Goal: Transaction & Acquisition: Purchase product/service

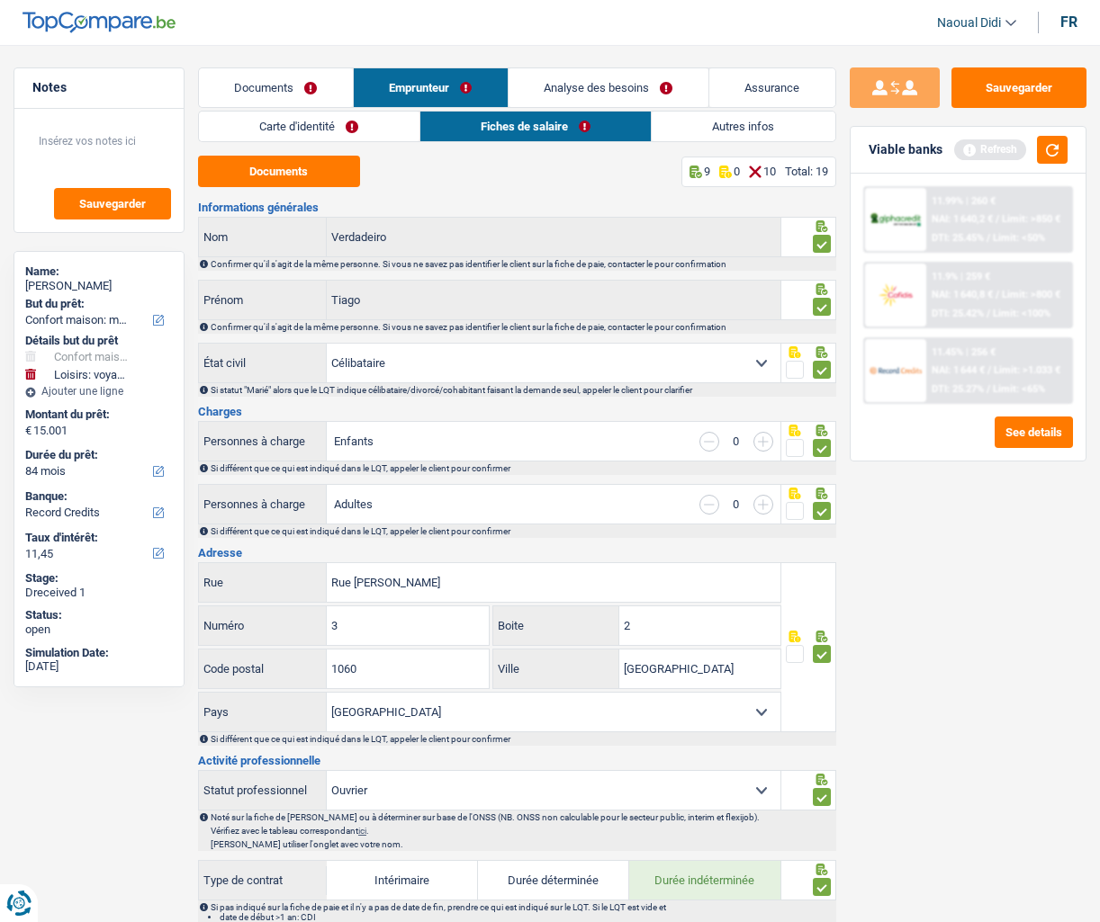
select select "household"
select select "hobbies"
select select "84"
select select "record credits"
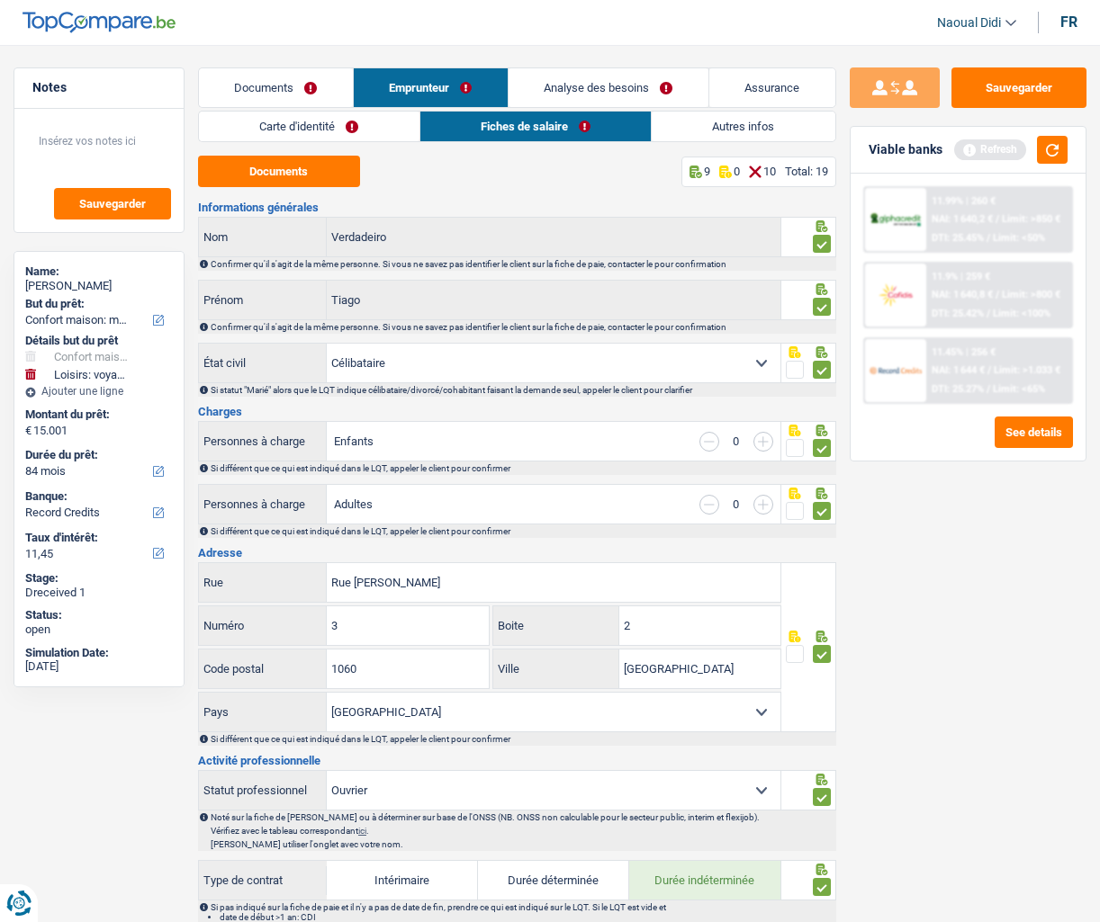
select select "single"
select select "BE"
select select "worker"
select select "netSalary"
select select "BE"
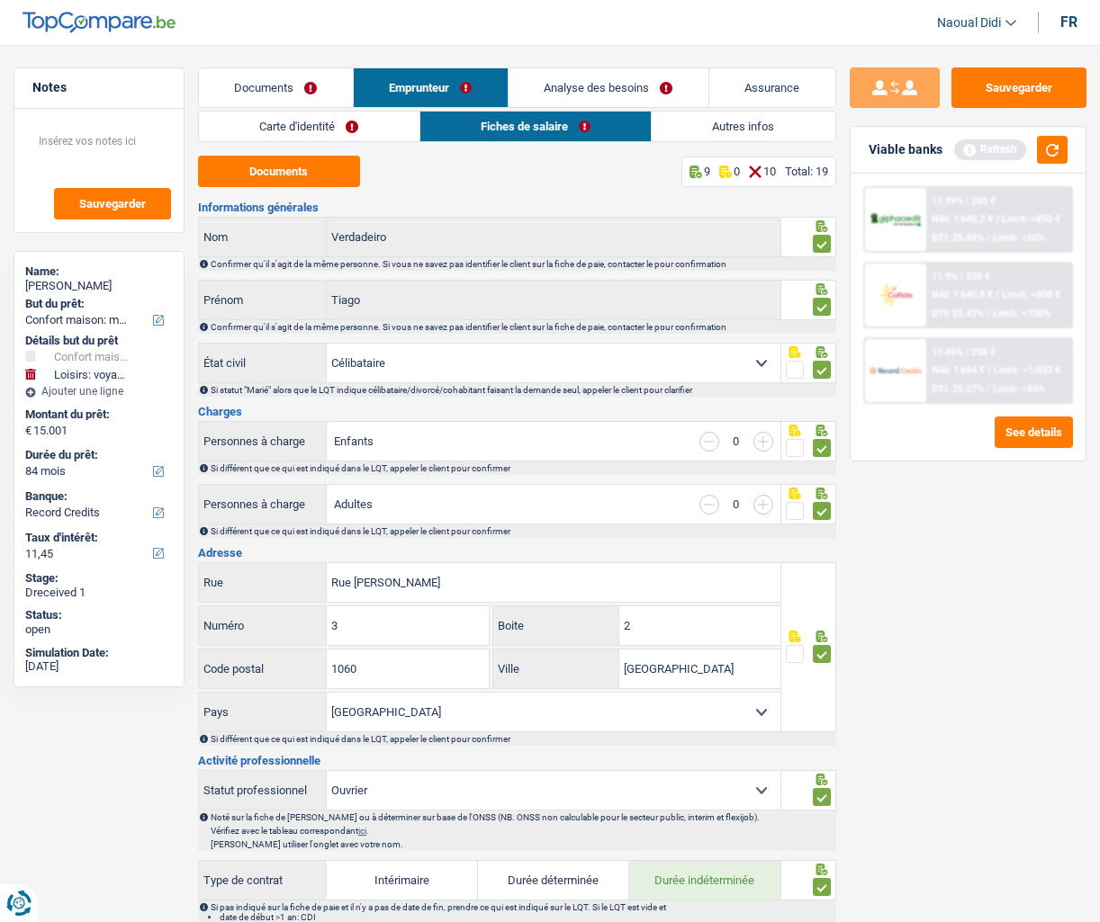
select select "bigCompanies"
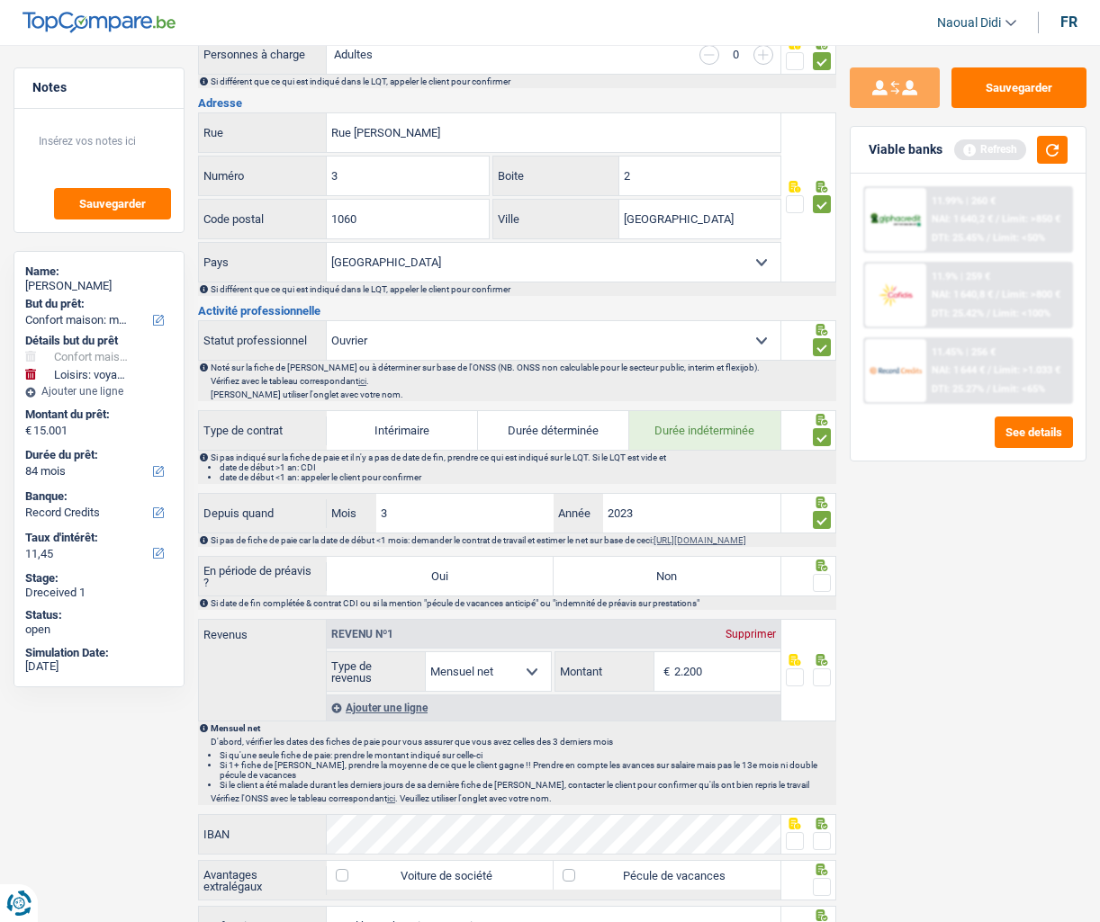
click at [709, 680] on input "2.200" at bounding box center [727, 671] width 106 height 39
type input "2.214"
click at [763, 573] on label "Non" at bounding box center [666, 576] width 227 height 39
click at [763, 573] on input "Non" at bounding box center [666, 576] width 227 height 39
radio input "true"
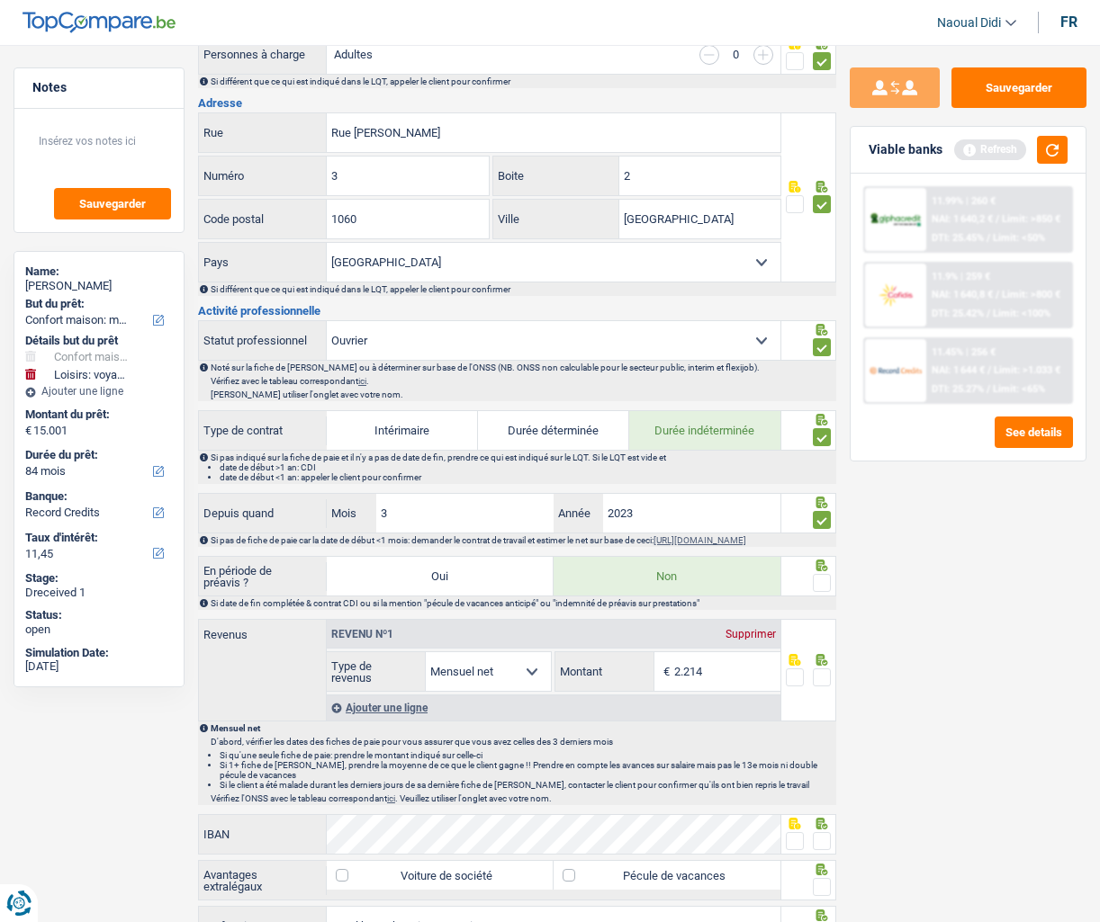
click at [822, 589] on span at bounding box center [822, 583] width 18 height 18
click at [0, 0] on input "radio" at bounding box center [0, 0] width 0 height 0
click at [817, 686] on span at bounding box center [822, 678] width 18 height 18
click at [0, 0] on input "radio" at bounding box center [0, 0] width 0 height 0
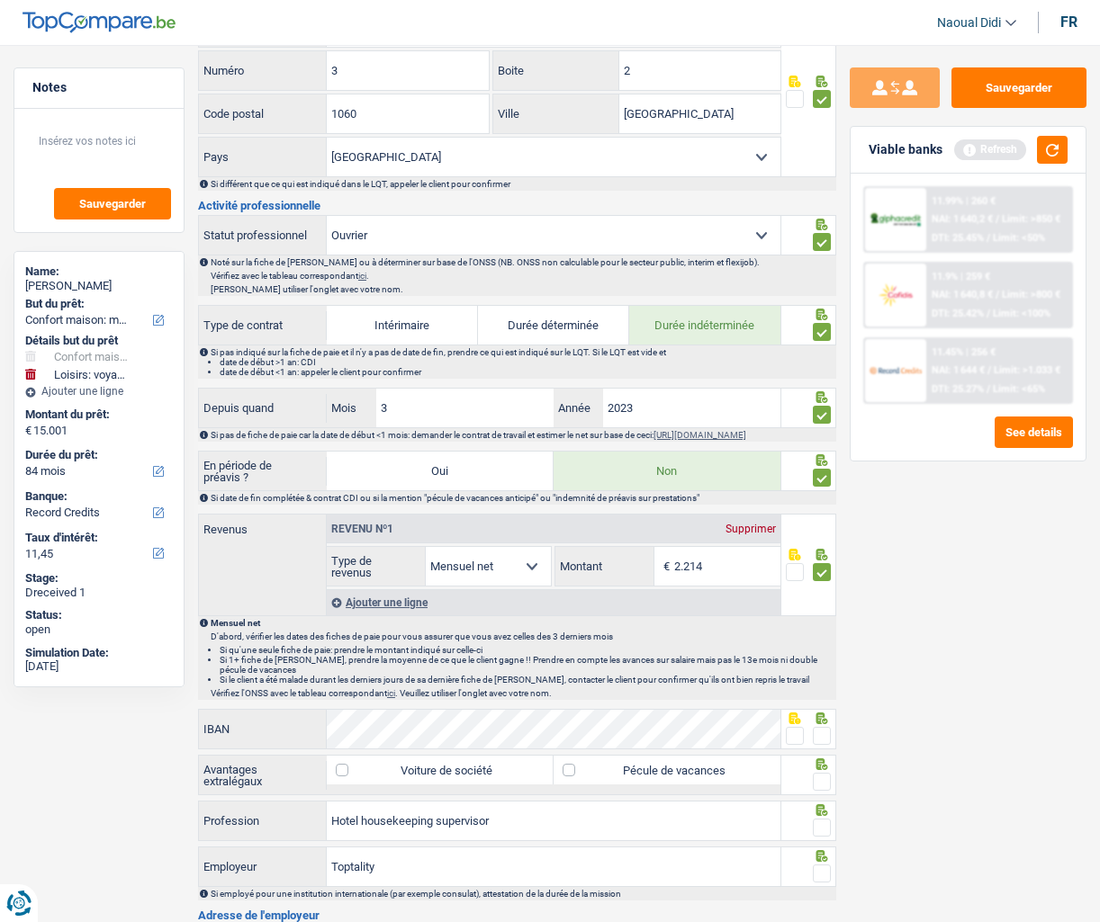
scroll to position [810, 0]
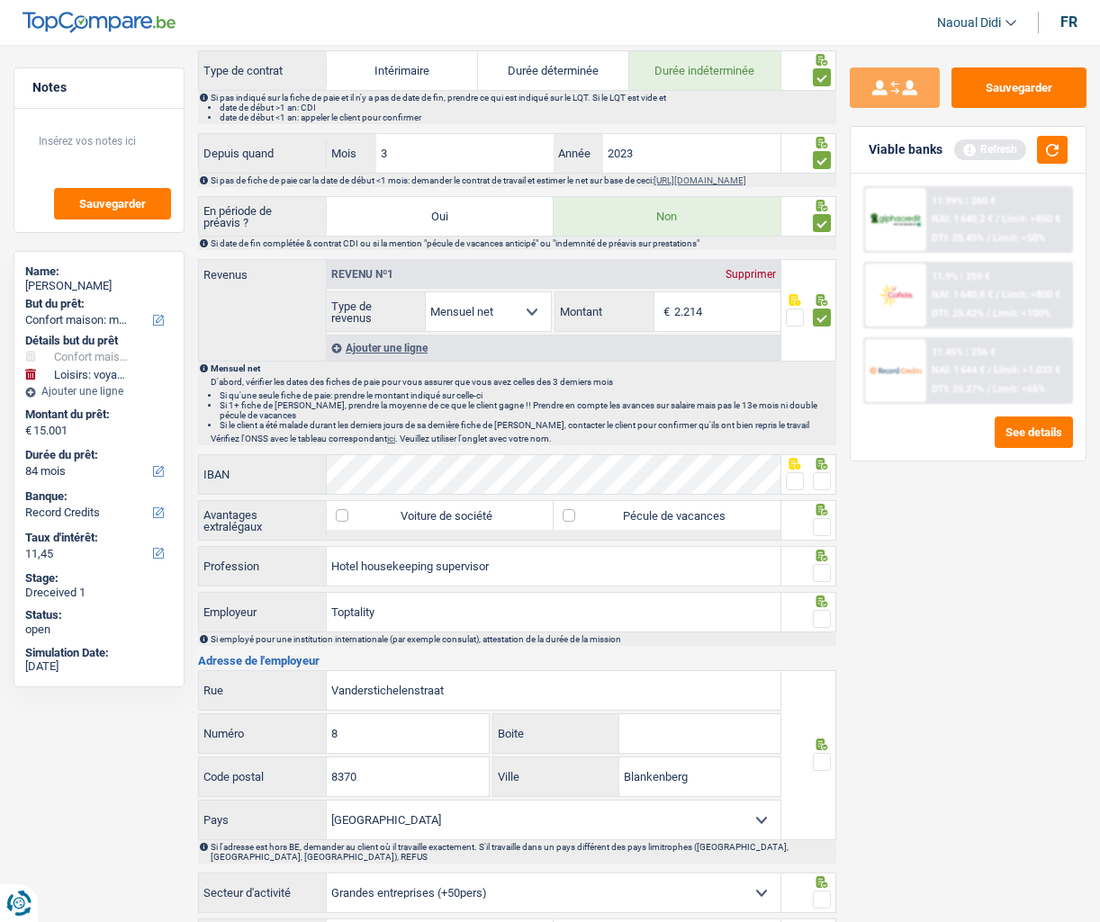
click at [569, 525] on label "Pécule de vacances" at bounding box center [666, 515] width 227 height 29
click at [569, 525] on input "Pécule de vacances" at bounding box center [666, 515] width 227 height 29
checkbox input "true"
click at [817, 489] on span at bounding box center [822, 481] width 18 height 18
click at [0, 0] on input "radio" at bounding box center [0, 0] width 0 height 0
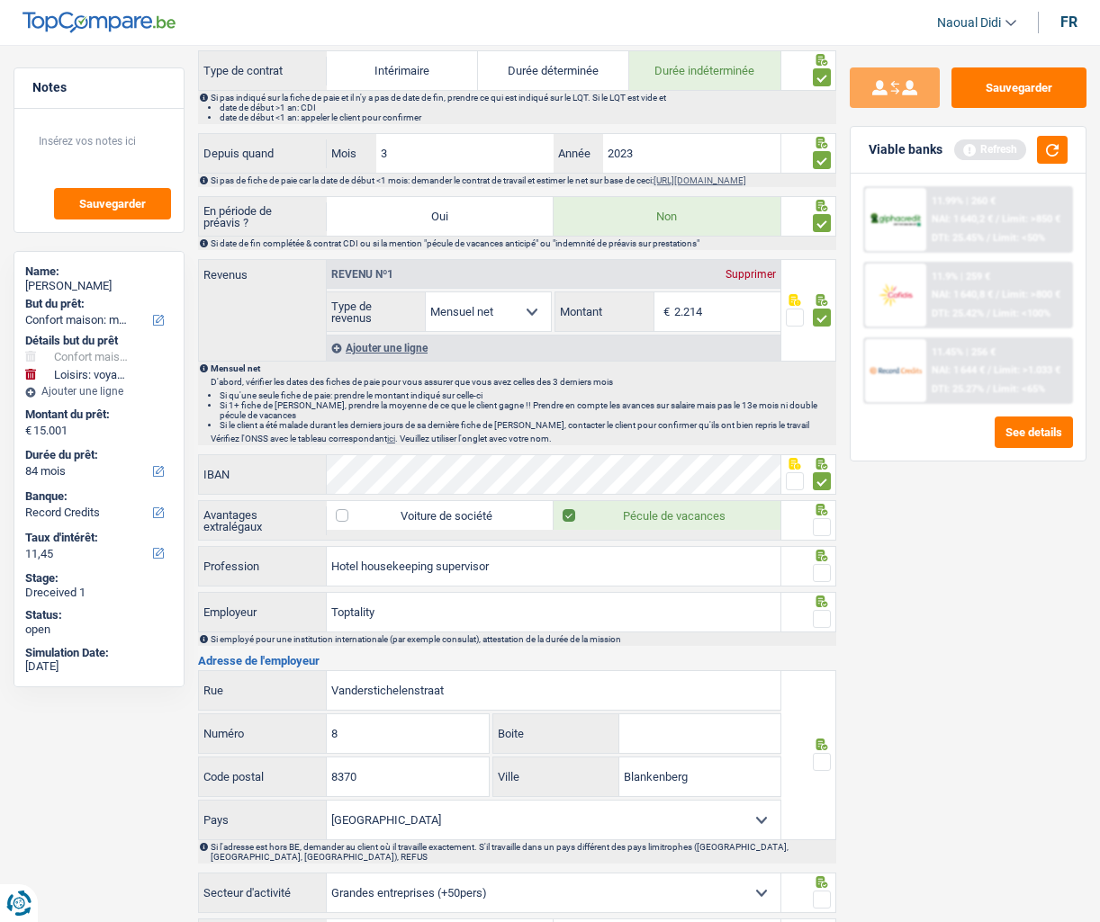
click at [817, 526] on div at bounding box center [822, 528] width 18 height 22
click at [825, 536] on span at bounding box center [822, 527] width 18 height 18
click at [0, 0] on input "radio" at bounding box center [0, 0] width 0 height 0
click at [823, 582] on span at bounding box center [822, 573] width 18 height 18
click at [0, 0] on input "radio" at bounding box center [0, 0] width 0 height 0
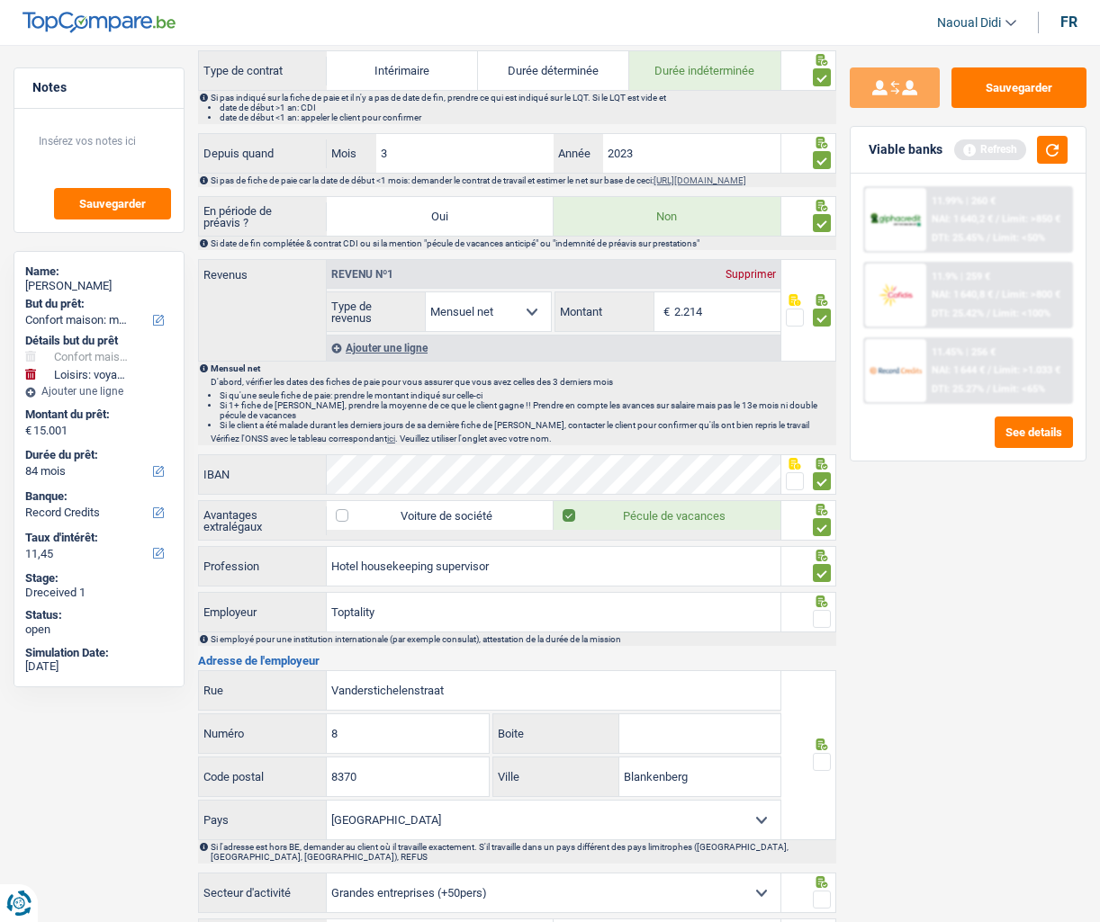
click at [821, 628] on span at bounding box center [822, 619] width 18 height 18
click at [0, 0] on input "radio" at bounding box center [0, 0] width 0 height 0
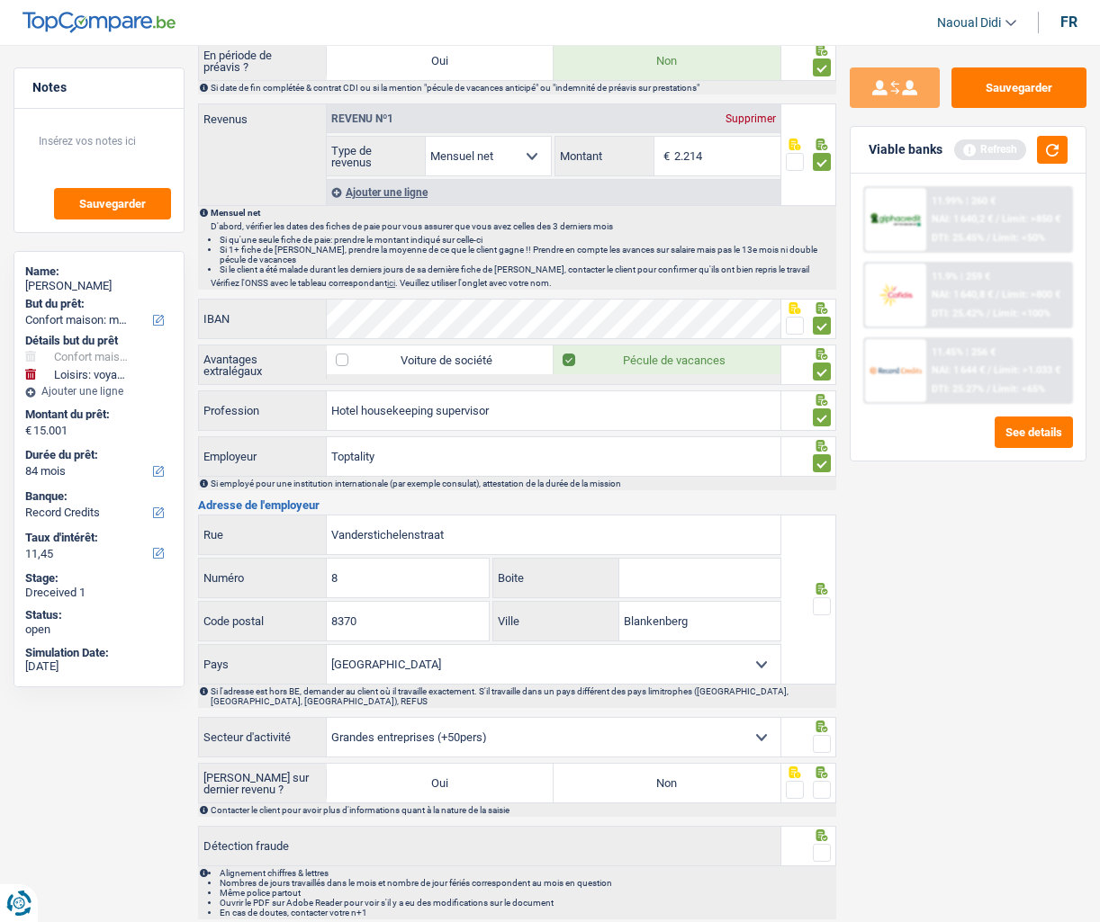
scroll to position [990, 0]
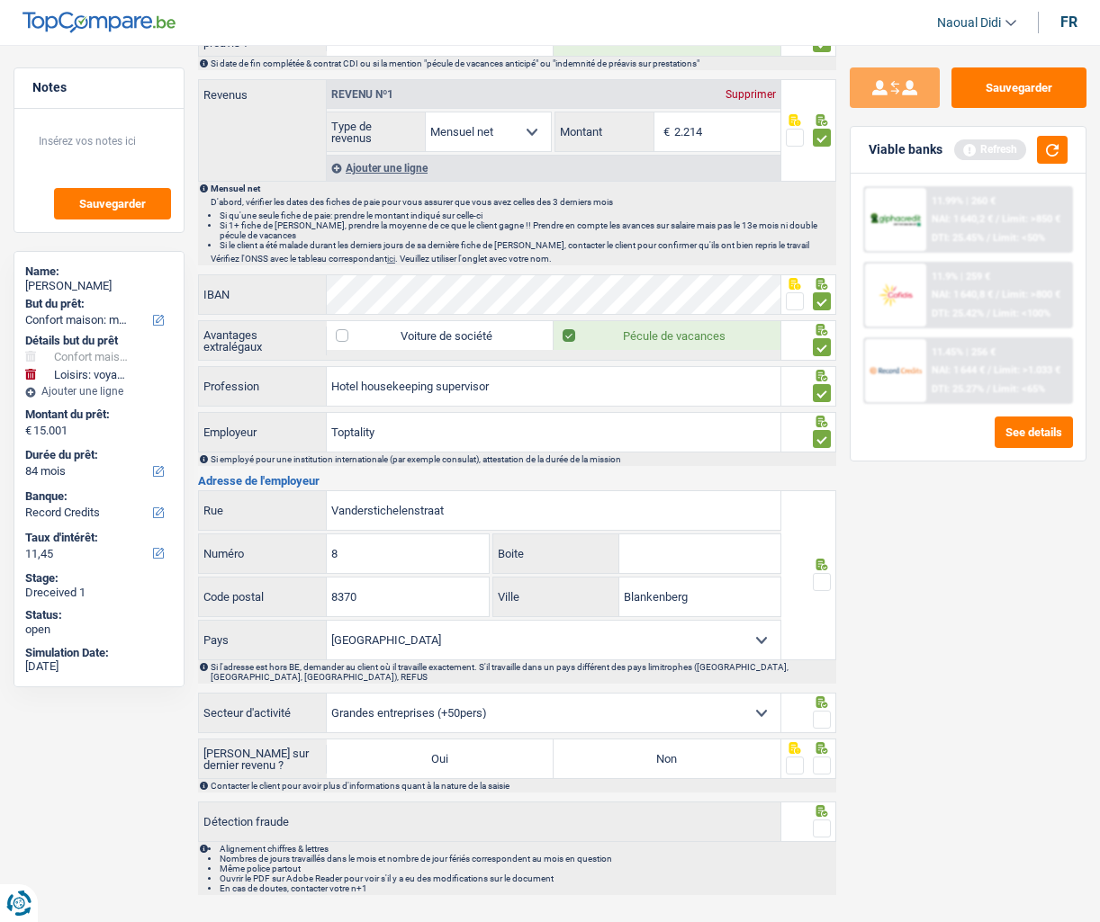
click at [830, 591] on span at bounding box center [822, 582] width 18 height 18
click at [0, 0] on input "radio" at bounding box center [0, 0] width 0 height 0
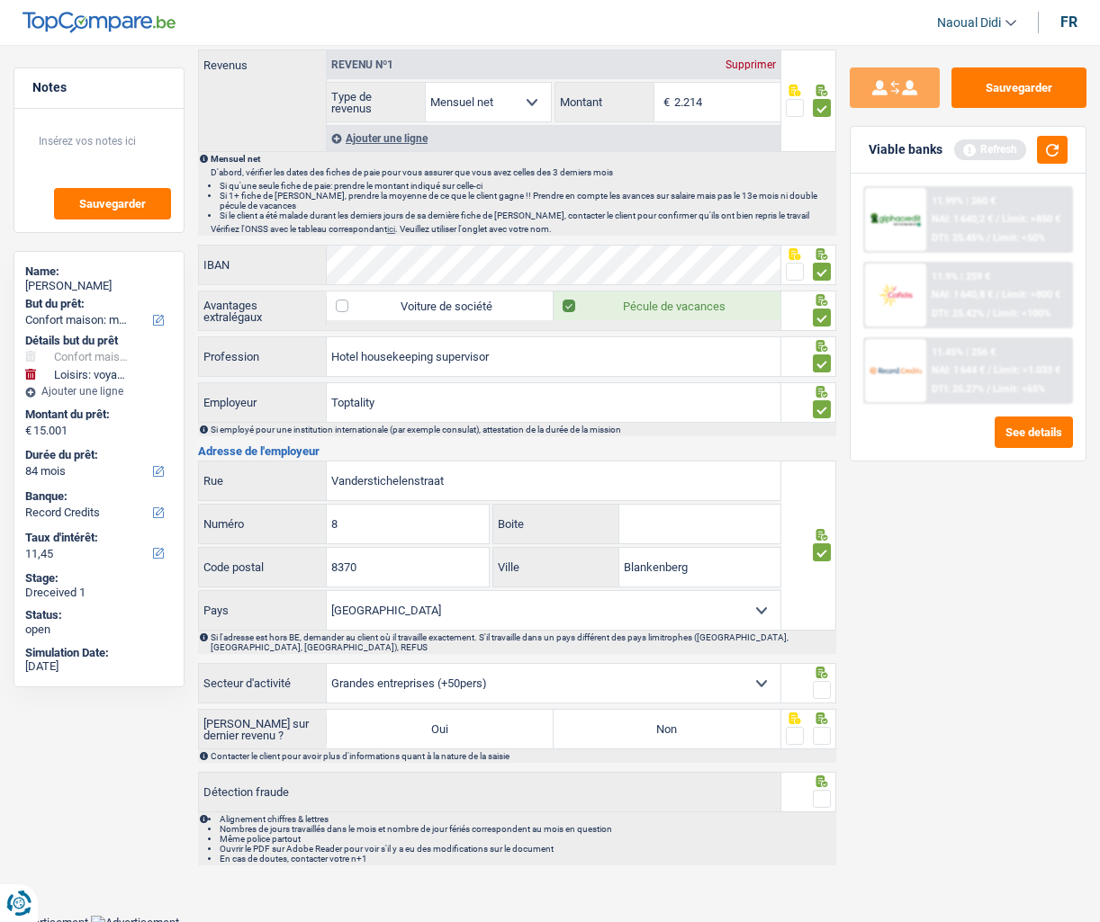
scroll to position [1036, 0]
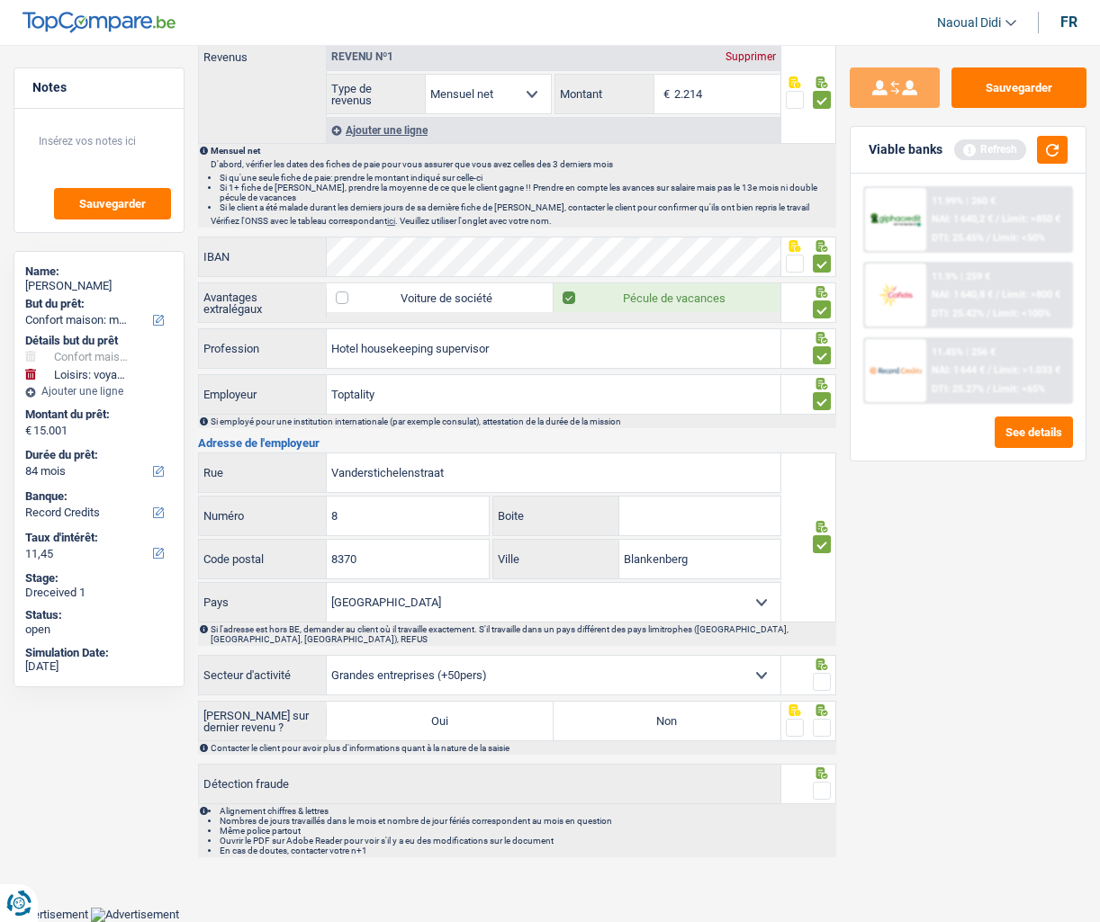
click at [826, 689] on span at bounding box center [822, 682] width 18 height 18
click at [0, 0] on input "radio" at bounding box center [0, 0] width 0 height 0
click at [823, 737] on span at bounding box center [822, 728] width 18 height 18
click at [0, 0] on input "radio" at bounding box center [0, 0] width 0 height 0
click at [723, 710] on label "Non" at bounding box center [666, 721] width 227 height 39
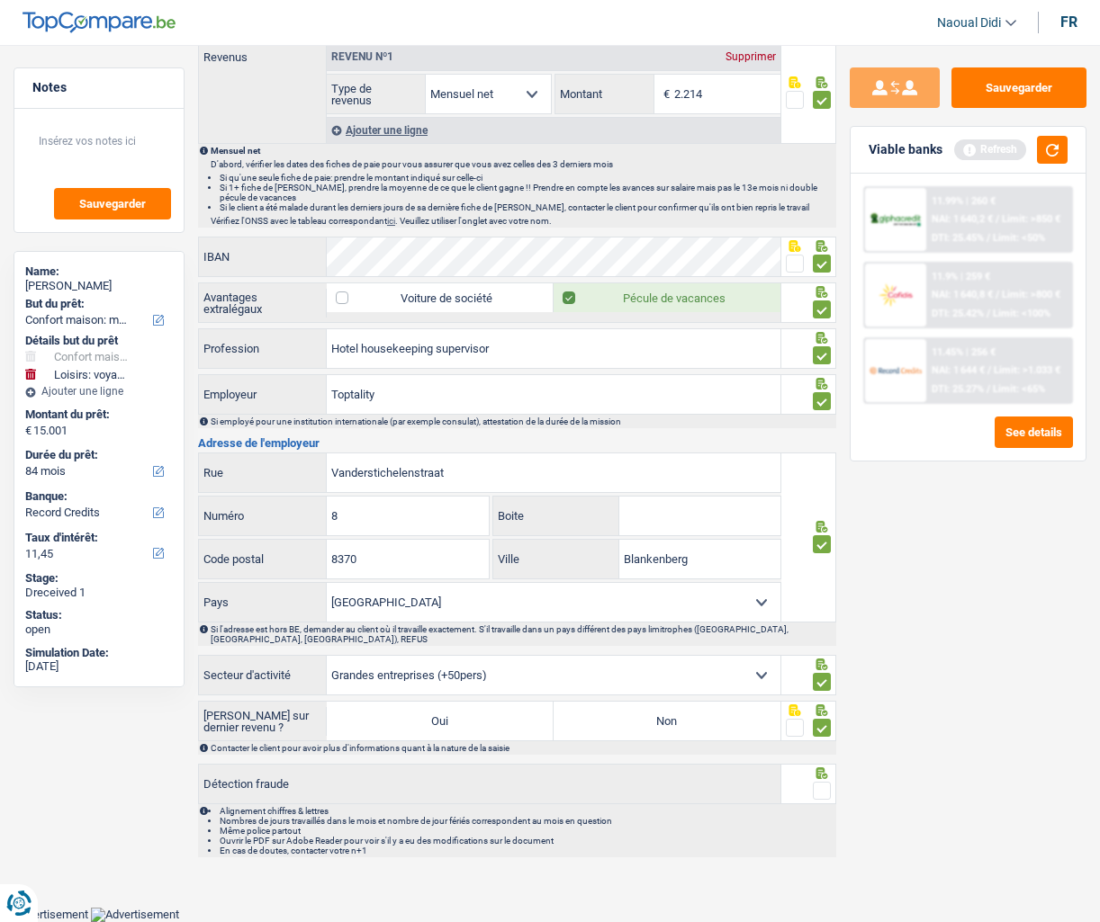
click at [723, 710] on input "Non" at bounding box center [666, 721] width 227 height 39
radio input "true"
click at [823, 796] on span at bounding box center [822, 791] width 18 height 18
click at [0, 0] on input "radio" at bounding box center [0, 0] width 0 height 0
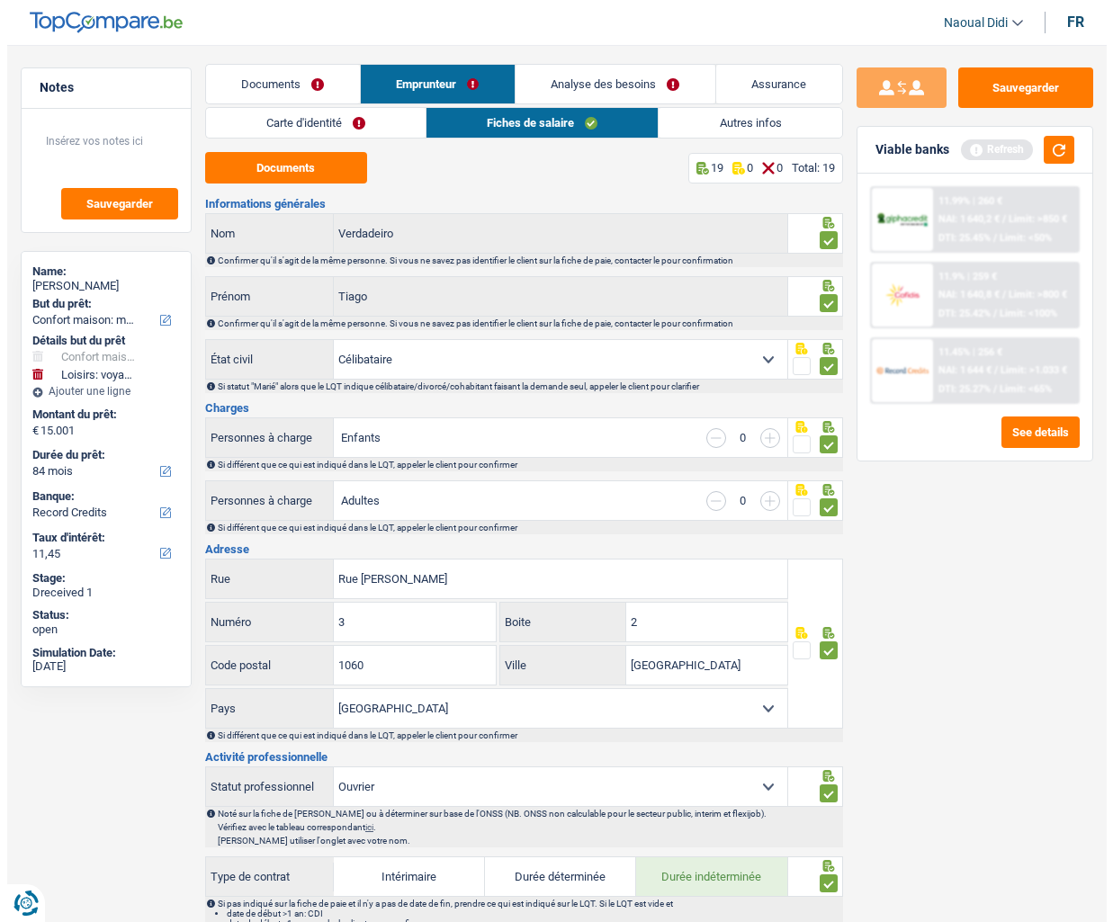
scroll to position [0, 0]
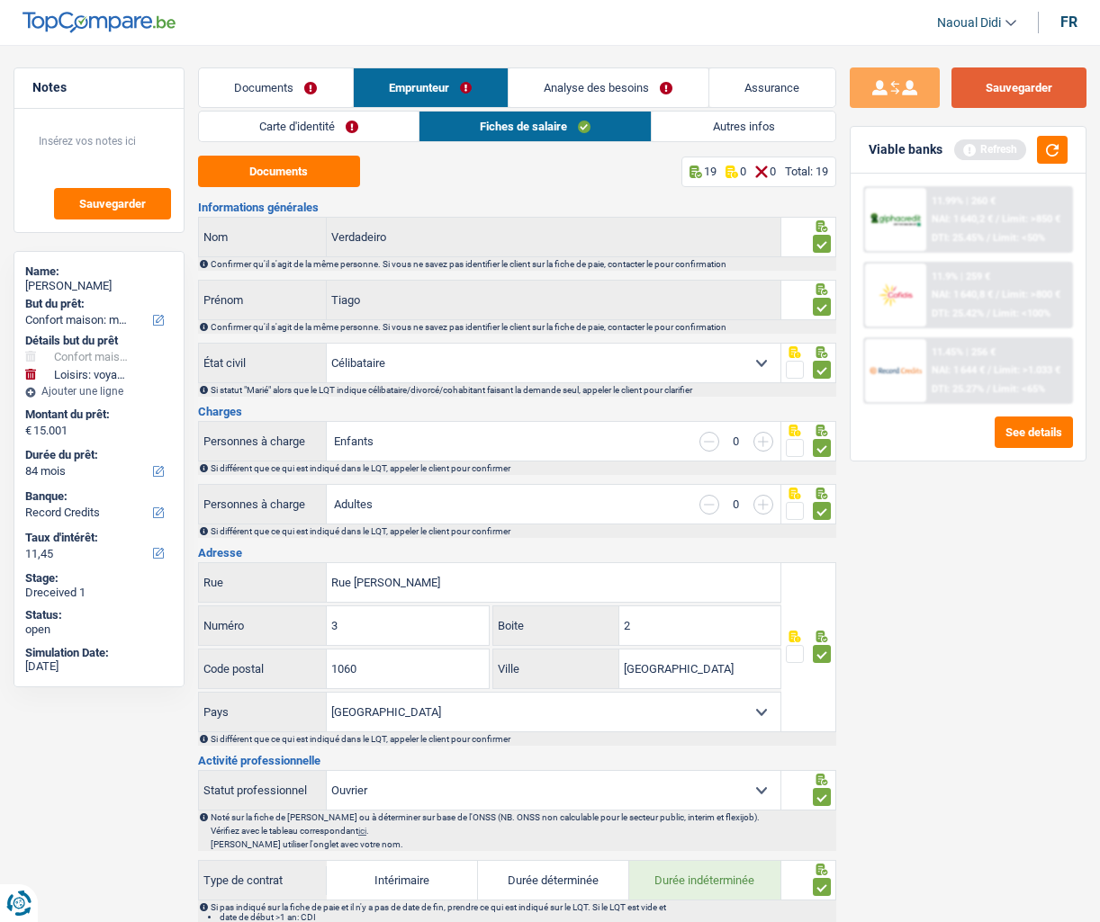
click at [1025, 94] on button "Sauvegarder" at bounding box center [1018, 87] width 135 height 40
click at [590, 88] on link "Analyse des besoins" at bounding box center [608, 87] width 200 height 39
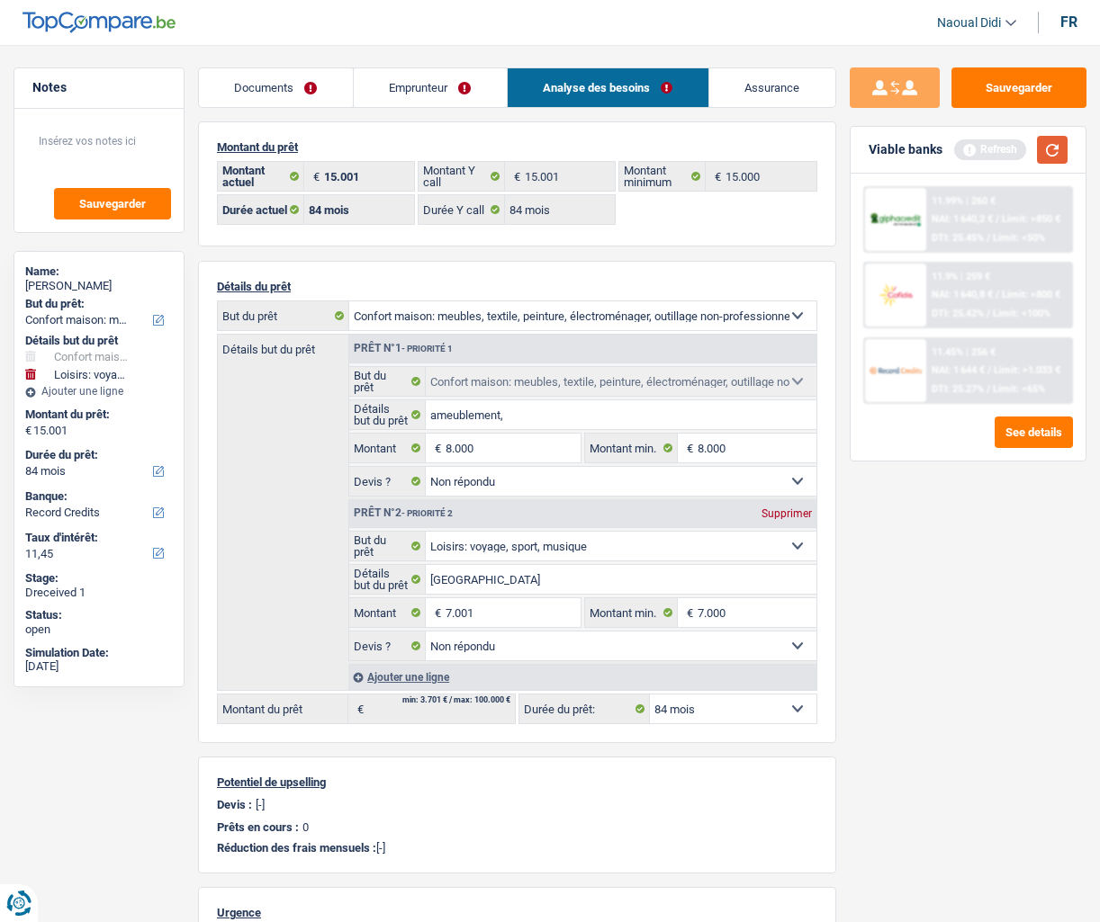
click at [1038, 149] on button "button" at bounding box center [1052, 150] width 31 height 28
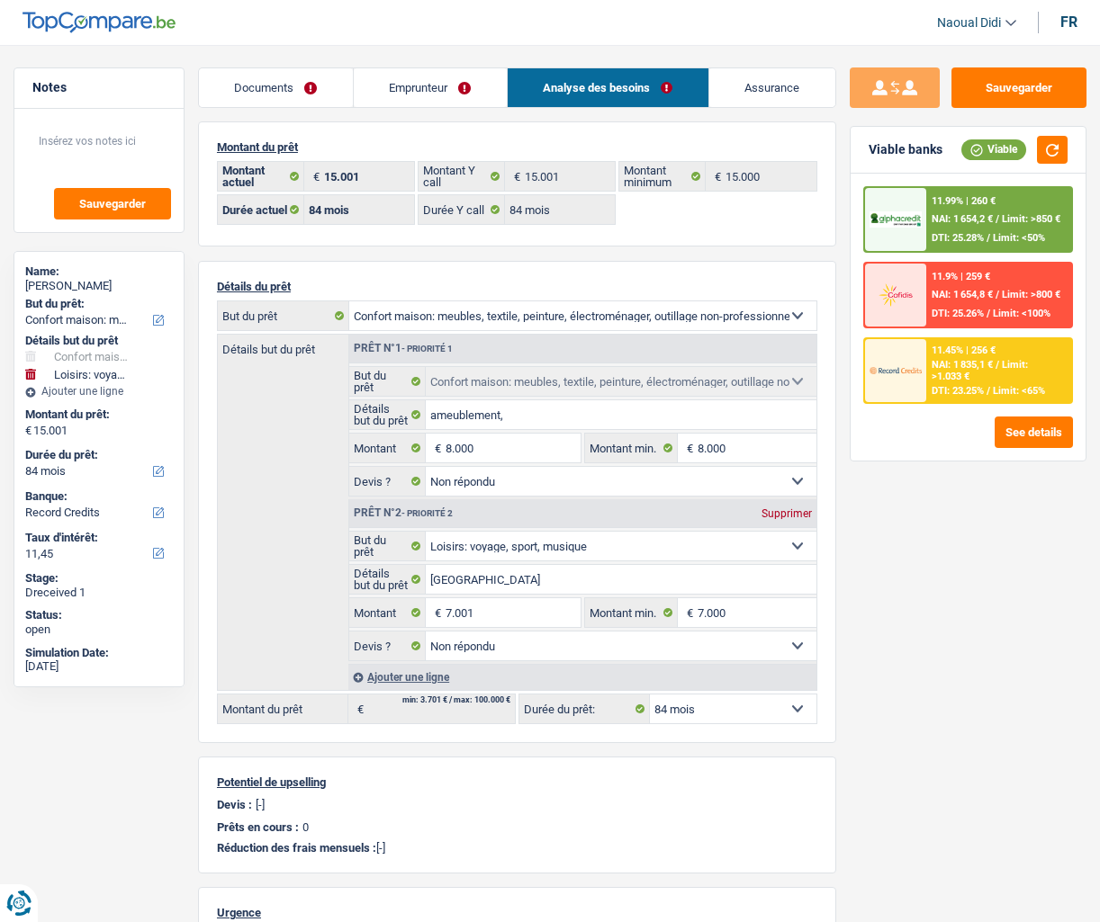
click at [1003, 211] on div "11.99% | 260 € NAI: 1 654,2 € / Limit: >850 € DTI: 25.28% / Limit: <50%" at bounding box center [998, 219] width 144 height 63
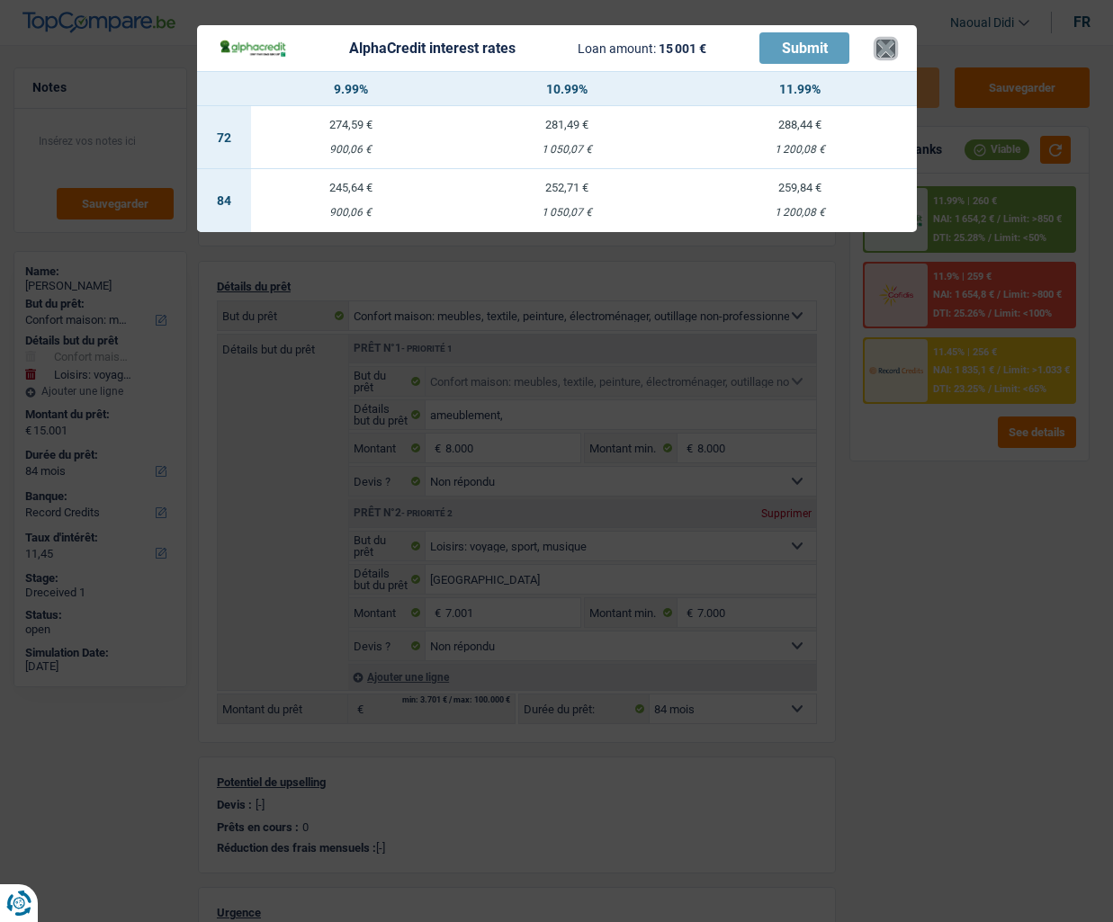
click at [878, 50] on button "×" at bounding box center [885, 49] width 19 height 18
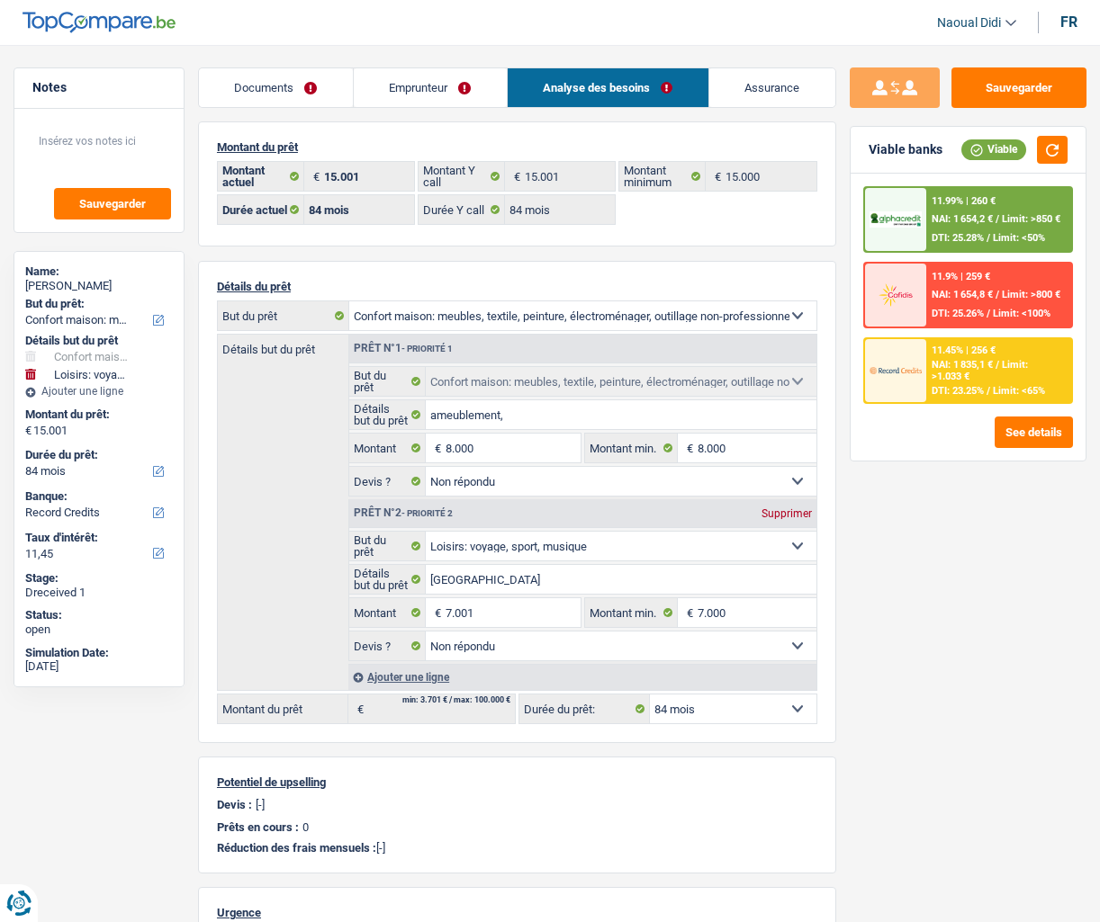
click at [959, 218] on span "NAI: 1 654,2 €" at bounding box center [961, 219] width 61 height 12
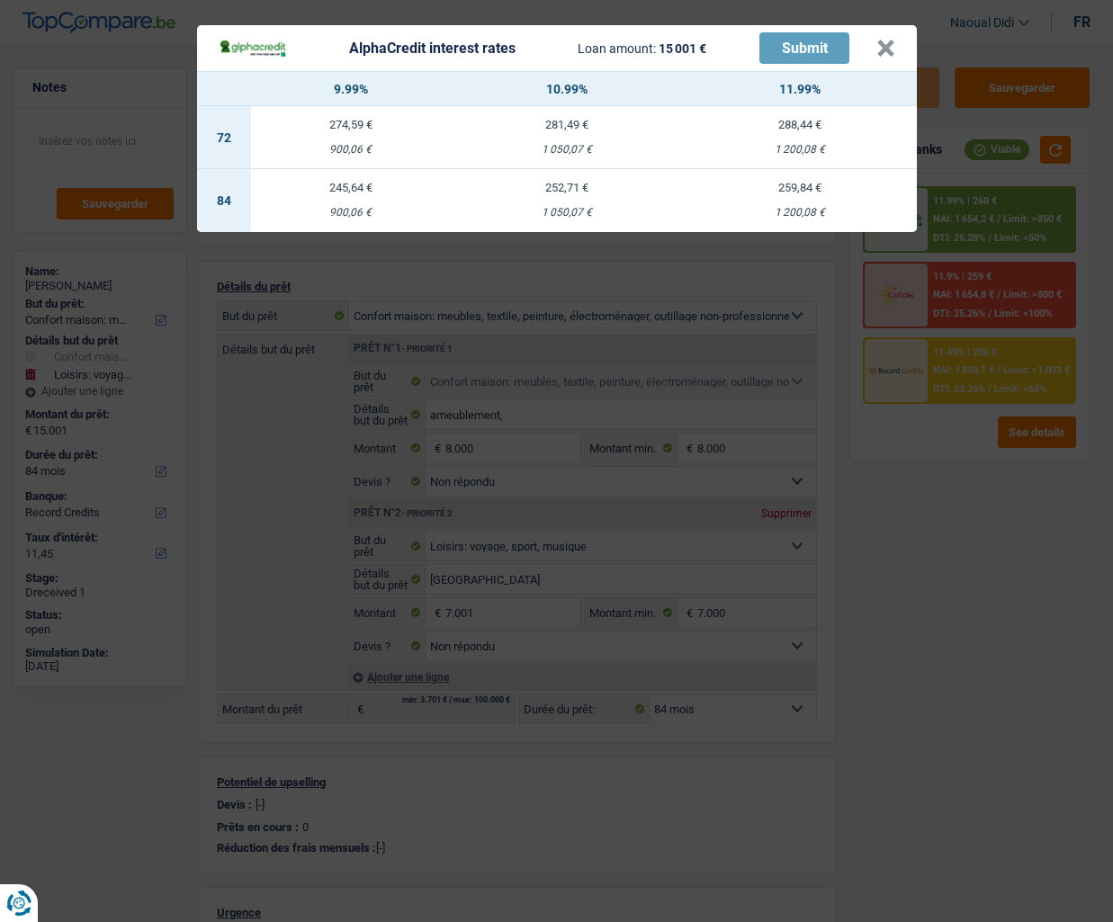
click at [577, 194] on td "252,71 € 1 050,07 €" at bounding box center [567, 200] width 233 height 63
select select "alphacredit"
type input "10,99"
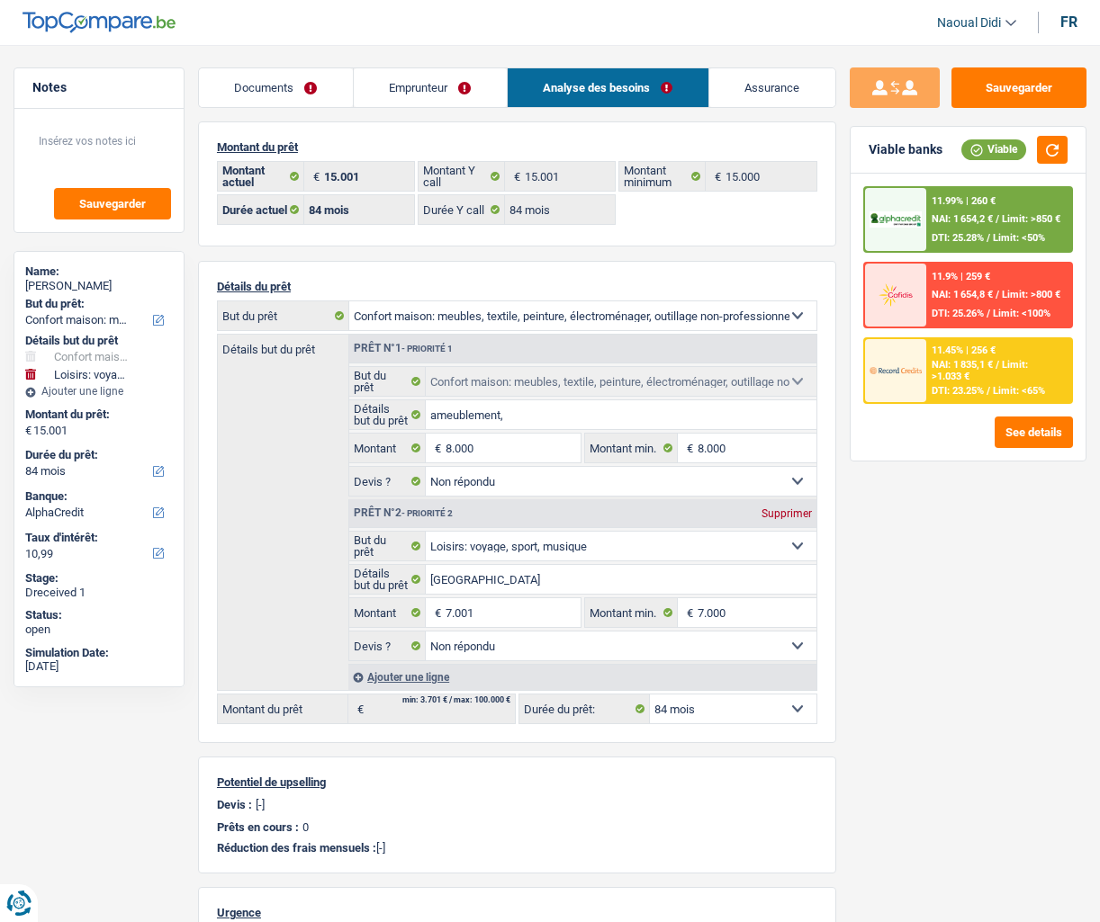
click at [936, 231] on div "11.99% | 260 € NAI: 1 654,2 € / Limit: >850 € DTI: 25.28% / Limit: <50%" at bounding box center [998, 219] width 144 height 63
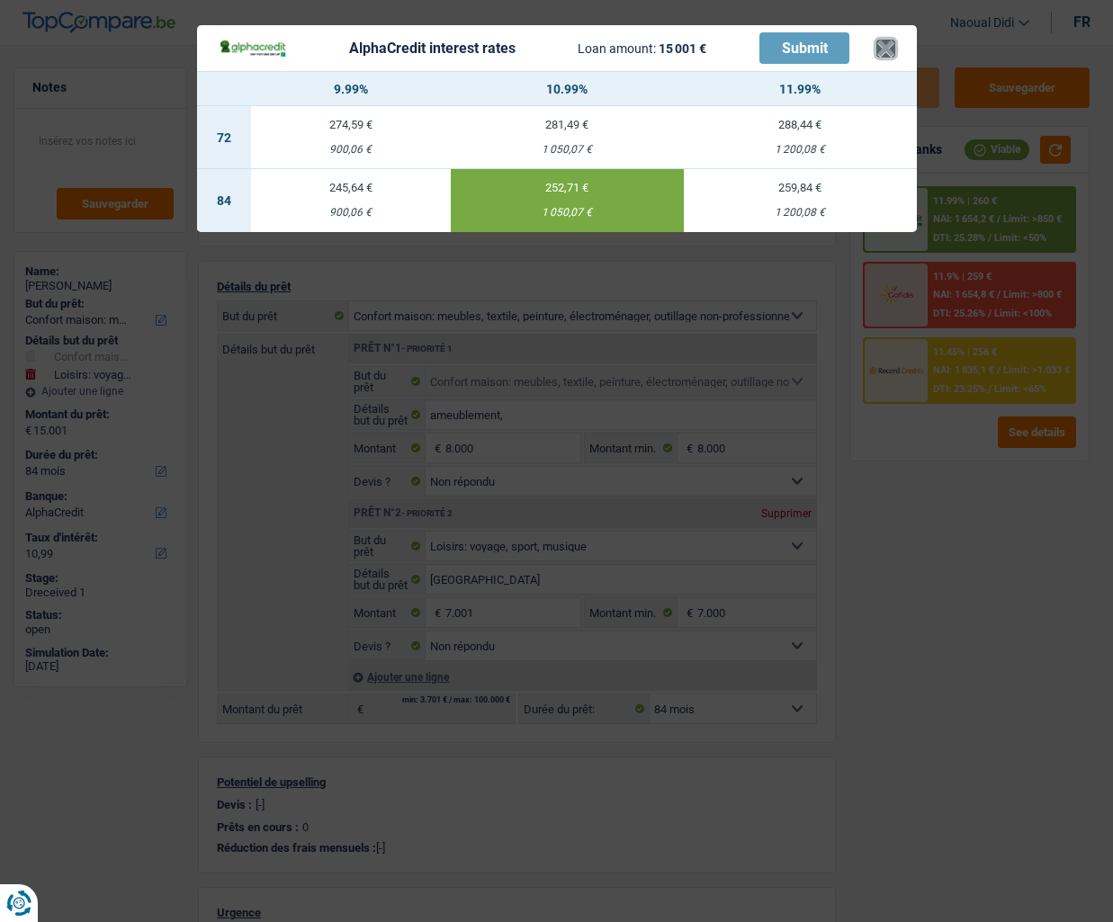
click at [881, 49] on button "×" at bounding box center [885, 49] width 19 height 18
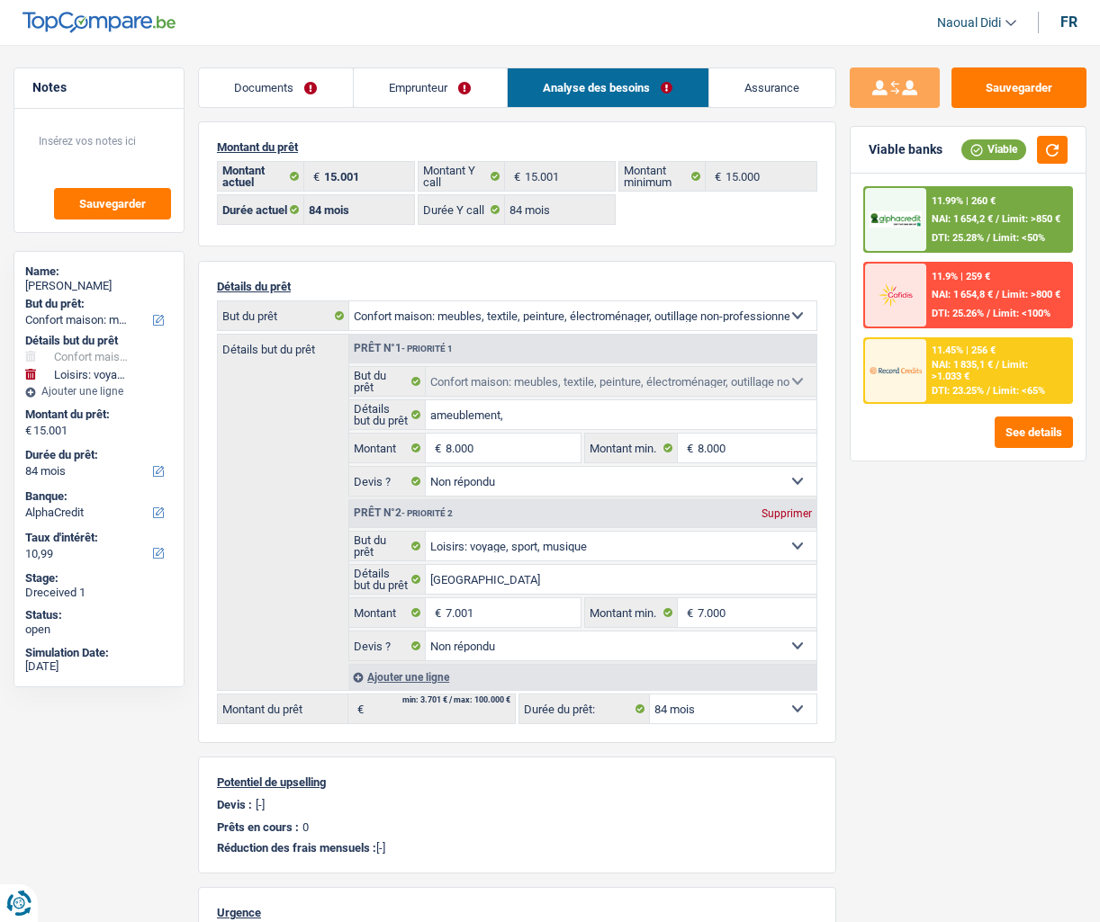
click at [416, 81] on link "Emprunteur" at bounding box center [430, 87] width 153 height 39
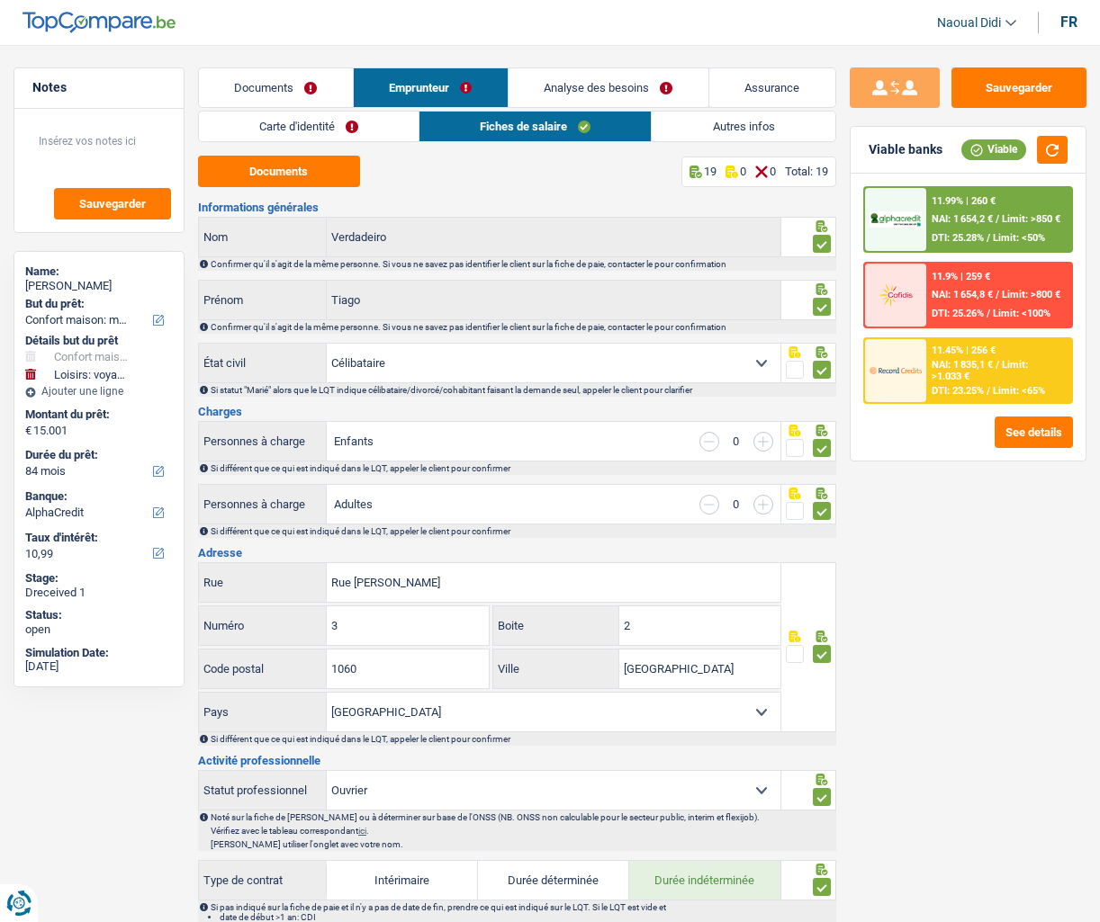
click at [354, 128] on link "Carte d'identité" at bounding box center [309, 127] width 220 height 30
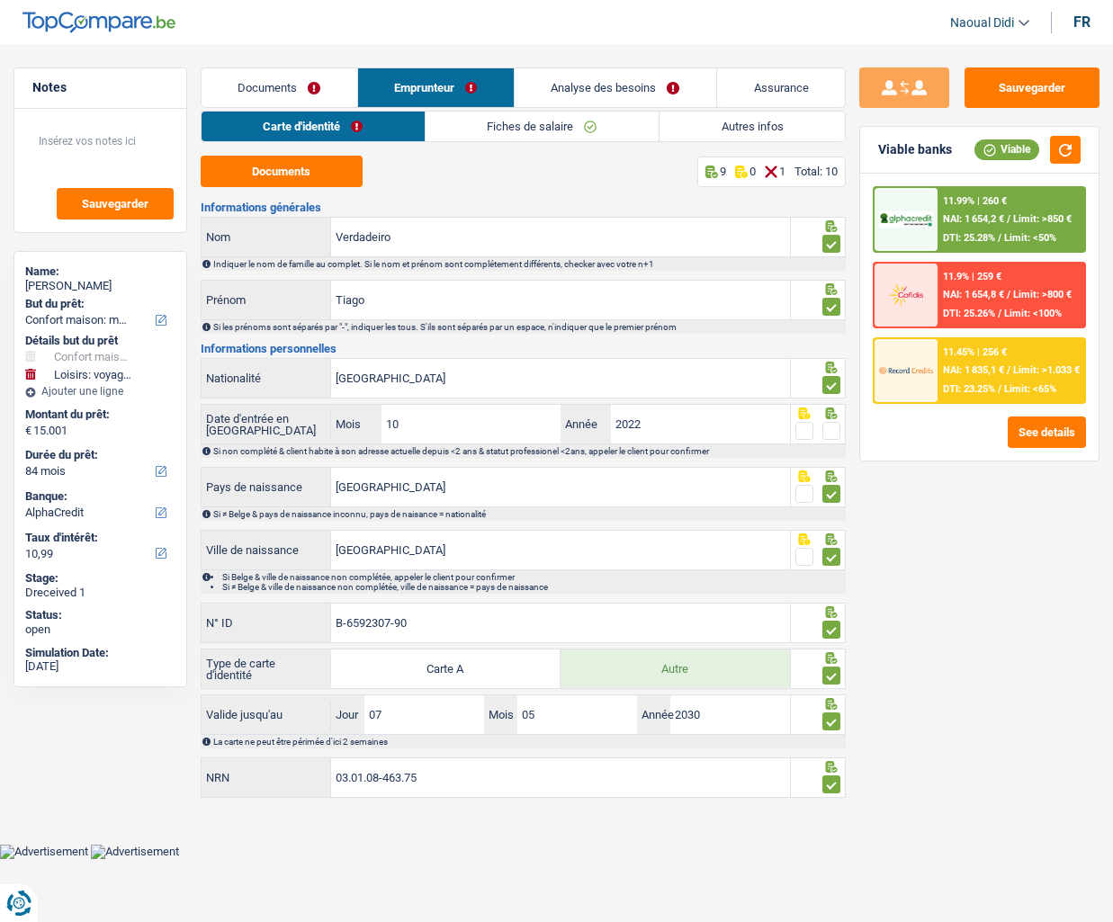
click at [830, 427] on span at bounding box center [832, 431] width 18 height 18
click at [0, 0] on input "radio" at bounding box center [0, 0] width 0 height 0
click at [1033, 87] on button "Sauvegarder" at bounding box center [1032, 87] width 135 height 40
click at [988, 215] on span "NAI: 1 654,2 €" at bounding box center [973, 219] width 61 height 12
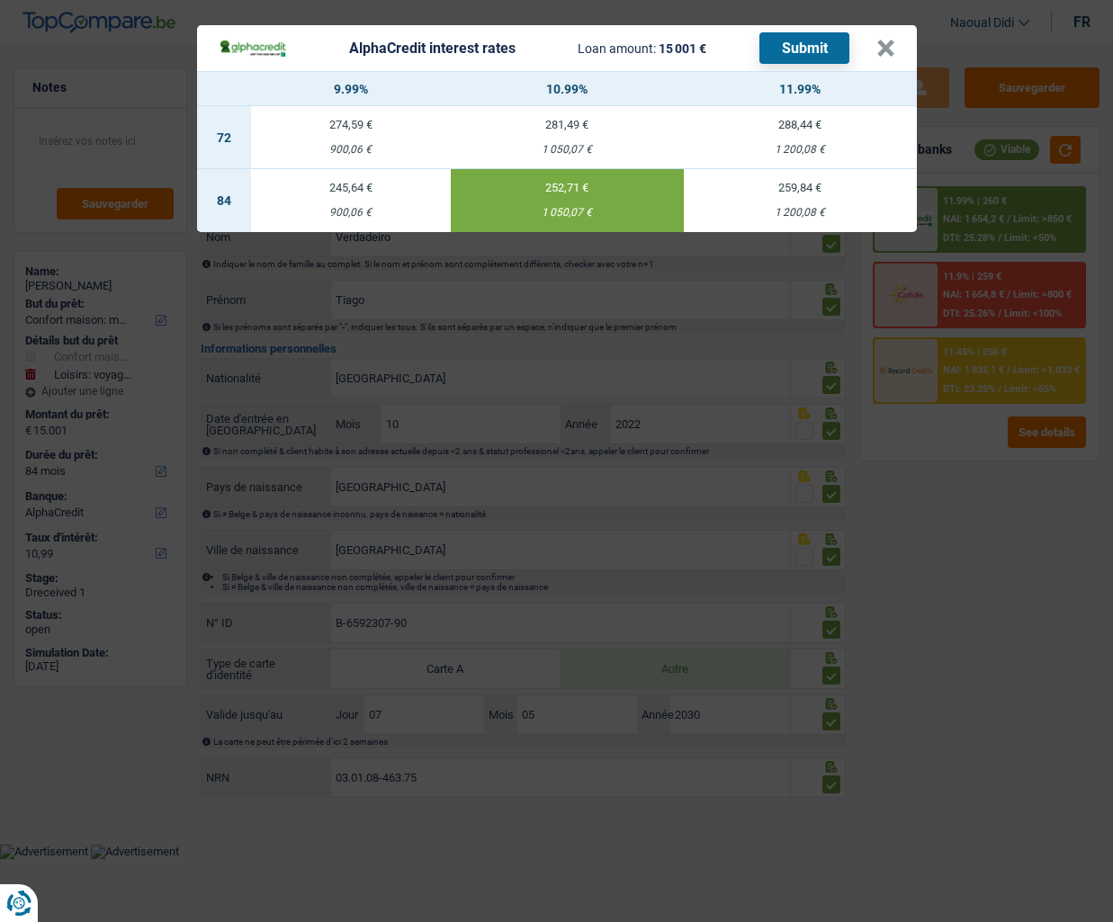
click at [784, 45] on button "Submit" at bounding box center [805, 47] width 90 height 31
click at [888, 43] on button "×" at bounding box center [885, 49] width 19 height 18
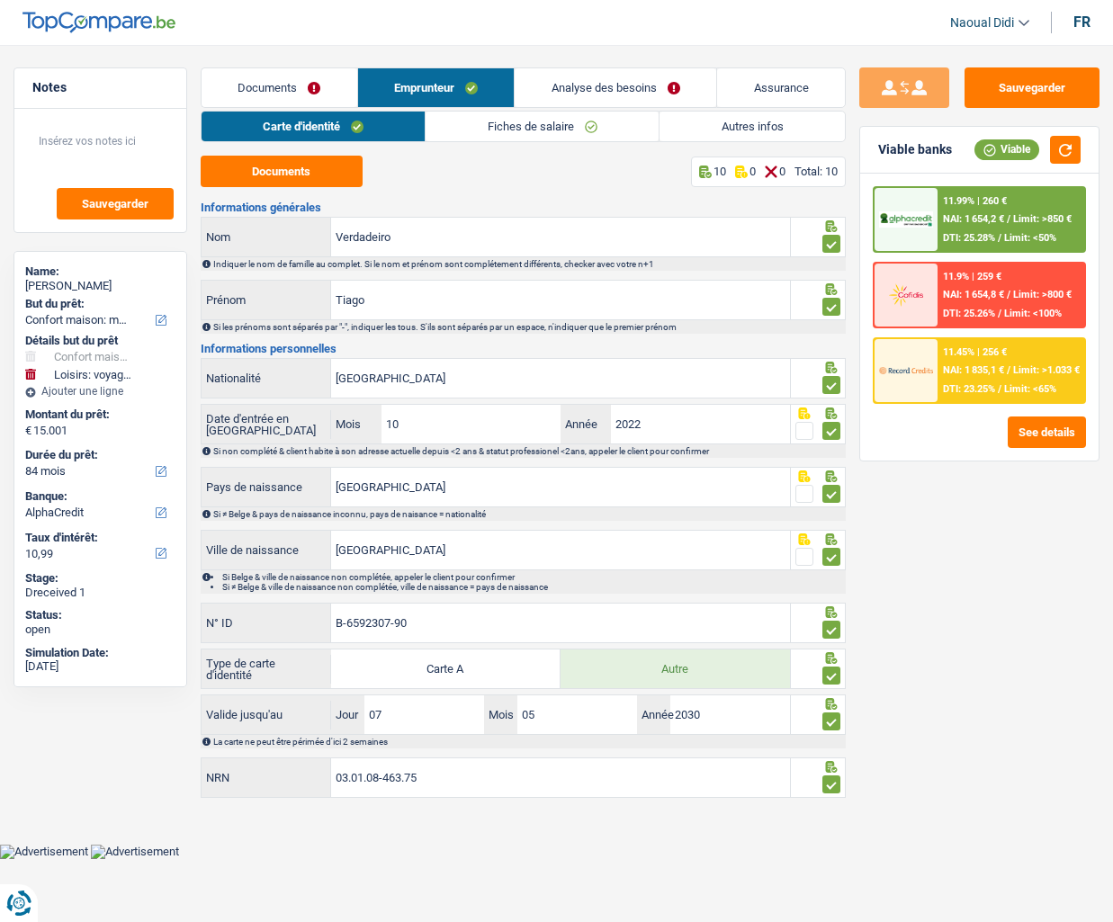
click at [997, 382] on div "11.45% | 256 € NAI: 1 835,1 € / Limit: >1.033 € DTI: 23.25% / Limit: <65%" at bounding box center [1011, 370] width 147 height 63
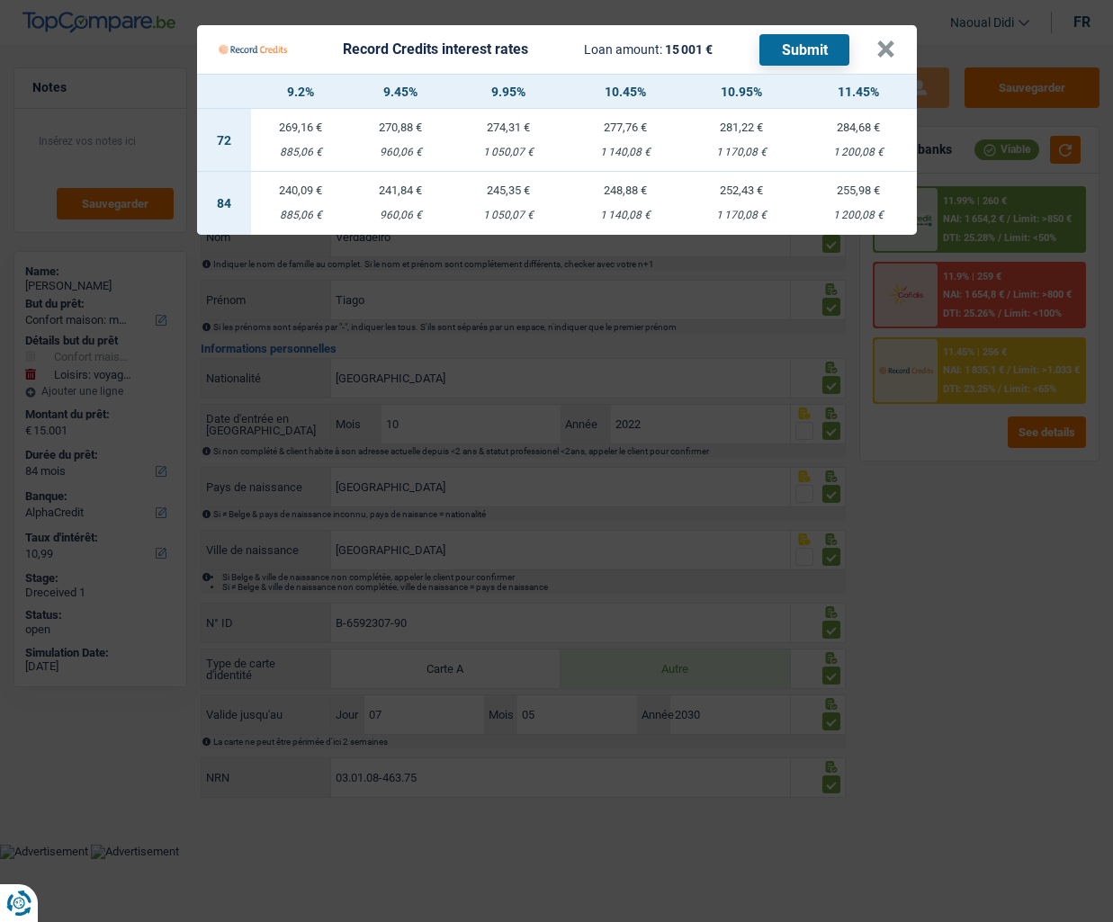
click at [505, 202] on td "245,35 € 1 050,07 €" at bounding box center [509, 203] width 117 height 63
select select "record credits"
type input "9,95"
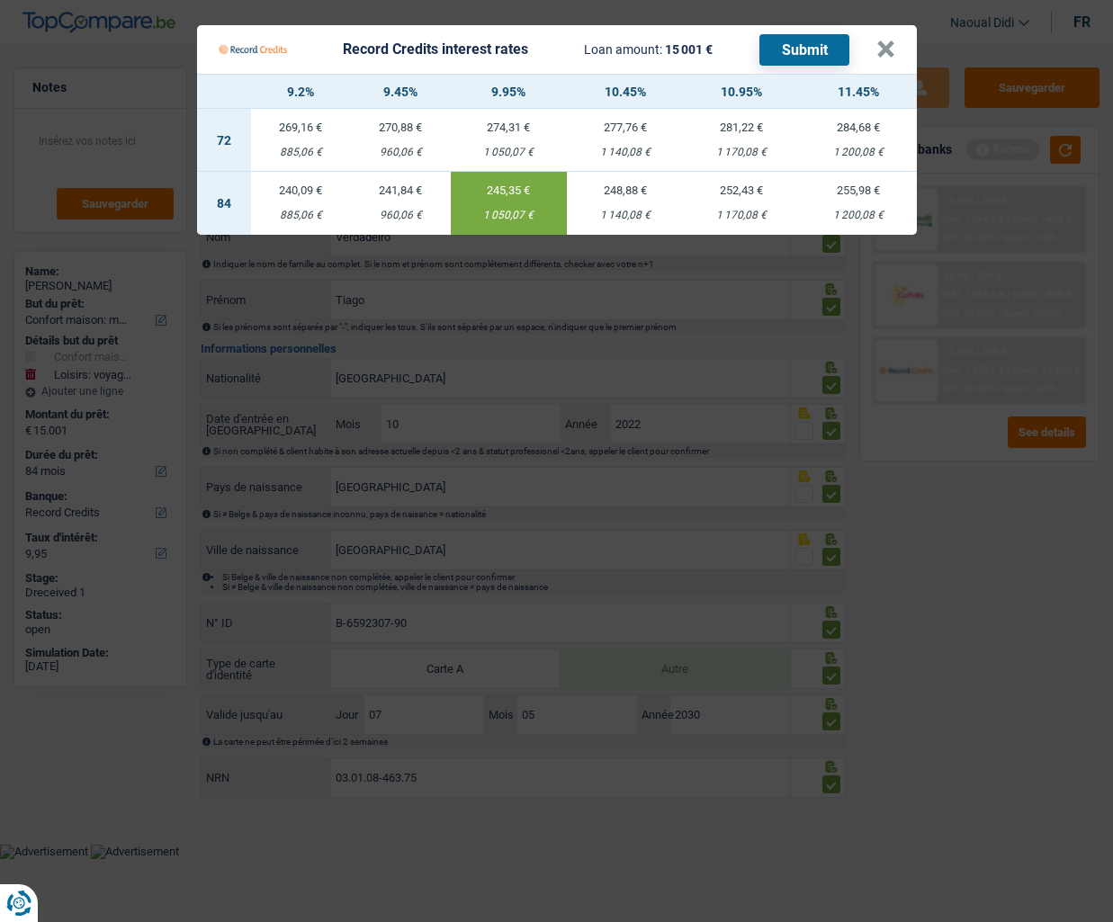
click at [794, 58] on button "Submit" at bounding box center [805, 49] width 90 height 31
click at [882, 46] on button "×" at bounding box center [885, 49] width 19 height 18
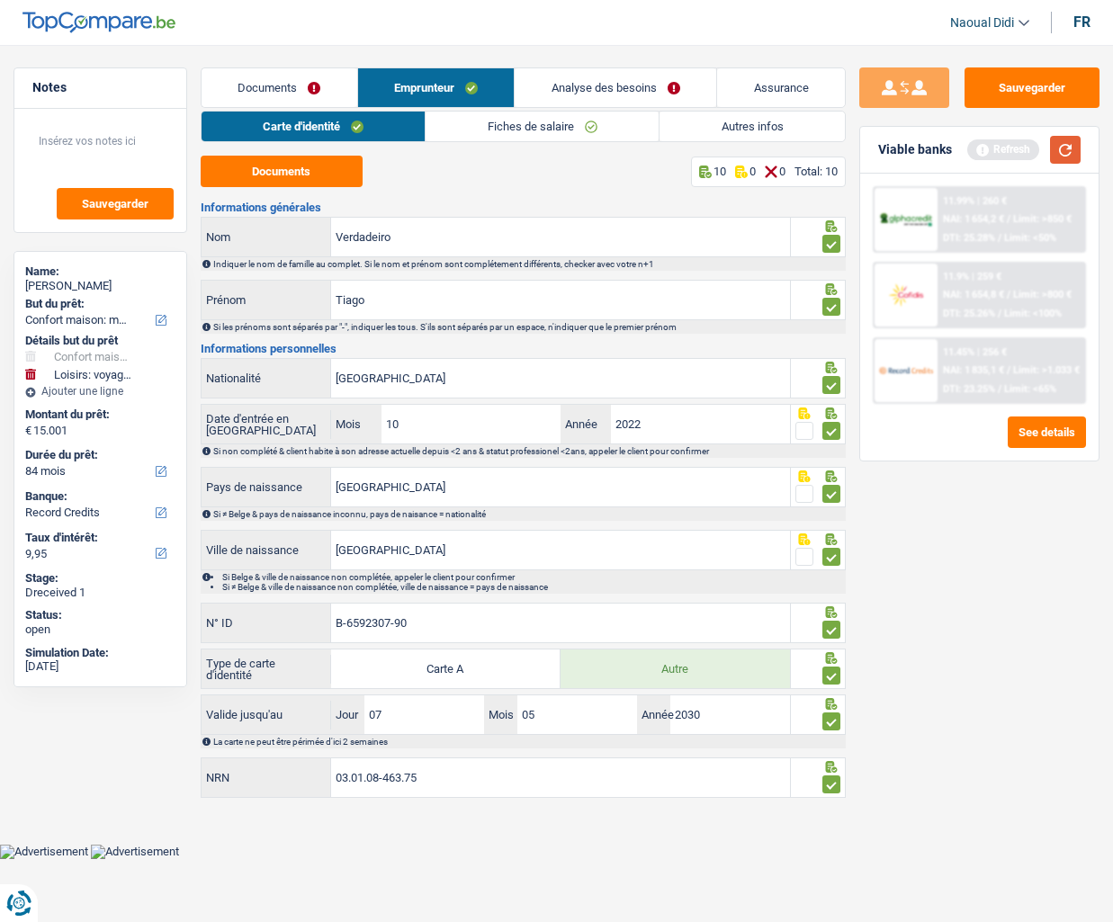
click at [1074, 148] on button "button" at bounding box center [1065, 150] width 31 height 28
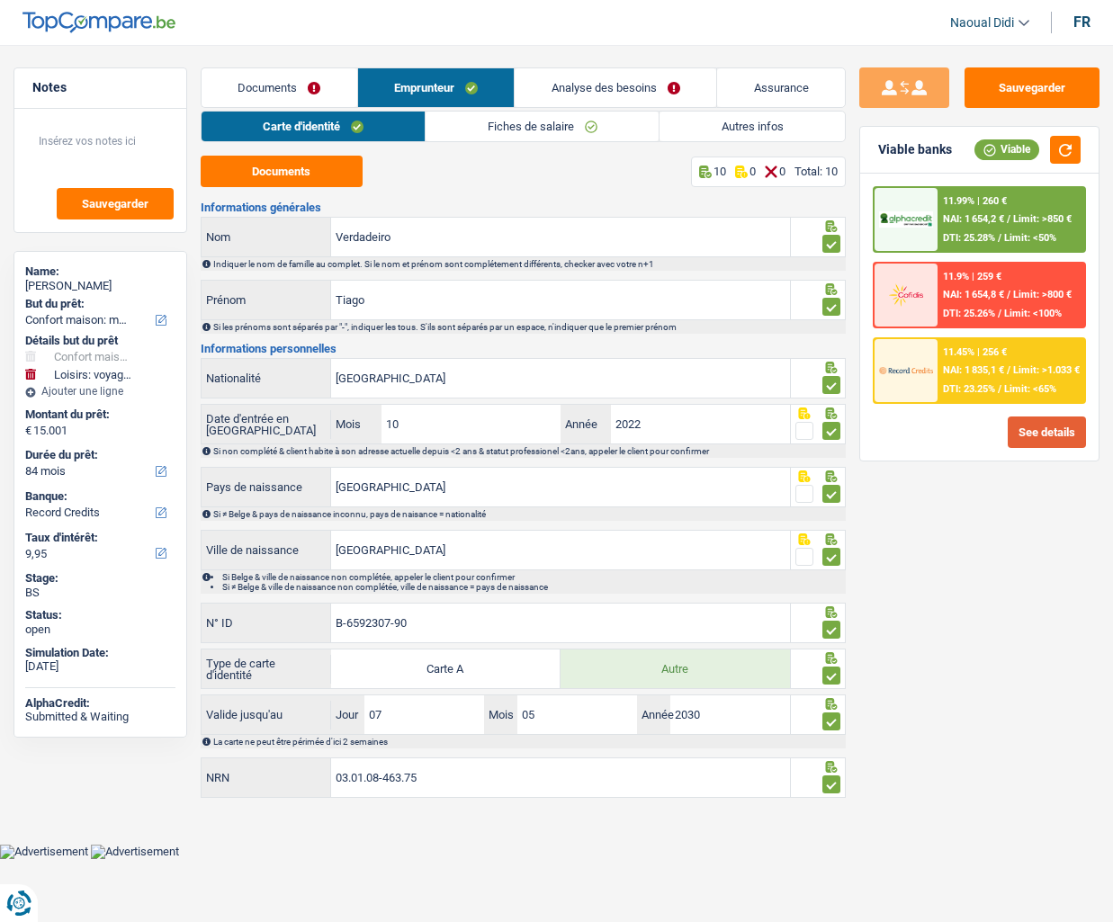
click at [1040, 428] on button "See details" at bounding box center [1047, 432] width 78 height 31
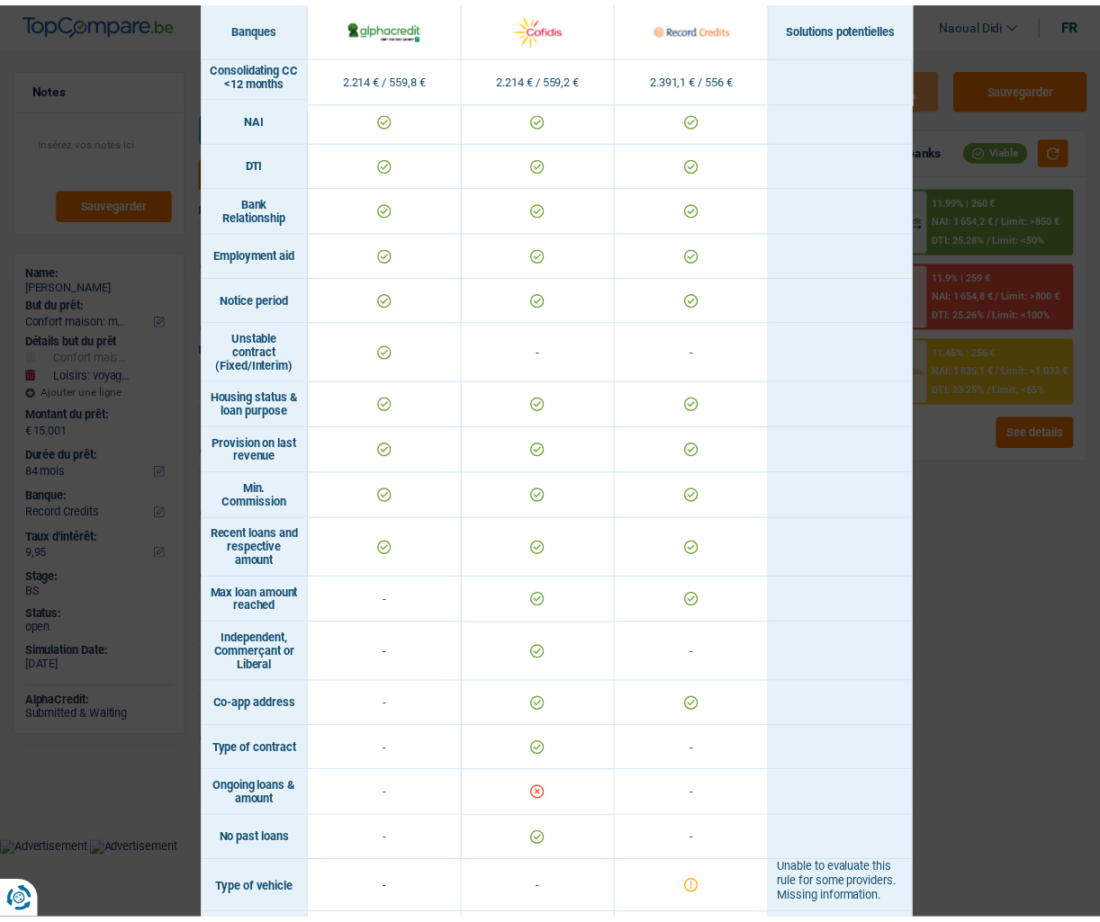
scroll to position [847, 0]
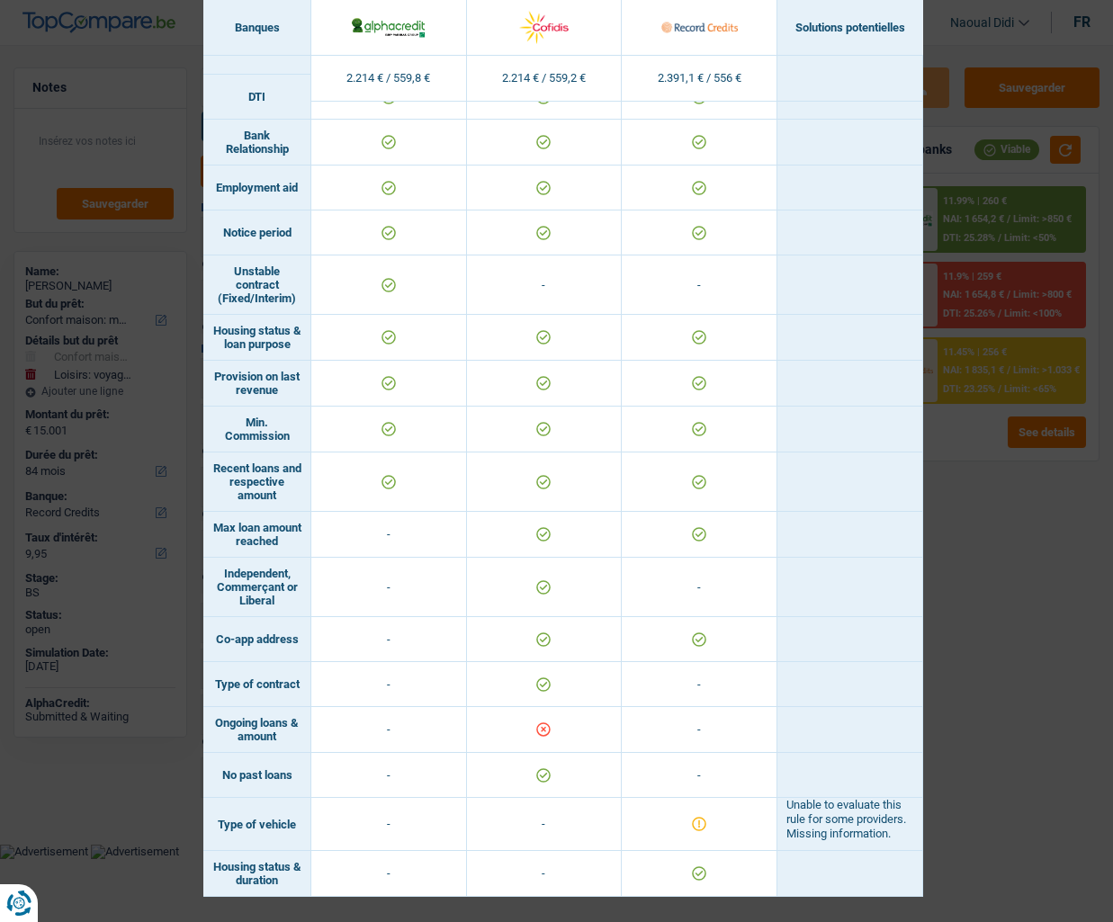
click at [1022, 598] on div "Banks conditions × Banques Solutions potentielles Revenus / Charges 2.214 € / 5…" at bounding box center [556, 461] width 1113 height 922
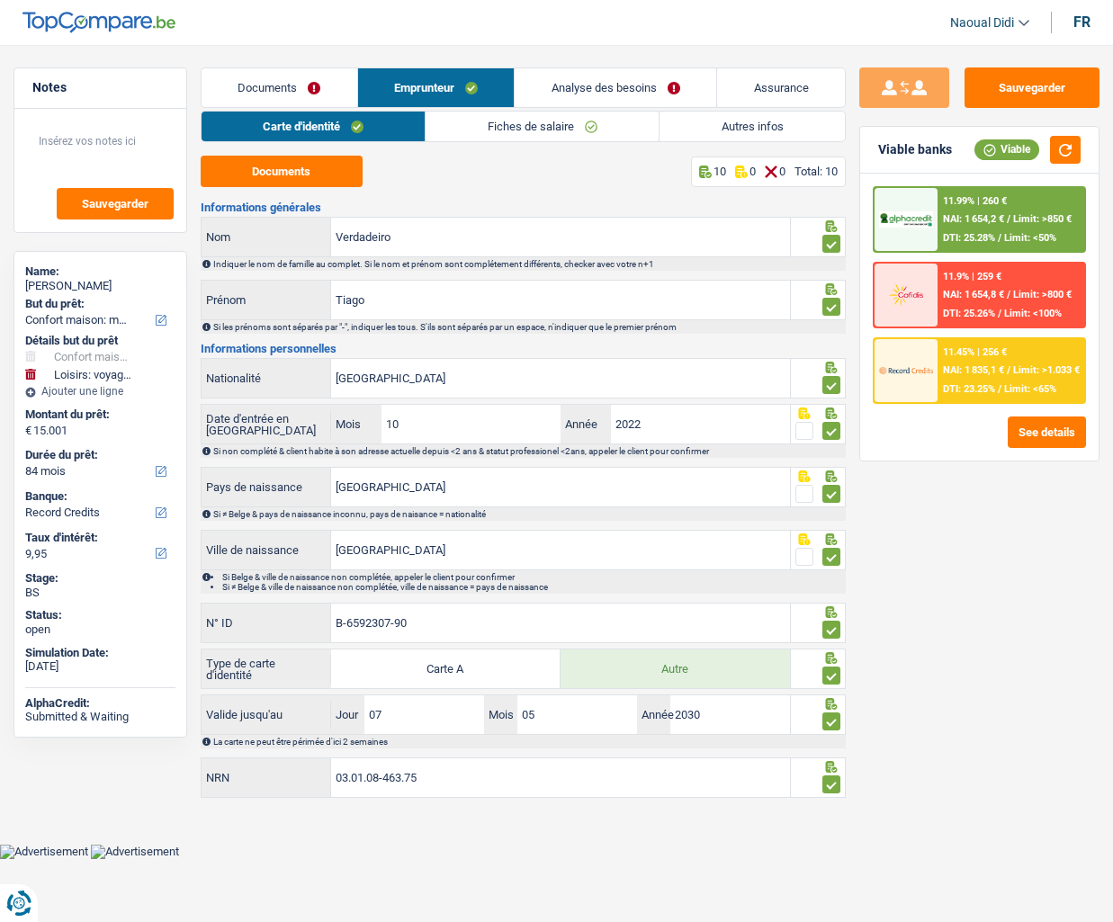
click at [1009, 292] on span "/" at bounding box center [1009, 295] width 4 height 12
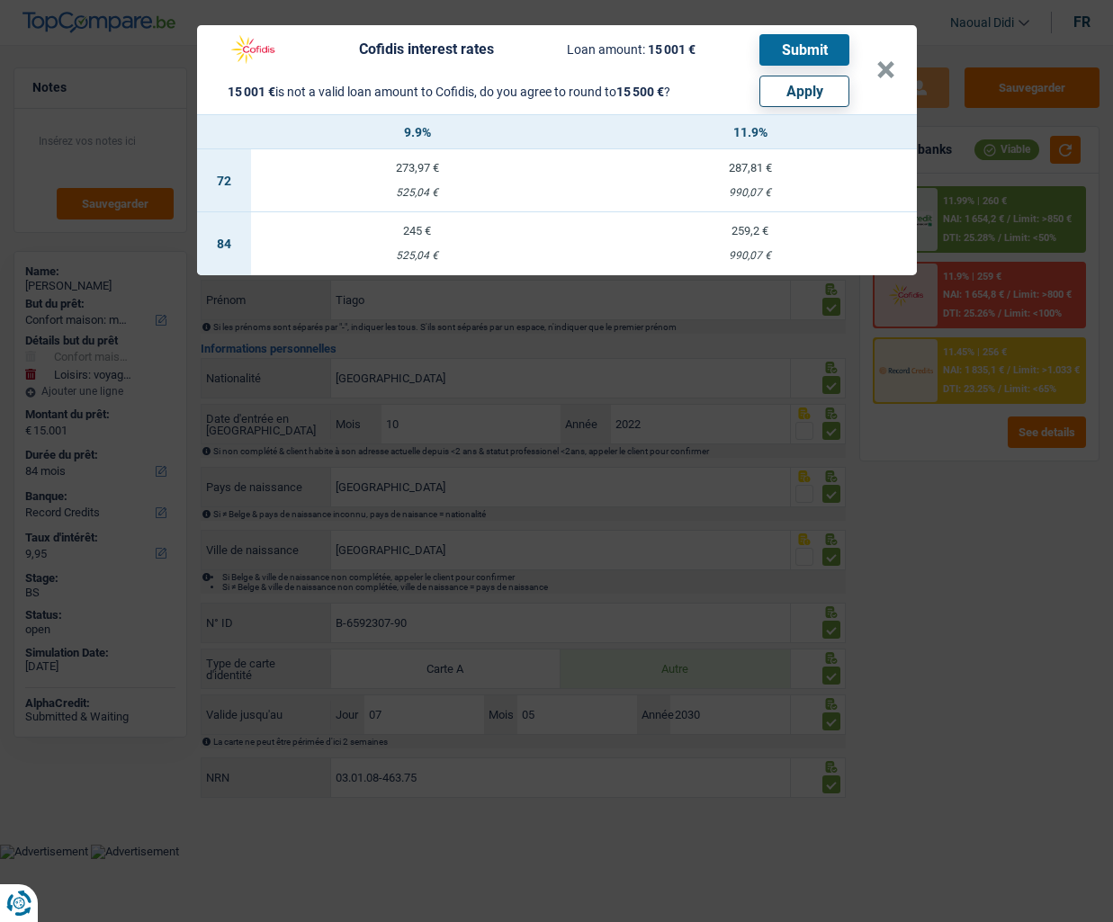
click at [807, 94] on button "Apply" at bounding box center [805, 91] width 90 height 31
type input "15.500"
select select "other"
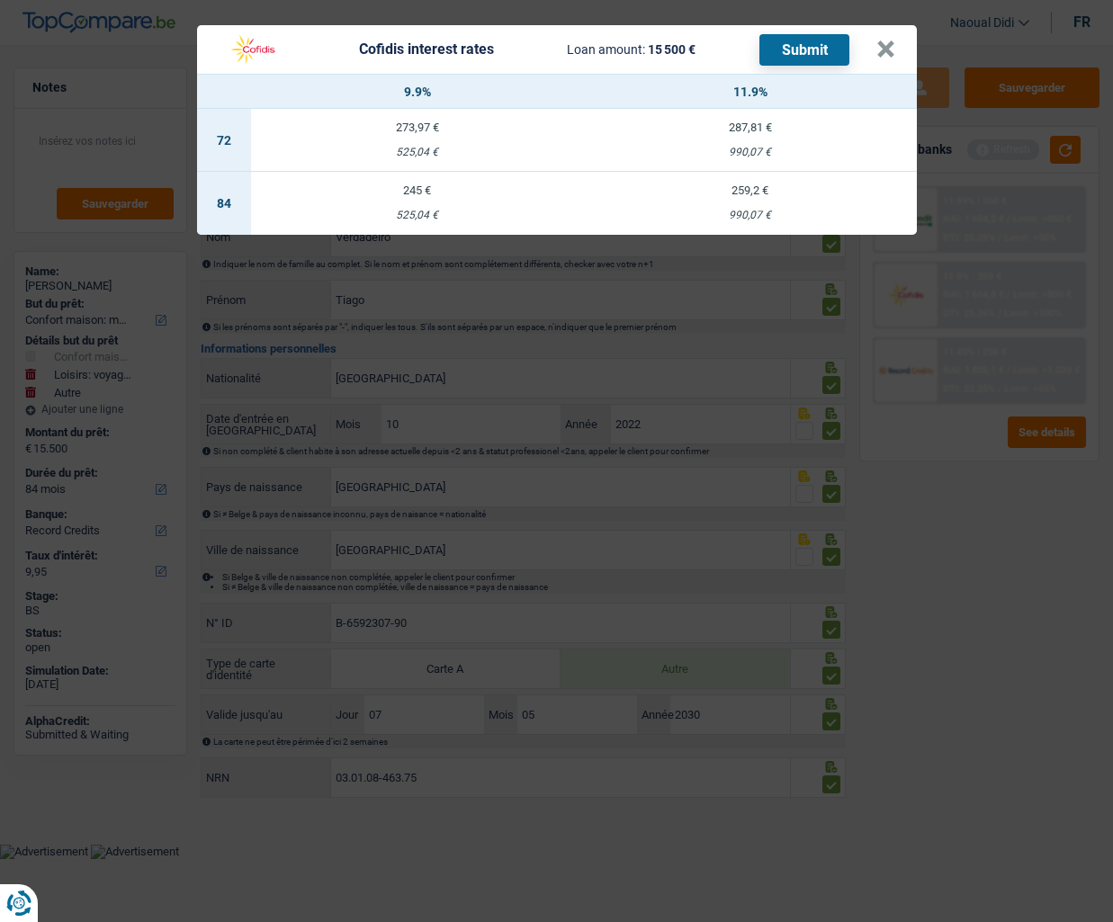
click at [751, 203] on td "259,2 € 990,07 €" at bounding box center [750, 203] width 333 height 63
select select "cofidis"
type input "11,90"
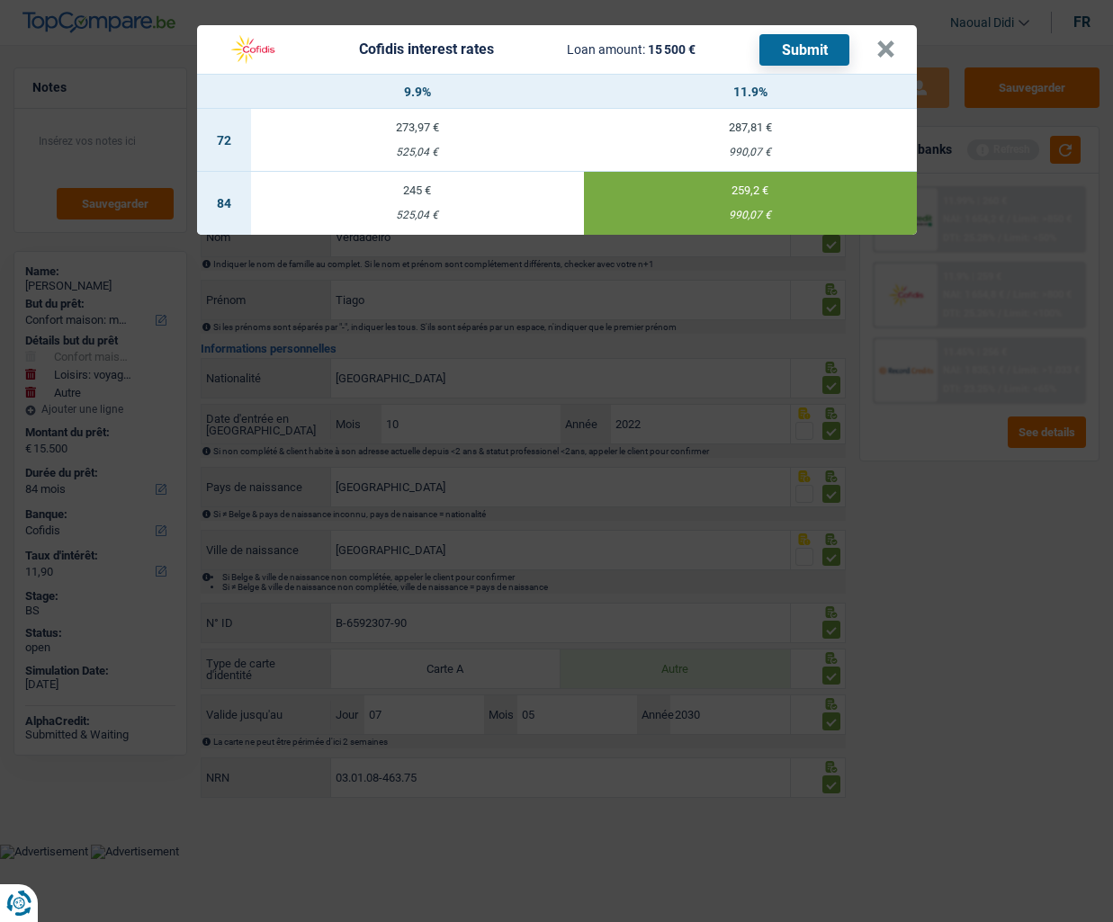
click at [793, 57] on button "Submit" at bounding box center [805, 49] width 90 height 31
click at [885, 51] on button "×" at bounding box center [885, 49] width 19 height 18
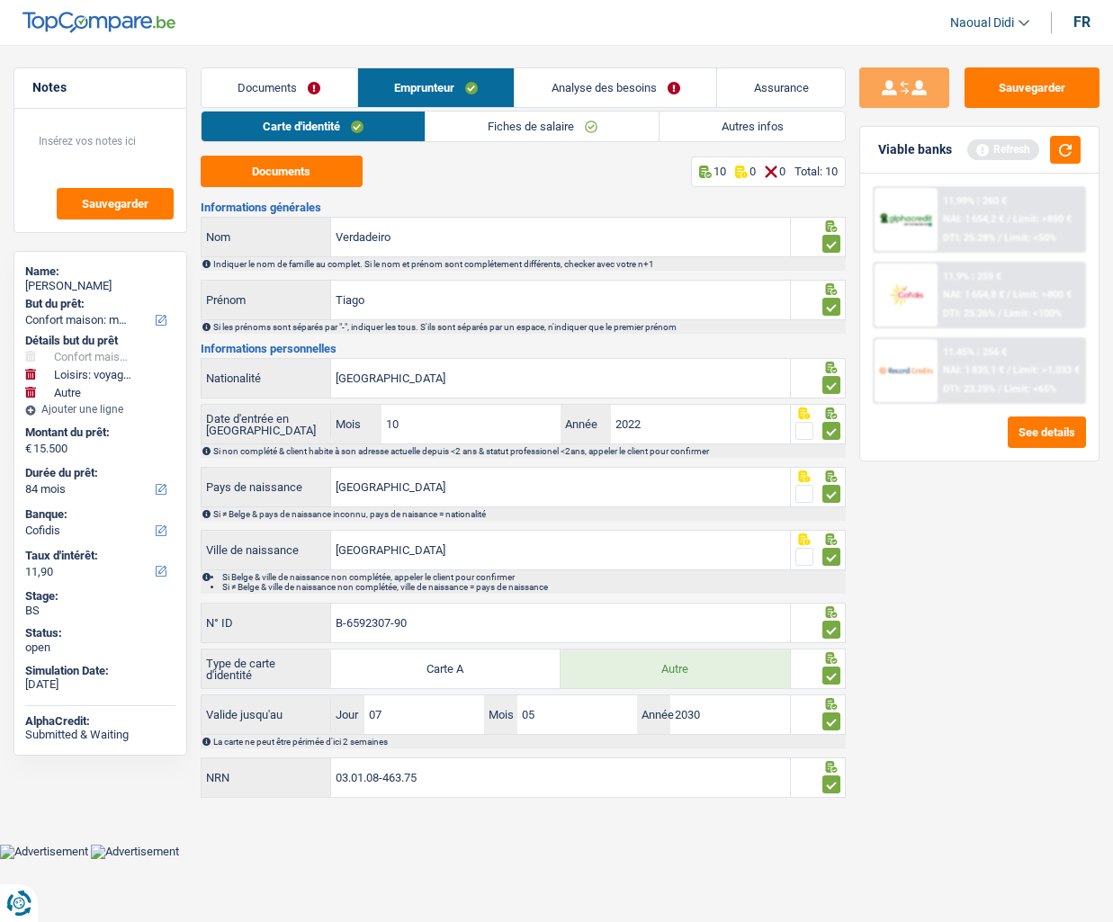
click at [636, 87] on link "Analyse des besoins" at bounding box center [616, 87] width 202 height 39
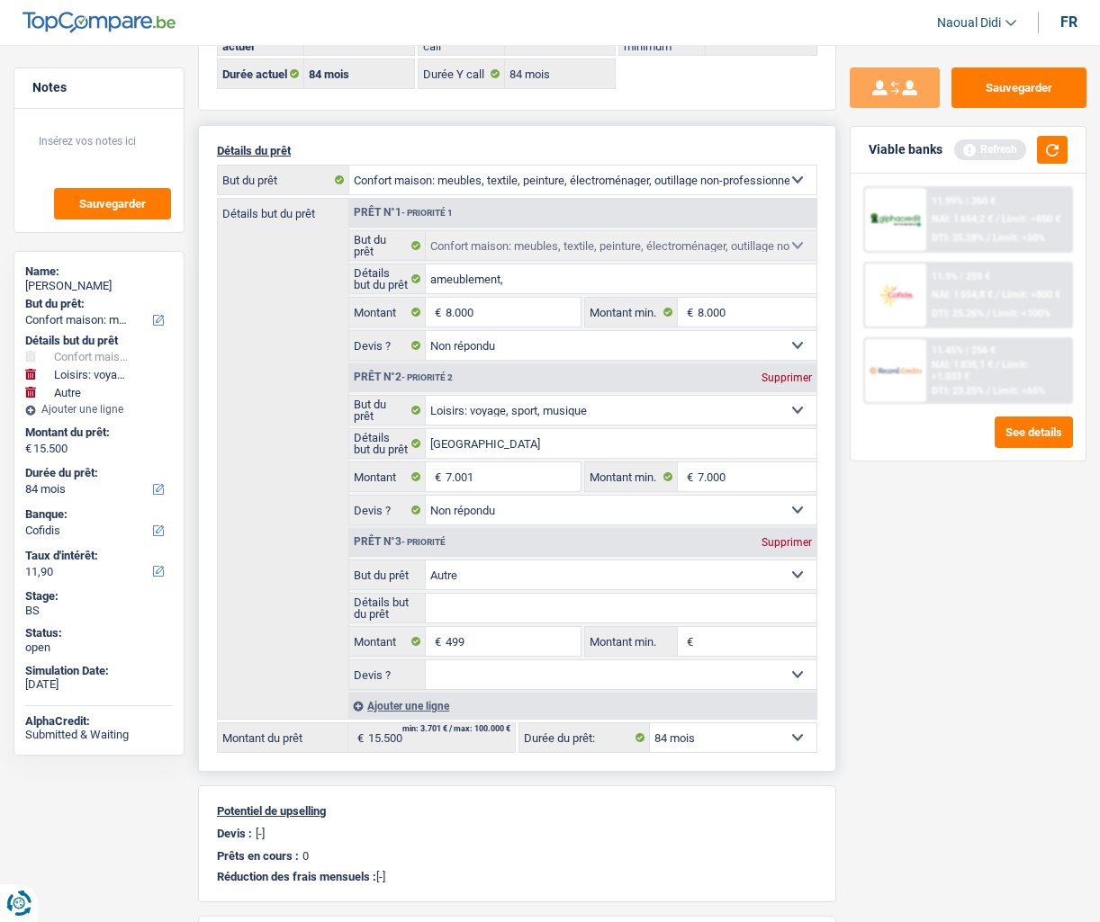
scroll to position [180, 0]
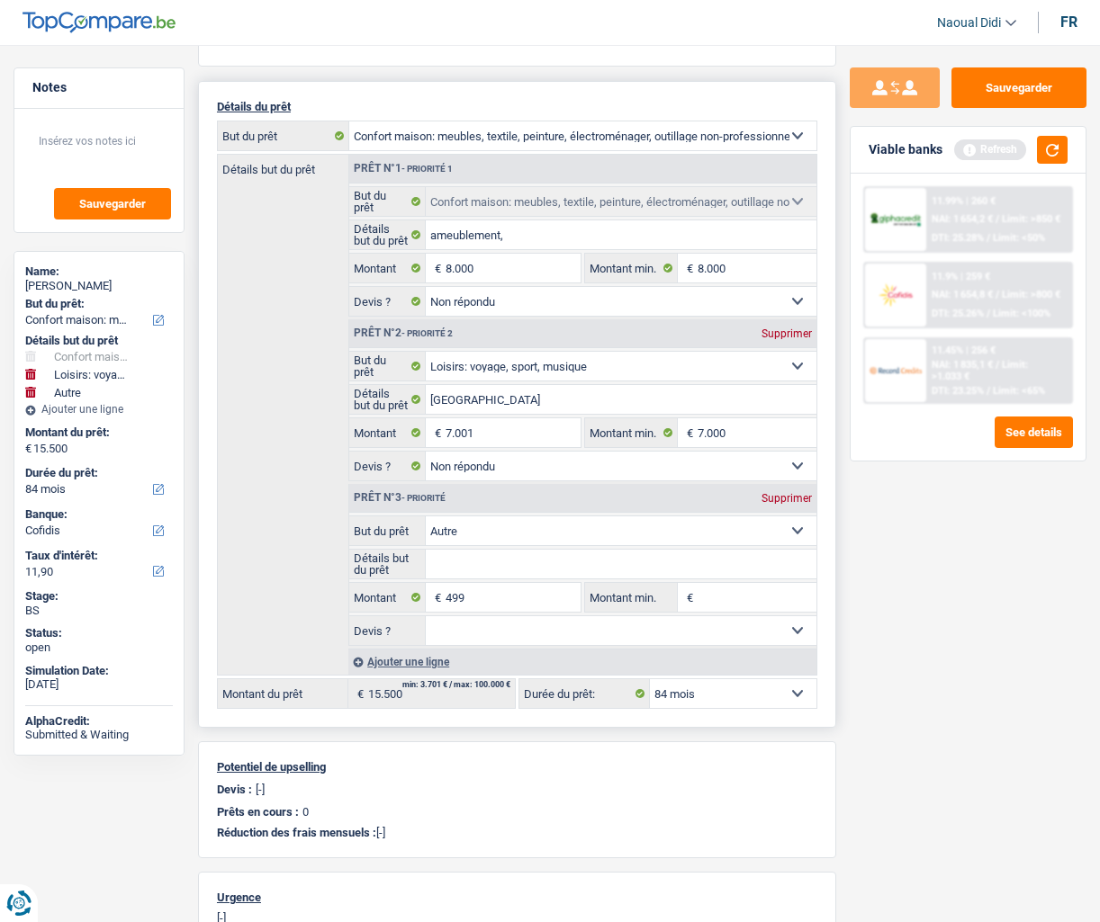
click at [799, 530] on select "Confort maison: meubles, textile, peinture, électroménager, outillage non-profe…" at bounding box center [621, 531] width 391 height 29
click at [779, 497] on div "Supprimer" at bounding box center [786, 498] width 59 height 11
type input "15.001"
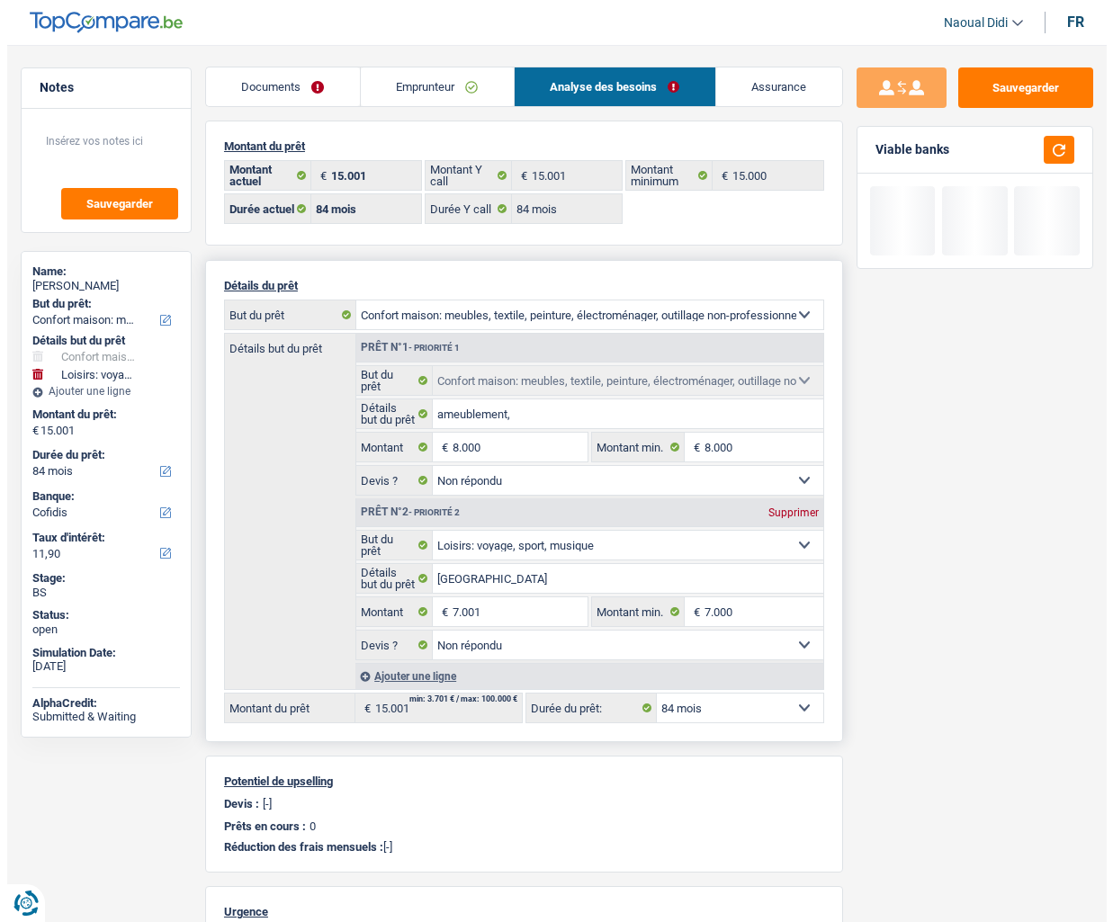
scroll to position [0, 0]
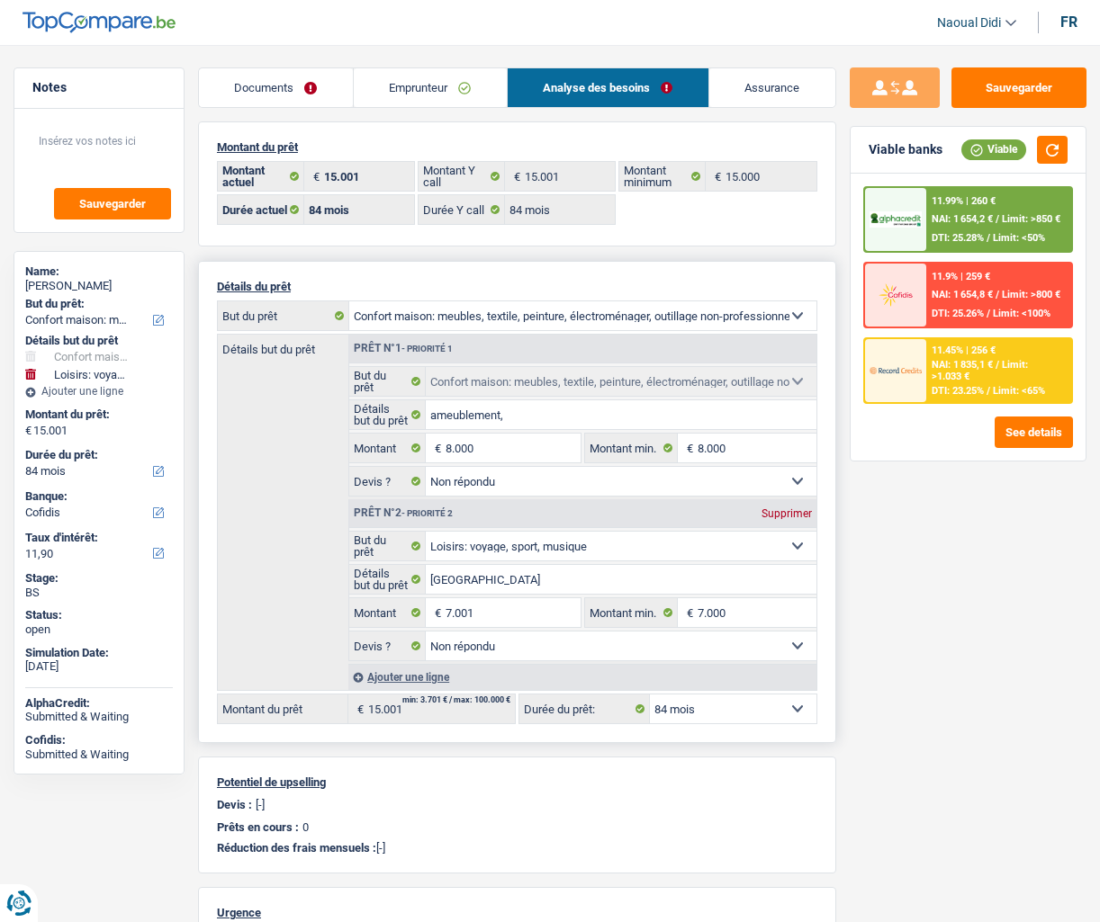
click at [291, 88] on link "Documents" at bounding box center [276, 87] width 154 height 39
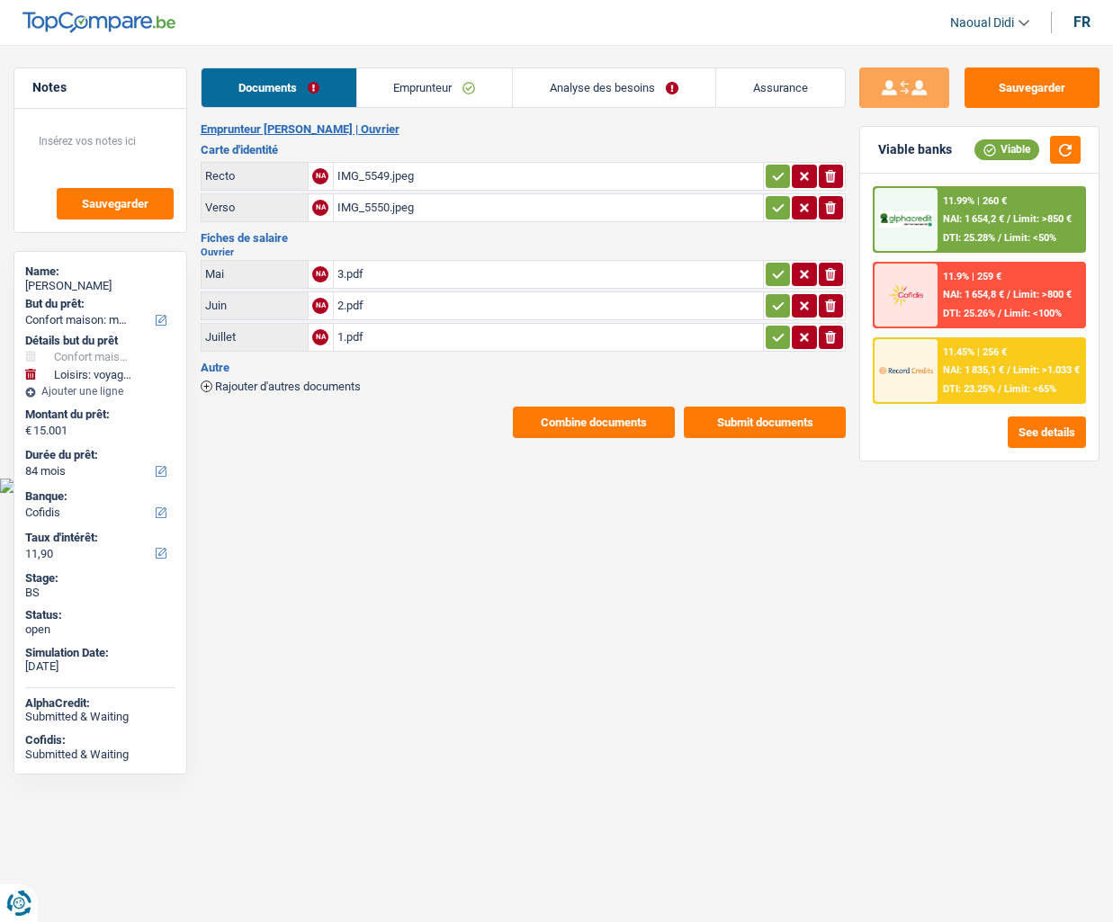
click at [781, 181] on icon "button" at bounding box center [778, 176] width 14 height 18
click at [774, 210] on icon "button" at bounding box center [778, 207] width 12 height 8
click at [777, 274] on icon "button" at bounding box center [778, 274] width 12 height 8
click at [776, 297] on icon "button" at bounding box center [778, 306] width 14 height 18
click at [775, 332] on icon "button" at bounding box center [778, 337] width 14 height 18
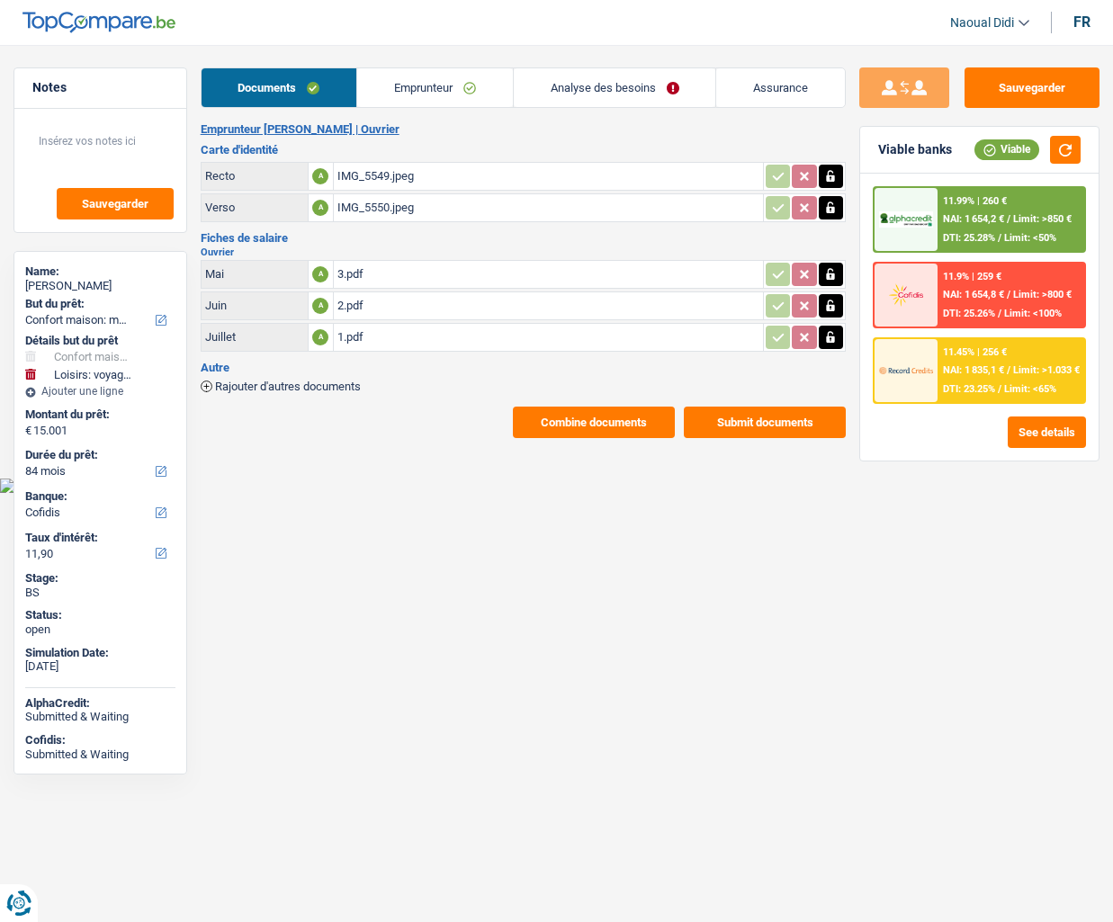
click at [781, 422] on button "Submit documents" at bounding box center [765, 422] width 162 height 31
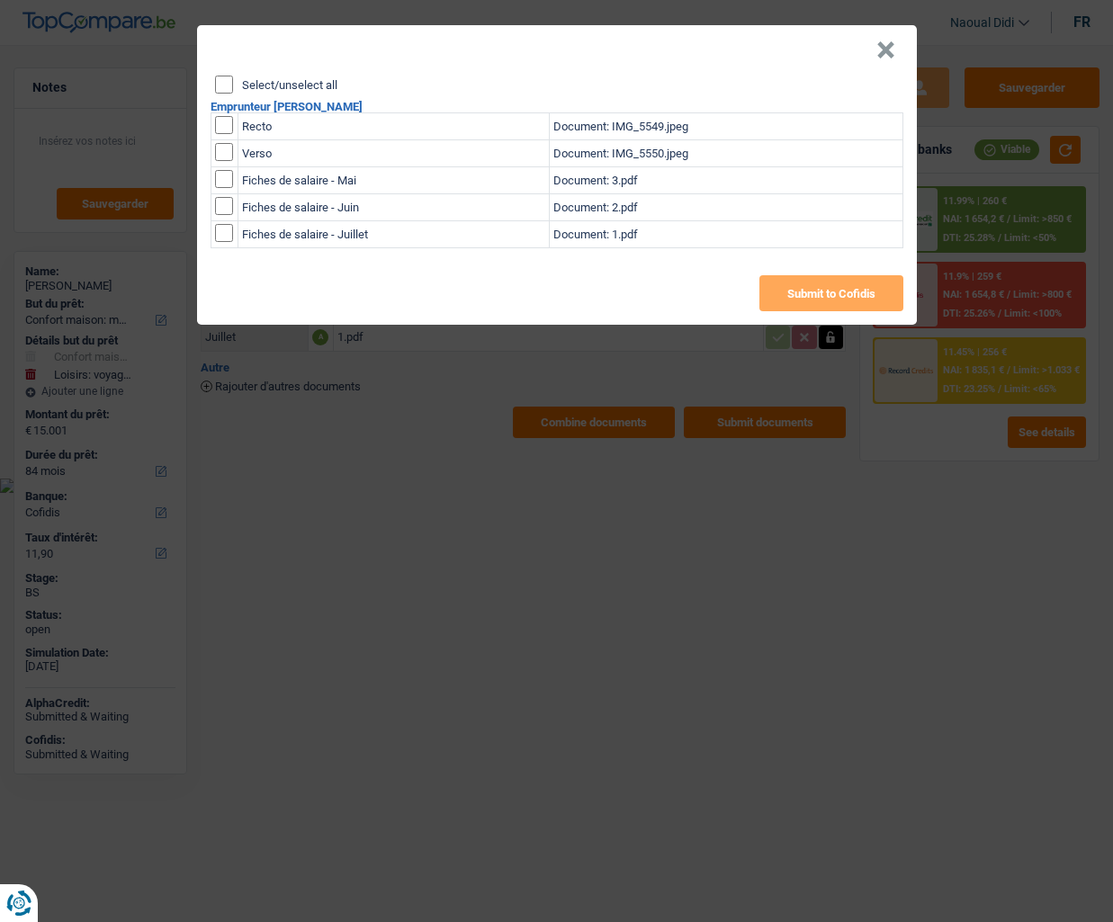
click at [224, 81] on input "Select/unselect all" at bounding box center [224, 85] width 18 height 18
checkbox input "true"
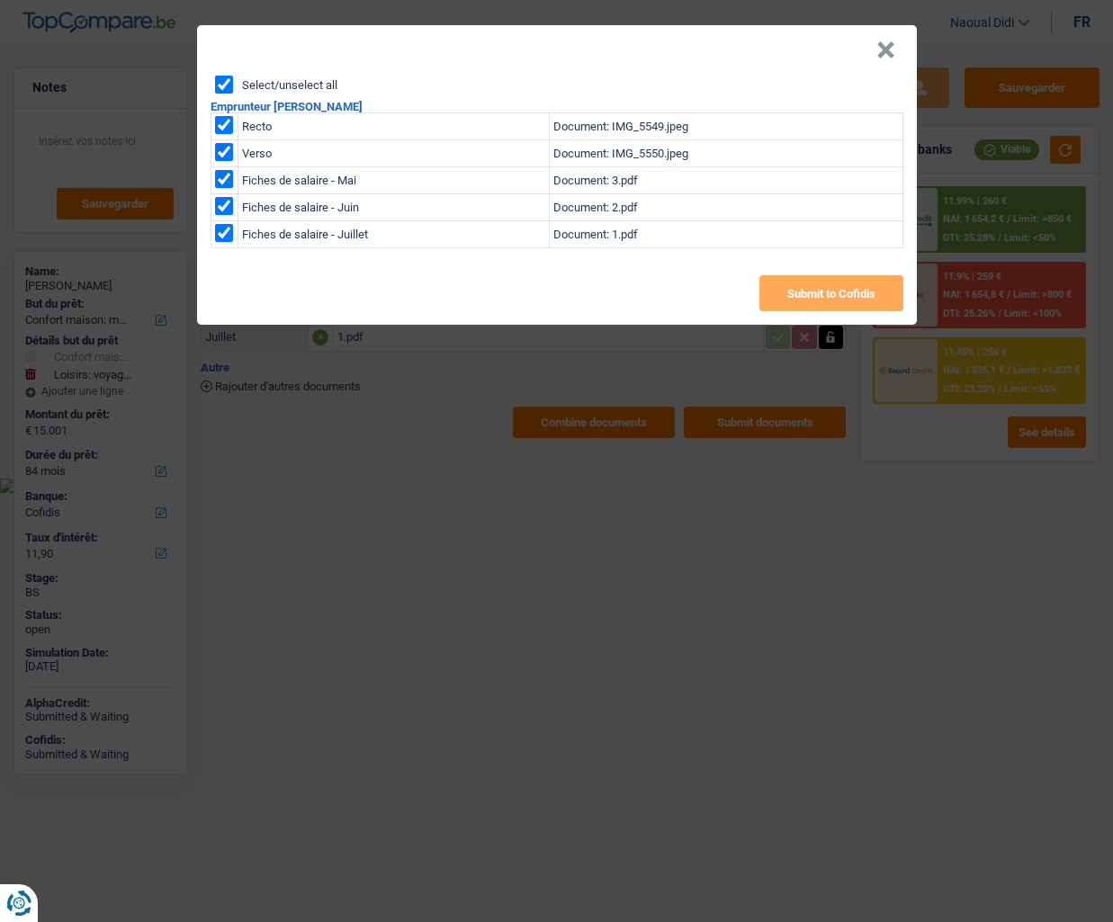
checkbox input "true"
click at [840, 301] on button "Submit to Cofidis" at bounding box center [832, 293] width 144 height 36
click at [843, 304] on button "Submit to Cofidis" at bounding box center [832, 293] width 144 height 36
click at [887, 53] on button "×" at bounding box center [885, 50] width 19 height 18
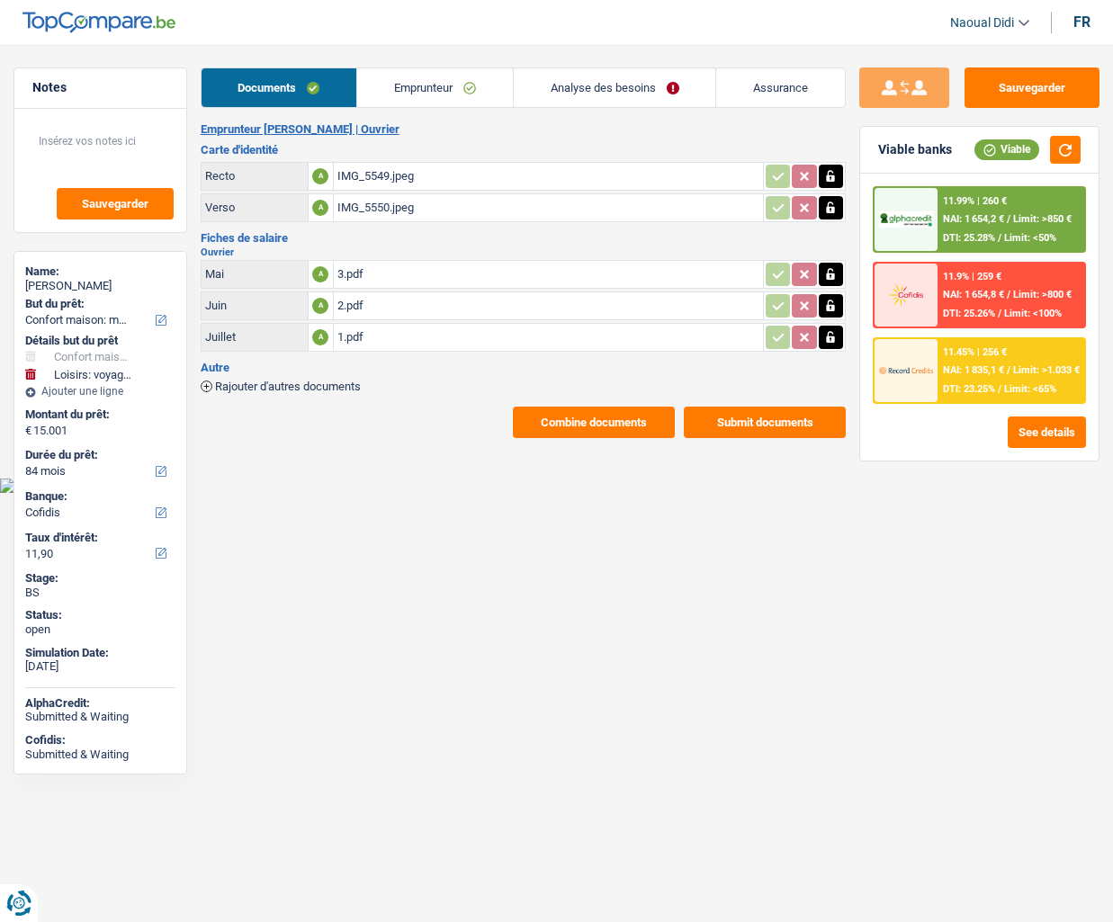
click at [626, 428] on button "Combine documents" at bounding box center [594, 422] width 162 height 31
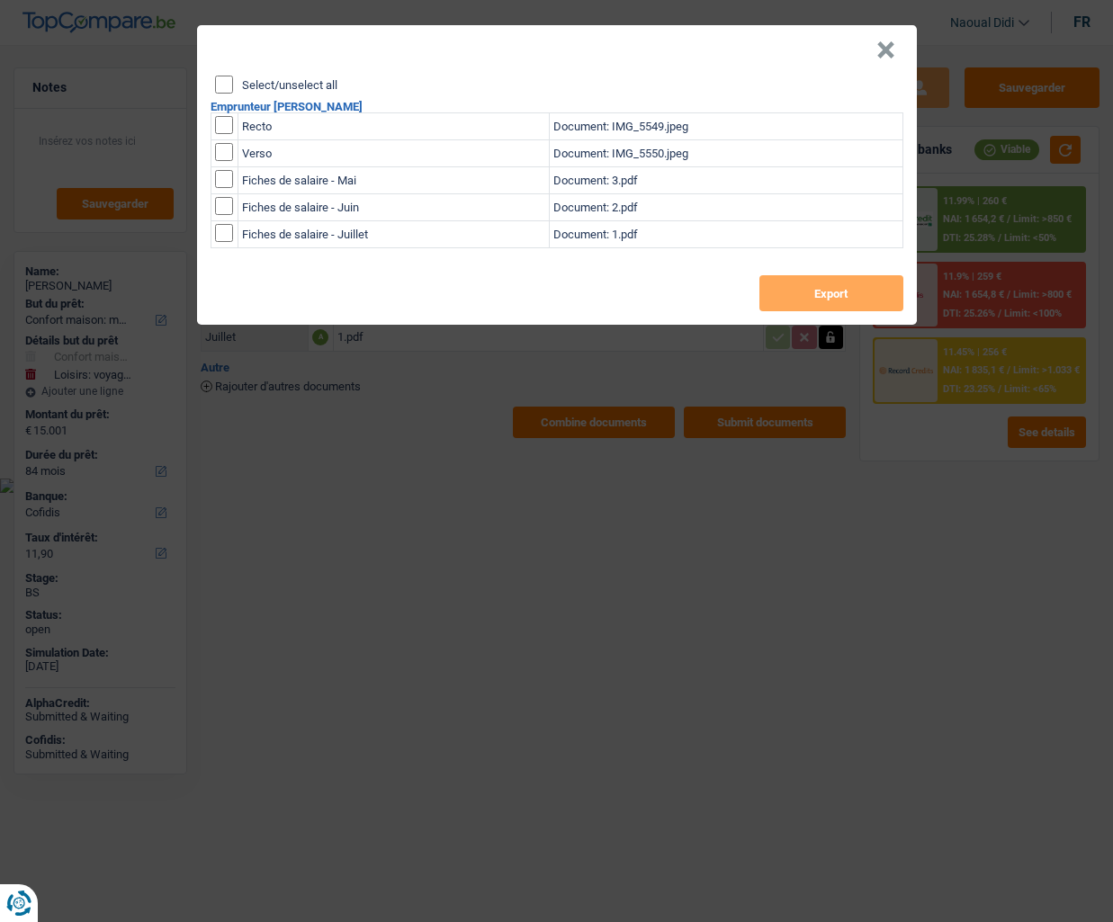
click at [225, 96] on div "Select/unselect all Emprunteur Tiago Verdadeiro Recto Document: IMG_5549.jpeg V…" at bounding box center [557, 200] width 720 height 249
click at [227, 87] on input "Select/unselect all" at bounding box center [224, 85] width 18 height 18
checkbox input "true"
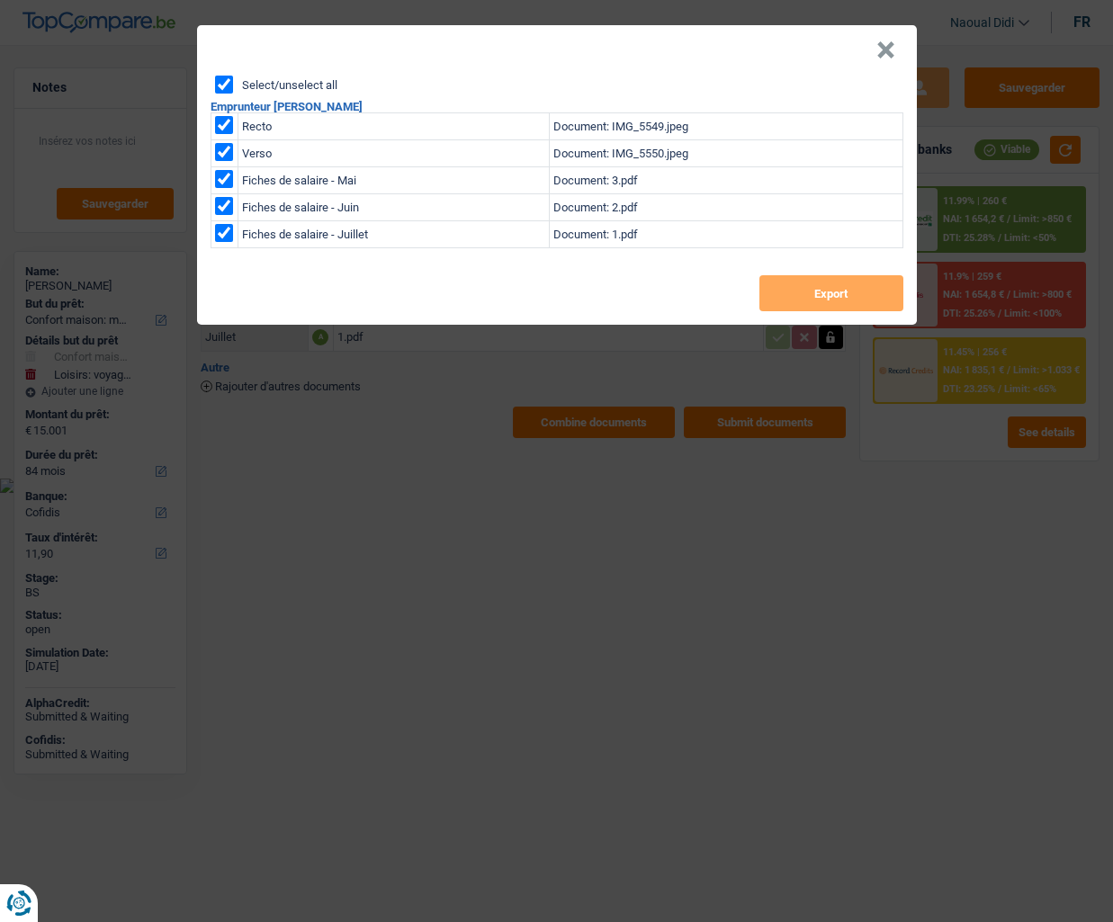
checkbox input "true"
click at [810, 300] on button "Export" at bounding box center [832, 293] width 144 height 36
click at [885, 47] on button "×" at bounding box center [885, 50] width 19 height 18
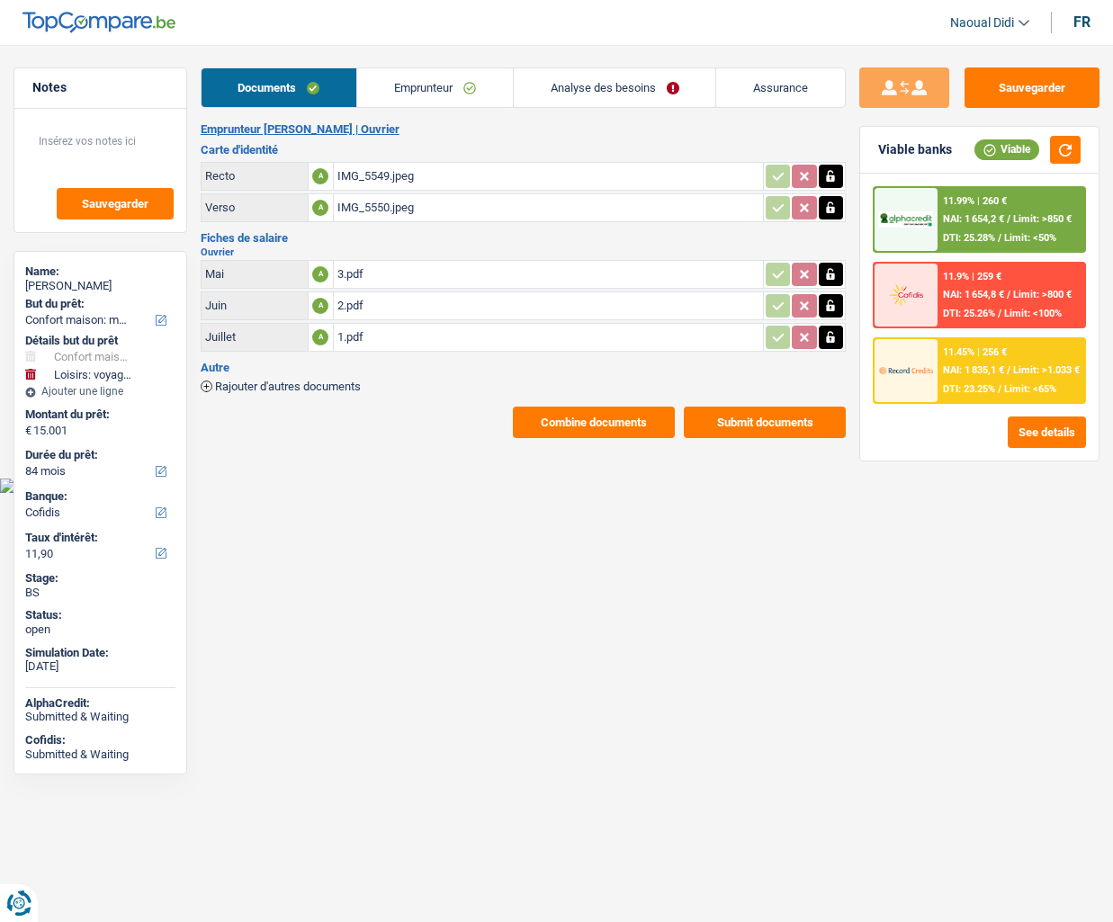
click at [392, 89] on link "Emprunteur" at bounding box center [435, 87] width 156 height 39
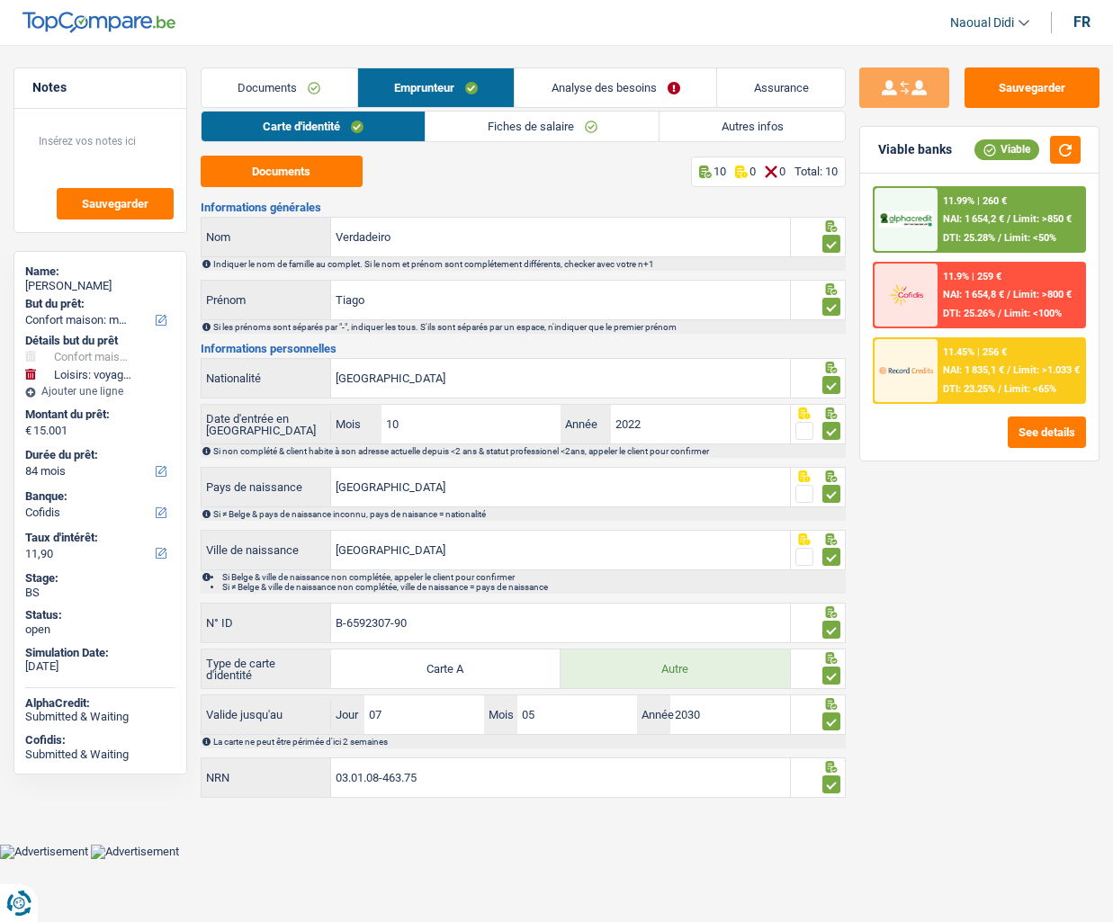
click at [318, 114] on link "Carte d'identité" at bounding box center [314, 127] width 224 height 30
click at [317, 118] on link "Carte d'identité" at bounding box center [314, 127] width 224 height 30
drag, startPoint x: 442, startPoint y: 783, endPoint x: 292, endPoint y: 778, distance: 150.4
click at [292, 778] on div "03.01.08-463.75 NRN" at bounding box center [496, 778] width 589 height 39
click at [610, 87] on link "Analyse des besoins" at bounding box center [616, 87] width 202 height 39
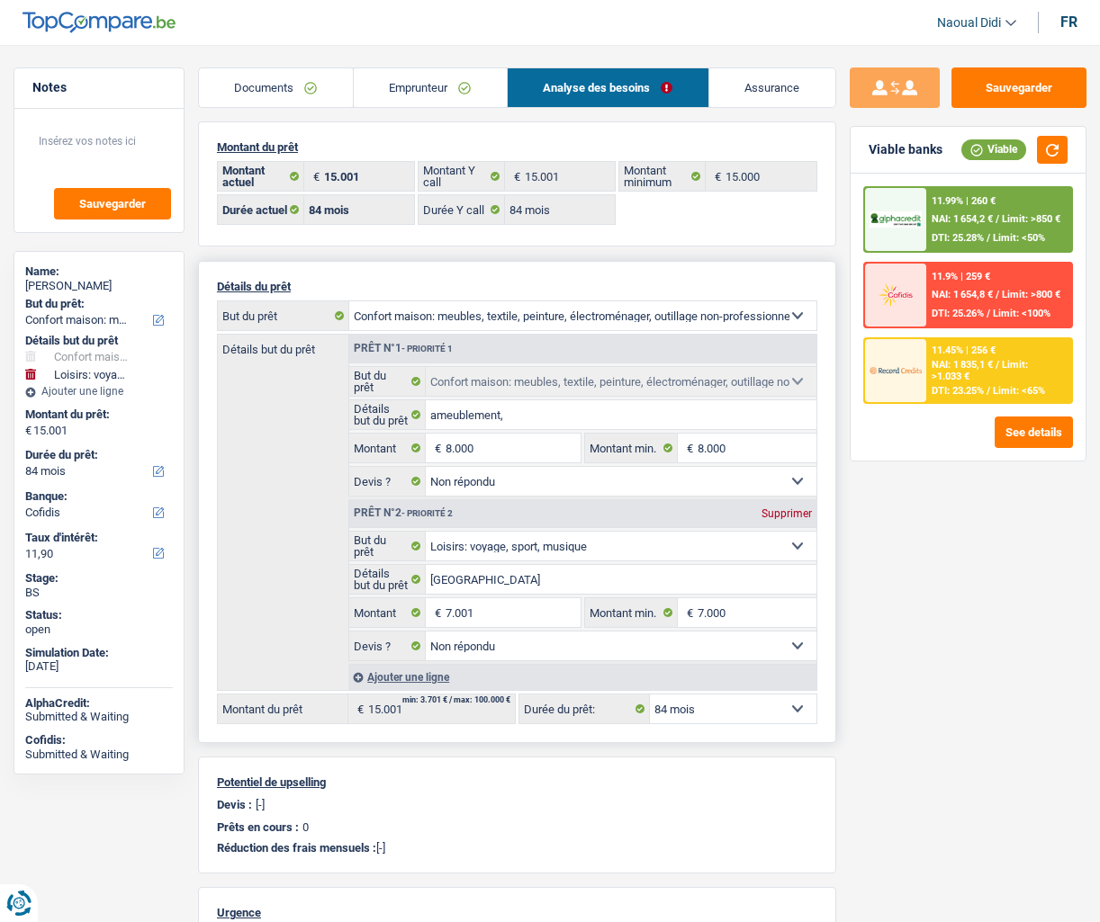
click at [407, 88] on link "Emprunteur" at bounding box center [430, 87] width 153 height 39
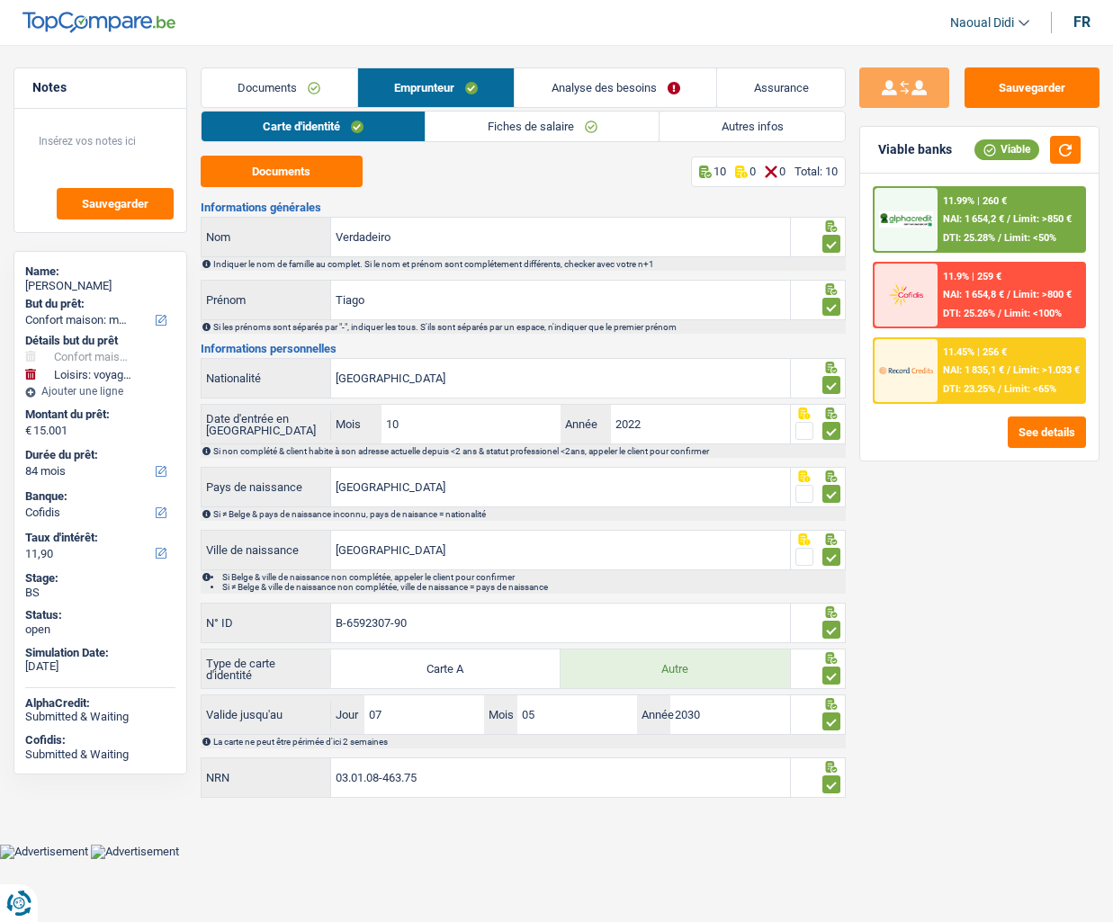
click at [732, 130] on link "Autres infos" at bounding box center [752, 127] width 185 height 30
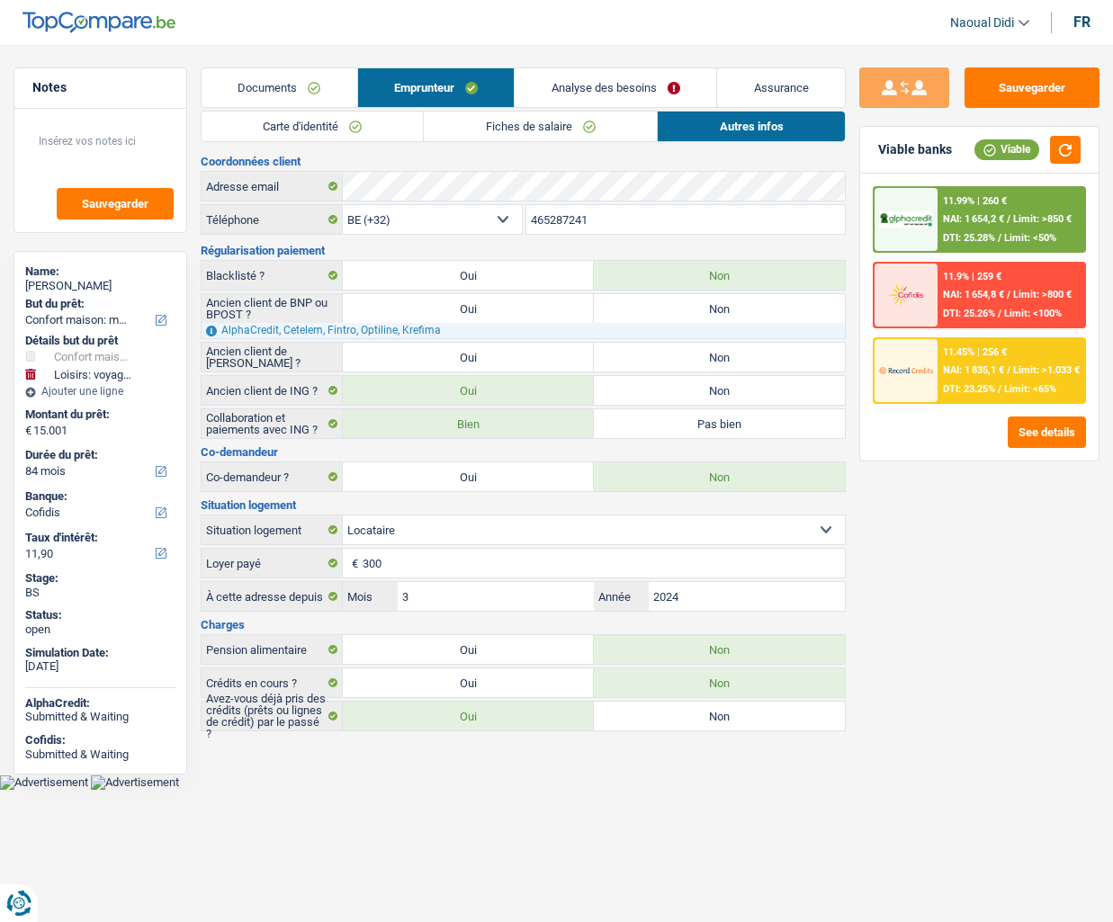
click at [618, 79] on link "Analyse des besoins" at bounding box center [616, 87] width 202 height 39
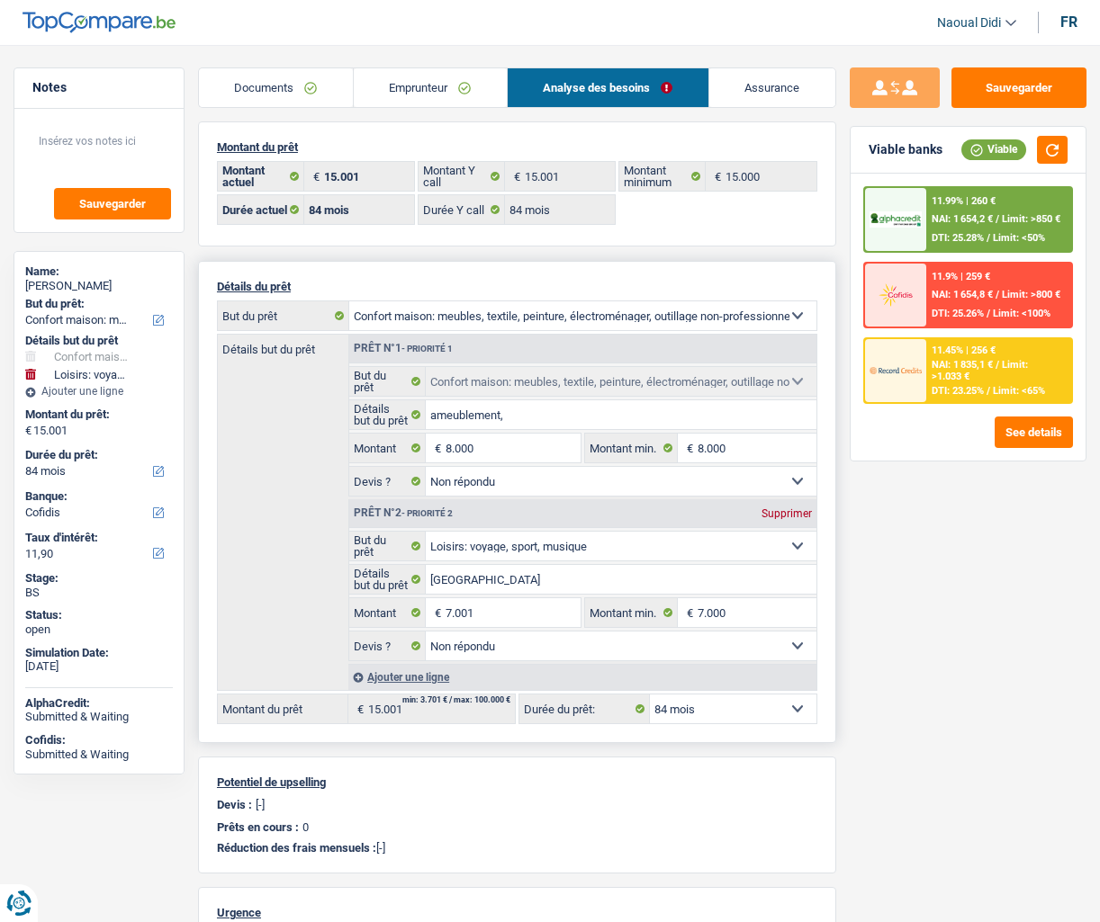
click at [308, 87] on link "Documents" at bounding box center [276, 87] width 154 height 39
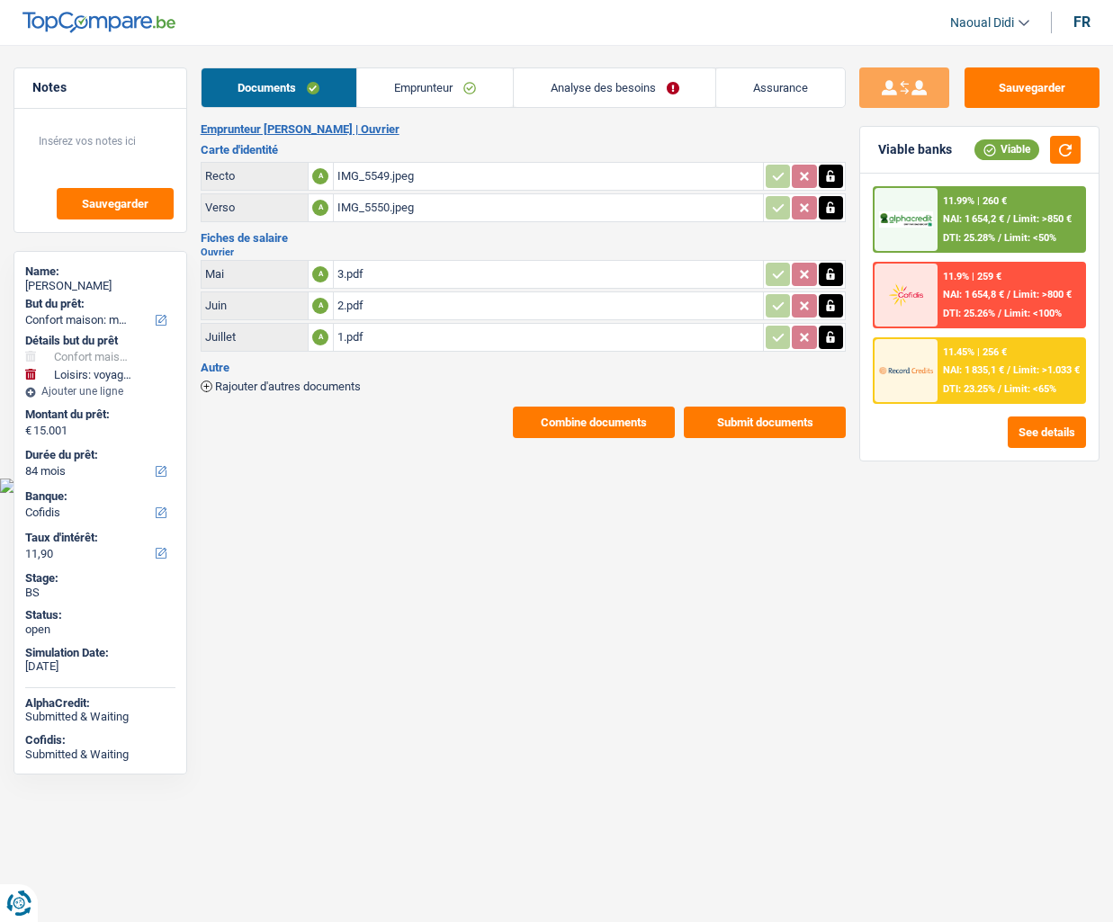
click at [410, 184] on div "IMG_5549.jpeg" at bounding box center [548, 176] width 422 height 27
click at [370, 211] on div "IMG_5550.jpeg" at bounding box center [548, 207] width 422 height 27
click at [605, 427] on button "Combine documents" at bounding box center [594, 422] width 162 height 31
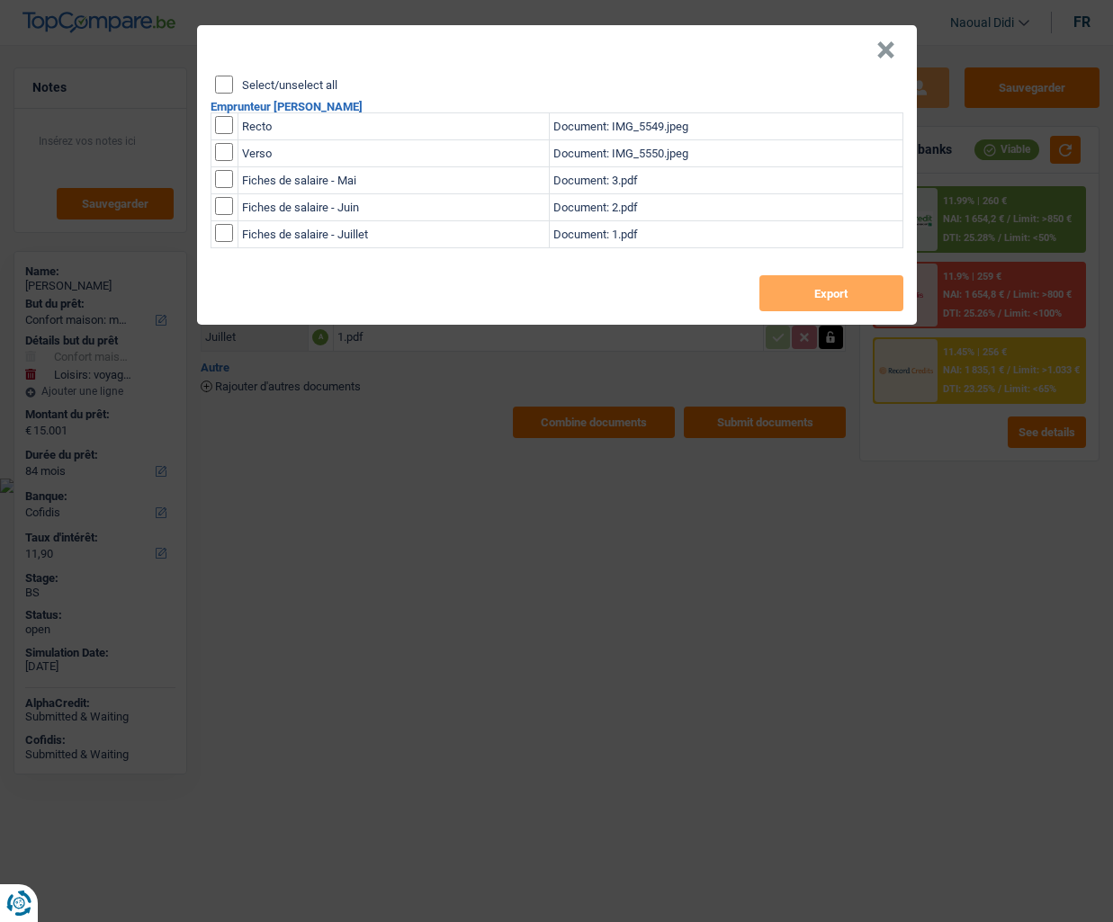
click at [224, 81] on input "Select/unselect all" at bounding box center [224, 85] width 18 height 18
checkbox input "true"
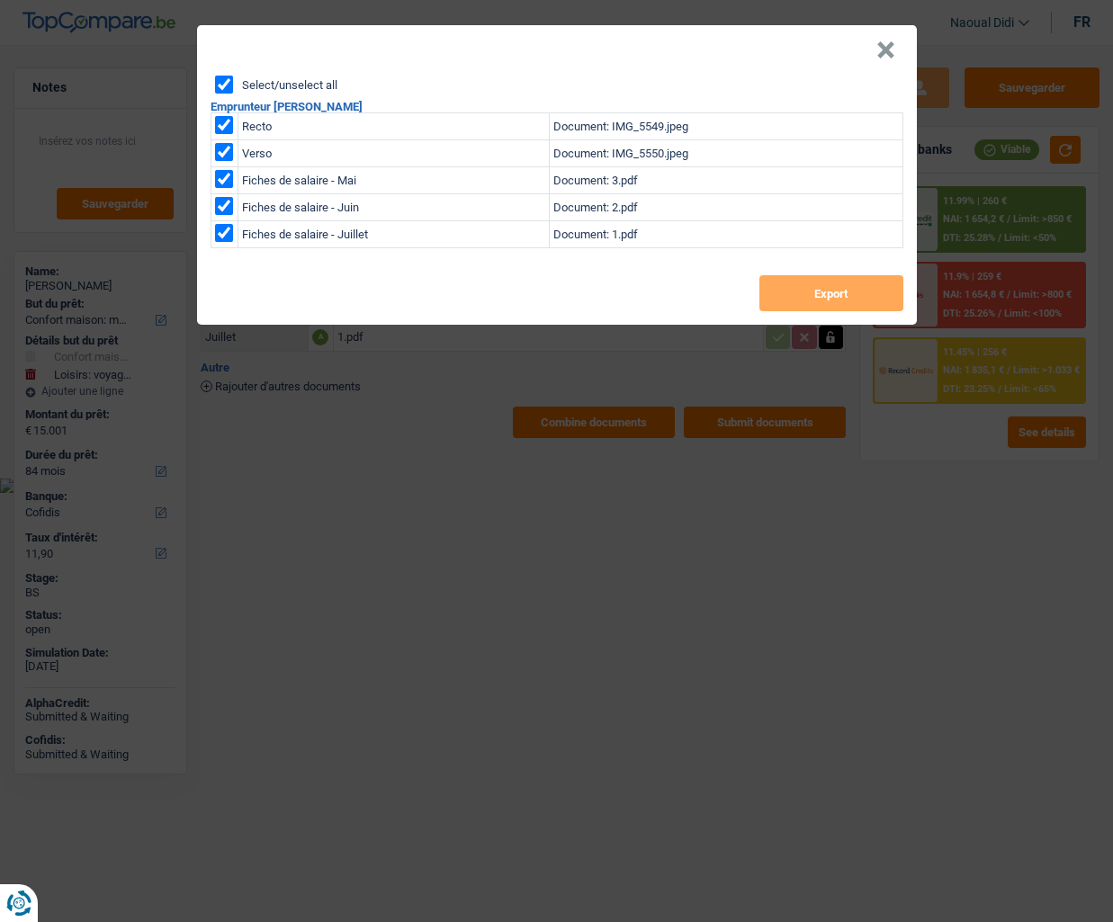
checkbox input "true"
click at [885, 52] on button "×" at bounding box center [885, 50] width 19 height 18
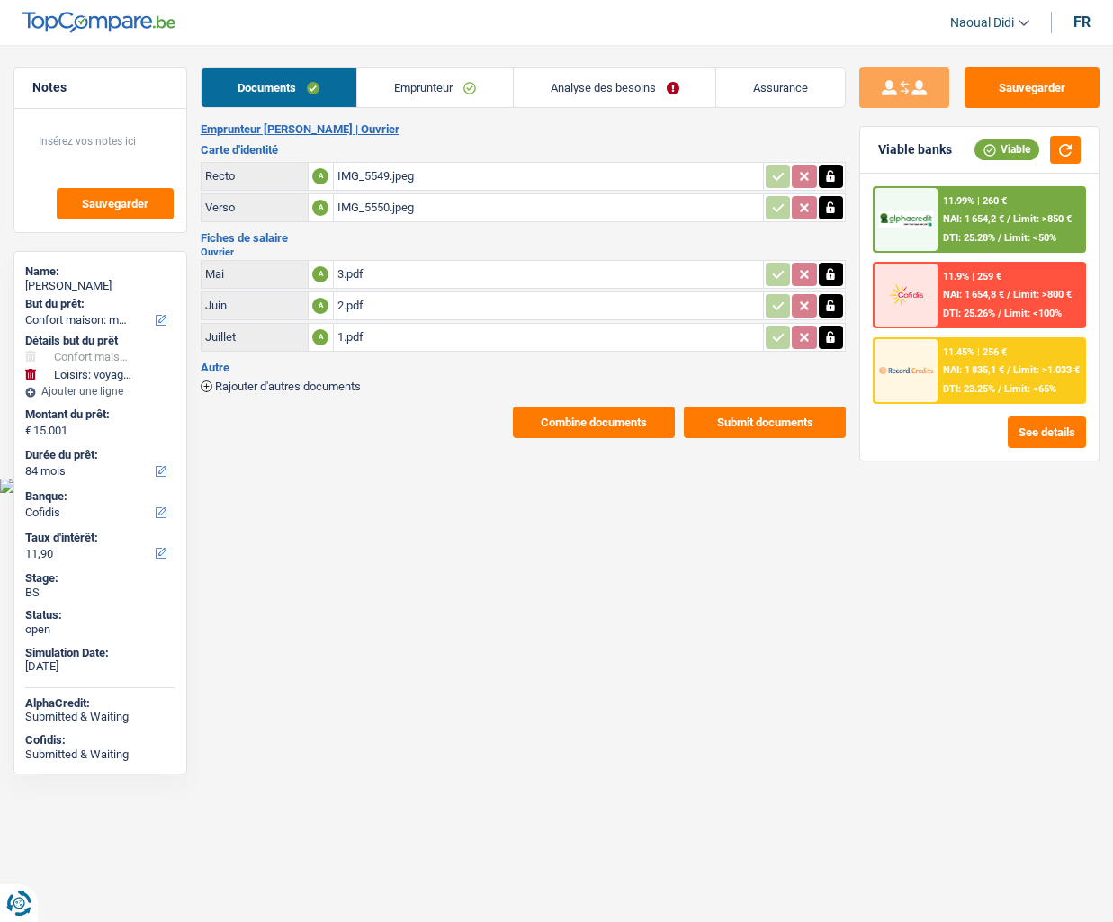
click at [774, 418] on button "Submit documents" at bounding box center [765, 422] width 162 height 31
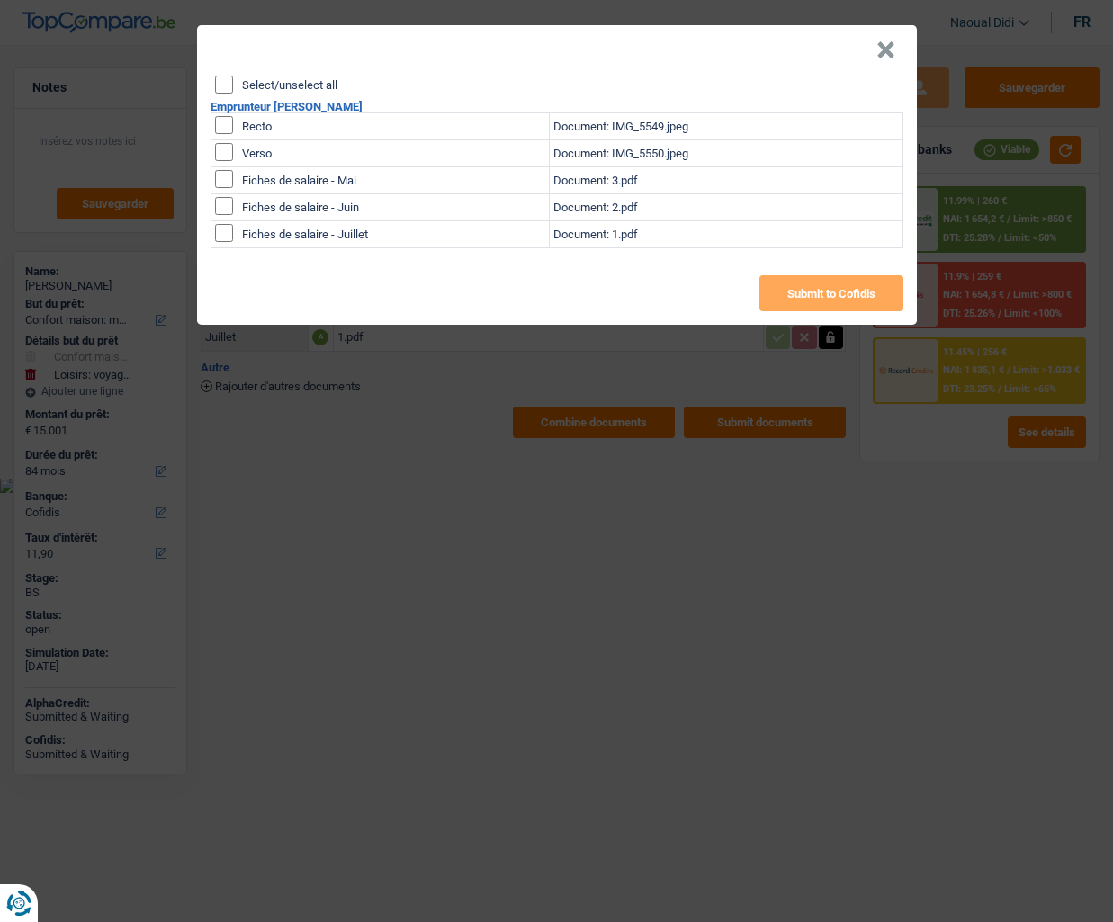
click at [223, 87] on input "Select/unselect all" at bounding box center [224, 85] width 18 height 18
checkbox input "true"
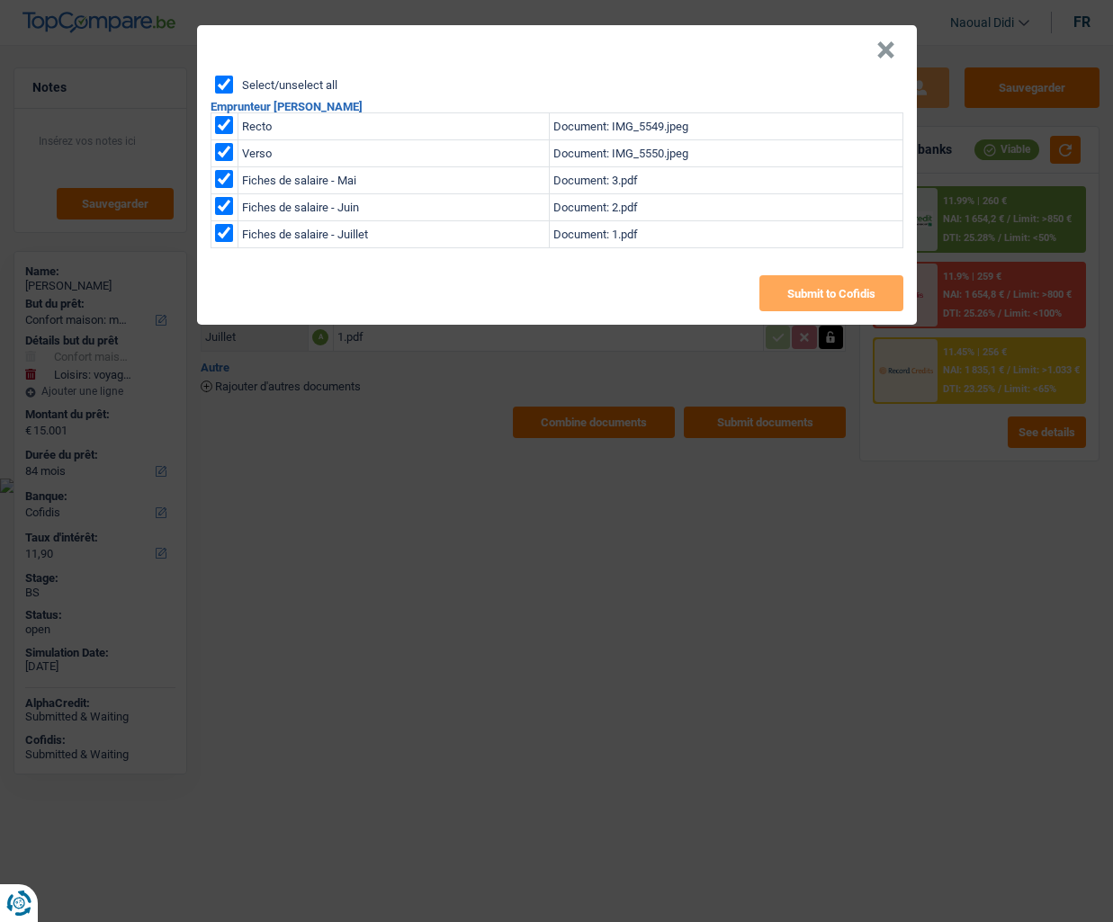
checkbox input "true"
click at [798, 295] on button "Submit to Cofidis" at bounding box center [832, 293] width 144 height 36
click at [784, 285] on button "Submit to Cofidis" at bounding box center [832, 293] width 144 height 36
click at [889, 52] on button "×" at bounding box center [885, 50] width 19 height 18
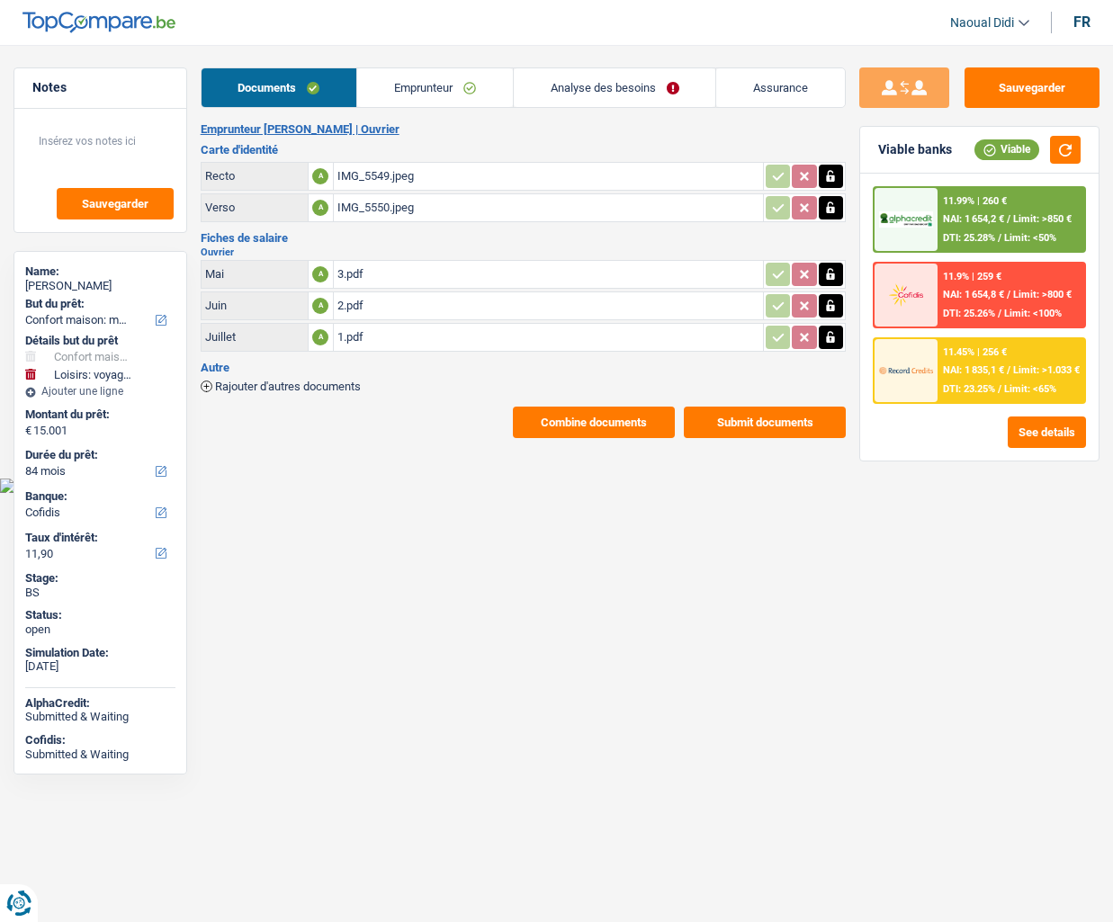
click at [608, 417] on button "Combine documents" at bounding box center [594, 422] width 162 height 31
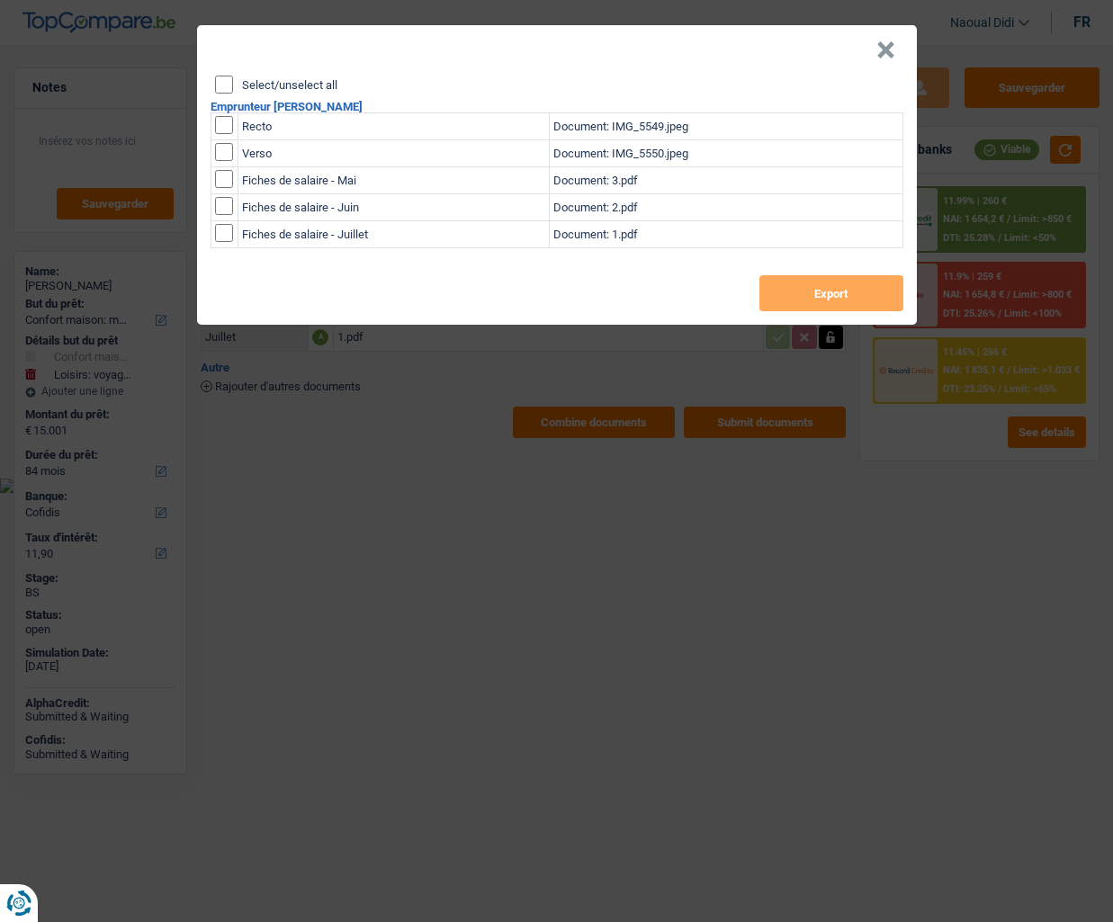
click at [227, 82] on input "Select/unselect all" at bounding box center [224, 85] width 18 height 18
checkbox input "true"
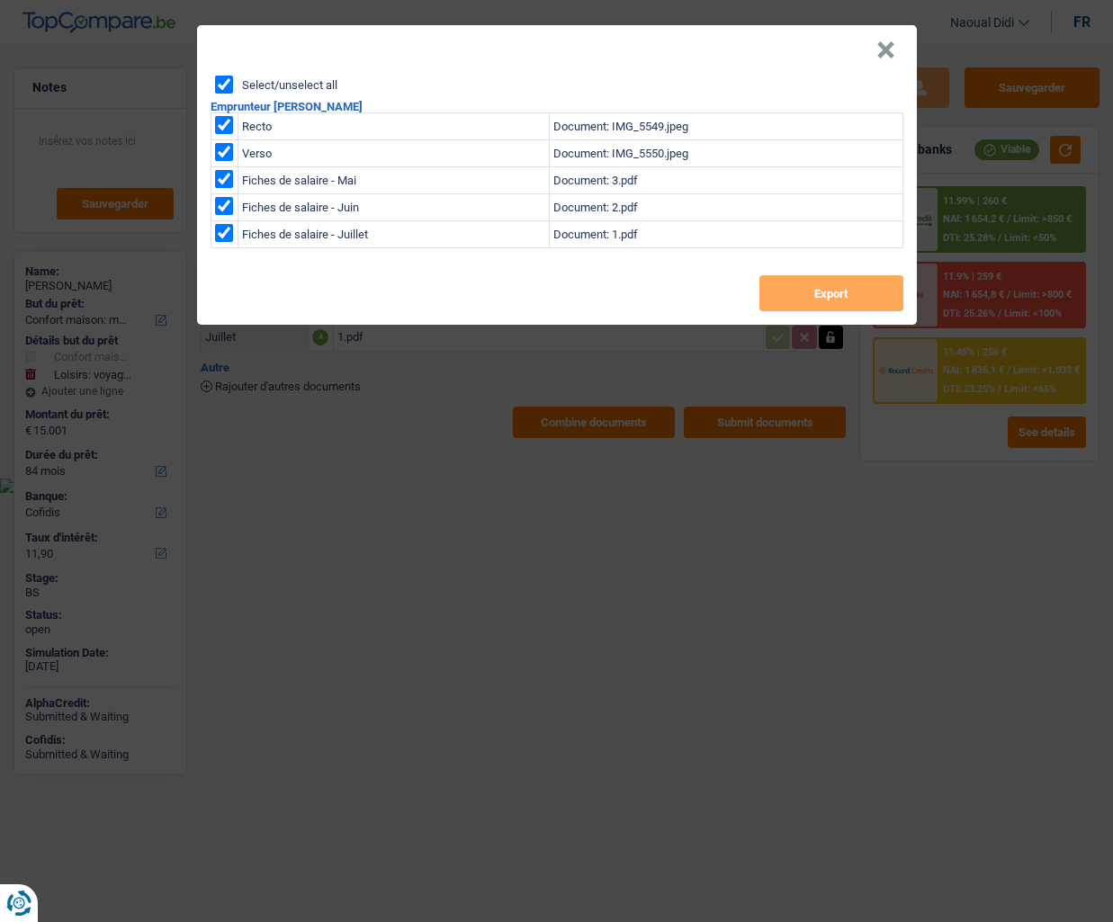
checkbox input "true"
click at [877, 289] on button "Export" at bounding box center [832, 293] width 144 height 36
click at [445, 509] on div "× Select/unselect all Emprunteur Tiago Verdadeiro Recto Document: IMG_5549.jpeg…" at bounding box center [556, 461] width 1113 height 922
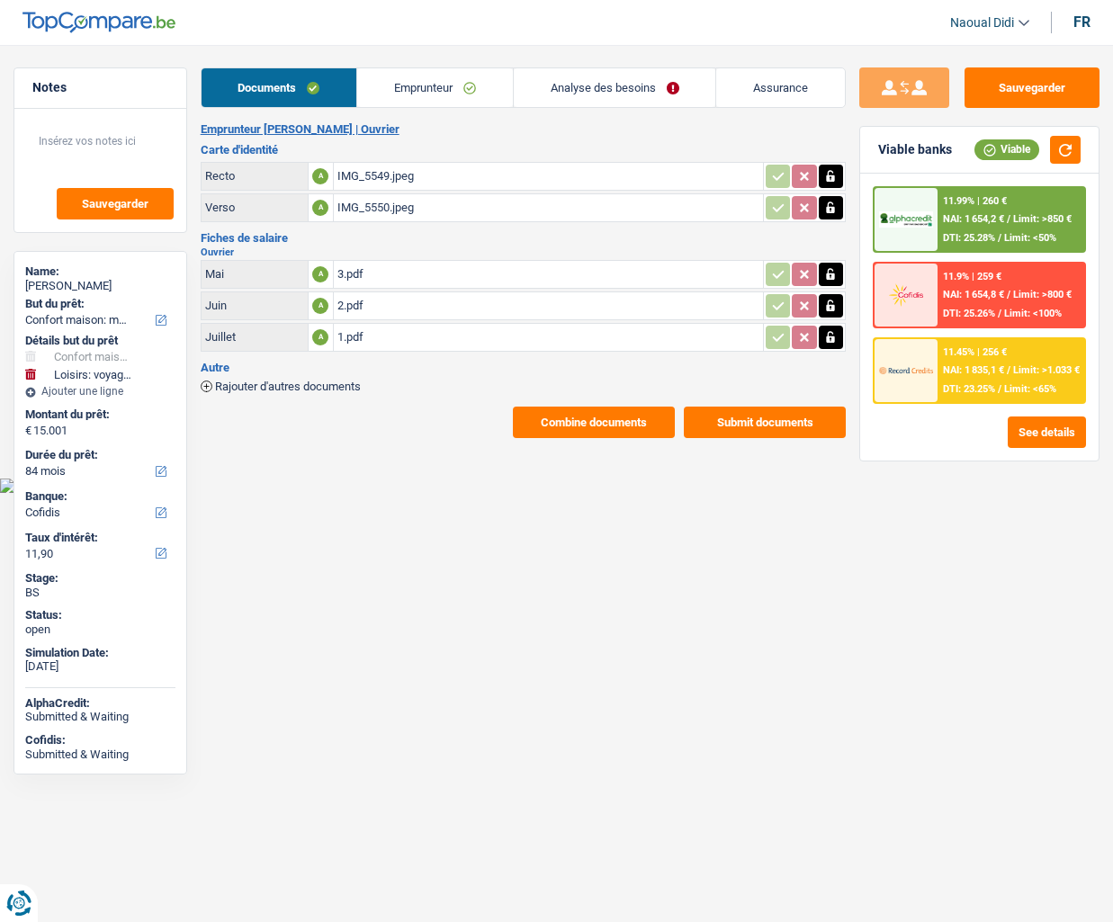
click at [795, 425] on button "Submit documents" at bounding box center [765, 422] width 162 height 31
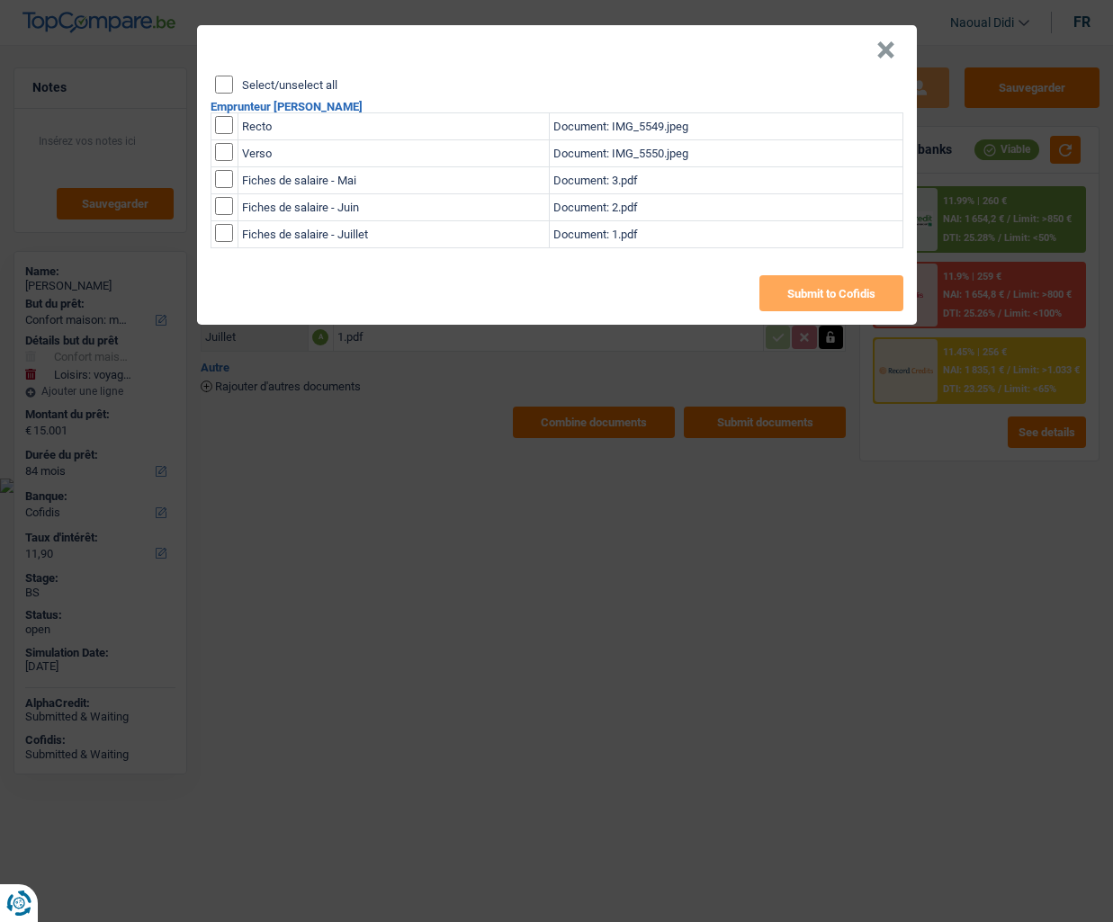
click at [229, 87] on input "Select/unselect all" at bounding box center [224, 85] width 18 height 18
checkbox input "true"
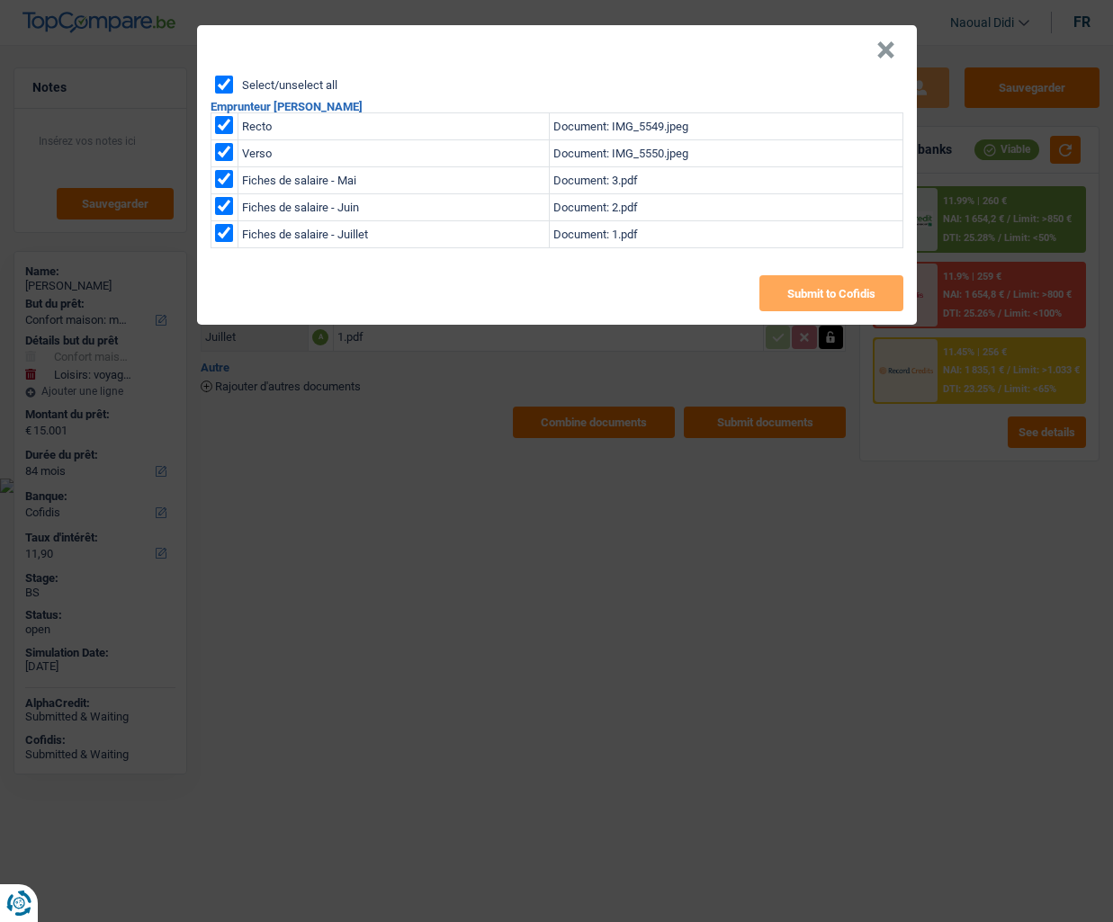
checkbox input "true"
click at [837, 299] on button "Submit to Cofidis" at bounding box center [832, 293] width 144 height 36
click at [883, 59] on button "×" at bounding box center [885, 50] width 19 height 18
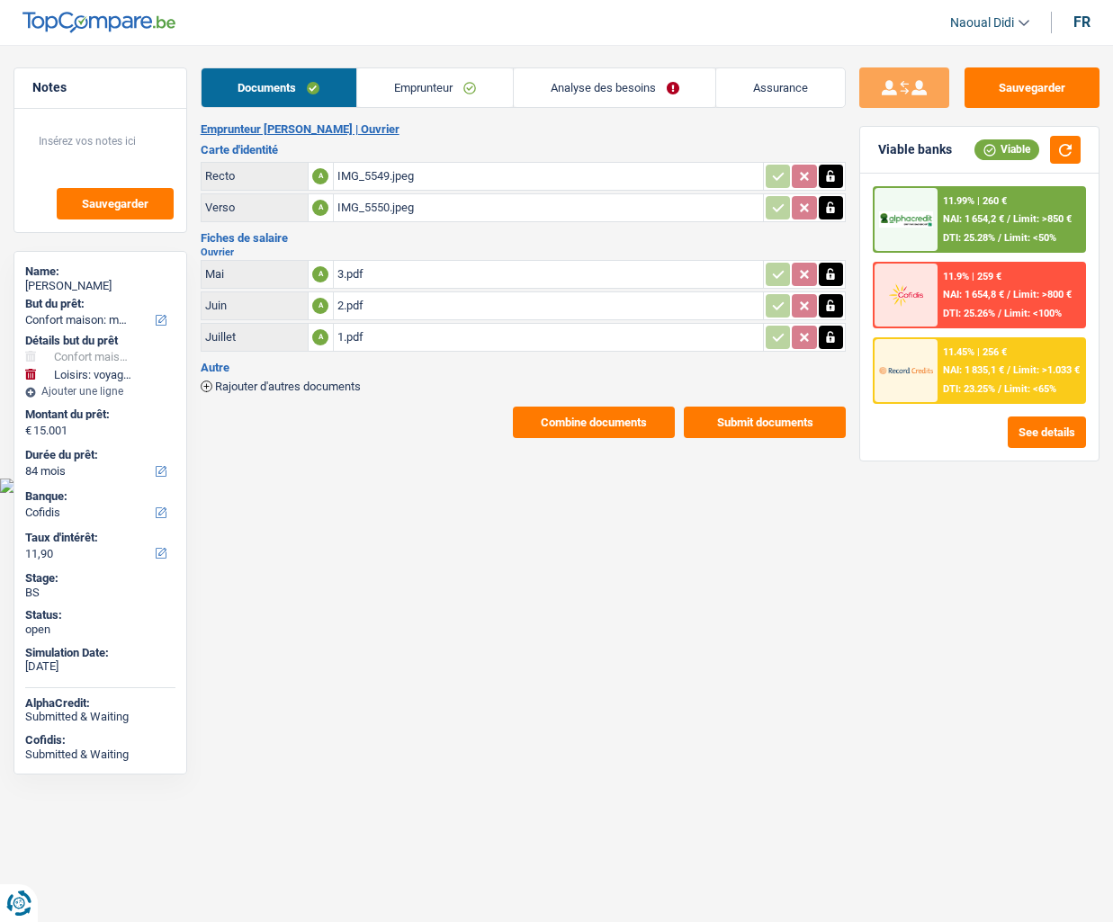
click at [408, 92] on link "Emprunteur" at bounding box center [435, 87] width 156 height 39
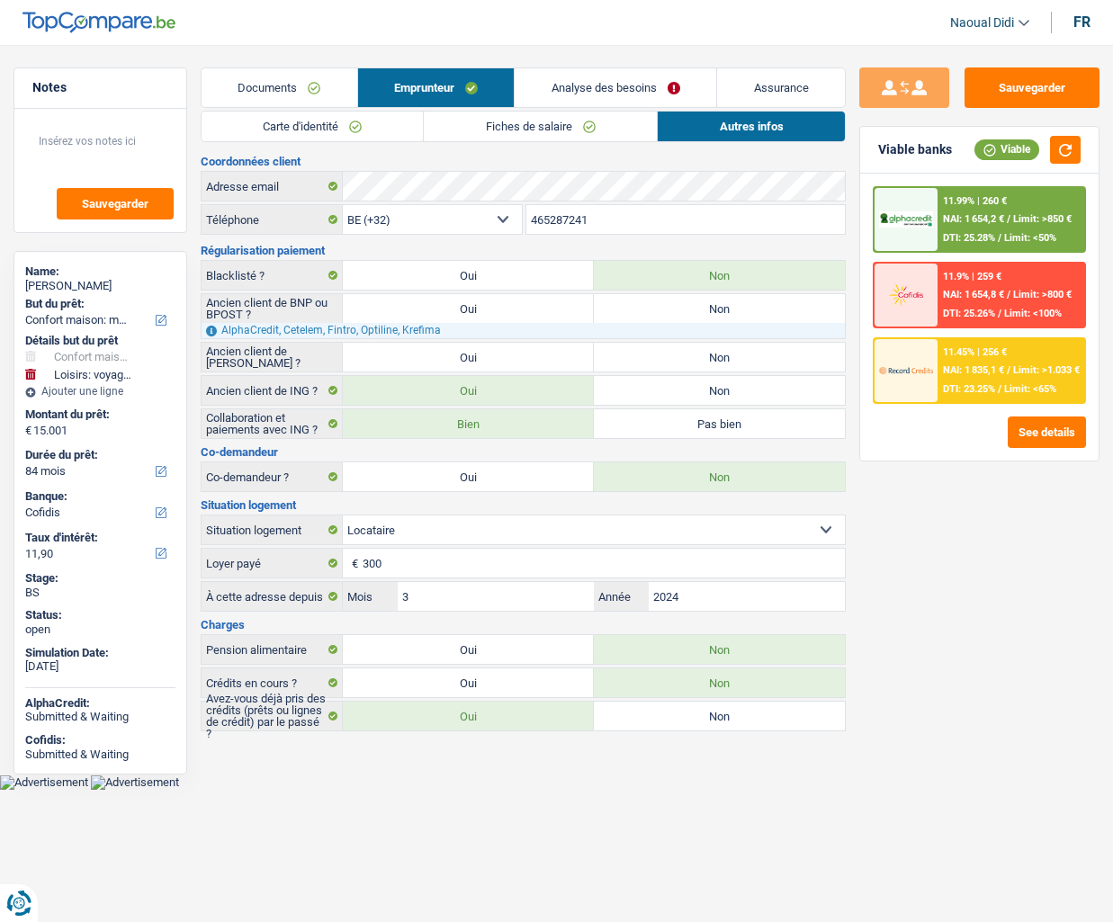
click at [274, 115] on link "Carte d'identité" at bounding box center [313, 127] width 222 height 30
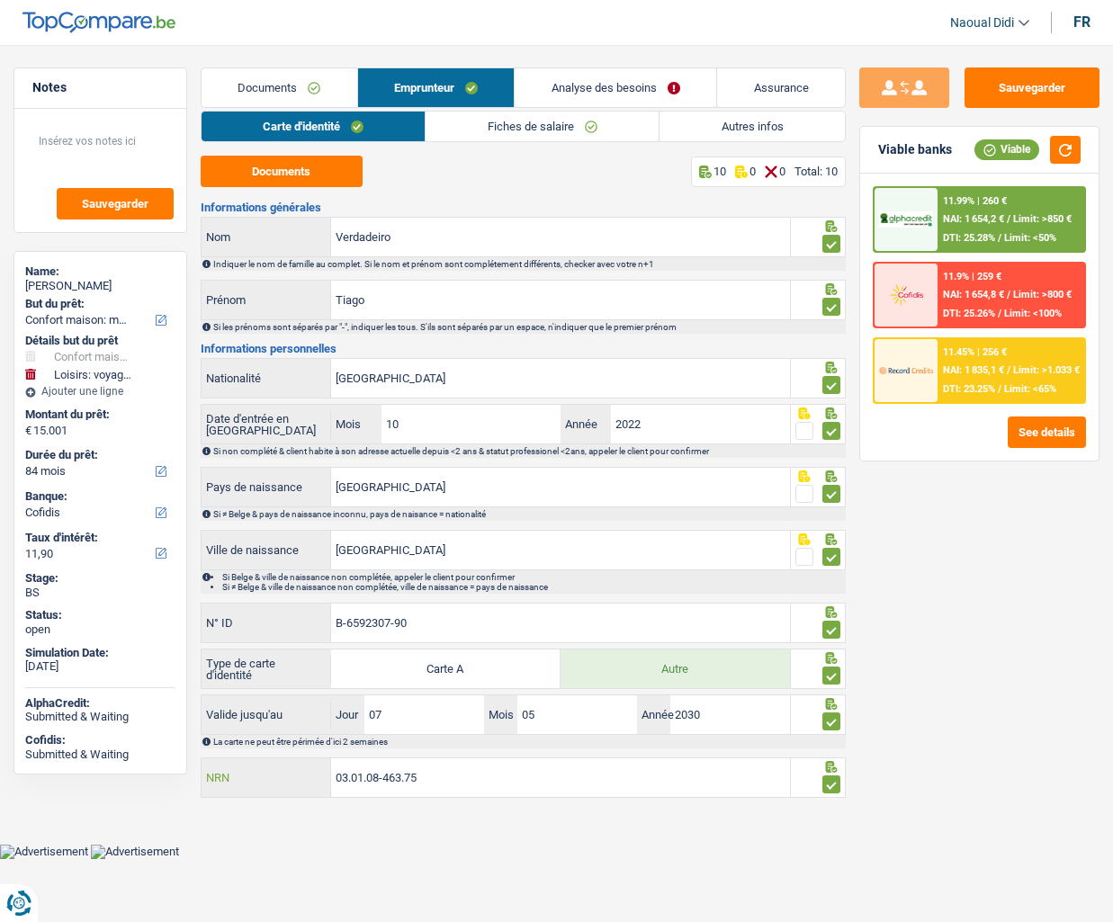
drag, startPoint x: 442, startPoint y: 781, endPoint x: 295, endPoint y: 751, distance: 149.8
click at [295, 751] on div "Informations générales Verdadeiro Nom Indiquer le nom de famille au complet. Si…" at bounding box center [523, 501] width 645 height 599
drag, startPoint x: 382, startPoint y: 786, endPoint x: 438, endPoint y: 785, distance: 55.8
click at [438, 785] on input "03.01.08-463.75" at bounding box center [560, 778] width 459 height 39
drag, startPoint x: 432, startPoint y: 780, endPoint x: 323, endPoint y: 778, distance: 108.9
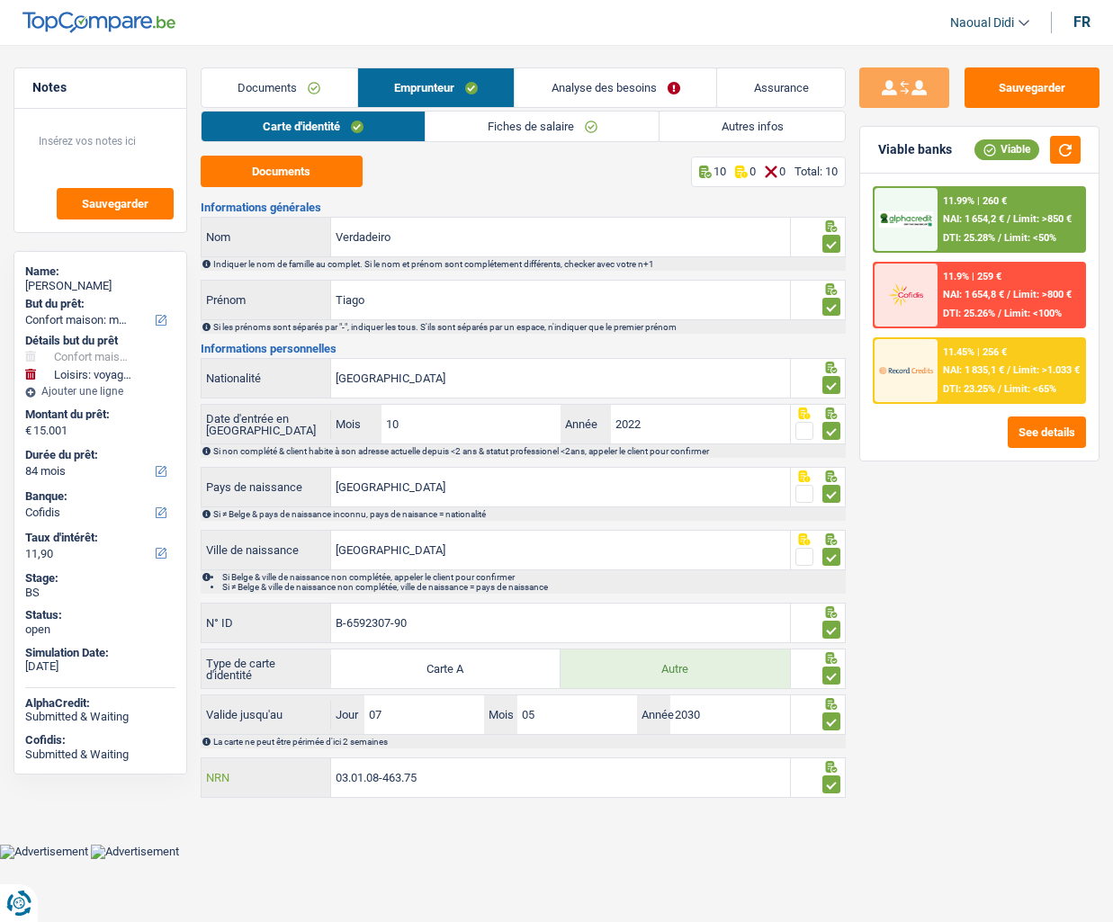
click at [323, 778] on div "03.01.08-463.75 NRN" at bounding box center [496, 778] width 589 height 39
click at [1068, 85] on button "Sauvegarder" at bounding box center [1032, 87] width 135 height 40
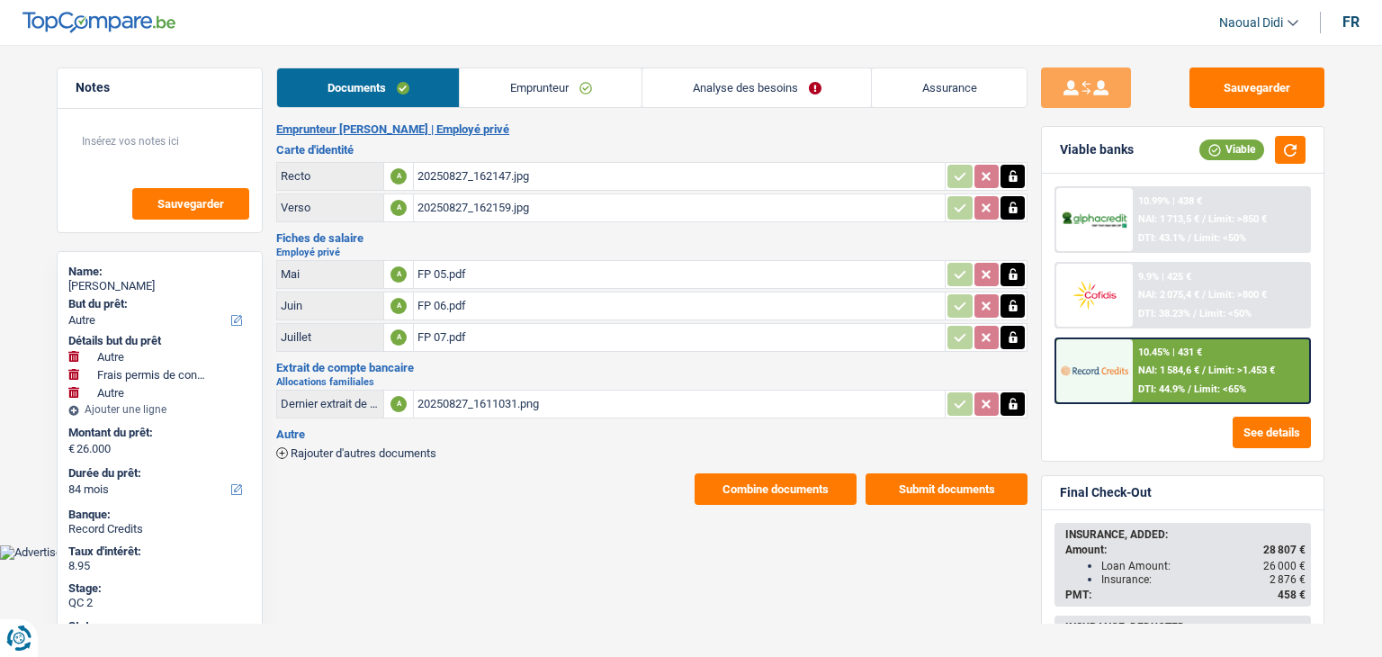
select select "other"
select select "drivingLicense"
select select "other"
select select "84"
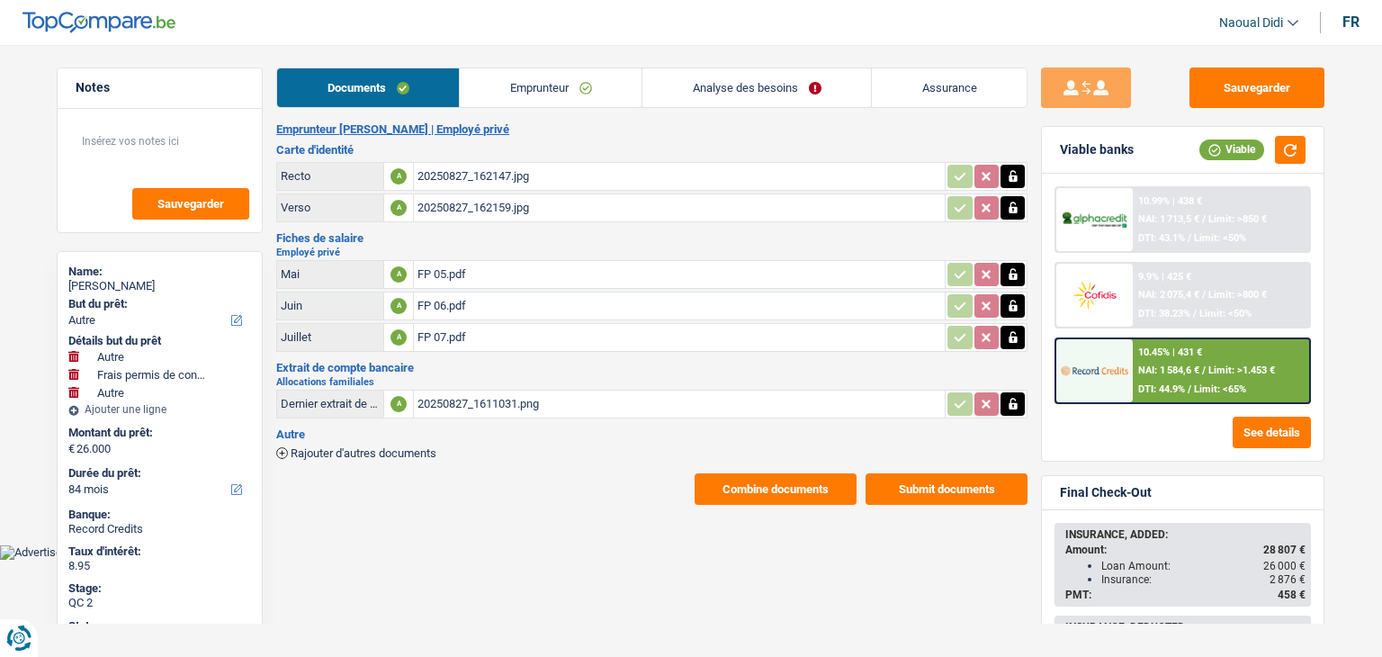
click at [780, 492] on button "Combine documents" at bounding box center [776, 488] width 162 height 31
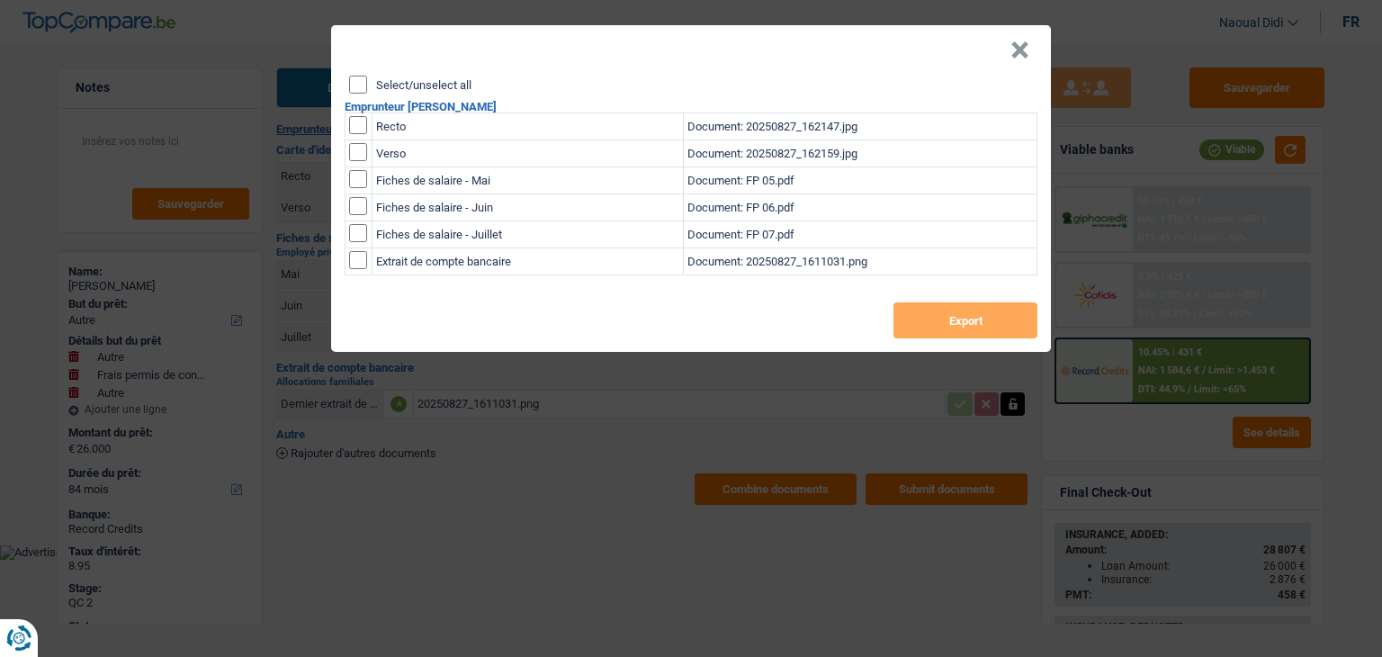
click at [359, 88] on input "Select/unselect all" at bounding box center [358, 85] width 18 height 18
checkbox input "true"
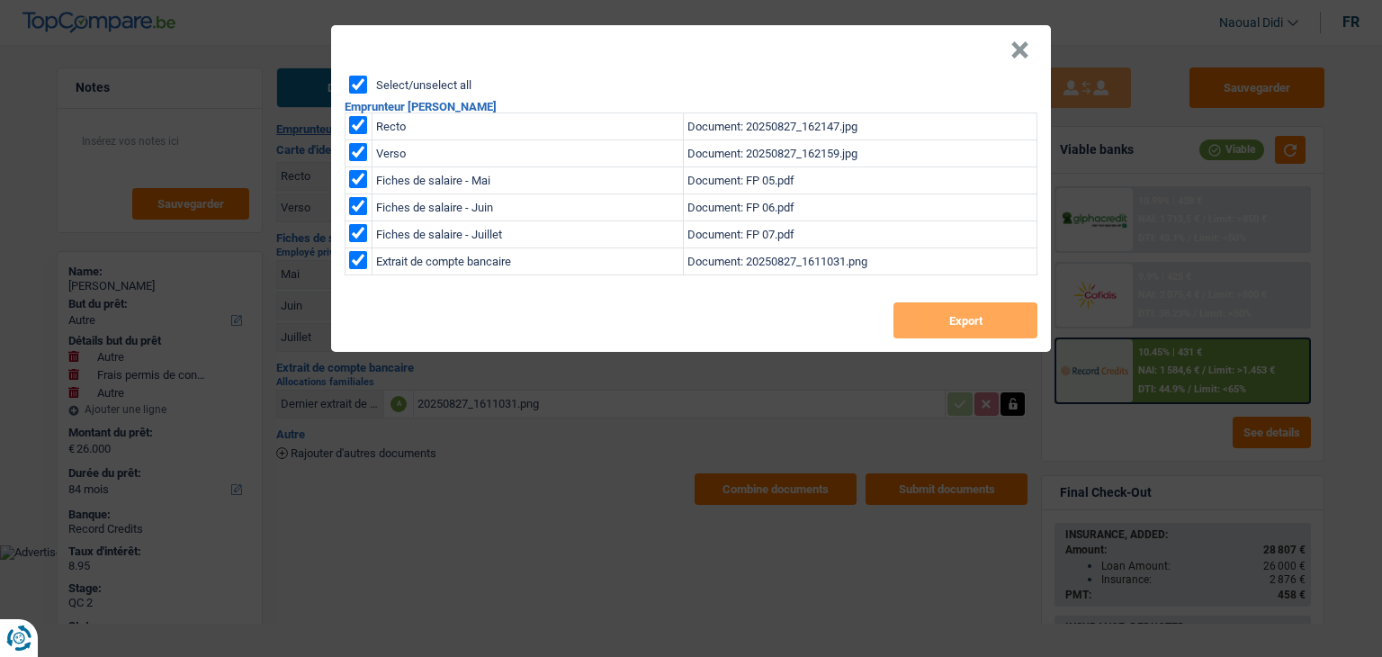
checkbox input "true"
click at [976, 328] on button "Export" at bounding box center [966, 320] width 144 height 36
click at [1024, 49] on button "×" at bounding box center [1020, 50] width 19 height 18
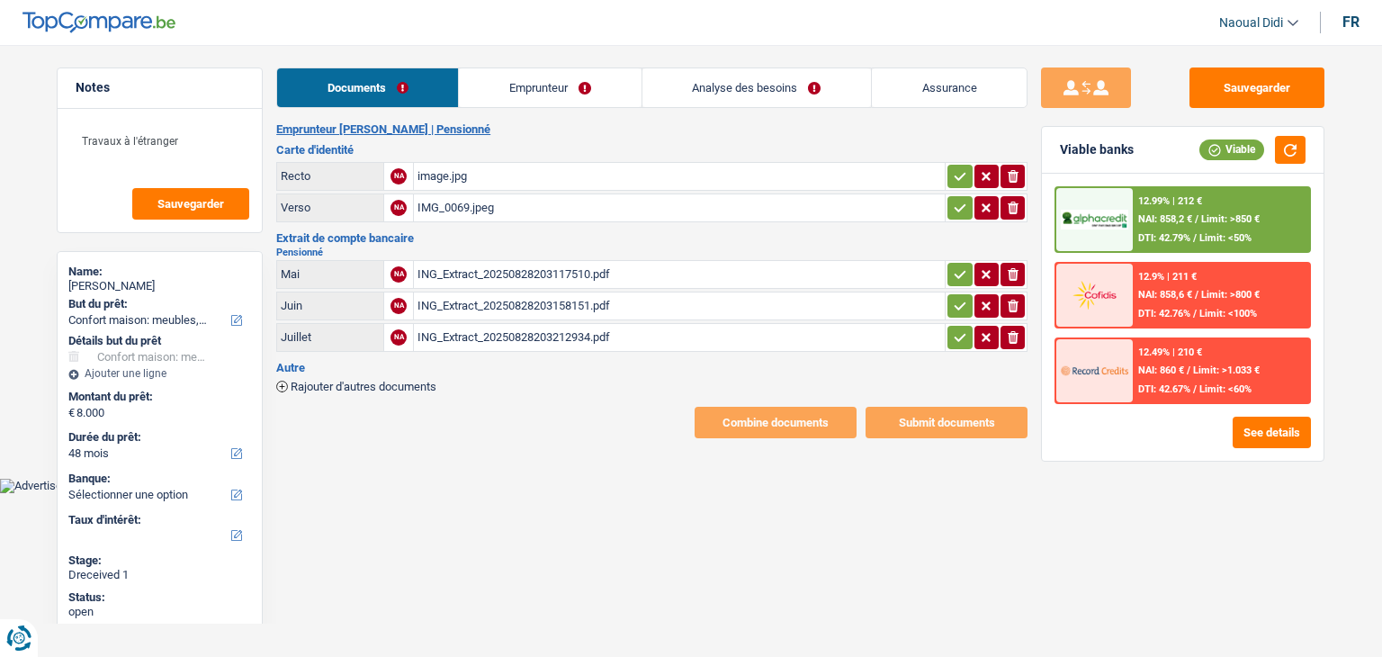
select select "household"
select select "48"
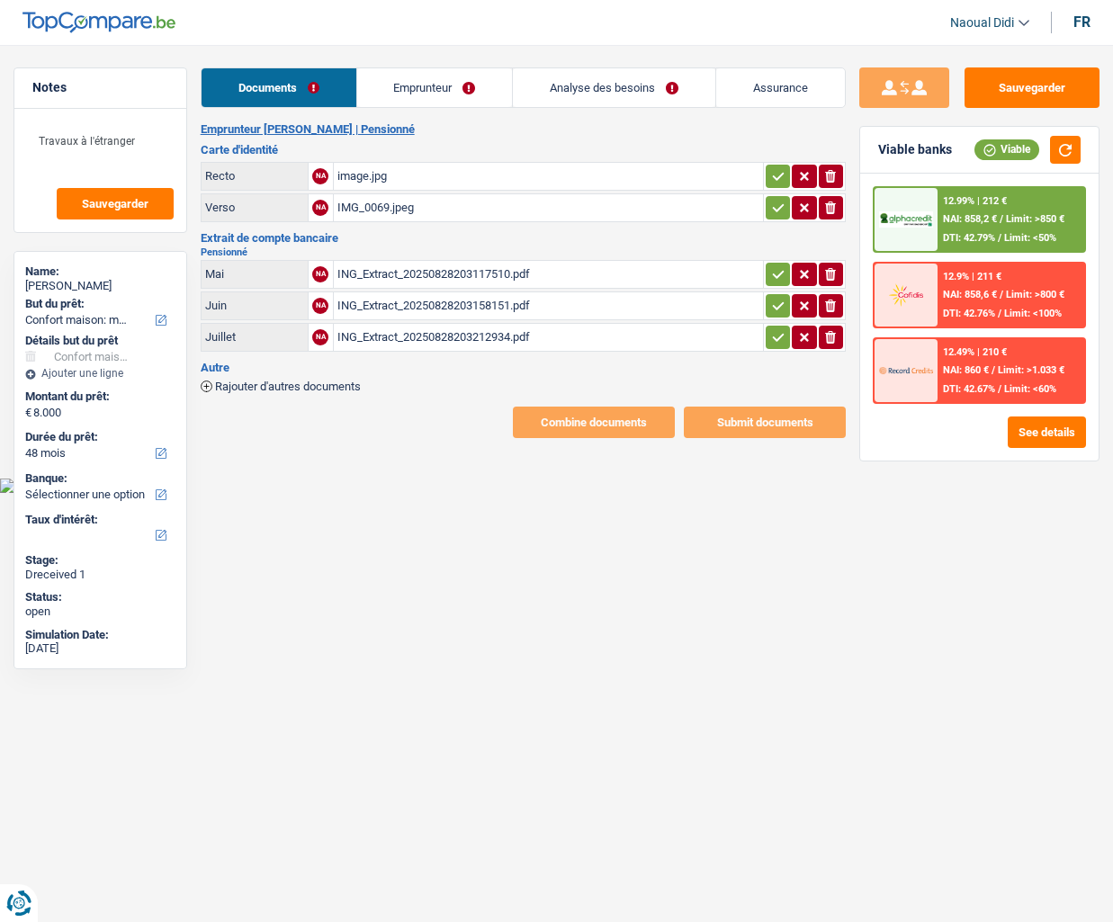
click at [380, 175] on div "image.jpg" at bounding box center [548, 176] width 422 height 27
click at [400, 84] on link "Emprunteur" at bounding box center [435, 87] width 156 height 39
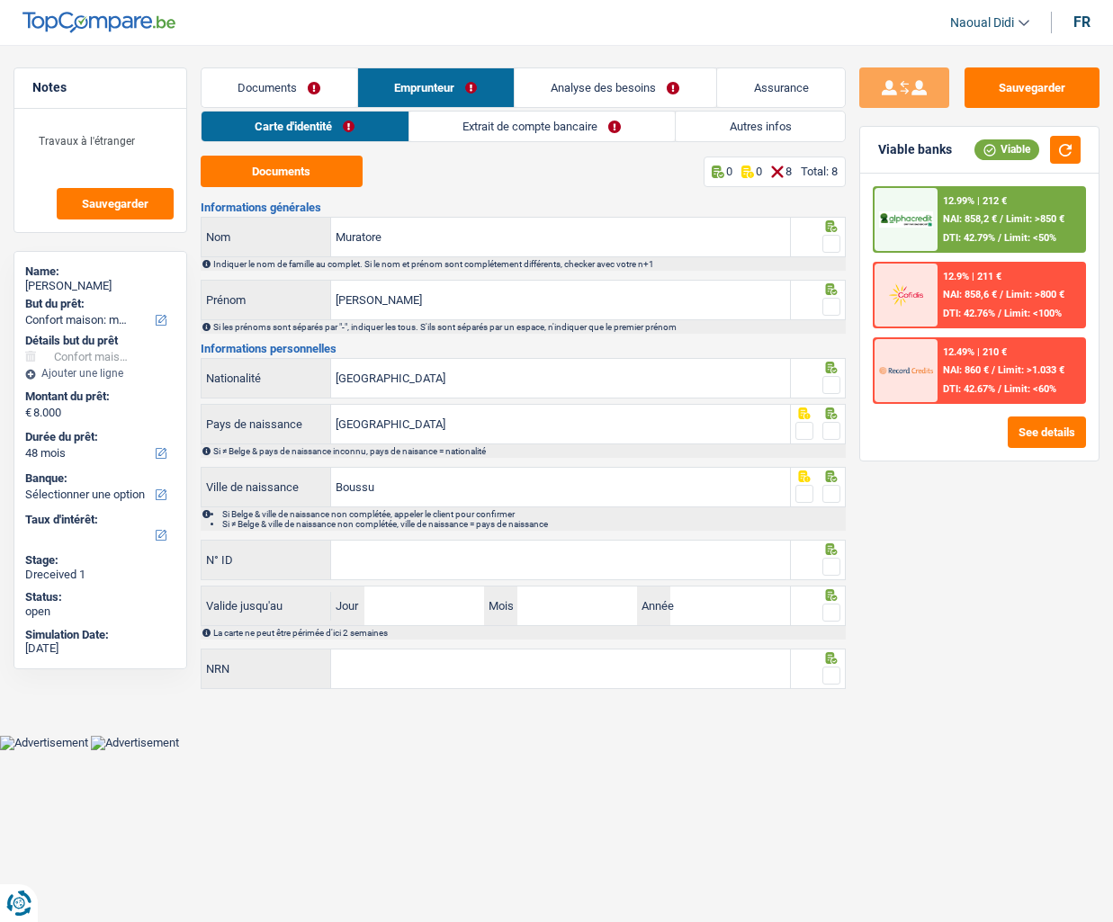
click at [300, 128] on link "Carte d'identité" at bounding box center [305, 127] width 207 height 30
click at [263, 174] on button "Documents" at bounding box center [282, 171] width 162 height 31
click at [824, 243] on span at bounding box center [832, 244] width 18 height 18
click at [0, 0] on input "radio" at bounding box center [0, 0] width 0 height 0
click at [829, 312] on span at bounding box center [832, 307] width 18 height 18
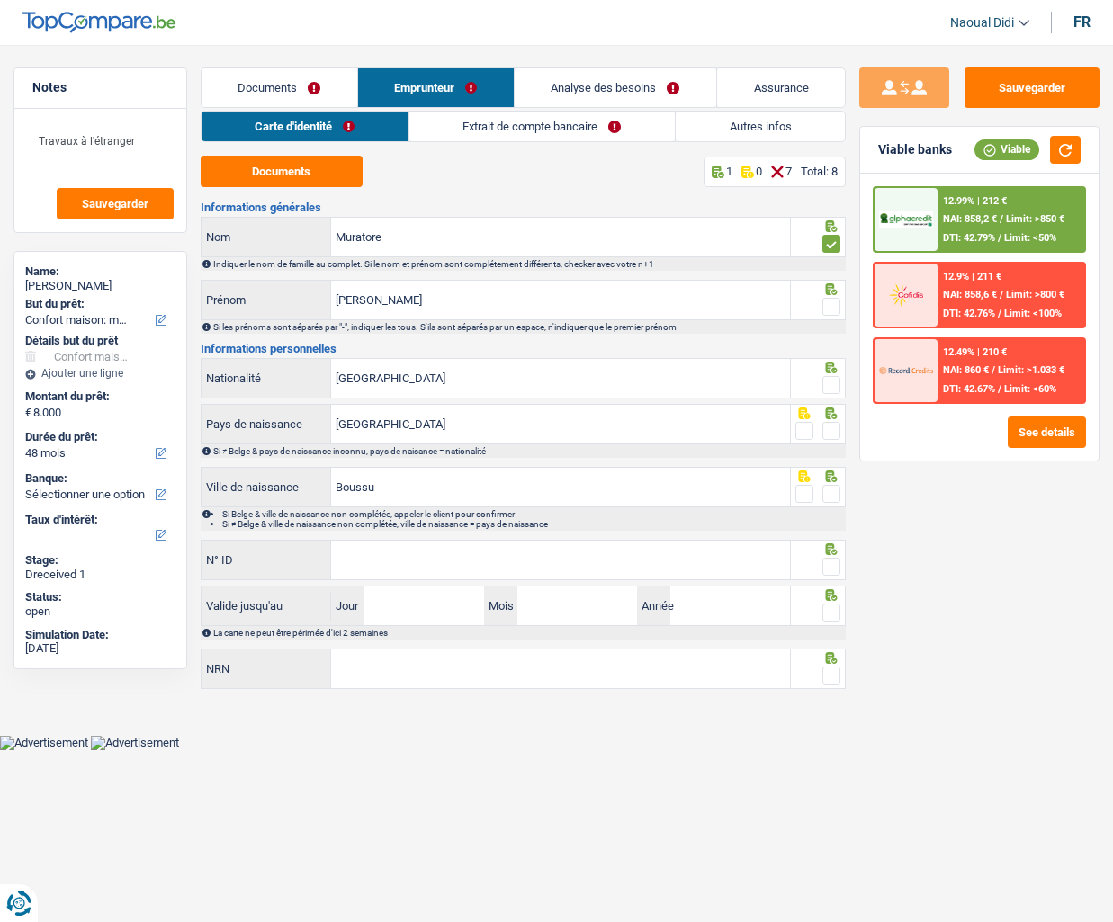
click at [0, 0] on input "radio" at bounding box center [0, 0] width 0 height 0
click at [837, 389] on span at bounding box center [832, 385] width 18 height 18
click at [0, 0] on input "radio" at bounding box center [0, 0] width 0 height 0
click at [830, 436] on span at bounding box center [832, 431] width 18 height 18
click at [0, 0] on input "radio" at bounding box center [0, 0] width 0 height 0
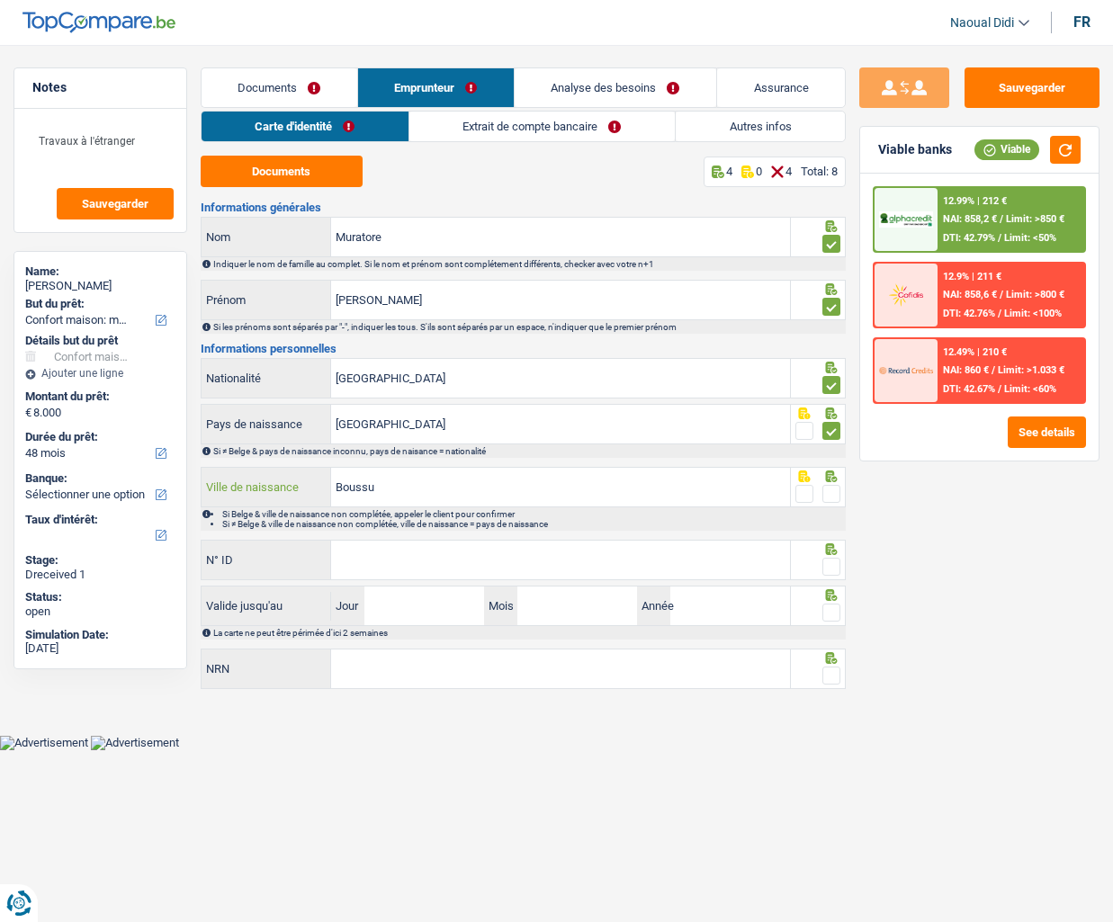
click at [389, 484] on input "Boussu" at bounding box center [560, 487] width 459 height 39
click at [835, 495] on span at bounding box center [832, 494] width 18 height 18
click at [0, 0] on input "radio" at bounding box center [0, 0] width 0 height 0
click at [558, 559] on input "N° ID" at bounding box center [560, 560] width 459 height 39
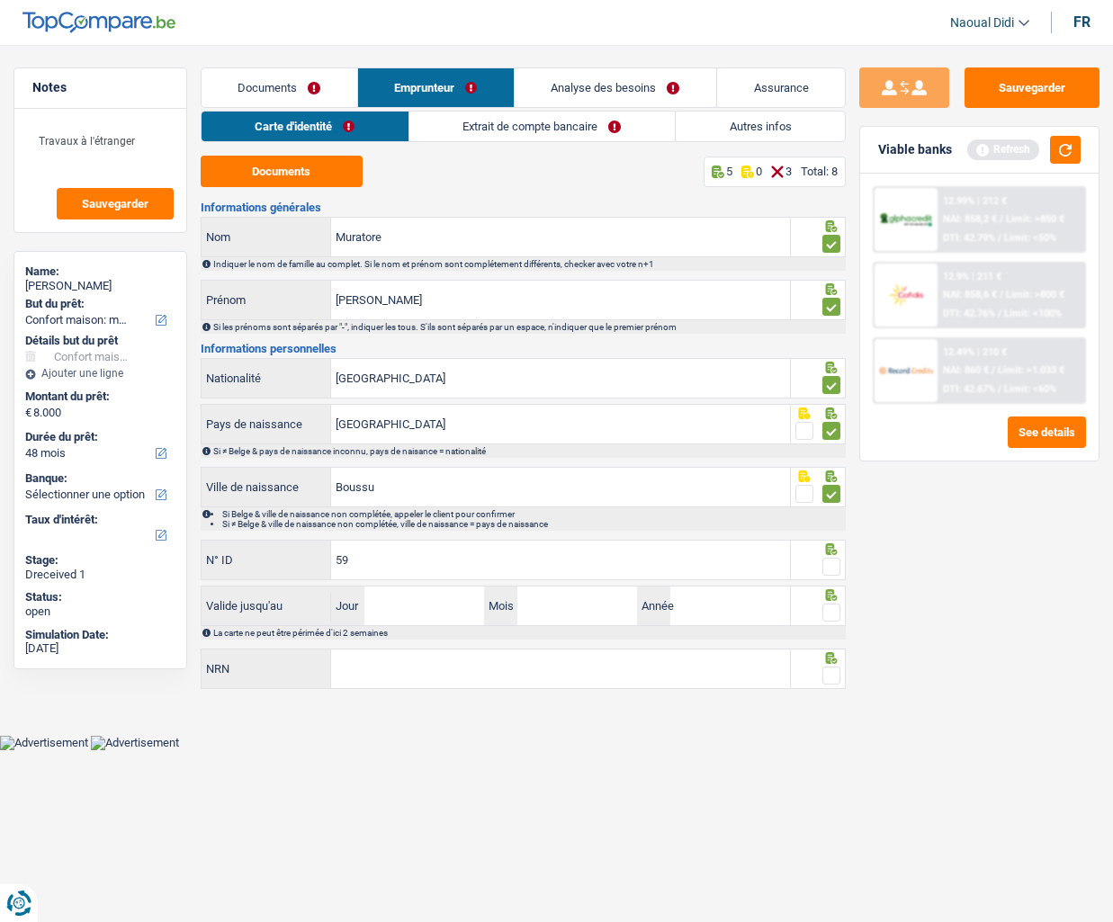
type input "5"
click at [376, 555] on input "N° ID" at bounding box center [560, 560] width 459 height 39
type input "596-303"
click at [436, 401] on div "Informations générales Muratore Nom Indiquer le nom de famille au complet. Si l…" at bounding box center [523, 447] width 645 height 490
click at [589, 374] on input "[GEOGRAPHIC_DATA]" at bounding box center [560, 378] width 459 height 39
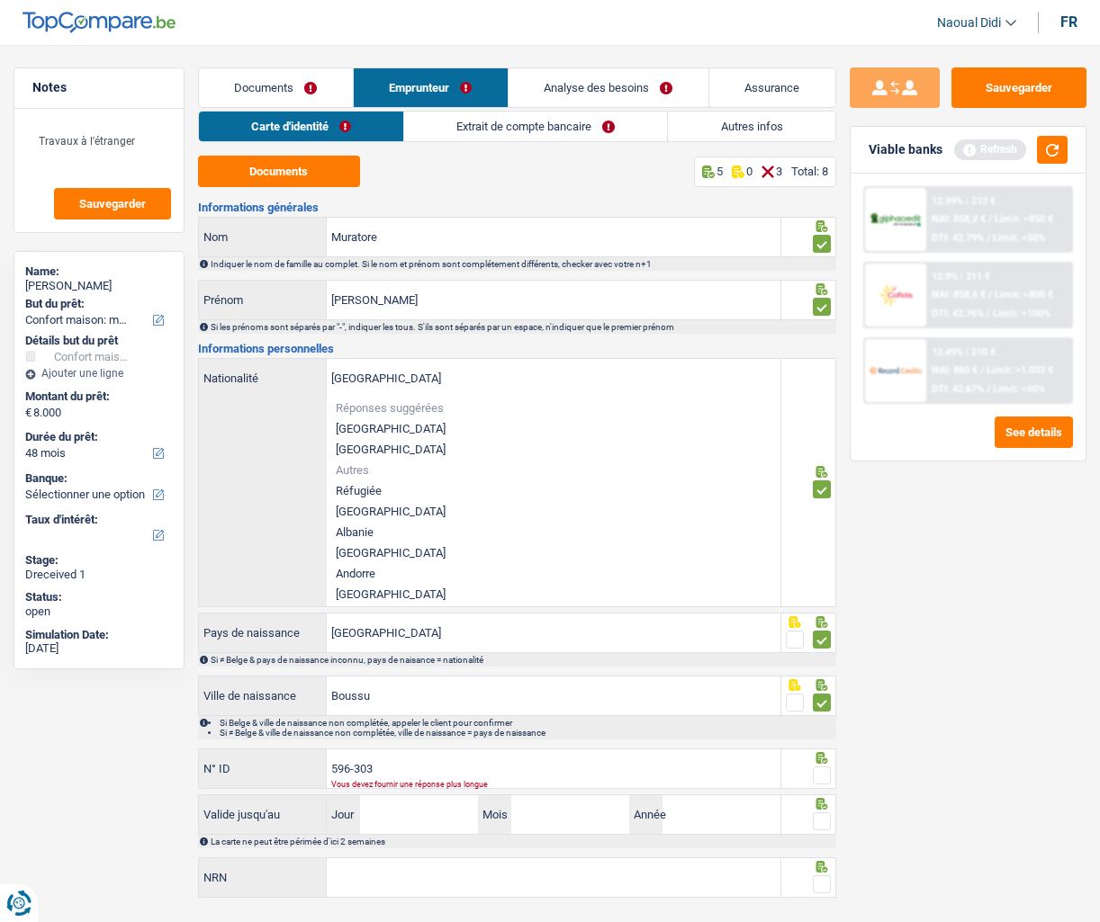
click at [880, 508] on div "Sauvegarder Viable banks Refresh 12.99% | 212 € NAI: 858,2 € / Limit: >850 € DT…" at bounding box center [968, 478] width 264 height 822
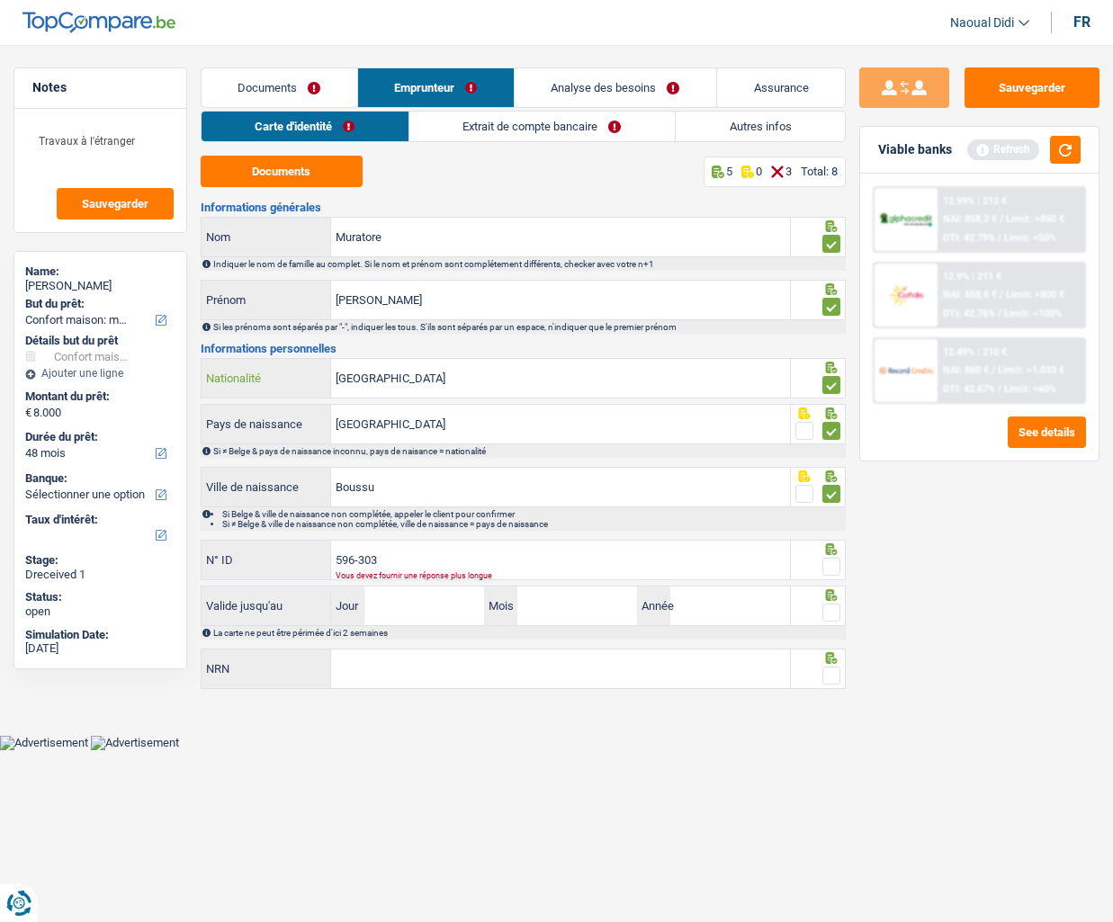
click at [422, 375] on input "[GEOGRAPHIC_DATA]" at bounding box center [560, 378] width 459 height 39
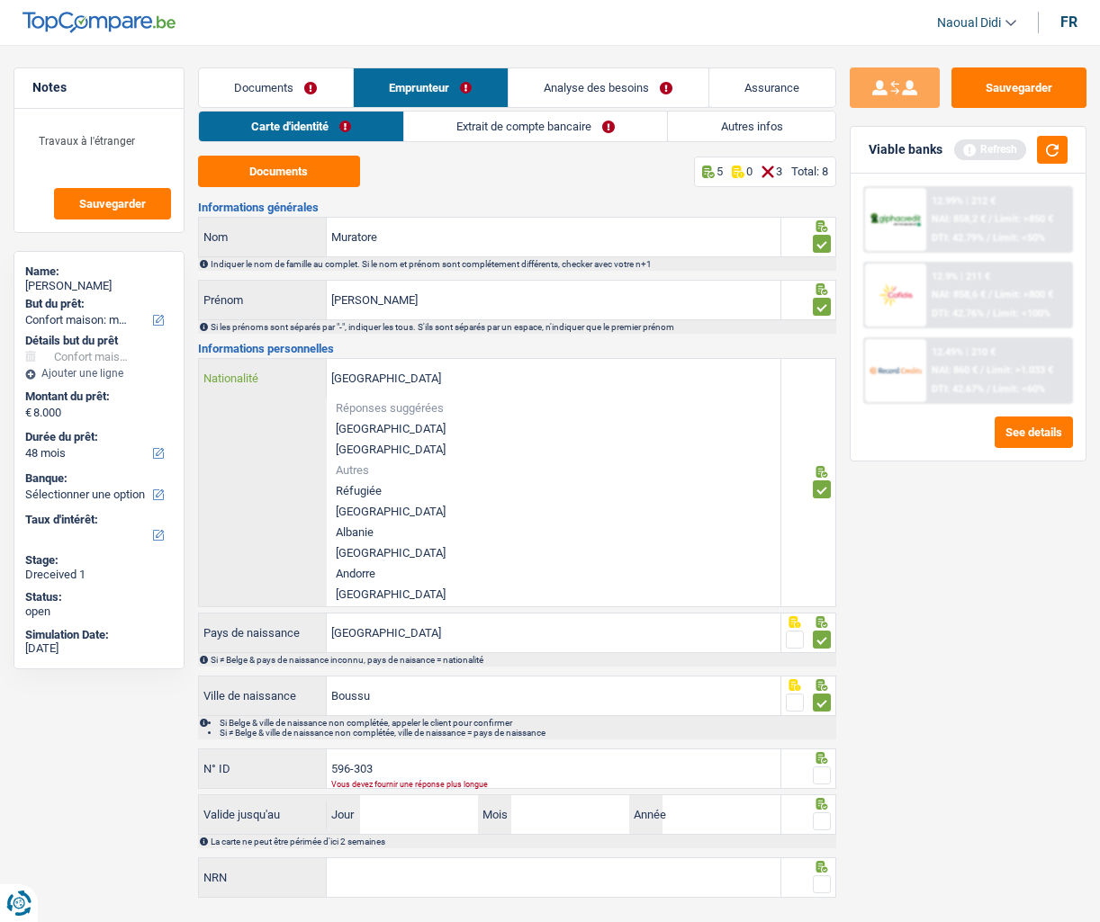
type input "B-596303"
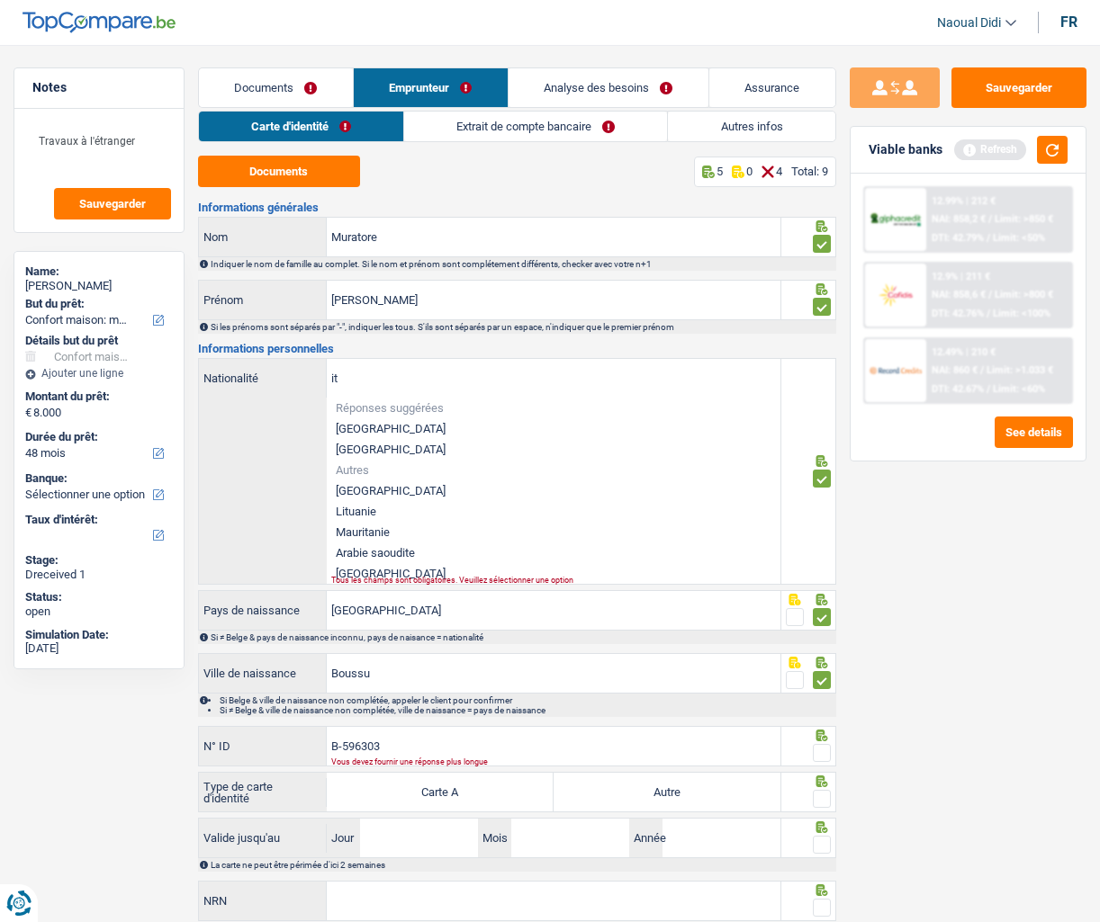
click at [386, 489] on li "[GEOGRAPHIC_DATA]" at bounding box center [554, 491] width 454 height 21
type input "[GEOGRAPHIC_DATA]"
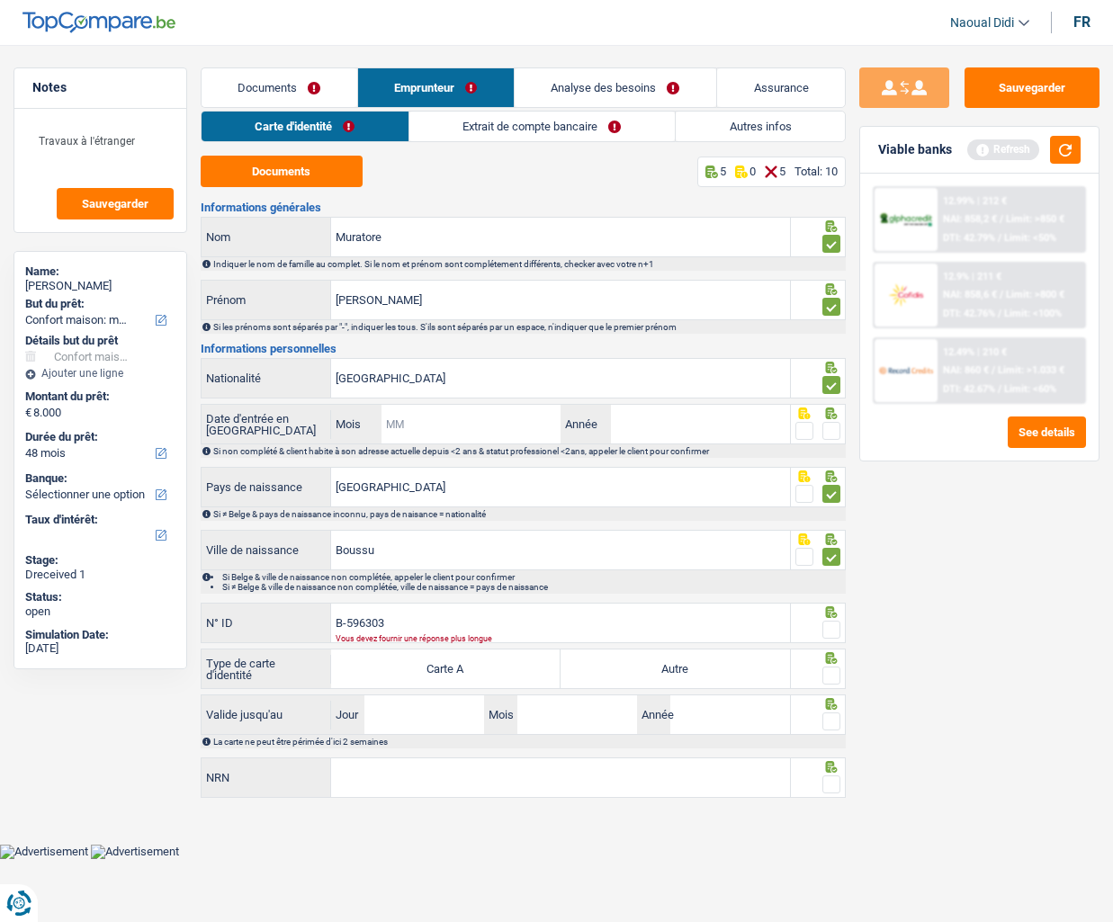
click at [453, 431] on input "Mois" at bounding box center [471, 424] width 179 height 39
type input "07"
type input "1971"
click at [199, 22] on header "Naoual Didi Se déconnecter fr" at bounding box center [556, 23] width 1113 height 46
click at [427, 622] on input "B-596303" at bounding box center [560, 623] width 459 height 39
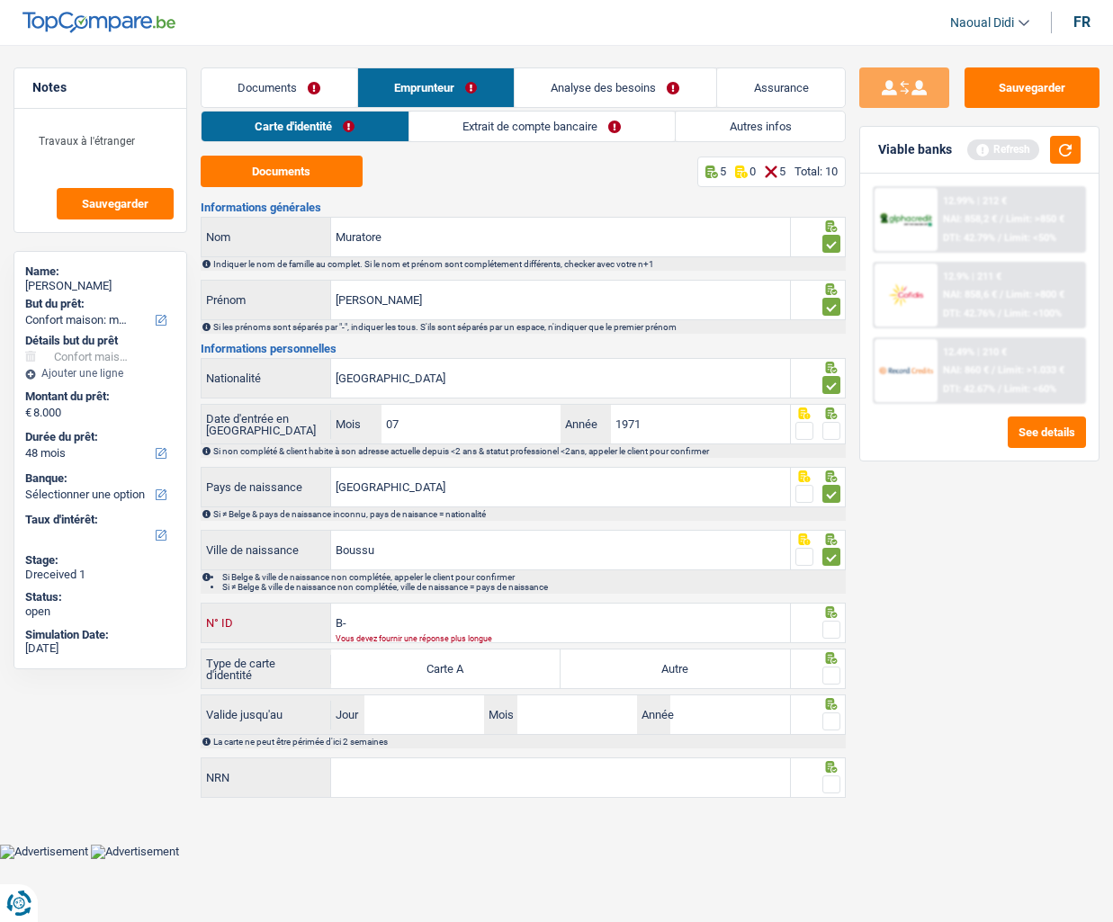
type input "B"
type input "B-6303340-86"
click at [829, 634] on span at bounding box center [832, 630] width 18 height 18
click at [0, 0] on input "radio" at bounding box center [0, 0] width 0 height 0
click at [768, 656] on label "Autre" at bounding box center [675, 669] width 229 height 39
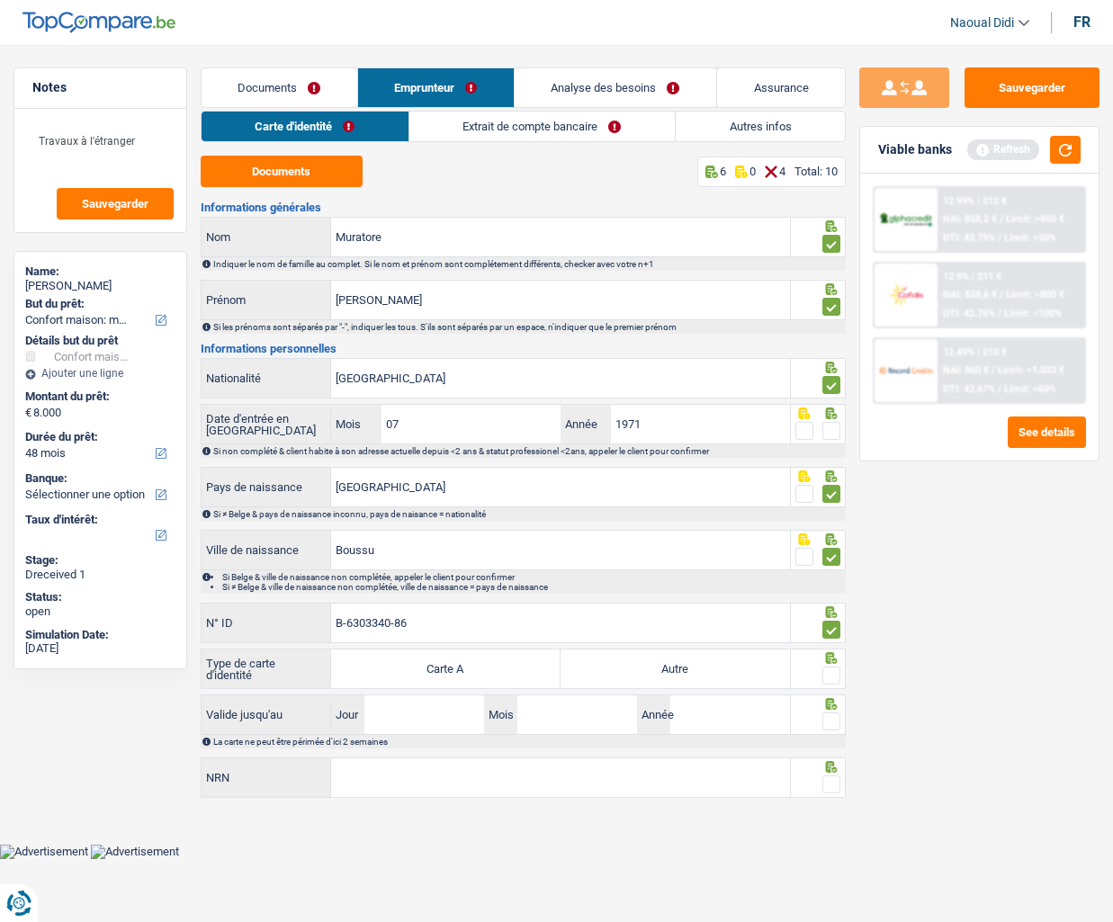
click at [768, 656] on input "Autre" at bounding box center [675, 669] width 229 height 39
radio input "true"
click at [832, 656] on span at bounding box center [832, 676] width 18 height 18
click at [0, 0] on input "radio" at bounding box center [0, 0] width 0 height 0
click at [461, 656] on input "Jour" at bounding box center [424, 715] width 120 height 39
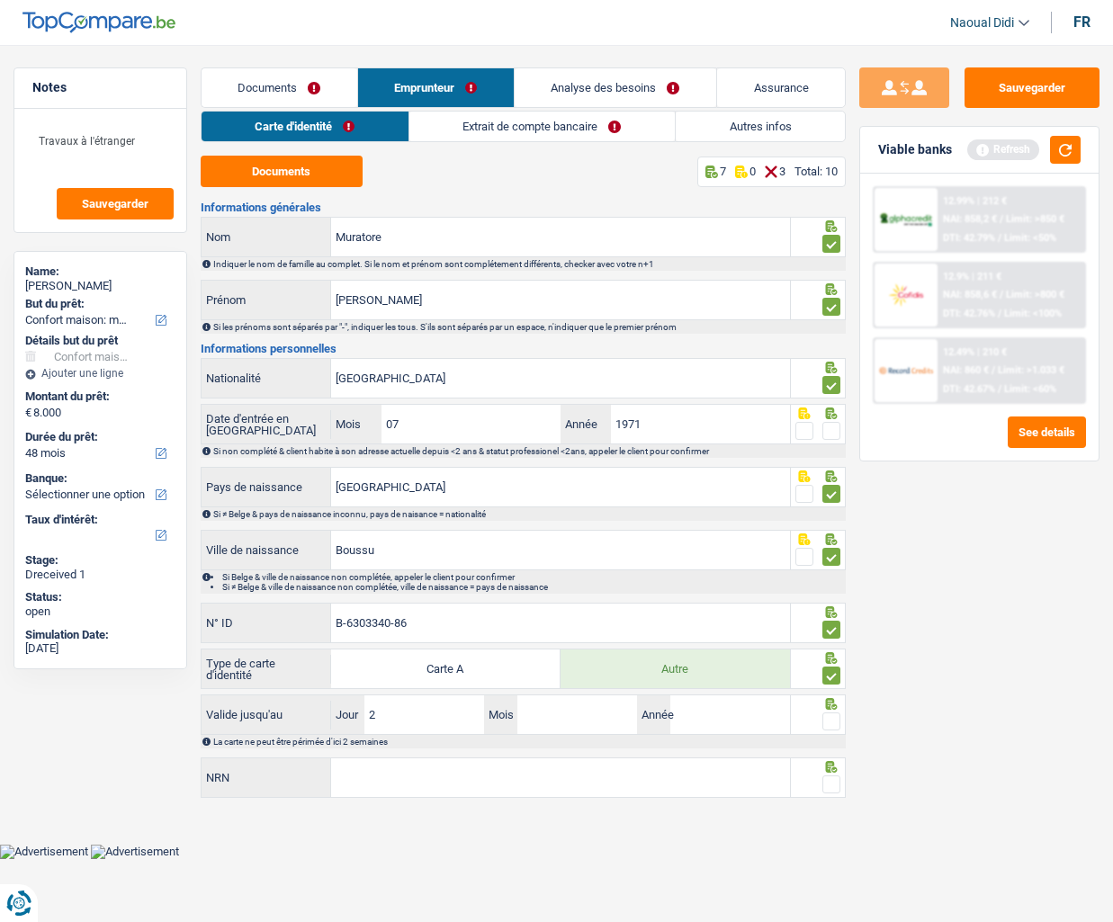
type input "25"
type input "11"
click at [720, 656] on input "Année" at bounding box center [730, 715] width 120 height 39
type input "2034"
click at [712, 656] on input "NRN" at bounding box center [560, 778] width 459 height 39
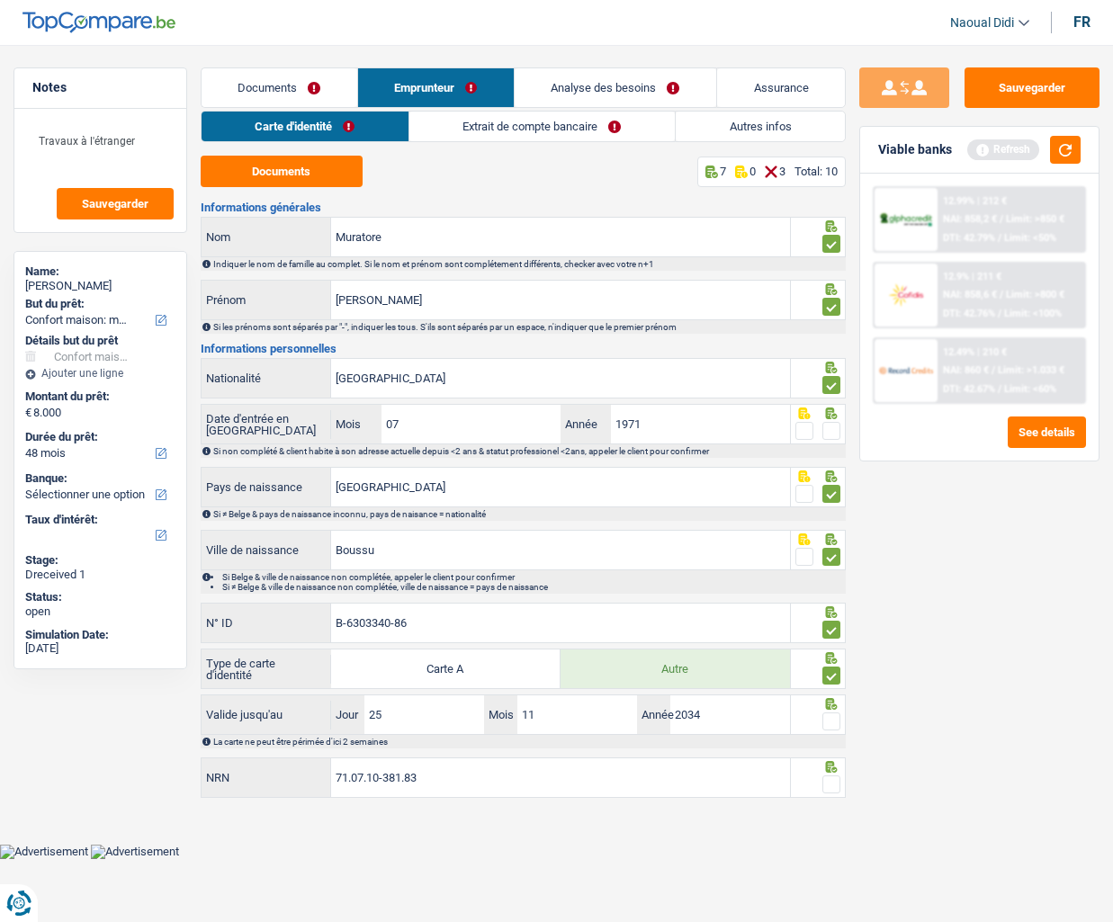
type input "71.07.10-381.83"
click at [836, 656] on span at bounding box center [832, 785] width 18 height 18
click at [0, 0] on input "radio" at bounding box center [0, 0] width 0 height 0
click at [835, 656] on span at bounding box center [832, 722] width 18 height 18
click at [0, 0] on input "radio" at bounding box center [0, 0] width 0 height 0
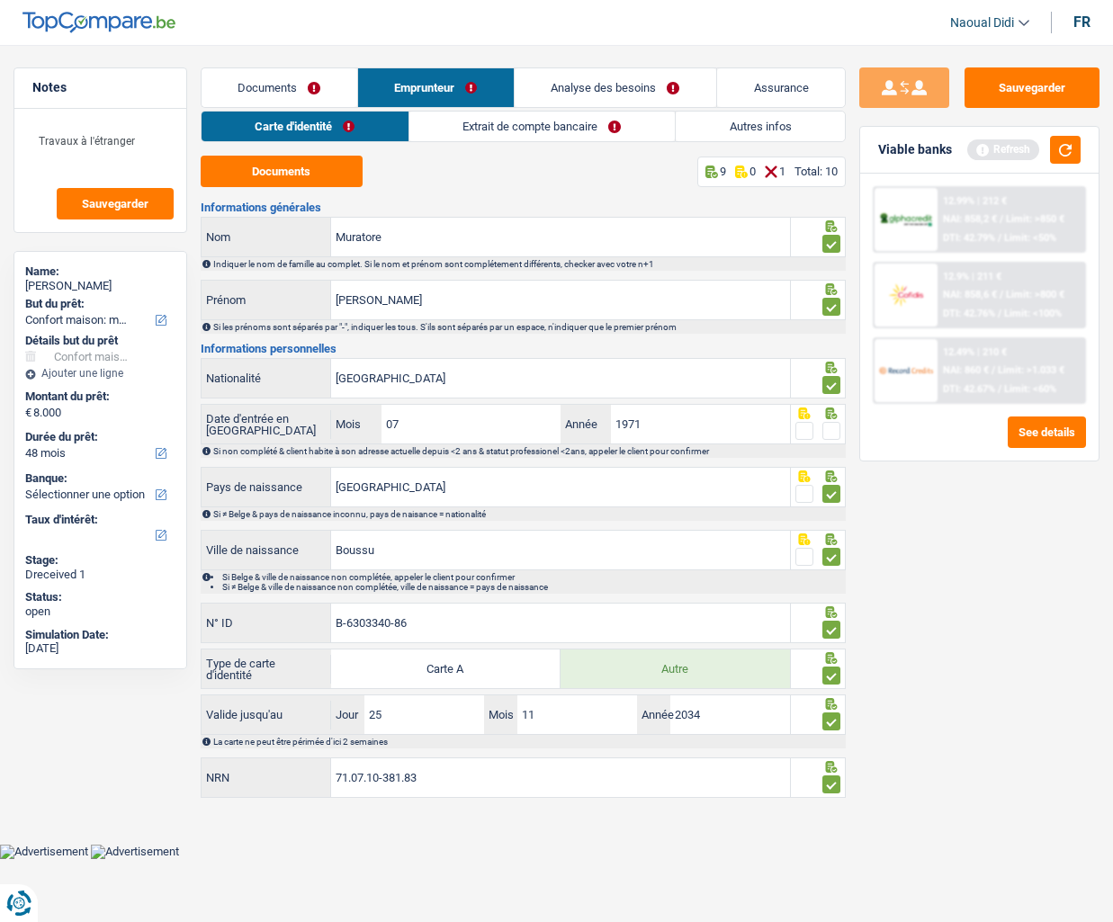
click at [840, 433] on span at bounding box center [832, 431] width 18 height 18
click at [0, 0] on input "radio" at bounding box center [0, 0] width 0 height 0
click at [1046, 72] on button "Sauvegarder" at bounding box center [1032, 87] width 135 height 40
click at [499, 122] on link "Extrait de compte bancaire" at bounding box center [541, 127] width 265 height 30
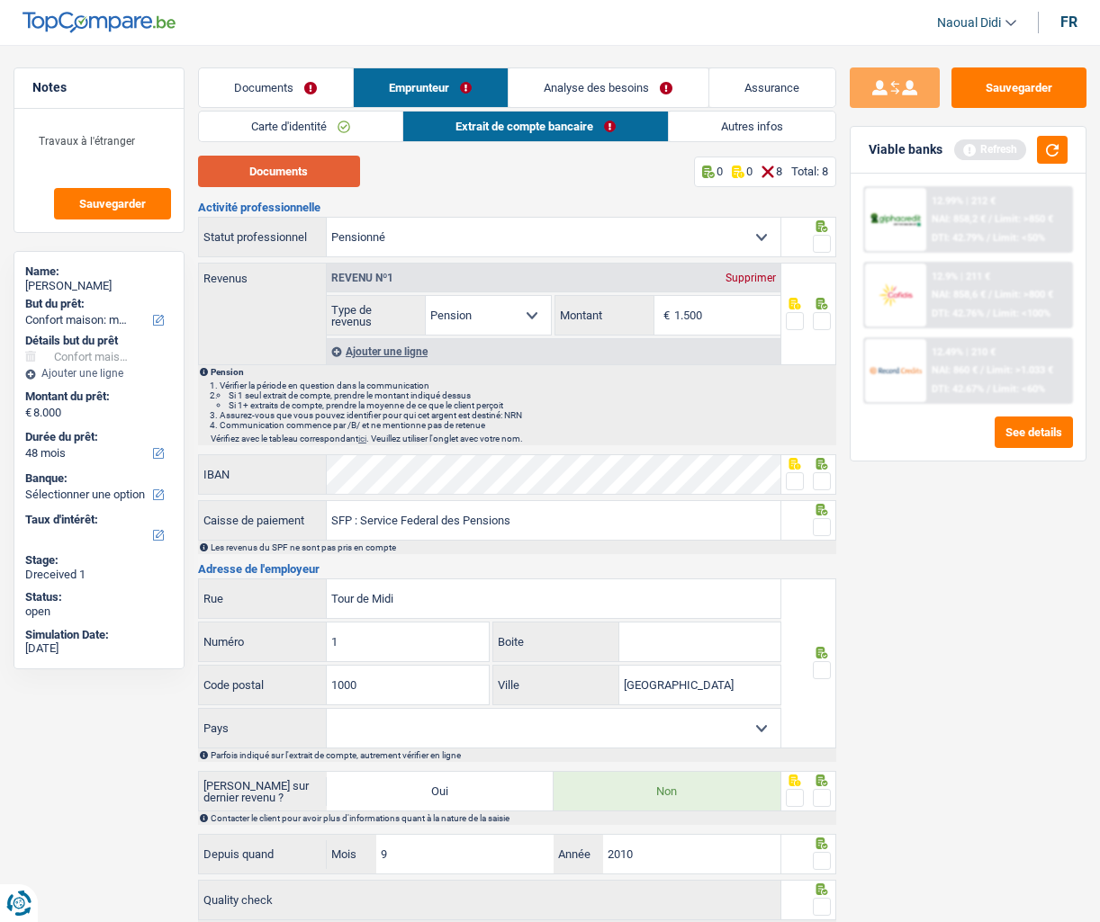
click at [290, 156] on button "Documents" at bounding box center [279, 171] width 162 height 31
click at [823, 242] on span at bounding box center [822, 244] width 18 height 18
click at [0, 0] on input "radio" at bounding box center [0, 0] width 0 height 0
click at [745, 315] on input "1.500" at bounding box center [727, 315] width 106 height 39
type input "1.479"
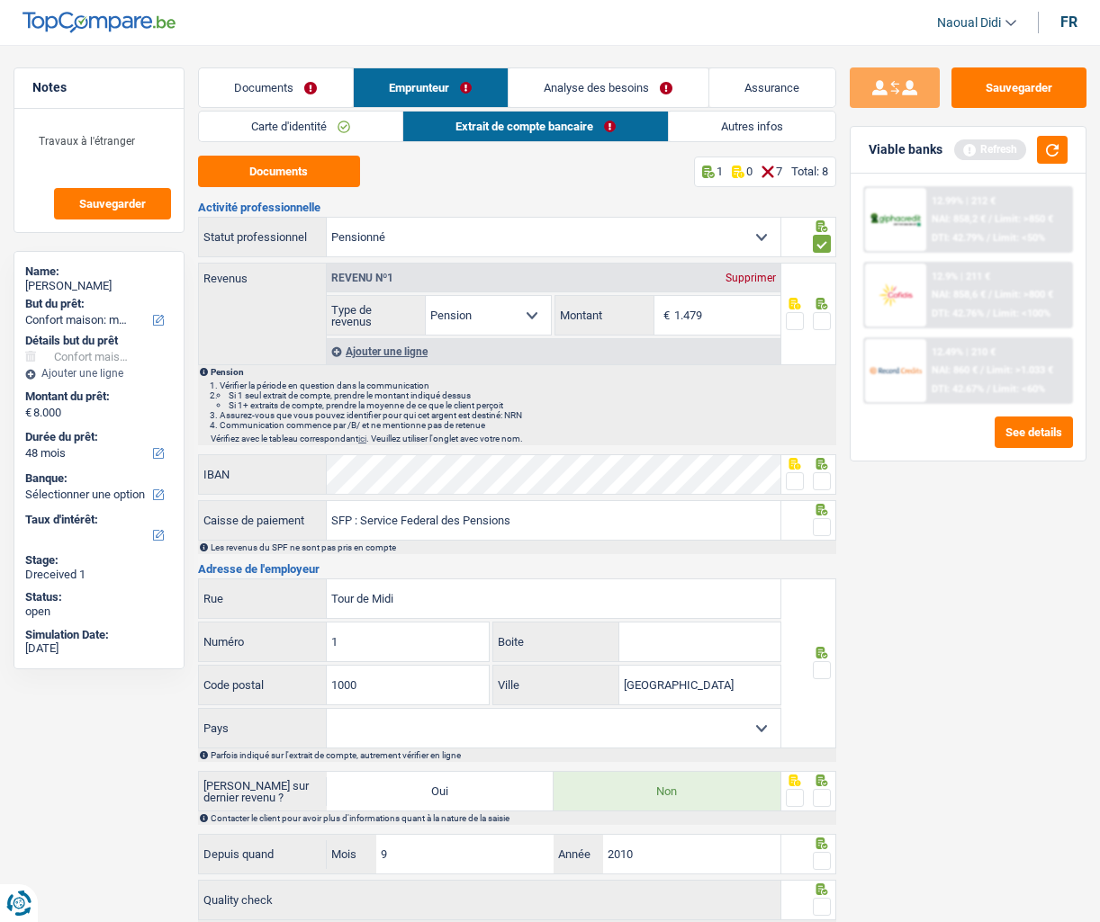
click at [817, 326] on span at bounding box center [822, 321] width 18 height 18
click at [0, 0] on input "radio" at bounding box center [0, 0] width 0 height 0
click at [823, 480] on span at bounding box center [822, 481] width 18 height 18
click at [0, 0] on input "radio" at bounding box center [0, 0] width 0 height 0
click at [821, 533] on span at bounding box center [822, 527] width 18 height 18
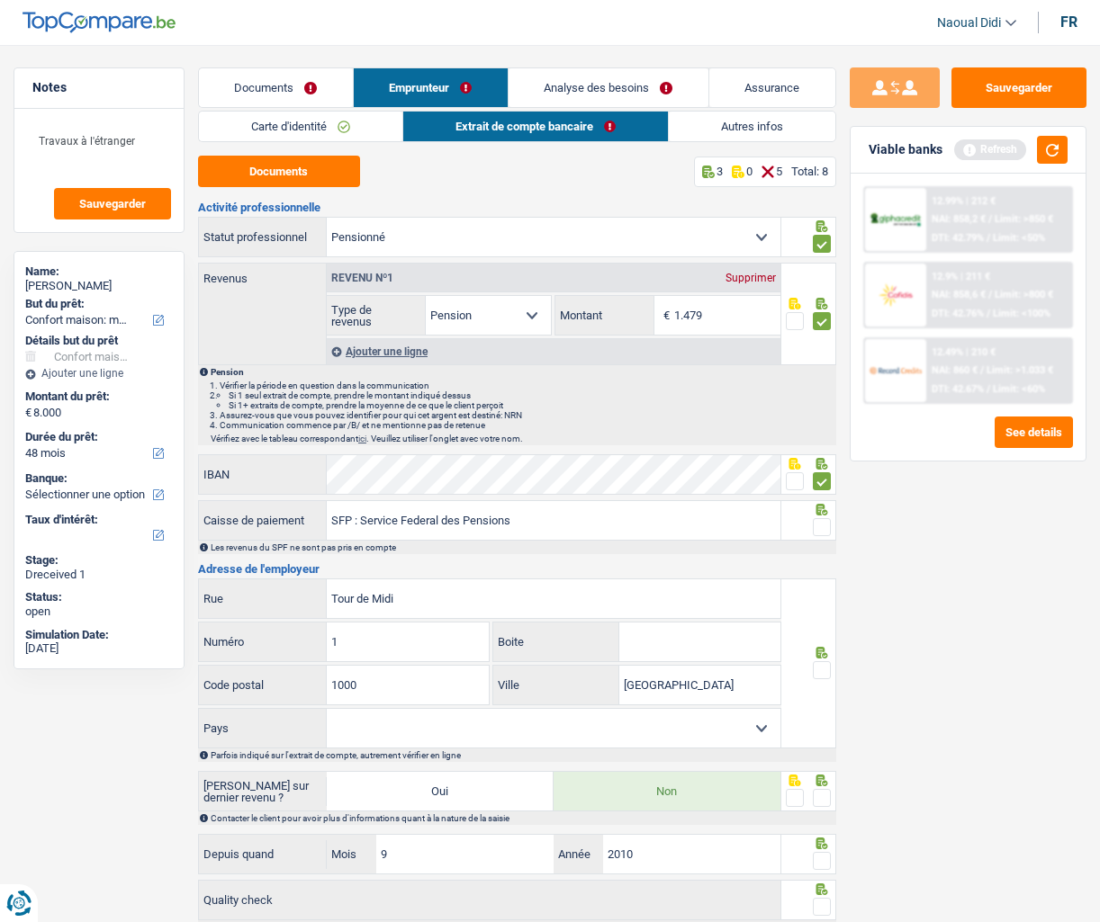
click at [0, 0] on input "radio" at bounding box center [0, 0] width 0 height 0
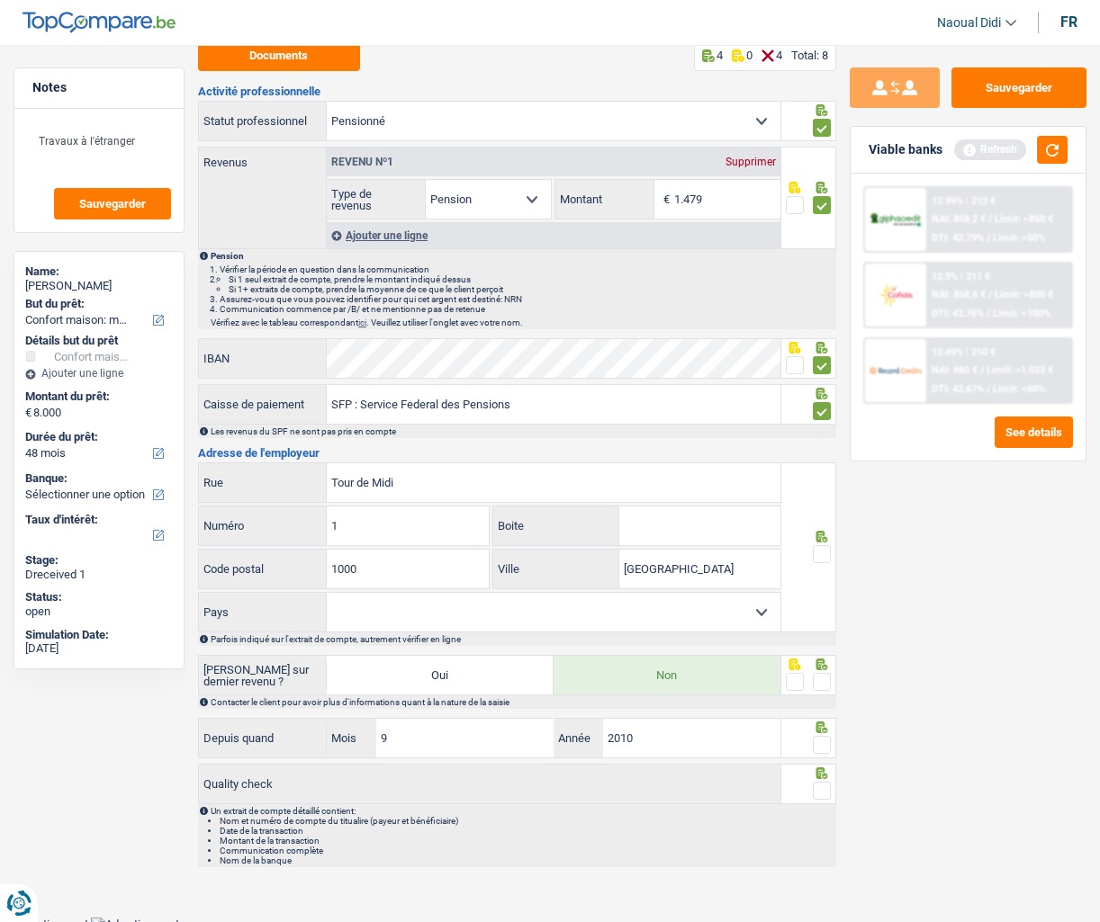
scroll to position [124, 0]
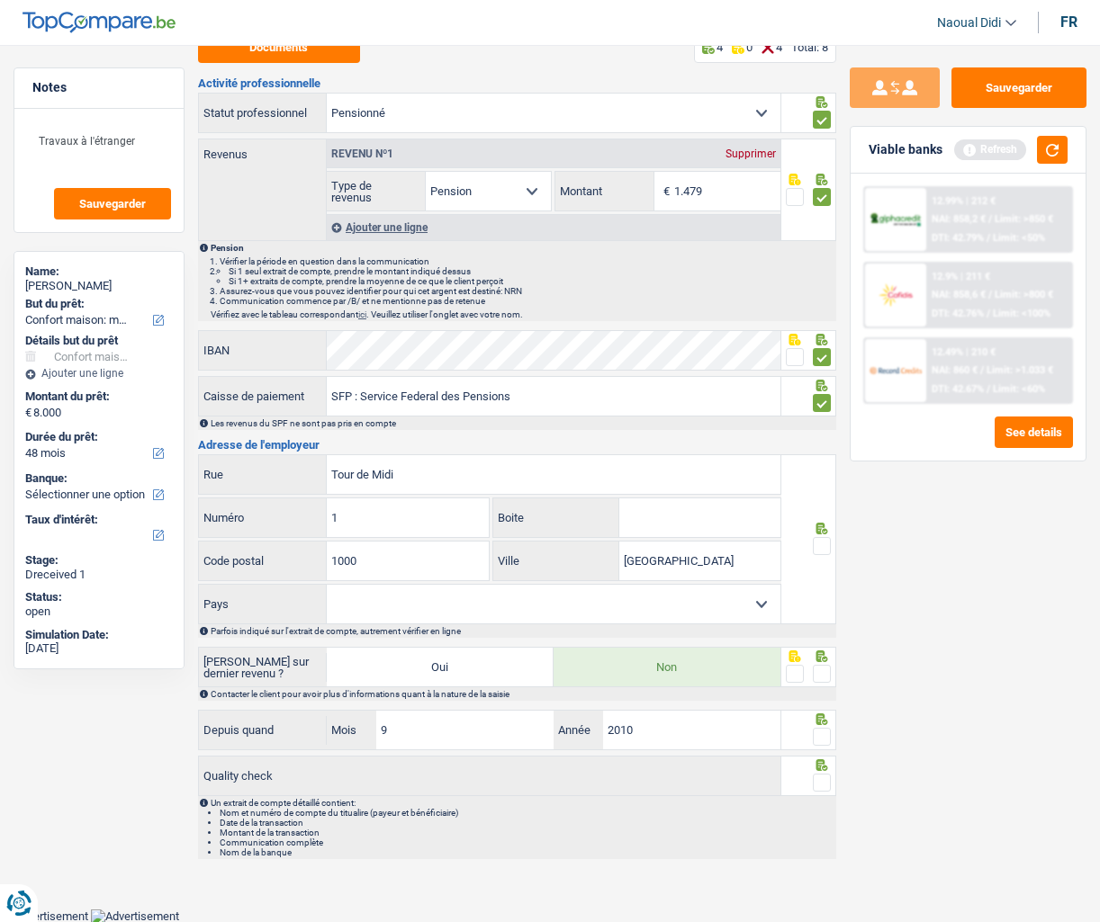
click at [823, 548] on span at bounding box center [822, 546] width 18 height 18
click at [0, 0] on input "radio" at bounding box center [0, 0] width 0 height 0
click at [821, 656] on span at bounding box center [822, 674] width 18 height 18
click at [0, 0] on input "radio" at bounding box center [0, 0] width 0 height 0
click at [825, 656] on span at bounding box center [822, 737] width 18 height 18
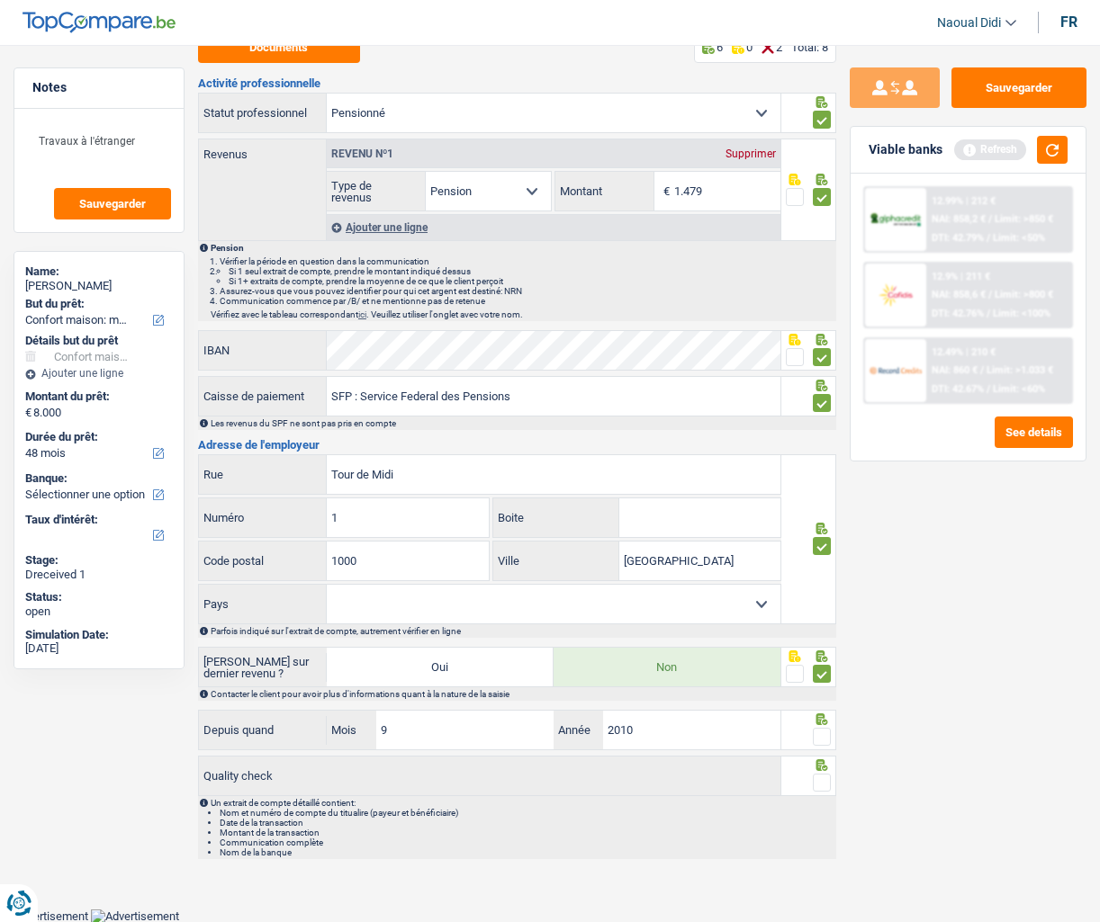
click at [0, 0] on input "radio" at bounding box center [0, 0] width 0 height 0
click at [821, 656] on span at bounding box center [822, 783] width 18 height 18
click at [0, 0] on input "radio" at bounding box center [0, 0] width 0 height 0
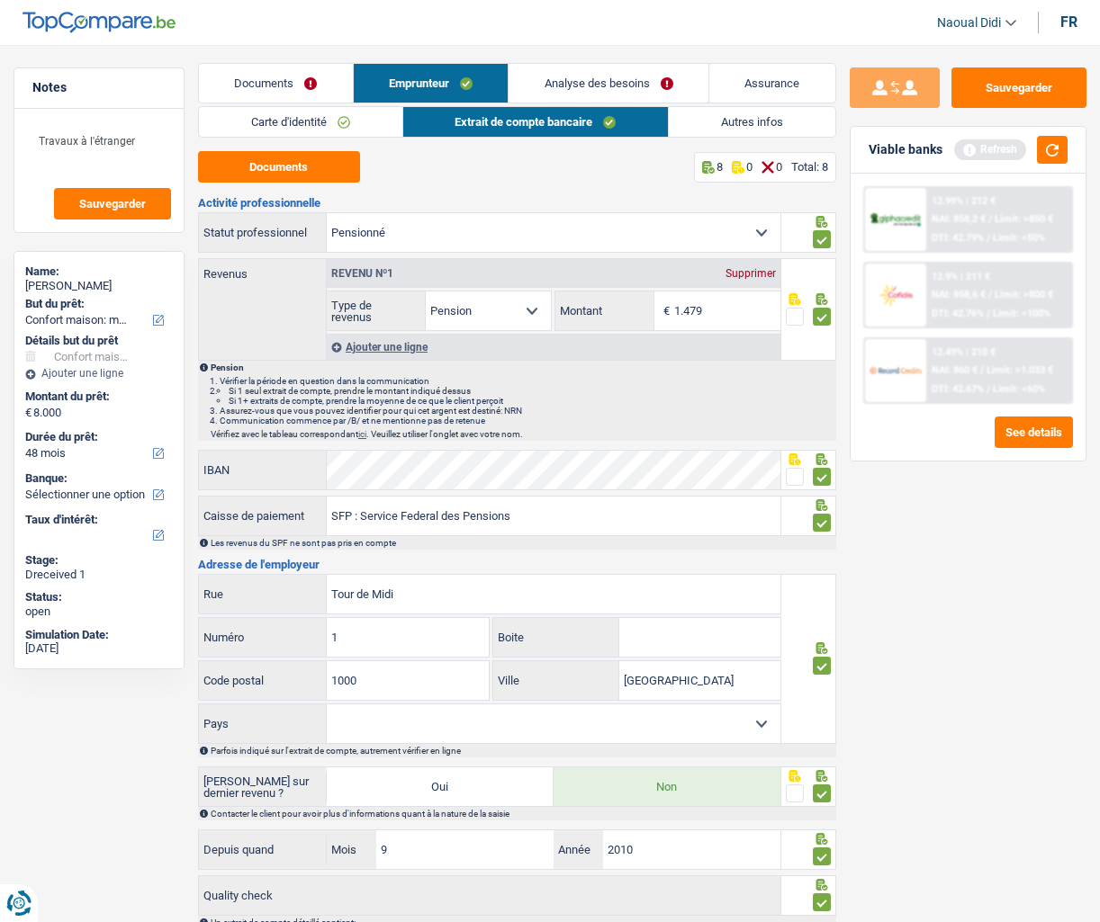
scroll to position [0, 0]
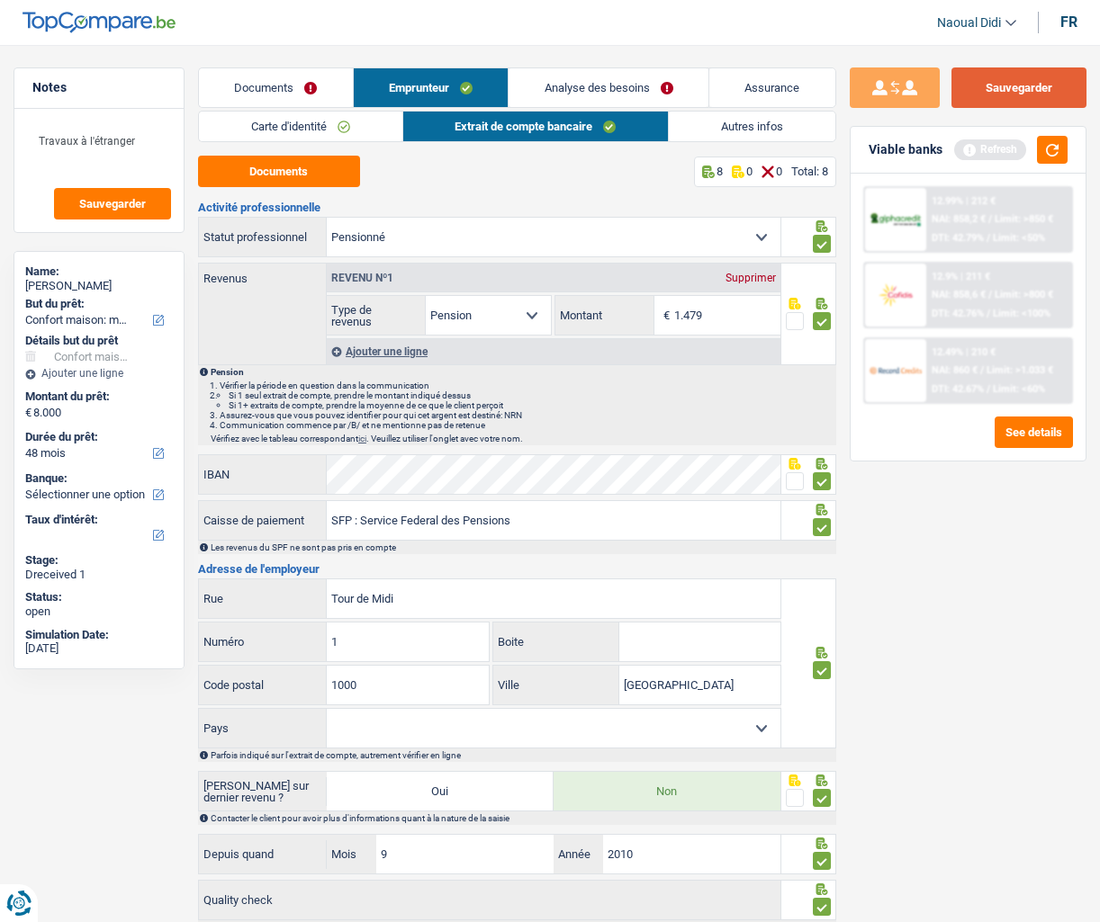
click at [1022, 86] on button "Sauvegarder" at bounding box center [1018, 87] width 135 height 40
click at [771, 139] on link "Autres infos" at bounding box center [752, 127] width 166 height 30
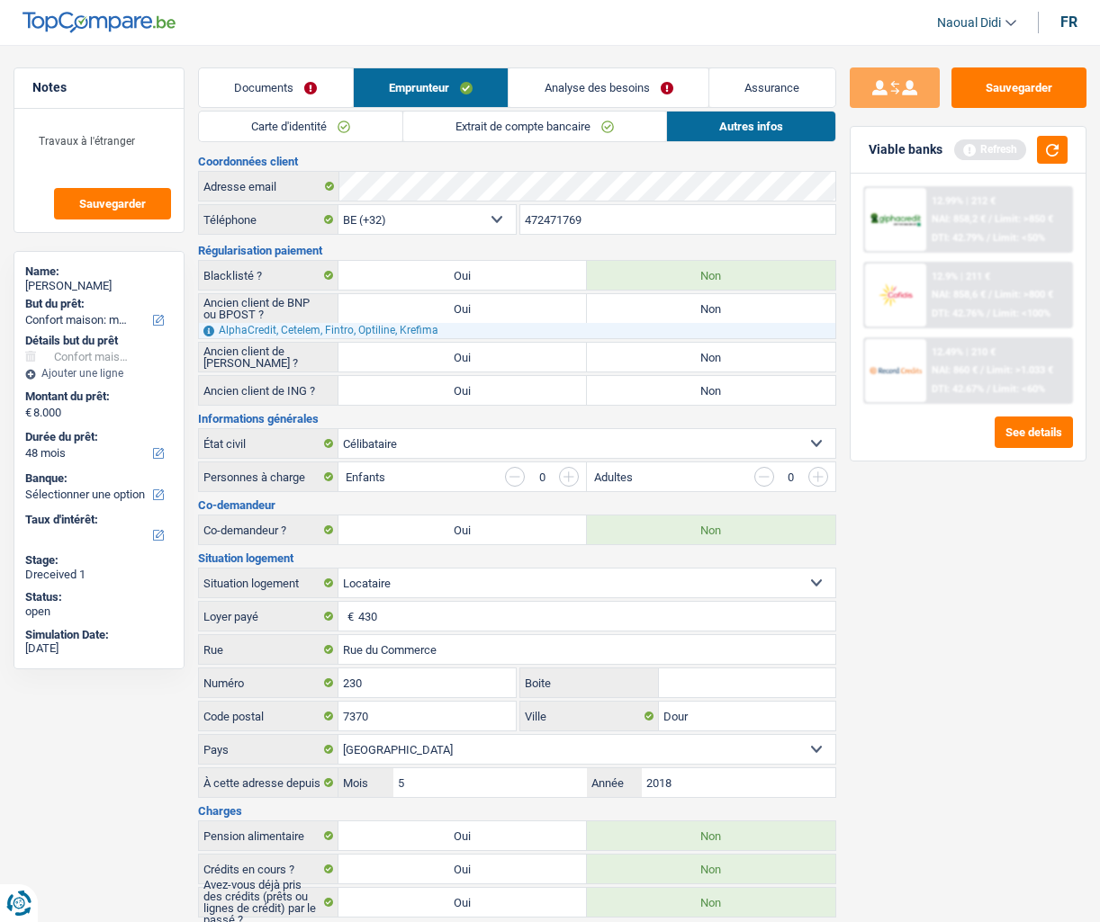
click at [619, 84] on link "Analyse des besoins" at bounding box center [608, 87] width 200 height 39
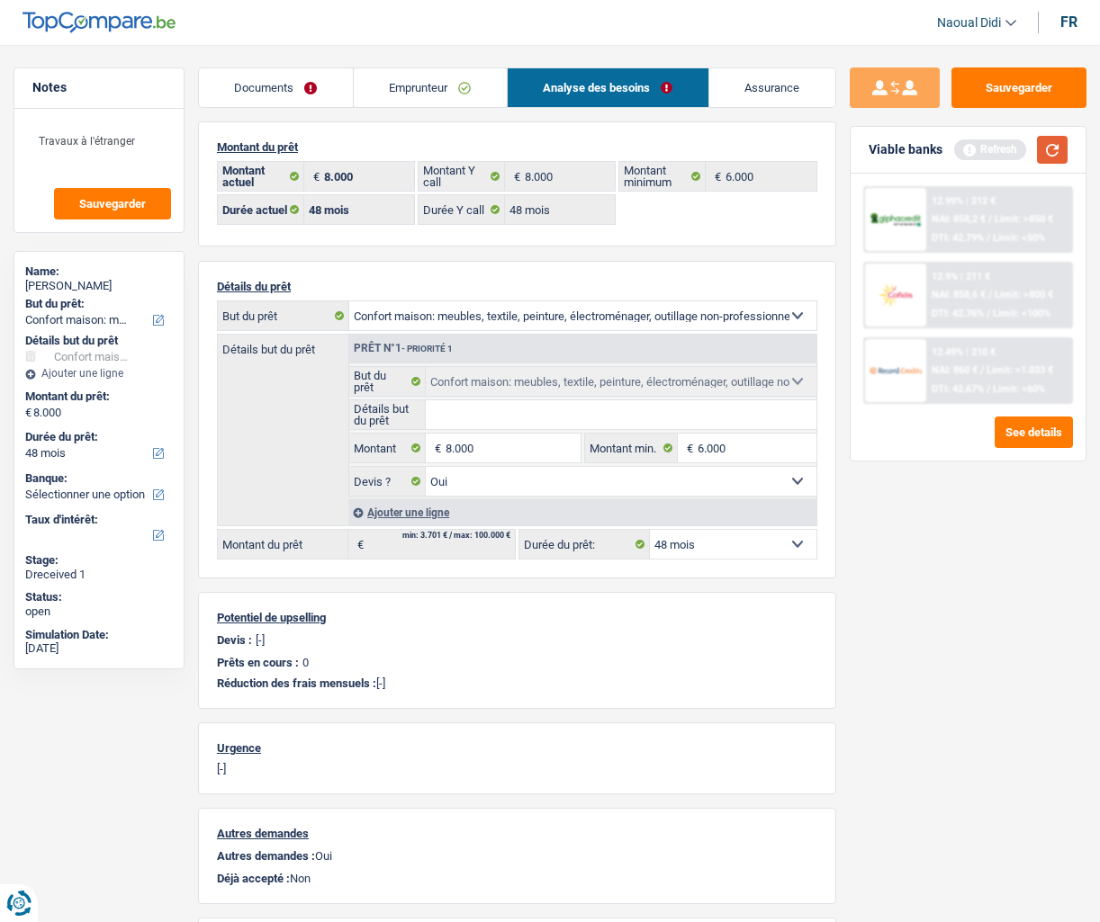
click at [1056, 154] on button "button" at bounding box center [1052, 150] width 31 height 28
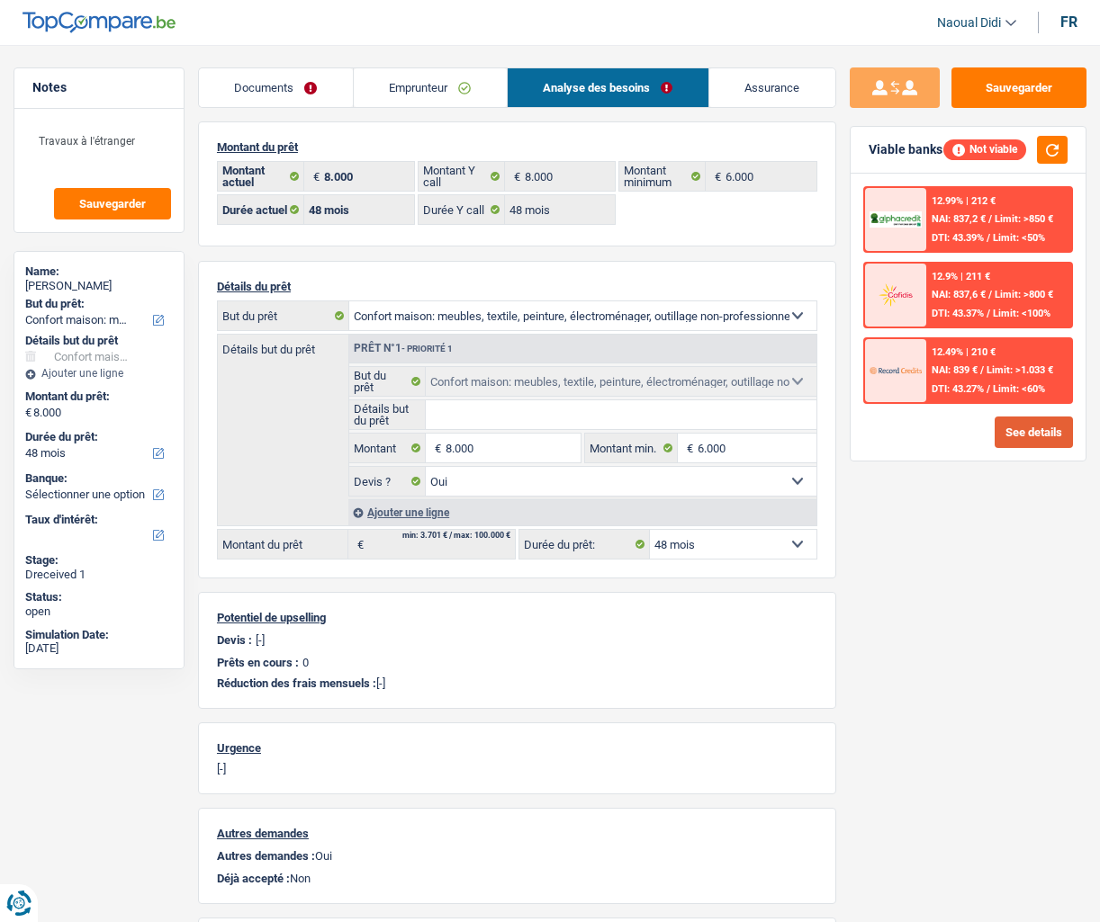
click at [1032, 434] on button "See details" at bounding box center [1033, 432] width 78 height 31
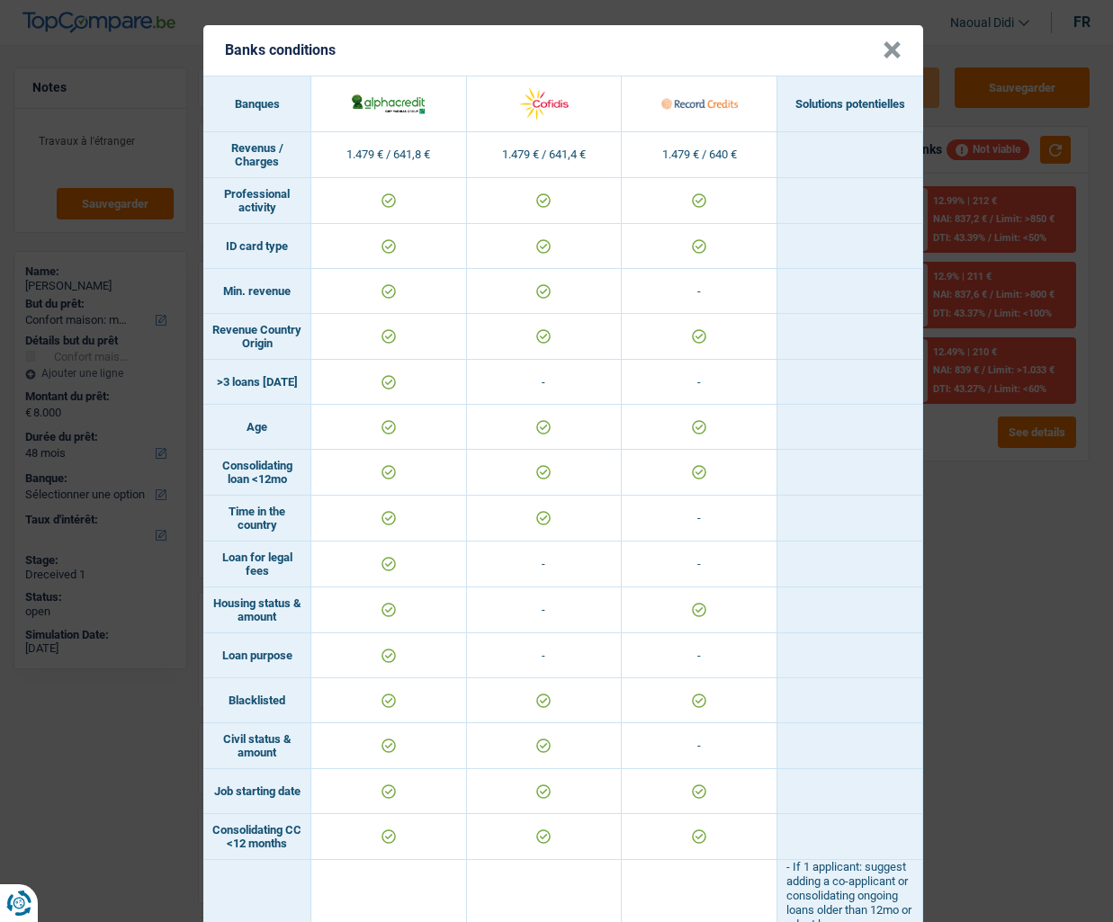
click at [883, 51] on button "×" at bounding box center [892, 50] width 19 height 18
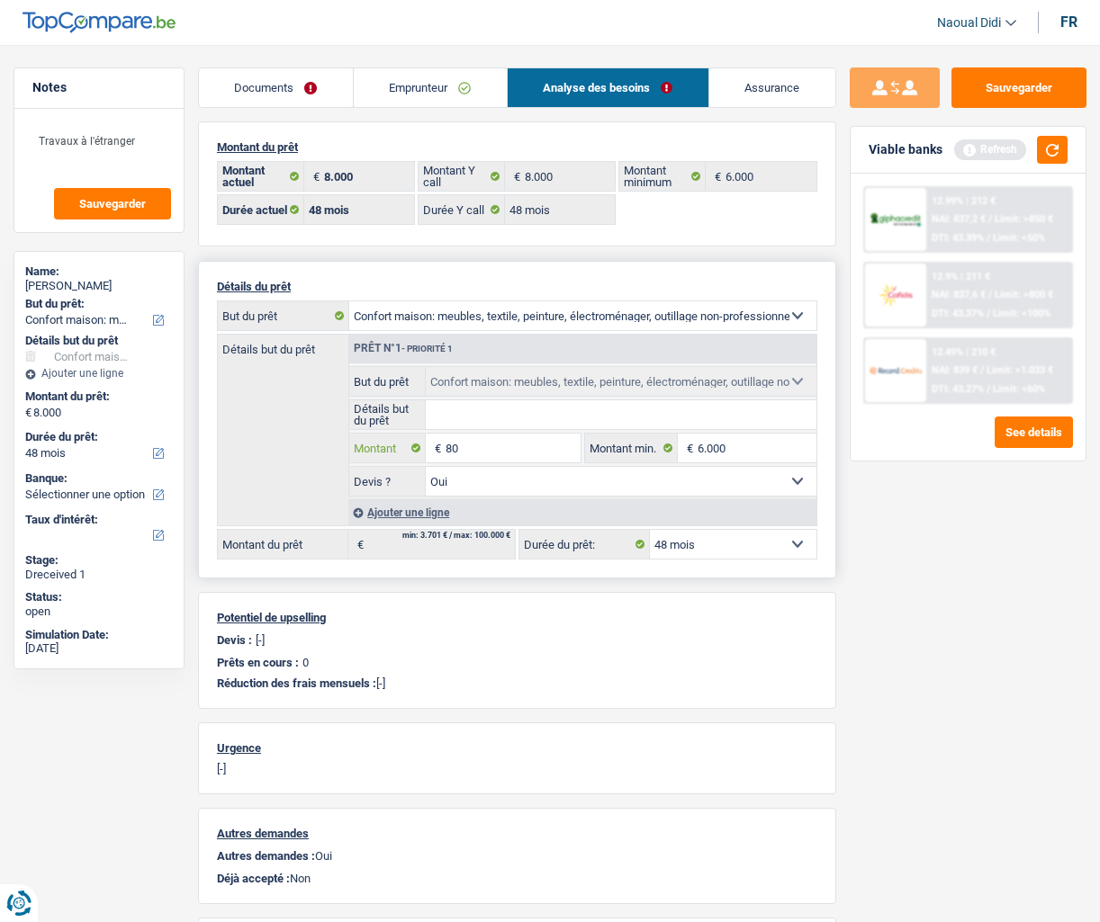
type input "8"
type input "6.000"
select select "42"
type input "6.000"
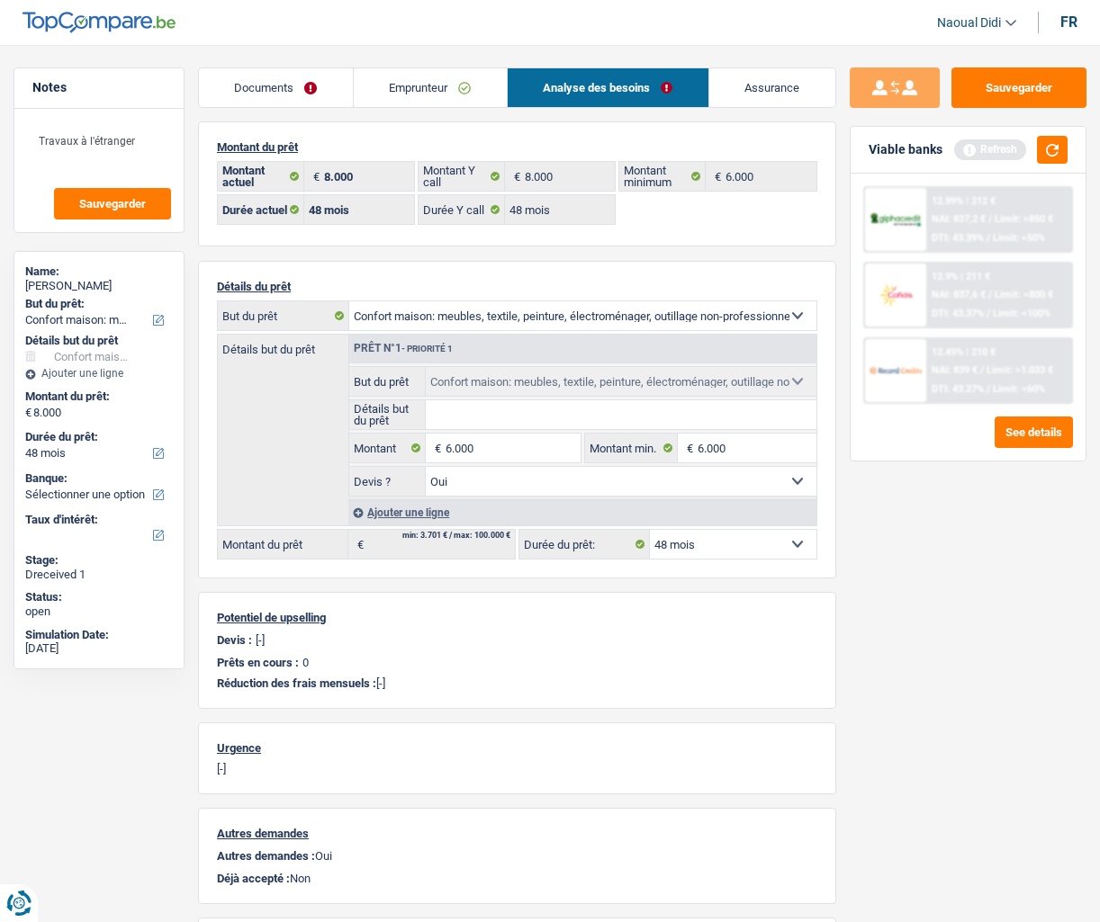
select select "42"
type input "6.000"
select select "42"
click at [914, 575] on div "Sauvegarder Viable banks Refresh 12.99% | 212 € NAI: 837,2 € / Limit: >850 € DT…" at bounding box center [968, 478] width 264 height 822
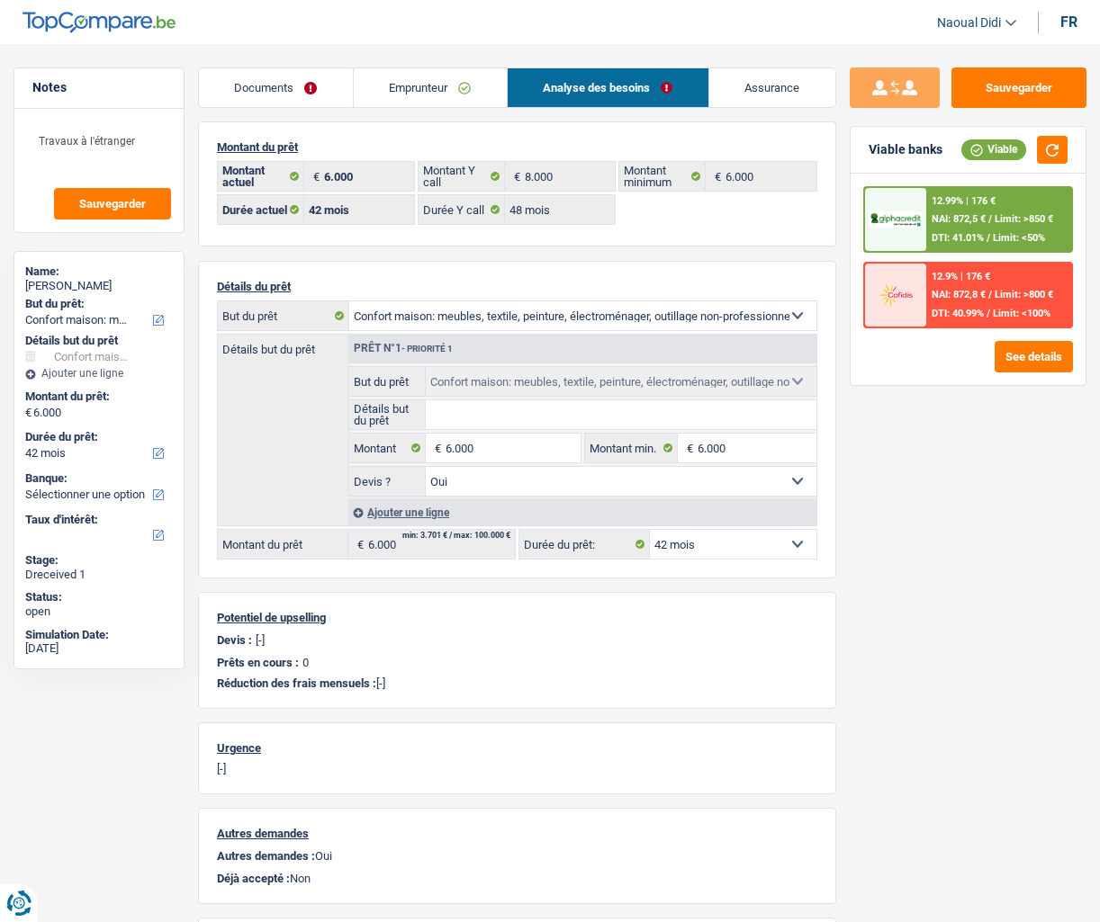
click at [985, 215] on span "NAI: 872,5 €" at bounding box center [958, 219] width 54 height 12
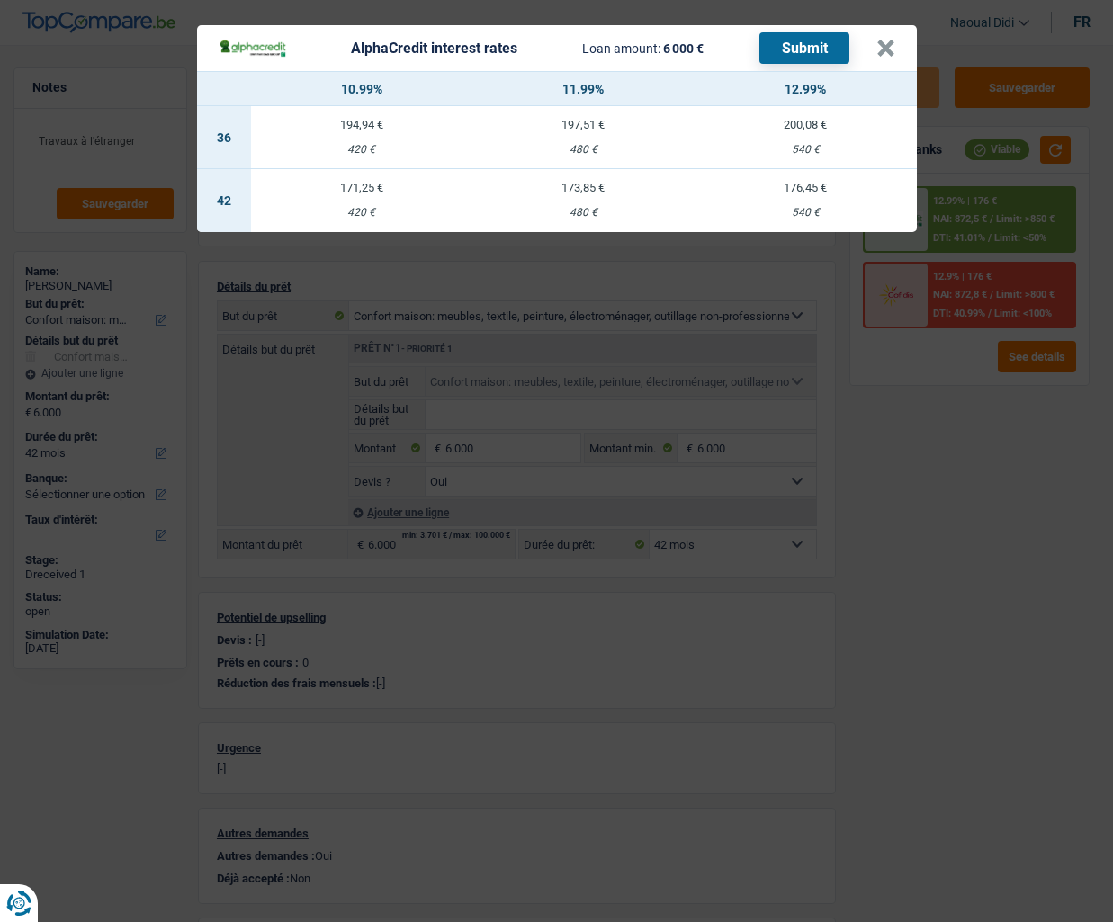
click at [898, 55] on header "AlphaCredit interest rates Loan amount: 6 000 € Submit ×" at bounding box center [557, 48] width 720 height 46
click at [892, 51] on button "×" at bounding box center [885, 49] width 19 height 18
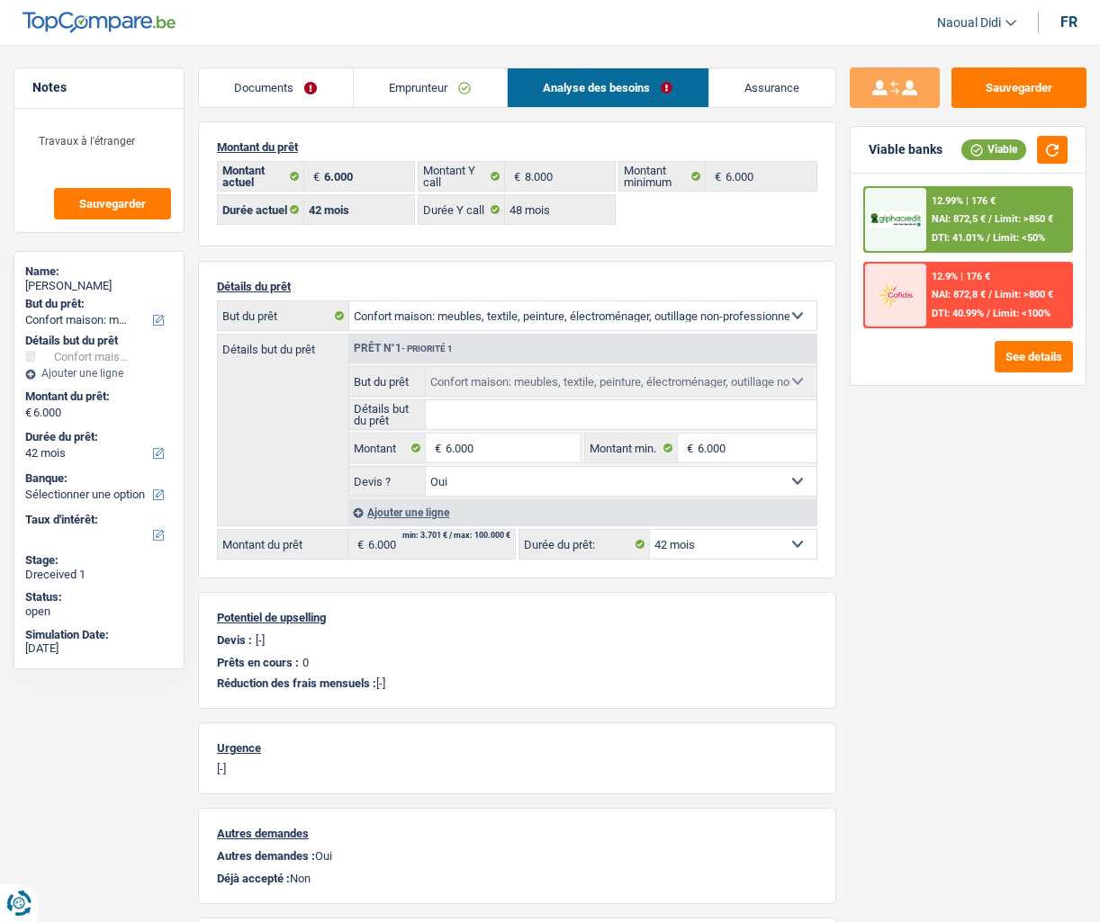
click at [1002, 221] on span "Limit: >850 €" at bounding box center [1023, 219] width 58 height 12
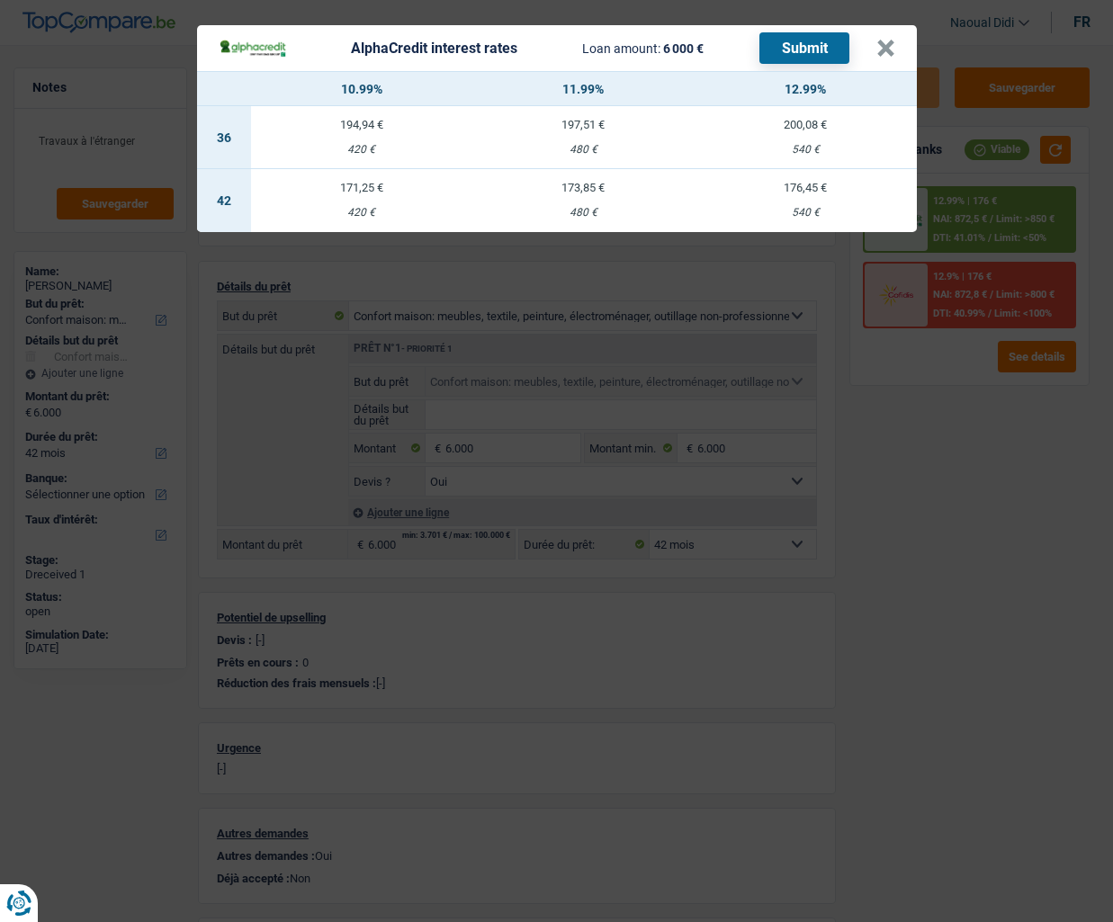
click at [812, 193] on div "176,45 €" at bounding box center [806, 188] width 222 height 12
select select "alphacredit"
type input "12,99"
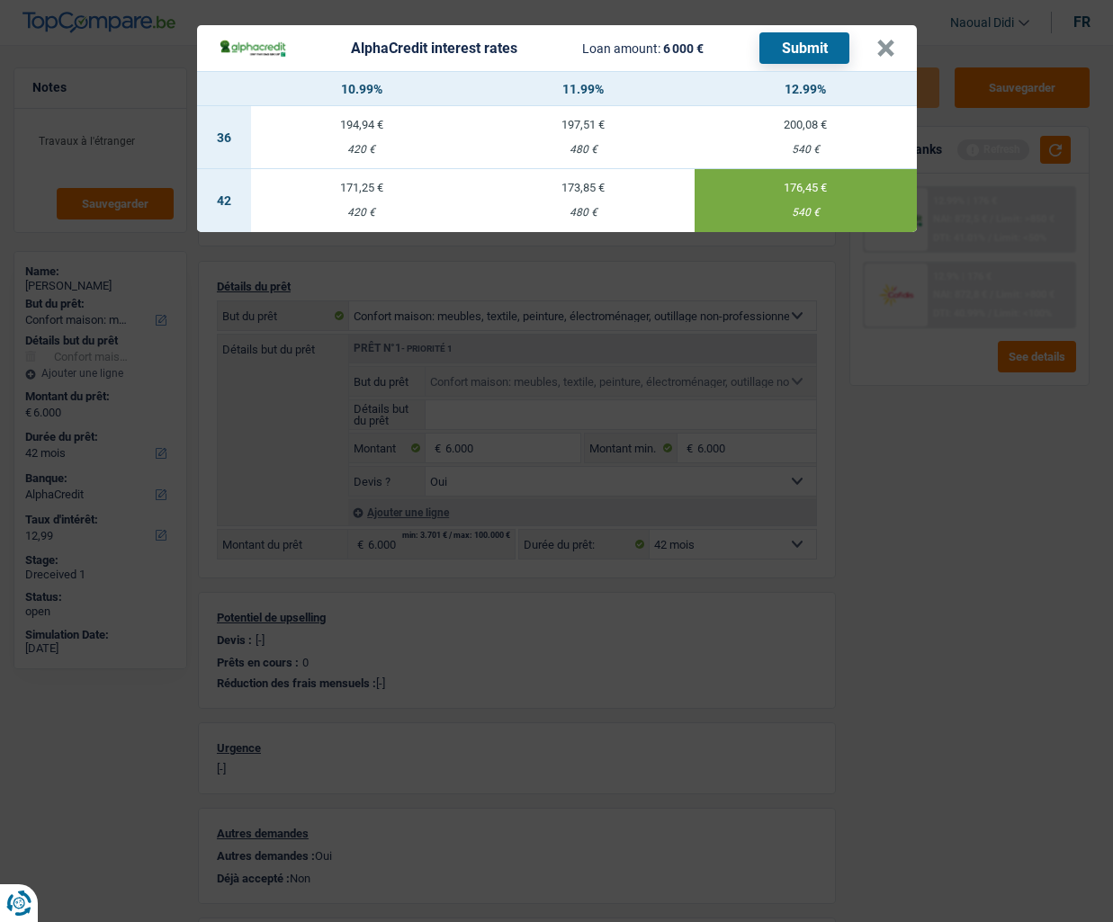
click at [831, 52] on button "Submit" at bounding box center [805, 47] width 90 height 31
click at [876, 52] on button "×" at bounding box center [885, 49] width 19 height 18
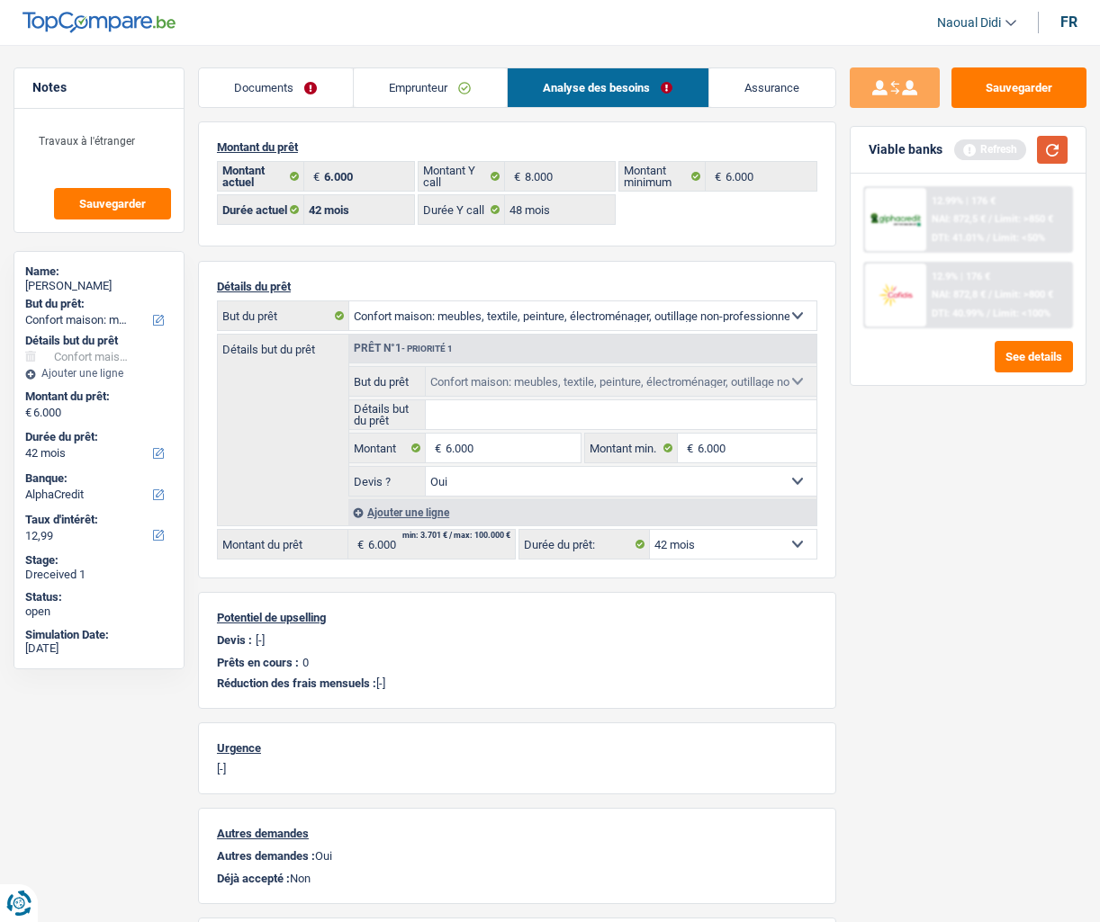
click at [1046, 143] on button "button" at bounding box center [1052, 150] width 31 height 28
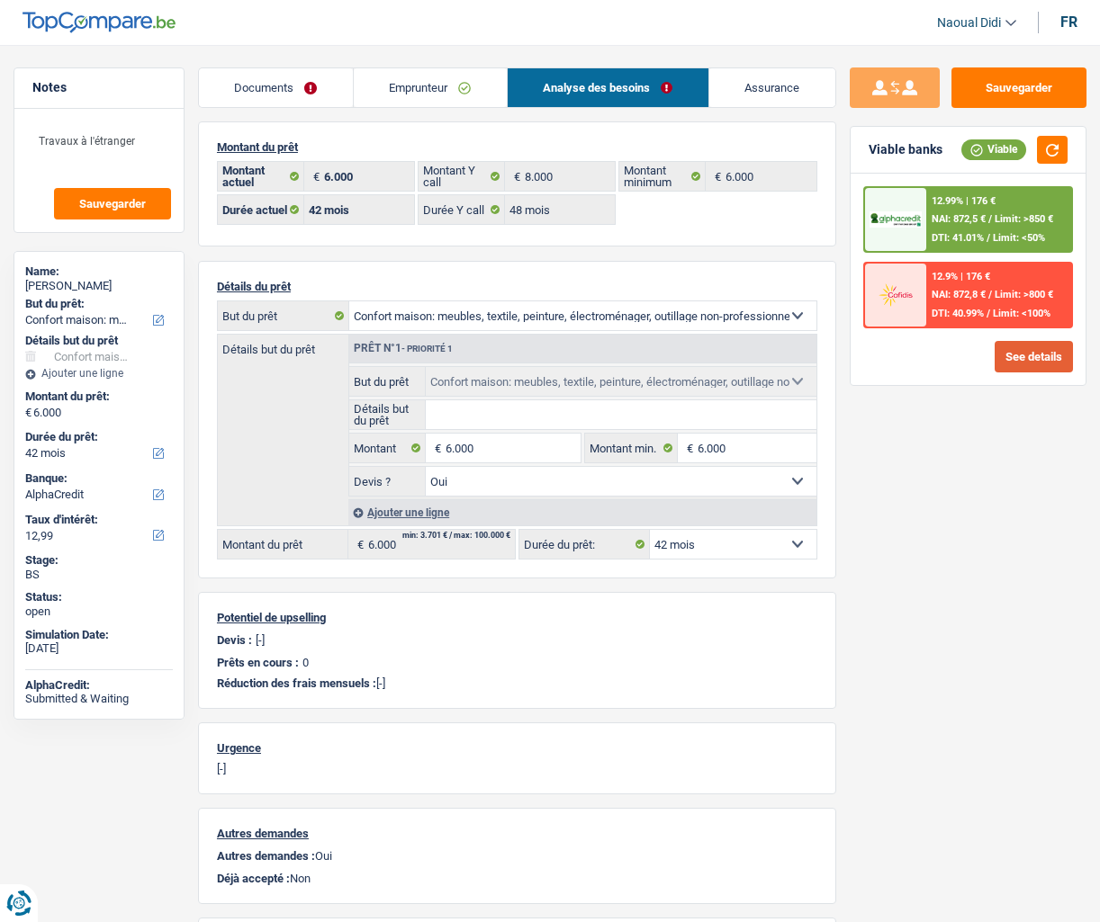
click at [1002, 356] on button "See details" at bounding box center [1033, 356] width 78 height 31
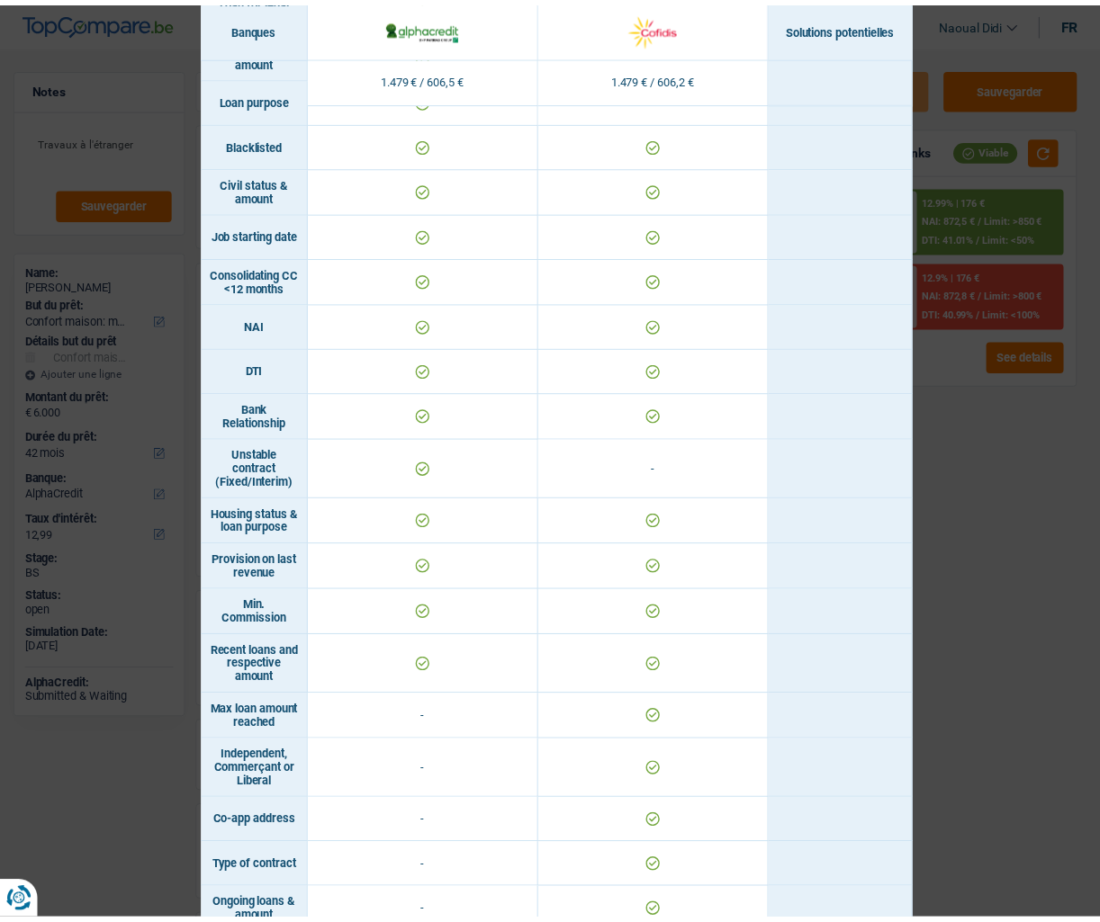
scroll to position [666, 0]
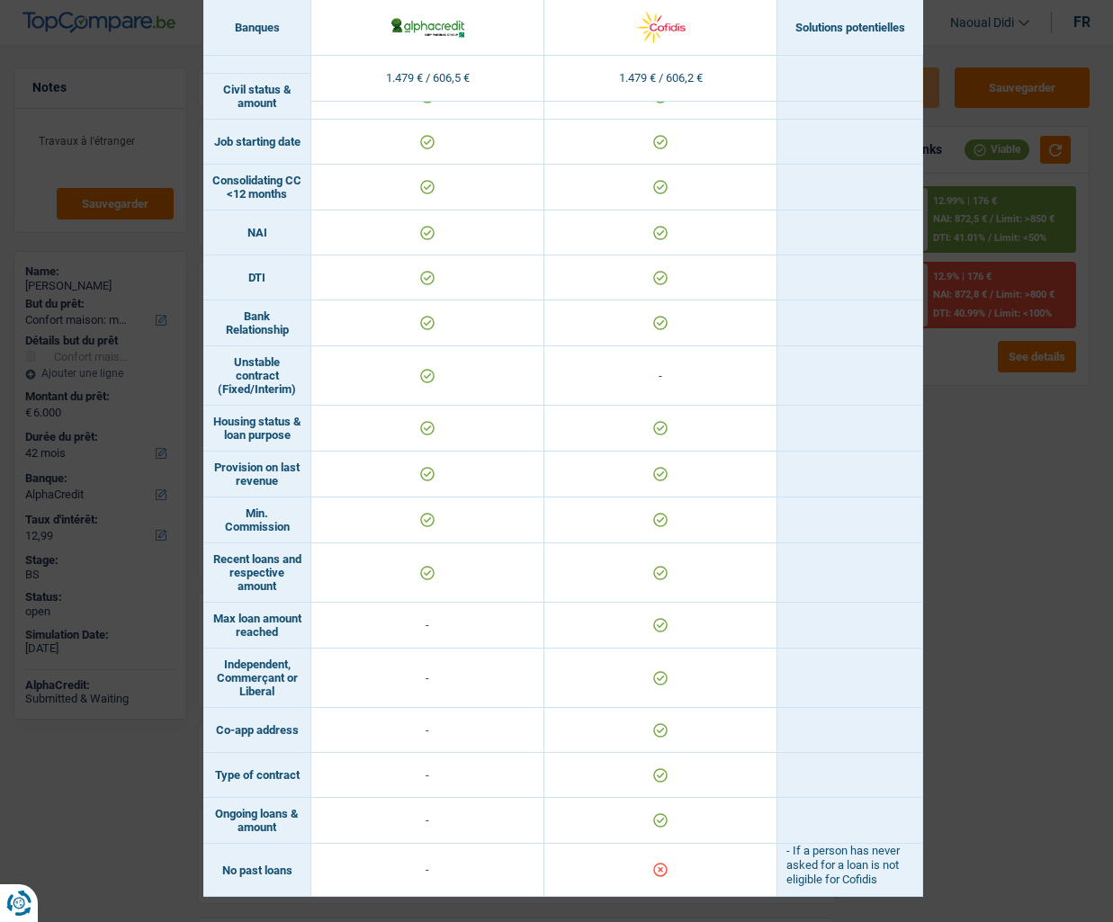
click at [1033, 595] on div "Banks conditions × Banques Solutions potentielles Revenus / Charges 1.479 € / 6…" at bounding box center [556, 461] width 1113 height 922
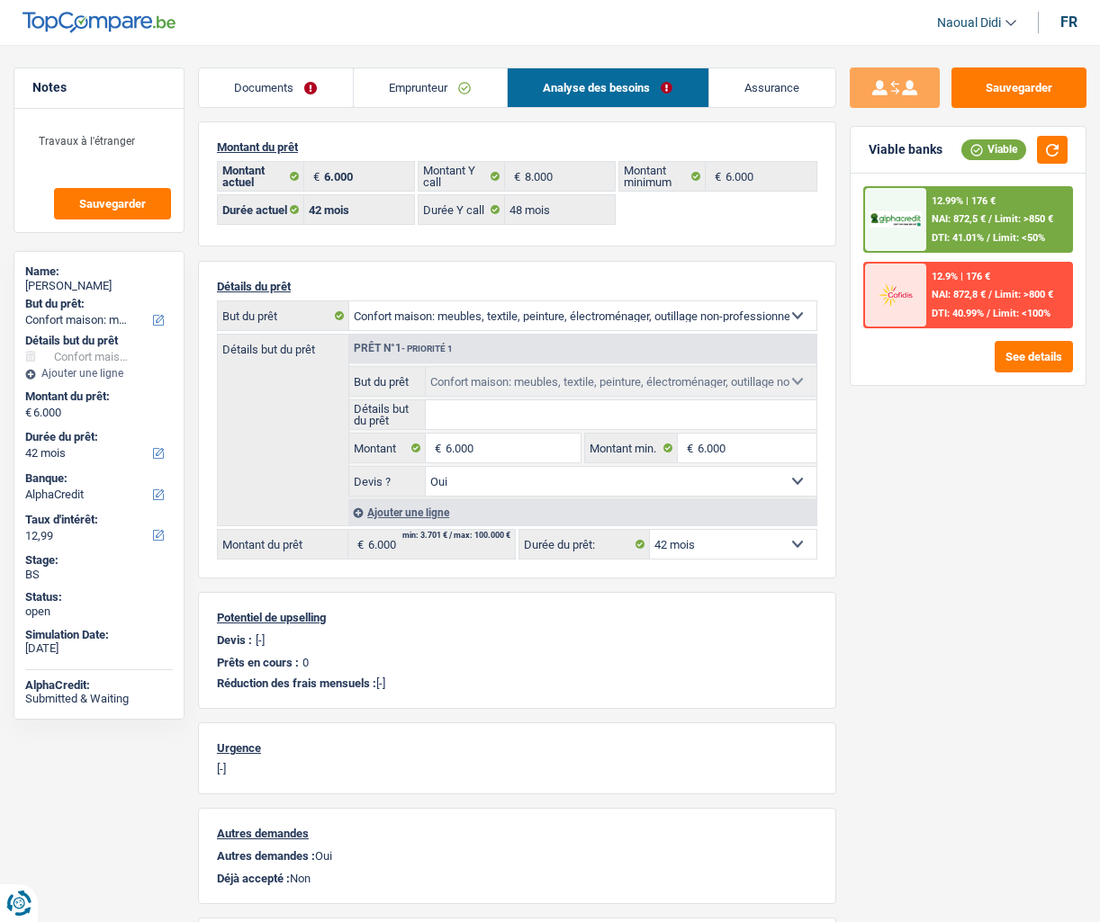
click at [982, 294] on span "NAI: 872,8 €" at bounding box center [958, 295] width 54 height 12
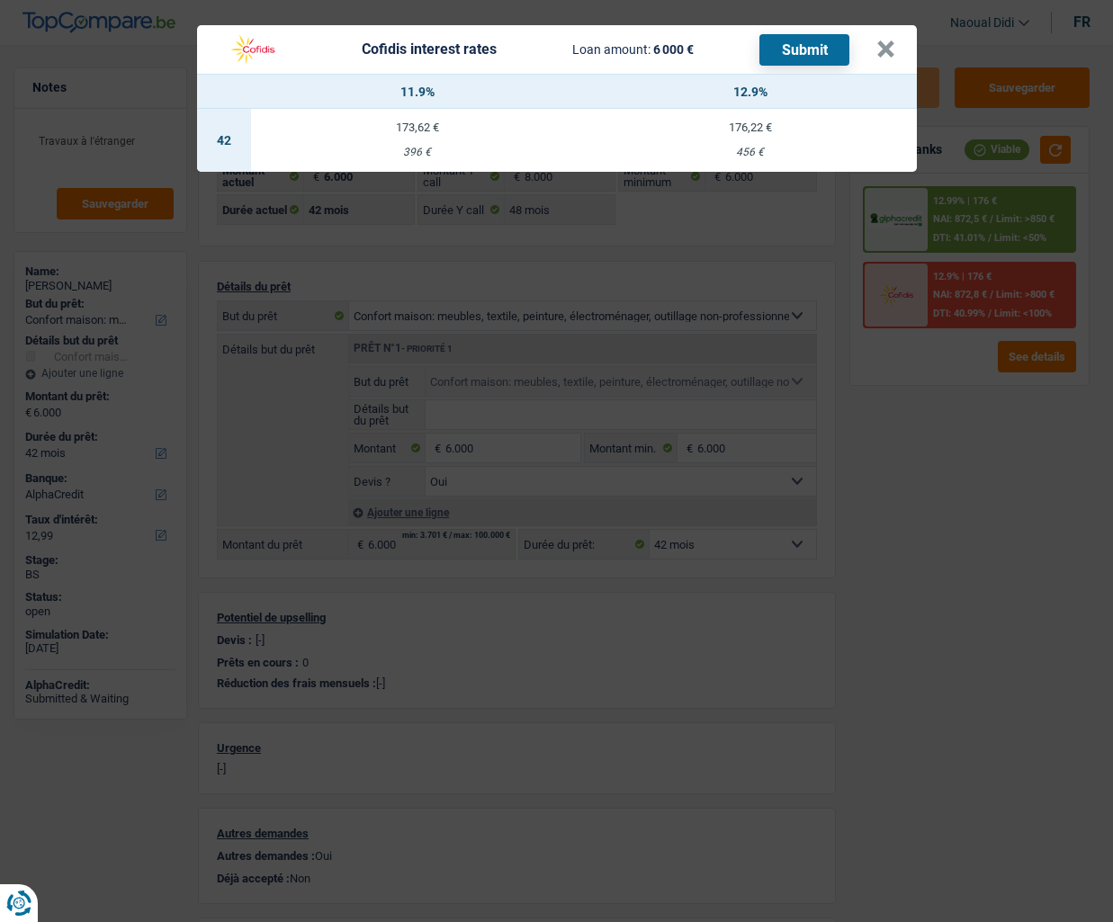
click at [760, 141] on td "176,22 € 456 €" at bounding box center [750, 140] width 333 height 63
select select "cofidis"
type input "12,90"
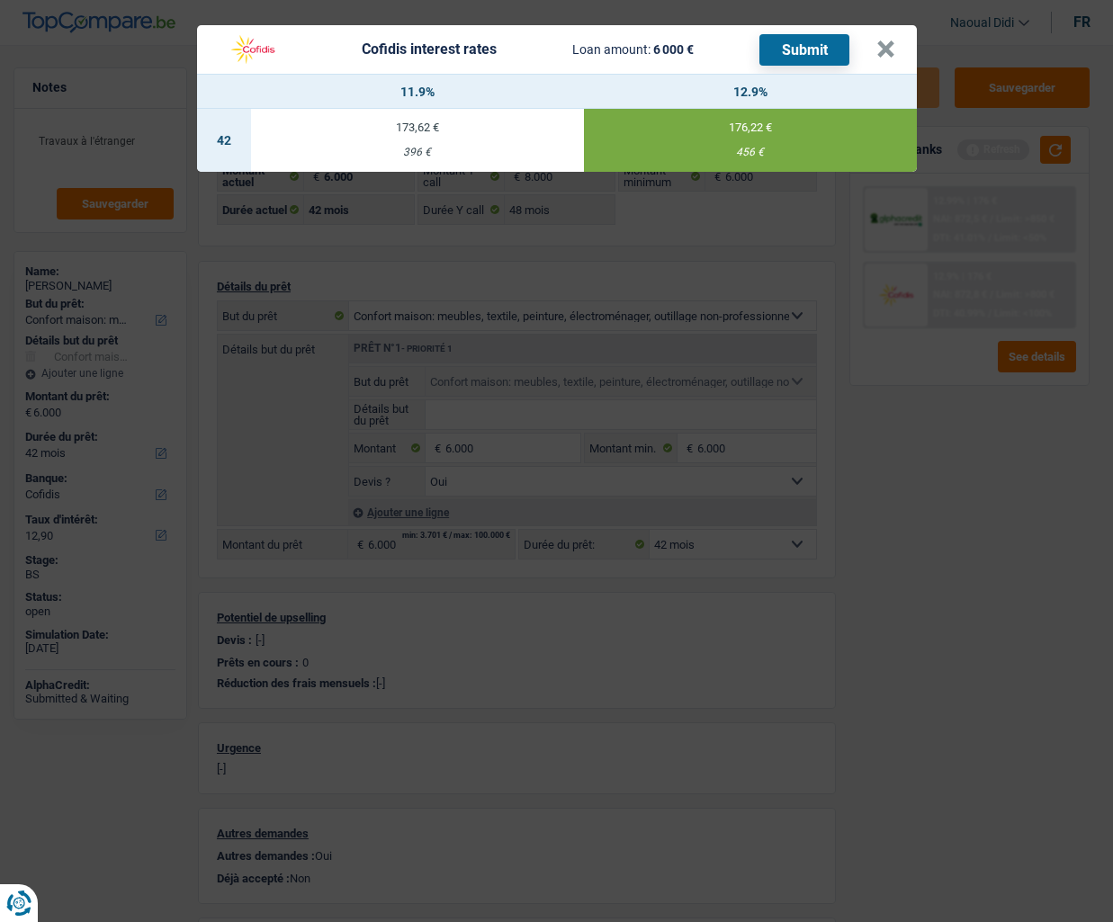
click at [800, 49] on button "Submit" at bounding box center [805, 49] width 90 height 31
click at [894, 45] on button "×" at bounding box center [885, 49] width 19 height 18
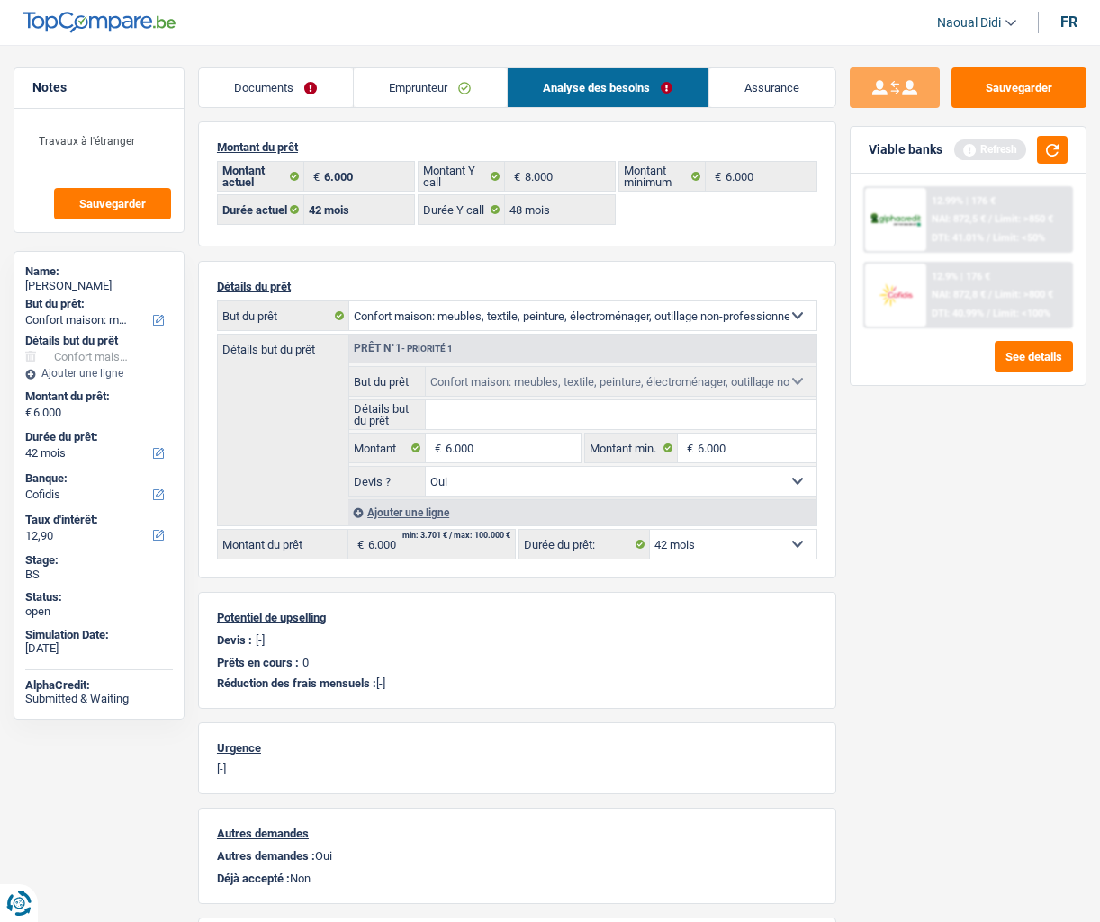
click at [403, 82] on link "Emprunteur" at bounding box center [430, 87] width 153 height 39
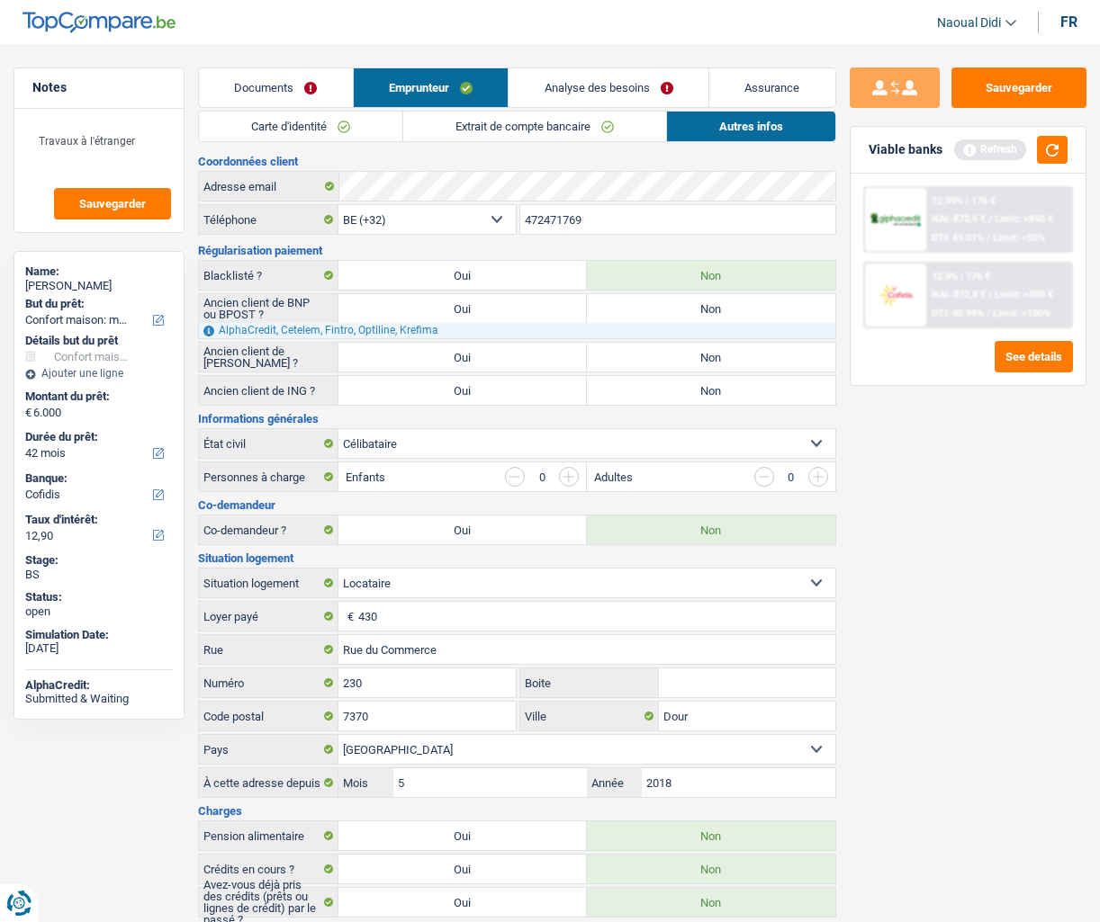
click at [312, 117] on link "Carte d'identité" at bounding box center [300, 127] width 203 height 30
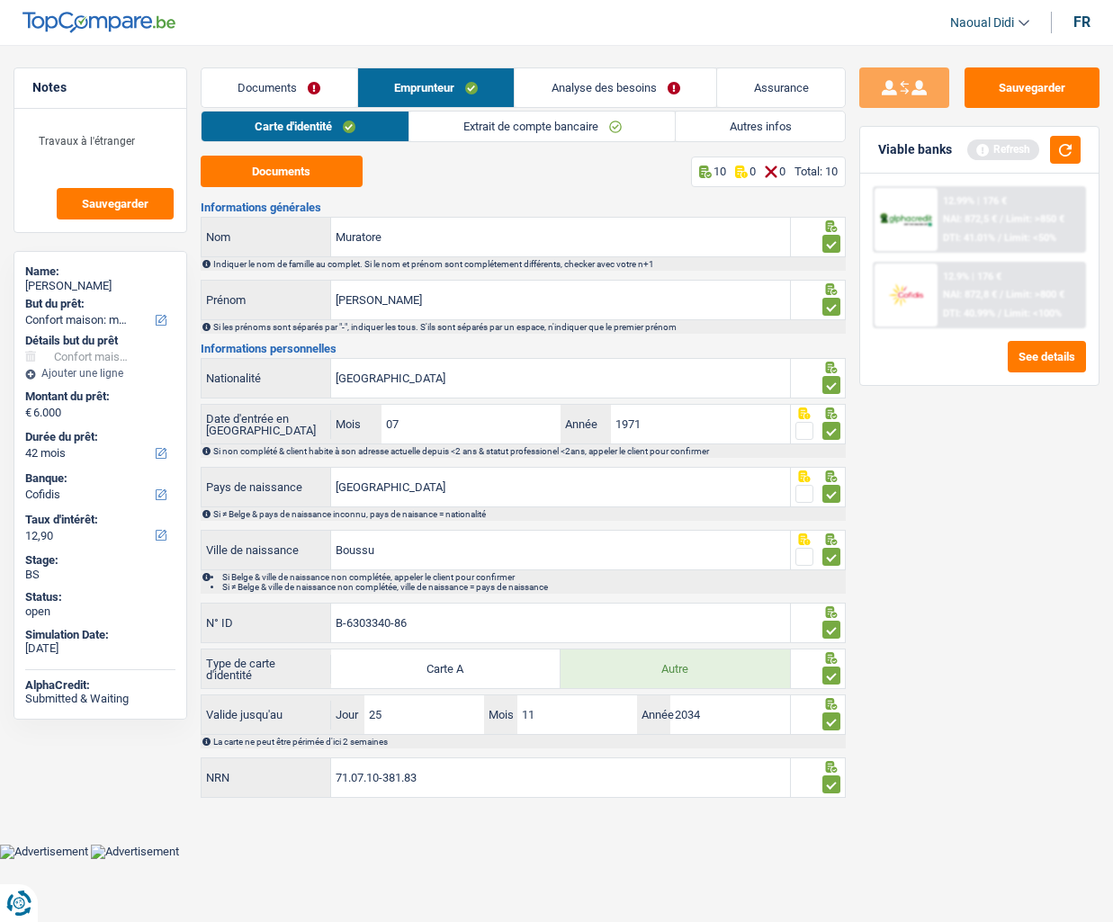
click at [302, 91] on link "Documents" at bounding box center [280, 87] width 156 height 39
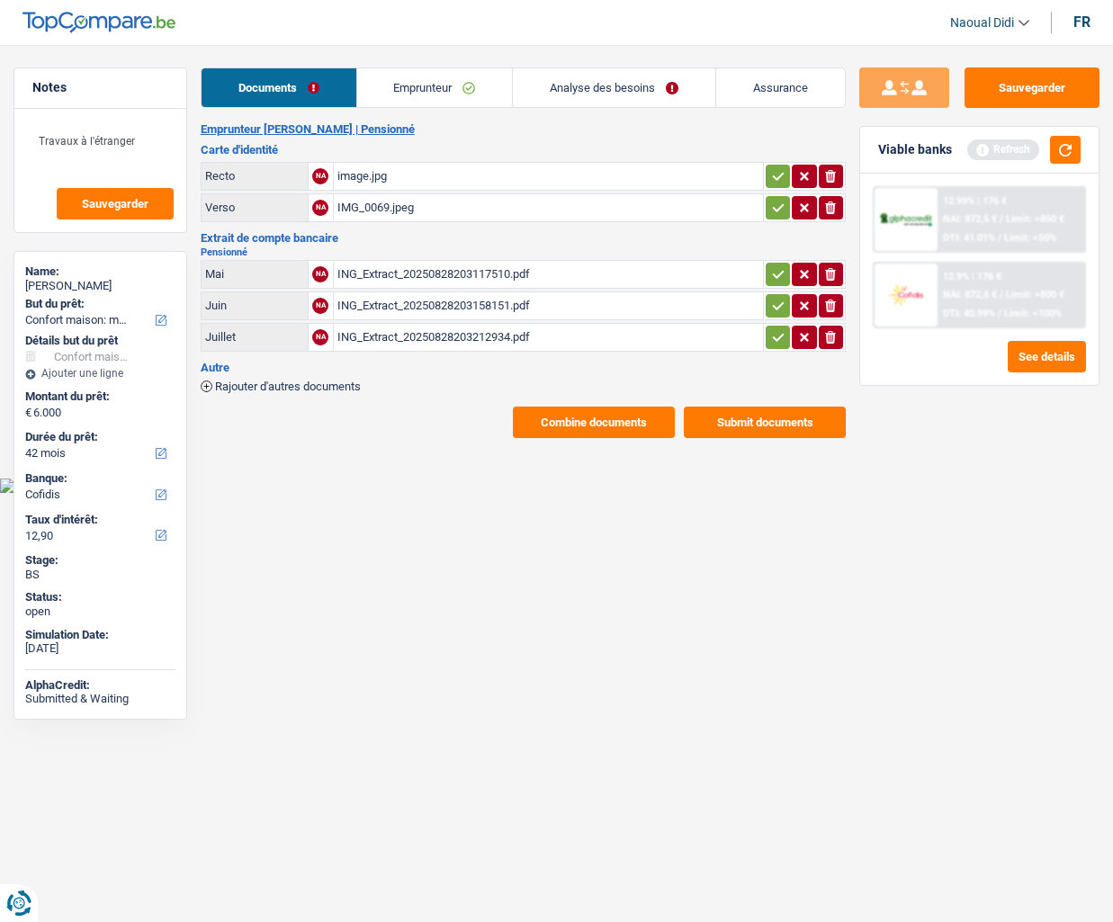
click at [774, 175] on icon "button" at bounding box center [778, 176] width 14 height 18
click at [771, 213] on icon "button" at bounding box center [778, 208] width 14 height 18
click at [778, 267] on icon "button" at bounding box center [778, 274] width 14 height 18
click at [781, 318] on table "Mai A ING_Extract_20250828203117510.pdf Juin NA ING_Extract_20250828203158151.p…" at bounding box center [523, 305] width 645 height 97
click at [779, 310] on icon "button" at bounding box center [778, 306] width 14 height 18
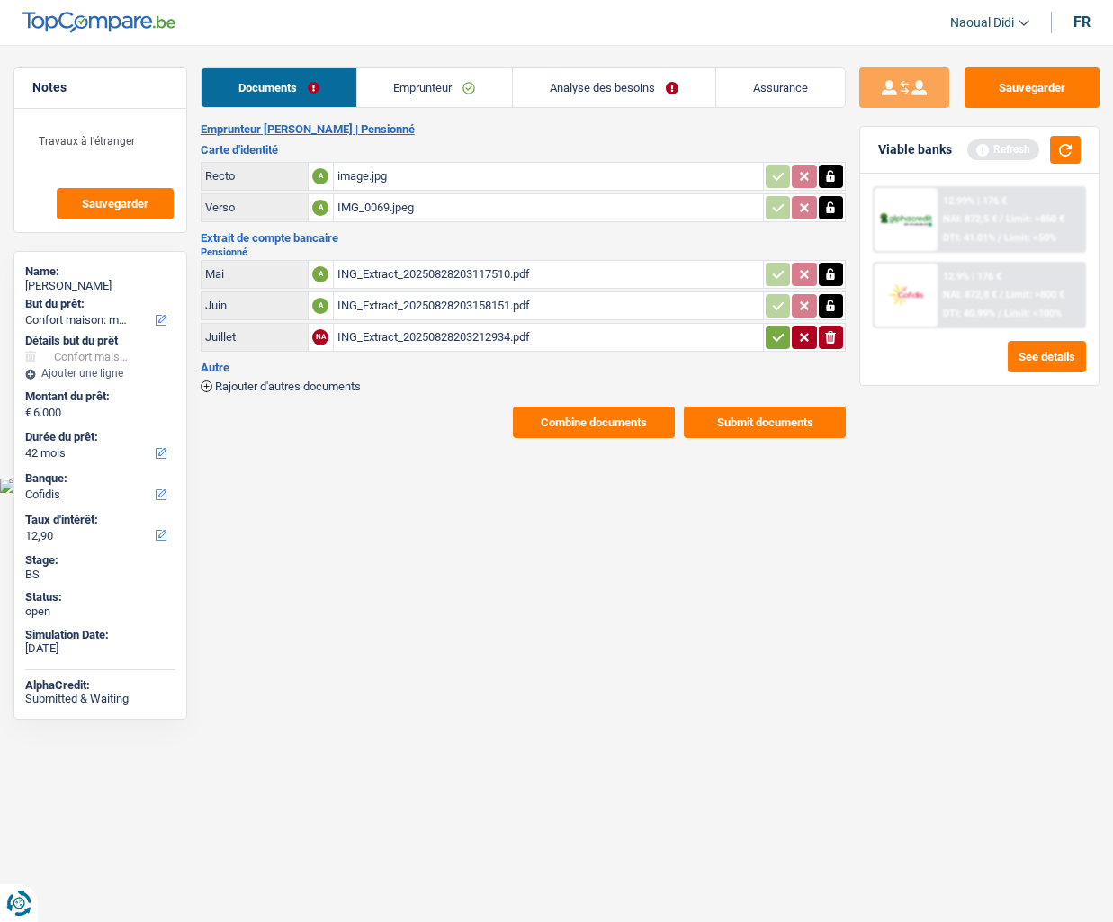
click at [778, 345] on icon "button" at bounding box center [778, 337] width 14 height 18
click at [1062, 152] on button "button" at bounding box center [1065, 150] width 31 height 28
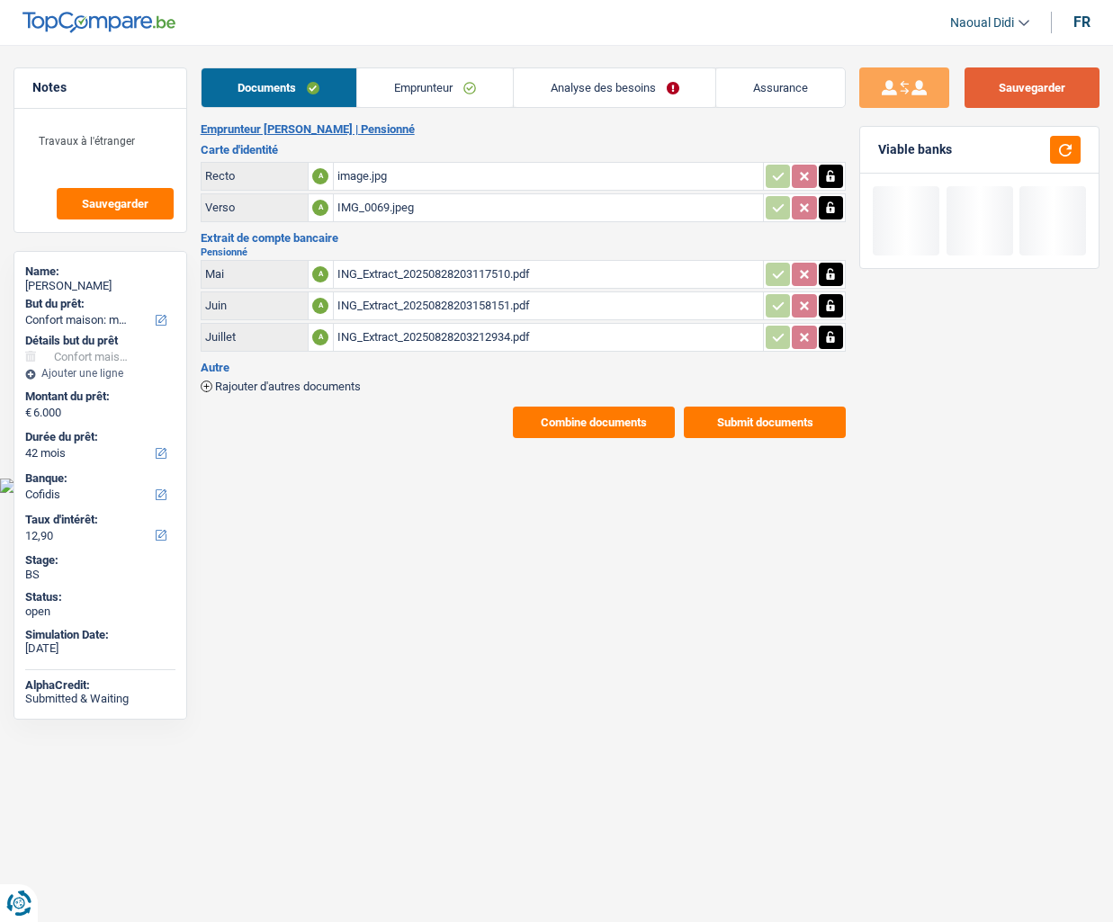
click at [1053, 84] on button "Sauvegarder" at bounding box center [1032, 87] width 135 height 40
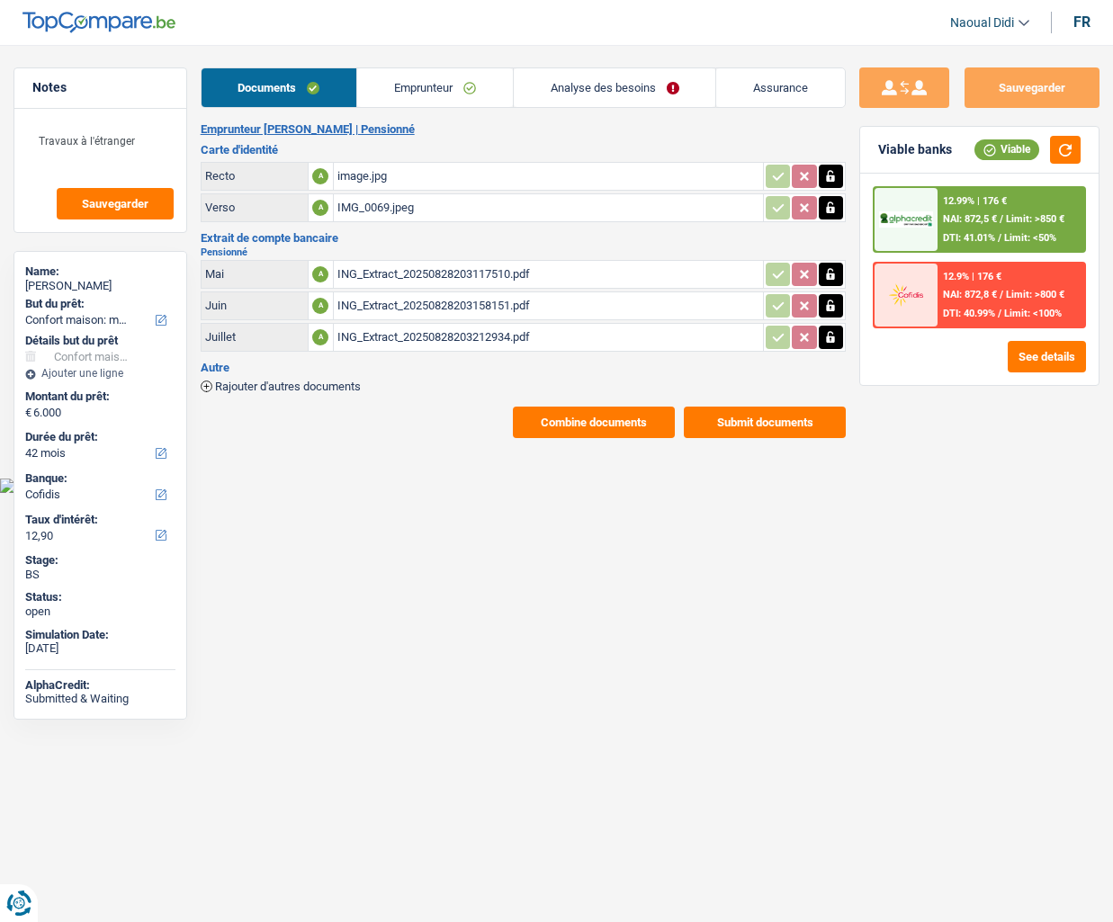
click at [605, 426] on button "Combine documents" at bounding box center [594, 422] width 162 height 31
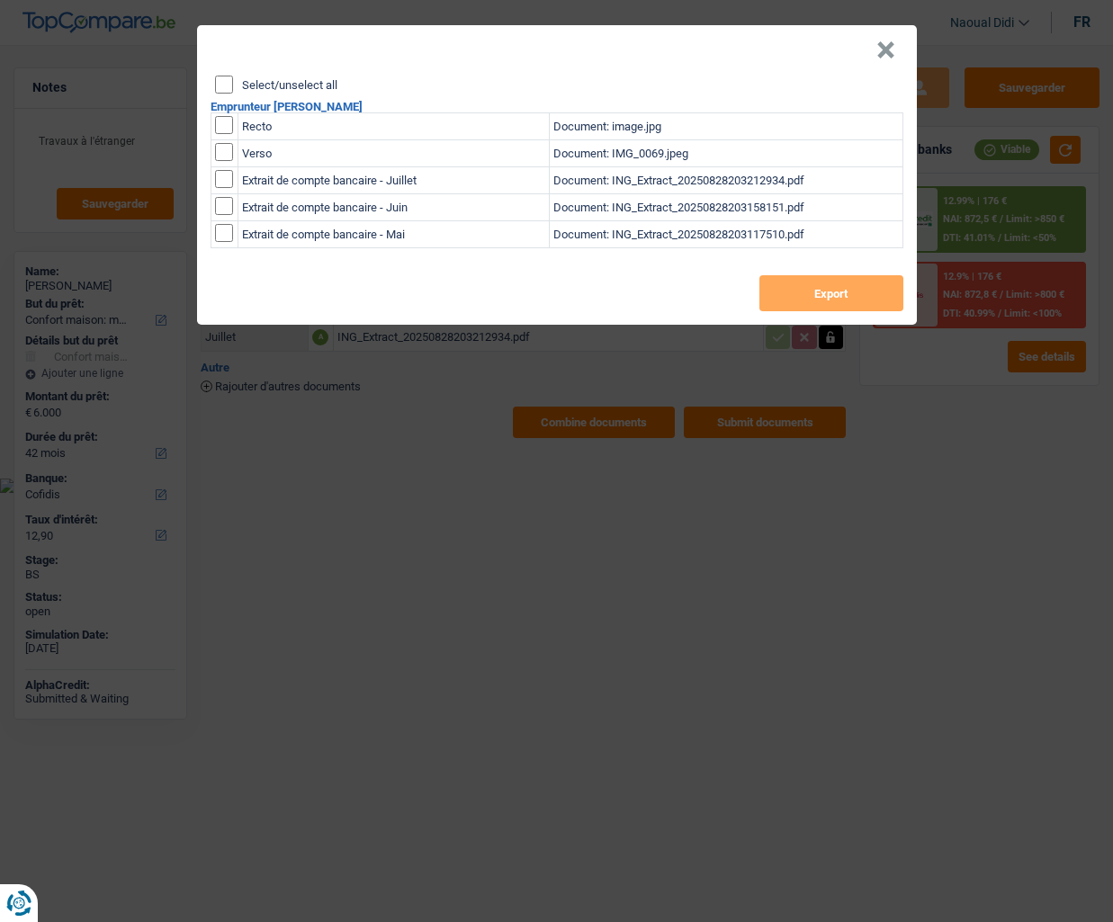
click at [222, 90] on input "Select/unselect all" at bounding box center [224, 85] width 18 height 18
checkbox input "true"
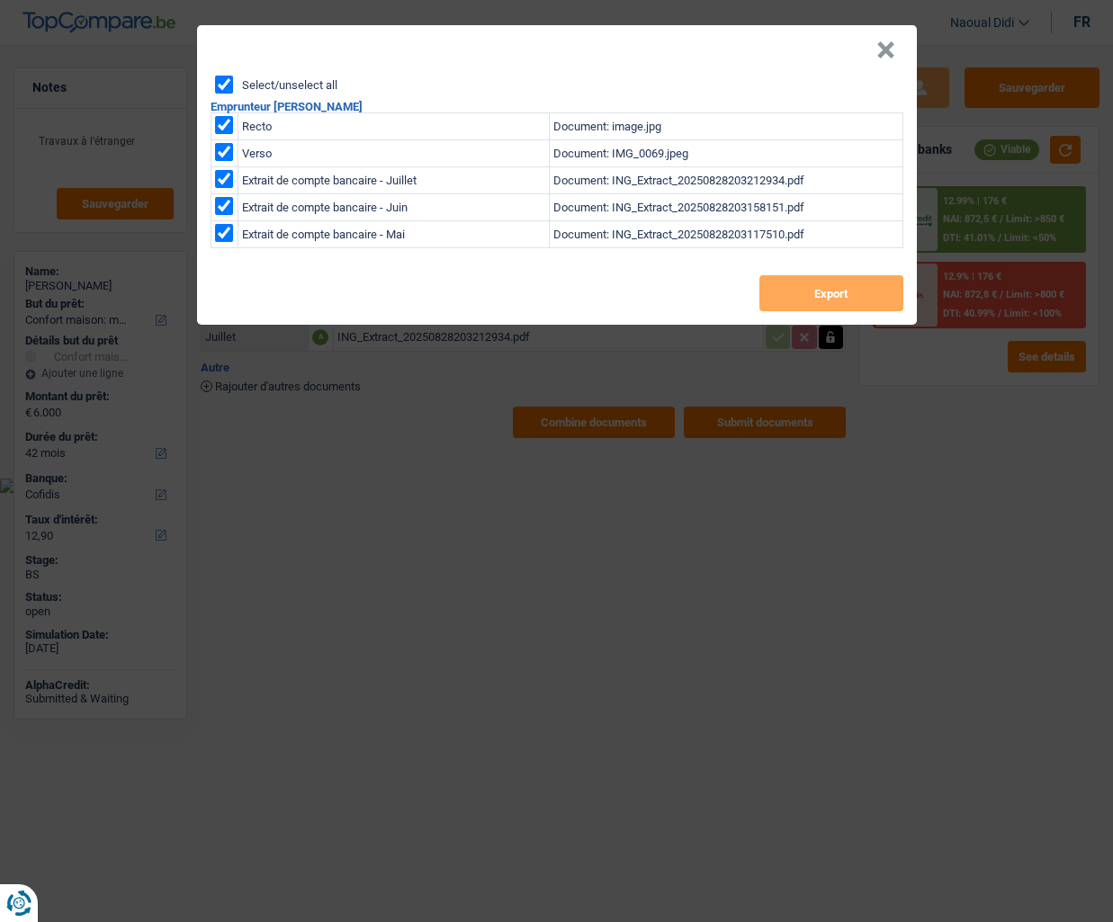
checkbox input "true"
click at [846, 296] on button "Export" at bounding box center [832, 293] width 144 height 36
click at [885, 44] on button "×" at bounding box center [885, 50] width 19 height 18
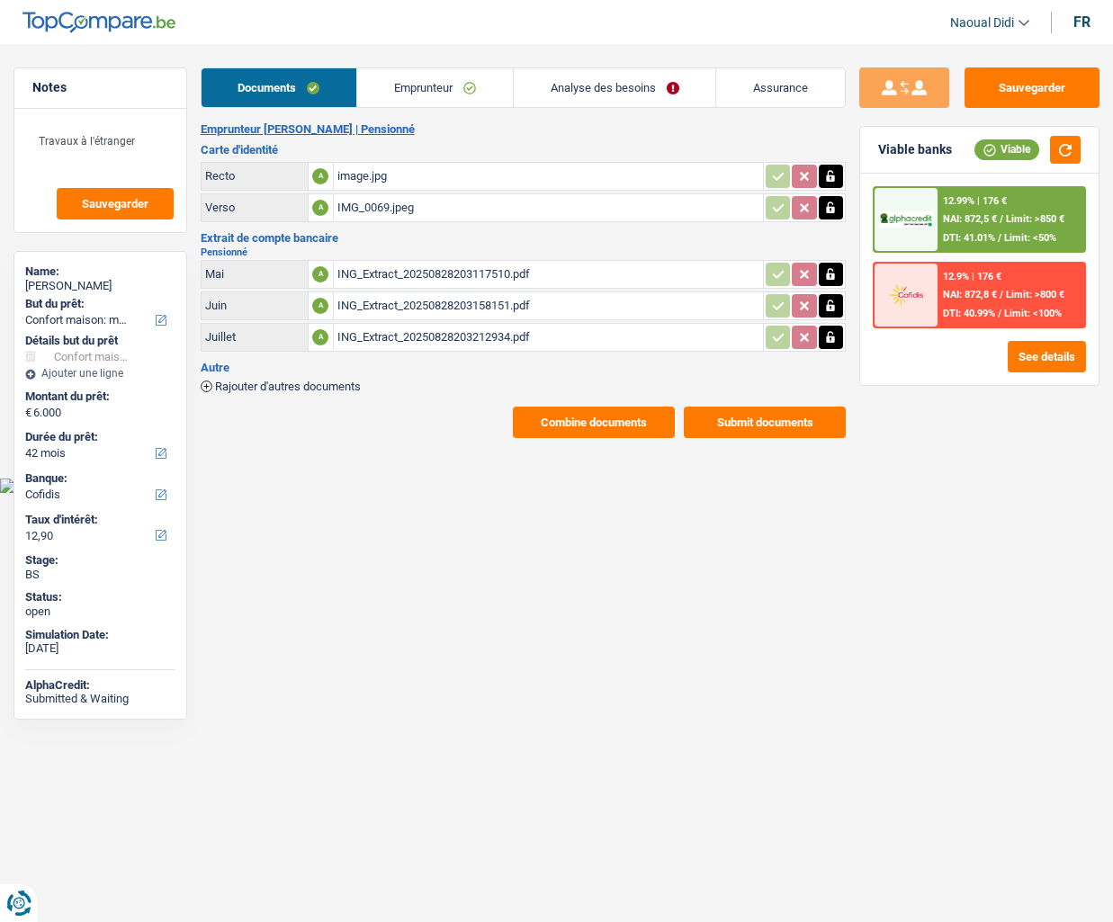
click at [439, 85] on link "Emprunteur" at bounding box center [435, 87] width 156 height 39
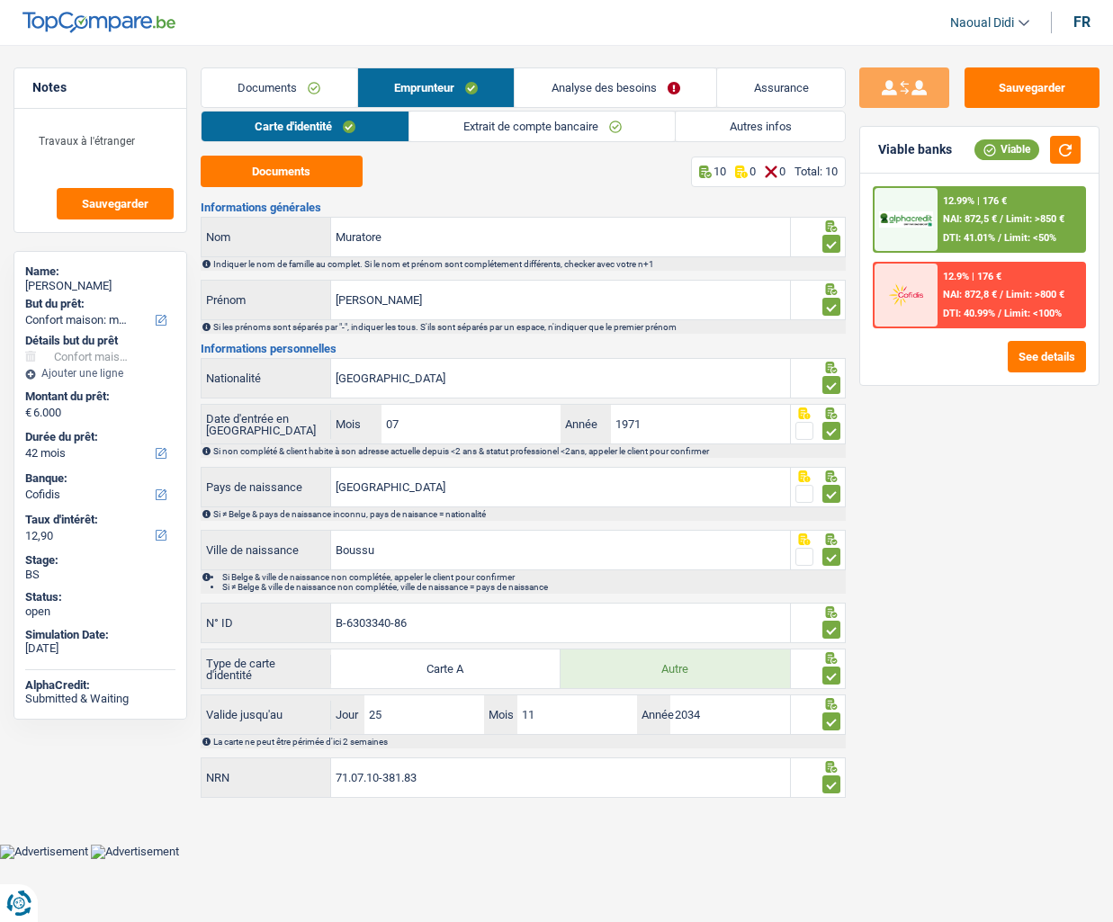
click at [967, 306] on div "12.9% | 176 € NAI: 872,8 € / Limit: >800 € DTI: 40.99% / Limit: <100%" at bounding box center [1011, 295] width 147 height 63
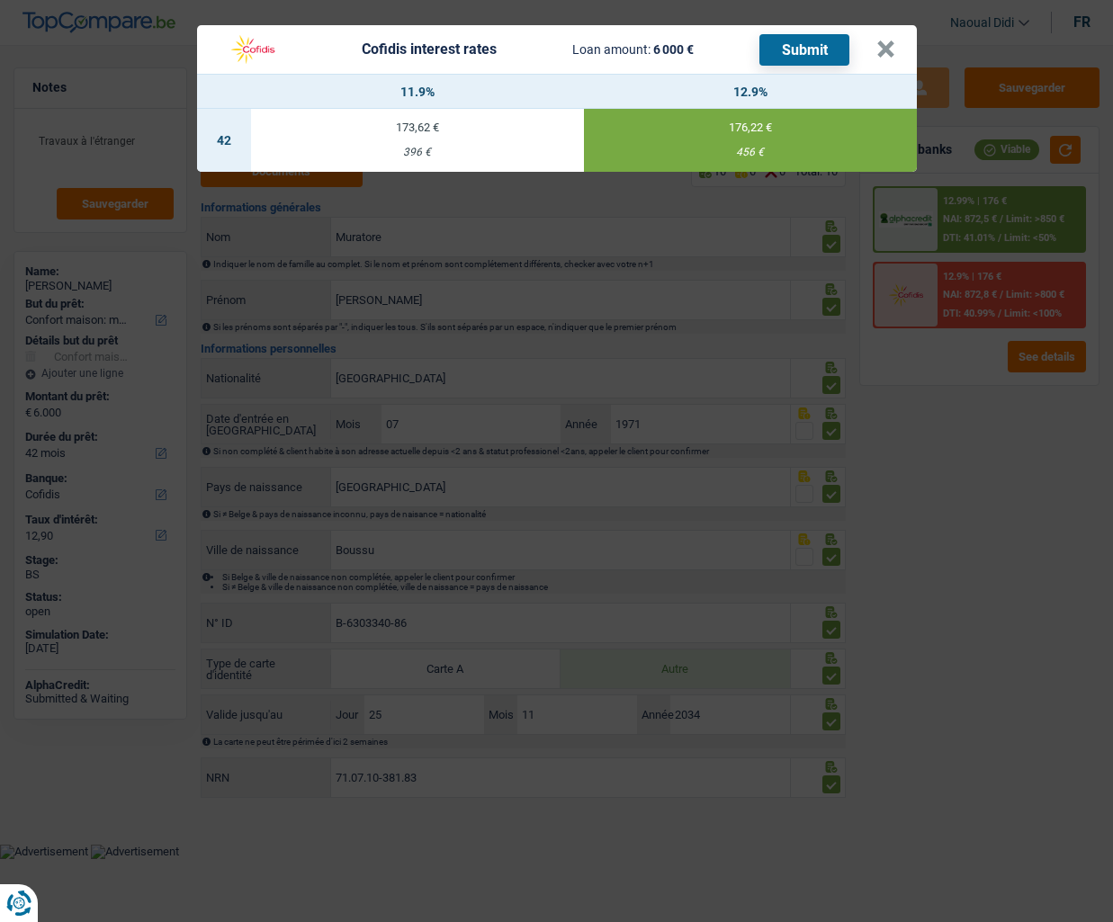
click at [806, 56] on button "Submit" at bounding box center [805, 49] width 90 height 31
click at [885, 49] on button "×" at bounding box center [885, 49] width 19 height 18
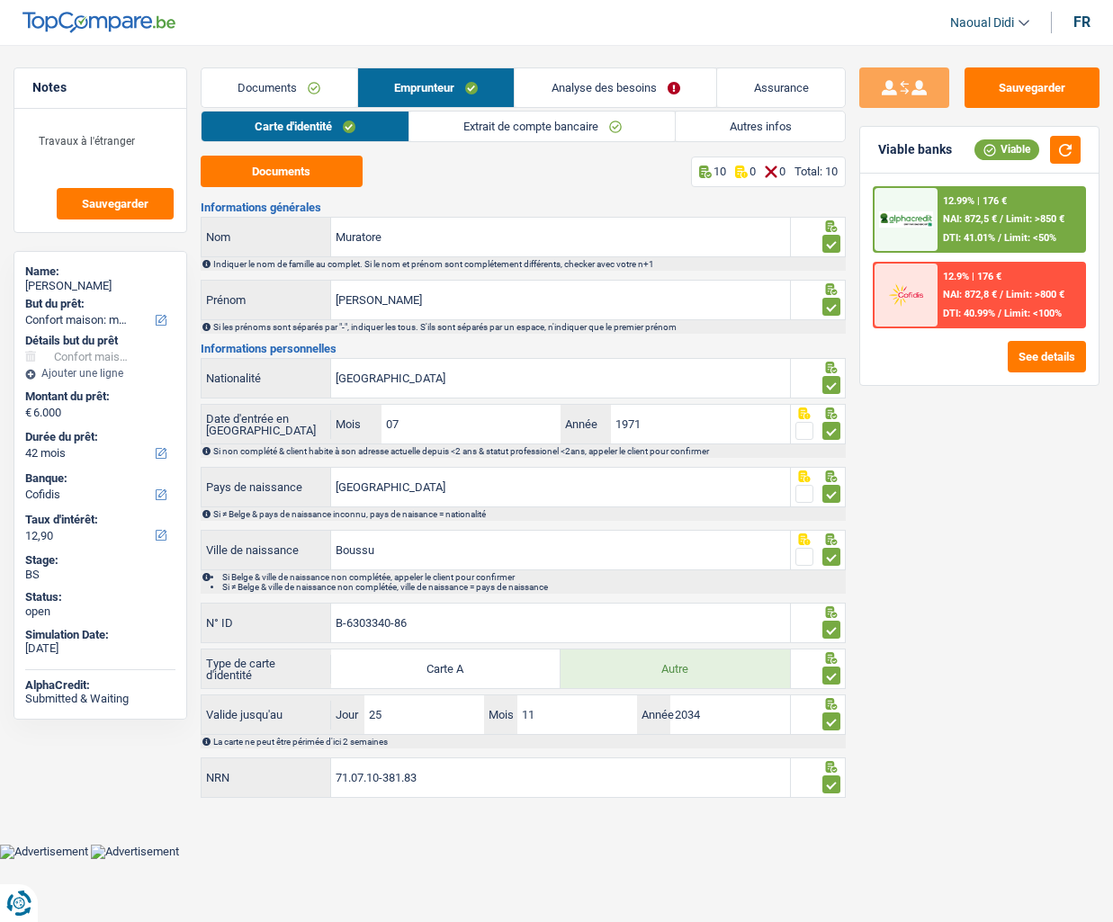
click at [496, 130] on link "Extrait de compte bancaire" at bounding box center [541, 127] width 265 height 30
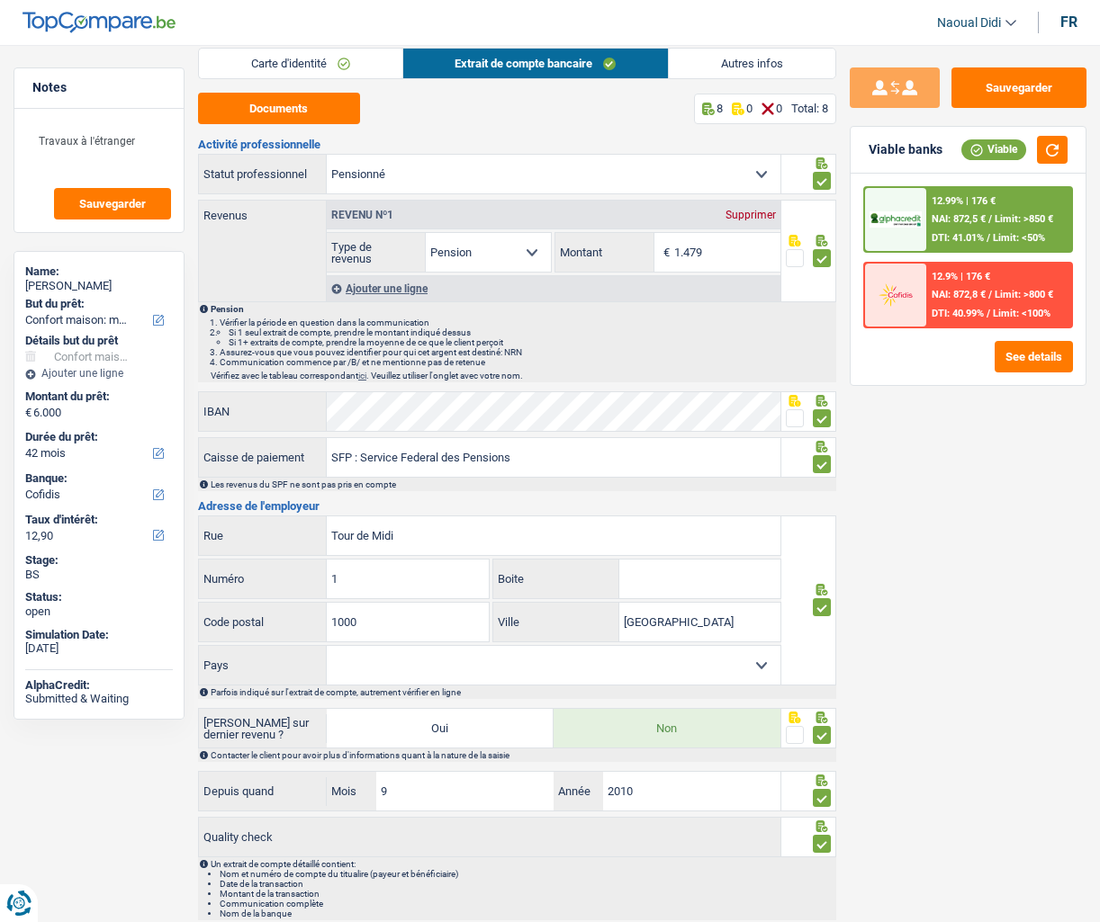
scroll to position [0, 0]
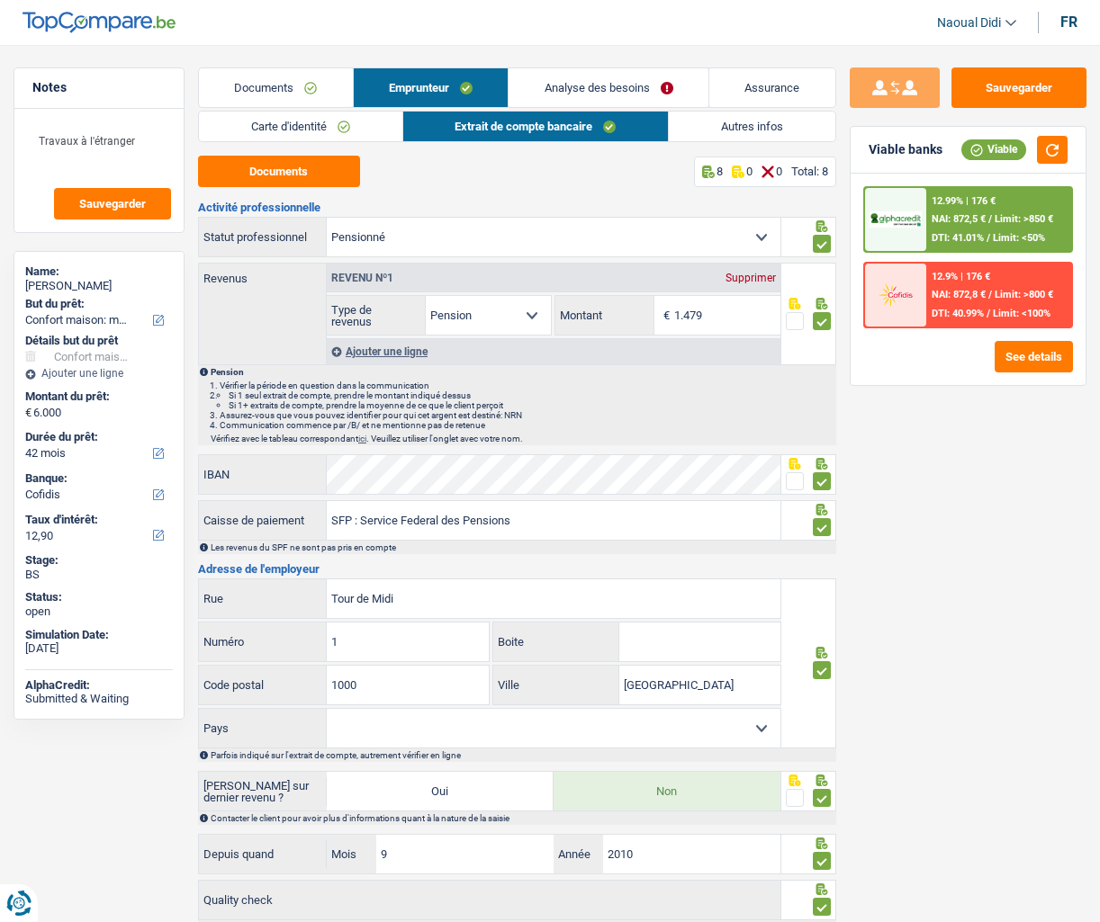
click at [580, 87] on link "Analyse des besoins" at bounding box center [608, 87] width 200 height 39
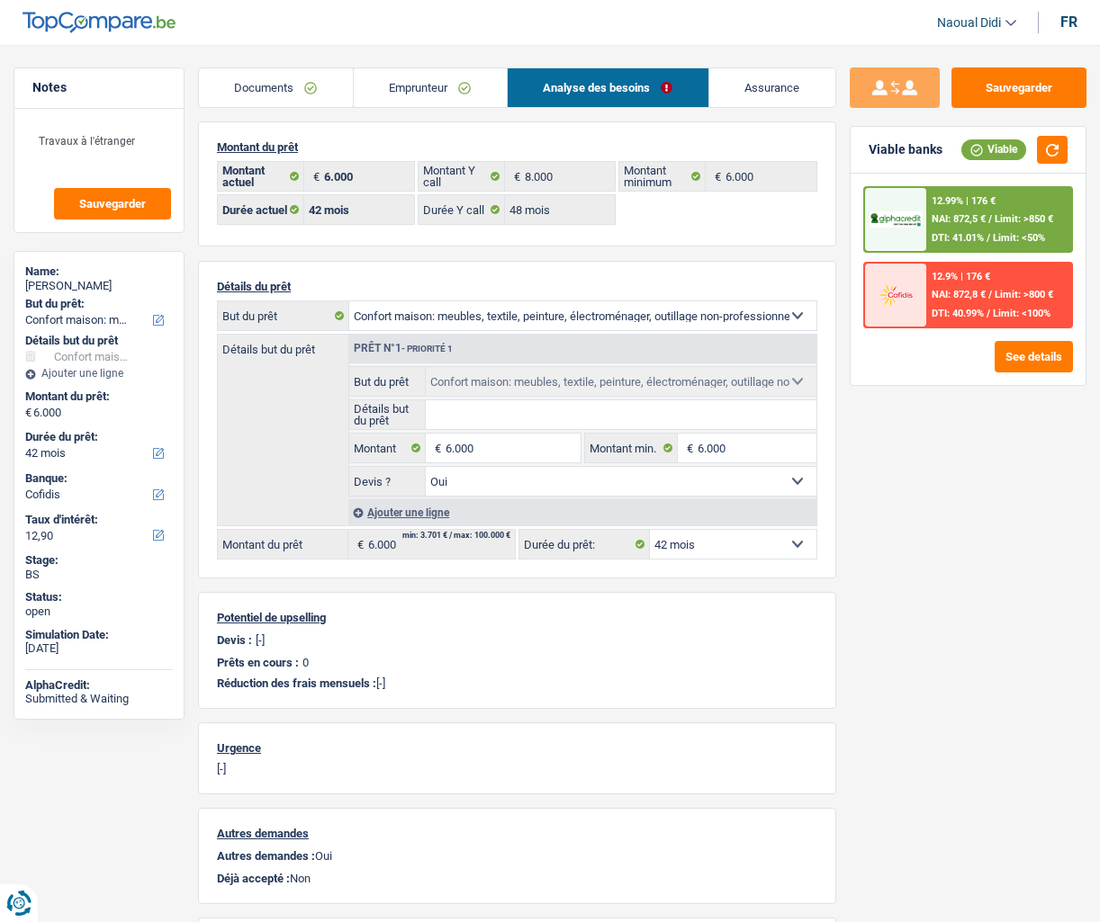
click at [377, 87] on link "Emprunteur" at bounding box center [430, 87] width 153 height 39
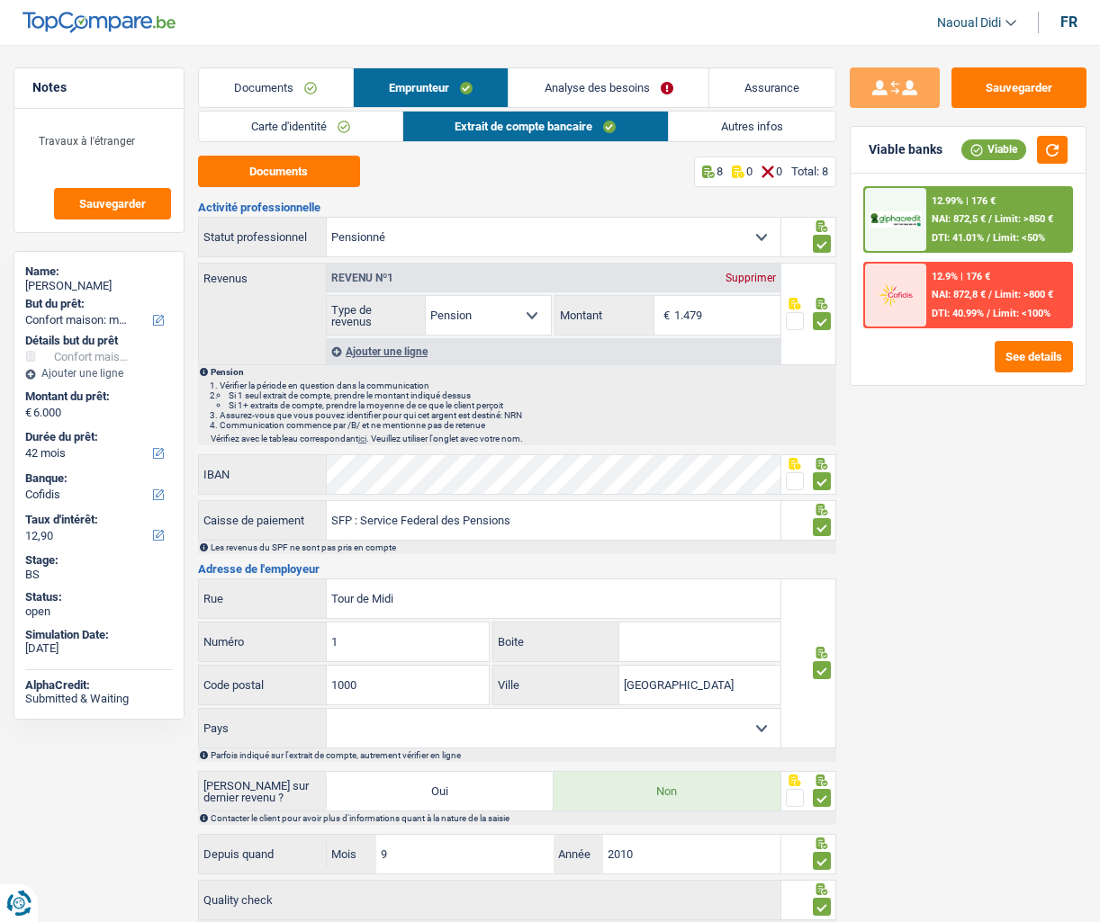
click at [262, 130] on link "Carte d'identité" at bounding box center [300, 127] width 203 height 30
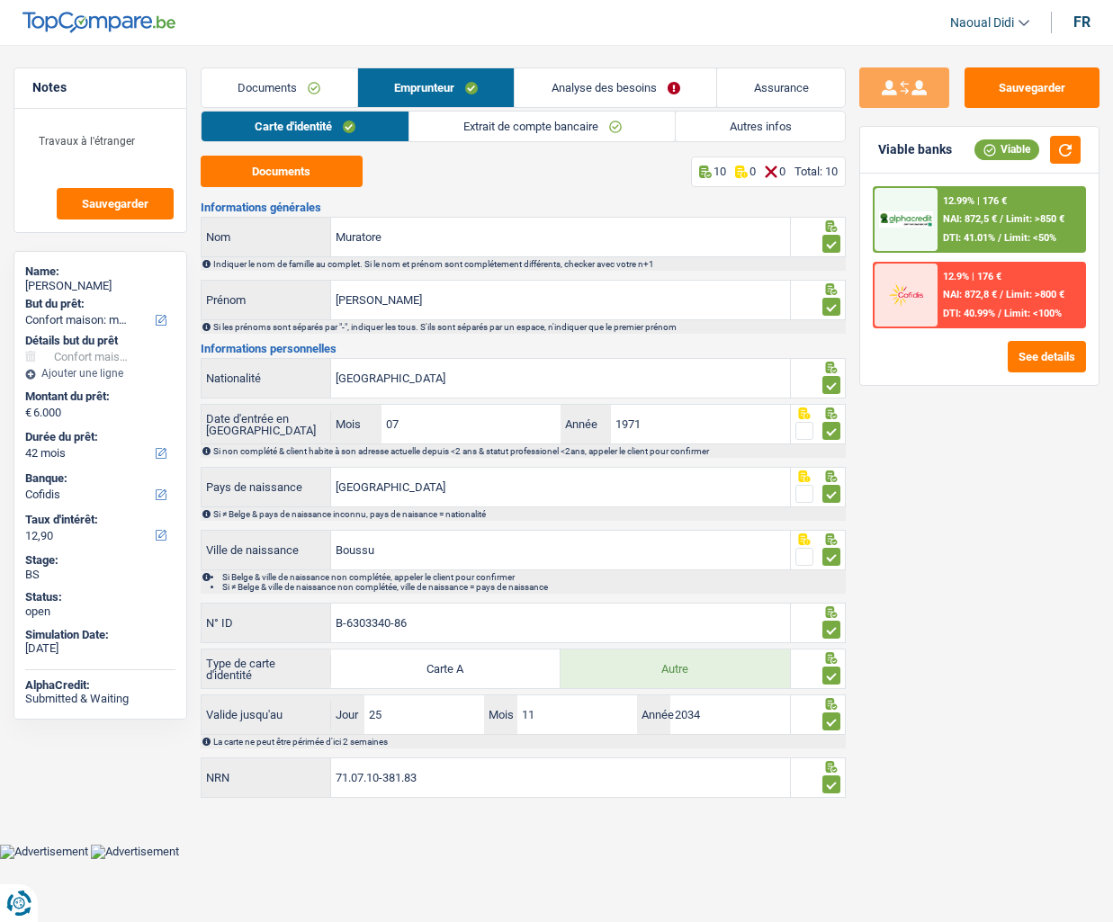
click at [504, 123] on link "Extrait de compte bancaire" at bounding box center [541, 127] width 265 height 30
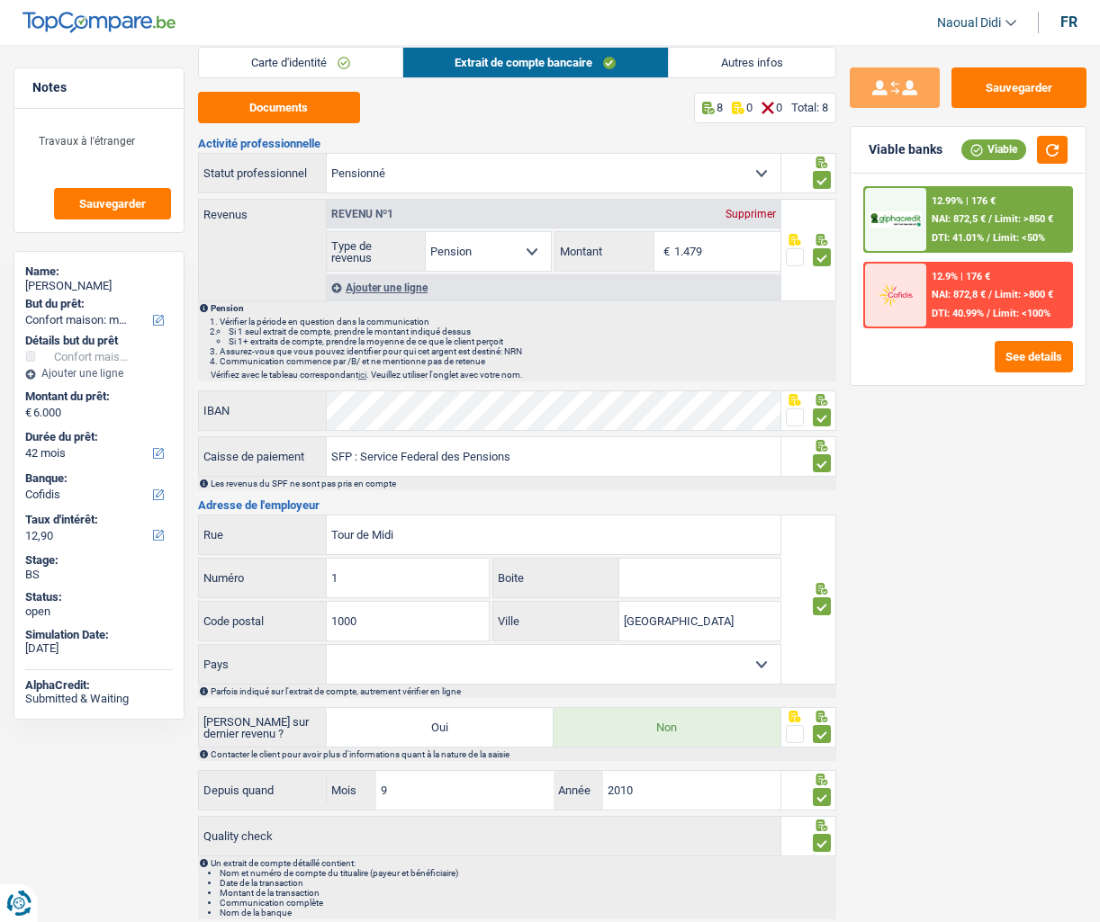
scroll to position [124, 0]
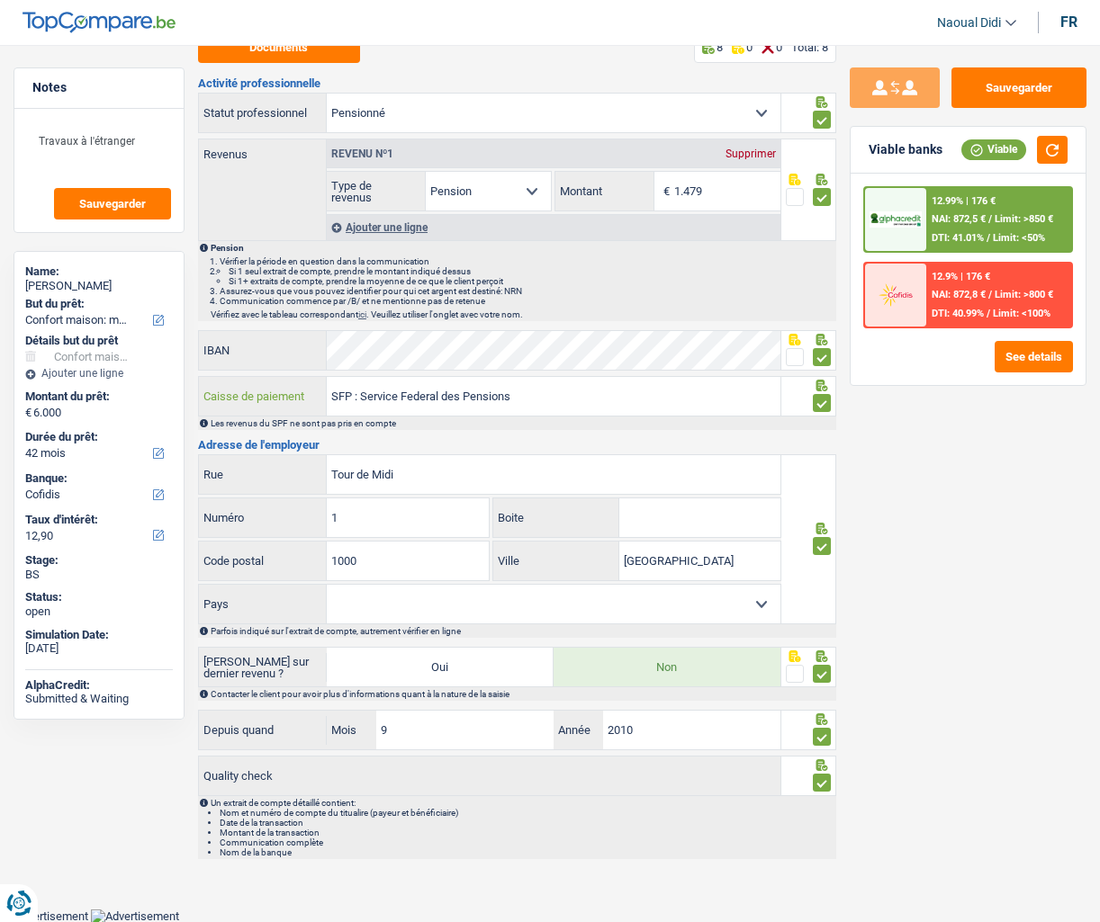
click at [360, 393] on input "SFP : Service Federal des Pensions" at bounding box center [554, 396] width 454 height 39
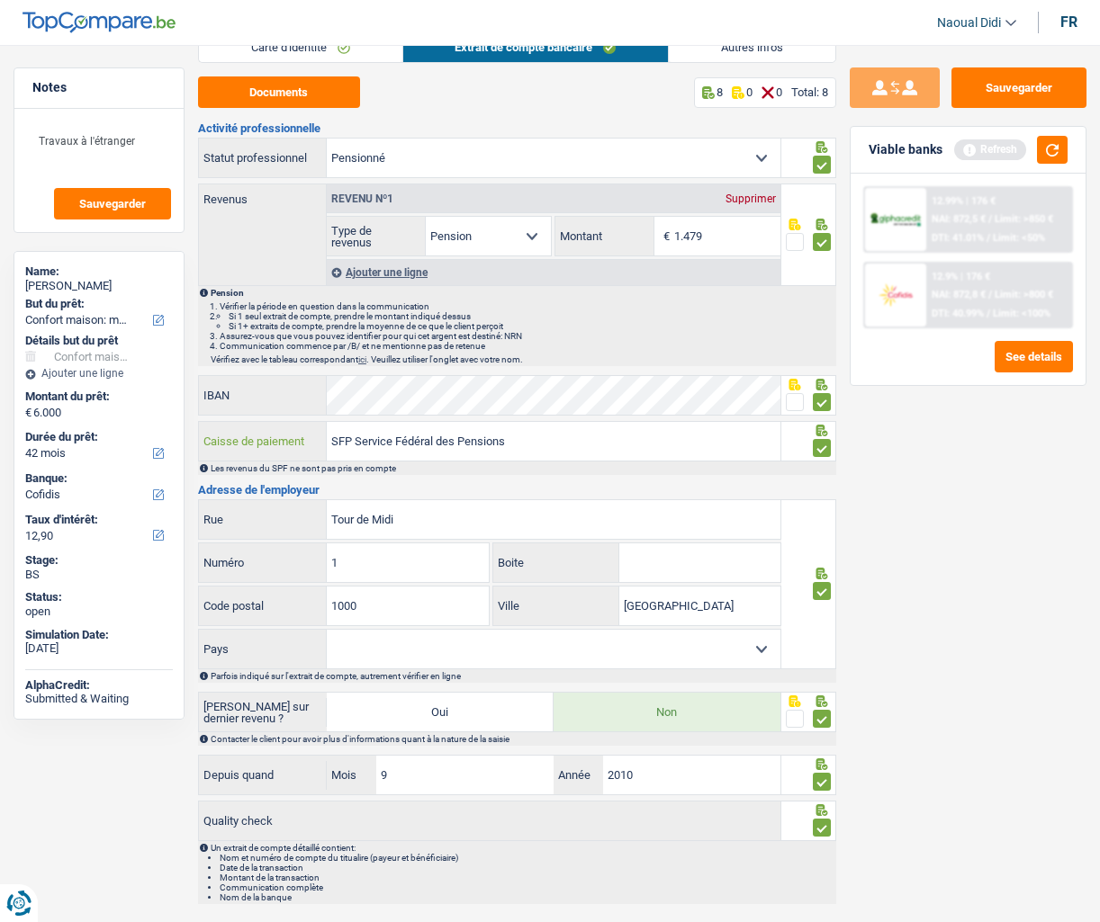
scroll to position [0, 0]
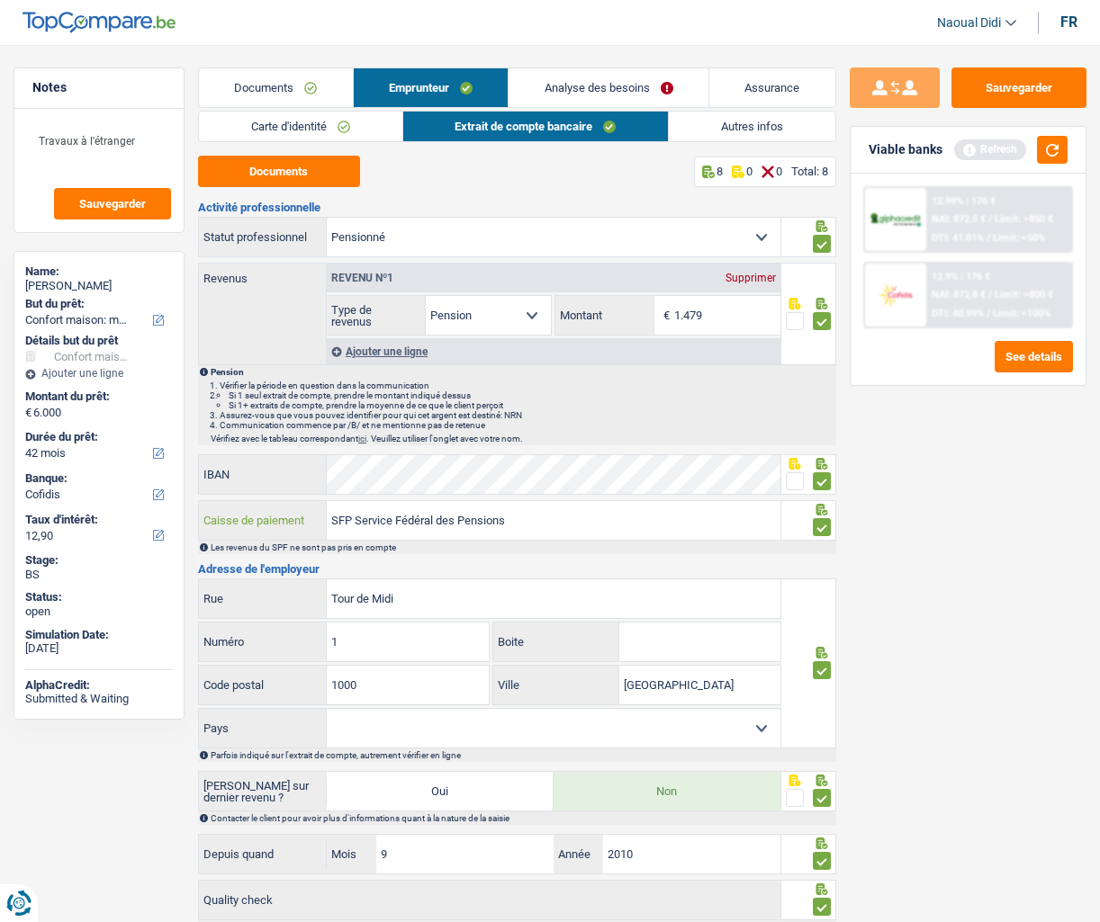
type input "SFP Service Fédéral des Pensions"
click at [358, 113] on link "Carte d'identité" at bounding box center [300, 127] width 203 height 30
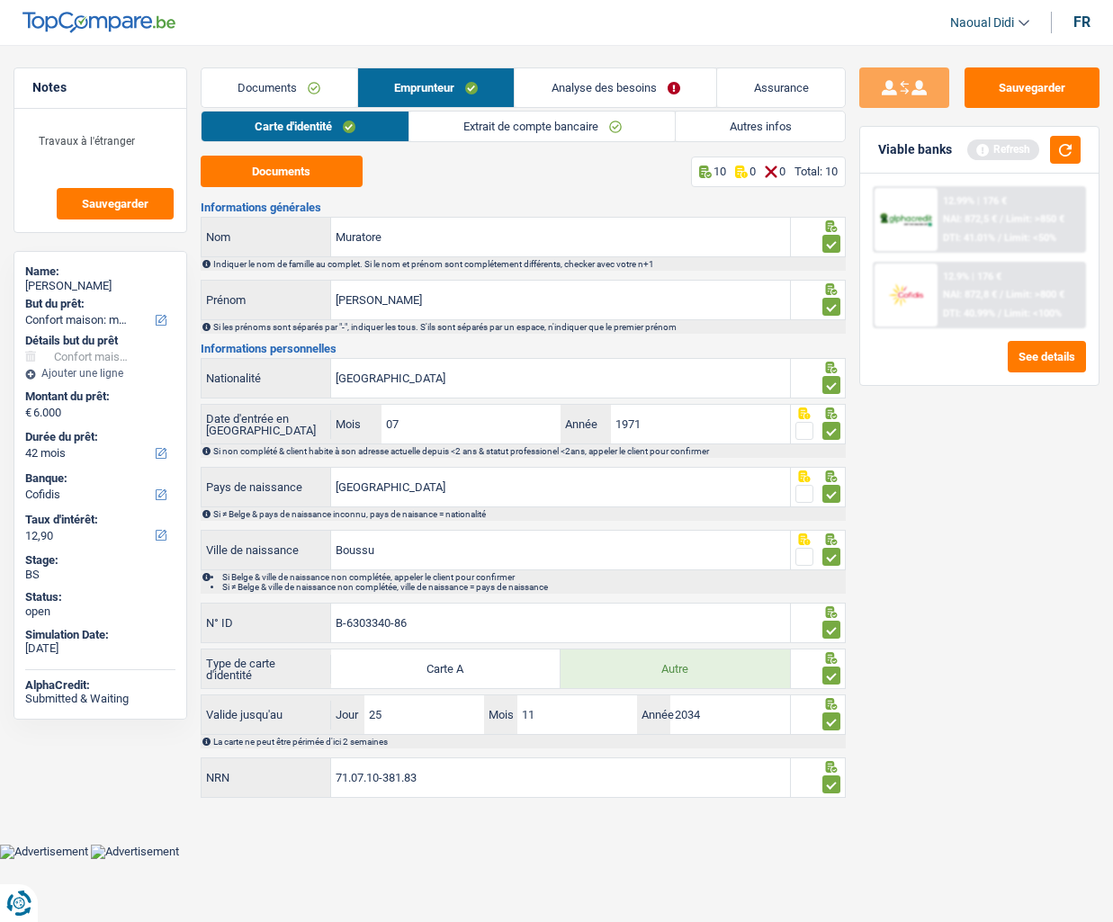
click at [559, 130] on link "Extrait de compte bancaire" at bounding box center [541, 127] width 265 height 30
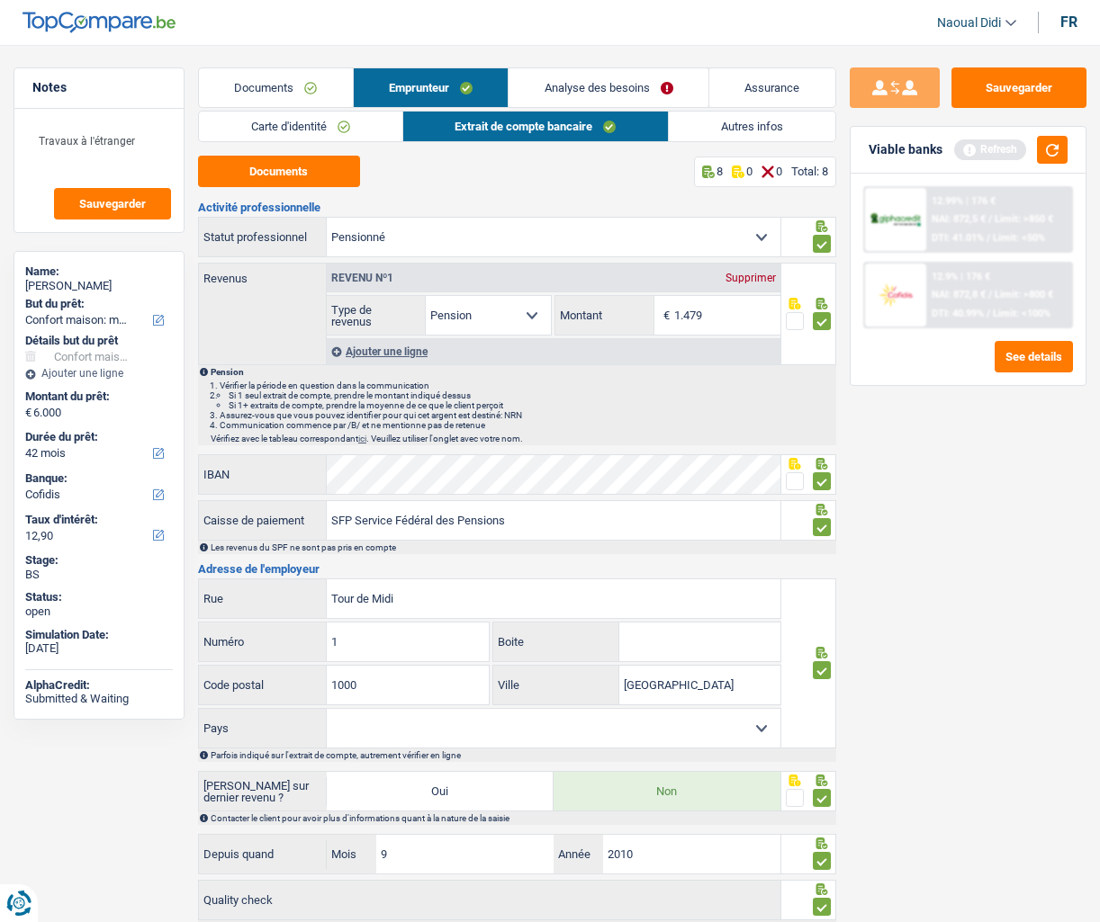
click at [751, 127] on link "Autres infos" at bounding box center [752, 127] width 166 height 30
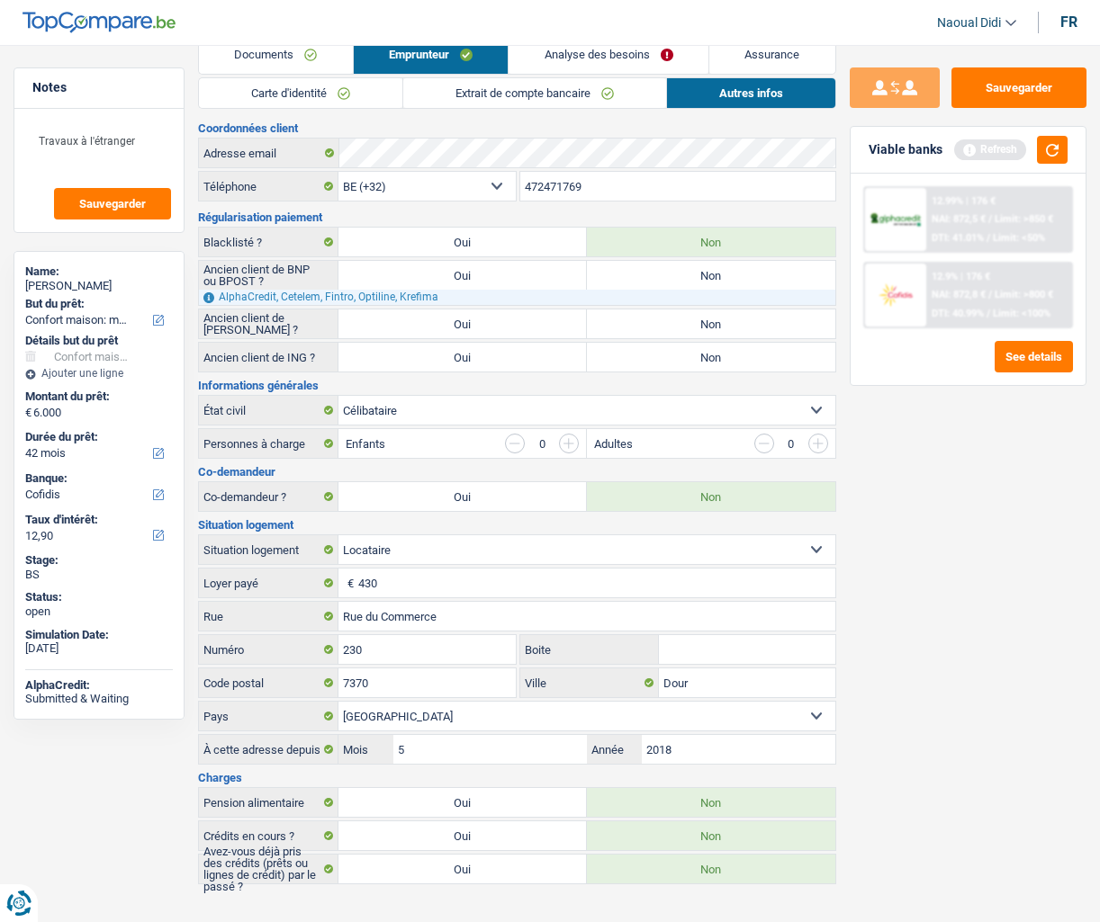
scroll to position [52, 0]
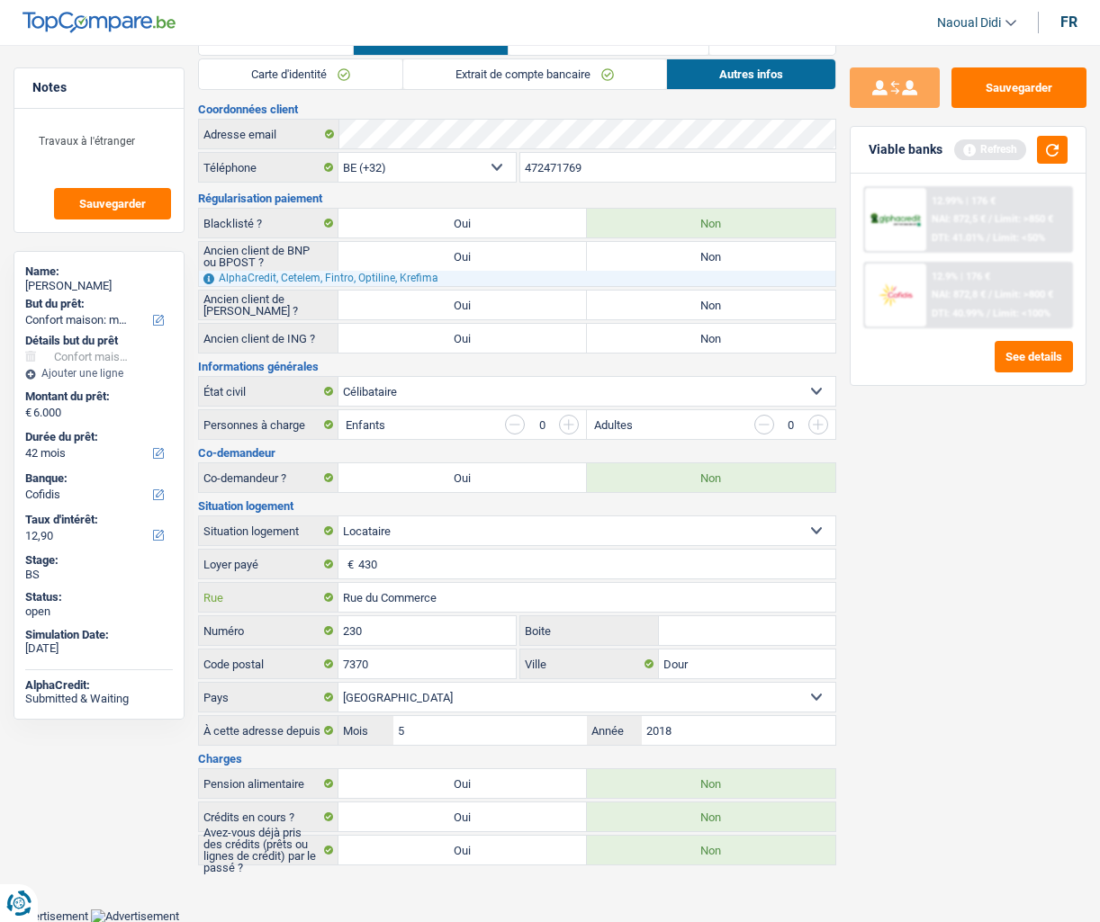
drag, startPoint x: 448, startPoint y: 596, endPoint x: 238, endPoint y: 585, distance: 210.9
click at [238, 585] on div "Rue du Commerce Rue" at bounding box center [517, 597] width 636 height 29
click at [450, 593] on input "Rue du Commerce" at bounding box center [586, 597] width 496 height 29
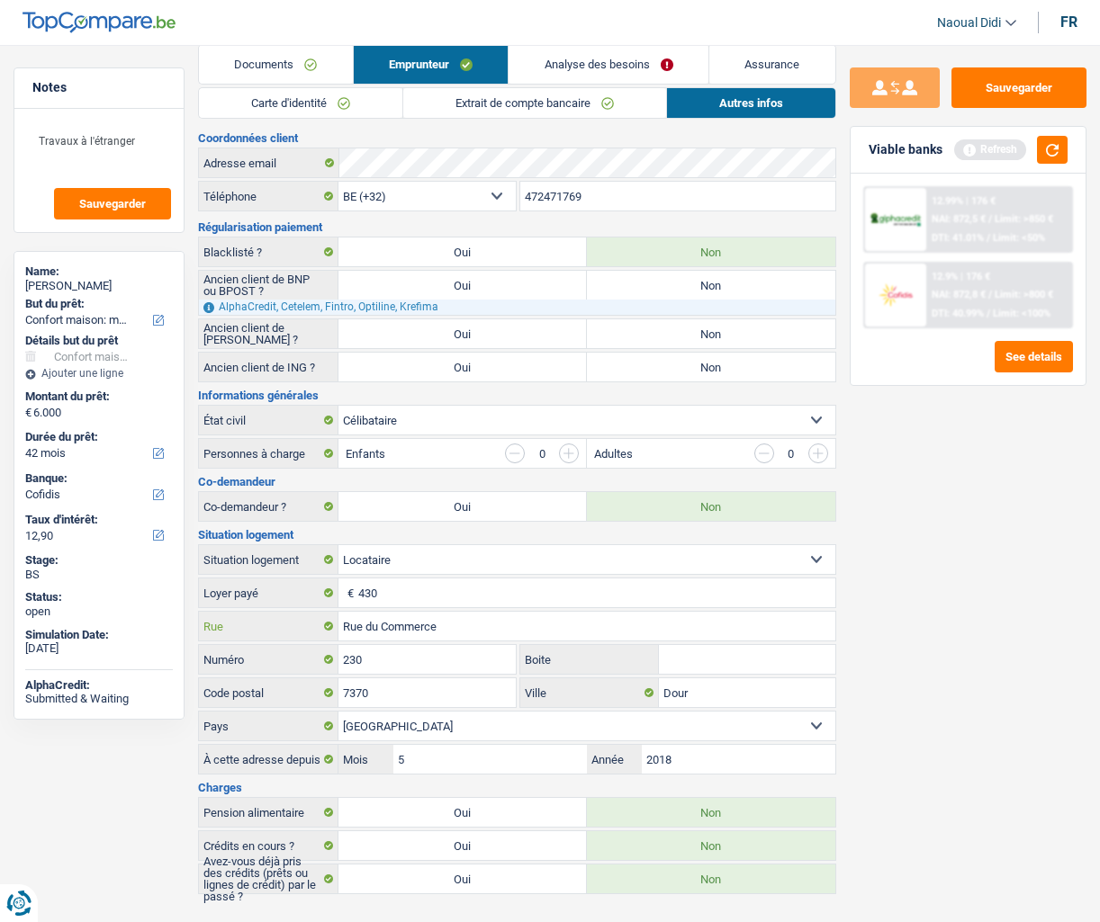
scroll to position [0, 0]
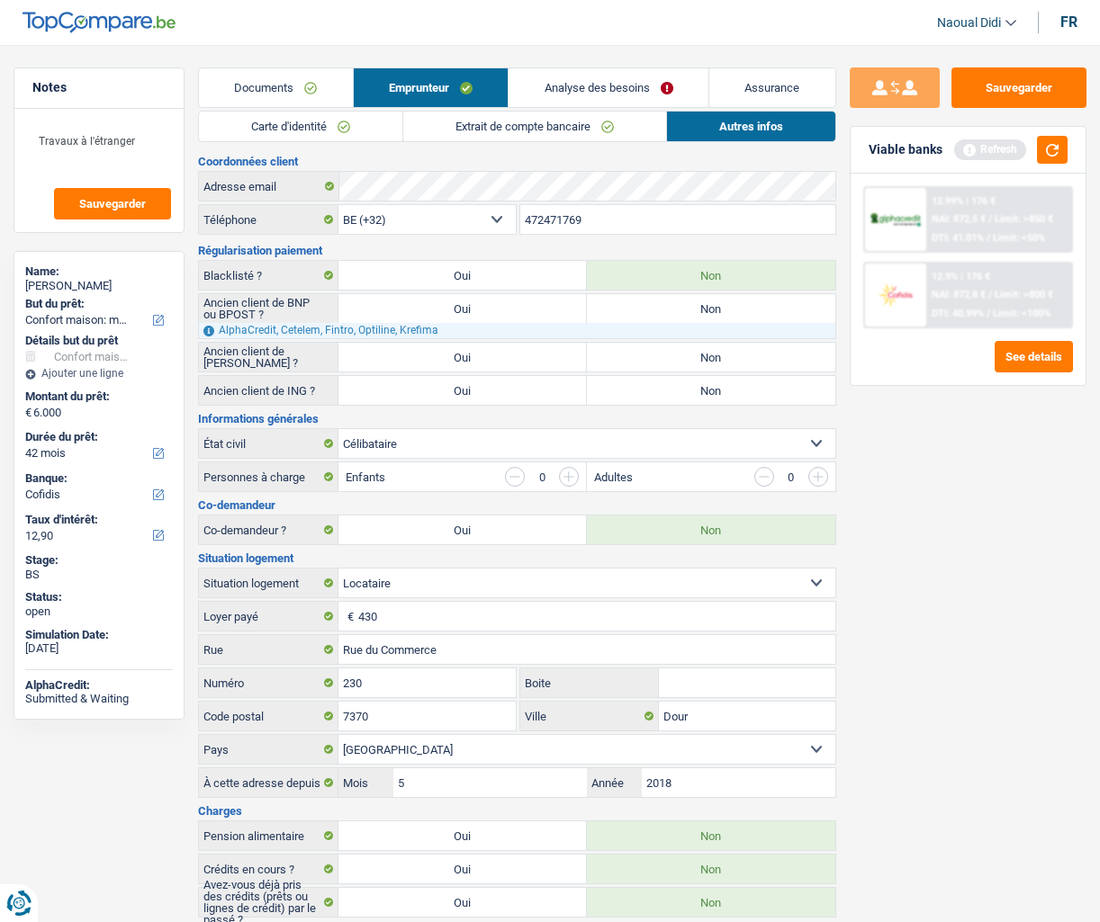
click at [535, 127] on link "Extrait de compte bancaire" at bounding box center [534, 127] width 263 height 30
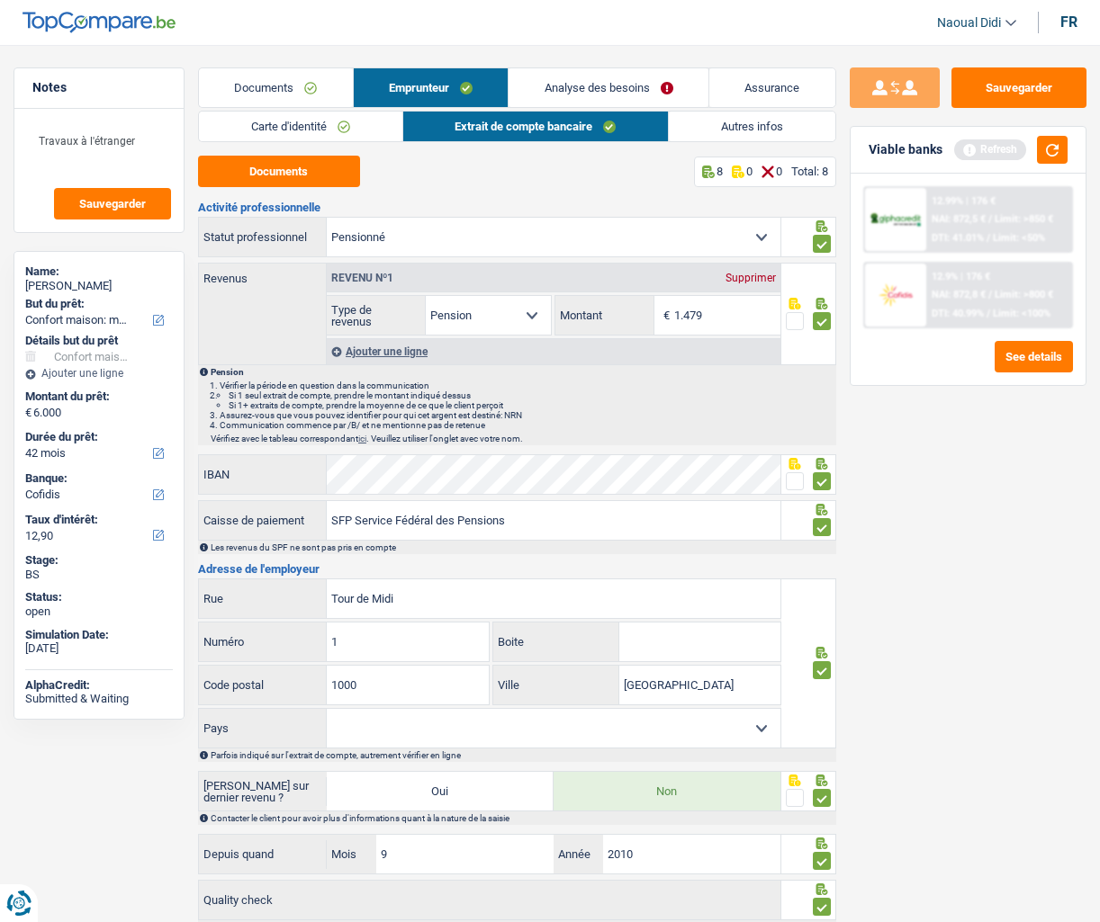
click at [274, 126] on link "Carte d'identité" at bounding box center [300, 127] width 203 height 30
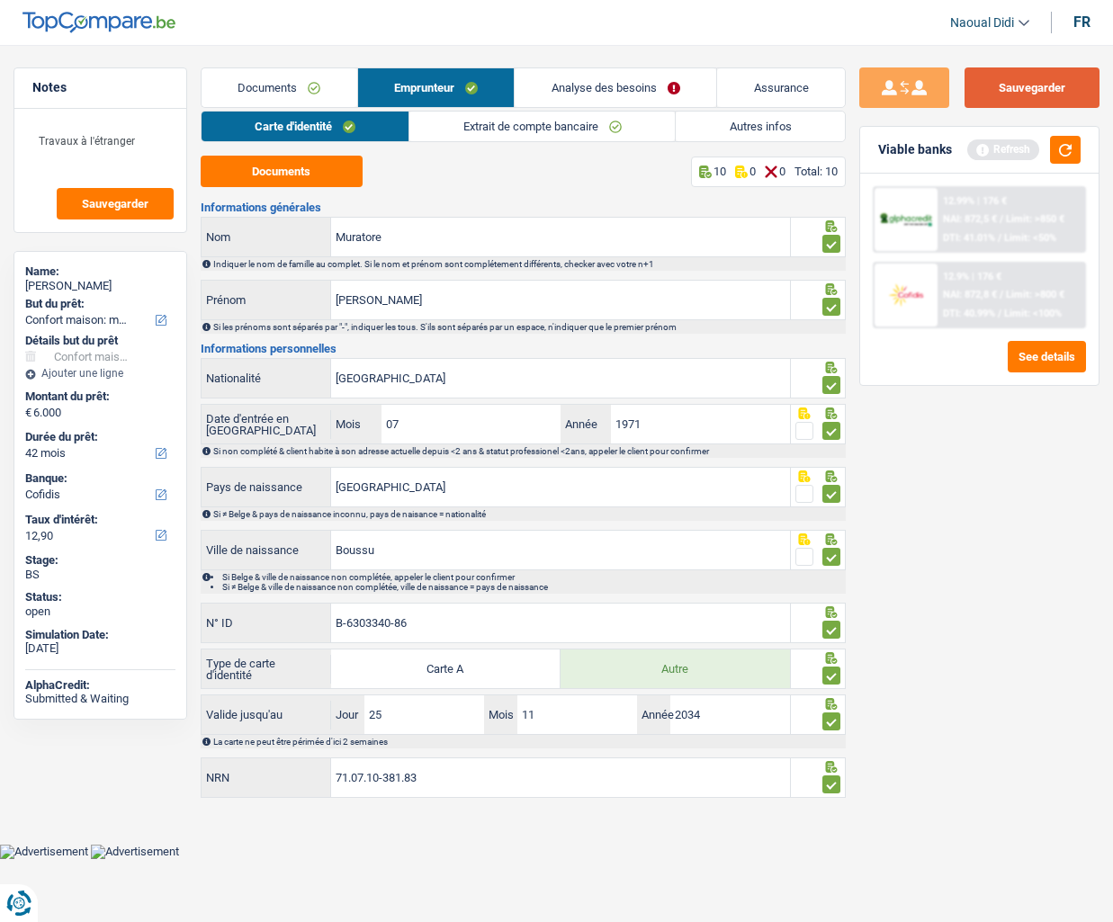
click at [1069, 98] on button "Sauvegarder" at bounding box center [1032, 87] width 135 height 40
click at [292, 85] on link "Documents" at bounding box center [280, 87] width 156 height 39
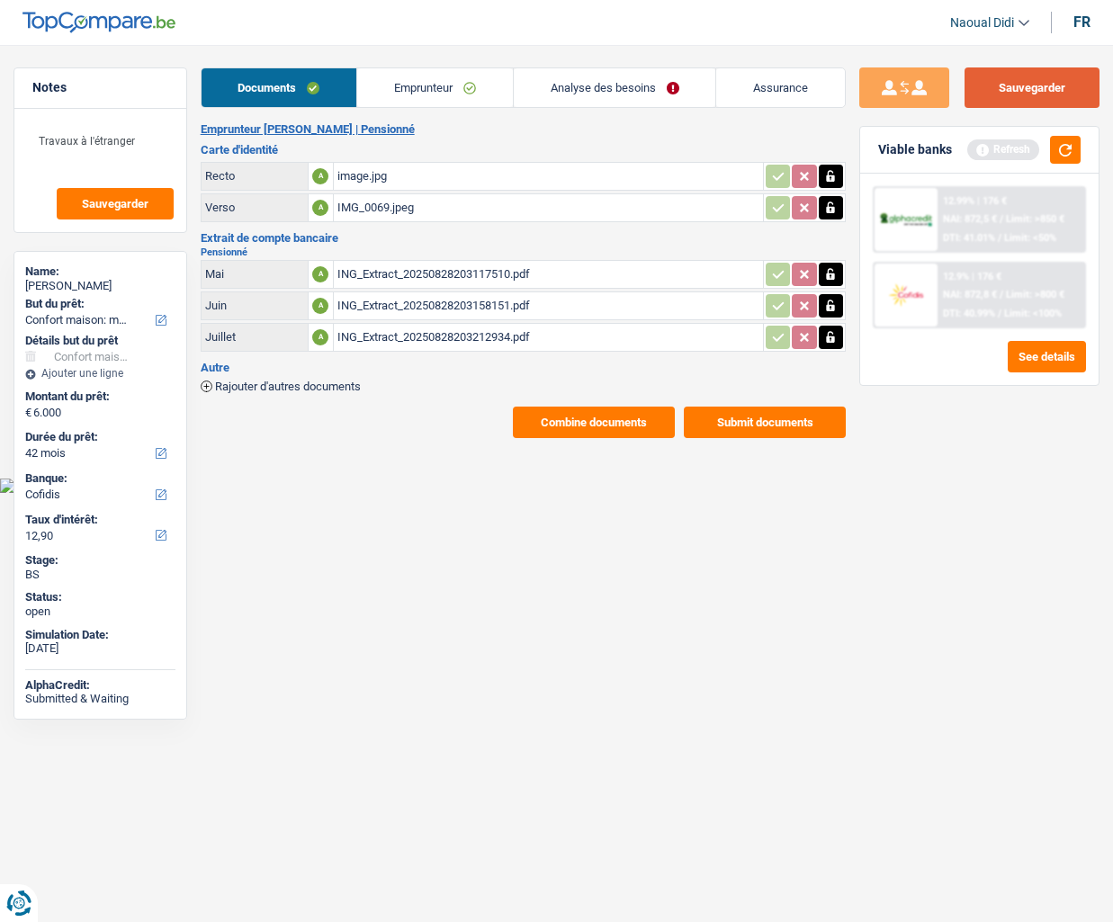
click at [1045, 87] on button "Sauvegarder" at bounding box center [1032, 87] width 135 height 40
click at [965, 290] on span "NAI: 872,8 €" at bounding box center [970, 295] width 54 height 12
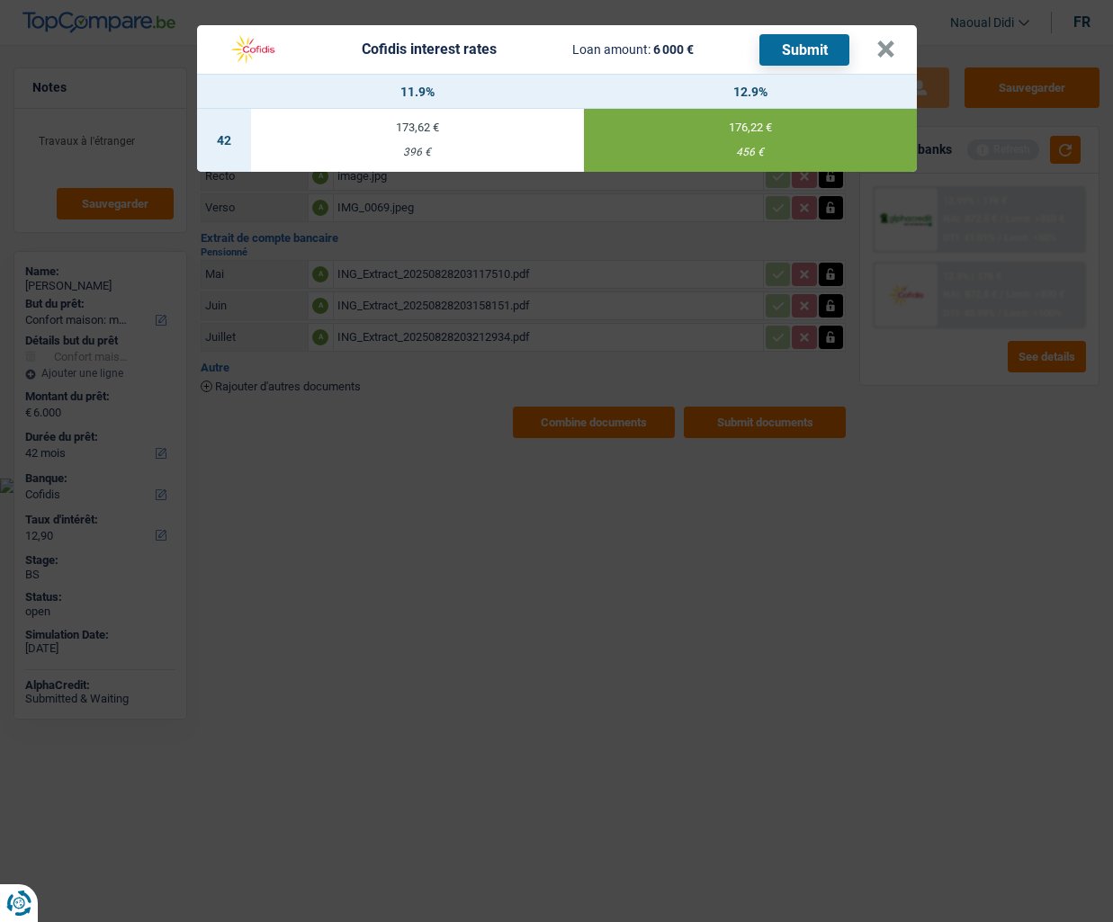
click at [806, 45] on button "Submit" at bounding box center [805, 49] width 90 height 31
click at [885, 55] on button "×" at bounding box center [885, 49] width 19 height 18
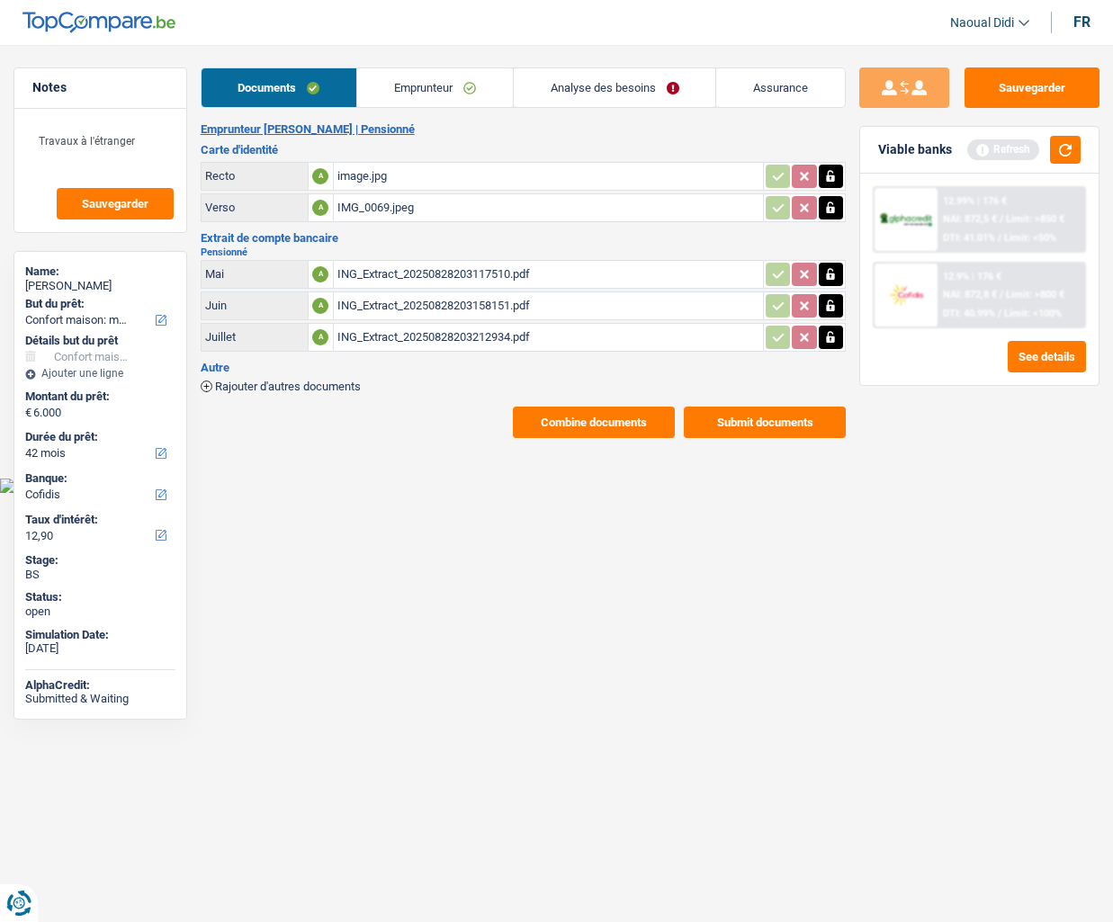
click at [450, 81] on link "Emprunteur" at bounding box center [435, 87] width 156 height 39
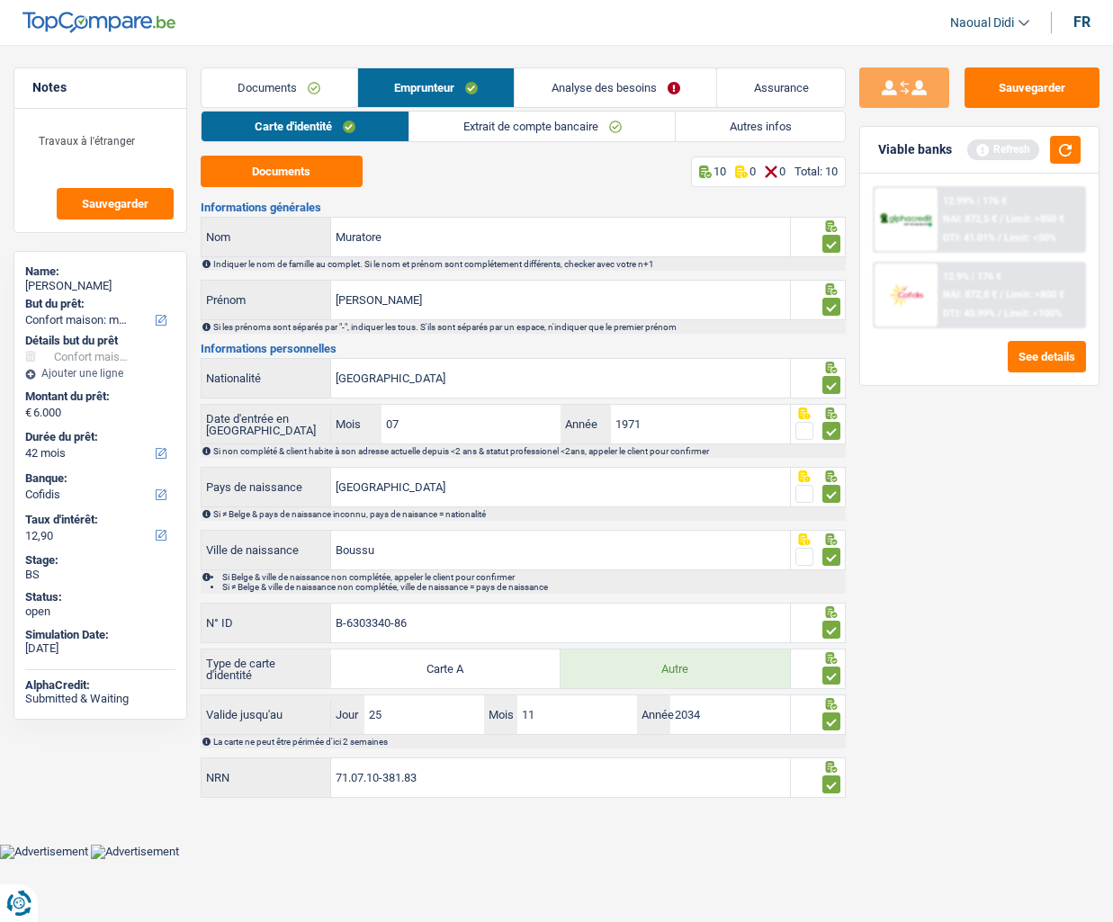
click at [538, 131] on link "Extrait de compte bancaire" at bounding box center [541, 127] width 265 height 30
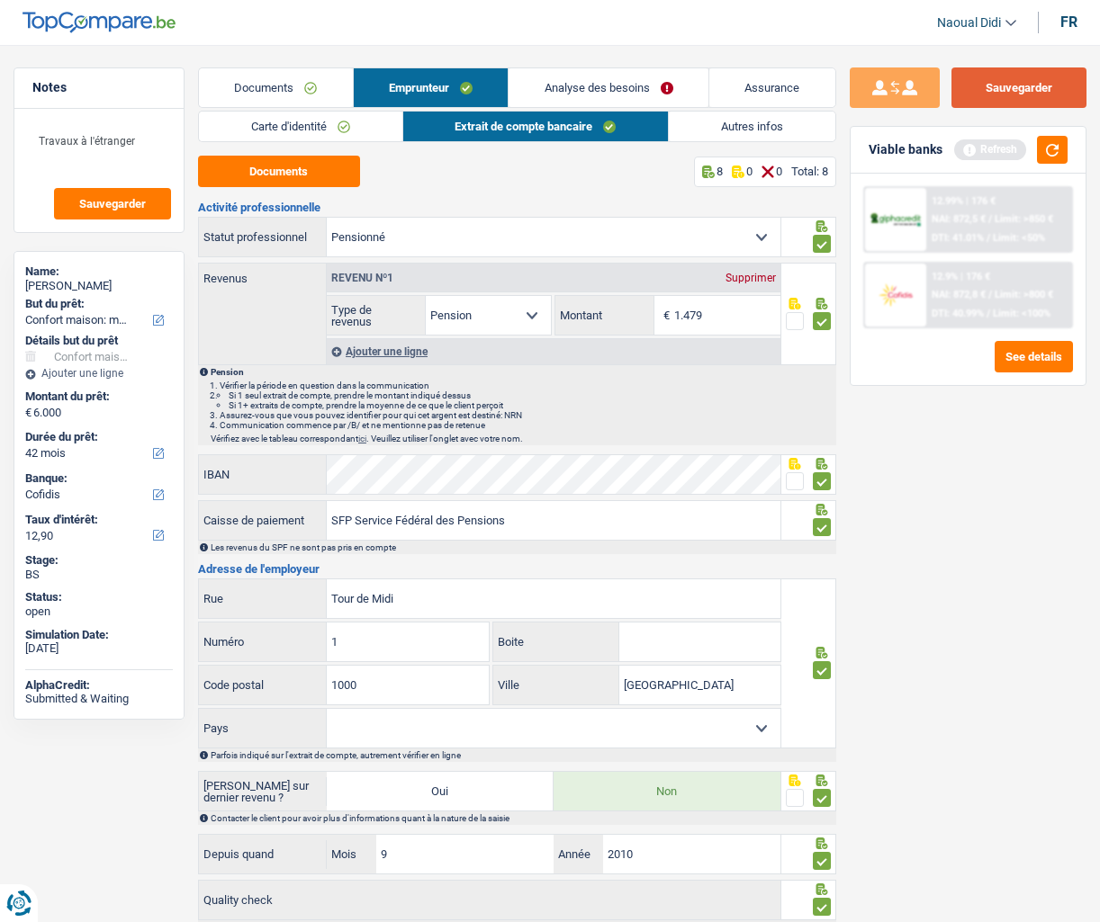
click at [1009, 91] on button "Sauvegarder" at bounding box center [1018, 87] width 135 height 40
click at [972, 291] on span "NAI: 872,8 €" at bounding box center [958, 295] width 54 height 12
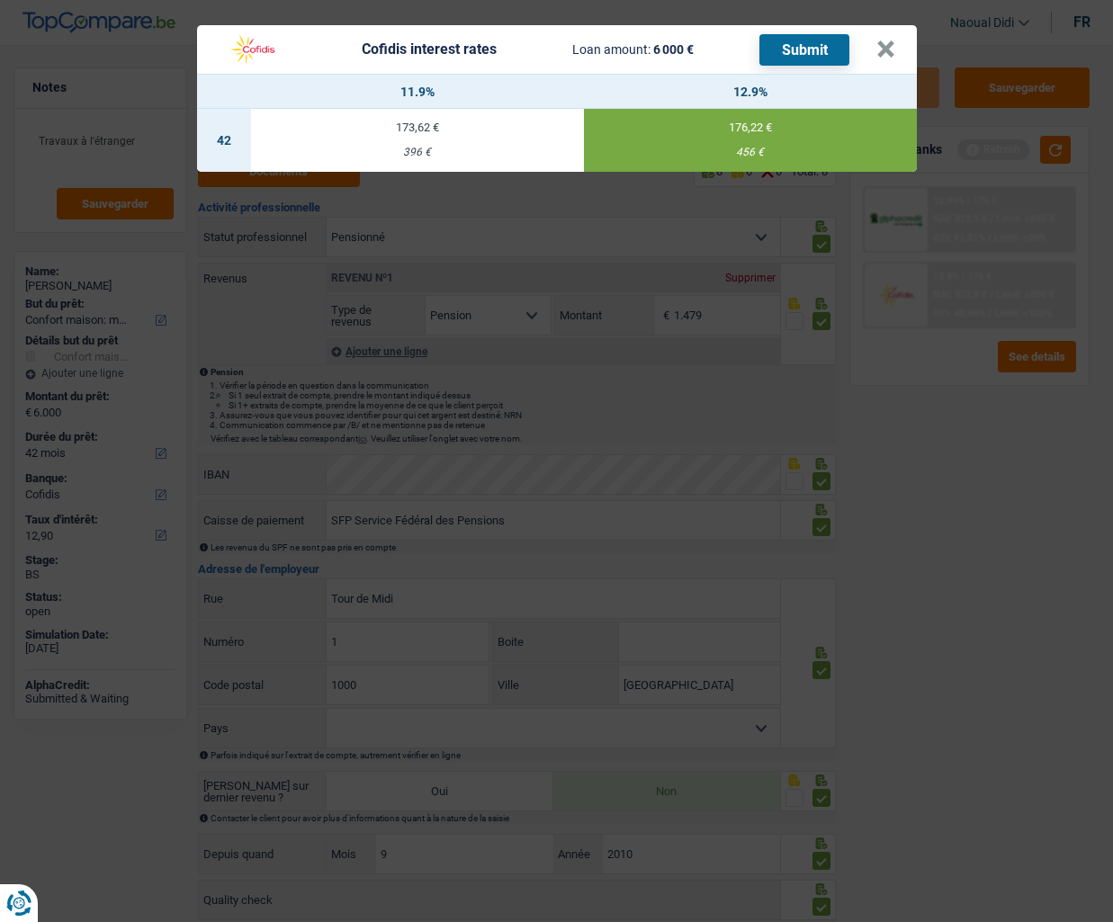
click at [810, 56] on button "Submit" at bounding box center [805, 49] width 90 height 31
click at [891, 48] on button "×" at bounding box center [885, 49] width 19 height 18
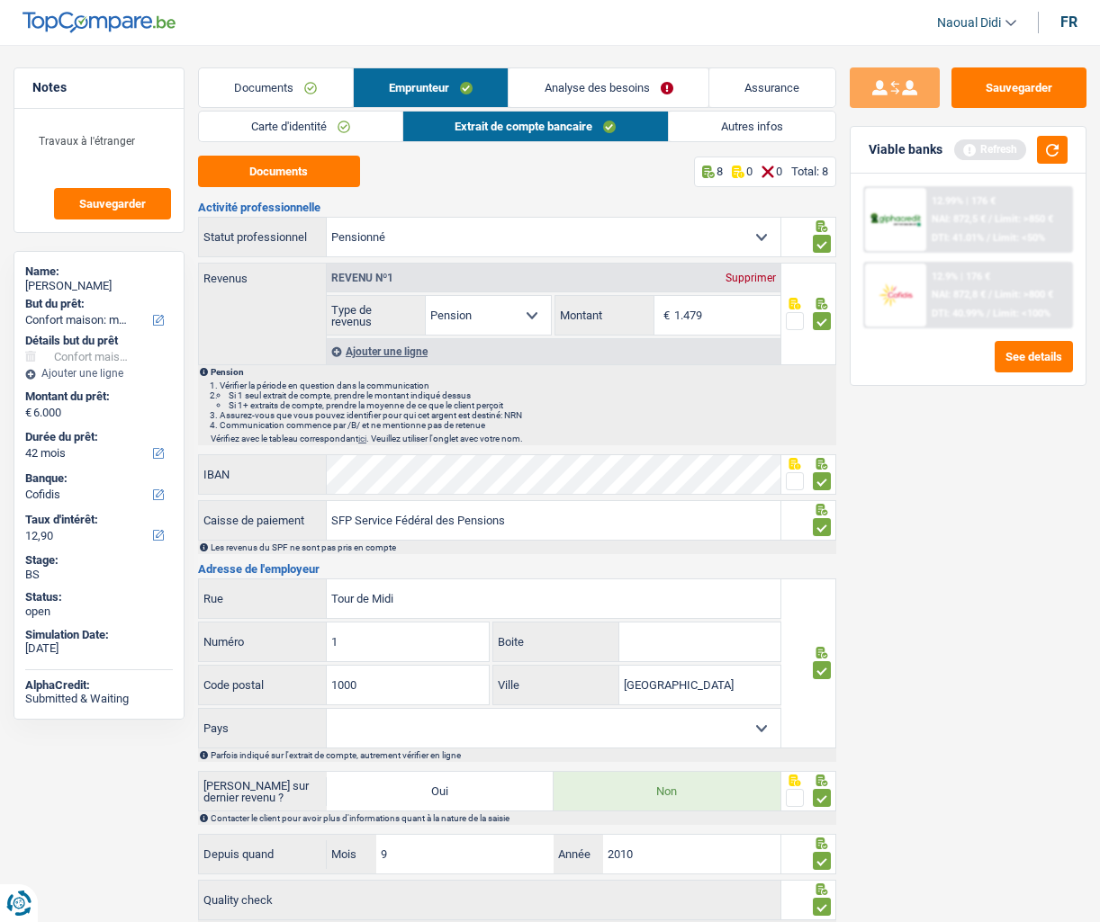
click at [283, 91] on link "Documents" at bounding box center [276, 87] width 154 height 39
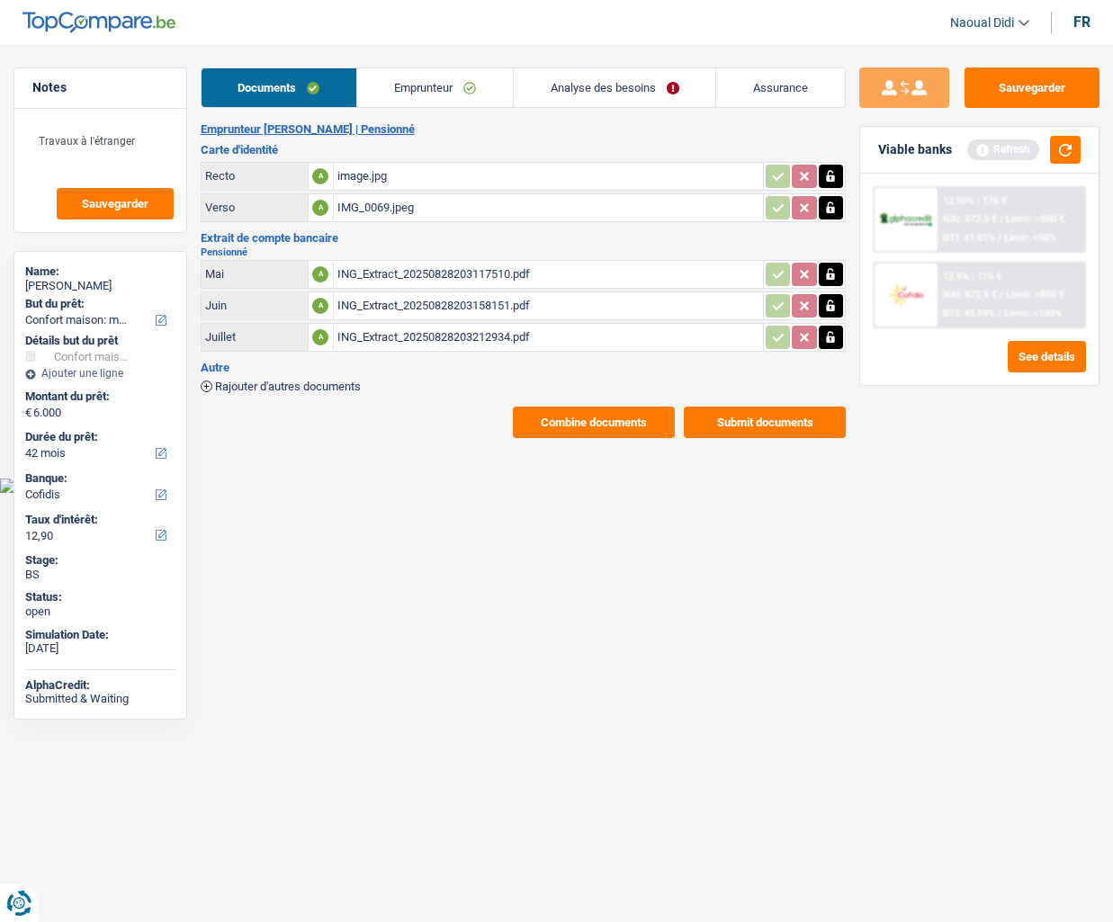
click at [432, 86] on link "Emprunteur" at bounding box center [435, 87] width 156 height 39
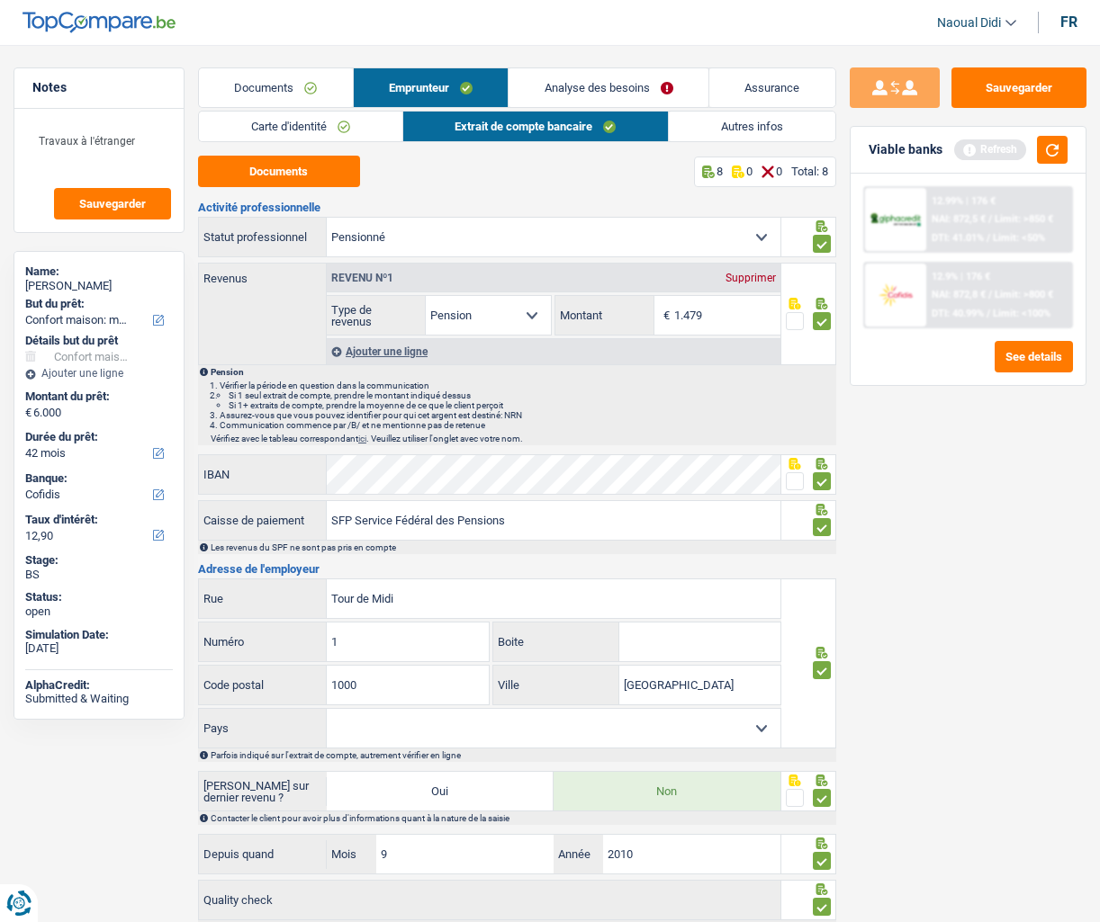
click at [329, 126] on link "Carte d'identité" at bounding box center [300, 127] width 203 height 30
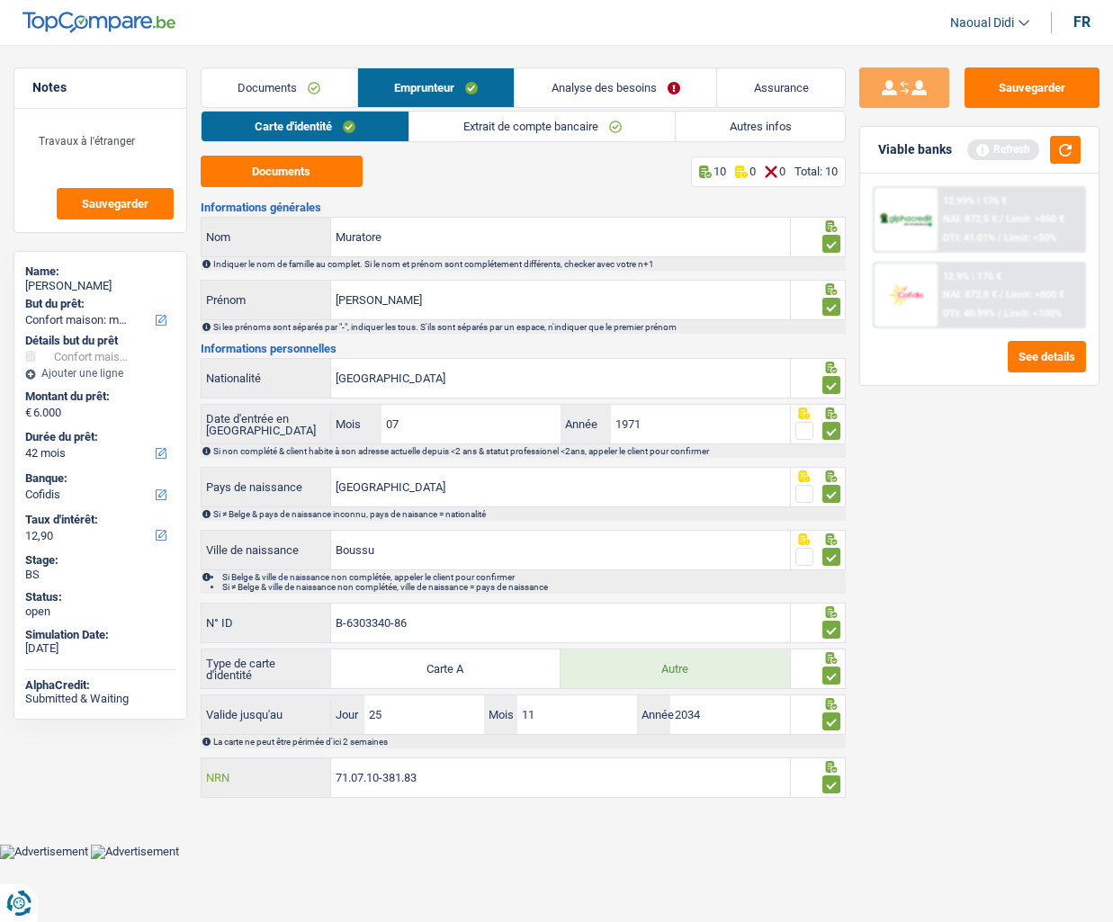
drag, startPoint x: 449, startPoint y: 776, endPoint x: 297, endPoint y: 769, distance: 152.2
click at [297, 656] on div "71.07.10-381.83 NRN" at bounding box center [496, 778] width 589 height 39
click at [1004, 103] on button "Sauvegarder" at bounding box center [1032, 87] width 135 height 40
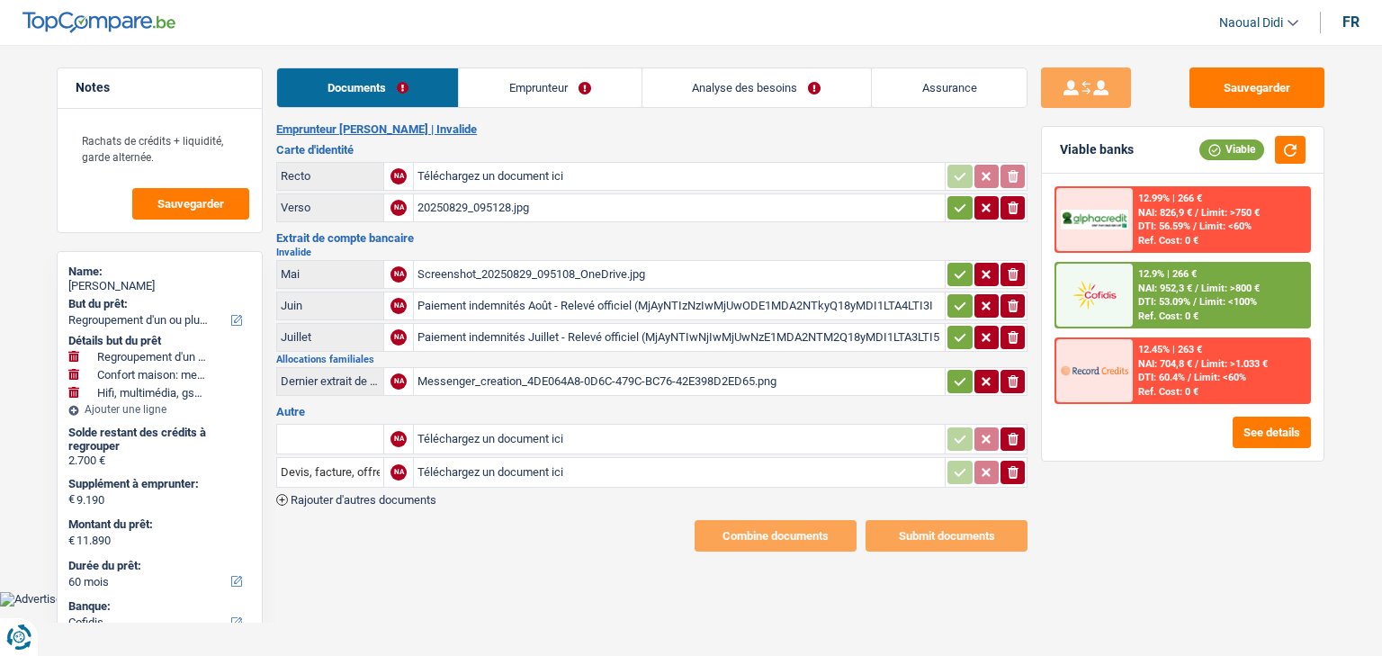
select select "refinancing"
select select "household"
select select "tech"
select select "60"
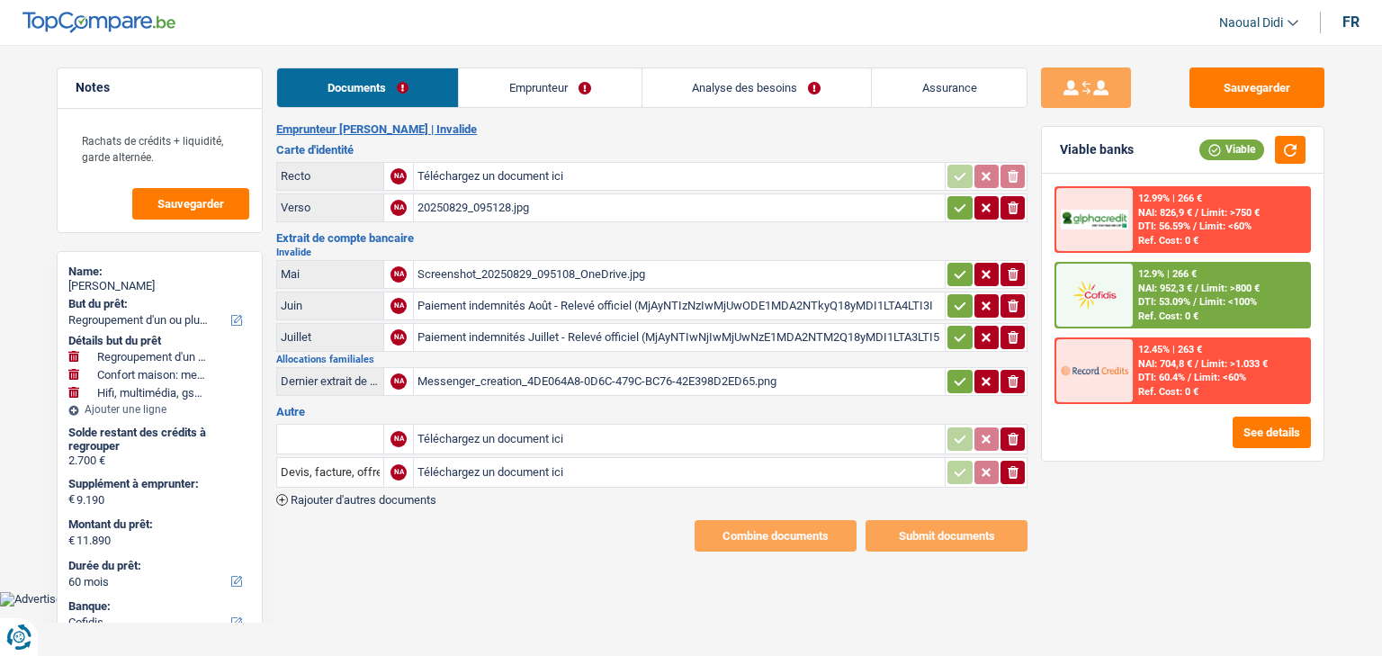
select select "cofidis"
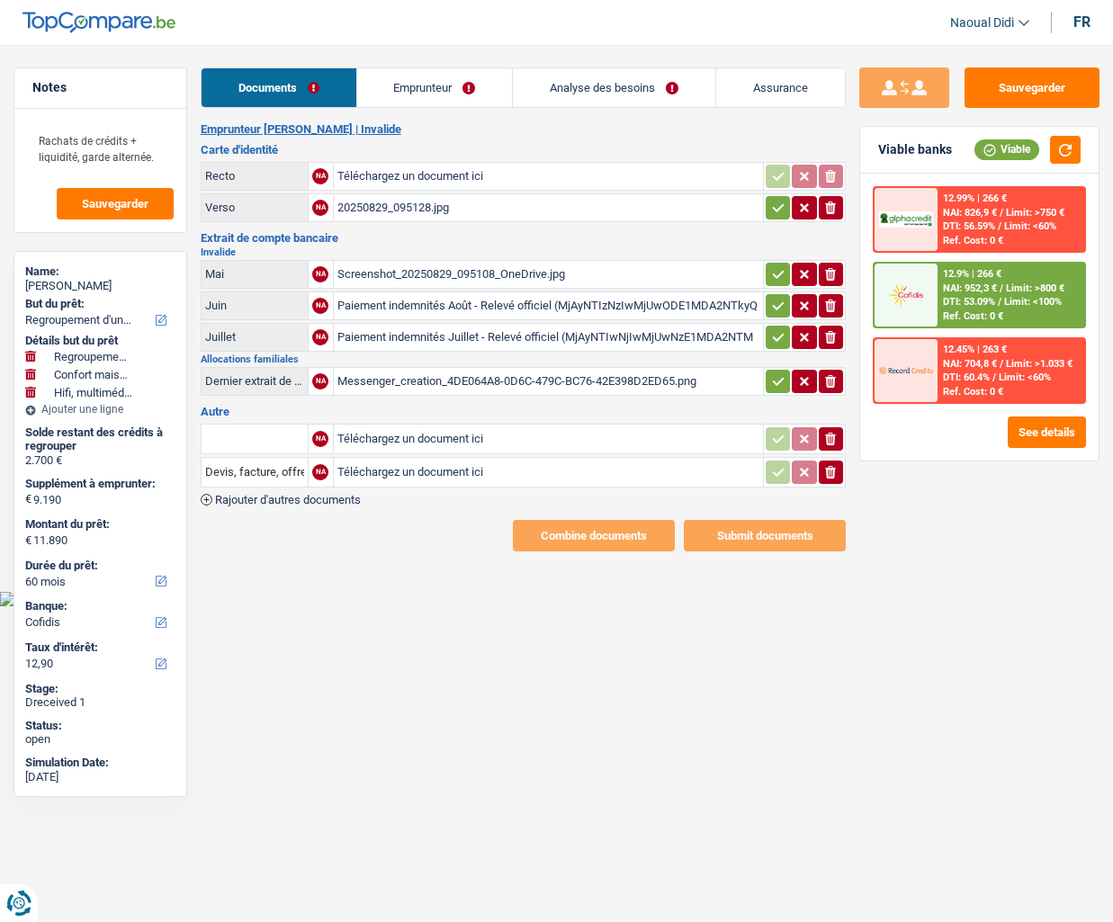
click at [423, 172] on input "Téléchargez un document ici" at bounding box center [548, 176] width 422 height 27
click at [428, 78] on link "Emprunteur" at bounding box center [435, 87] width 156 height 39
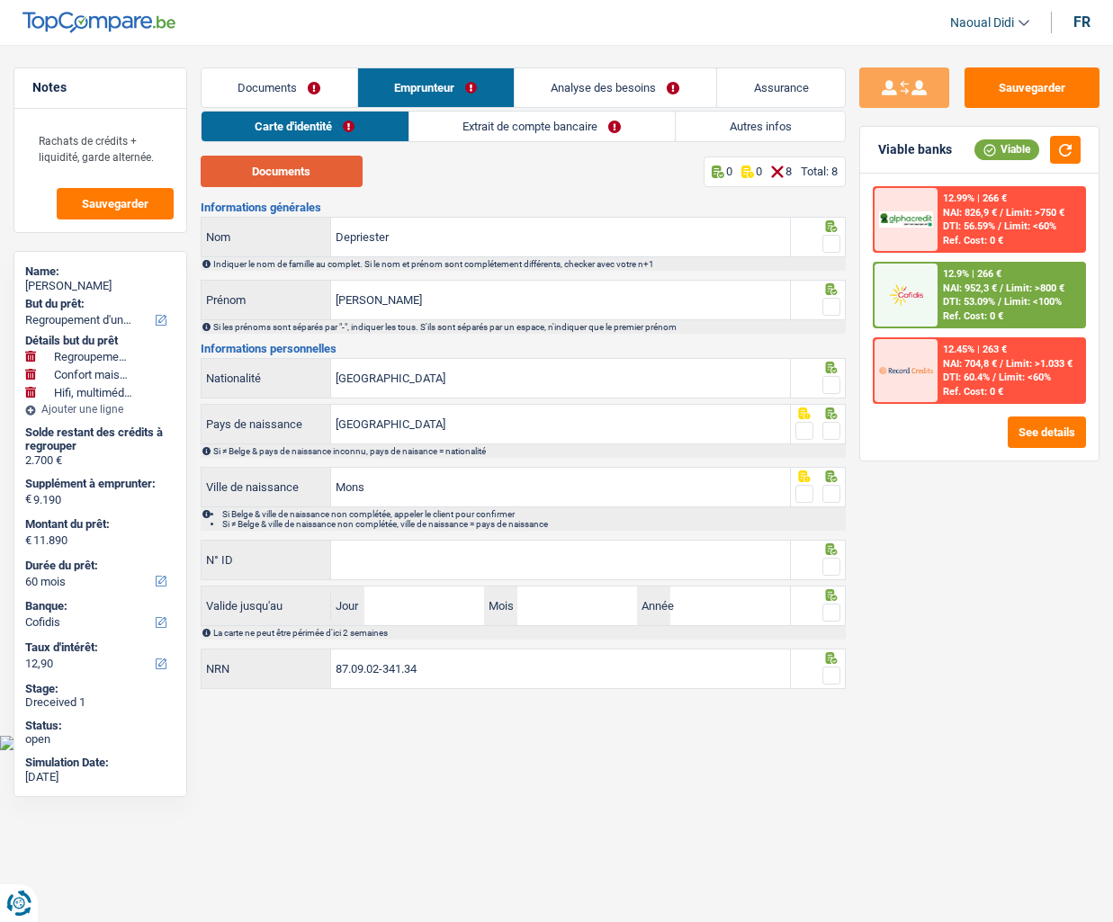
click at [282, 169] on button "Documents" at bounding box center [282, 171] width 162 height 31
click at [259, 104] on link "Documents" at bounding box center [280, 87] width 156 height 39
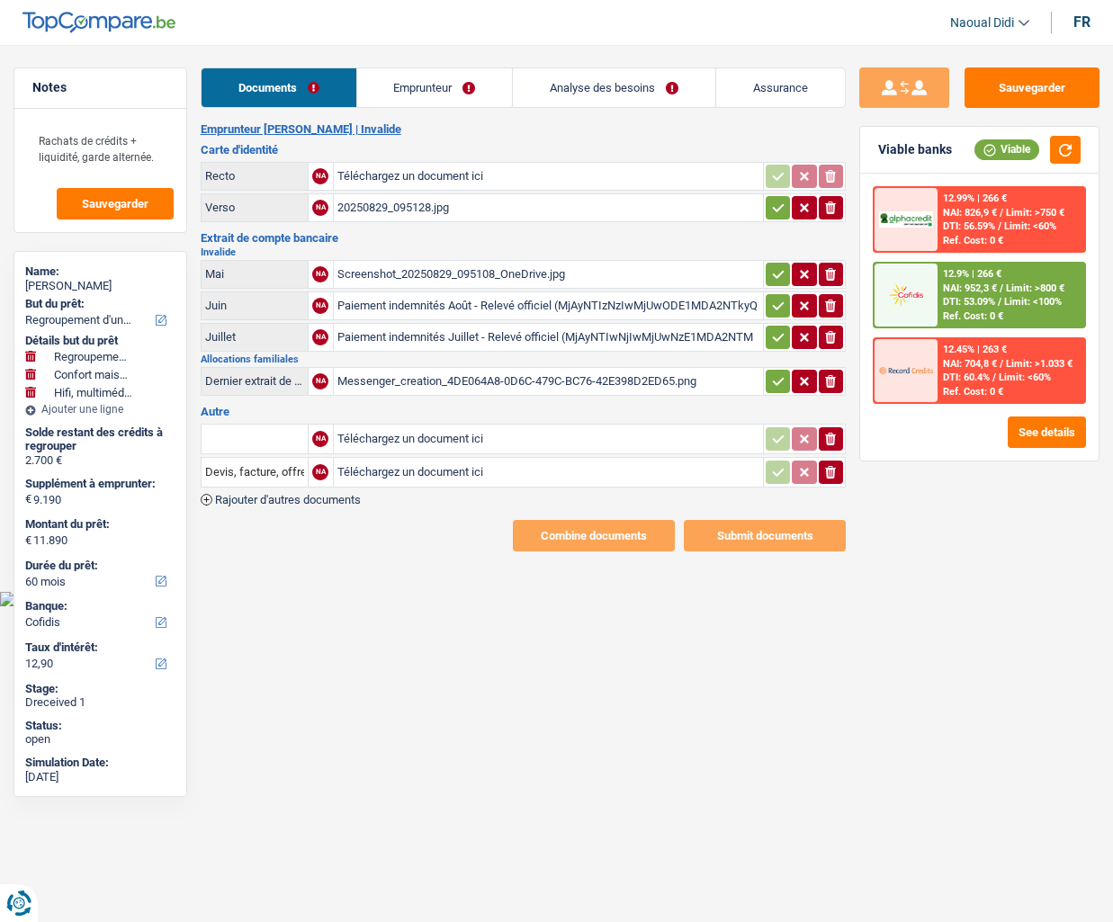
click at [405, 217] on div "20250829_095128.jpg" at bounding box center [548, 207] width 422 height 27
click at [423, 276] on div "Screenshot_20250829_095108_OneDrive.jpg" at bounding box center [548, 274] width 422 height 27
click at [426, 382] on div "Messenger_creation_4DE064A8-0D6C-479C-BC76-42E398D2ED65.png" at bounding box center [548, 381] width 422 height 27
click at [423, 85] on link "Emprunteur" at bounding box center [435, 87] width 156 height 39
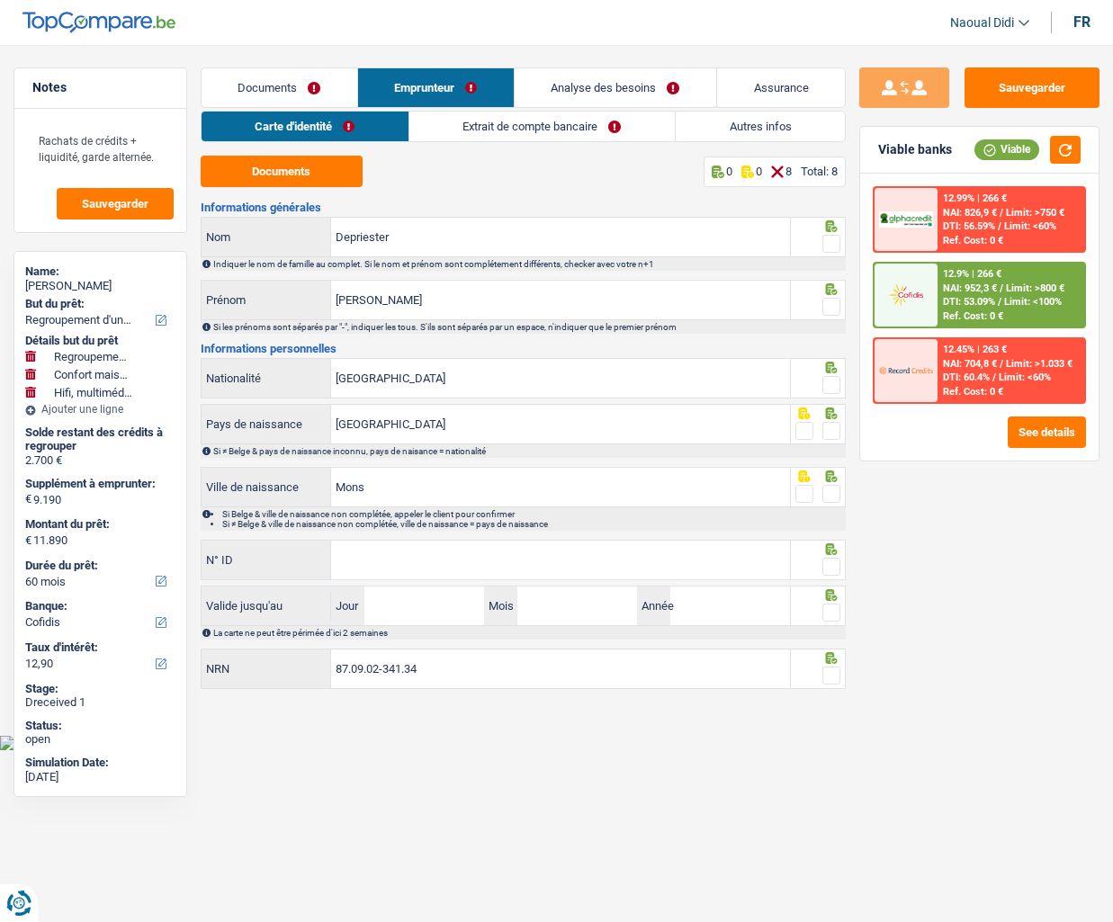
click at [521, 130] on link "Extrait de compte bancaire" at bounding box center [541, 127] width 265 height 30
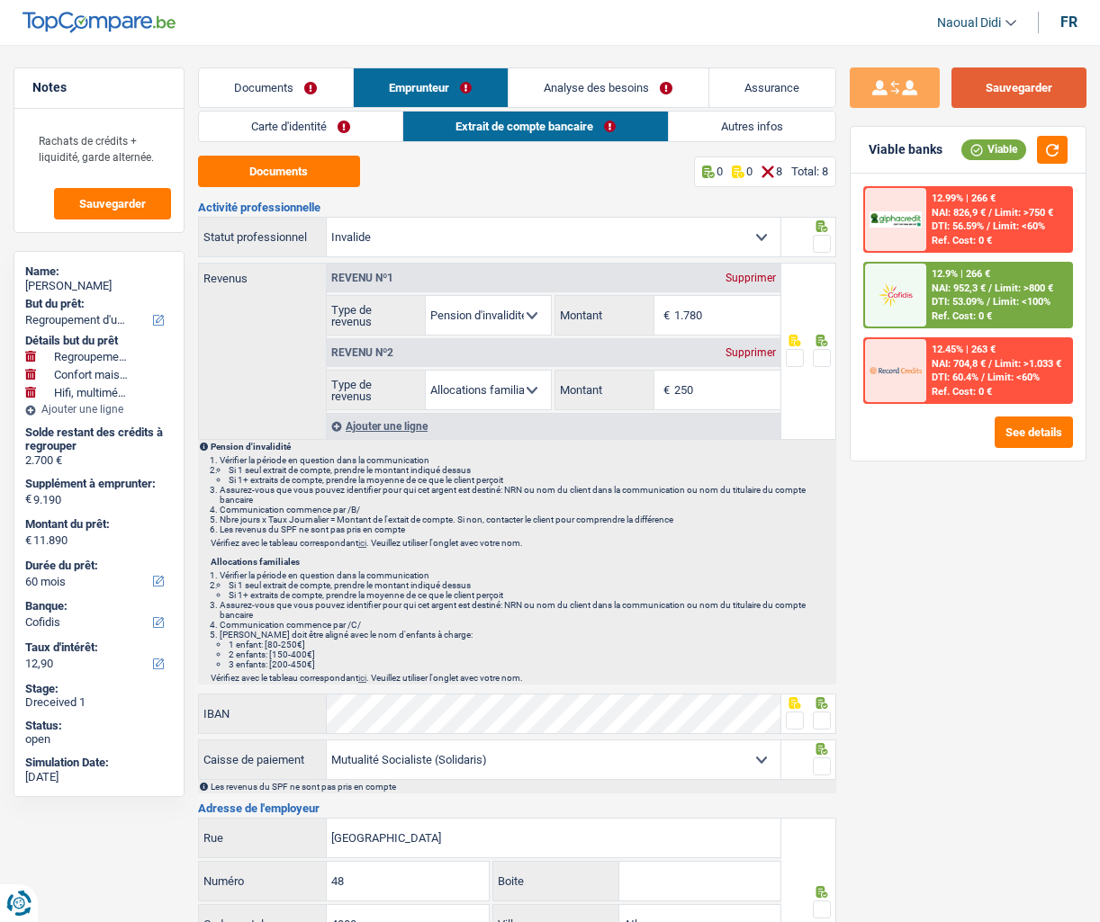
click at [1000, 100] on button "Sauvegarder" at bounding box center [1018, 87] width 135 height 40
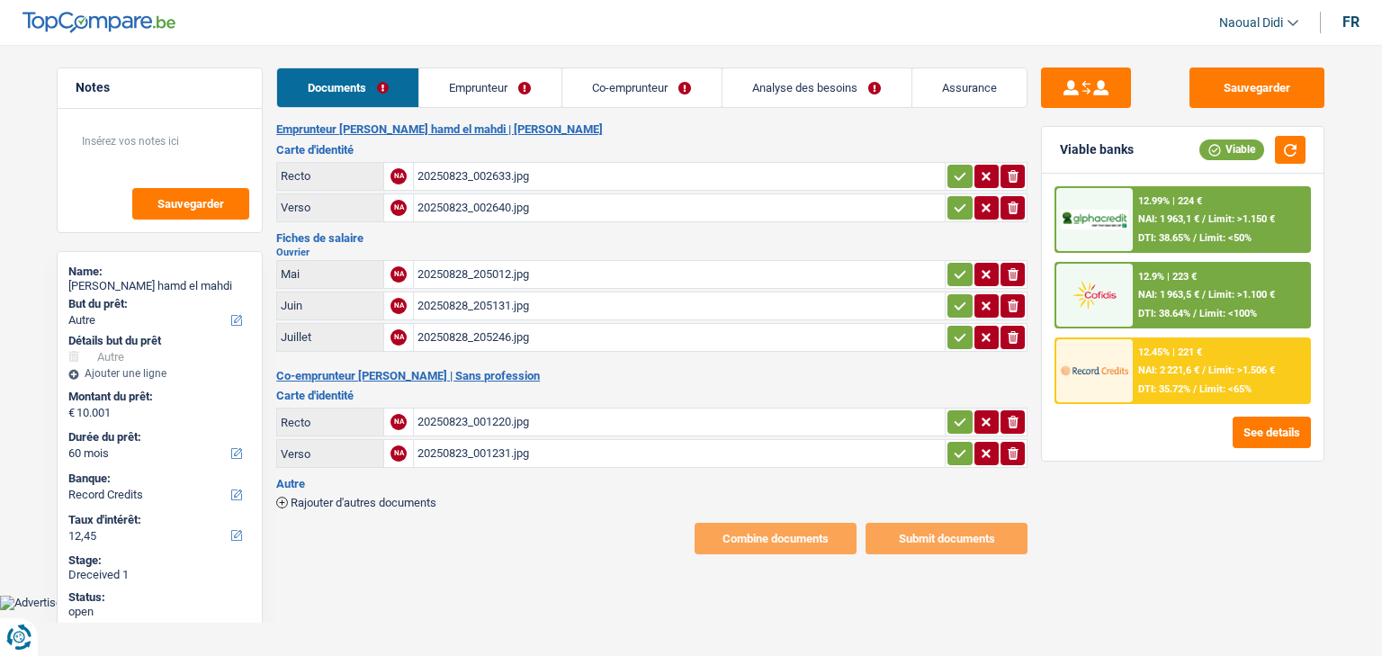
select select "other"
select select "60"
select select "record credits"
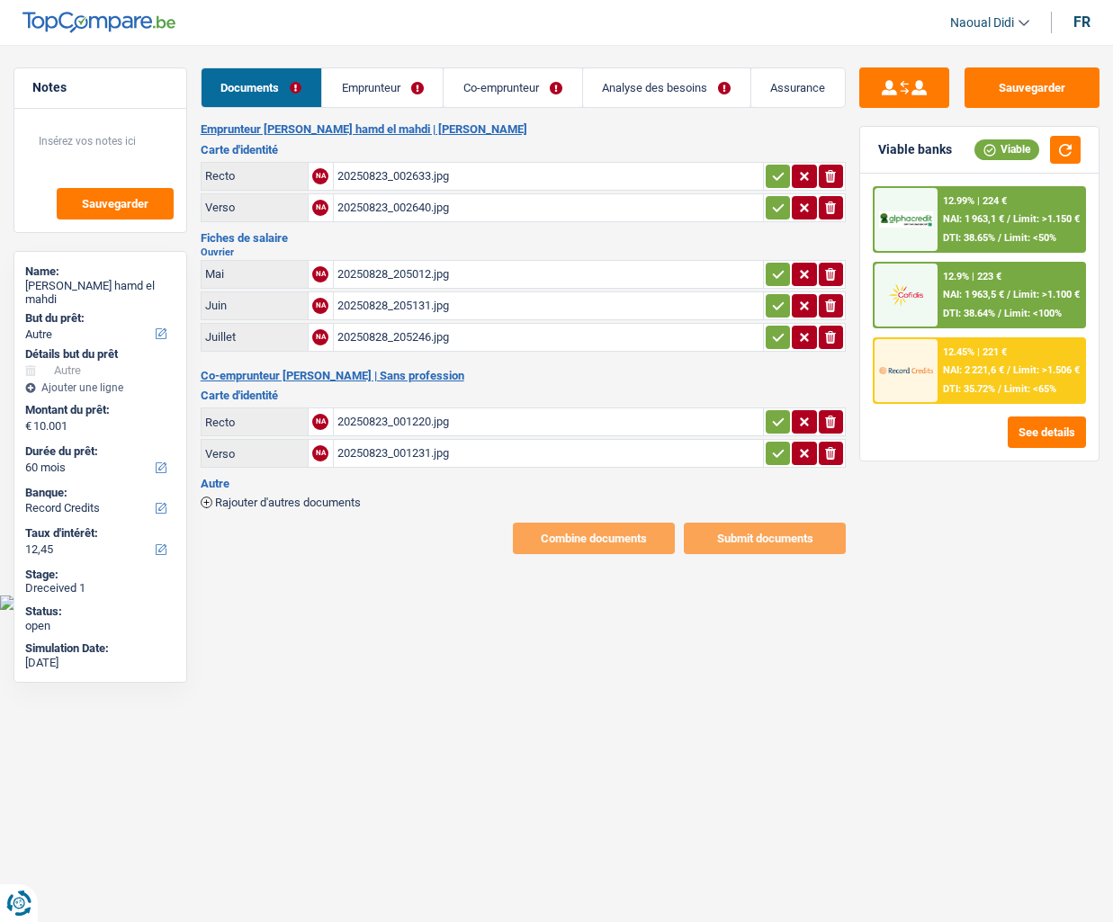
click at [407, 174] on div "20250823_002633.jpg" at bounding box center [548, 176] width 422 height 27
click at [403, 209] on div "20250823_002640.jpg" at bounding box center [548, 207] width 422 height 27
click at [777, 169] on icon "button" at bounding box center [778, 176] width 14 height 18
click at [778, 210] on icon "button" at bounding box center [778, 208] width 14 height 18
click at [771, 267] on icon "button" at bounding box center [778, 274] width 14 height 18
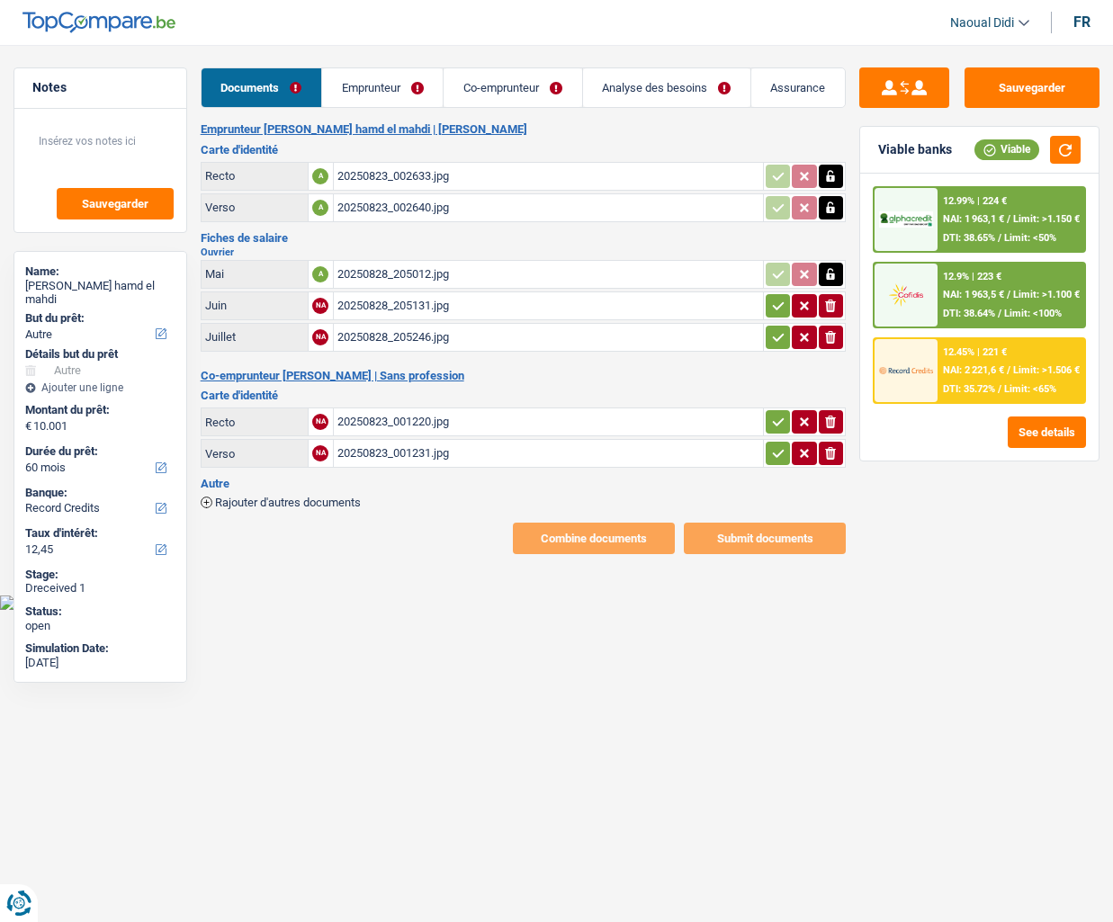
click at [771, 310] on icon "button" at bounding box center [778, 306] width 14 height 18
click at [774, 340] on icon "button" at bounding box center [778, 337] width 14 height 18
click at [774, 418] on icon "button" at bounding box center [778, 422] width 14 height 18
click at [774, 458] on icon "button" at bounding box center [778, 454] width 14 height 18
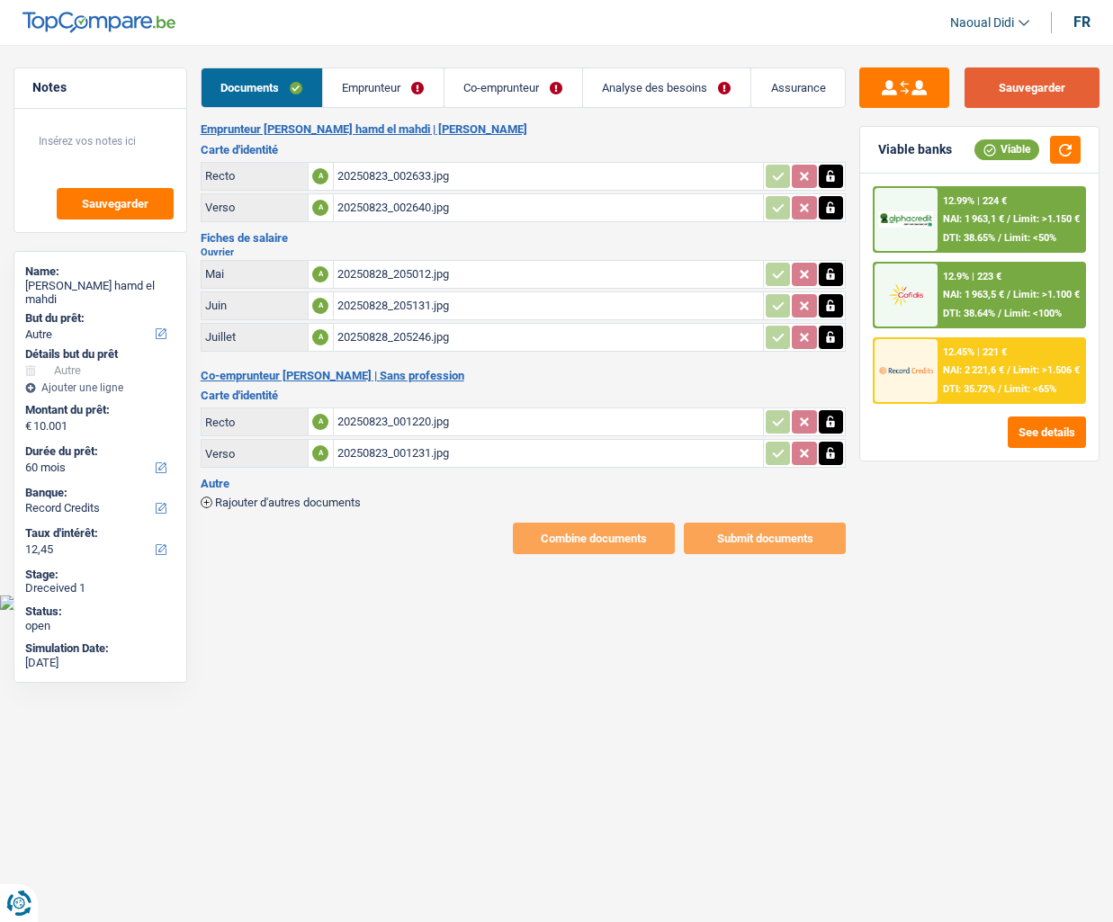
click at [1047, 88] on button "Sauvegarder" at bounding box center [1032, 87] width 135 height 40
click at [355, 94] on link "Emprunteur" at bounding box center [383, 87] width 121 height 39
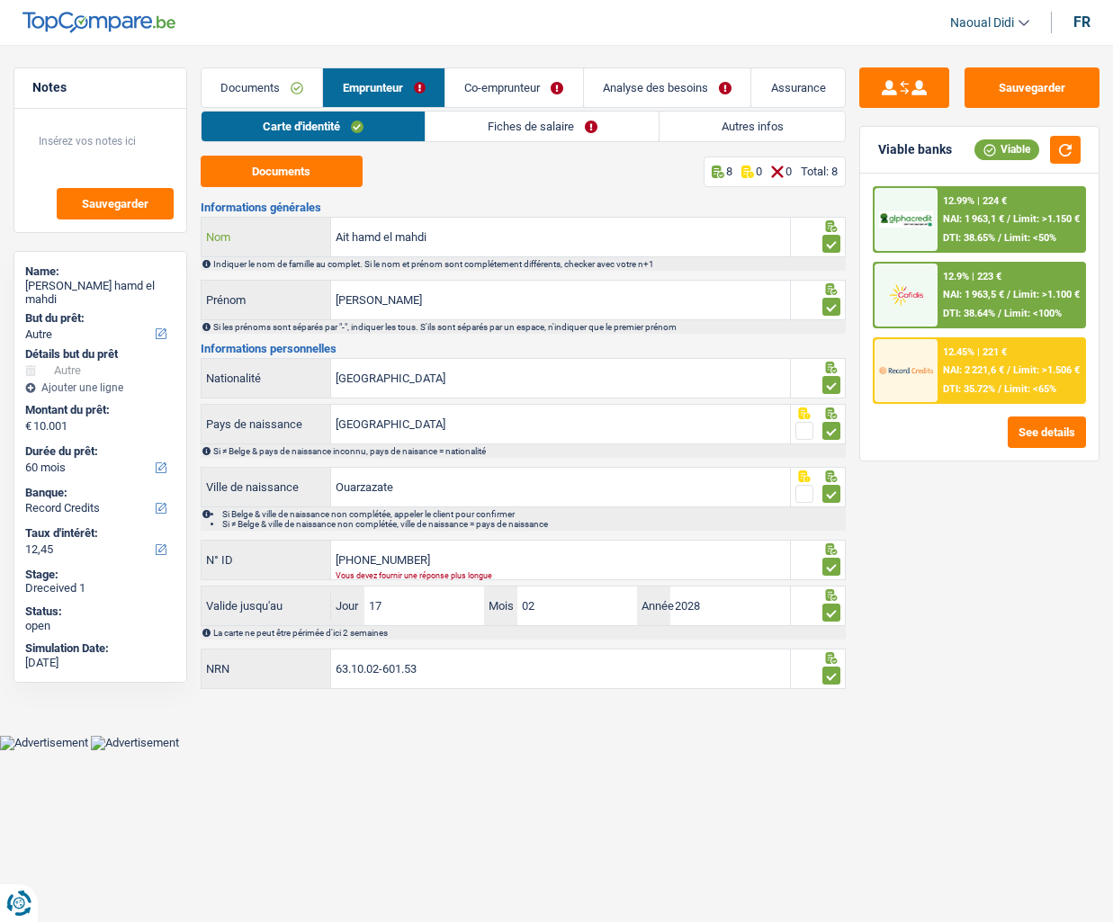
click at [457, 234] on input "Ait hamd el mahdi" at bounding box center [560, 237] width 459 height 39
click at [403, 288] on input "[PERSON_NAME]" at bounding box center [560, 300] width 459 height 39
click at [407, 373] on input "[GEOGRAPHIC_DATA]" at bounding box center [560, 378] width 459 height 39
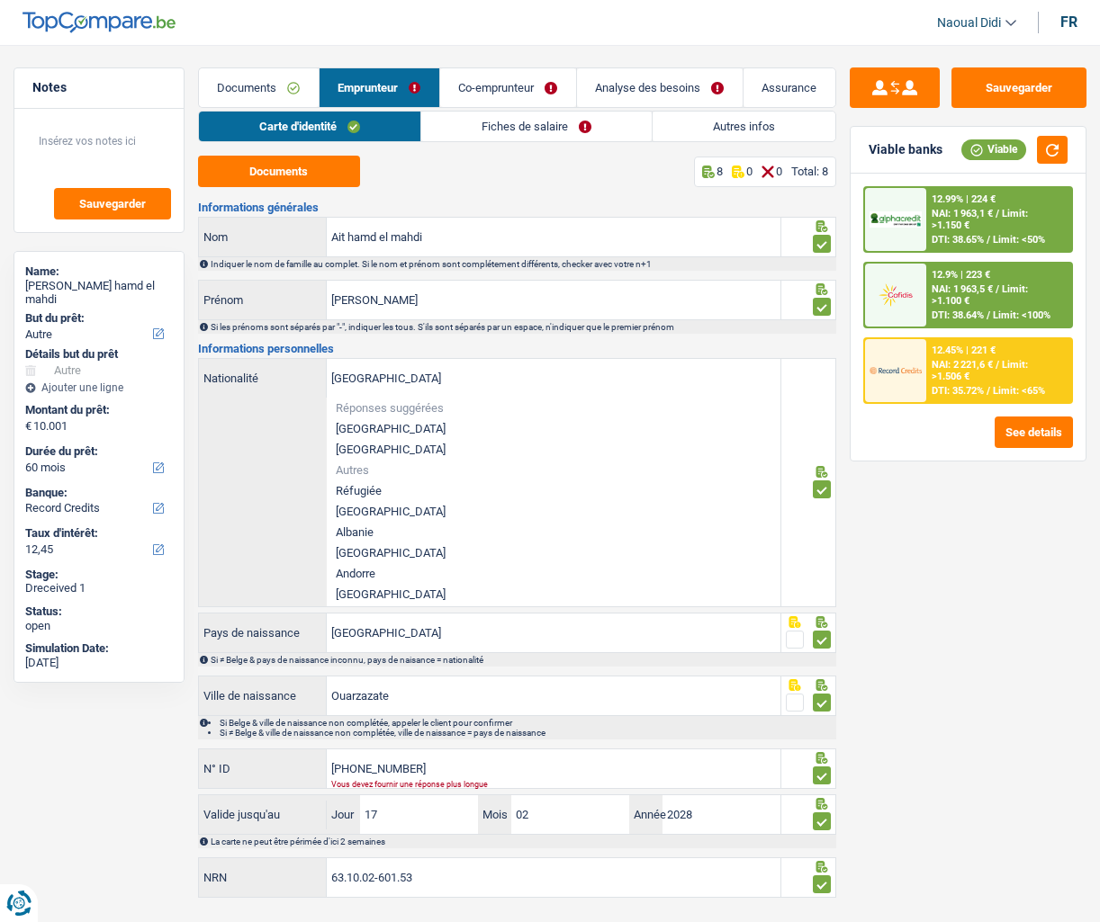
drag, startPoint x: 900, startPoint y: 534, endPoint x: 754, endPoint y: 512, distance: 147.4
click at [900, 534] on div "Sauvegarder Viable banks Viable 12.99% | 224 € NAI: 1 963,1 € / Limit: >1.150 €…" at bounding box center [968, 478] width 264 height 822
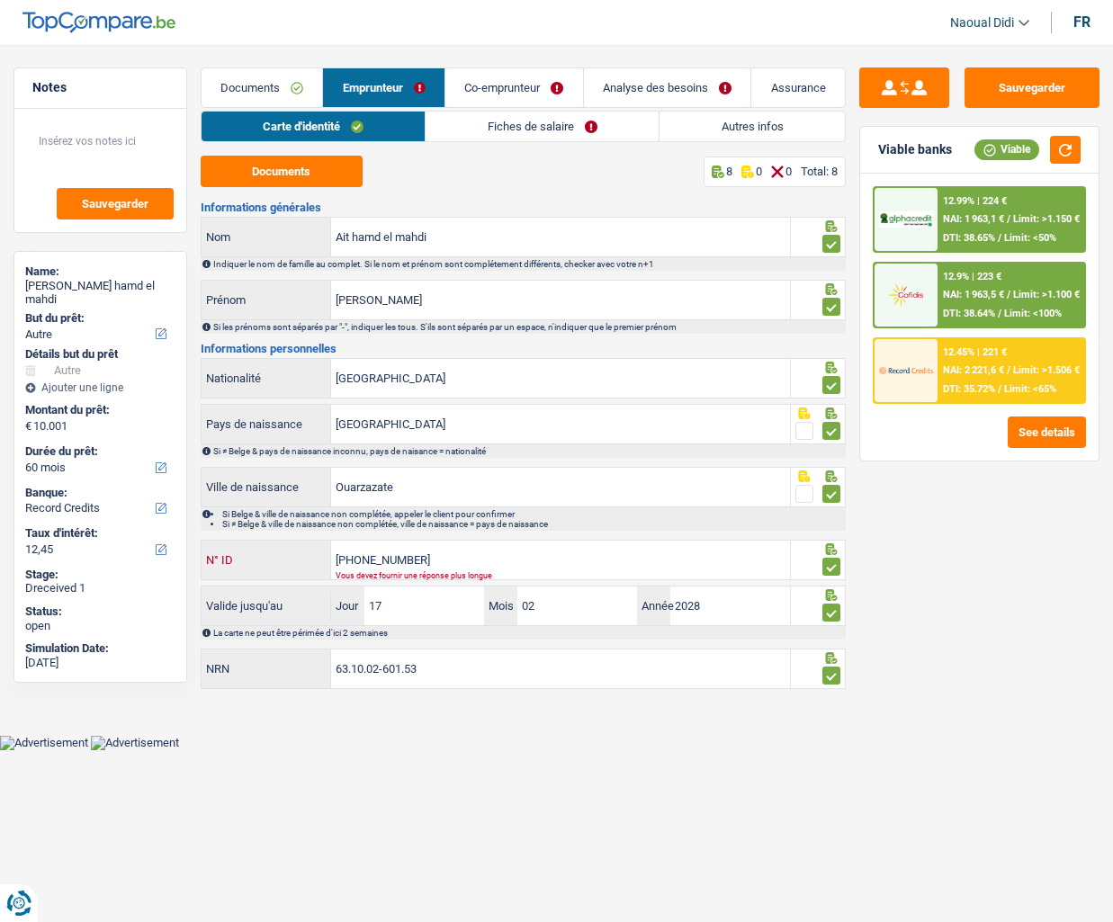
click at [436, 561] on input "[PHONE_NUMBER]" at bounding box center [560, 560] width 459 height 39
click at [383, 363] on input "[GEOGRAPHIC_DATA]" at bounding box center [560, 378] width 459 height 39
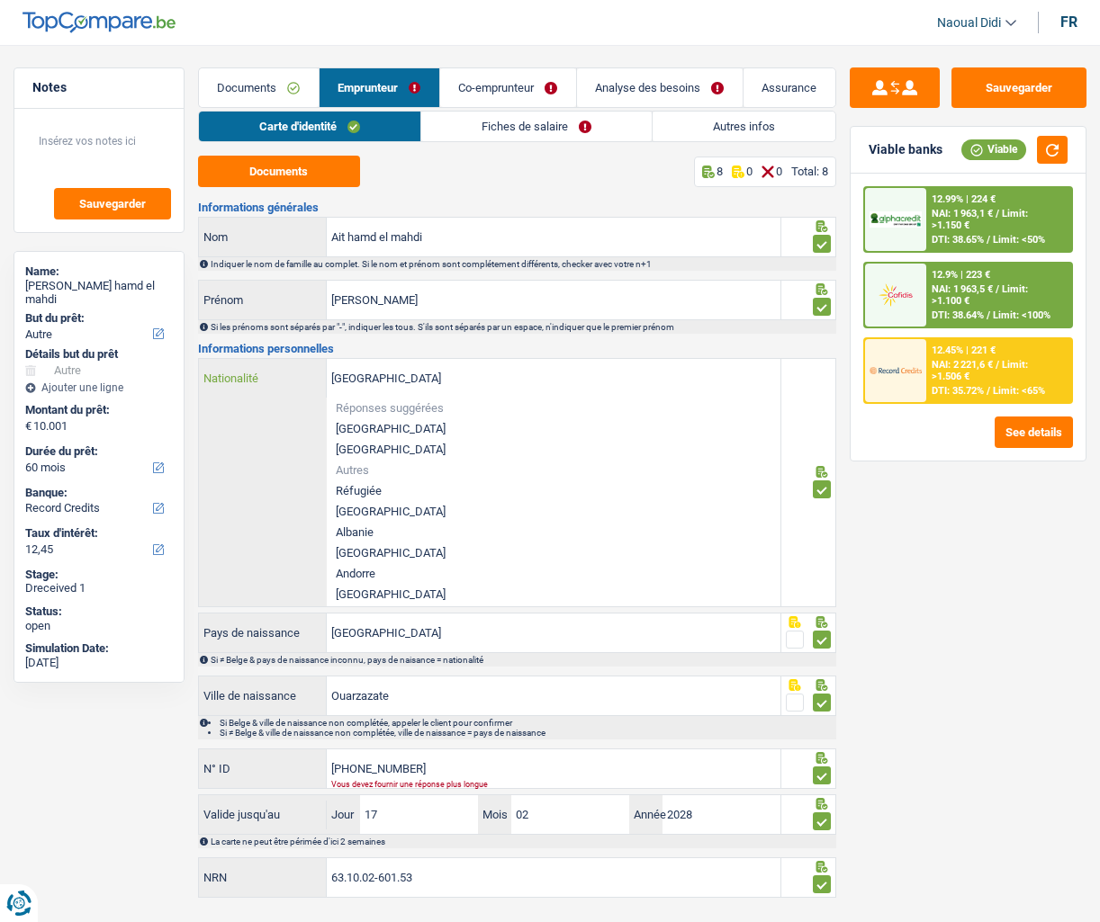
type input "B-5953151-68"
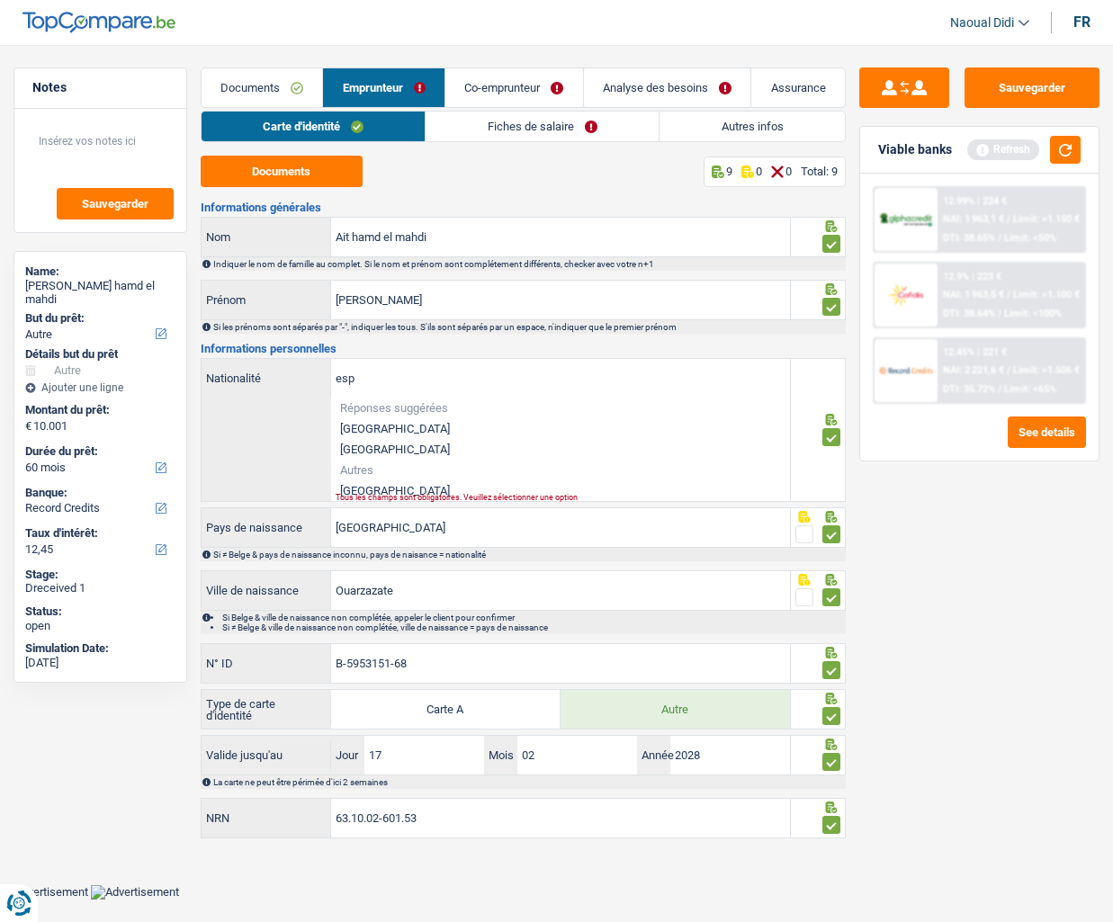
click at [380, 485] on li "[GEOGRAPHIC_DATA]" at bounding box center [560, 491] width 459 height 21
type input "[GEOGRAPHIC_DATA]"
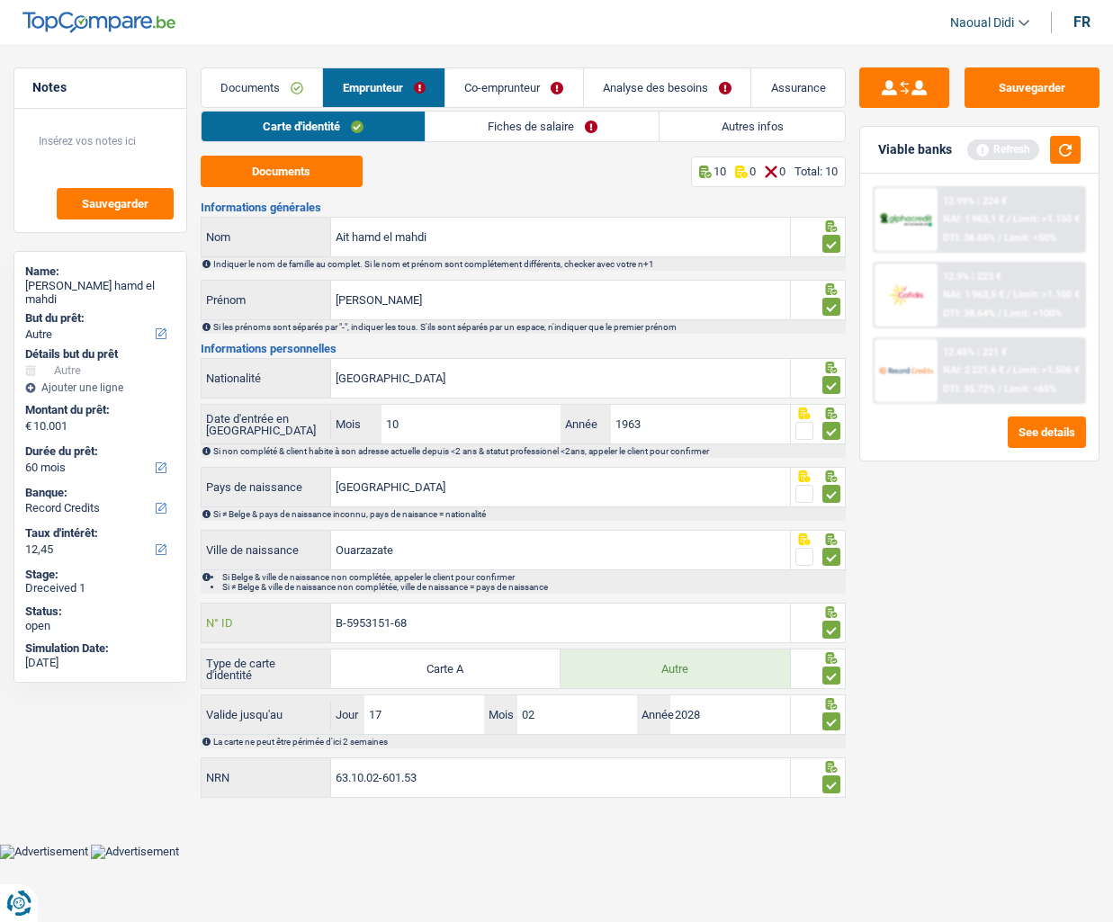
click at [428, 620] on input "B-5953151-68" at bounding box center [560, 623] width 459 height 39
type input "B"
type input "B-5315168-53"
click at [914, 580] on div "Sauvegarder Viable banks Refresh 12.99% | 224 € NAI: 1 963,1 € / Limit: >1.150 …" at bounding box center [979, 478] width 267 height 822
click at [446, 655] on input "63.10.02-601.53" at bounding box center [560, 778] width 459 height 39
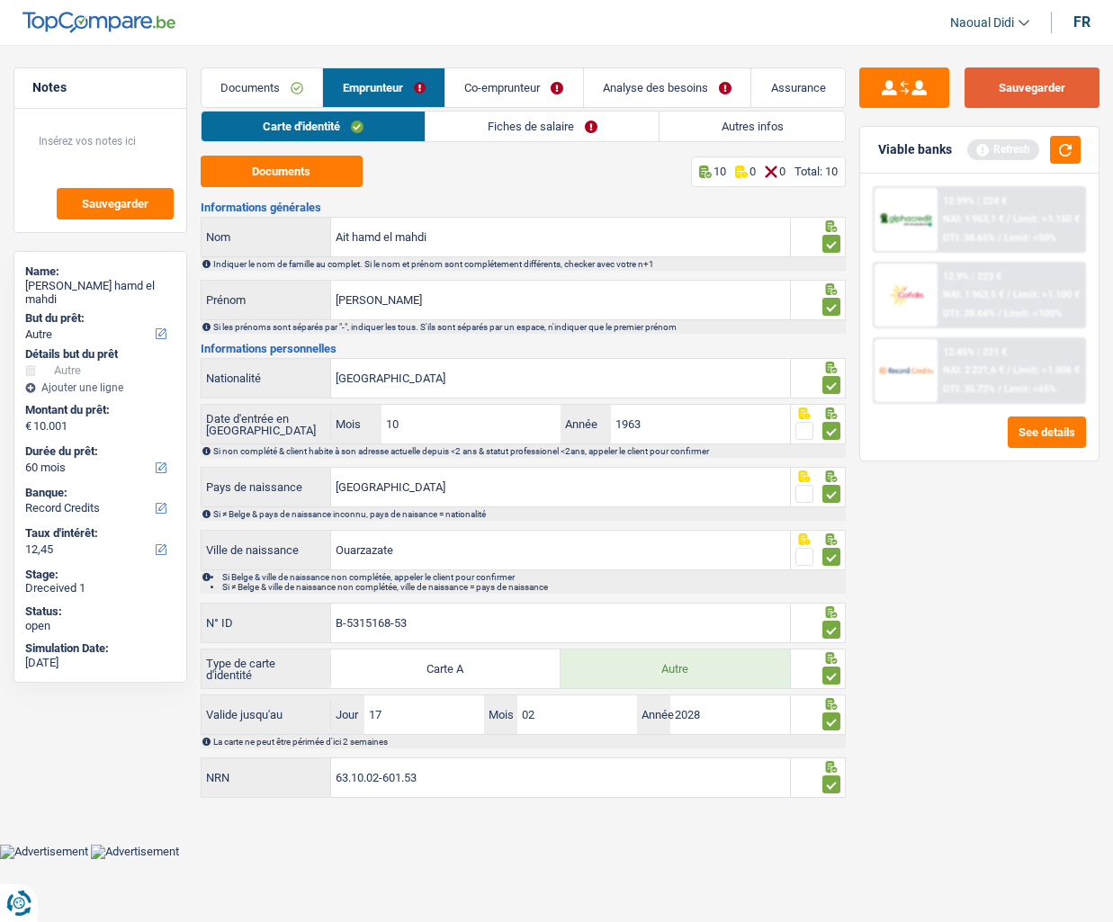
click at [1022, 95] on button "Sauvegarder" at bounding box center [1032, 87] width 135 height 40
click at [503, 126] on link "Fiches de salaire" at bounding box center [542, 127] width 233 height 30
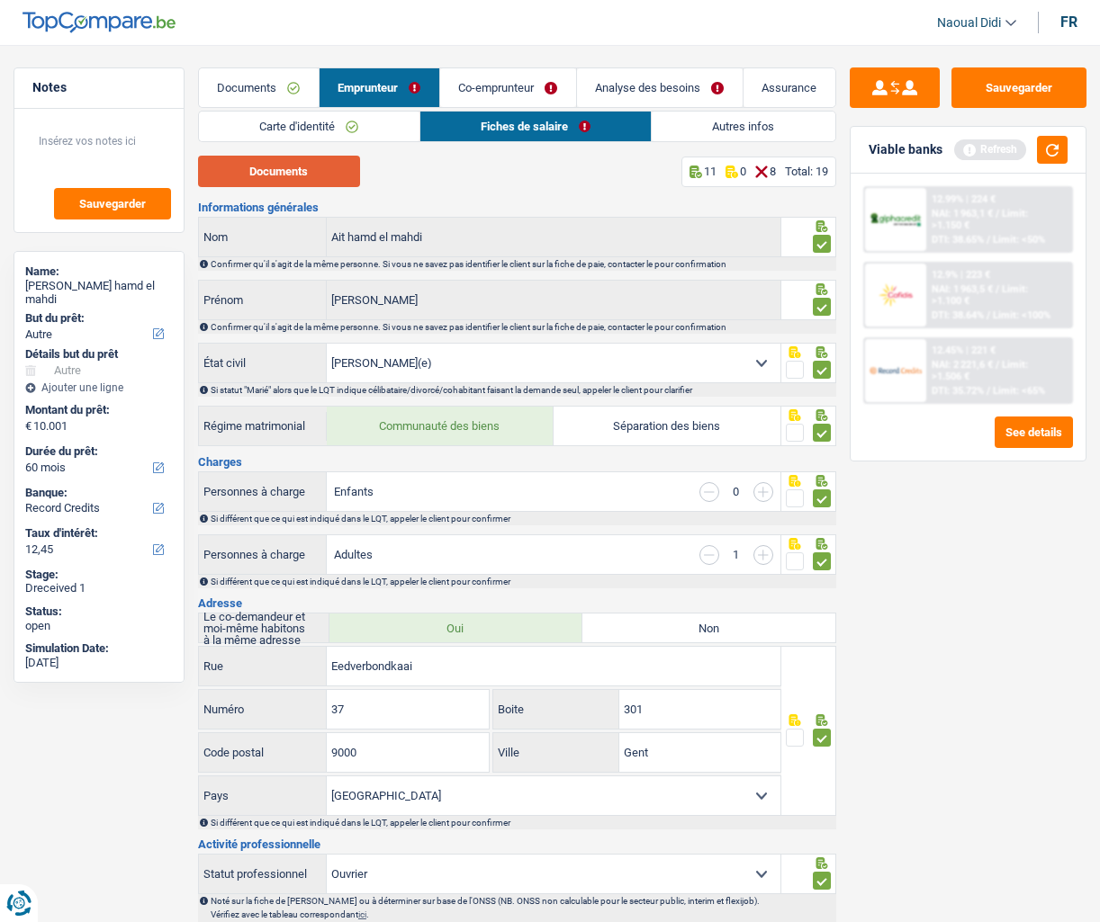
click at [295, 178] on button "Documents" at bounding box center [279, 171] width 162 height 31
click at [305, 126] on link "Carte d'identité" at bounding box center [309, 127] width 220 height 30
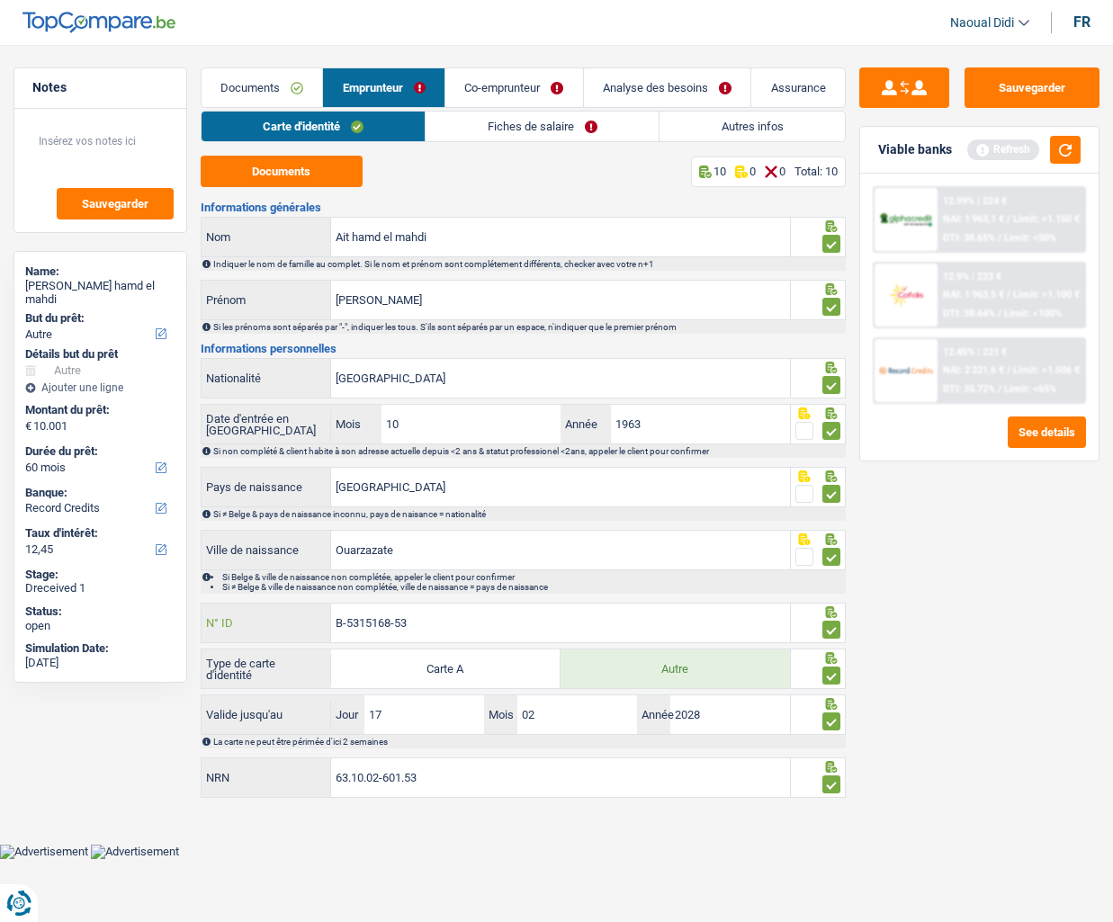
click at [463, 630] on input "B-5315168-53" at bounding box center [560, 623] width 459 height 39
click at [533, 130] on link "Fiches de salaire" at bounding box center [542, 127] width 233 height 30
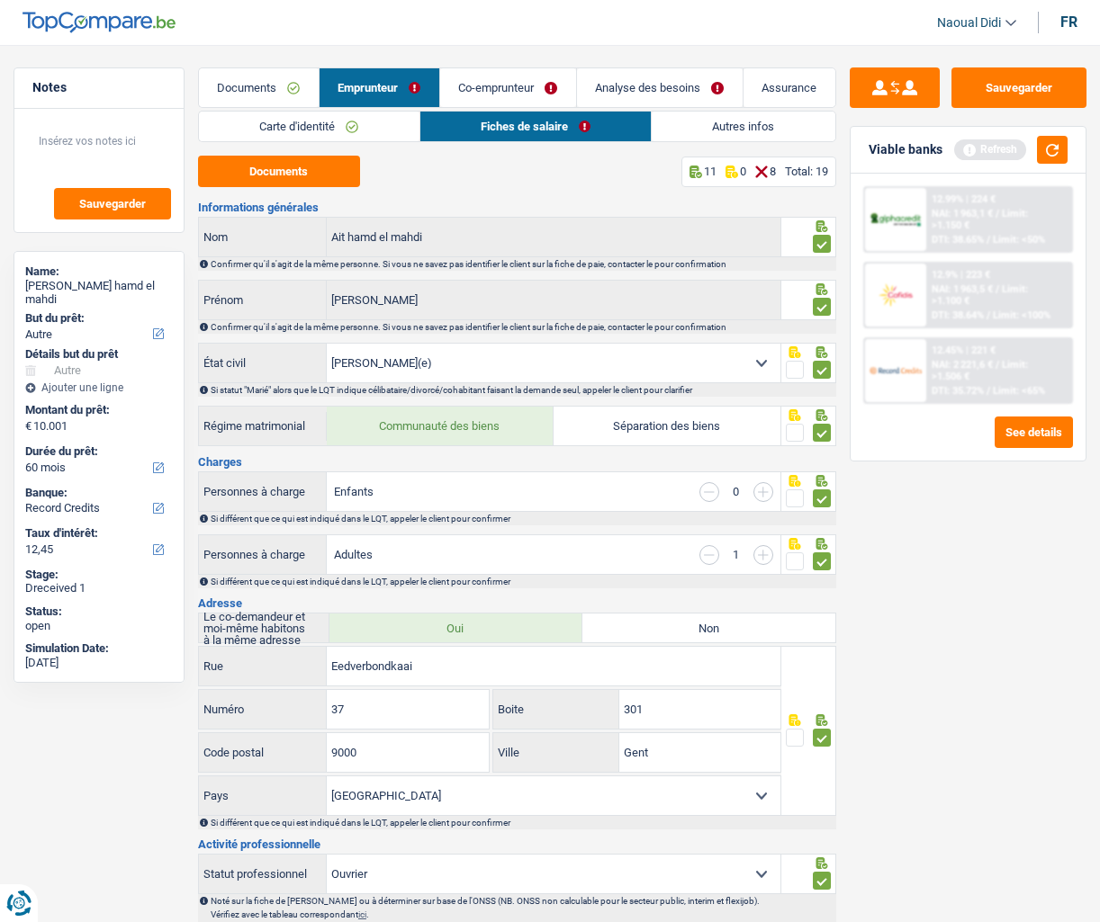
click at [916, 603] on div "Sauvegarder Viable banks Refresh 12.99% | 224 € NAI: 1 963,1 € / Limit: >1.150 …" at bounding box center [968, 478] width 264 height 822
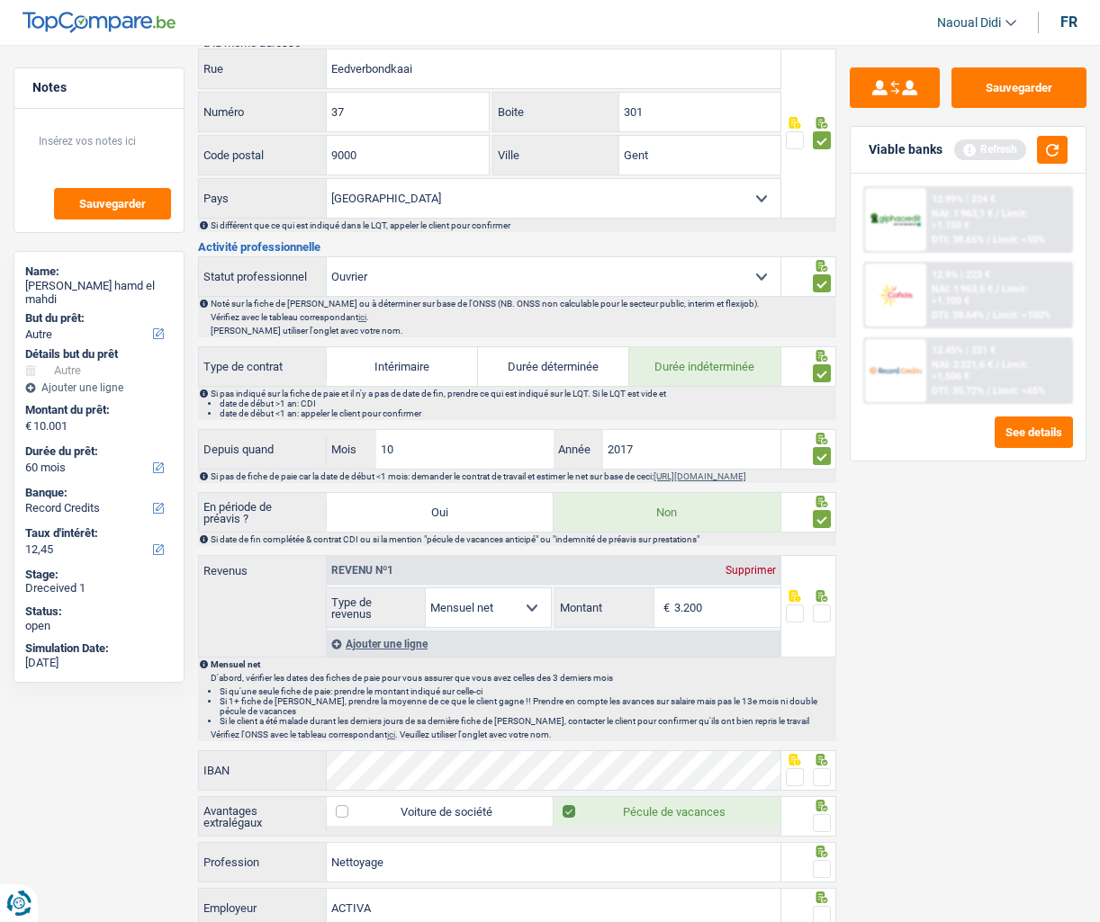
scroll to position [630, 0]
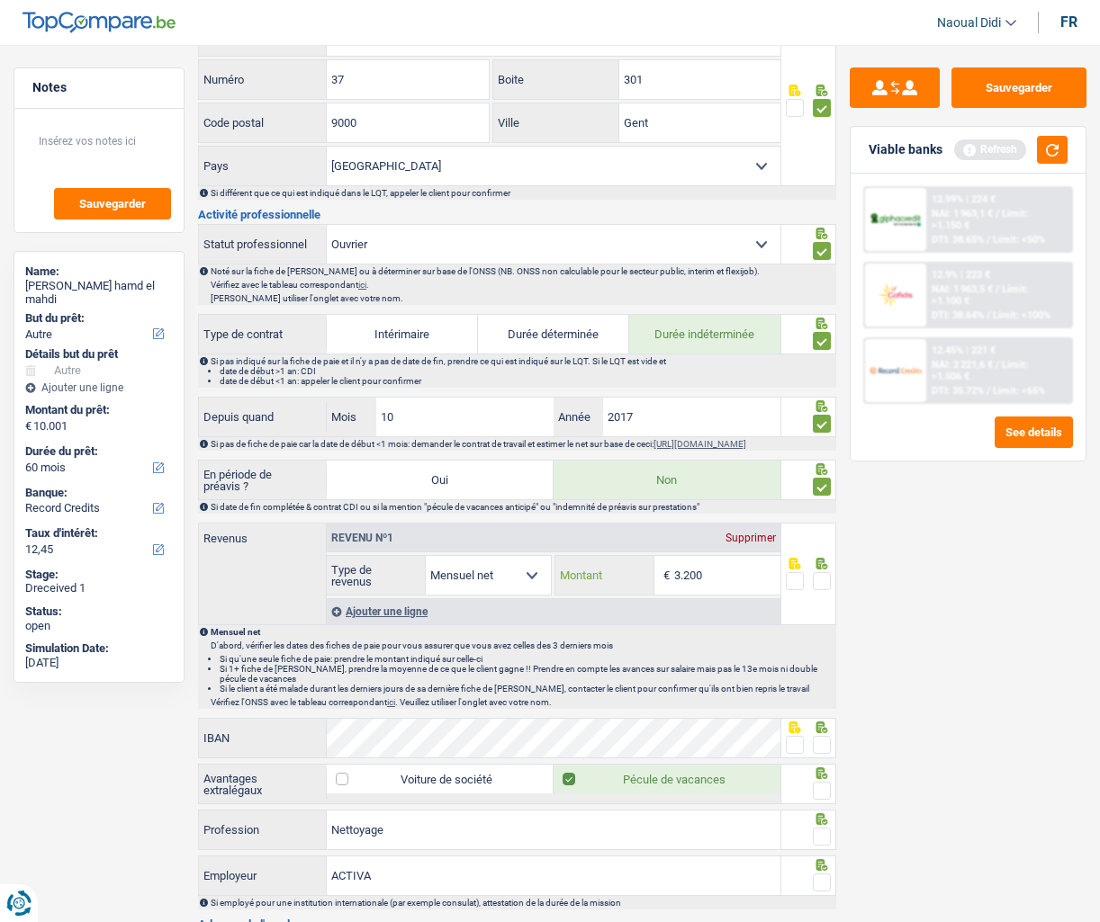
click at [732, 590] on input "3.200" at bounding box center [727, 575] width 106 height 39
click at [819, 590] on span at bounding box center [822, 581] width 18 height 18
click at [0, 0] on input "radio" at bounding box center [0, 0] width 0 height 0
click at [720, 592] on input "3.200" at bounding box center [727, 575] width 106 height 39
type input "3"
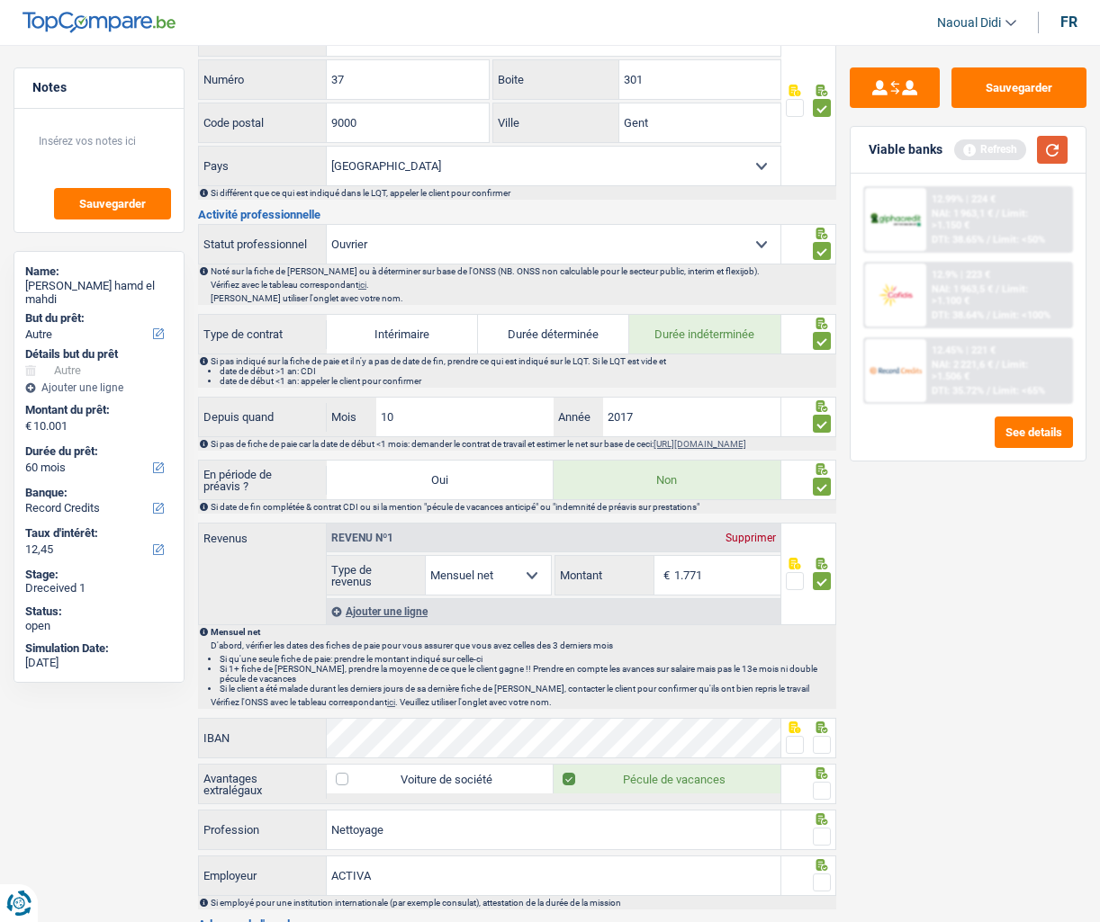
drag, startPoint x: 1047, startPoint y: 142, endPoint x: 1034, endPoint y: 141, distance: 13.5
click at [1047, 142] on button "button" at bounding box center [1052, 150] width 31 height 28
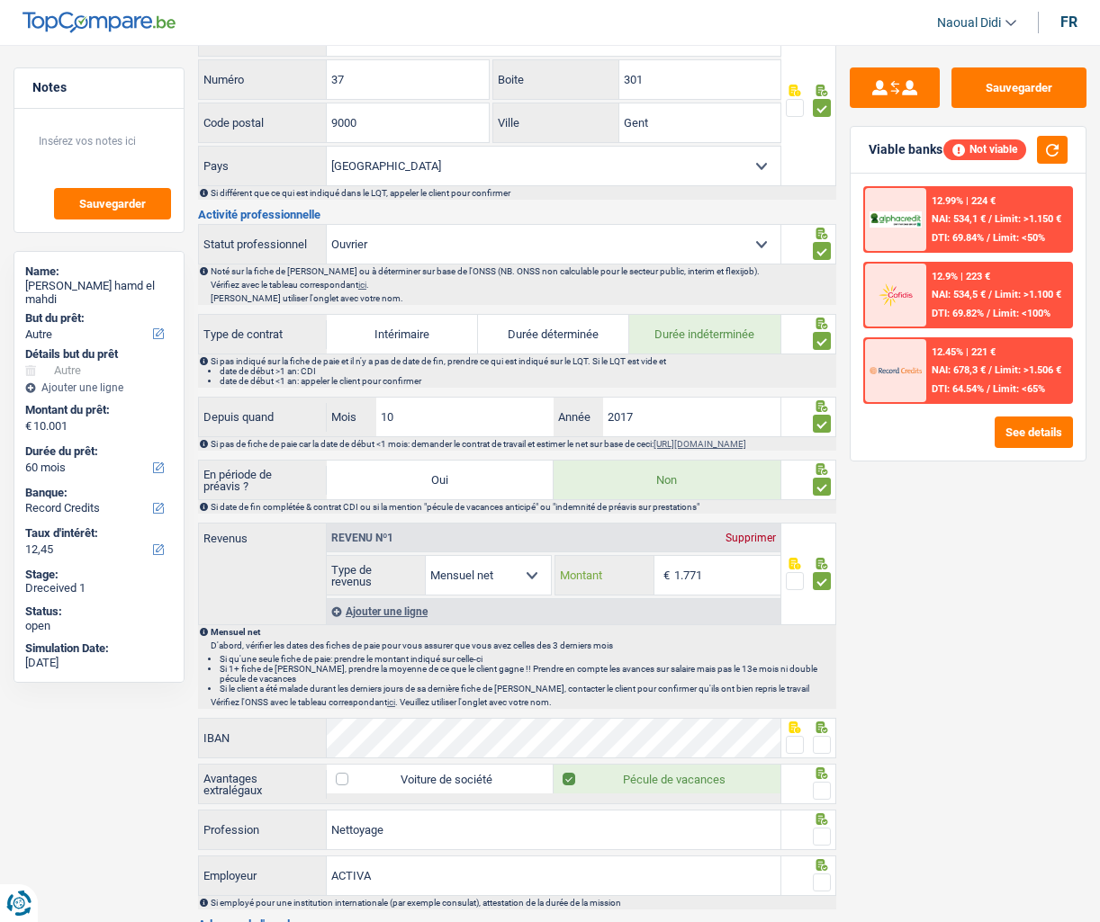
drag, startPoint x: 742, startPoint y: 577, endPoint x: 627, endPoint y: 584, distance: 114.5
click at [713, 583] on input "1.771" at bounding box center [727, 575] width 106 height 39
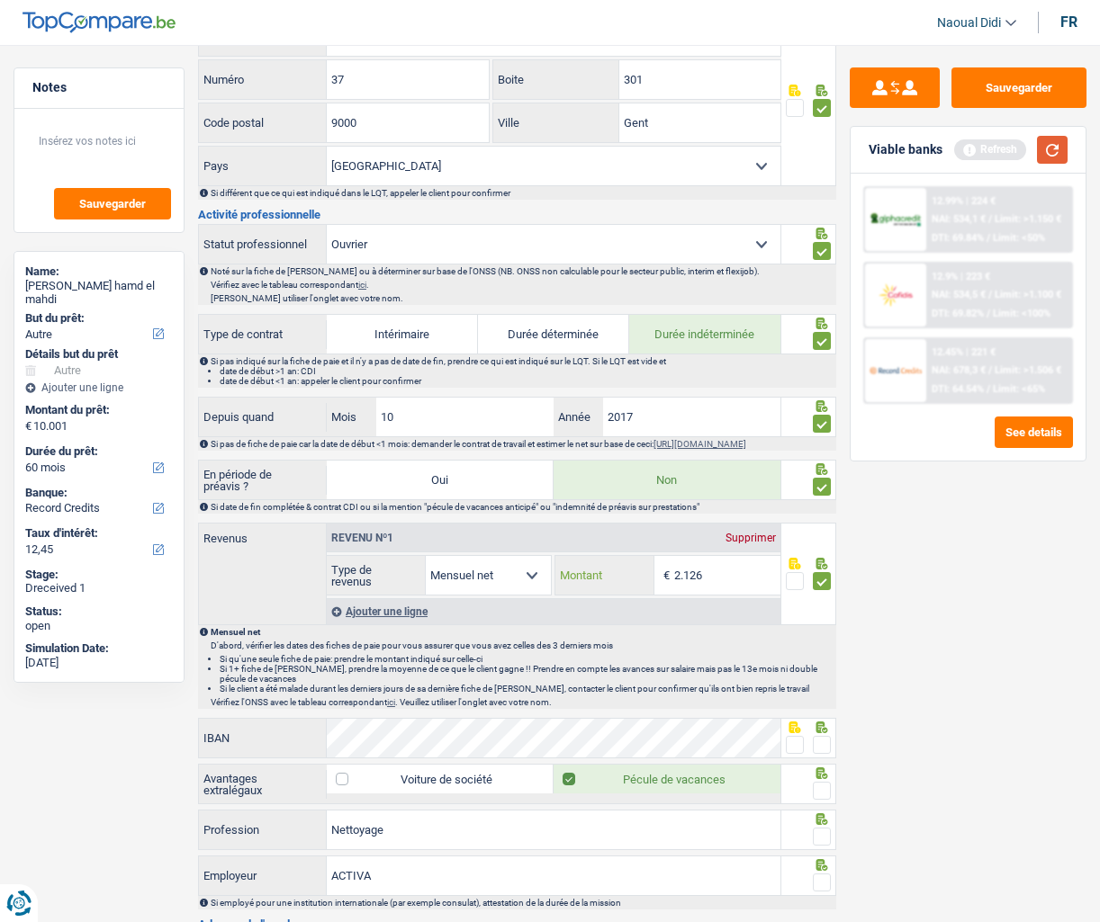
type input "2.126"
click at [1053, 145] on button "button" at bounding box center [1052, 150] width 31 height 28
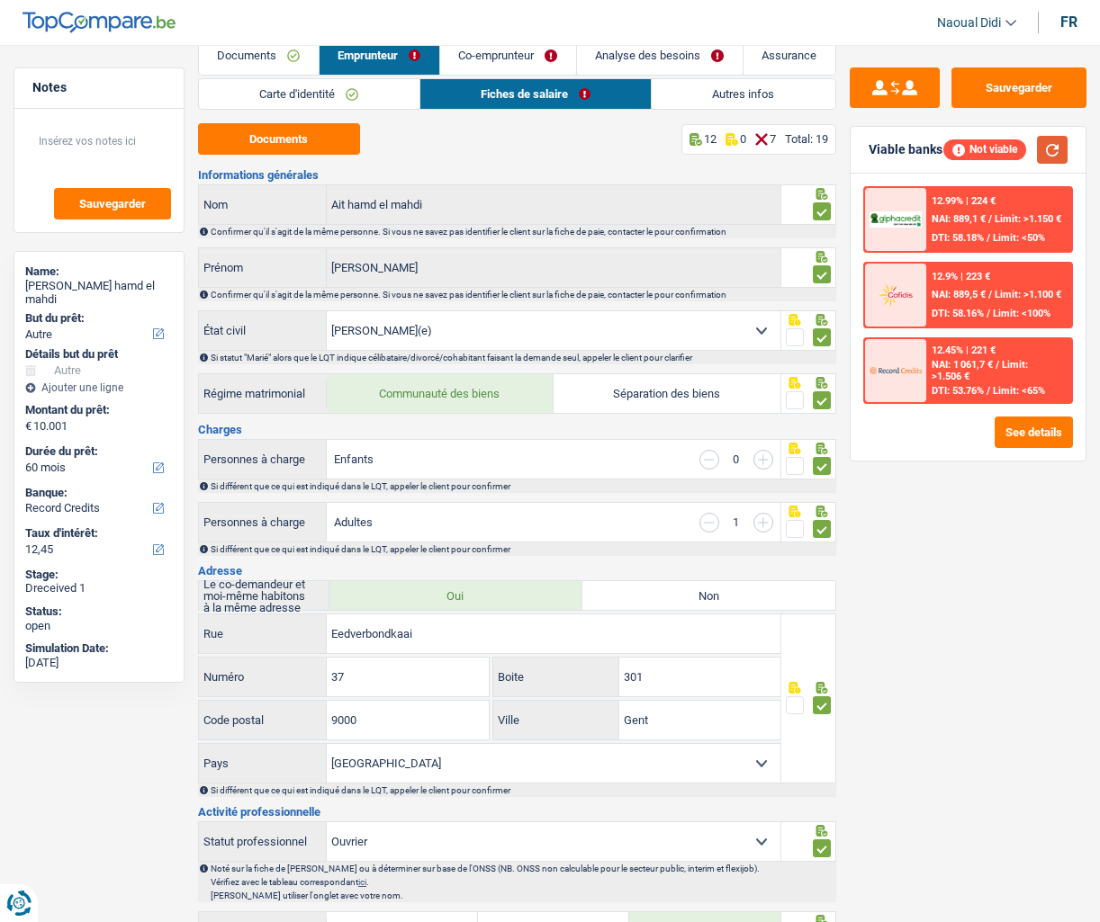
scroll to position [0, 0]
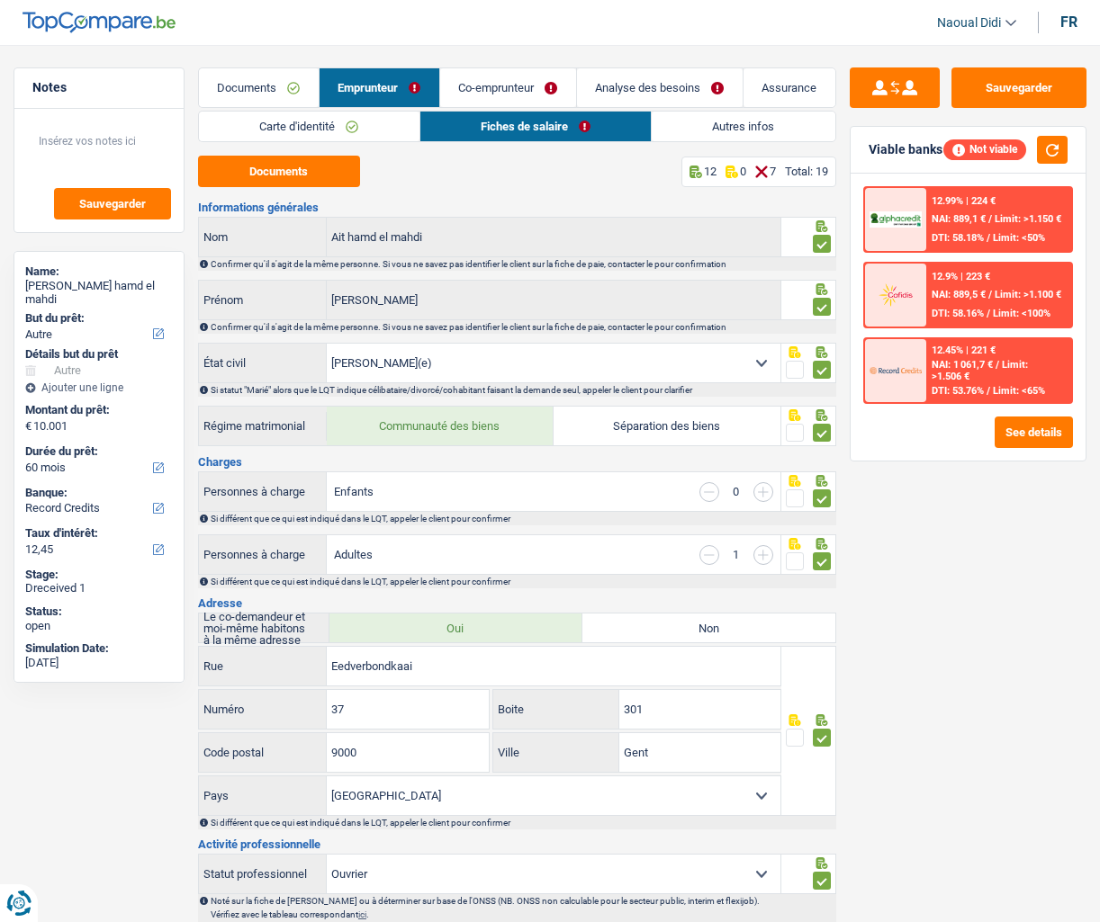
click at [534, 94] on link "Co-emprunteur" at bounding box center [508, 87] width 136 height 39
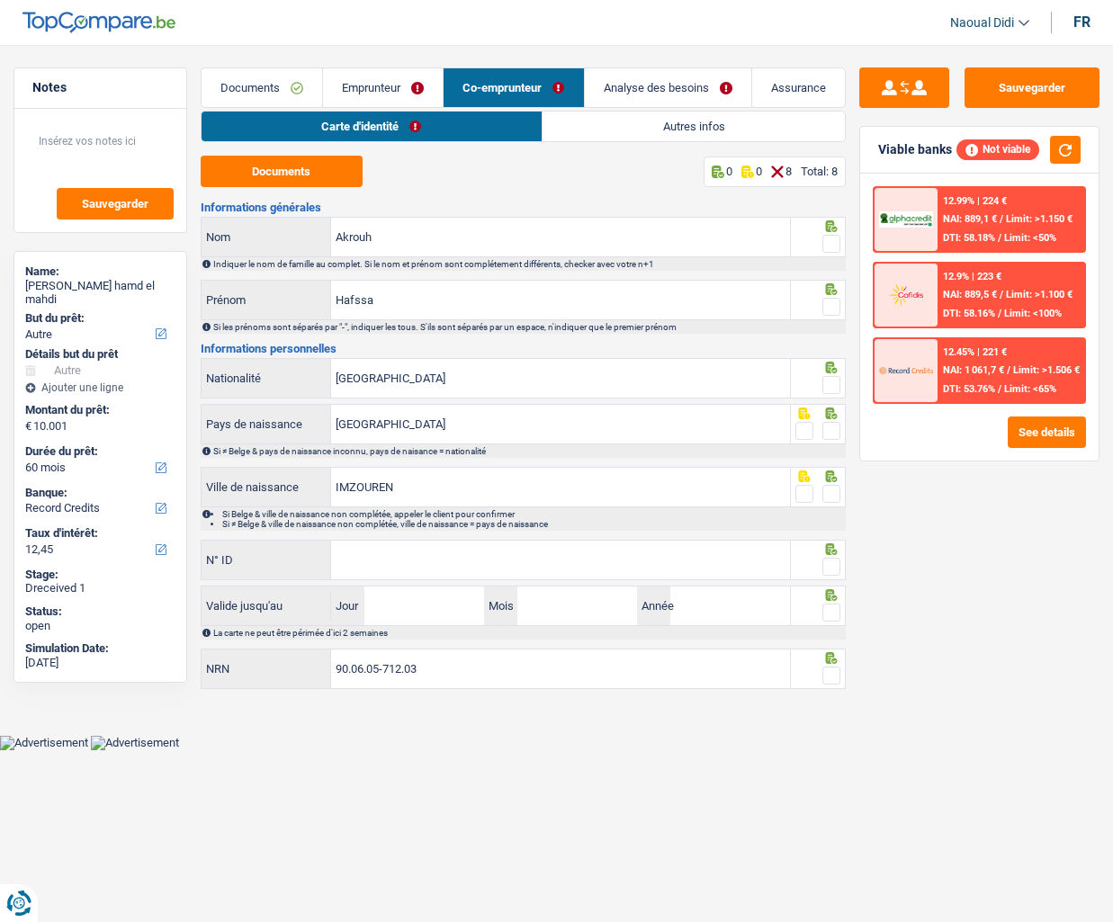
click at [577, 130] on link "Autres infos" at bounding box center [694, 127] width 302 height 30
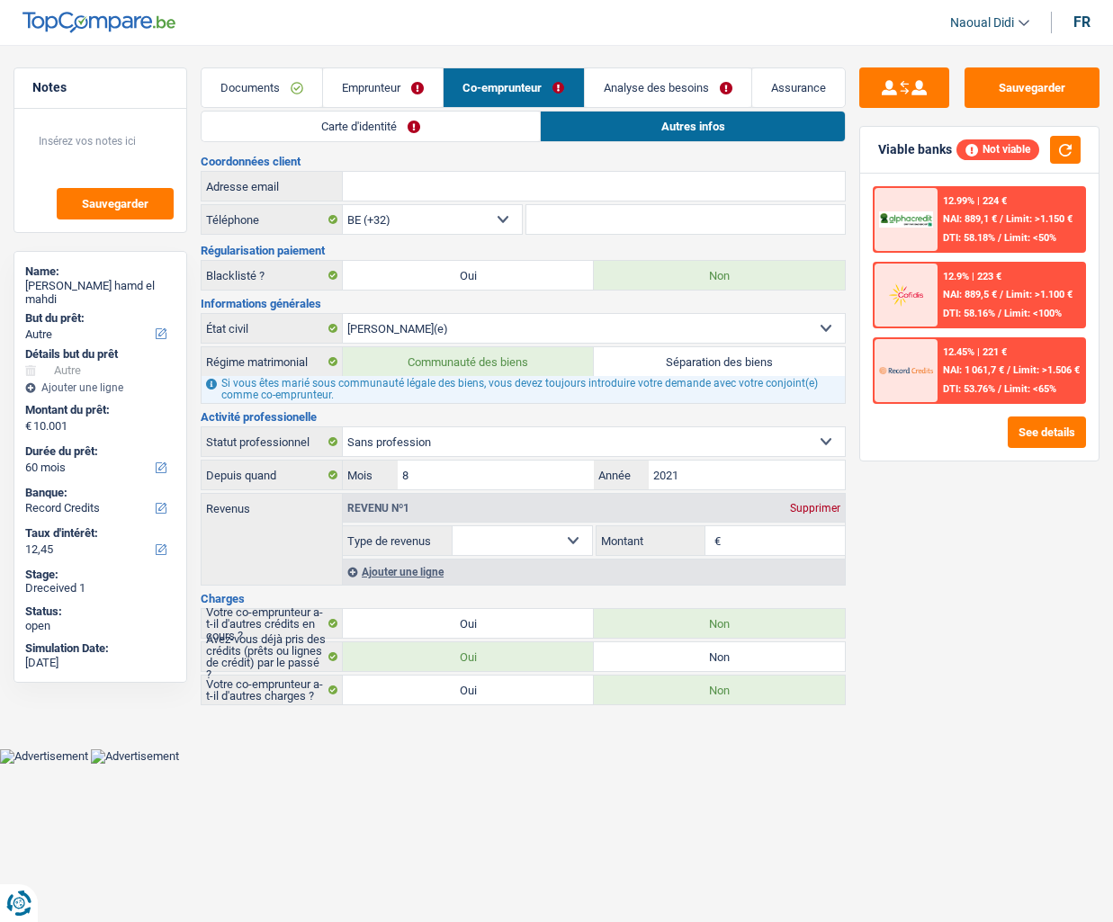
click at [389, 84] on link "Emprunteur" at bounding box center [383, 87] width 120 height 39
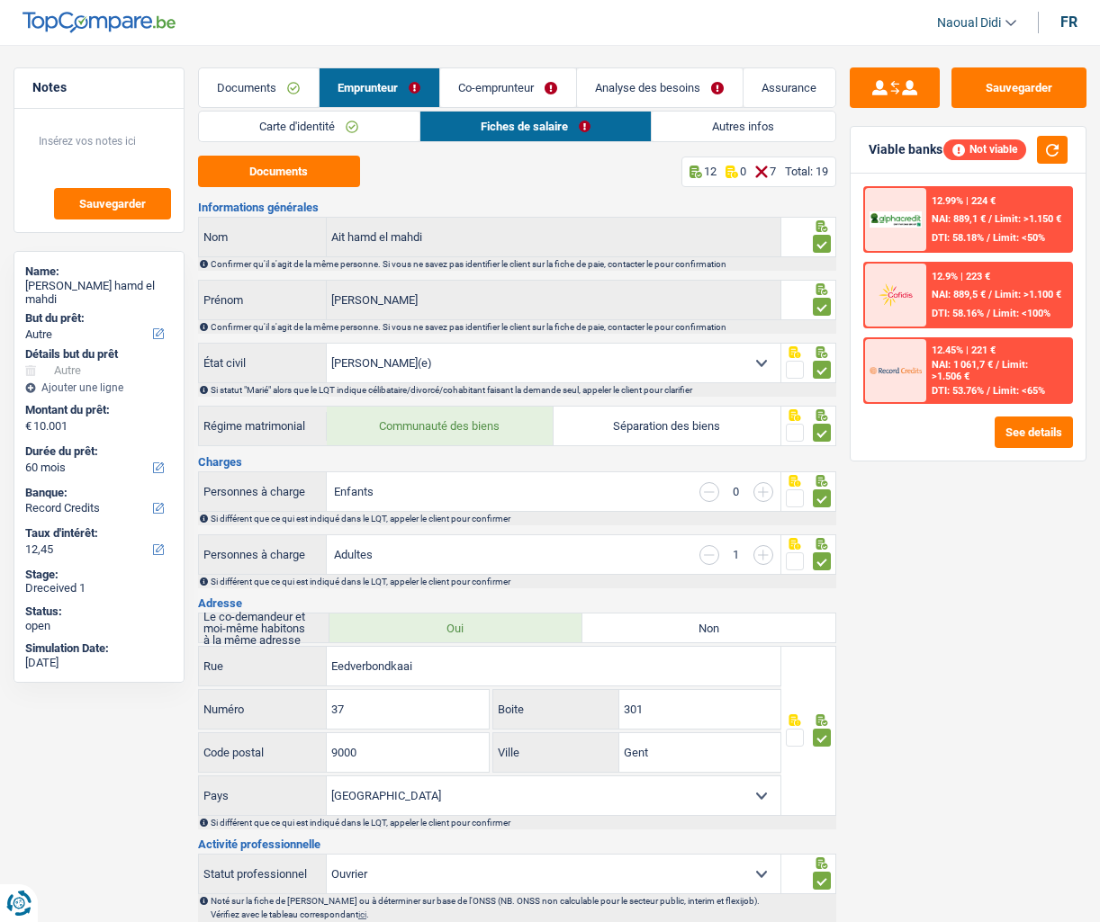
click at [626, 94] on link "Analyse des besoins" at bounding box center [660, 87] width 166 height 39
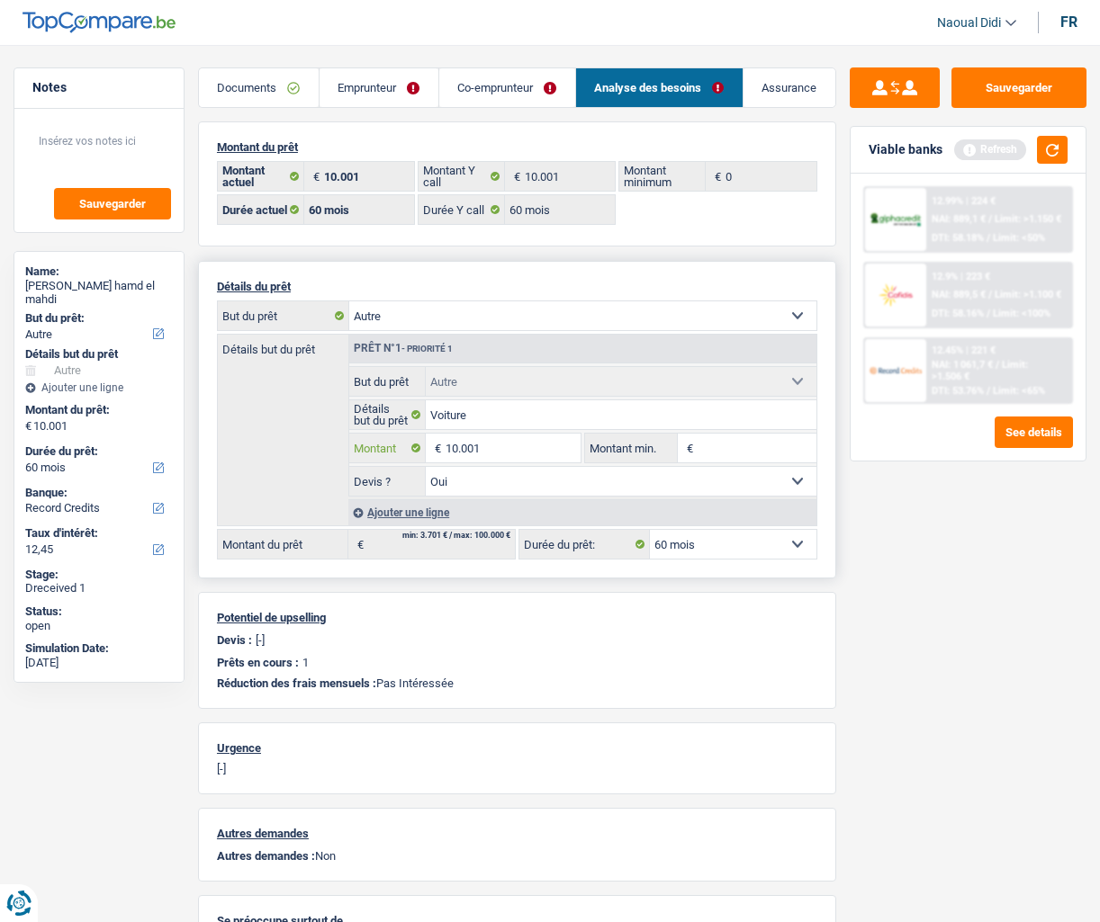
click at [460, 446] on input "10.001" at bounding box center [512, 448] width 135 height 29
type input "5.001"
select select "36"
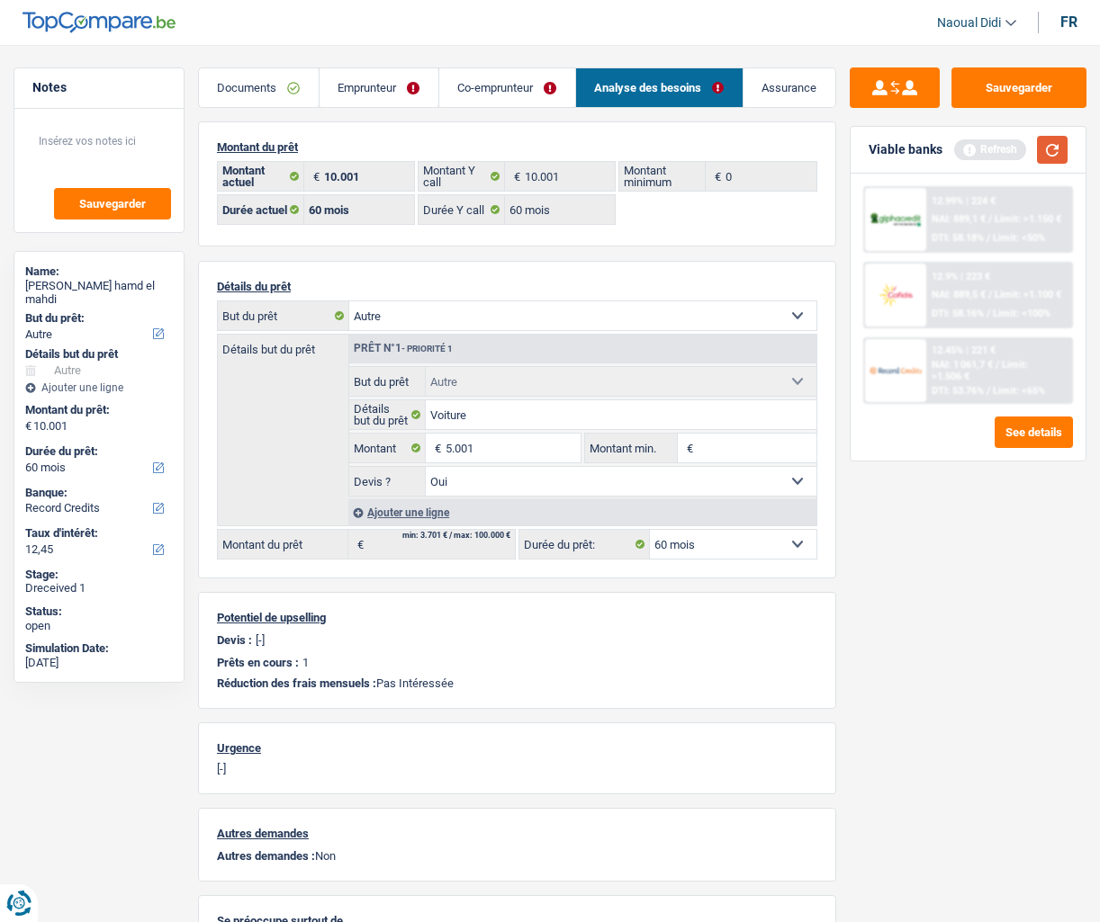
type input "5.001"
select select "36"
type input "5.001"
select select "36"
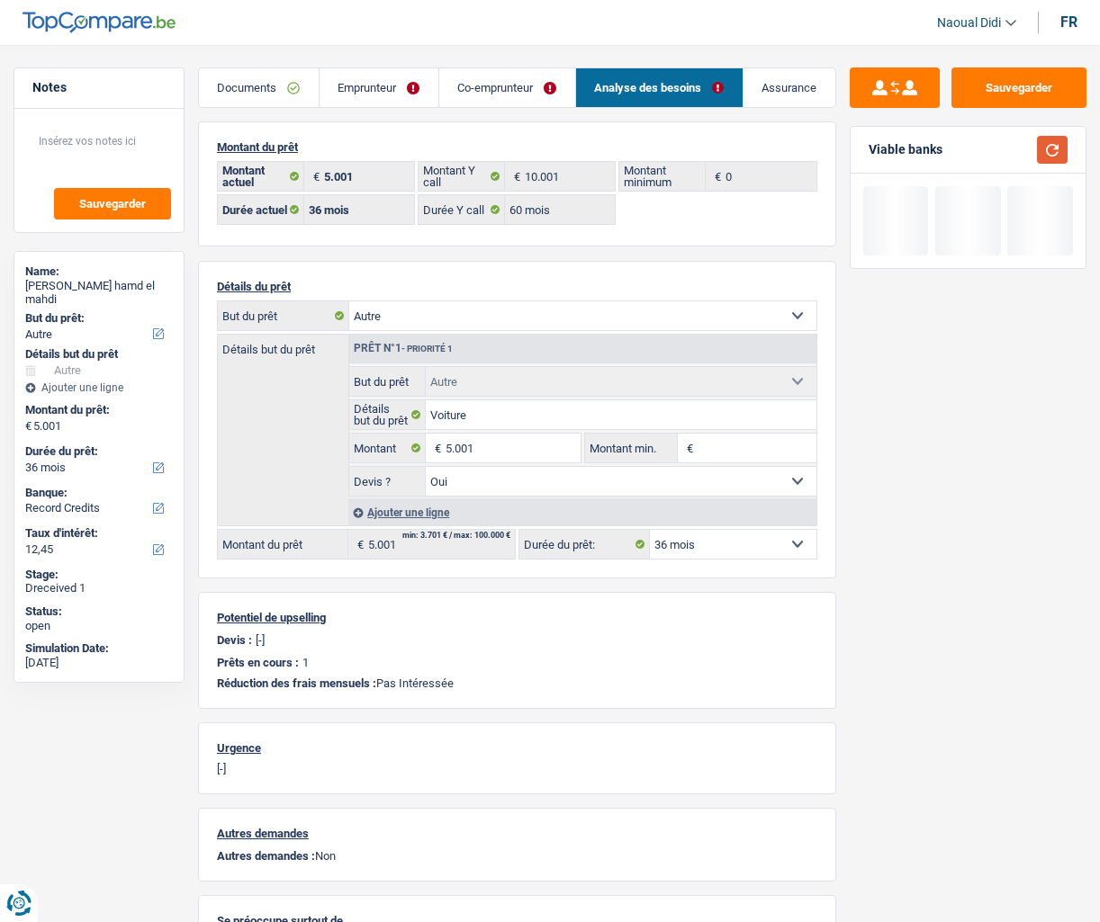
drag, startPoint x: 1051, startPoint y: 152, endPoint x: 984, endPoint y: 168, distance: 69.4
click at [1050, 155] on button "button" at bounding box center [1052, 150] width 31 height 28
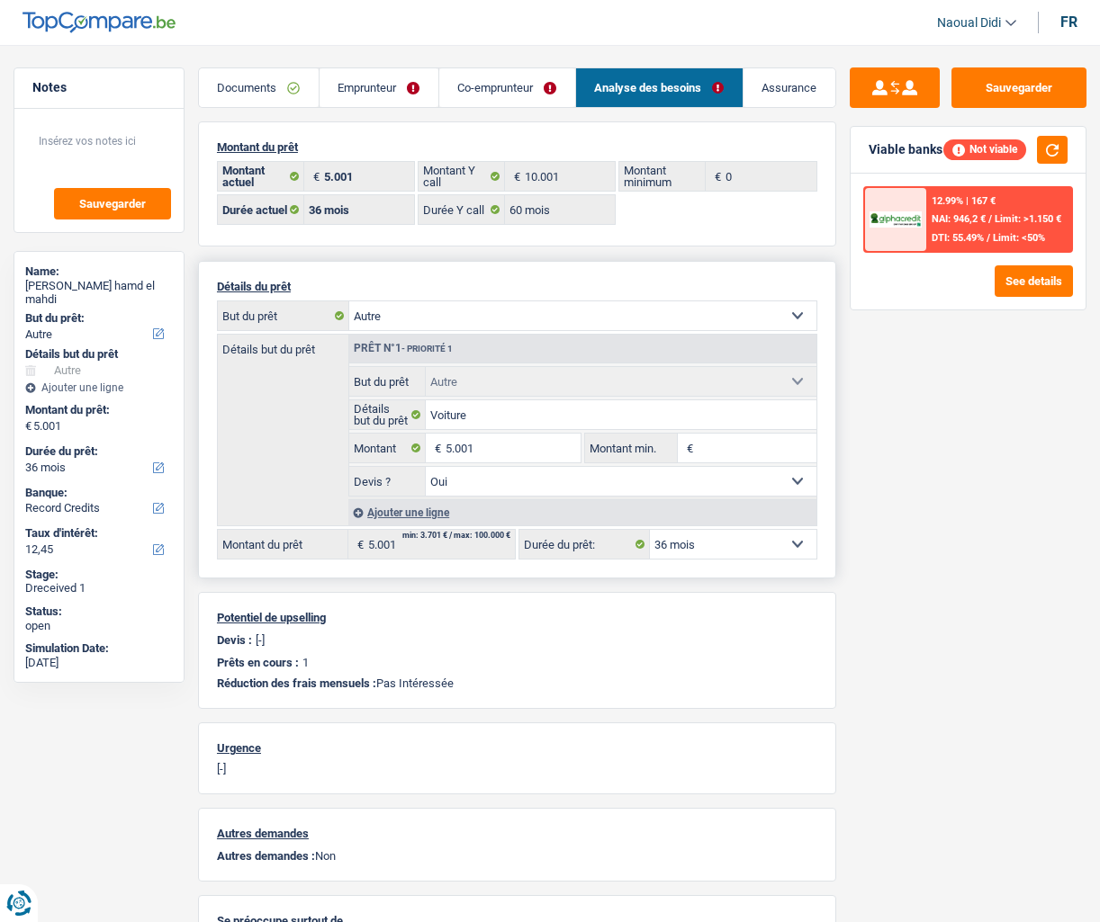
drag, startPoint x: 464, startPoint y: 447, endPoint x: 680, endPoint y: 284, distance: 270.5
click at [680, 284] on p "Détails du prêt" at bounding box center [517, 286] width 600 height 13
click at [468, 77] on link "Co-emprunteur" at bounding box center [507, 87] width 136 height 39
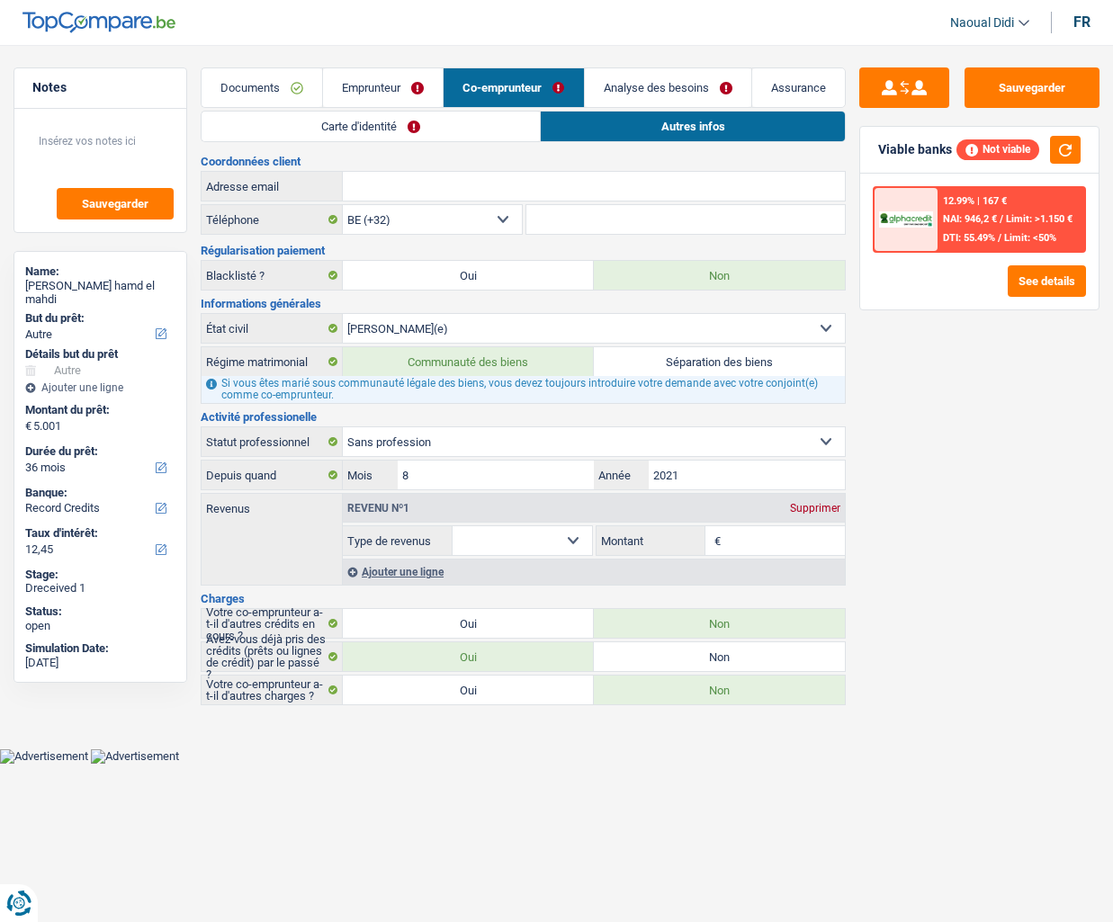
click at [355, 93] on link "Emprunteur" at bounding box center [383, 87] width 120 height 39
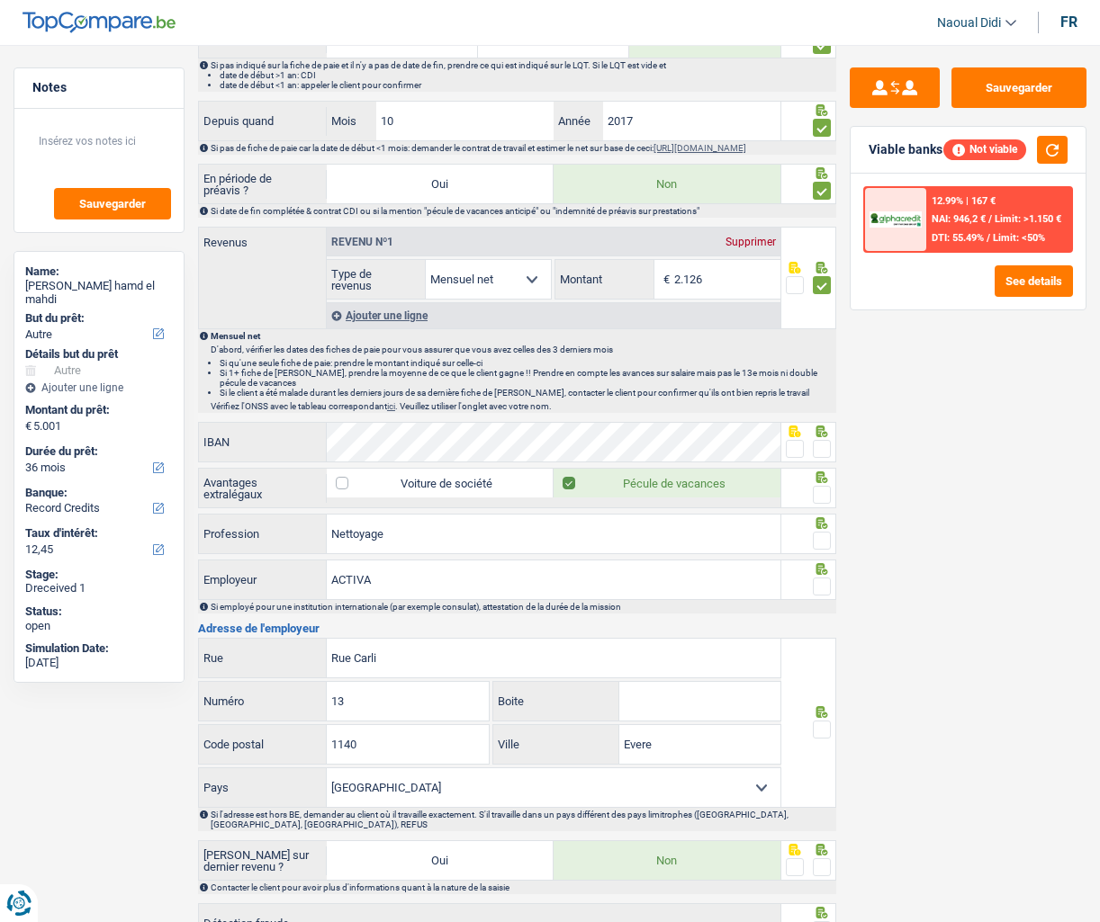
scroll to position [1074, 0]
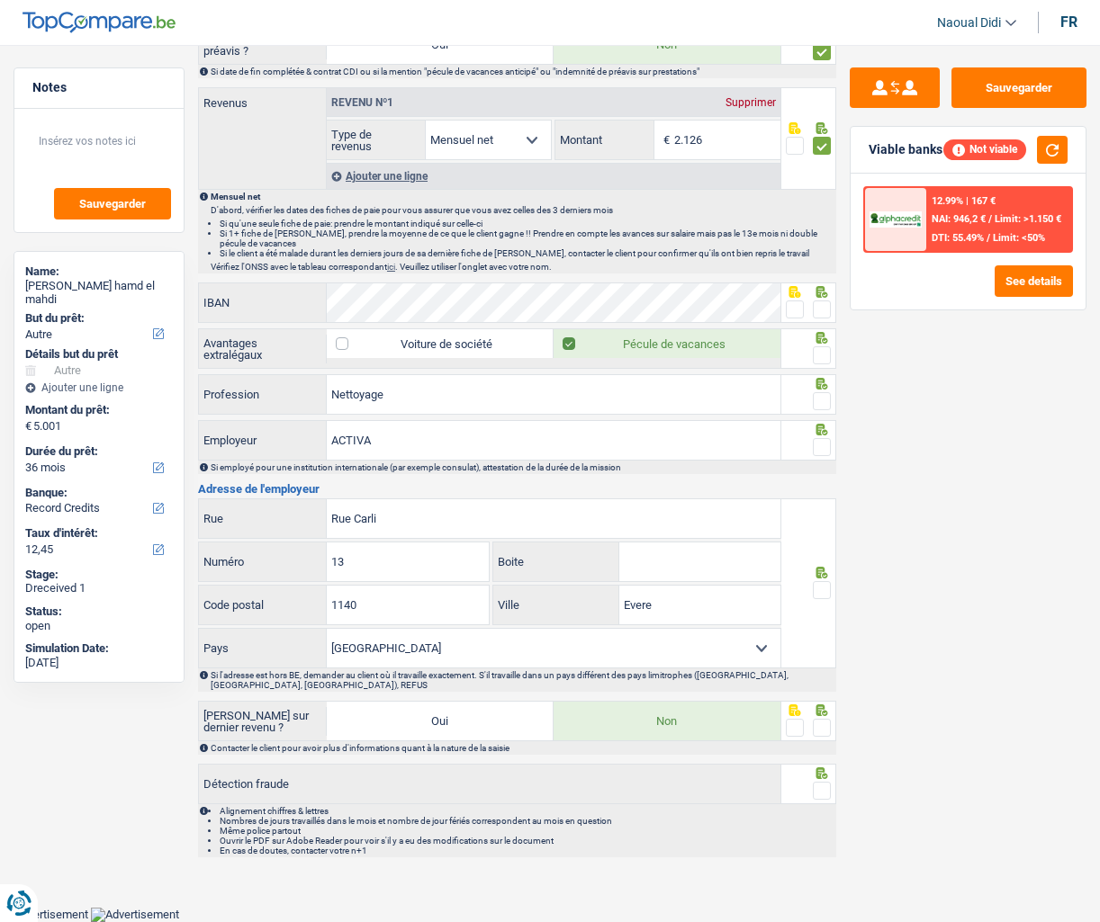
click at [826, 304] on span at bounding box center [822, 310] width 18 height 18
click at [0, 0] on input "radio" at bounding box center [0, 0] width 0 height 0
click at [790, 314] on span at bounding box center [795, 310] width 18 height 18
click at [0, 0] on input "radio" at bounding box center [0, 0] width 0 height 0
click at [823, 355] on span at bounding box center [822, 355] width 18 height 18
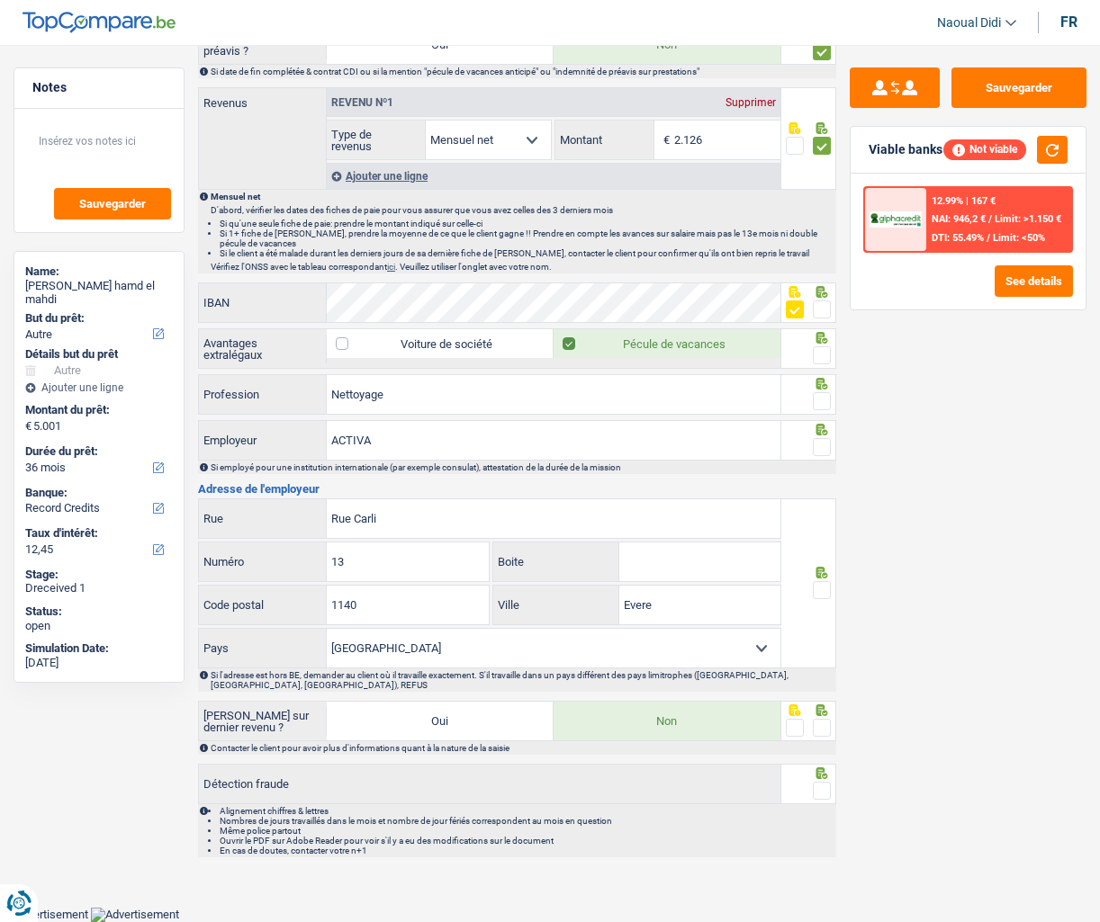
click at [0, 0] on input "radio" at bounding box center [0, 0] width 0 height 0
click at [823, 408] on span at bounding box center [822, 401] width 18 height 18
click at [0, 0] on input "radio" at bounding box center [0, 0] width 0 height 0
click at [821, 451] on span at bounding box center [822, 447] width 18 height 18
click at [0, 0] on input "radio" at bounding box center [0, 0] width 0 height 0
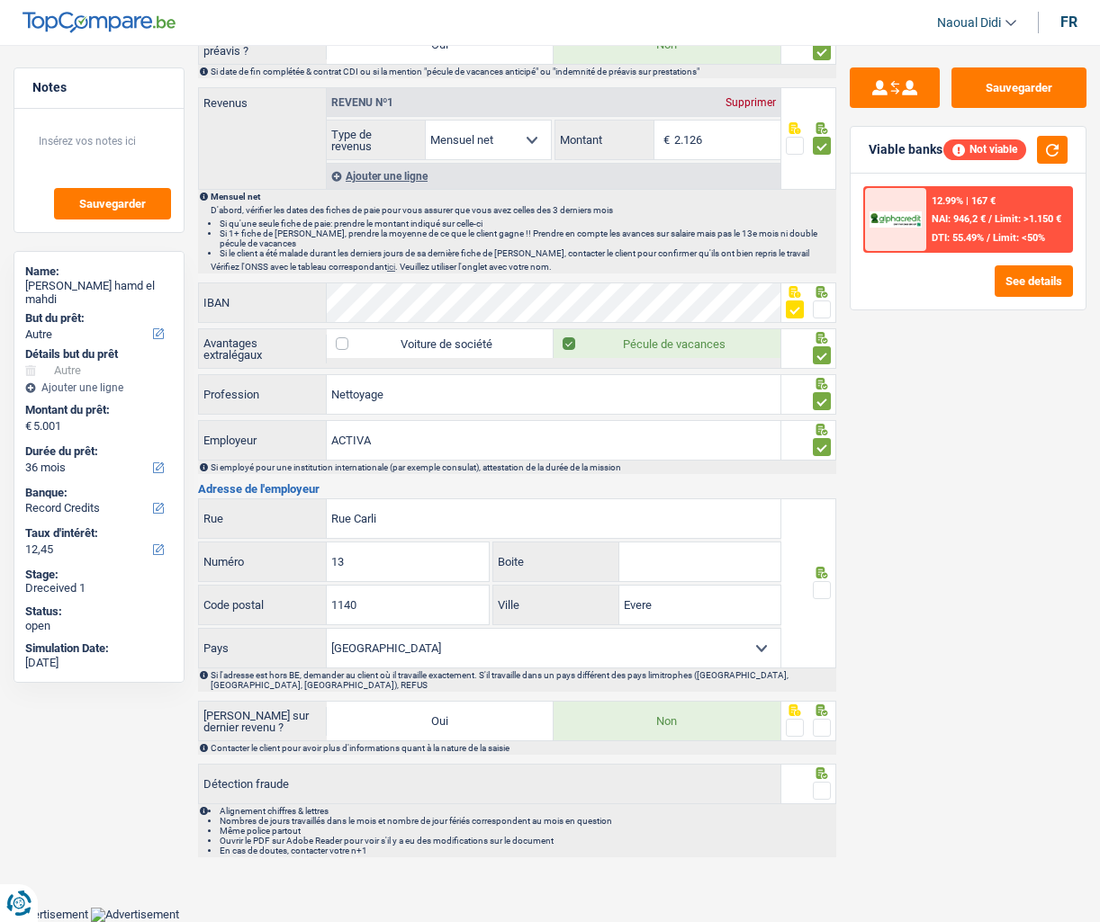
click at [822, 592] on span at bounding box center [822, 590] width 18 height 18
click at [0, 0] on input "radio" at bounding box center [0, 0] width 0 height 0
click at [819, 655] on span at bounding box center [822, 728] width 18 height 18
click at [0, 0] on input "radio" at bounding box center [0, 0] width 0 height 0
click at [824, 655] on span at bounding box center [822, 791] width 18 height 18
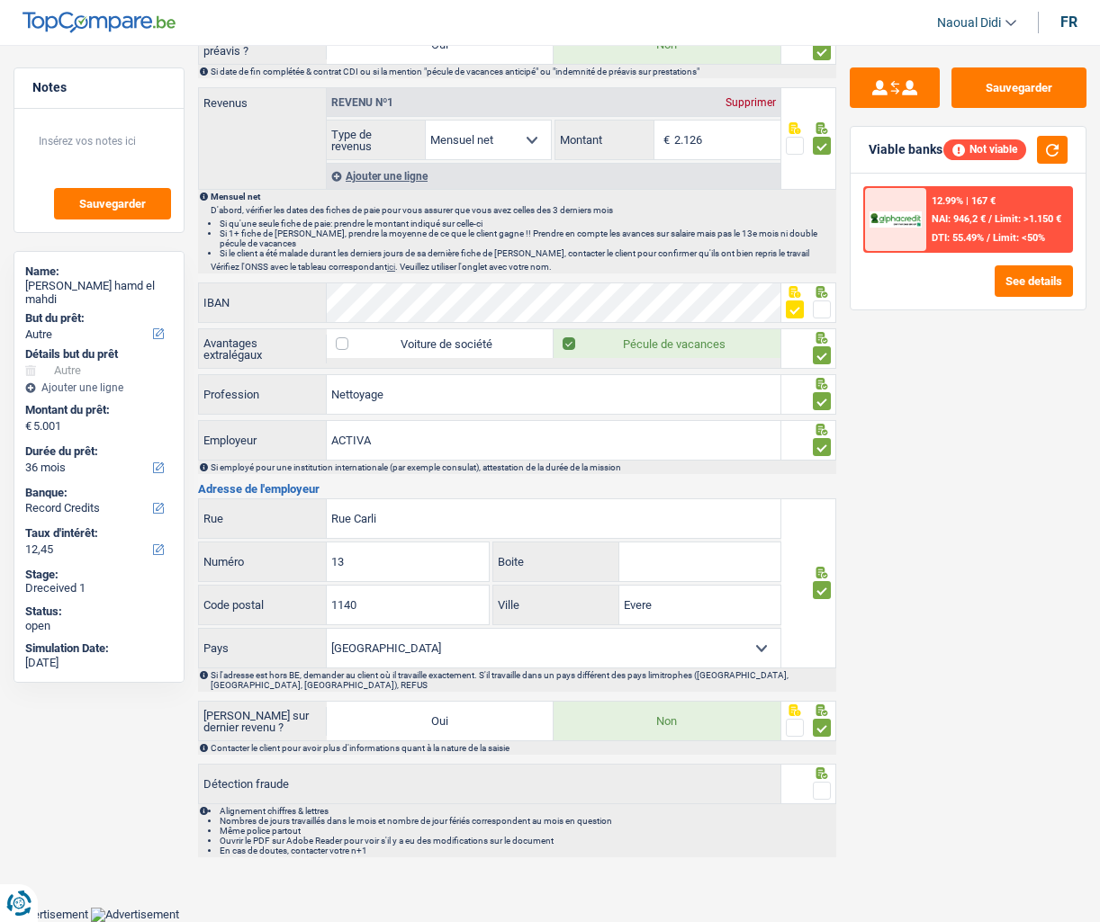
click at [0, 0] on input "radio" at bounding box center [0, 0] width 0 height 0
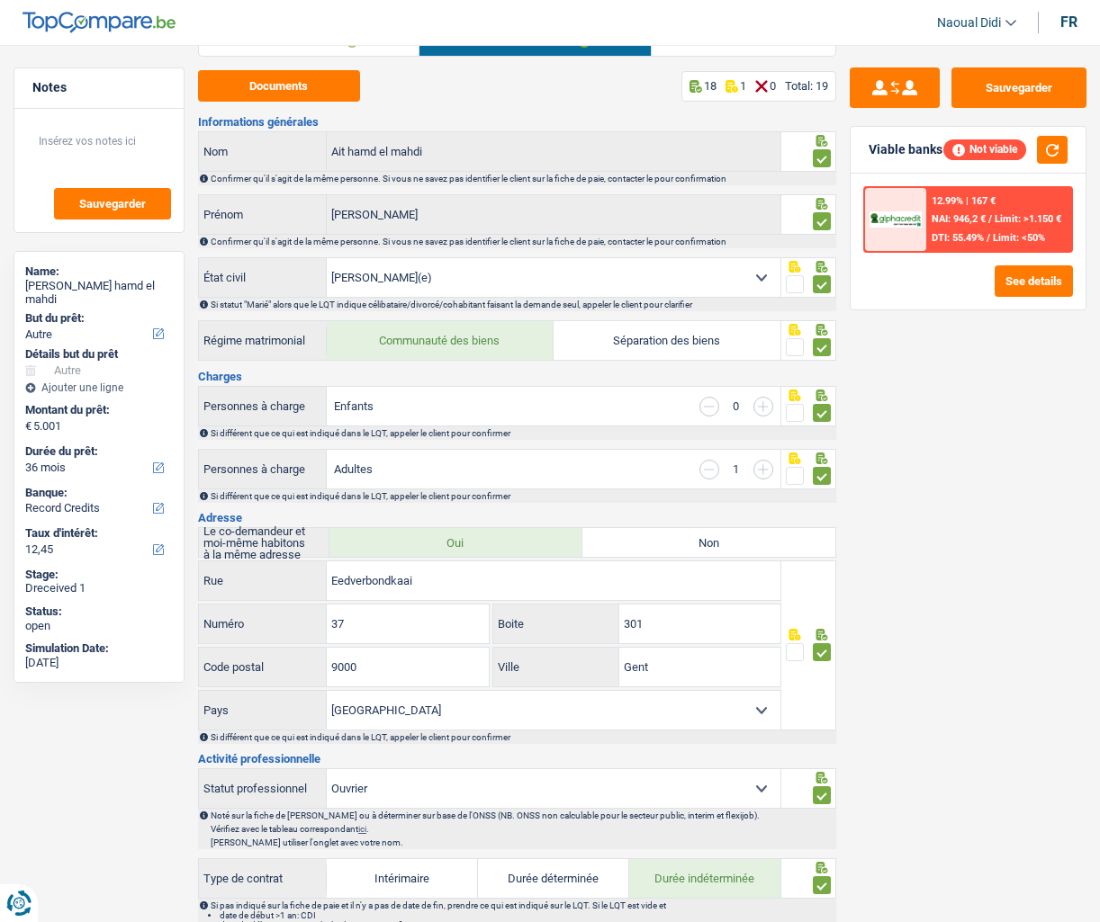
scroll to position [0, 0]
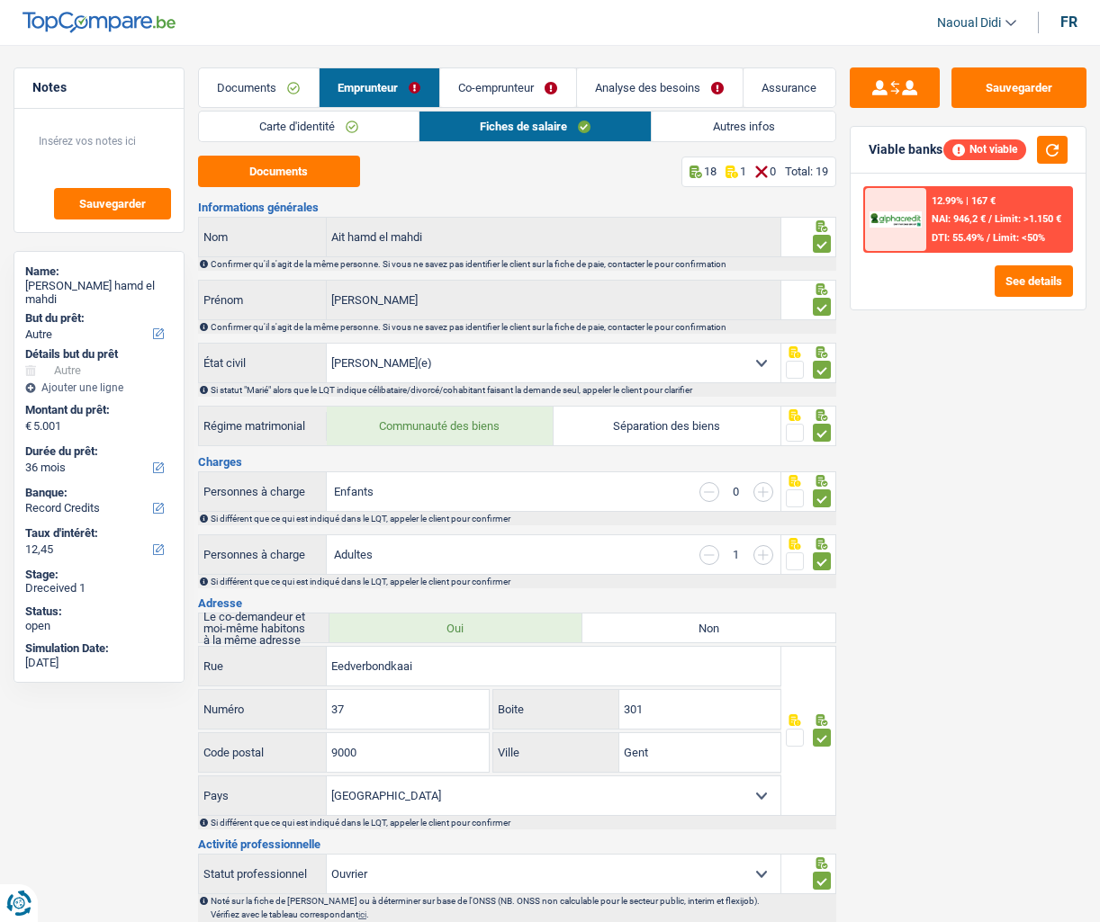
click at [486, 87] on link "Co-emprunteur" at bounding box center [508, 87] width 136 height 39
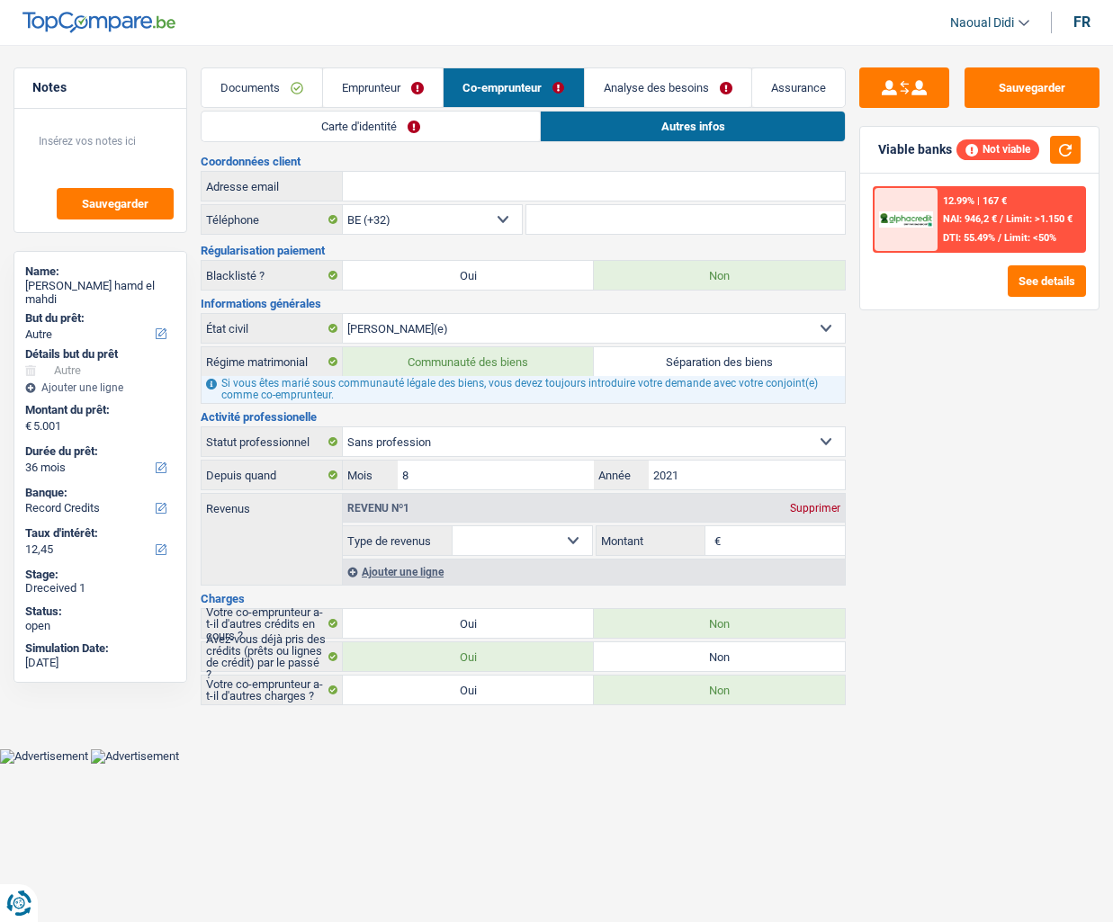
click at [360, 80] on link "Emprunteur" at bounding box center [383, 87] width 120 height 39
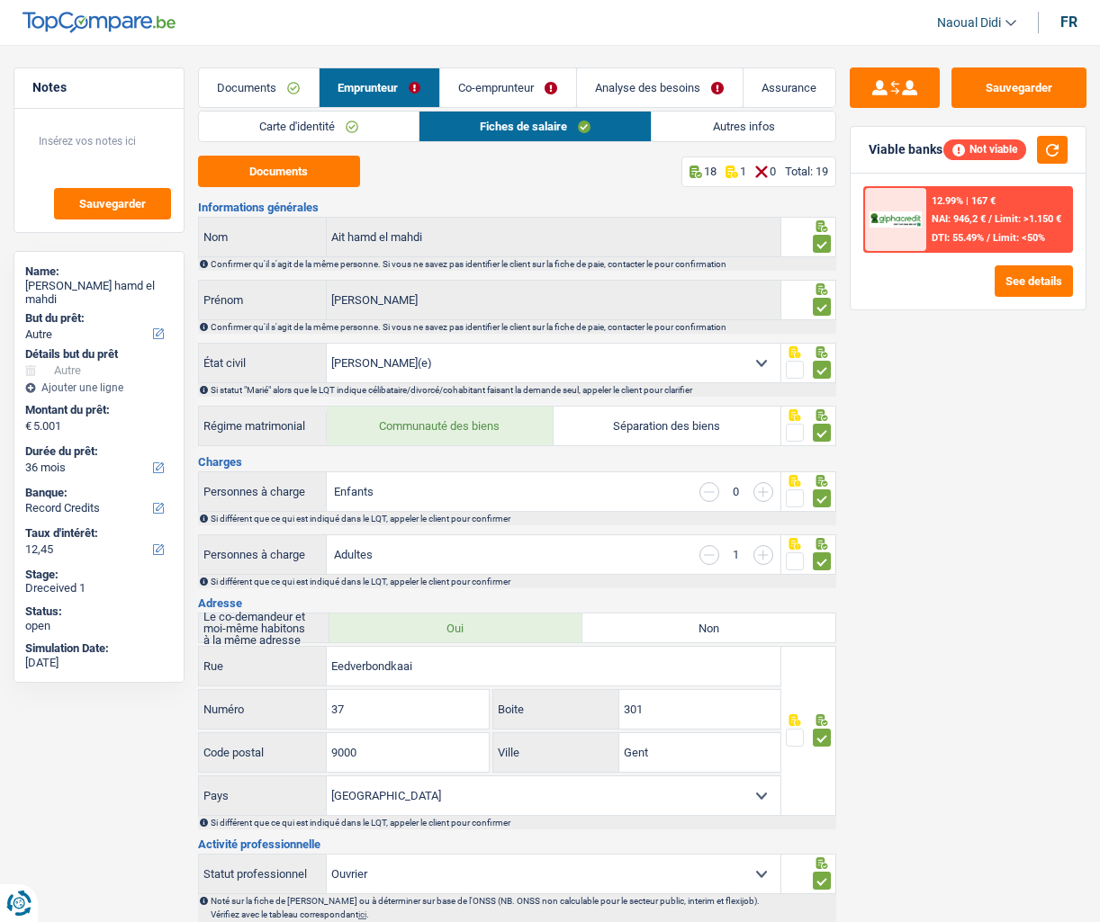
click at [316, 123] on link "Carte d'identité" at bounding box center [309, 127] width 220 height 30
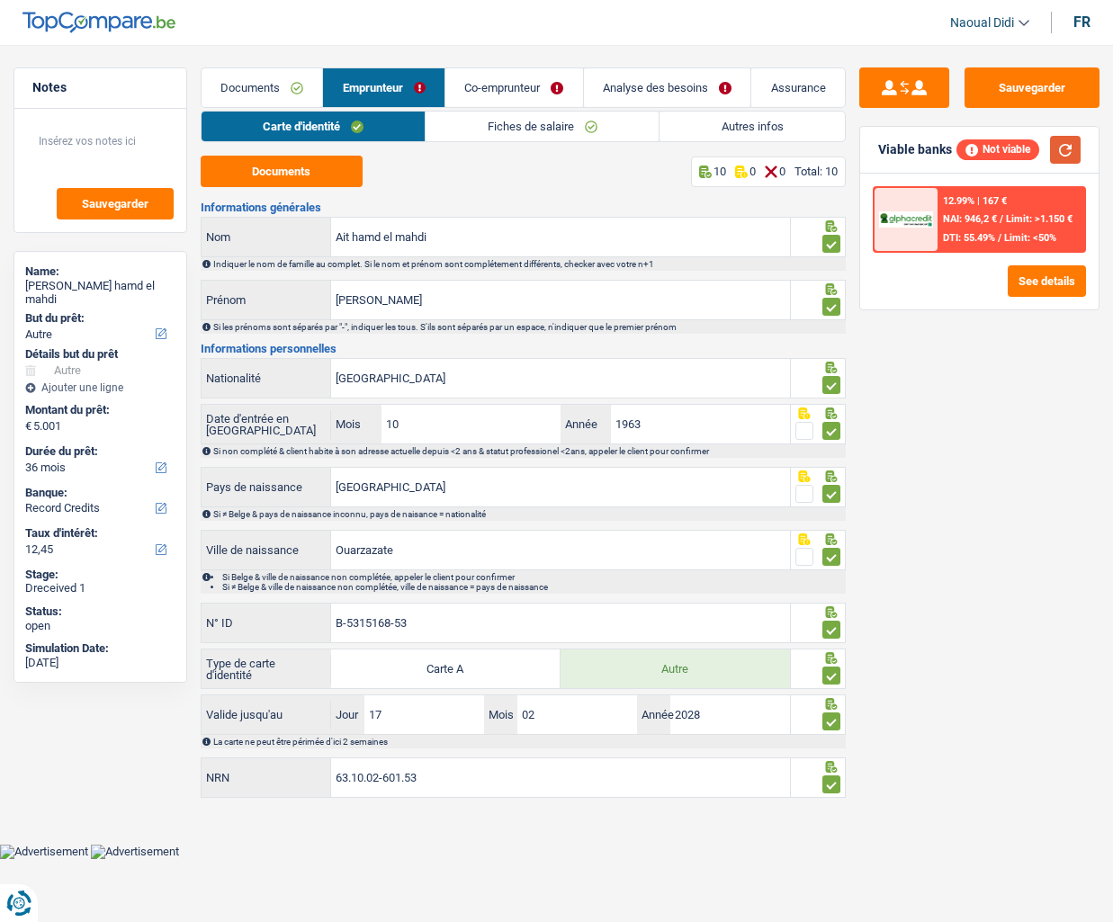
click at [1065, 147] on button "button" at bounding box center [1065, 150] width 31 height 28
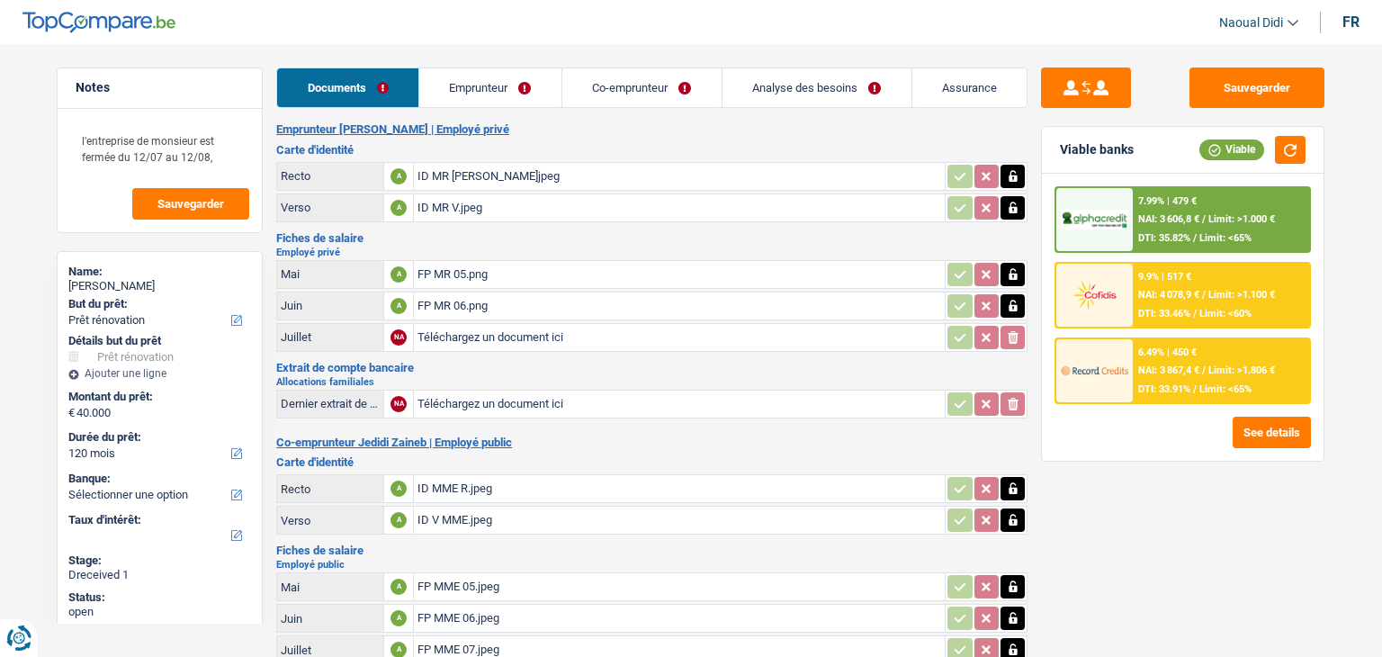
select select "renovation"
select select "120"
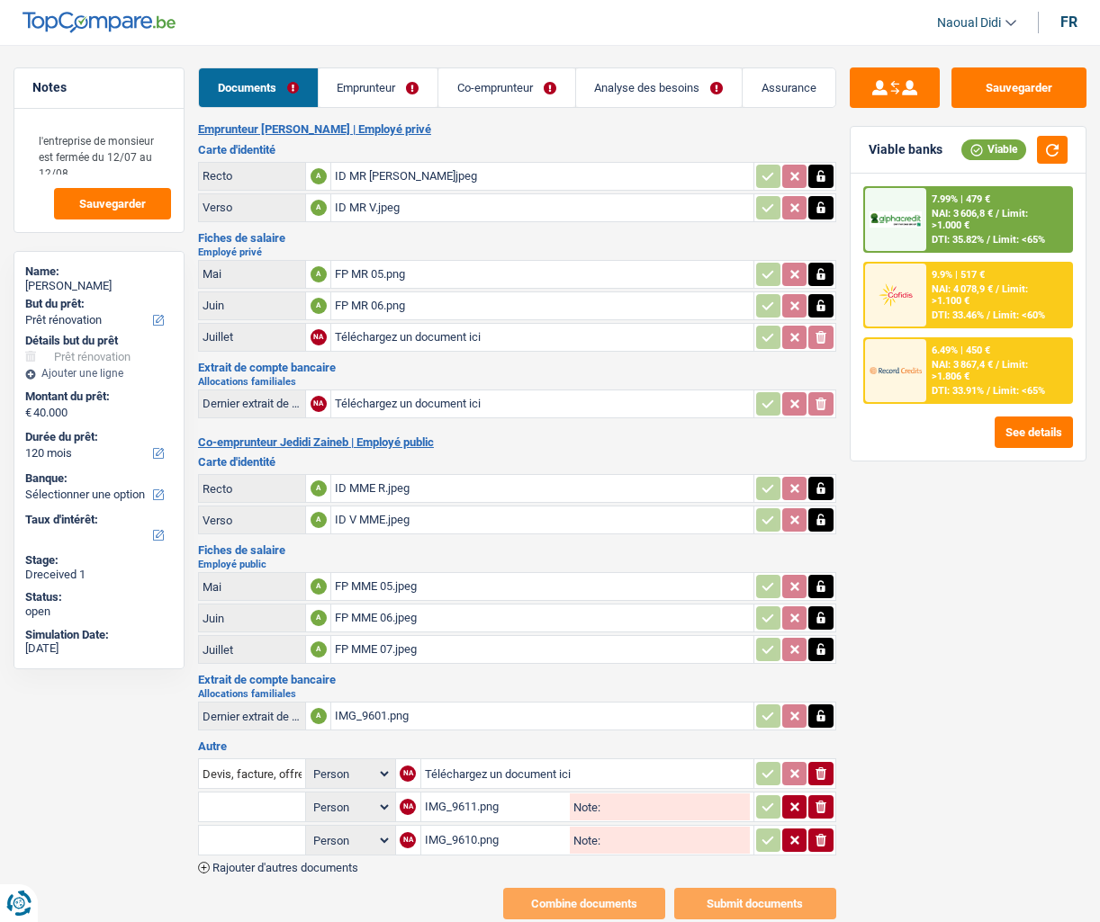
click at [373, 656] on div "IMG_9601.png" at bounding box center [542, 716] width 415 height 27
click at [376, 330] on input "Téléchargez un document ici" at bounding box center [542, 337] width 415 height 27
type input "C:\fakepath\fp.png"
click at [1026, 92] on button "Sauvegarder" at bounding box center [1018, 87] width 135 height 40
click at [391, 83] on link "Emprunteur" at bounding box center [379, 87] width 120 height 39
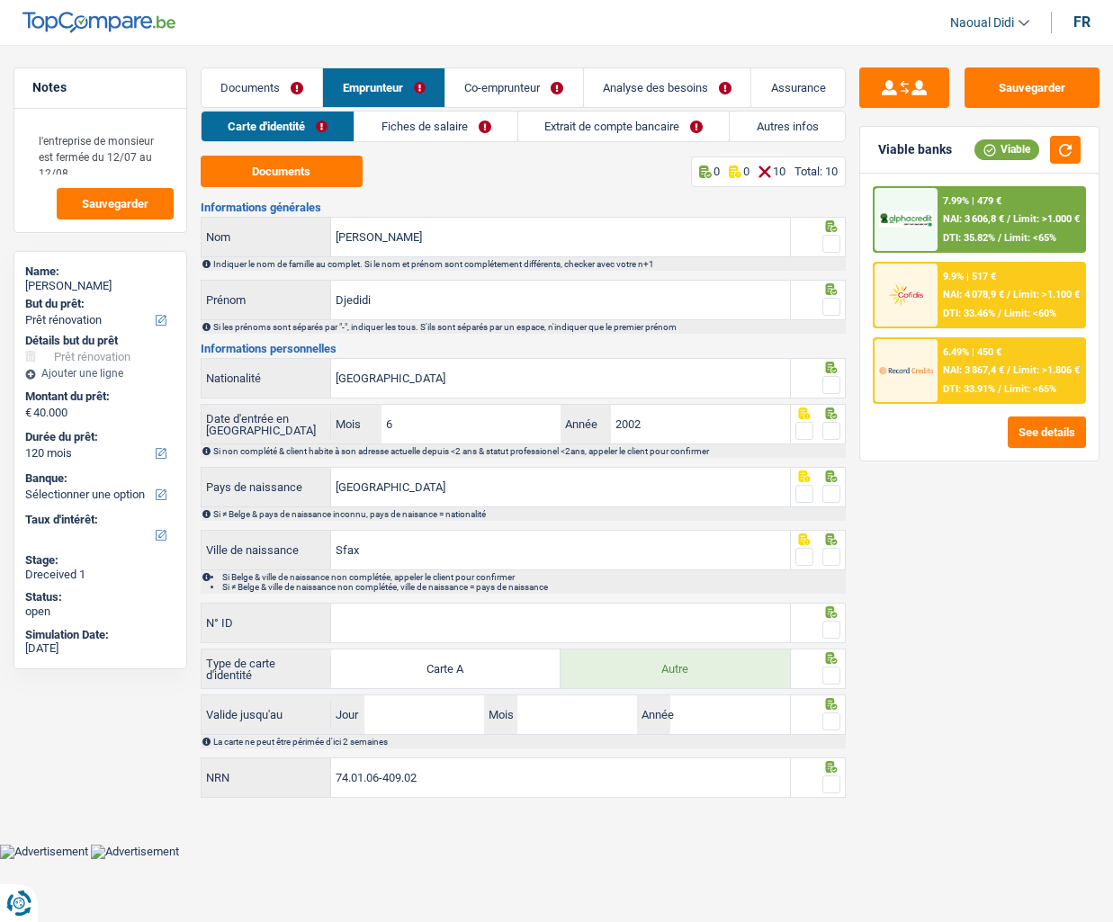
click at [446, 133] on link "Fiches de salaire" at bounding box center [436, 127] width 163 height 30
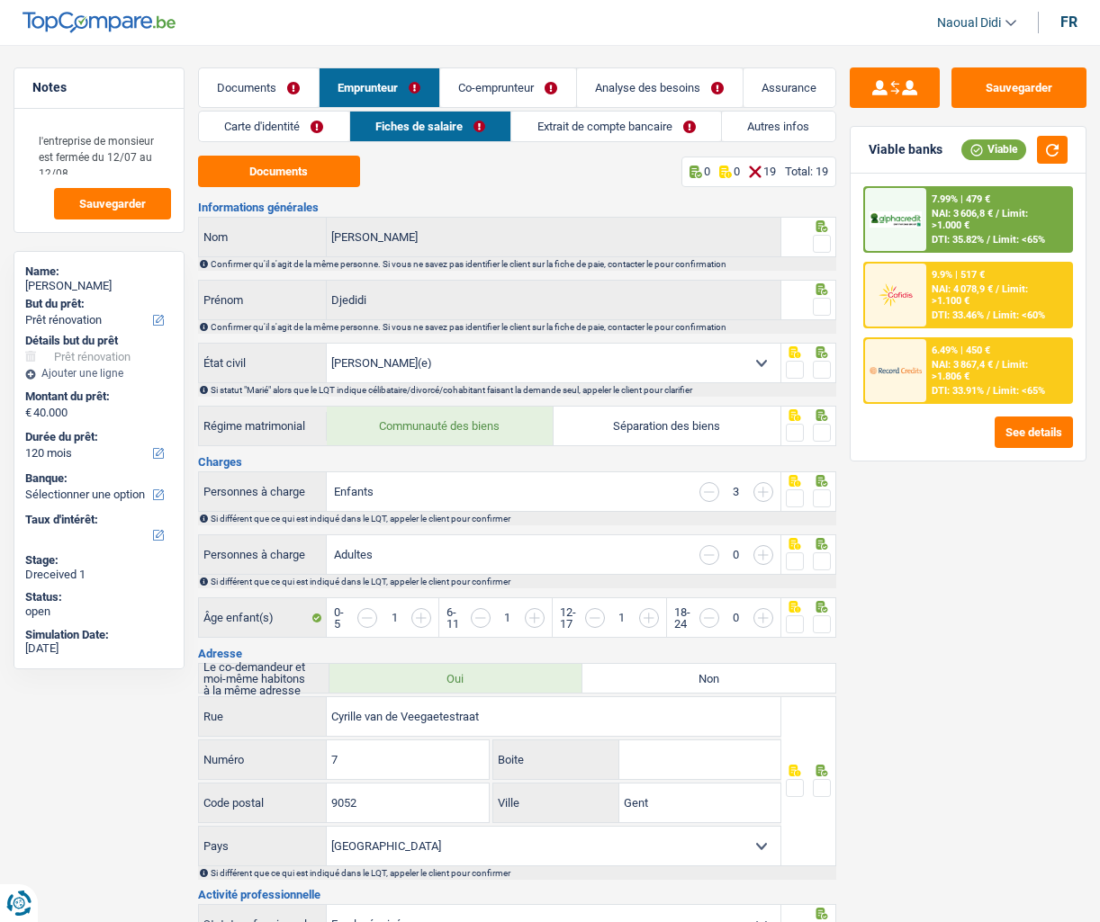
click at [571, 136] on link "Extrait de compte bancaire" at bounding box center [616, 127] width 210 height 30
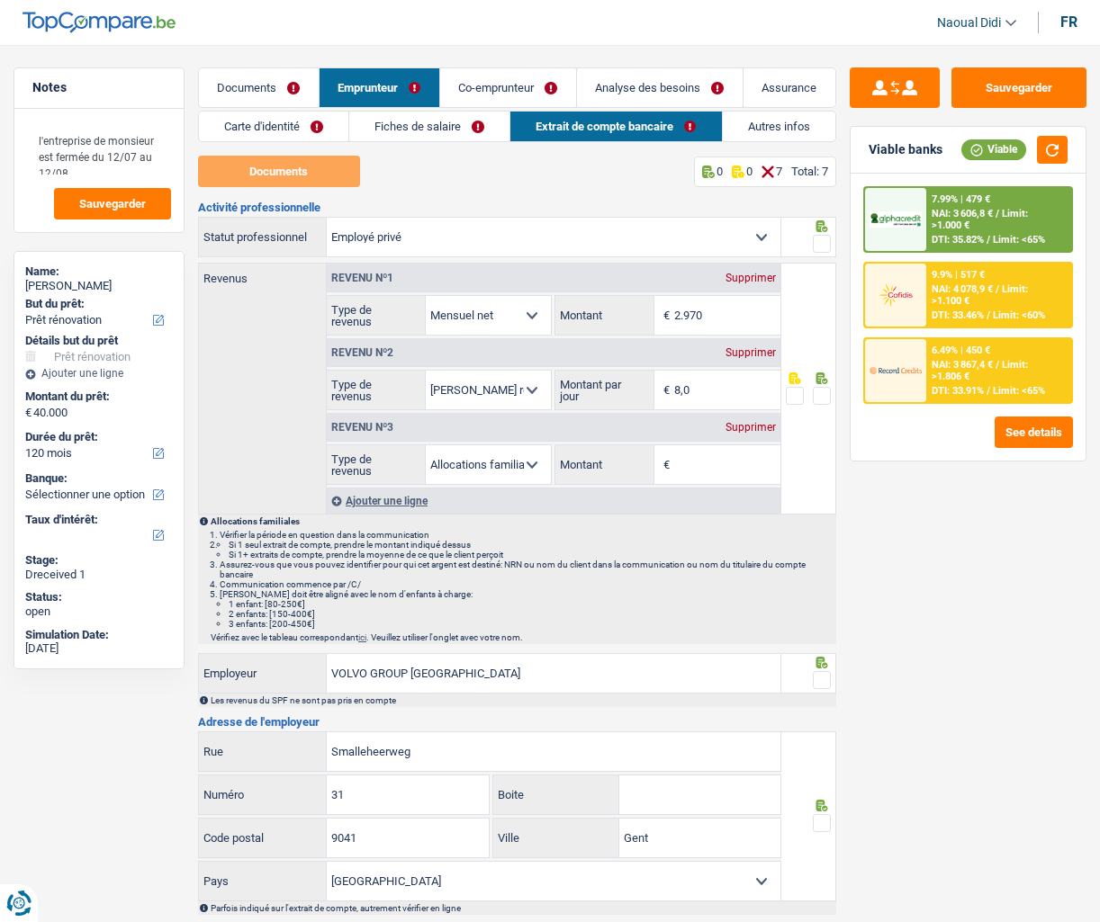
click at [249, 123] on link "Carte d'identité" at bounding box center [273, 127] width 149 height 30
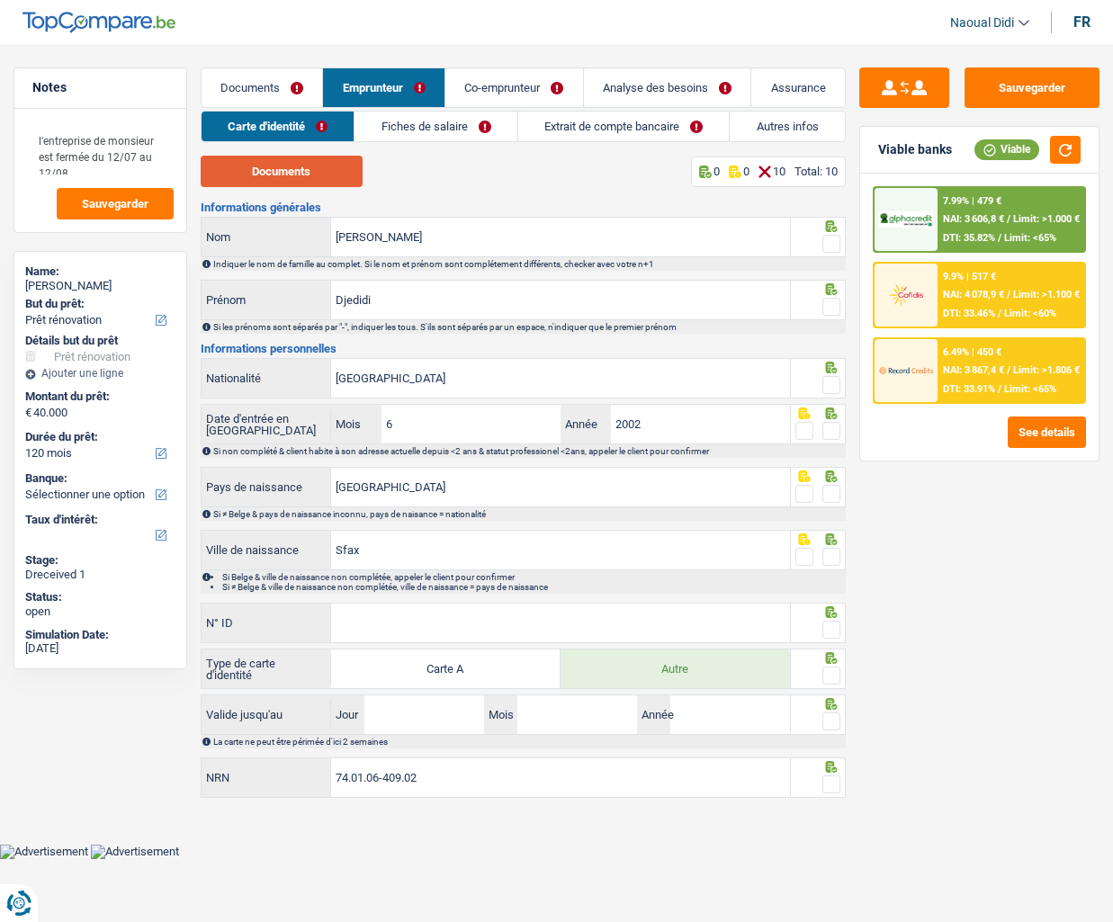
click at [270, 176] on button "Documents" at bounding box center [282, 171] width 162 height 31
click at [302, 123] on link "Carte d'identité" at bounding box center [278, 127] width 153 height 30
click at [410, 126] on link "Fiches de salaire" at bounding box center [436, 127] width 163 height 30
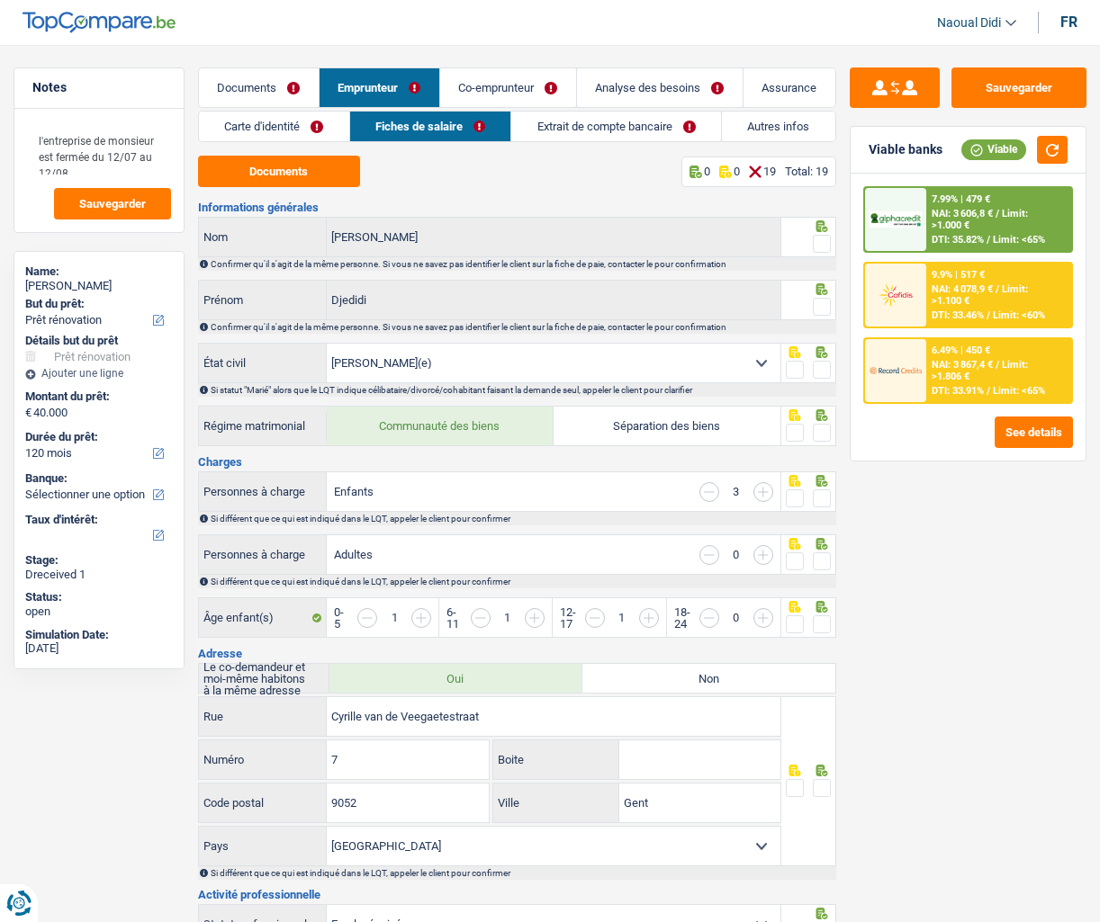
click at [302, 130] on link "Carte d'identité" at bounding box center [274, 127] width 150 height 30
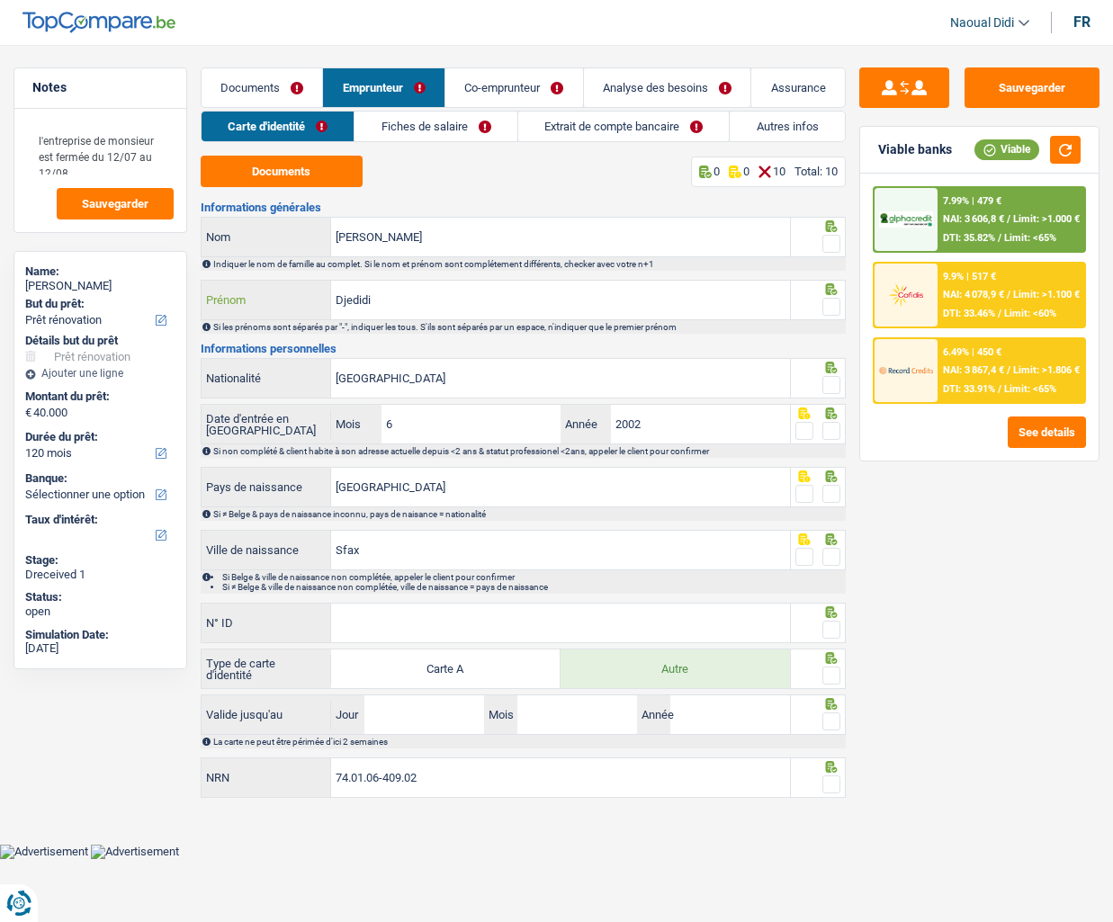
drag, startPoint x: 417, startPoint y: 300, endPoint x: 196, endPoint y: 281, distance: 221.3
click at [196, 281] on div "Notes l'entreprise de monsieur est fermée du 12/07 au 12/08, Sauvegarder Name: …" at bounding box center [556, 435] width 1113 height 736
drag, startPoint x: 393, startPoint y: 246, endPoint x: 303, endPoint y: 224, distance: 92.5
click at [303, 224] on div "[PERSON_NAME]" at bounding box center [496, 237] width 589 height 39
paste input "Djedidi"
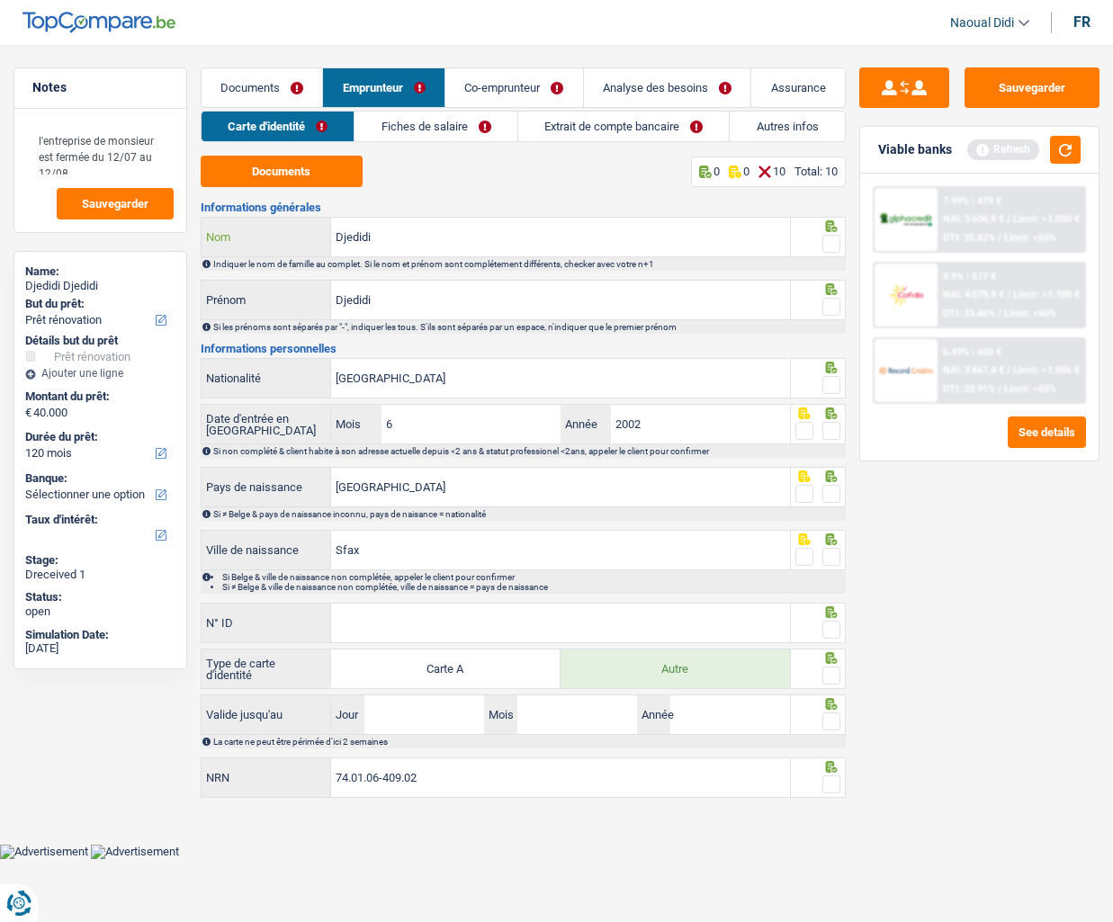
type input "Djedidi"
drag, startPoint x: 382, startPoint y: 299, endPoint x: 278, endPoint y: 299, distance: 103.5
click at [278, 299] on div "Djedidi Prénom" at bounding box center [496, 300] width 589 height 39
type input "[PERSON_NAME]"
click at [829, 246] on span at bounding box center [832, 244] width 18 height 18
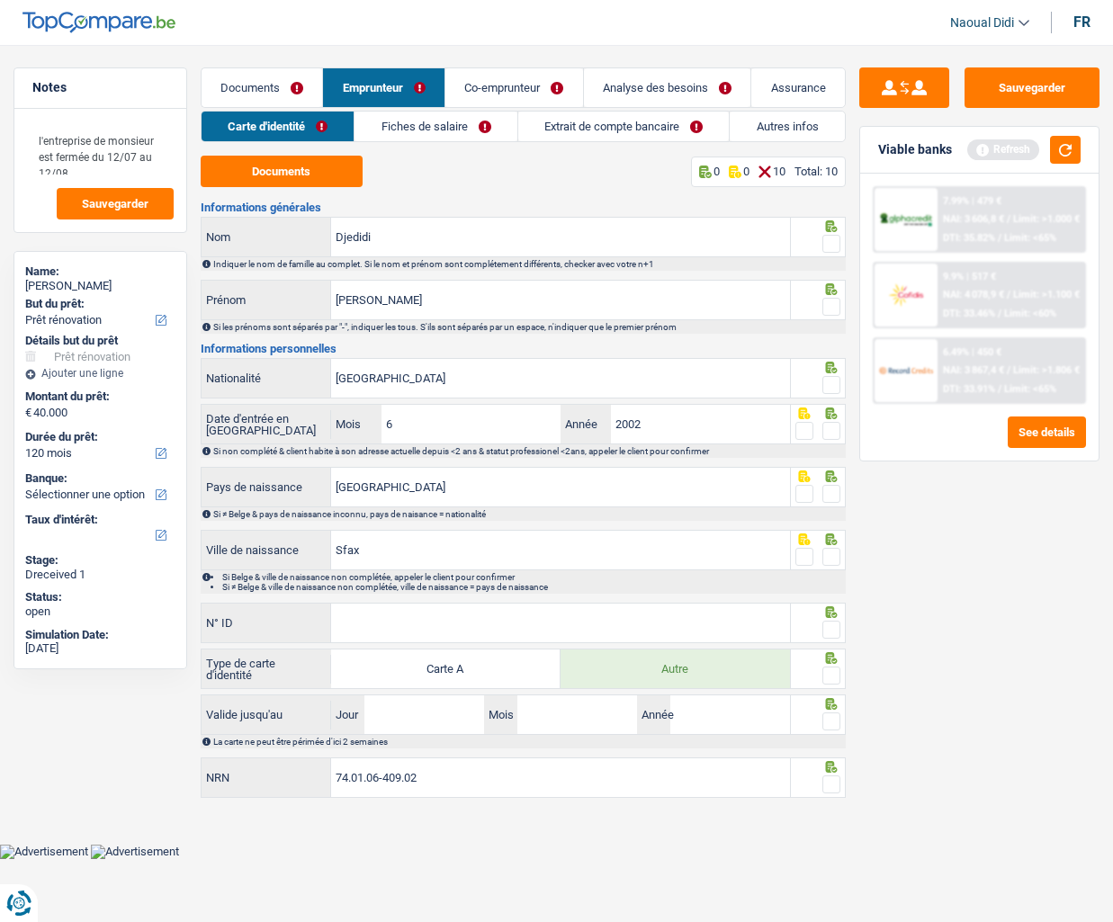
click at [0, 0] on input "radio" at bounding box center [0, 0] width 0 height 0
click at [834, 310] on span at bounding box center [832, 307] width 18 height 18
click at [0, 0] on input "radio" at bounding box center [0, 0] width 0 height 0
click at [836, 390] on span at bounding box center [832, 385] width 18 height 18
click at [0, 0] on input "radio" at bounding box center [0, 0] width 0 height 0
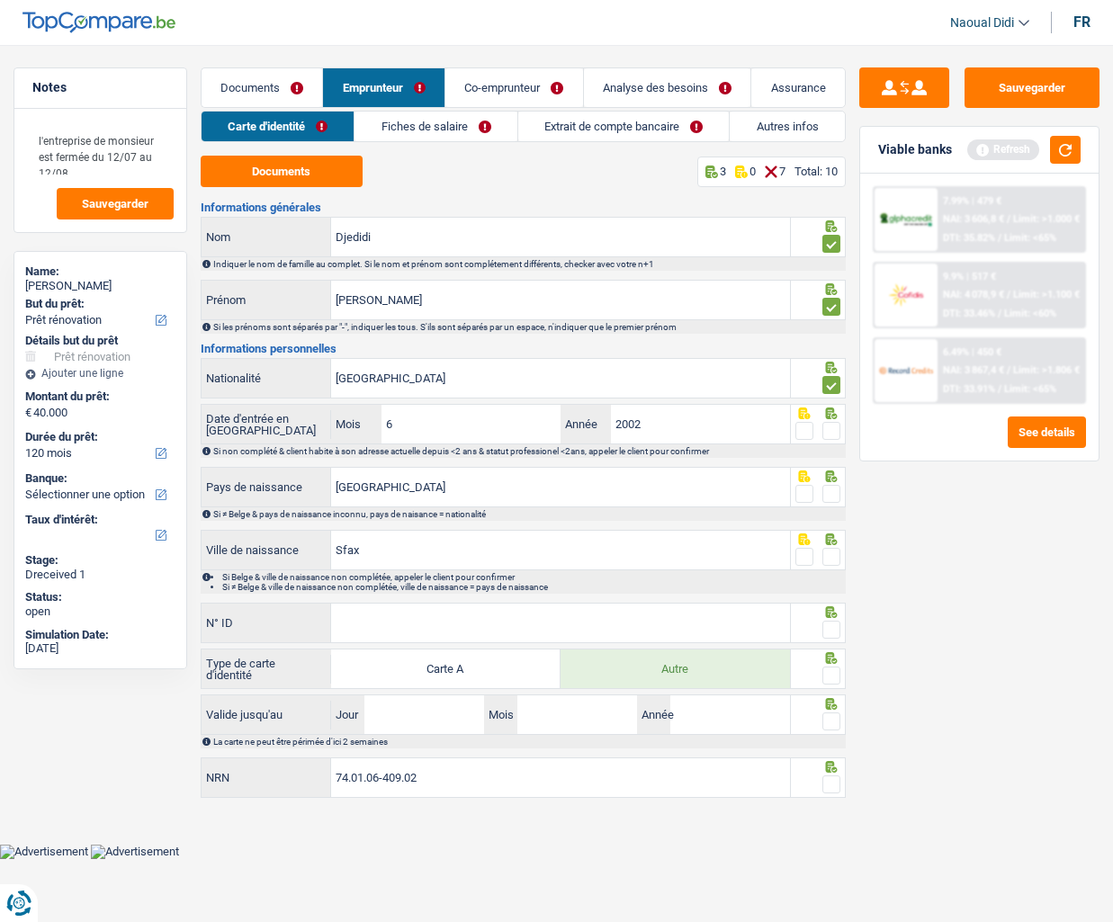
click at [835, 426] on span at bounding box center [832, 431] width 18 height 18
click at [0, 0] on input "radio" at bounding box center [0, 0] width 0 height 0
click at [538, 382] on input "[GEOGRAPHIC_DATA]" at bounding box center [560, 378] width 459 height 39
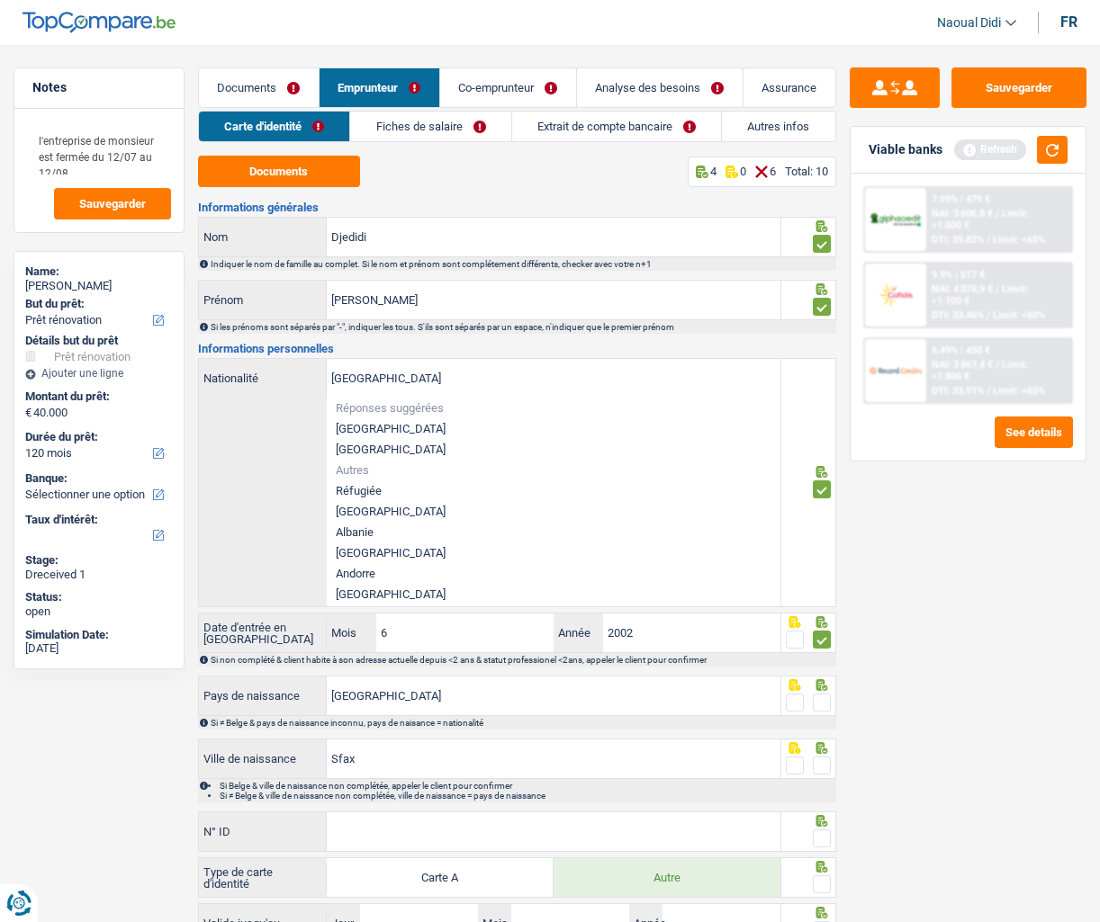
click at [375, 429] on li "[GEOGRAPHIC_DATA]" at bounding box center [554, 428] width 454 height 21
type input "[GEOGRAPHIC_DATA]"
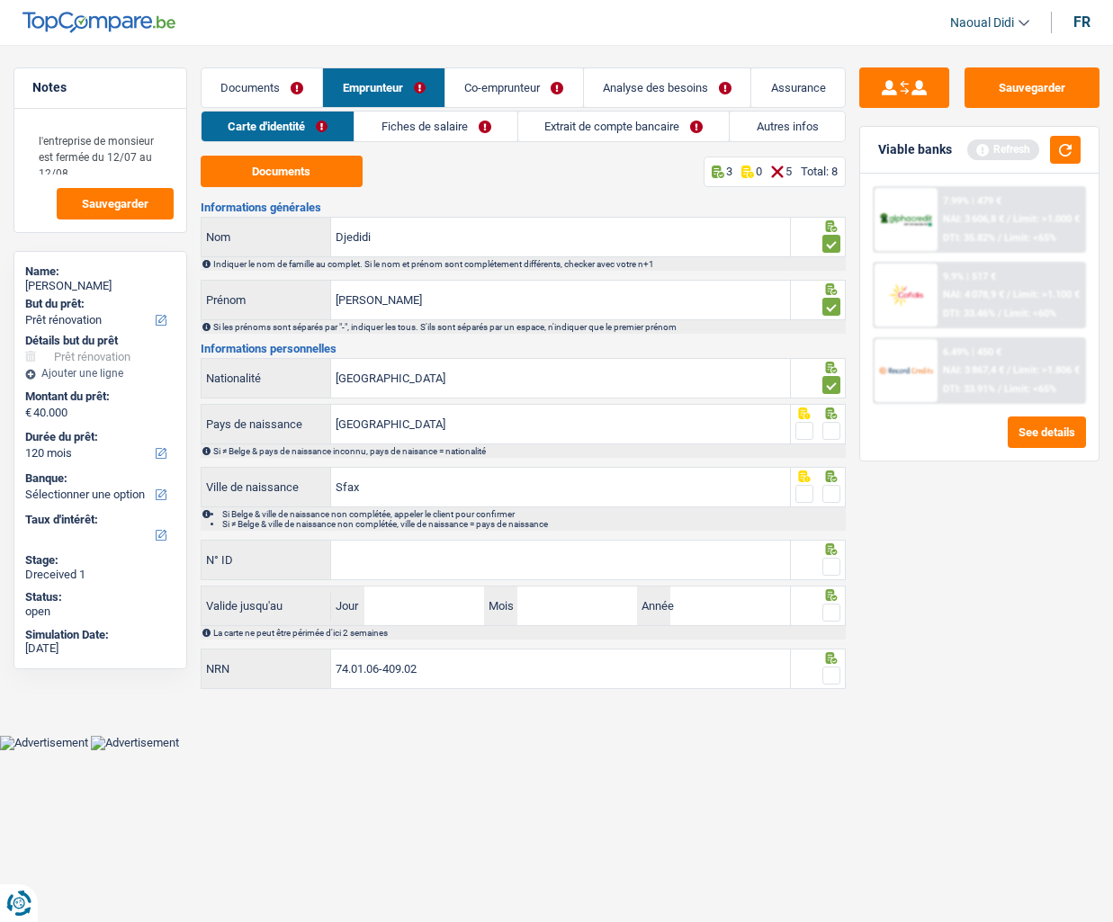
click at [835, 434] on span at bounding box center [832, 431] width 18 height 18
click at [0, 0] on input "radio" at bounding box center [0, 0] width 0 height 0
click at [835, 490] on span at bounding box center [832, 494] width 18 height 18
click at [0, 0] on input "radio" at bounding box center [0, 0] width 0 height 0
click at [588, 562] on input "N° ID" at bounding box center [560, 560] width 459 height 39
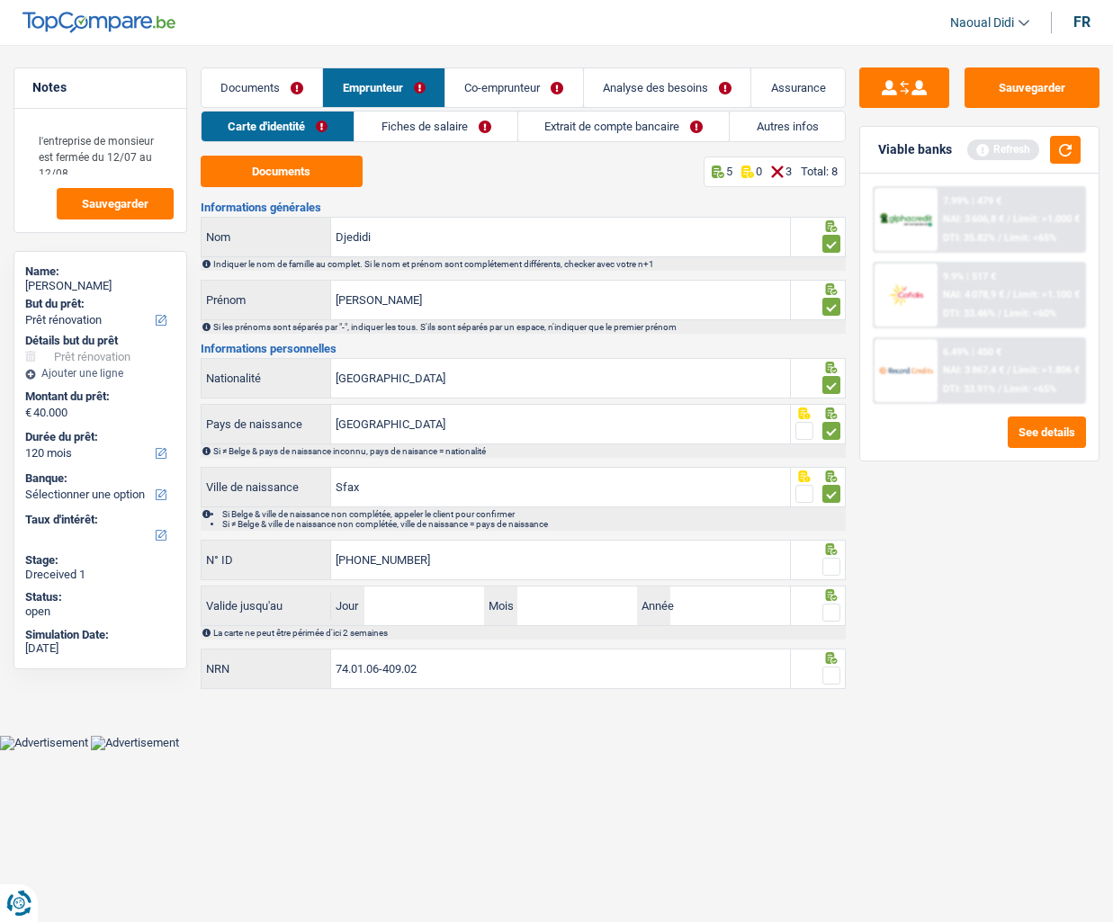
type input "592-7244298-31"
click at [452, 602] on input "Jour" at bounding box center [424, 606] width 120 height 39
type input "03"
type input "01"
type input "2028"
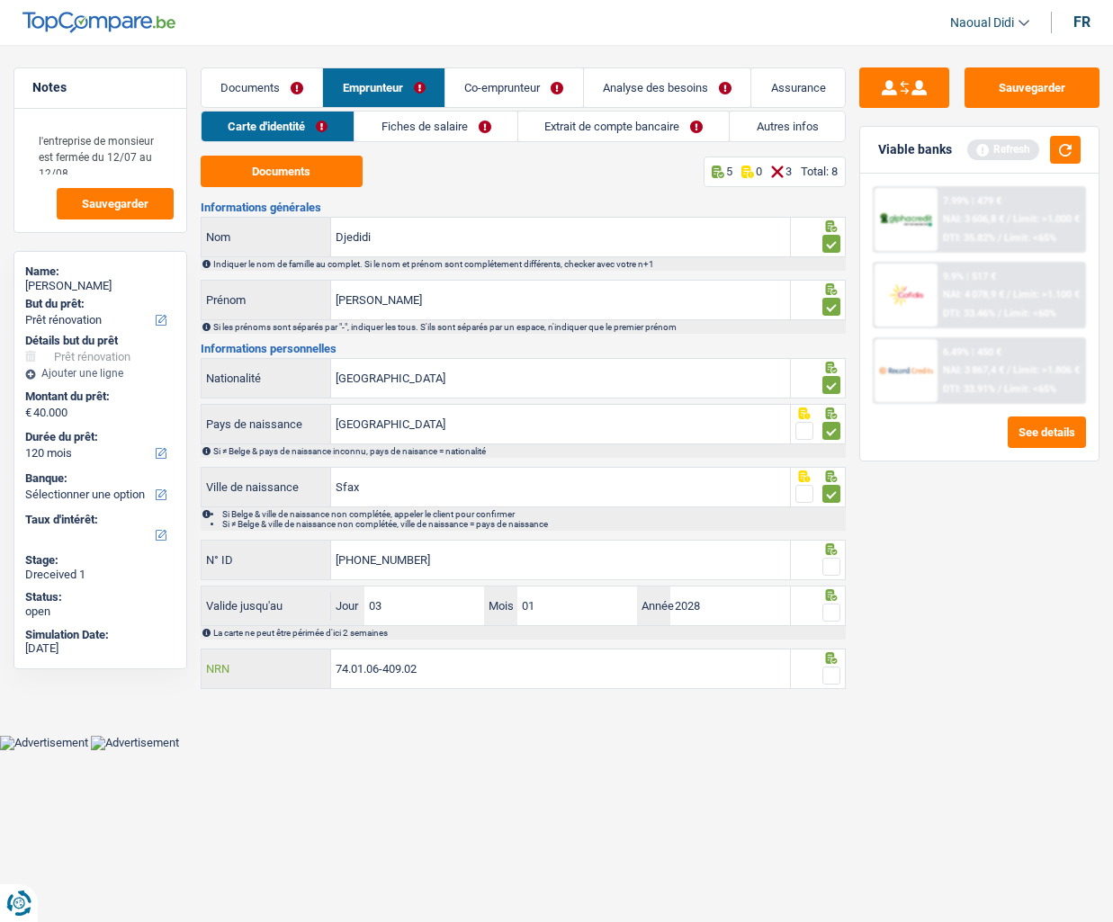
click at [443, 656] on input "74.01.06-409.02" at bounding box center [560, 669] width 459 height 39
click at [434, 656] on input "74.01.06-409.02" at bounding box center [560, 669] width 459 height 39
click at [839, 571] on span at bounding box center [832, 567] width 18 height 18
click at [0, 0] on input "radio" at bounding box center [0, 0] width 0 height 0
click at [838, 613] on span at bounding box center [832, 613] width 18 height 18
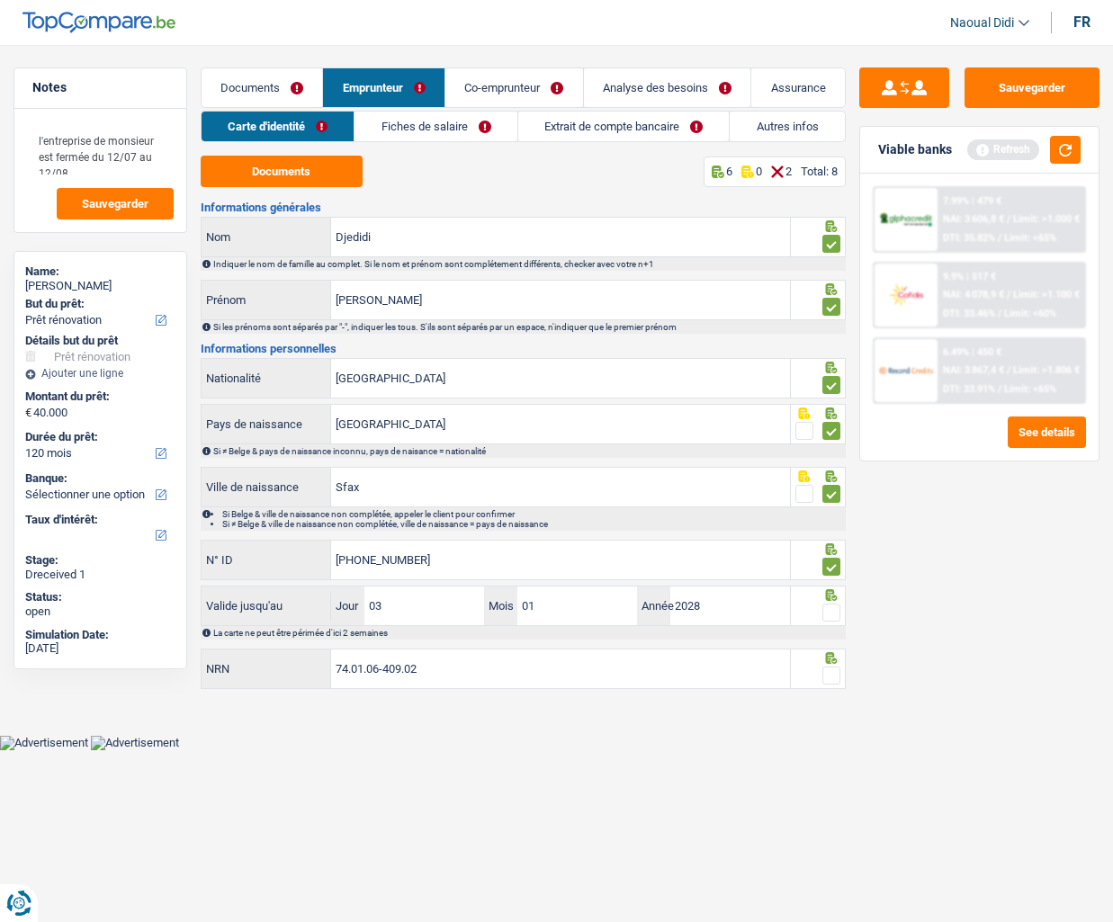
click at [0, 0] on input "radio" at bounding box center [0, 0] width 0 height 0
click at [831, 656] on span at bounding box center [832, 676] width 18 height 18
click at [0, 0] on input "radio" at bounding box center [0, 0] width 0 height 0
click at [1047, 85] on button "Sauvegarder" at bounding box center [1032, 87] width 135 height 40
click at [427, 122] on link "Fiches de salaire" at bounding box center [436, 127] width 162 height 30
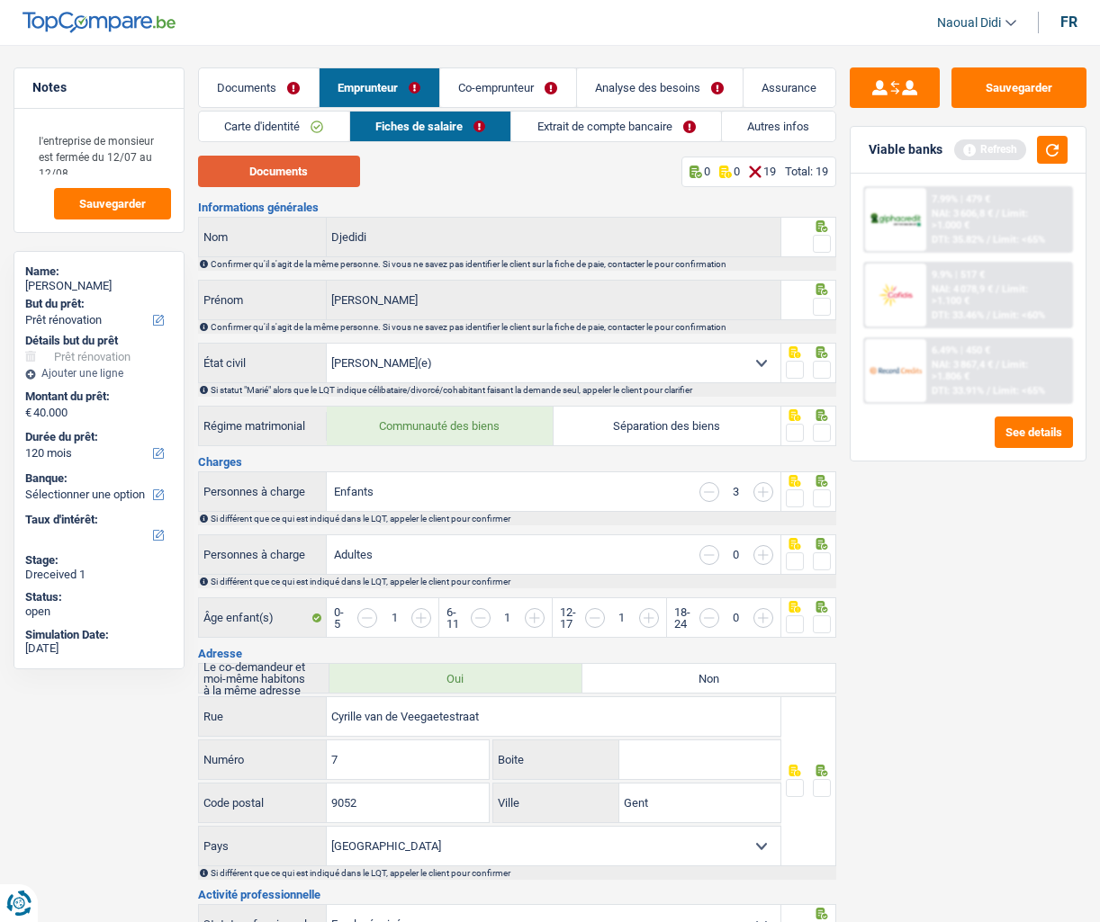
click at [283, 168] on button "Documents" at bounding box center [279, 171] width 162 height 31
click at [820, 239] on span at bounding box center [822, 244] width 18 height 18
click at [0, 0] on input "radio" at bounding box center [0, 0] width 0 height 0
click at [821, 307] on span at bounding box center [822, 307] width 18 height 18
click at [0, 0] on input "radio" at bounding box center [0, 0] width 0 height 0
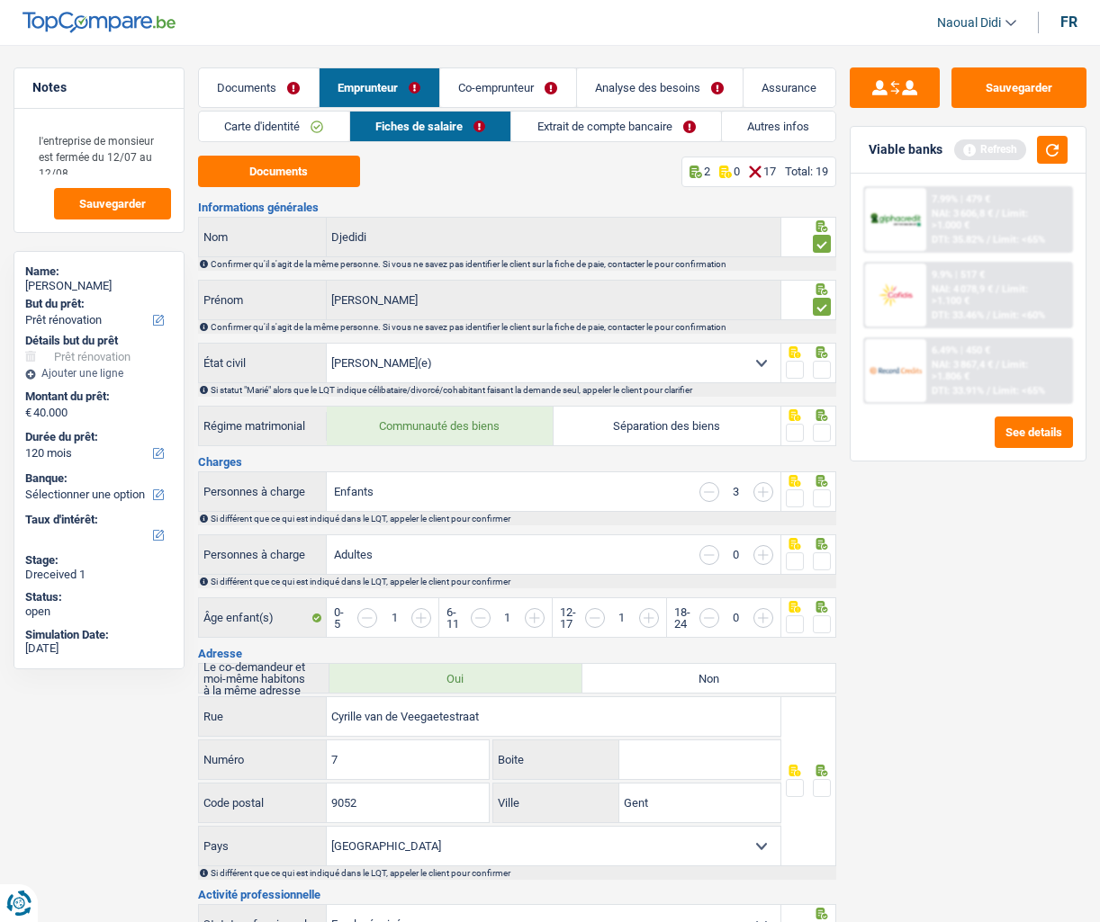
click at [821, 375] on span at bounding box center [822, 370] width 18 height 18
click at [0, 0] on input "radio" at bounding box center [0, 0] width 0 height 0
click at [825, 443] on div at bounding box center [822, 433] width 18 height 22
click at [821, 440] on span at bounding box center [822, 433] width 18 height 18
click at [0, 0] on input "radio" at bounding box center [0, 0] width 0 height 0
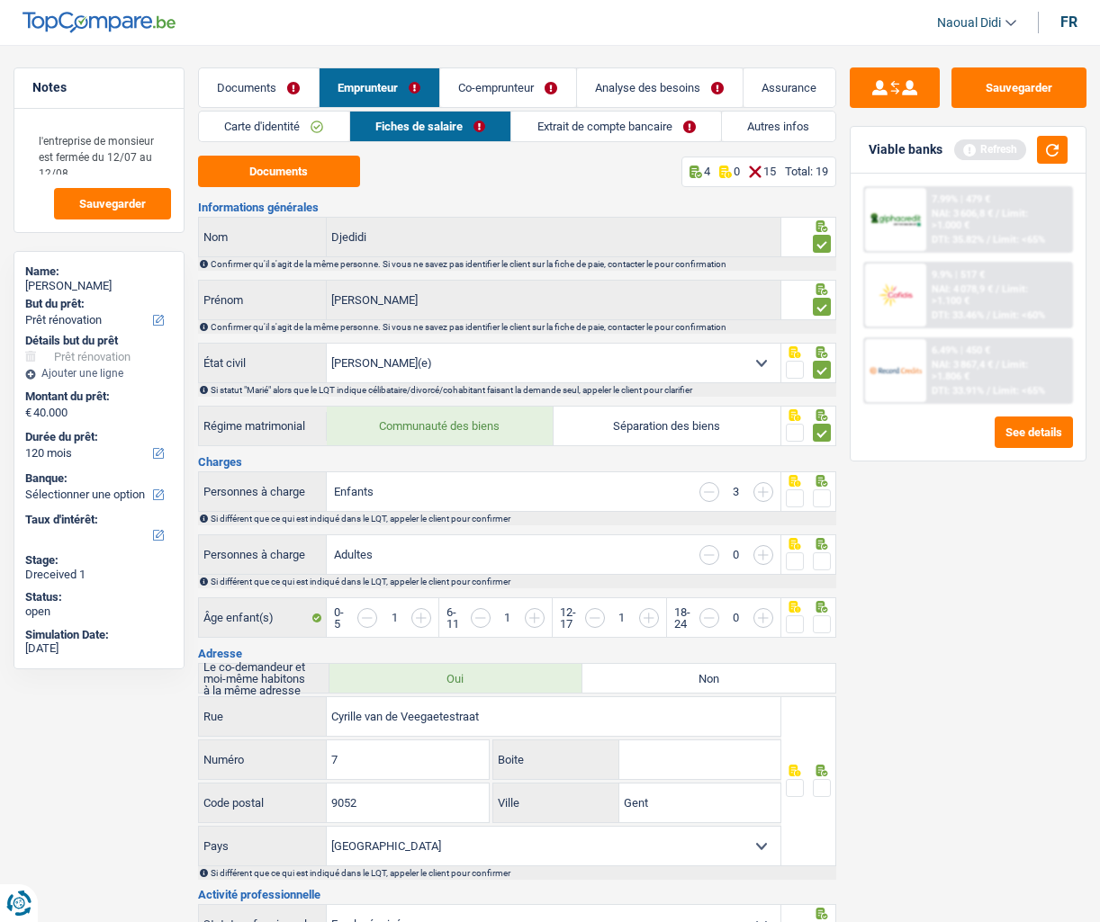
click at [821, 498] on span at bounding box center [822, 499] width 18 height 18
click at [0, 0] on input "radio" at bounding box center [0, 0] width 0 height 0
click at [815, 565] on span at bounding box center [822, 562] width 18 height 18
click at [0, 0] on input "radio" at bounding box center [0, 0] width 0 height 0
click at [821, 627] on span at bounding box center [822, 625] width 18 height 18
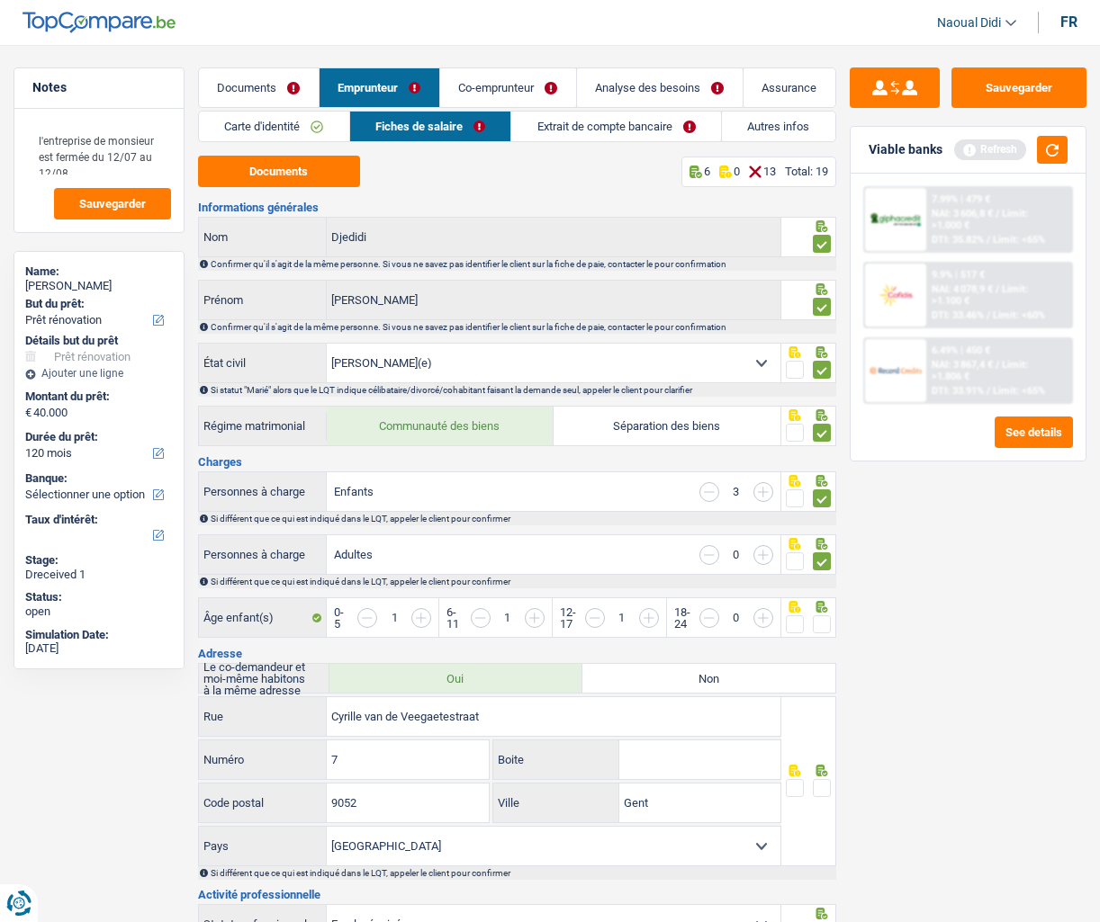
click at [0, 0] on input "radio" at bounding box center [0, 0] width 0 height 0
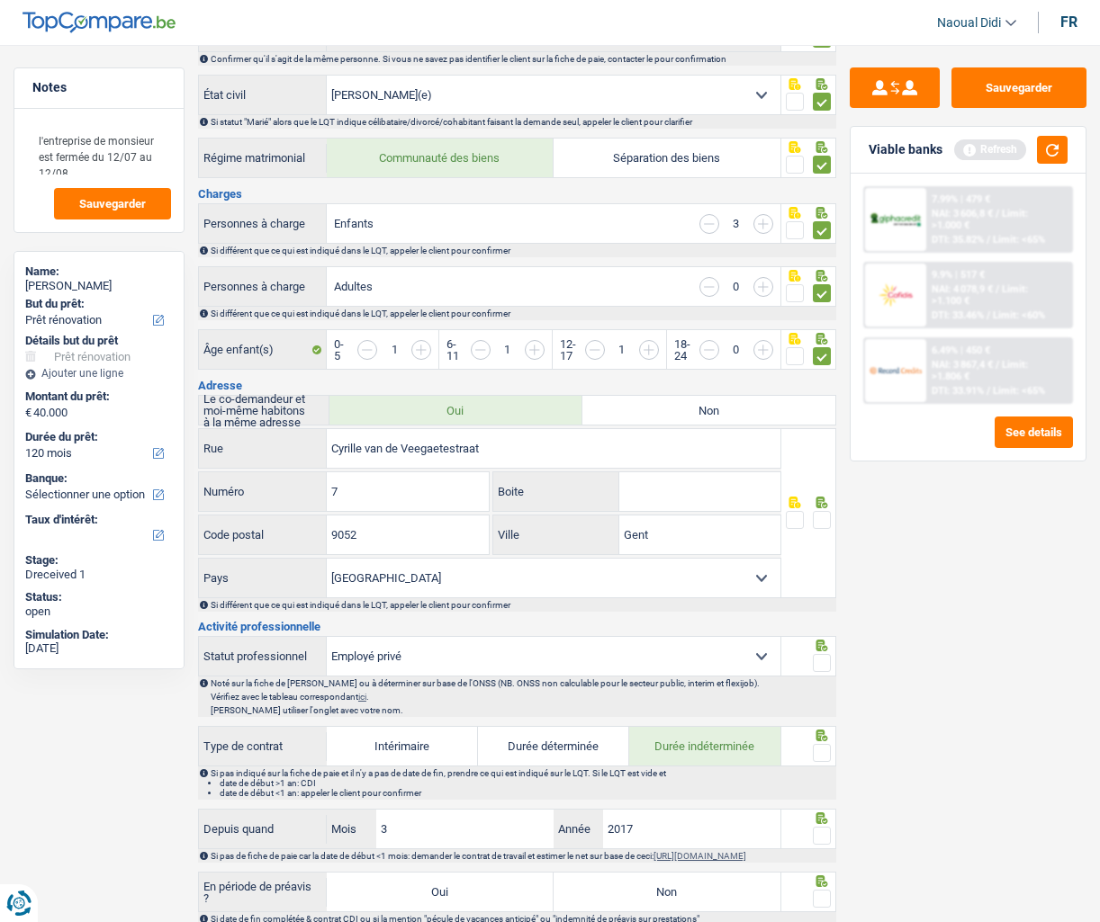
scroll to position [270, 0]
click at [625, 456] on input "Cyrille van de Veegaetestraat" at bounding box center [554, 446] width 454 height 39
drag, startPoint x: 666, startPoint y: 530, endPoint x: 580, endPoint y: 517, distance: 86.5
click at [580, 517] on div "Gent Ville" at bounding box center [636, 533] width 287 height 39
paste input "ZWIJNAARDE"
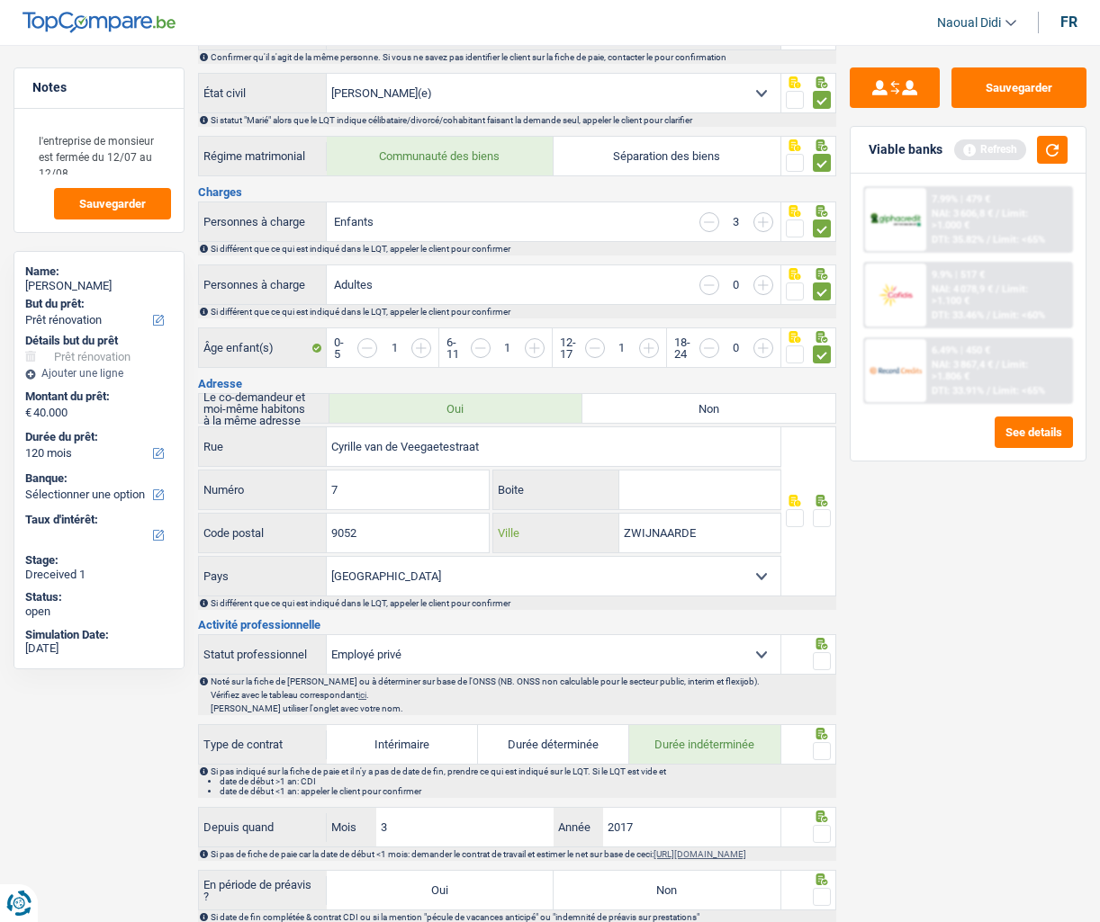
type input "ZWIJNAARDE"
click at [817, 517] on span at bounding box center [822, 518] width 18 height 18
click at [0, 0] on input "radio" at bounding box center [0, 0] width 0 height 0
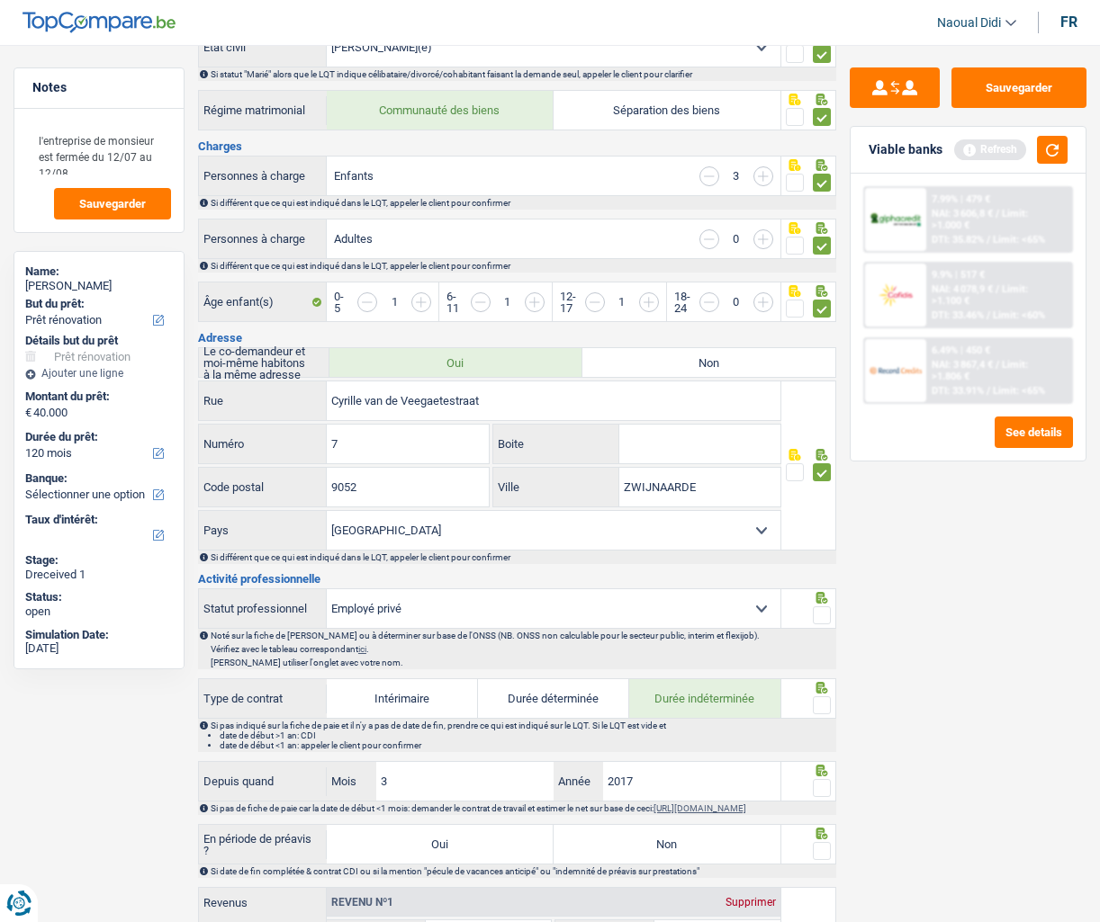
scroll to position [360, 0]
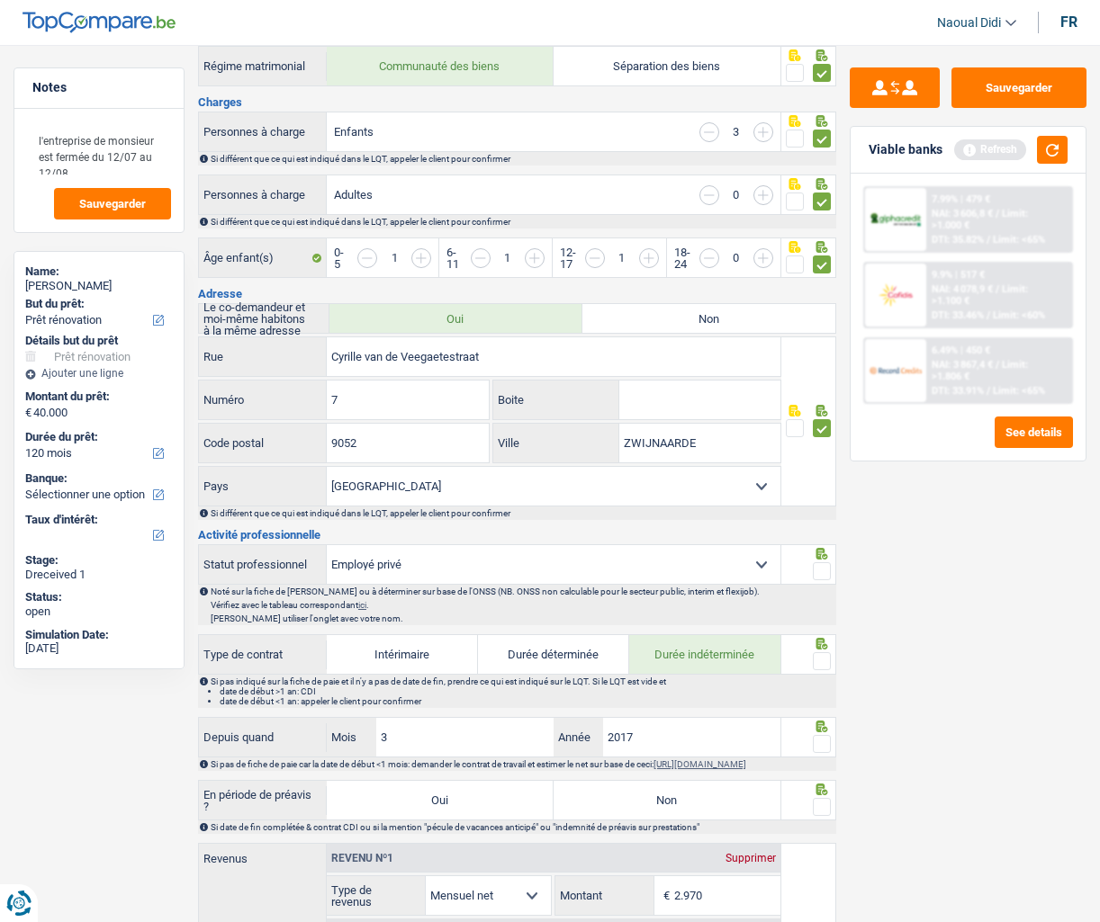
click at [821, 569] on span at bounding box center [822, 571] width 18 height 18
click at [0, 0] on input "radio" at bounding box center [0, 0] width 0 height 0
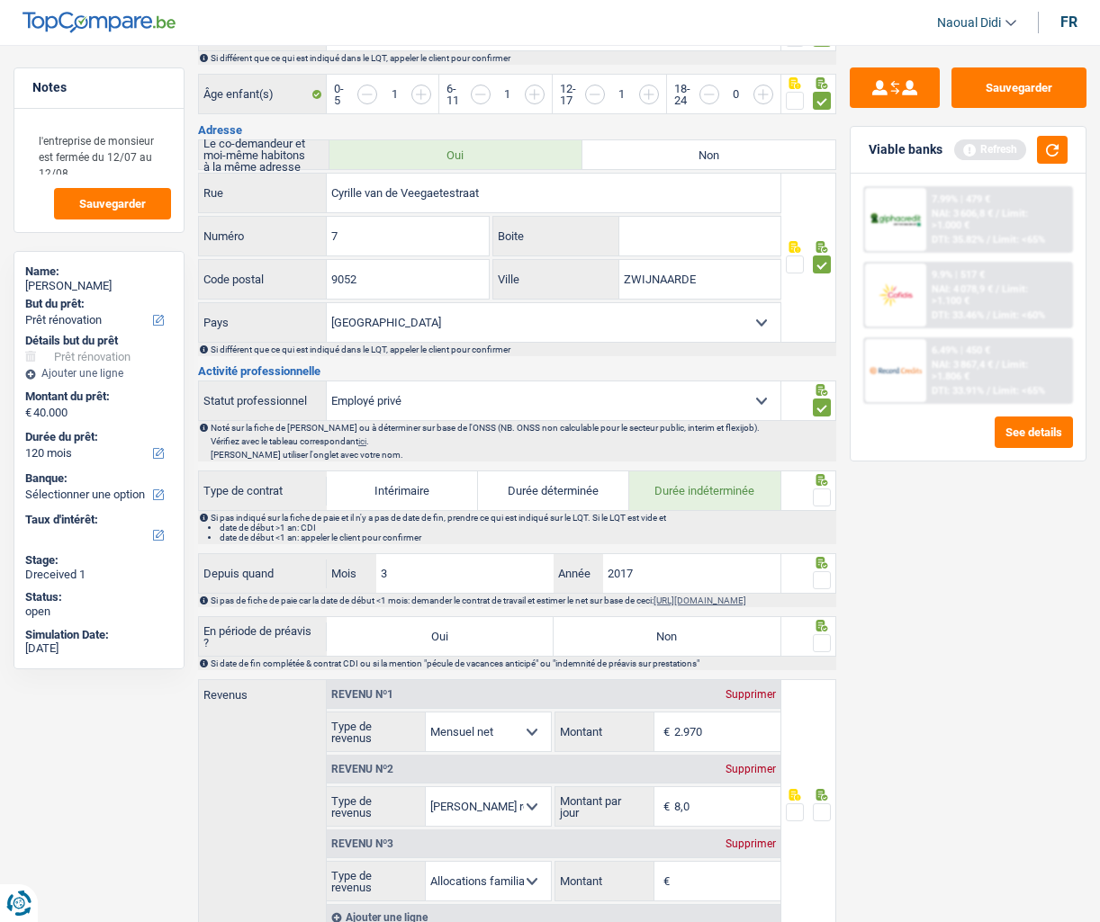
scroll to position [540, 0]
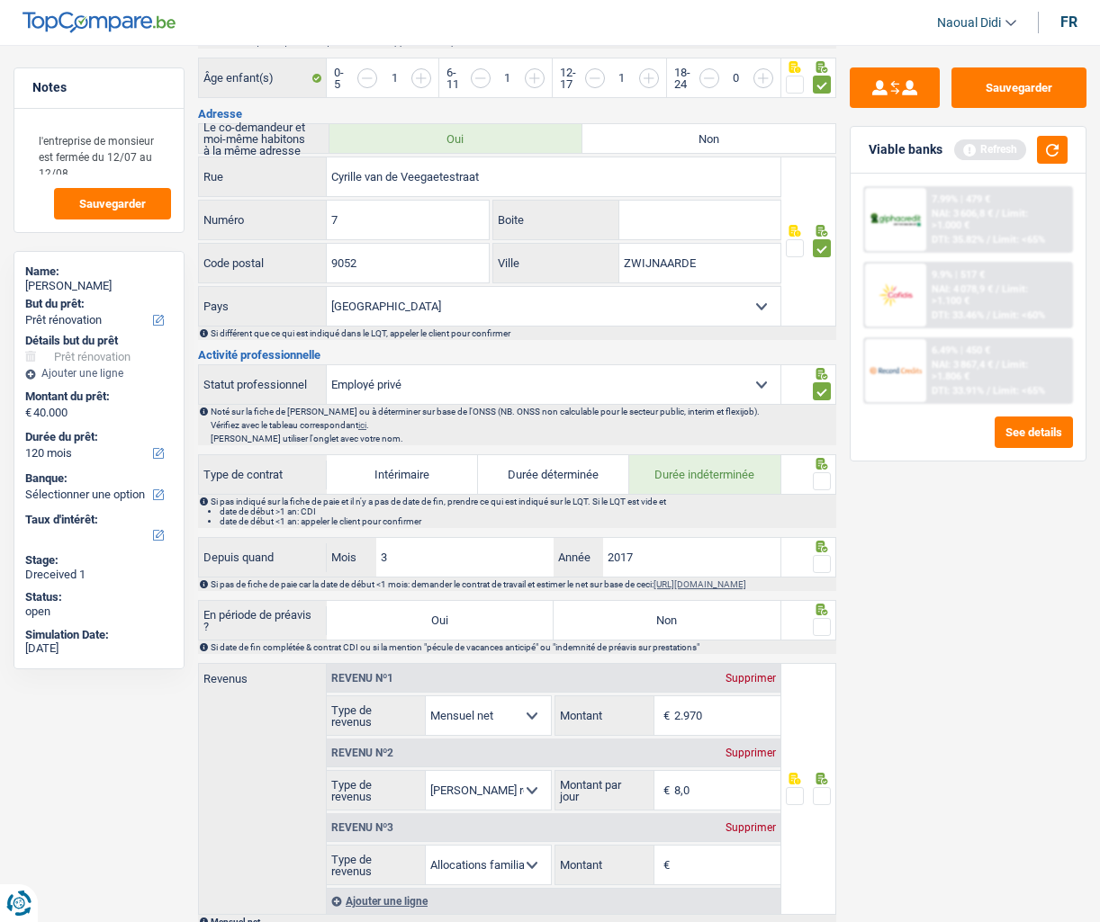
click at [824, 479] on span at bounding box center [822, 481] width 18 height 18
click at [0, 0] on input "radio" at bounding box center [0, 0] width 0 height 0
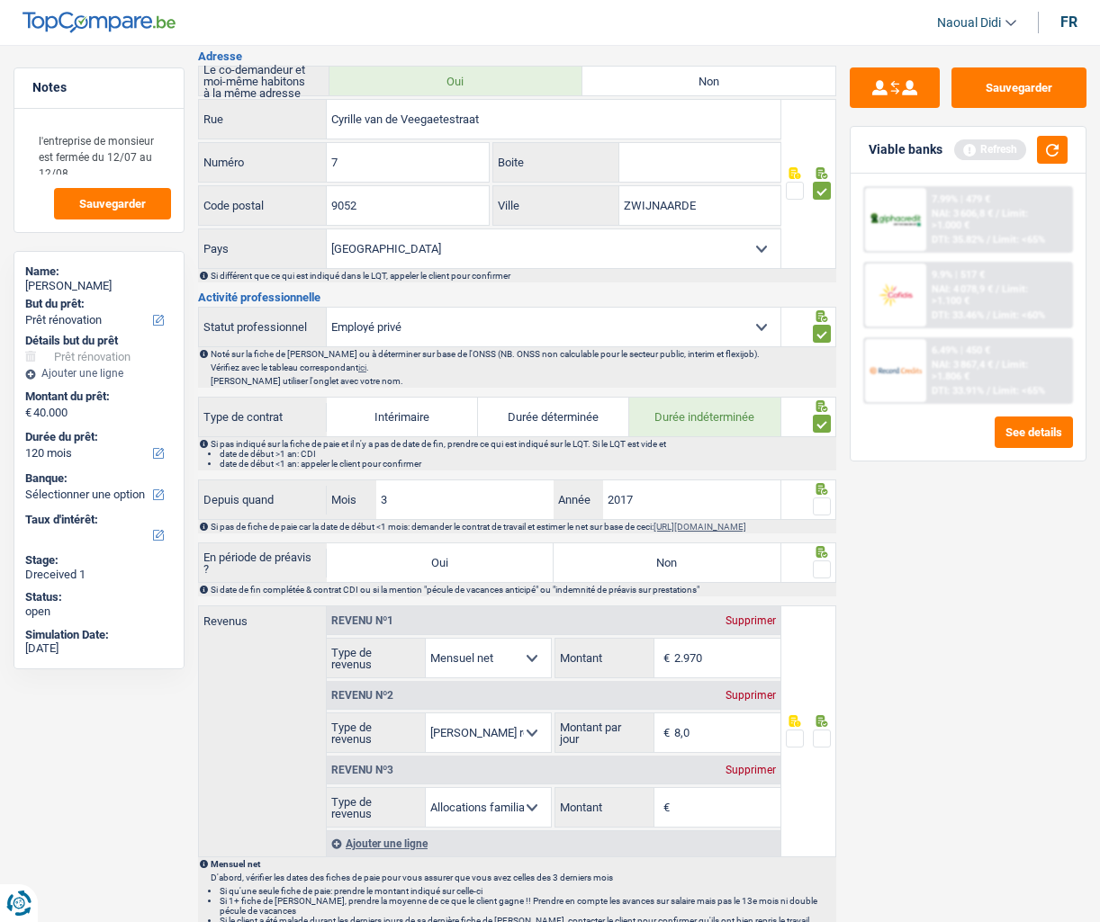
scroll to position [630, 0]
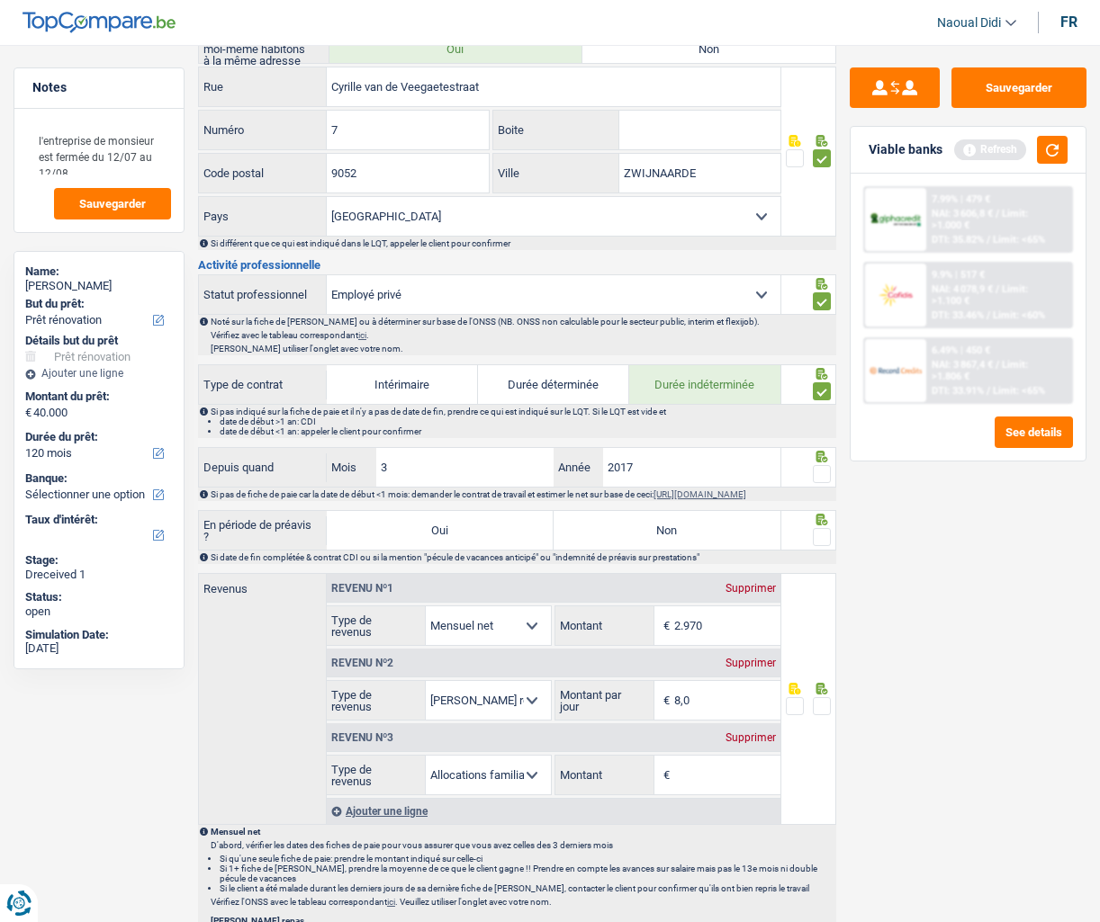
click at [824, 469] on span at bounding box center [822, 474] width 18 height 18
click at [0, 0] on input "radio" at bounding box center [0, 0] width 0 height 0
click at [719, 532] on label "Non" at bounding box center [666, 530] width 227 height 39
click at [719, 532] on input "Non" at bounding box center [666, 530] width 227 height 39
radio input "true"
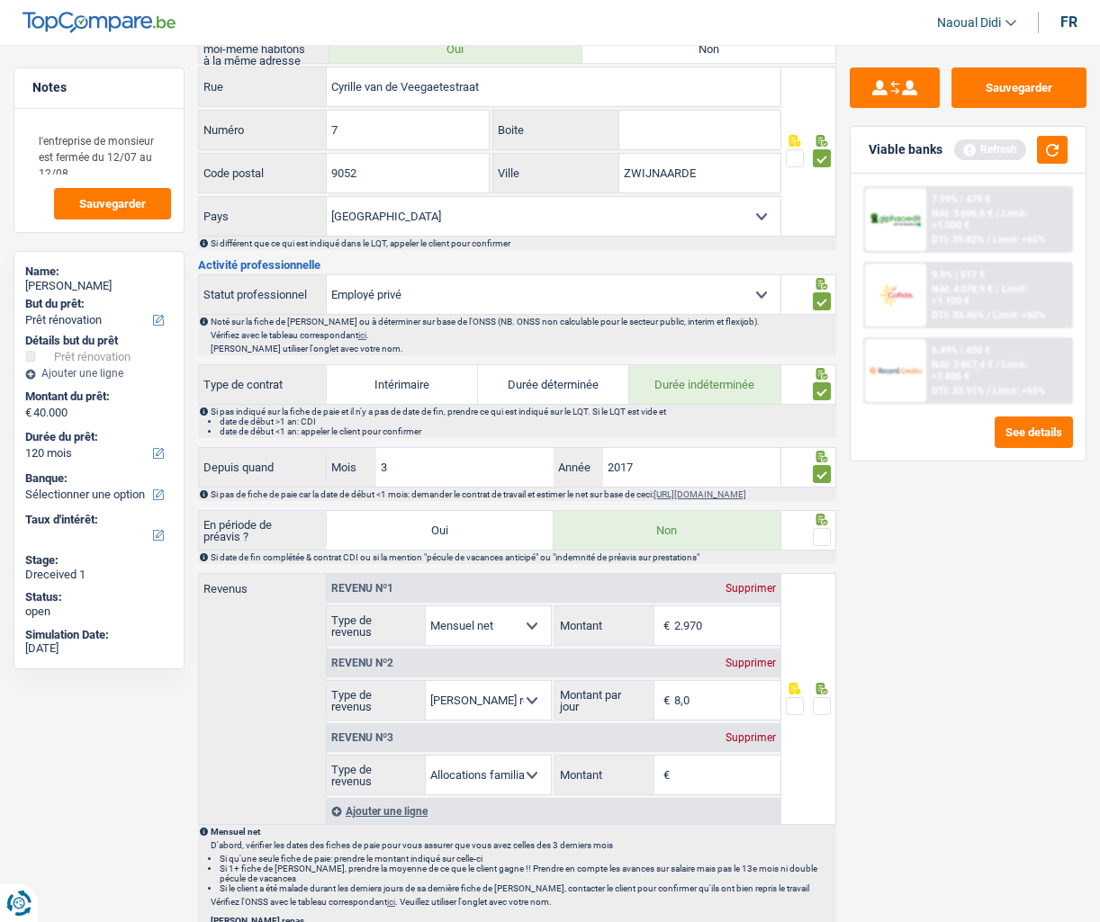
click at [822, 546] on span at bounding box center [822, 537] width 18 height 18
click at [0, 0] on input "radio" at bounding box center [0, 0] width 0 height 0
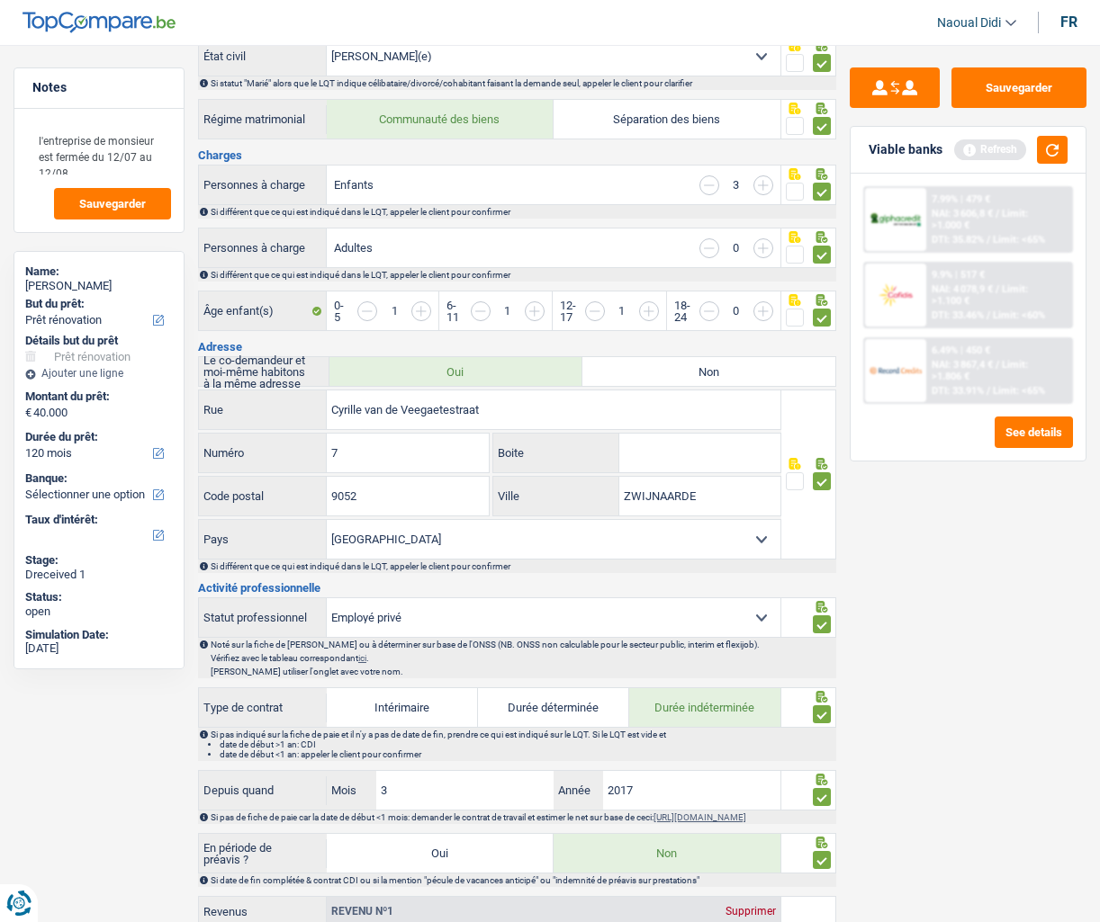
scroll to position [180, 0]
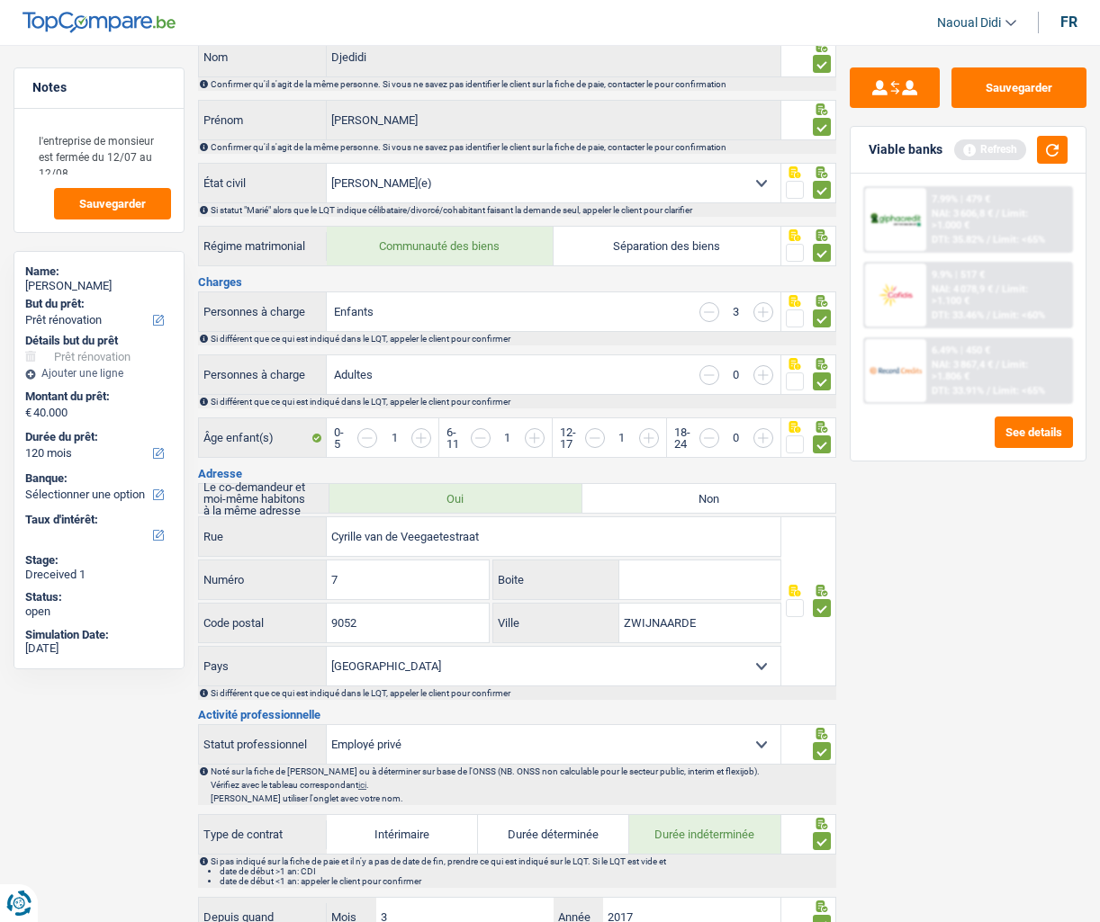
click at [623, 316] on div "Enfants 3" at bounding box center [554, 311] width 454 height 39
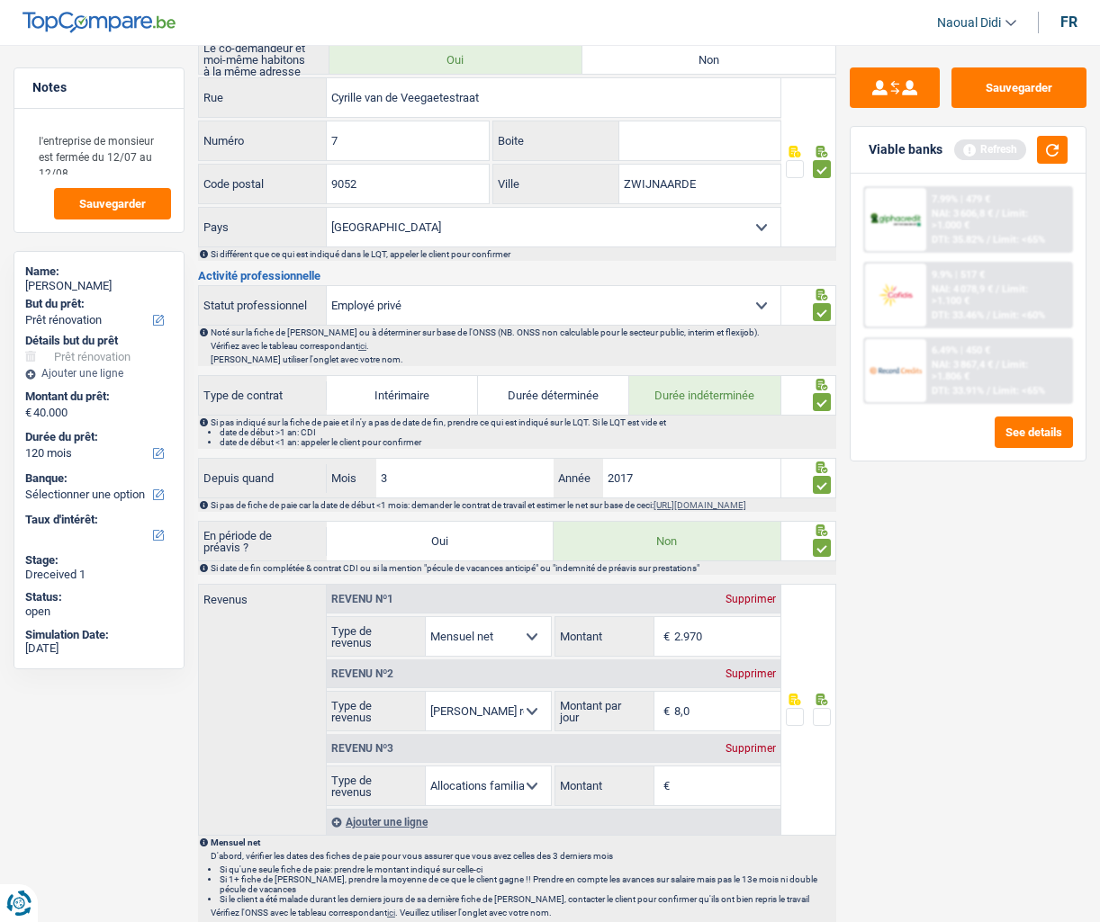
scroll to position [720, 0]
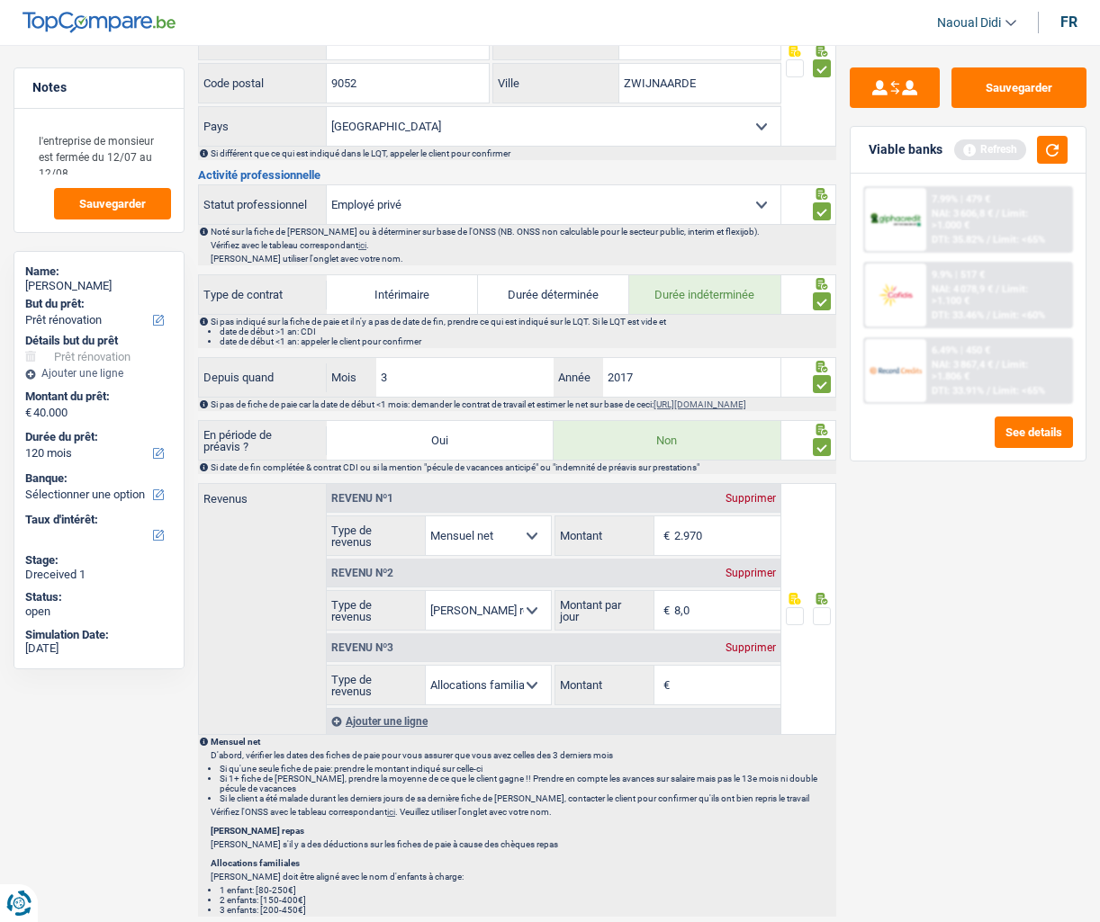
click at [739, 653] on div "Supprimer" at bounding box center [750, 648] width 59 height 11
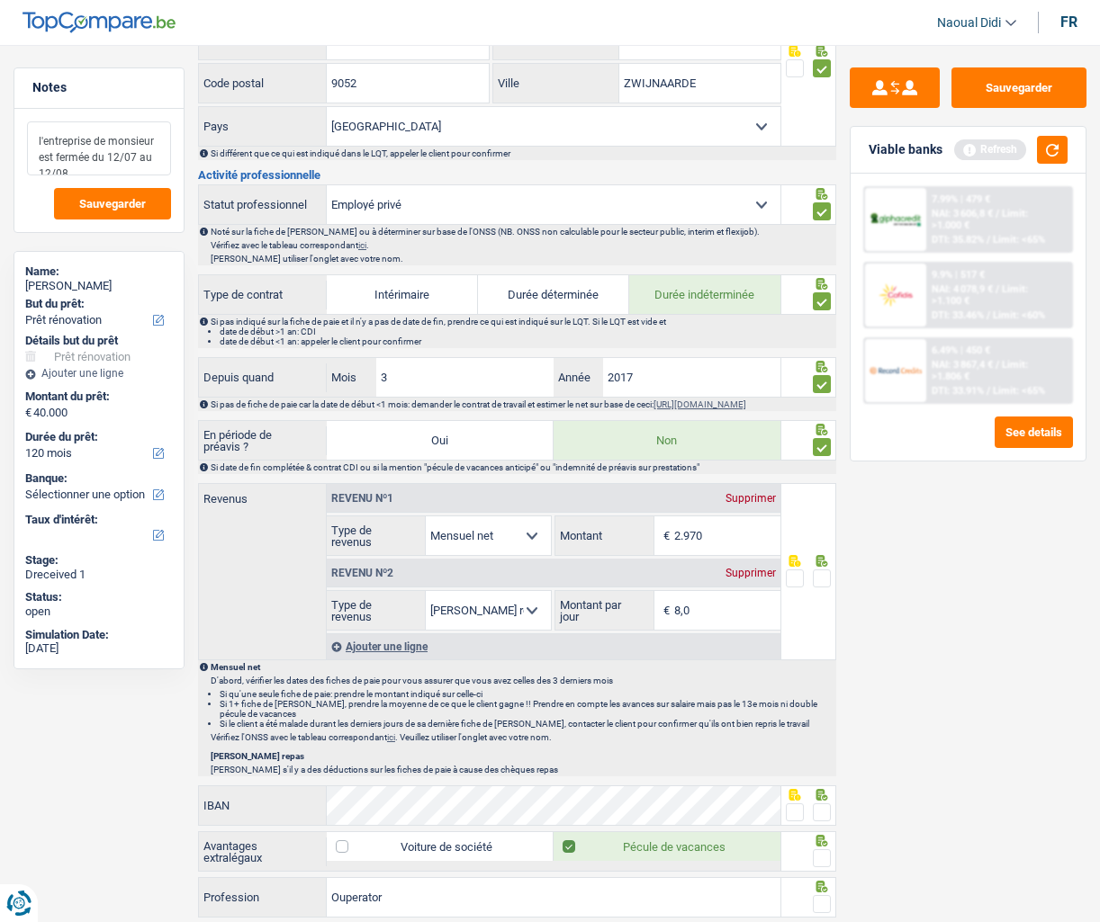
click at [121, 165] on textarea "l'entreprise de monsieur est fermée du 12/07 au 12/08," at bounding box center [99, 148] width 144 height 54
click at [151, 162] on textarea "l'entreprise de monsieur est fermée du 12/07 au 12/08," at bounding box center [99, 148] width 144 height 54
click at [76, 173] on textarea "l'entreprise de monsieur est fermée du 12/07 au 12/08," at bounding box center [99, 148] width 144 height 54
click at [715, 544] on input "2.970" at bounding box center [727, 536] width 106 height 39
type input "2"
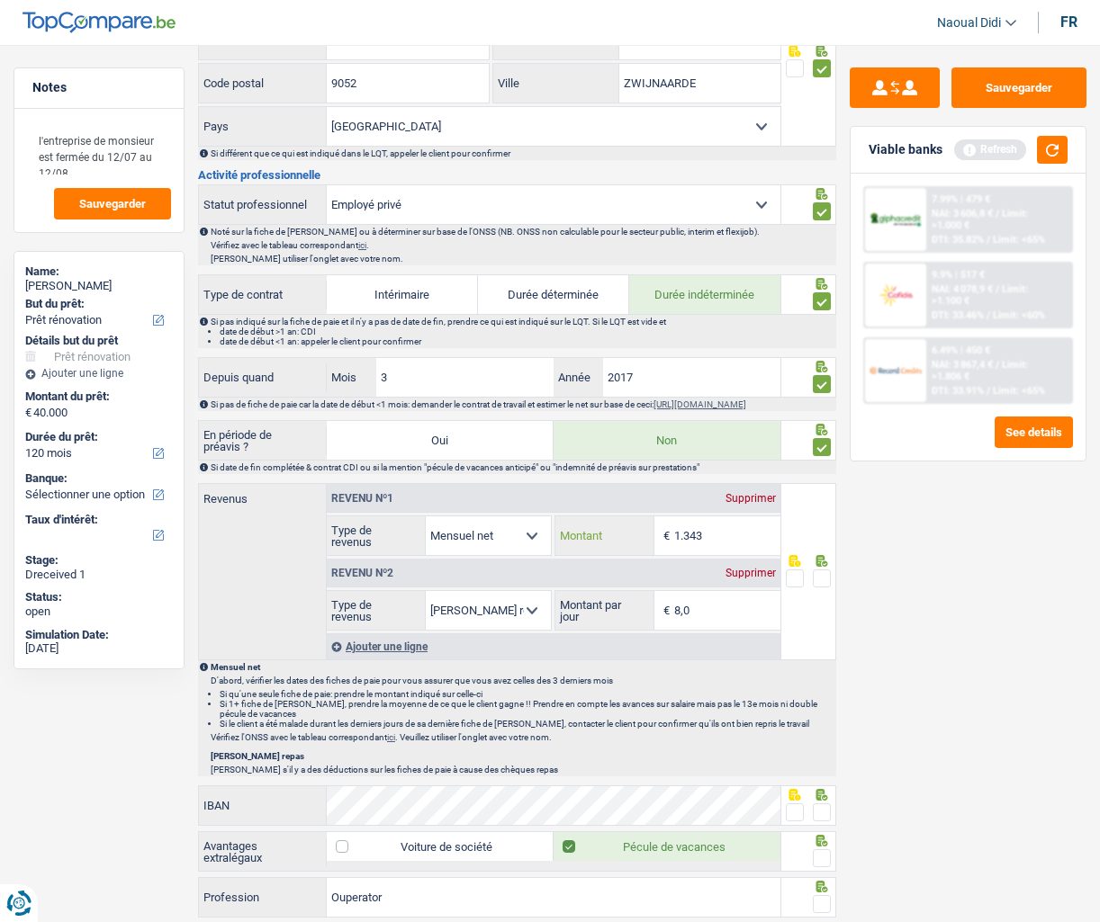
type input "1.343"
click at [824, 583] on span at bounding box center [822, 579] width 18 height 18
click at [0, 0] on input "radio" at bounding box center [0, 0] width 0 height 0
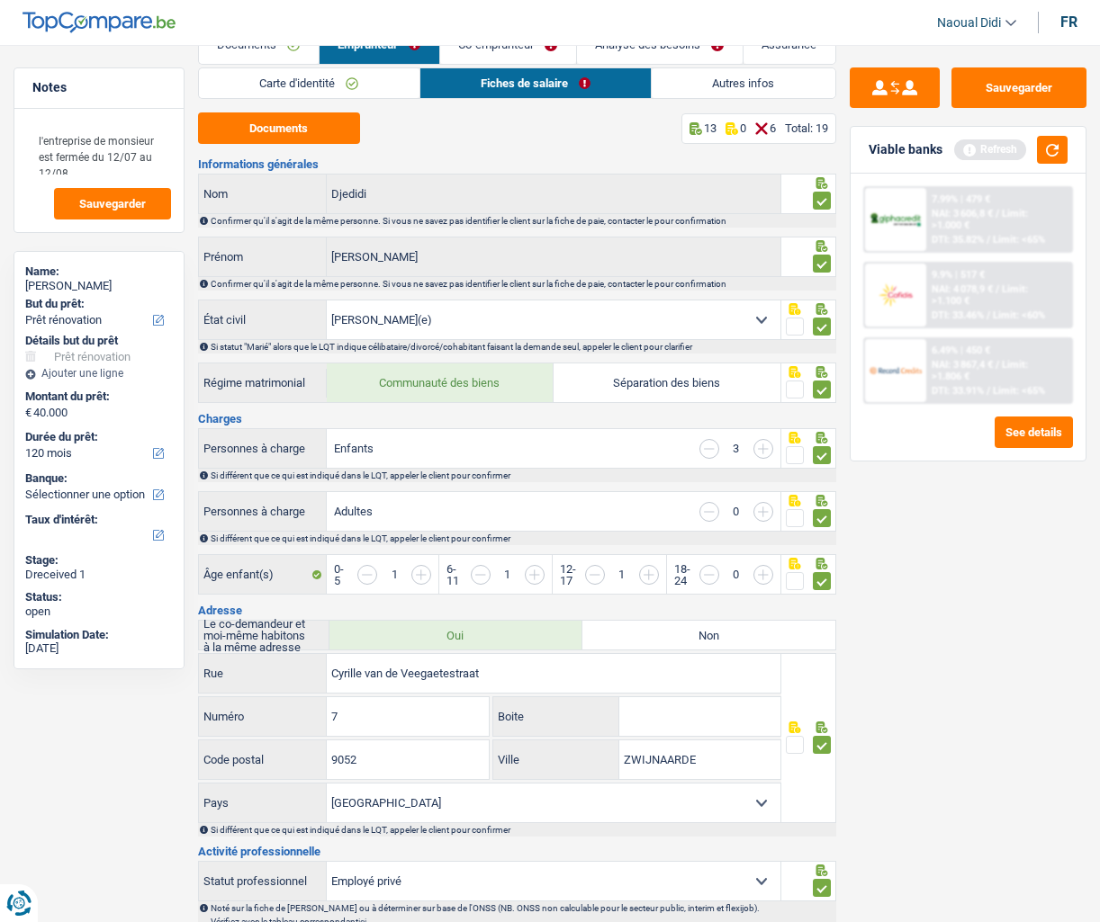
scroll to position [0, 0]
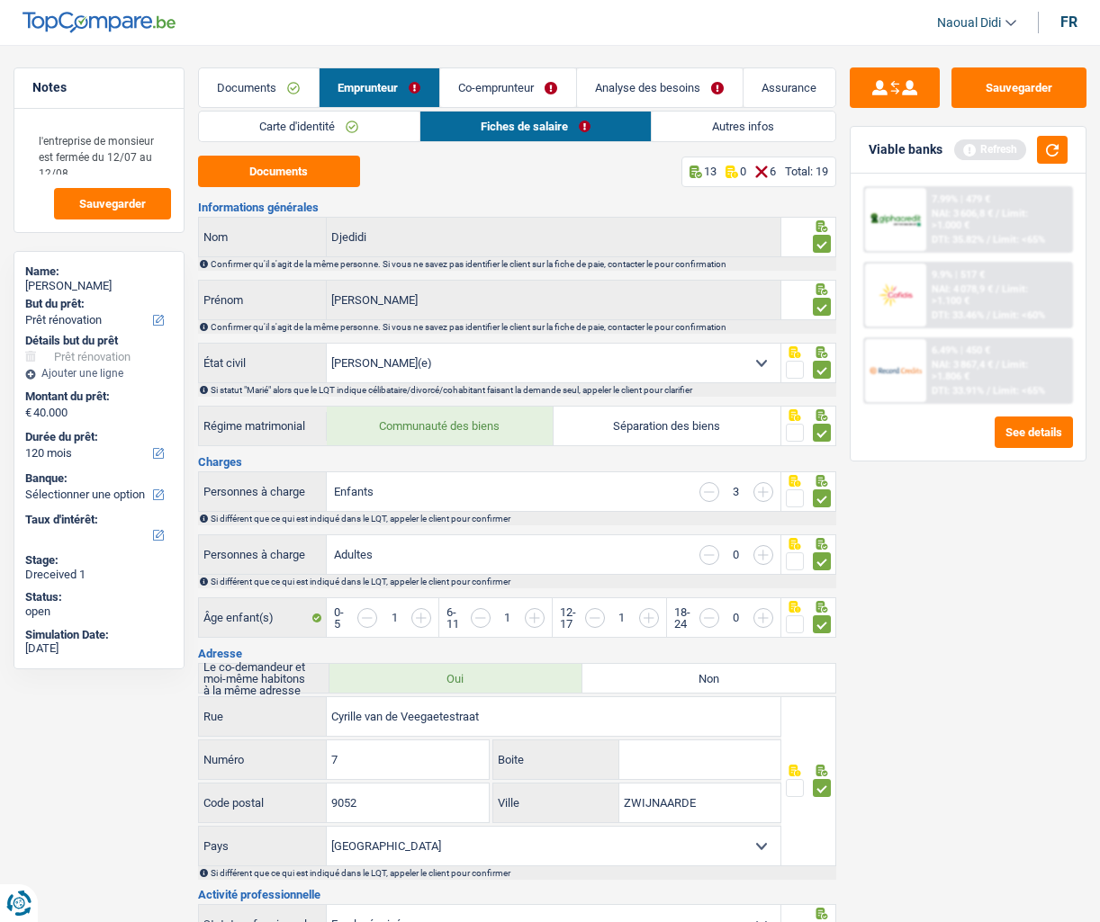
click at [522, 87] on link "Co-emprunteur" at bounding box center [508, 87] width 136 height 39
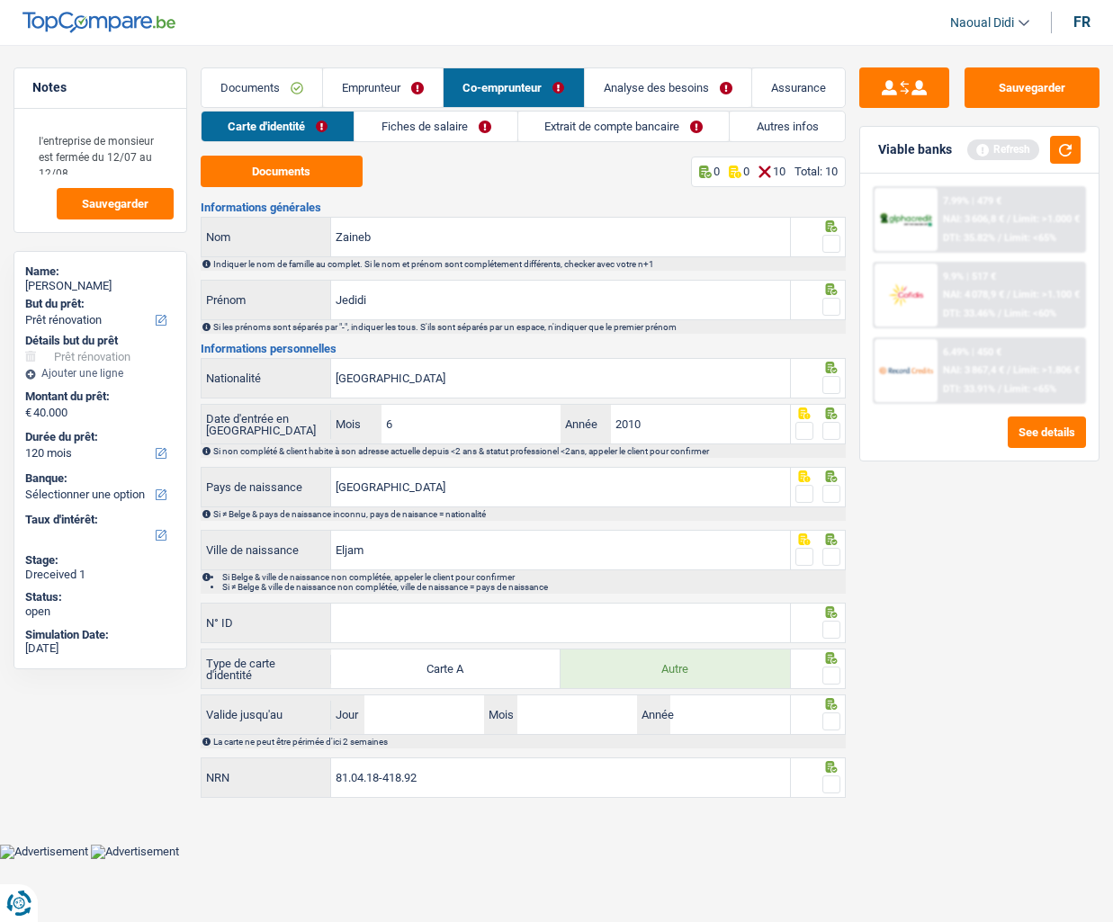
drag, startPoint x: 421, startPoint y: 141, endPoint x: 427, endPoint y: 134, distance: 9.6
click at [423, 140] on li "Fiches de salaire" at bounding box center [436, 126] width 164 height 31
click at [427, 124] on link "Fiches de salaire" at bounding box center [436, 127] width 163 height 30
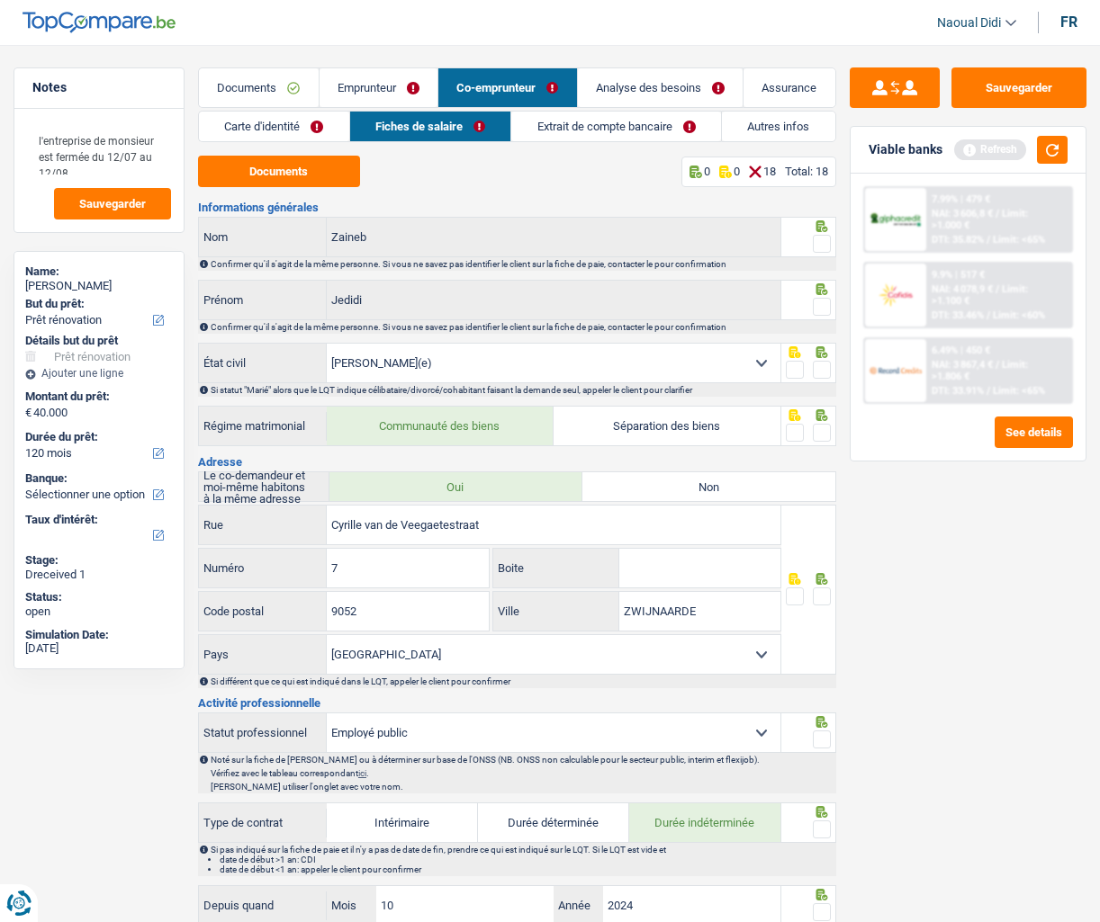
click at [418, 101] on link "Emprunteur" at bounding box center [378, 87] width 119 height 39
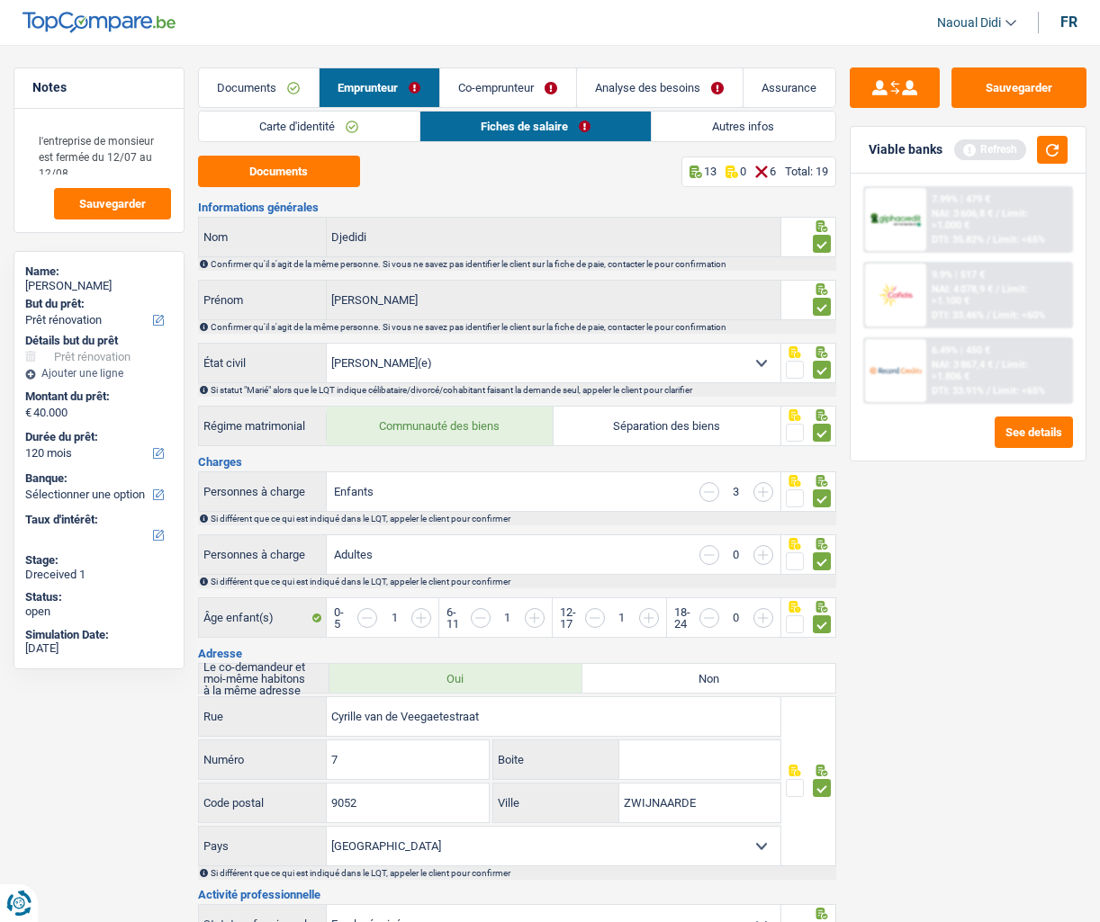
click at [516, 70] on link "Co-emprunteur" at bounding box center [508, 87] width 136 height 39
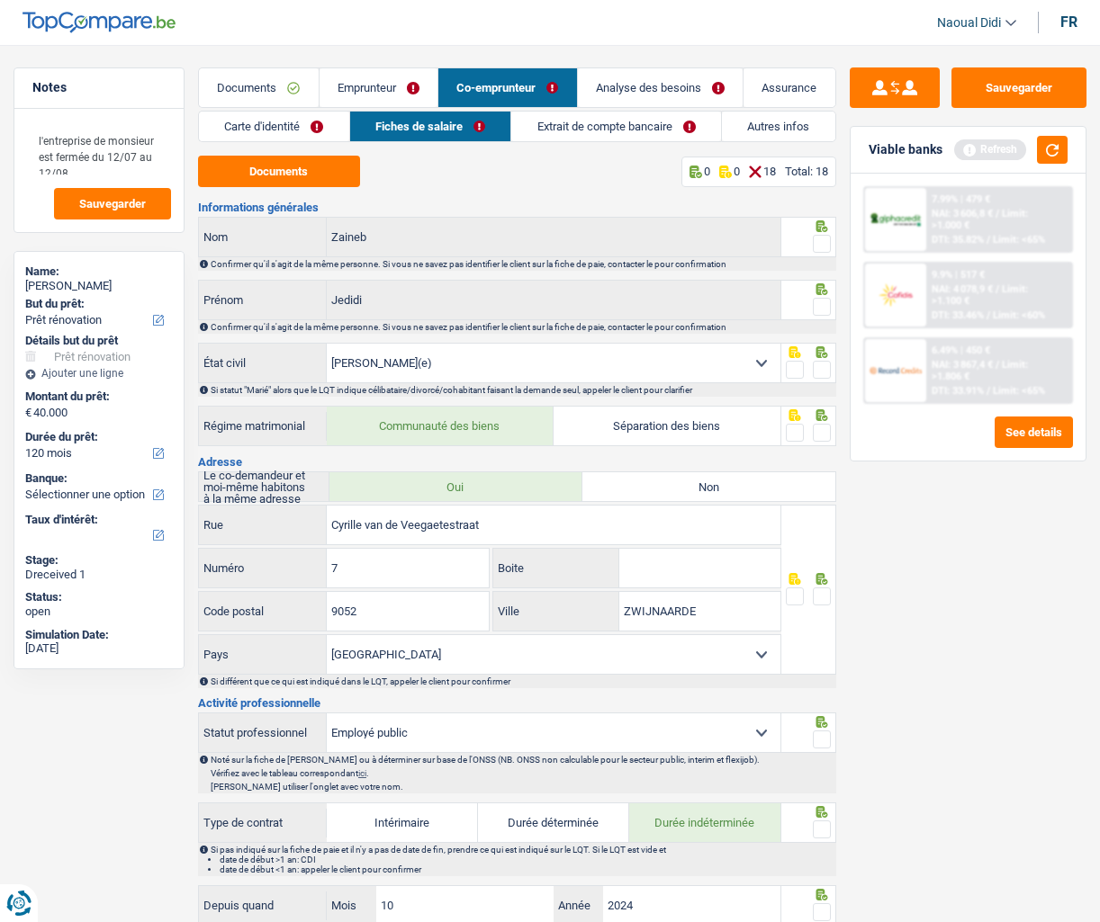
click at [530, 124] on link "Extrait de compte bancaire" at bounding box center [616, 127] width 210 height 30
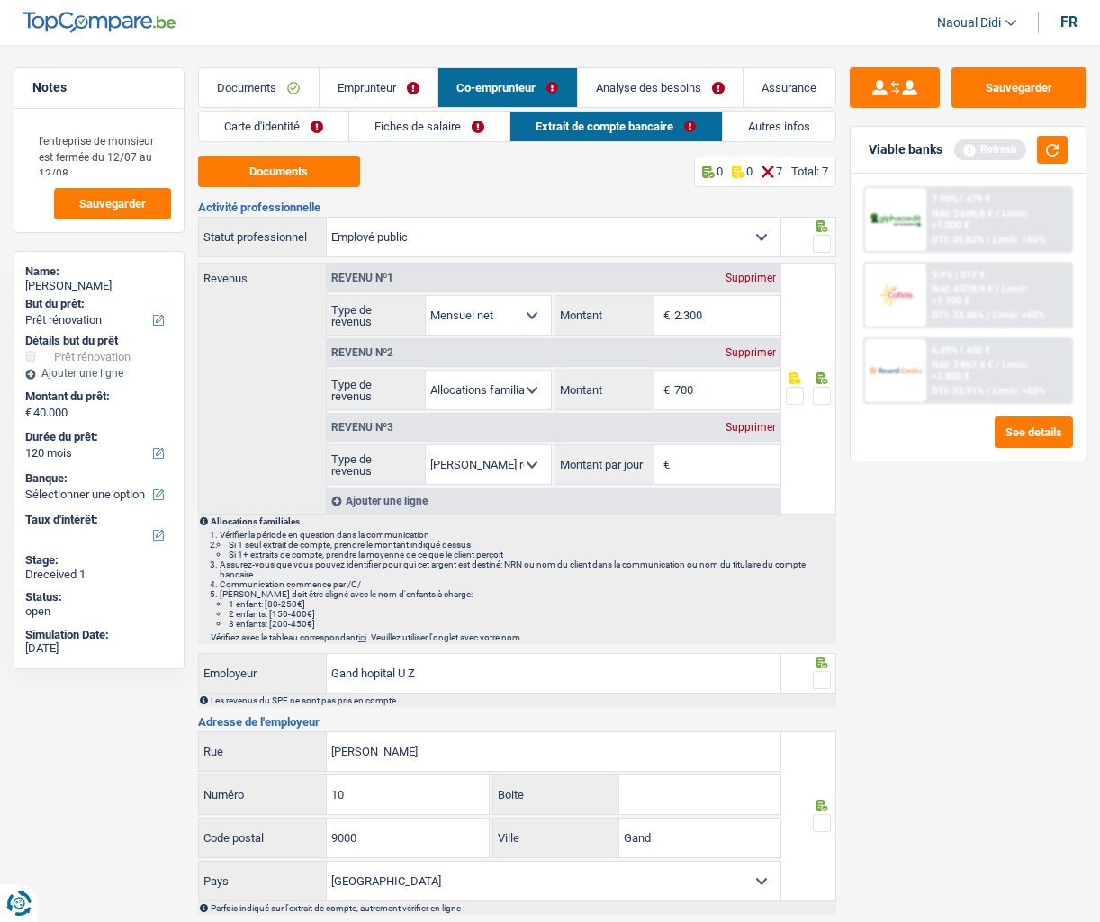
drag, startPoint x: 447, startPoint y: 121, endPoint x: 464, endPoint y: 182, distance: 62.7
click at [448, 121] on link "Fiches de salaire" at bounding box center [429, 127] width 160 height 30
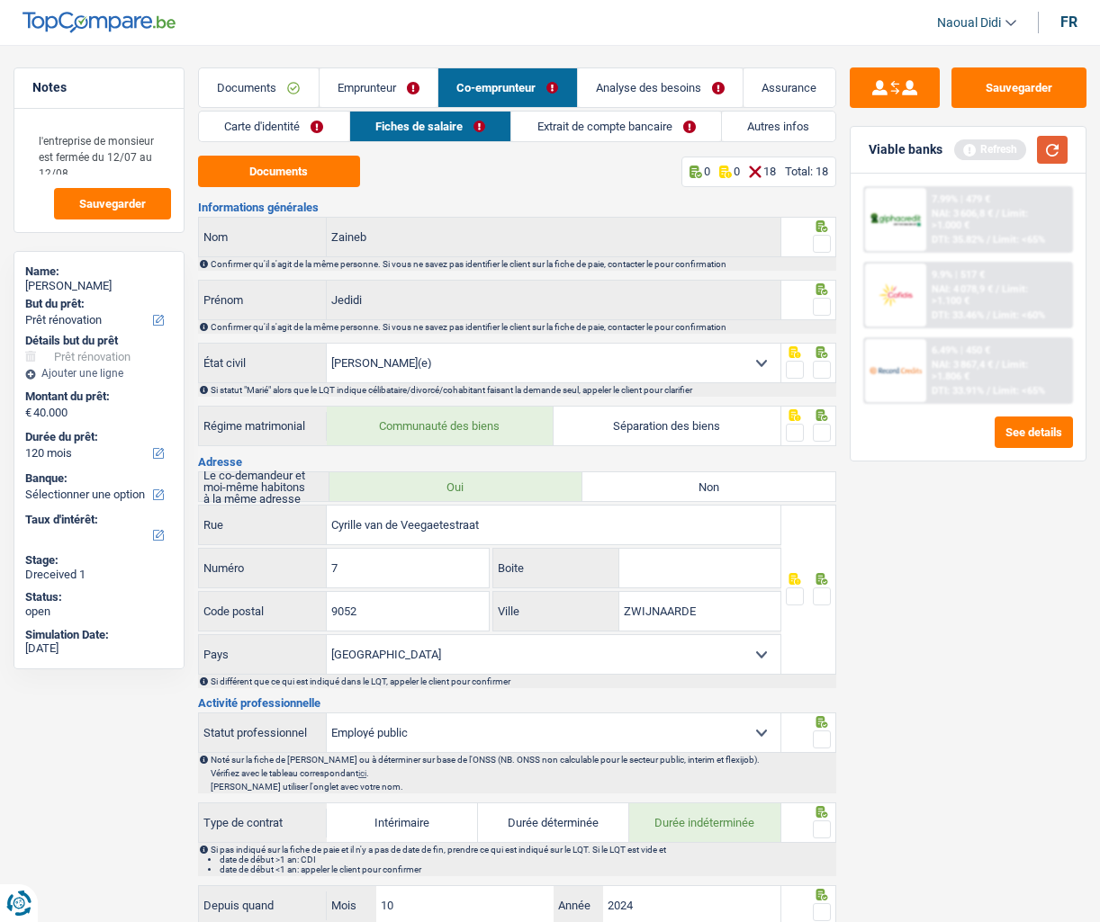
drag, startPoint x: 1054, startPoint y: 152, endPoint x: 1035, endPoint y: 154, distance: 19.0
click at [1049, 152] on button "button" at bounding box center [1052, 150] width 31 height 28
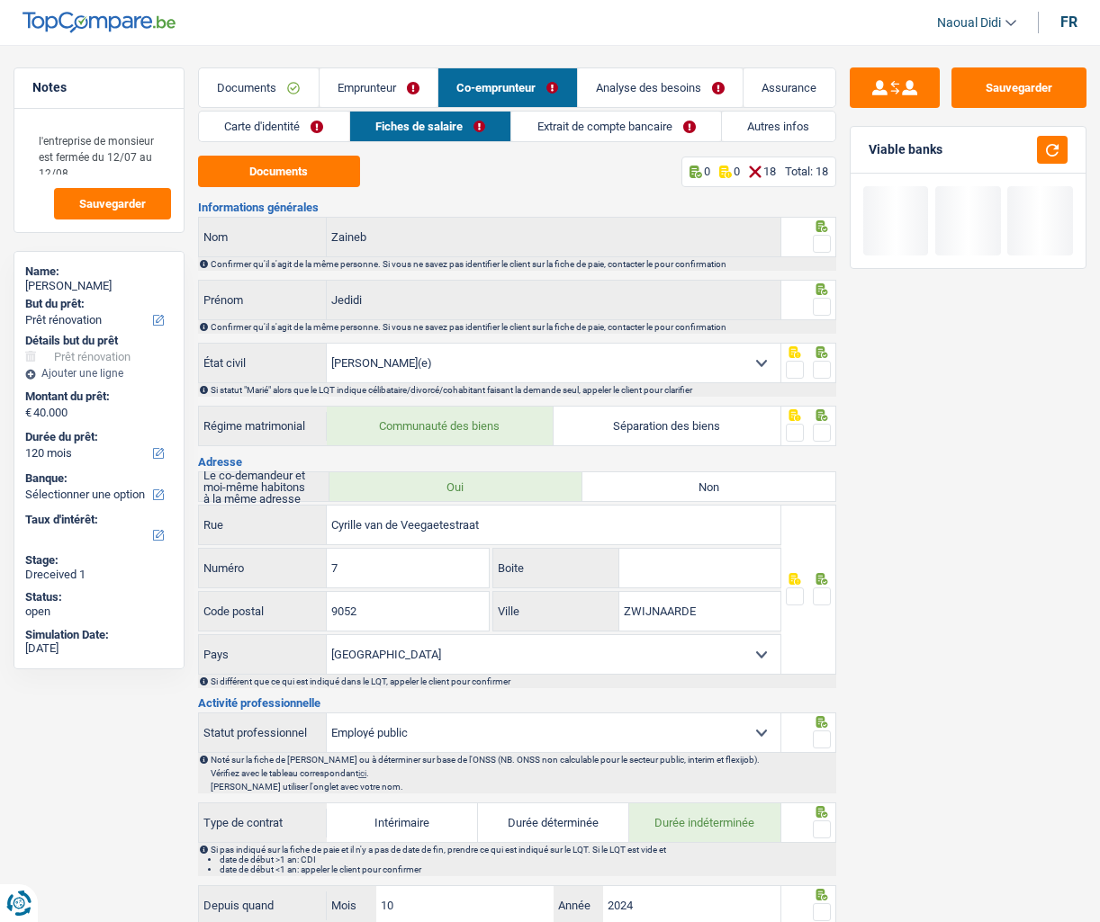
click at [367, 90] on link "Emprunteur" at bounding box center [378, 87] width 119 height 39
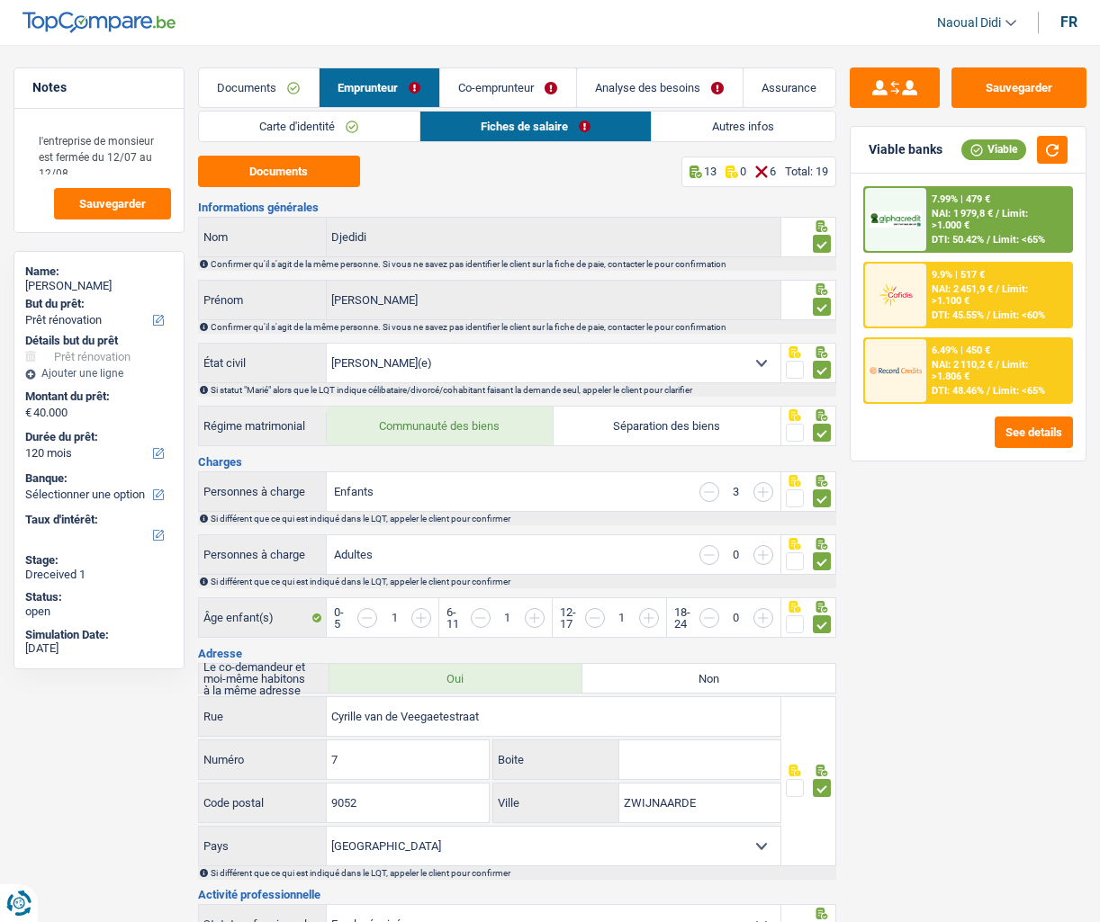
click at [515, 80] on link "Co-emprunteur" at bounding box center [508, 87] width 136 height 39
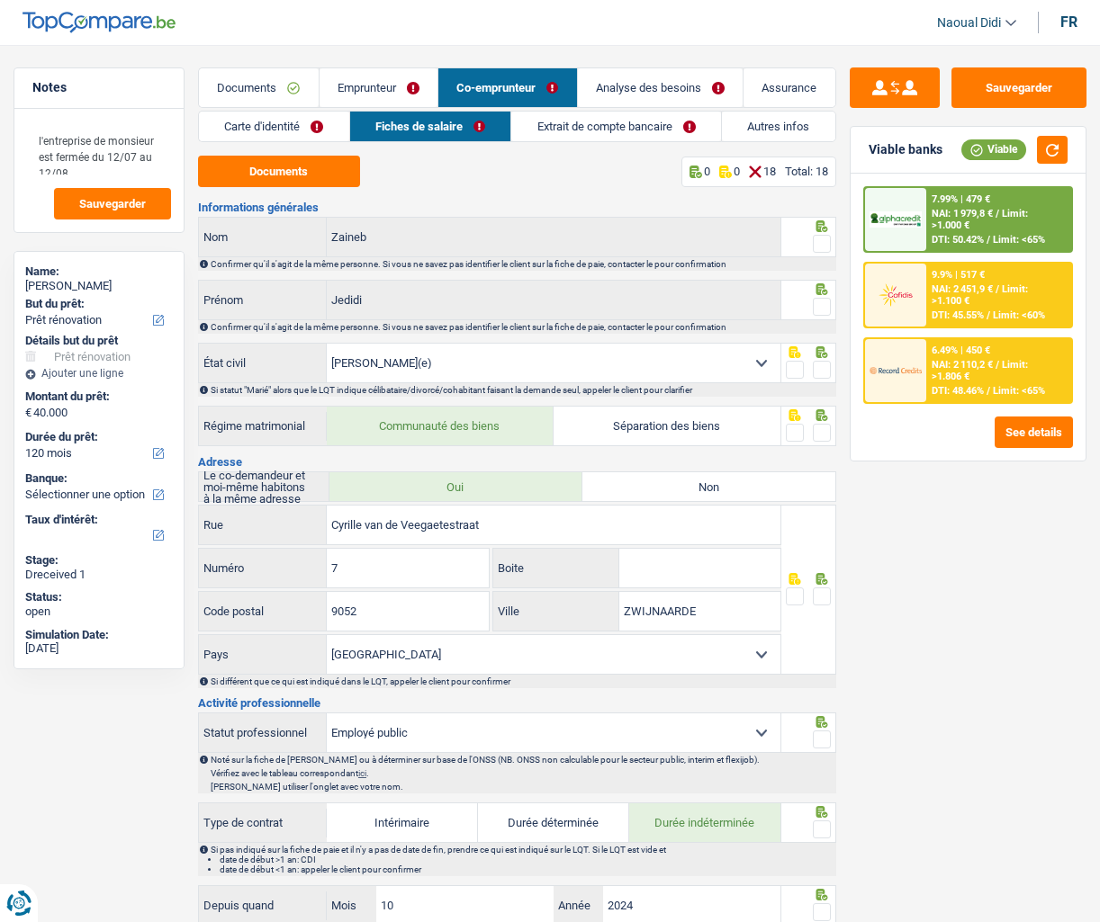
click at [418, 85] on link "Emprunteur" at bounding box center [378, 87] width 119 height 39
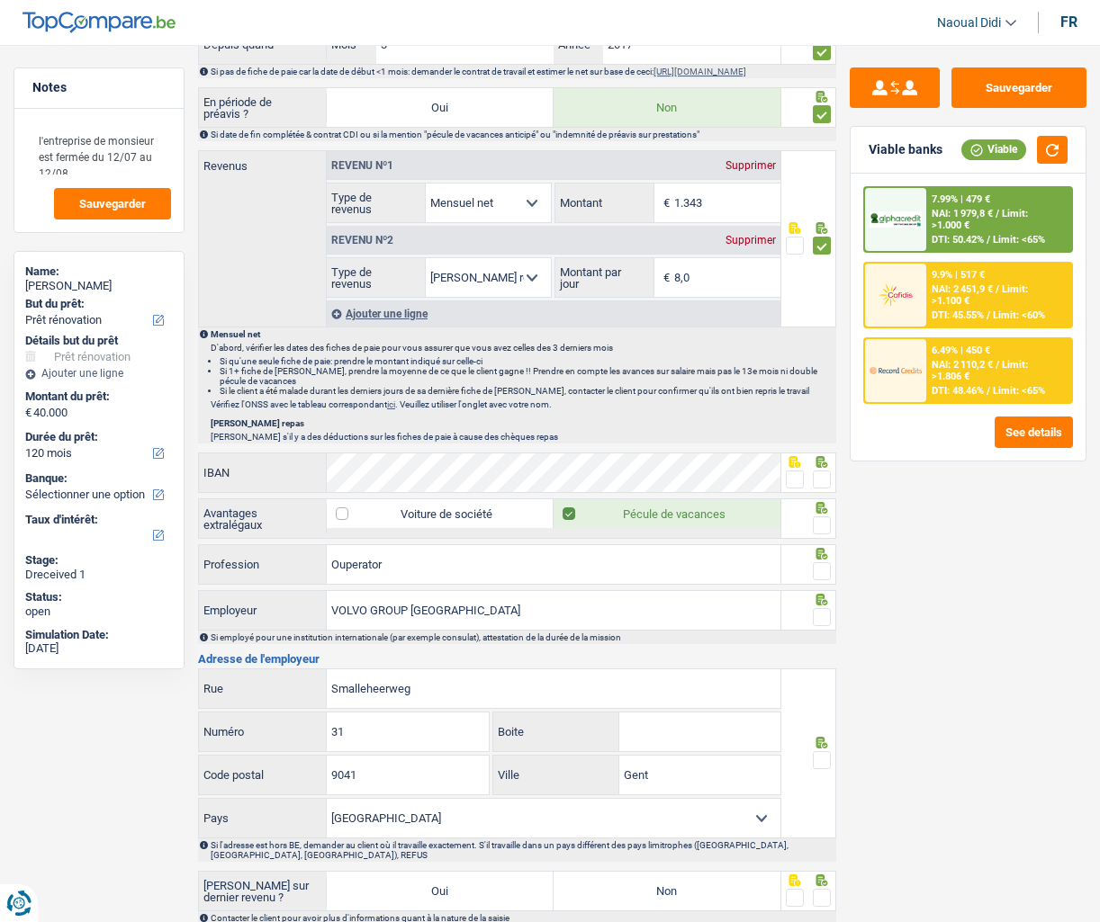
scroll to position [1080, 0]
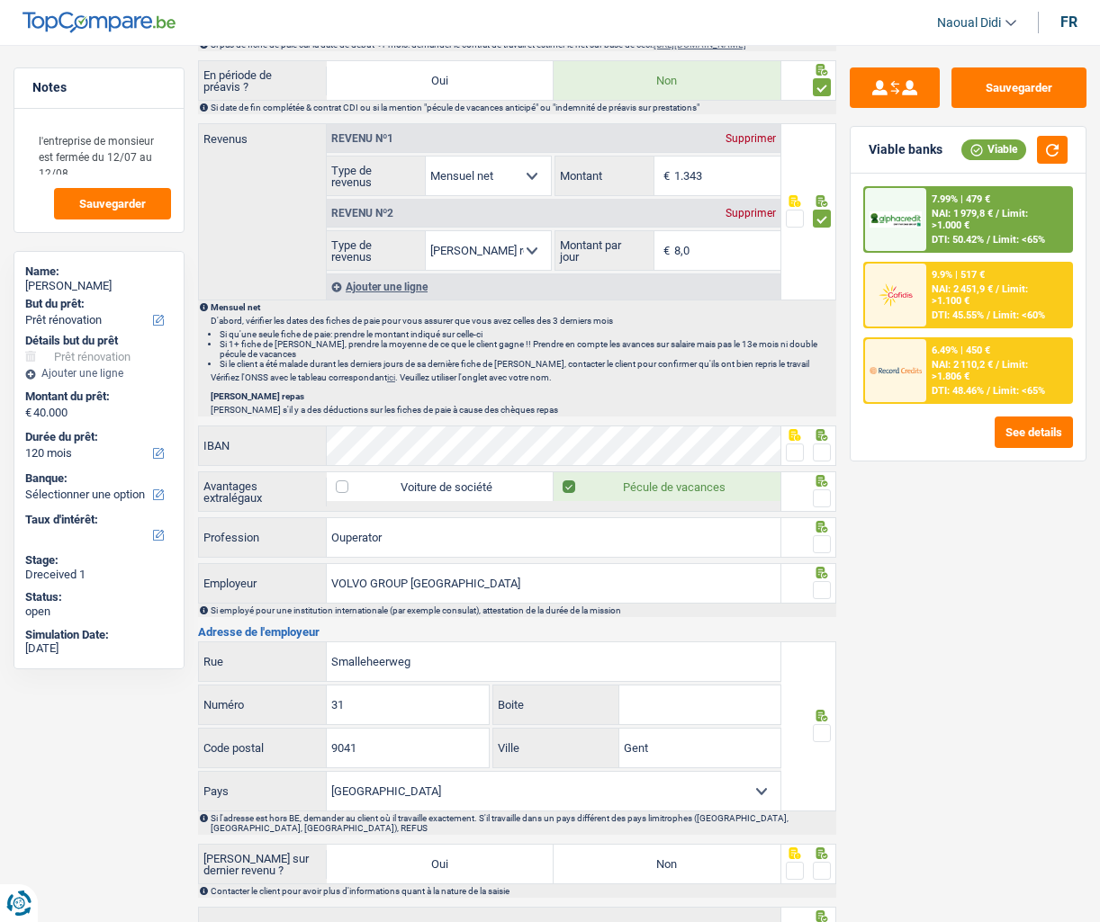
click at [795, 456] on span at bounding box center [795, 453] width 18 height 18
click at [0, 0] on input "radio" at bounding box center [0, 0] width 0 height 0
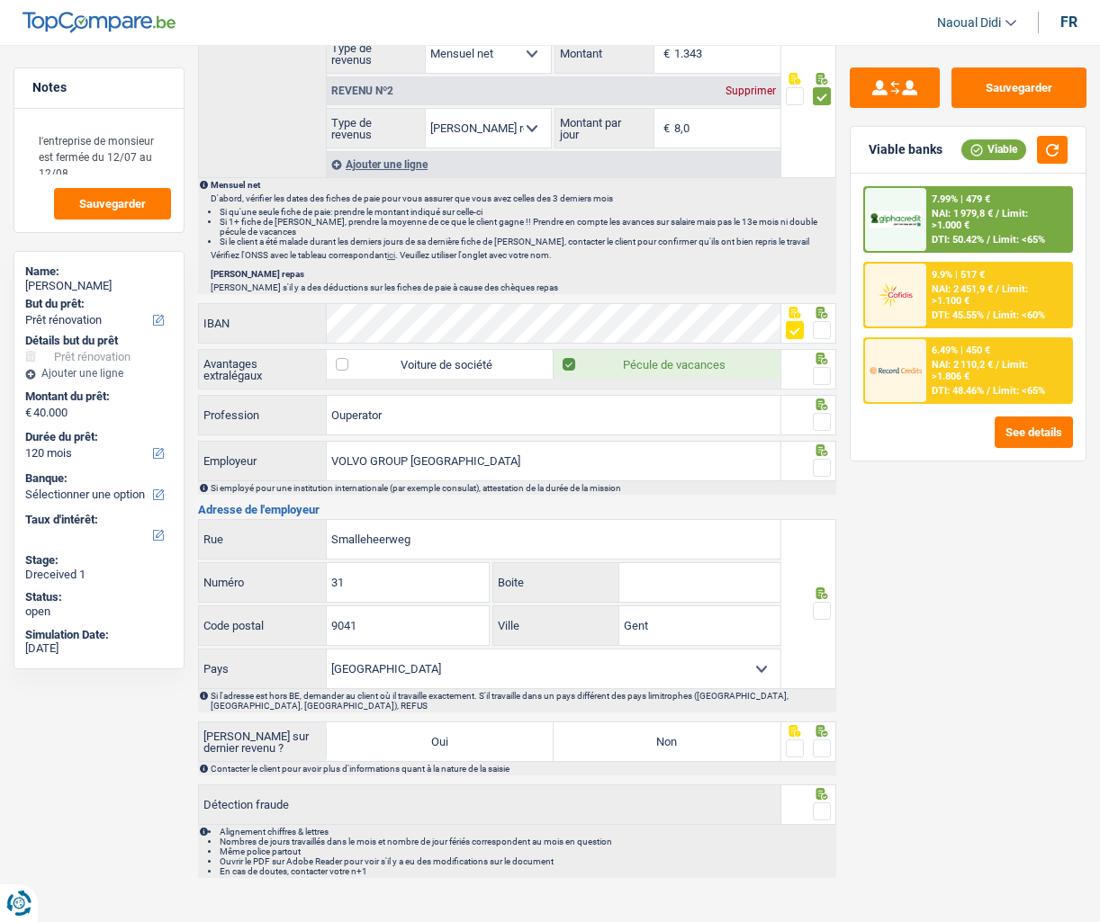
scroll to position [1231, 0]
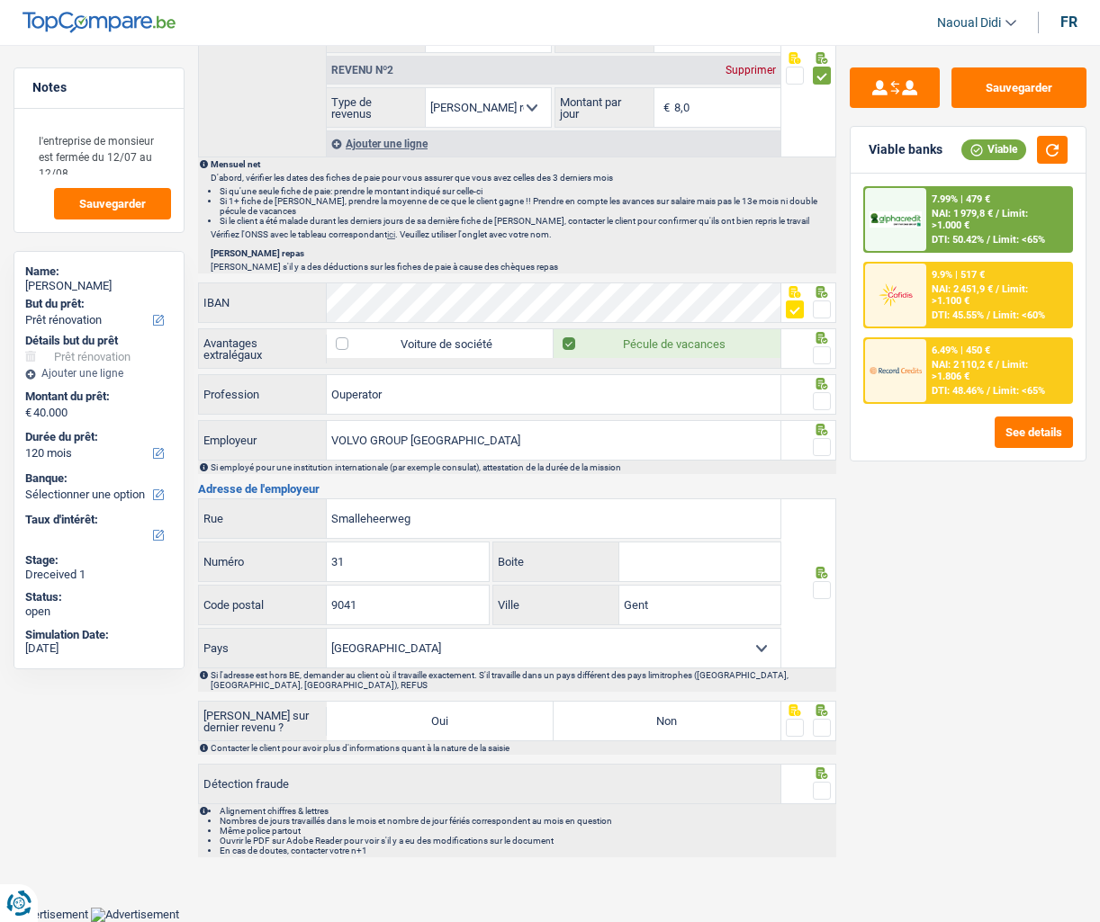
click at [820, 447] on span at bounding box center [822, 447] width 18 height 18
click at [0, 0] on input "radio" at bounding box center [0, 0] width 0 height 0
click at [820, 406] on span at bounding box center [822, 401] width 18 height 18
click at [0, 0] on input "radio" at bounding box center [0, 0] width 0 height 0
click at [828, 350] on span at bounding box center [822, 355] width 18 height 18
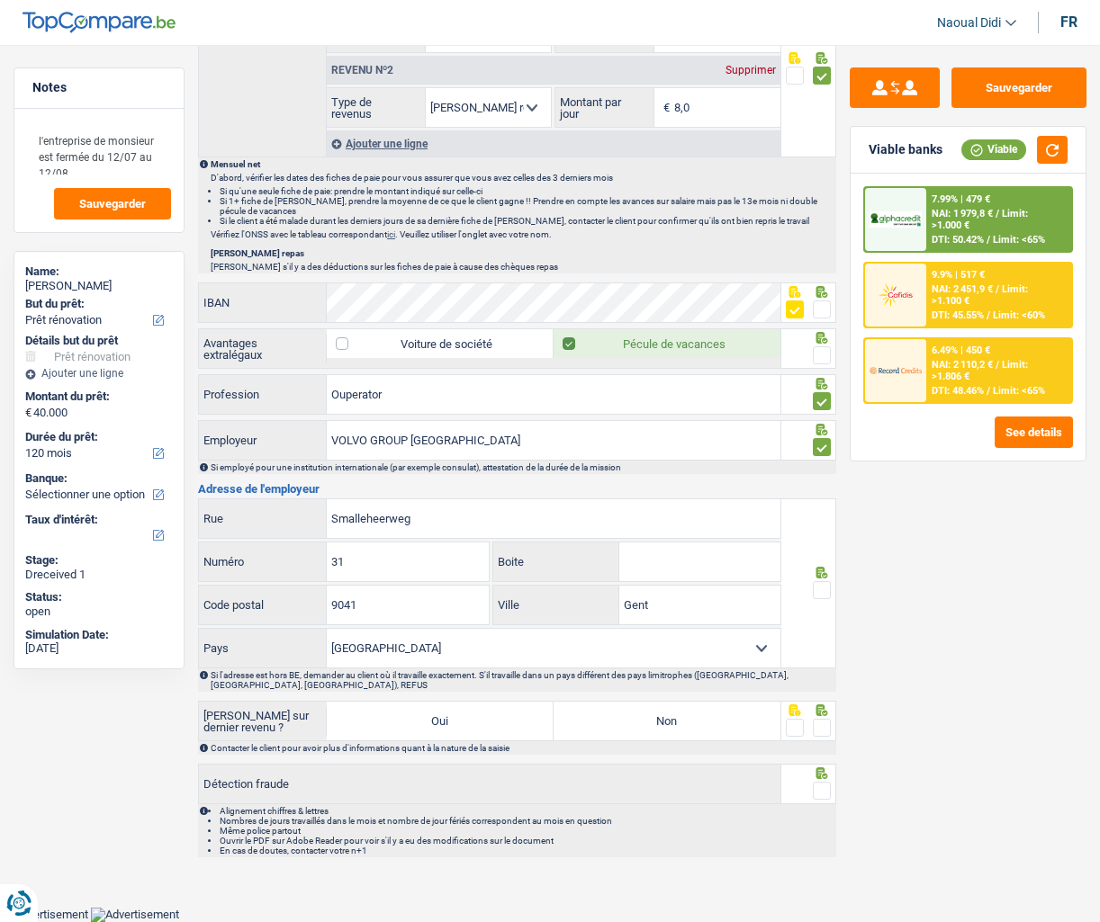
click at [0, 0] on input "radio" at bounding box center [0, 0] width 0 height 0
drag, startPoint x: 427, startPoint y: 527, endPoint x: 288, endPoint y: 487, distance: 144.4
drag, startPoint x: 665, startPoint y: 612, endPoint x: 619, endPoint y: 590, distance: 50.7
click at [619, 590] on input "Gent" at bounding box center [699, 605] width 161 height 39
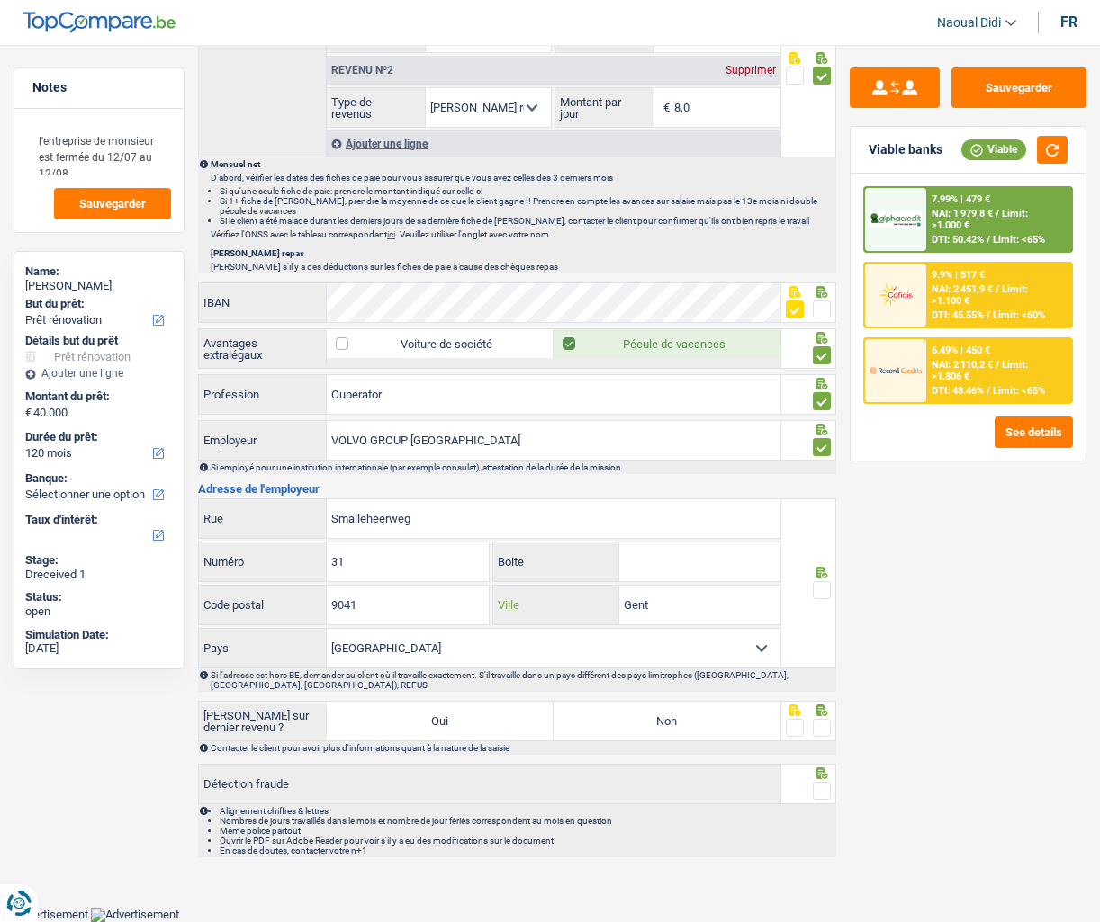
paste input "oostakker"
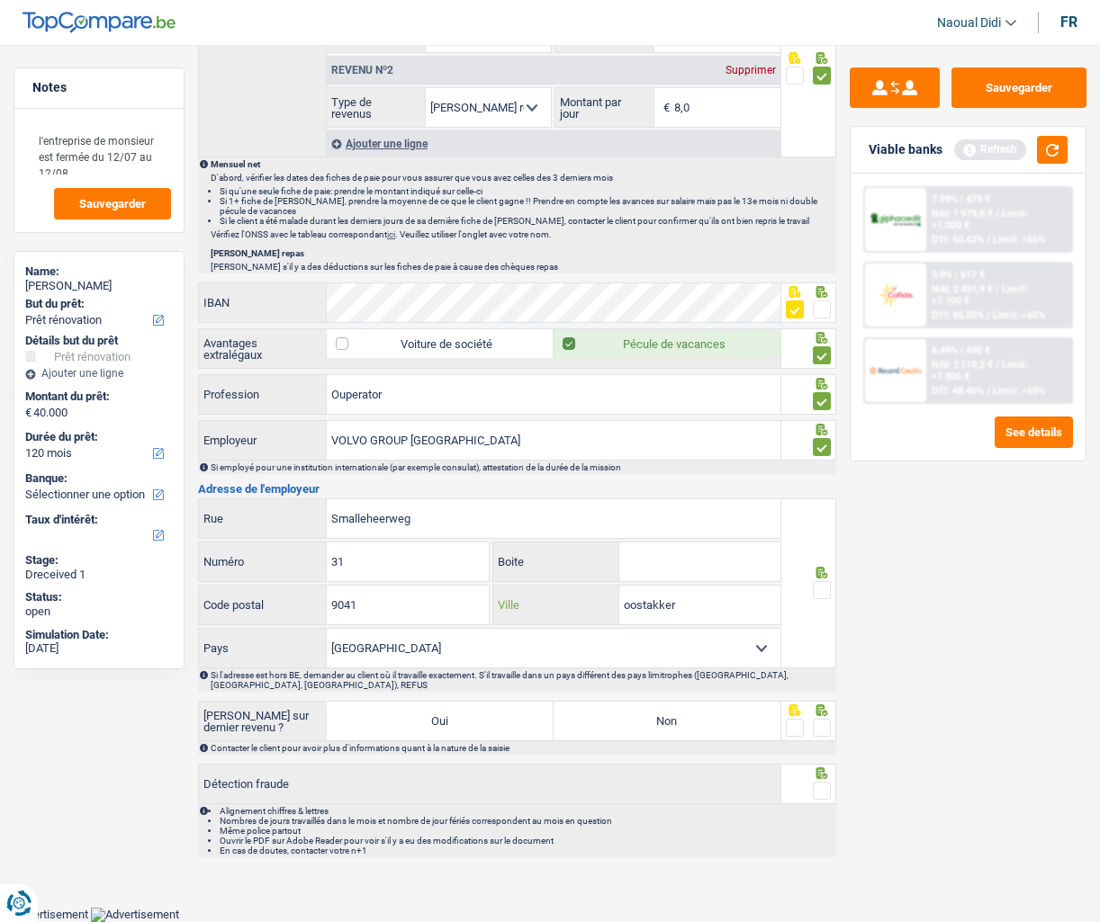
type input "oostakker"
click at [818, 595] on span at bounding box center [822, 590] width 18 height 18
click at [0, 0] on input "radio" at bounding box center [0, 0] width 0 height 0
click at [697, 656] on label "Non" at bounding box center [666, 721] width 227 height 39
click at [697, 656] on input "Non" at bounding box center [666, 721] width 227 height 39
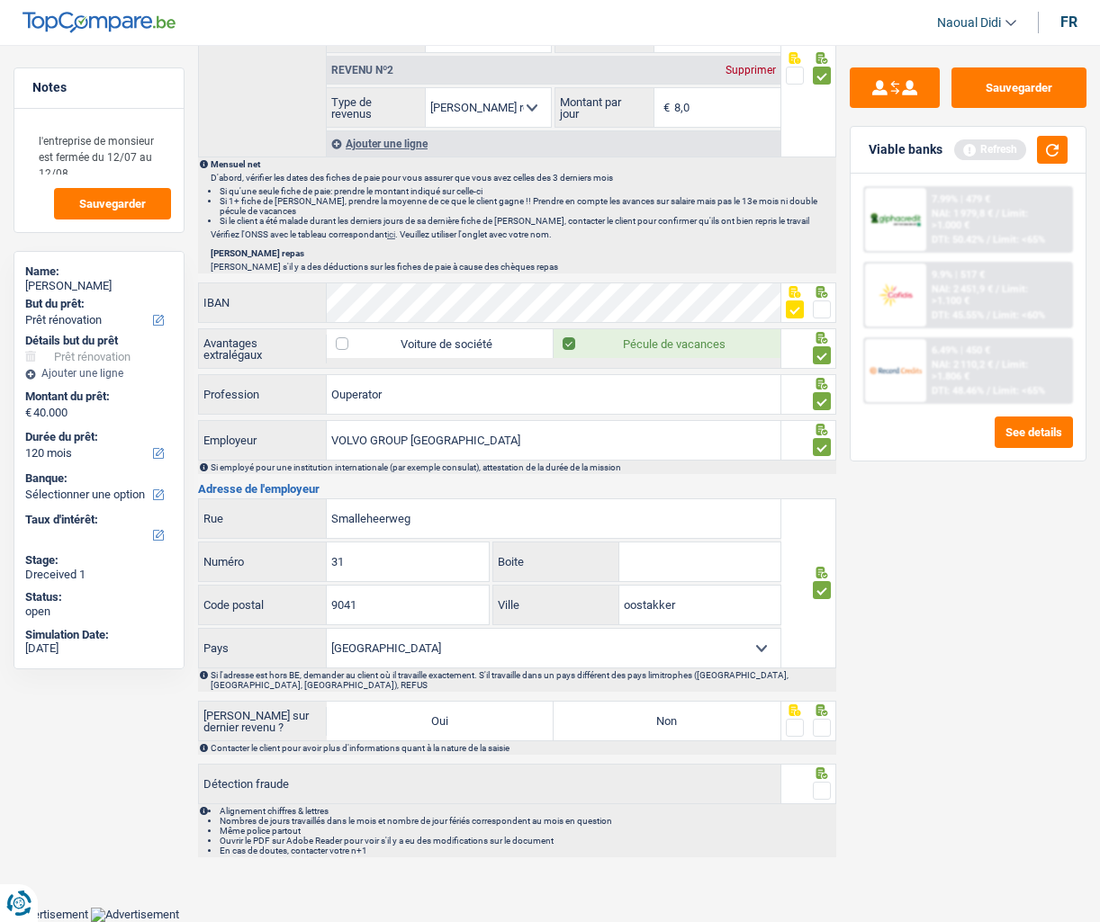
radio input "true"
click at [821, 656] on span at bounding box center [822, 728] width 18 height 18
click at [0, 0] on input "radio" at bounding box center [0, 0] width 0 height 0
click at [822, 656] on span at bounding box center [822, 791] width 18 height 18
click at [0, 0] on input "radio" at bounding box center [0, 0] width 0 height 0
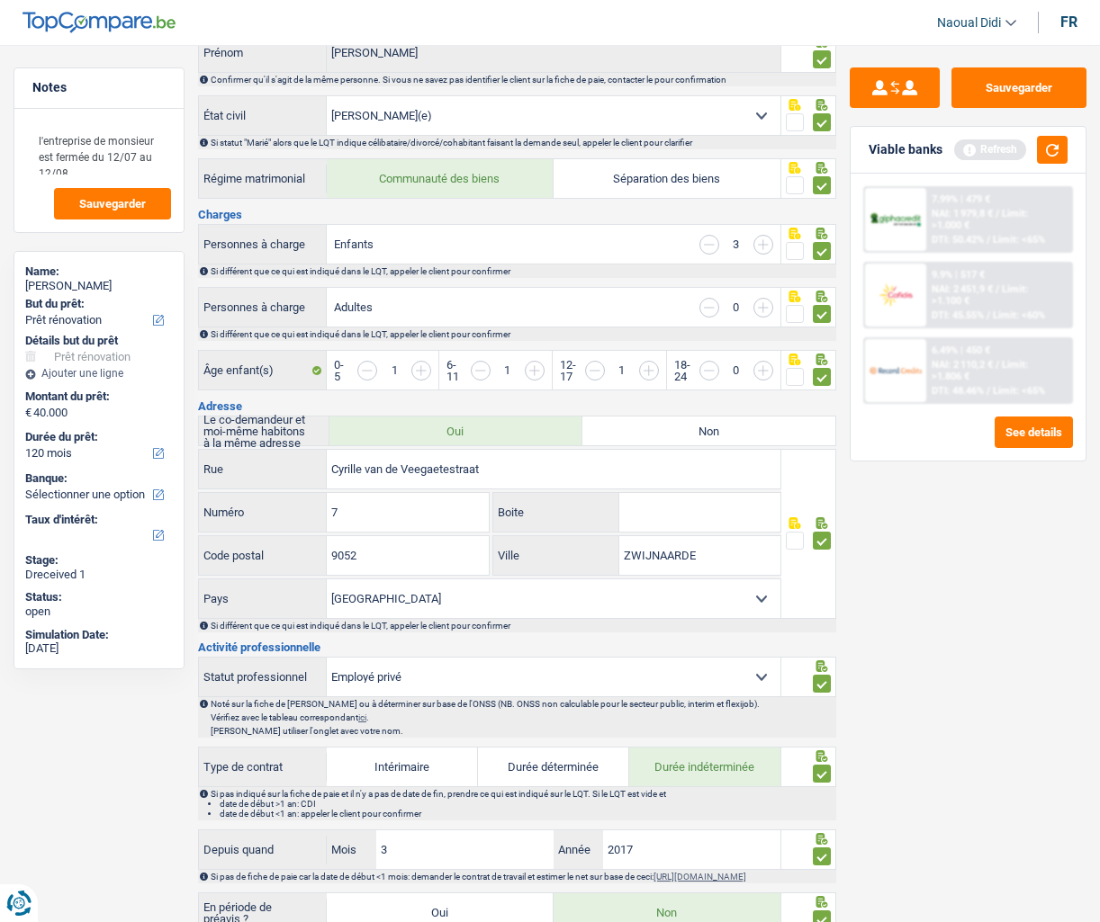
scroll to position [0, 0]
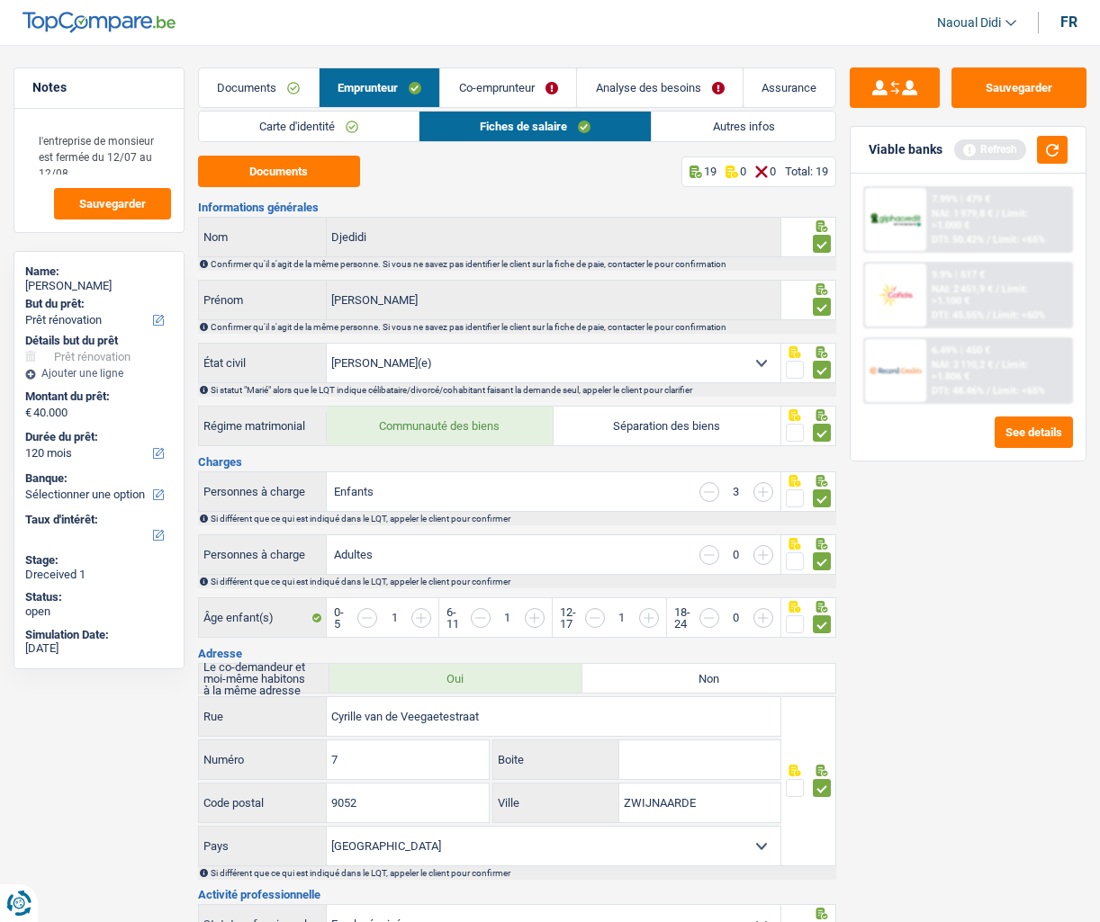
click at [729, 131] on link "Autres infos" at bounding box center [743, 127] width 183 height 30
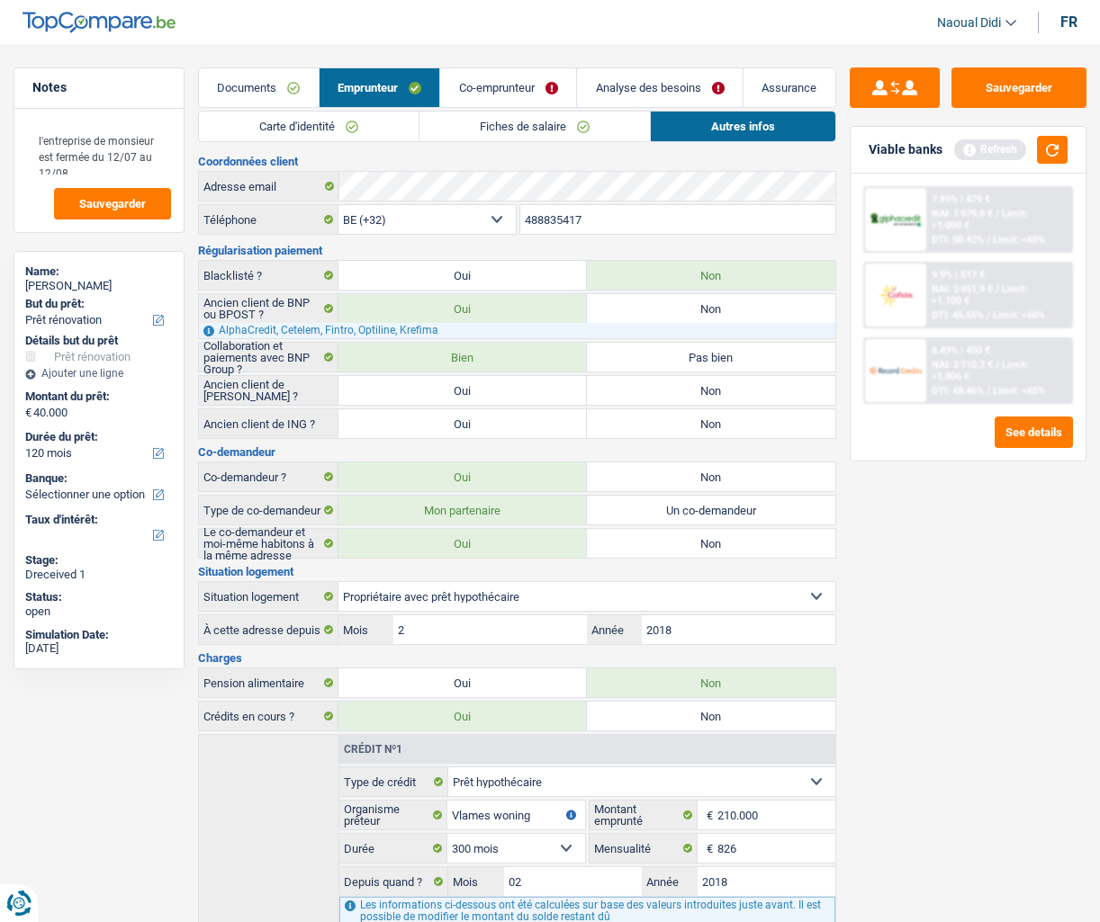
click at [480, 79] on link "Co-emprunteur" at bounding box center [508, 87] width 136 height 39
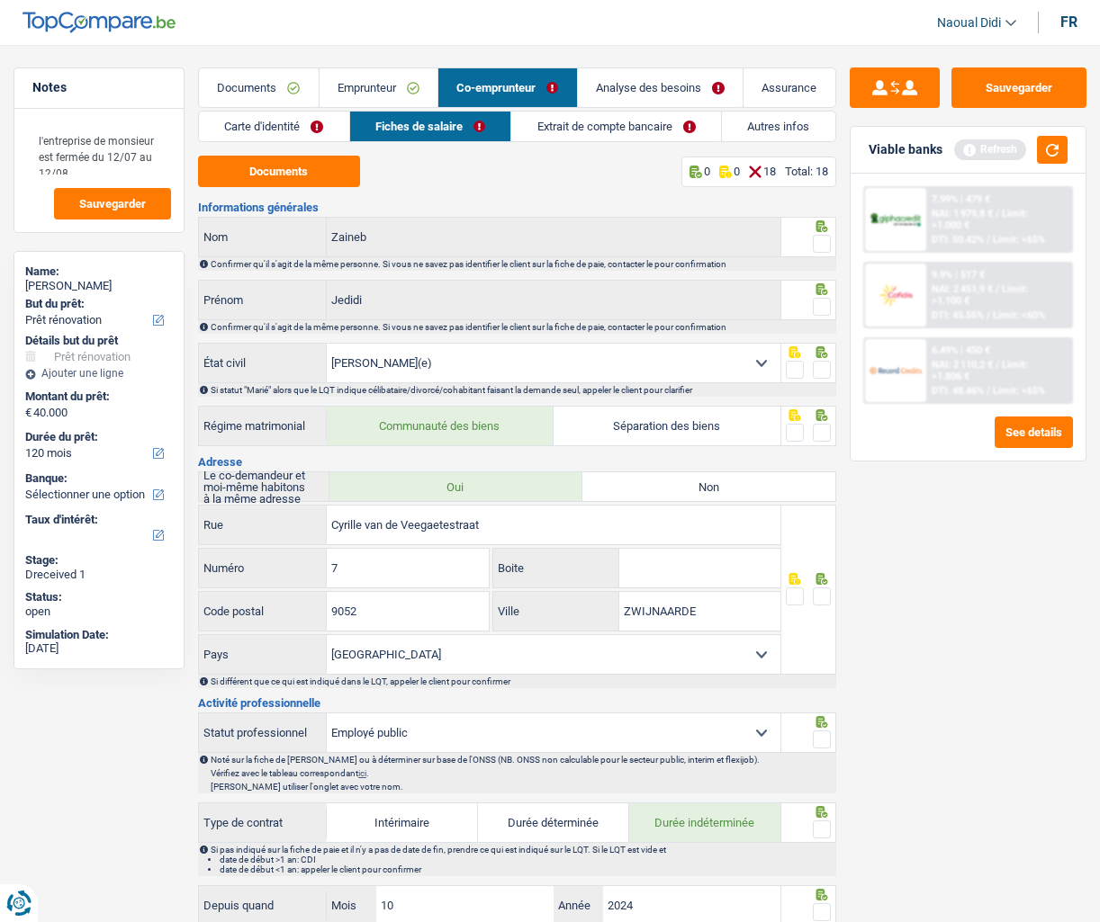
click at [279, 126] on link "Carte d'identité" at bounding box center [274, 127] width 150 height 30
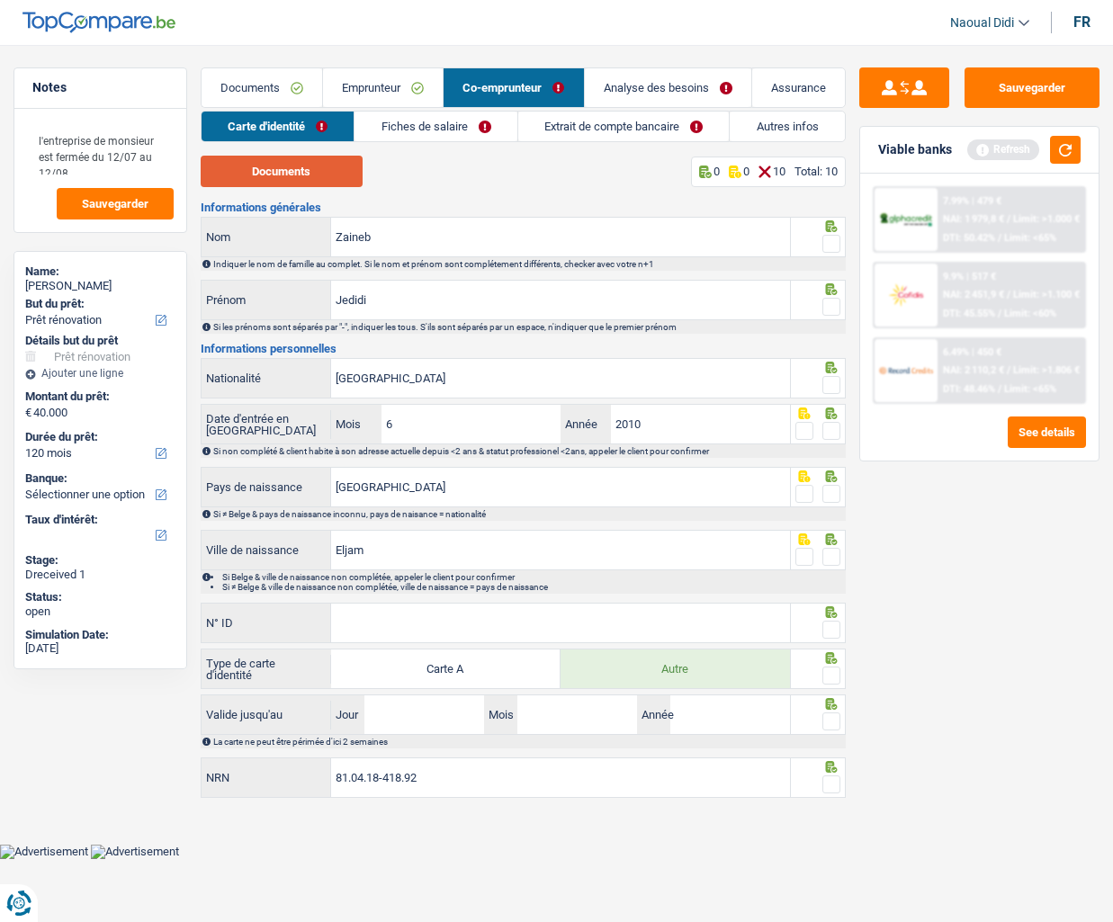
click at [278, 163] on button "Documents" at bounding box center [282, 171] width 162 height 31
drag, startPoint x: 324, startPoint y: 284, endPoint x: 297, endPoint y: 283, distance: 27.0
click at [297, 283] on div "Jedidi Prénom" at bounding box center [496, 300] width 589 height 39
drag, startPoint x: 349, startPoint y: 231, endPoint x: 249, endPoint y: 224, distance: 100.1
click at [249, 224] on div "Zaineb Nom" at bounding box center [496, 237] width 589 height 39
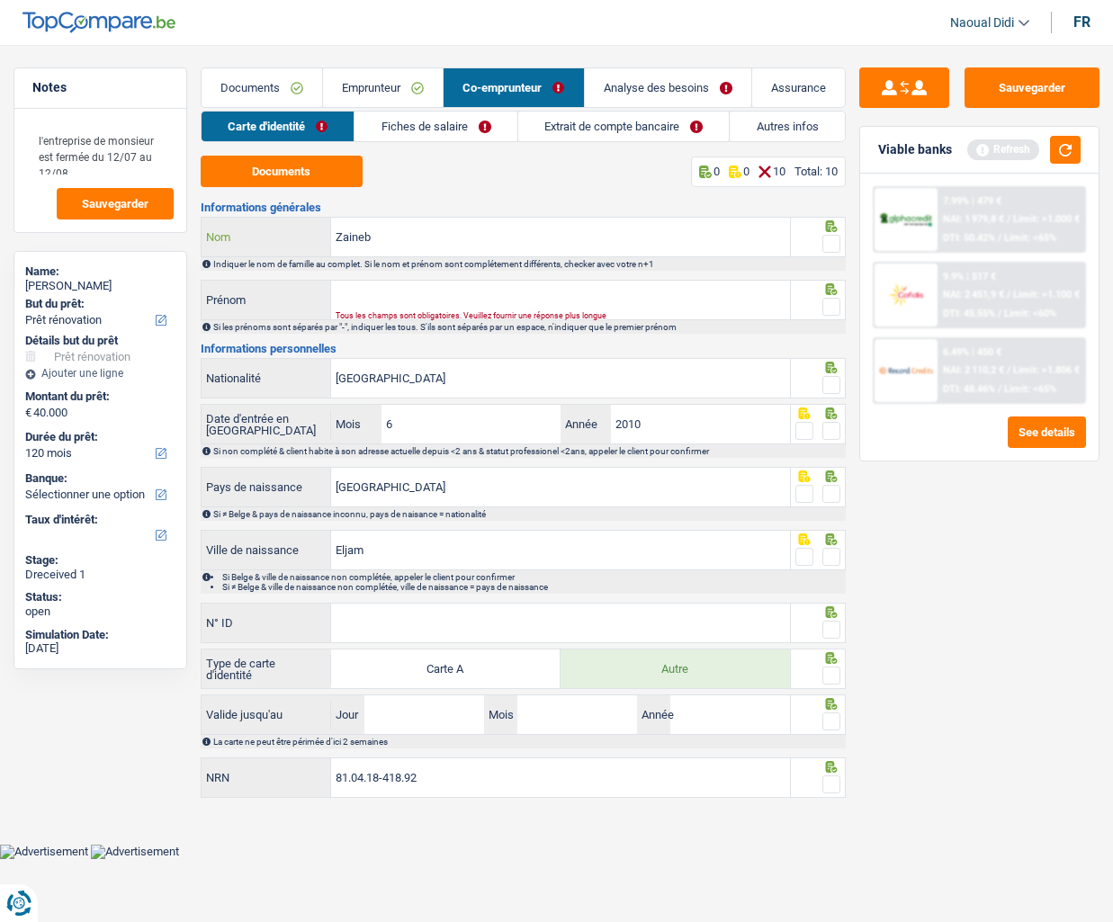
paste input "Jedidi"
type input "Jedidi"
click at [385, 296] on input "Prénom" at bounding box center [560, 300] width 459 height 39
type input "Zained"
click at [832, 244] on span at bounding box center [832, 244] width 18 height 18
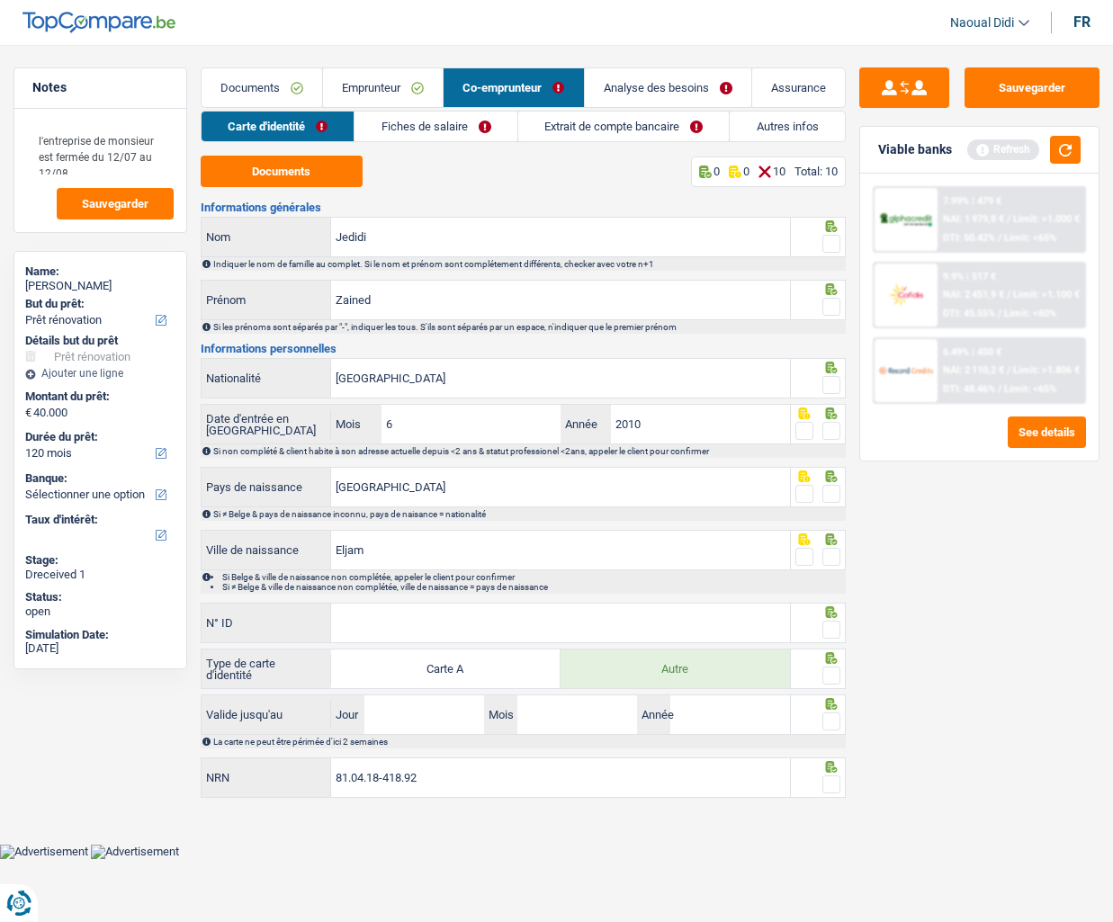
click at [0, 0] on input "radio" at bounding box center [0, 0] width 0 height 0
click at [835, 301] on span at bounding box center [832, 307] width 18 height 18
click at [0, 0] on input "radio" at bounding box center [0, 0] width 0 height 0
click at [498, 372] on input "Tunisie" at bounding box center [560, 378] width 459 height 39
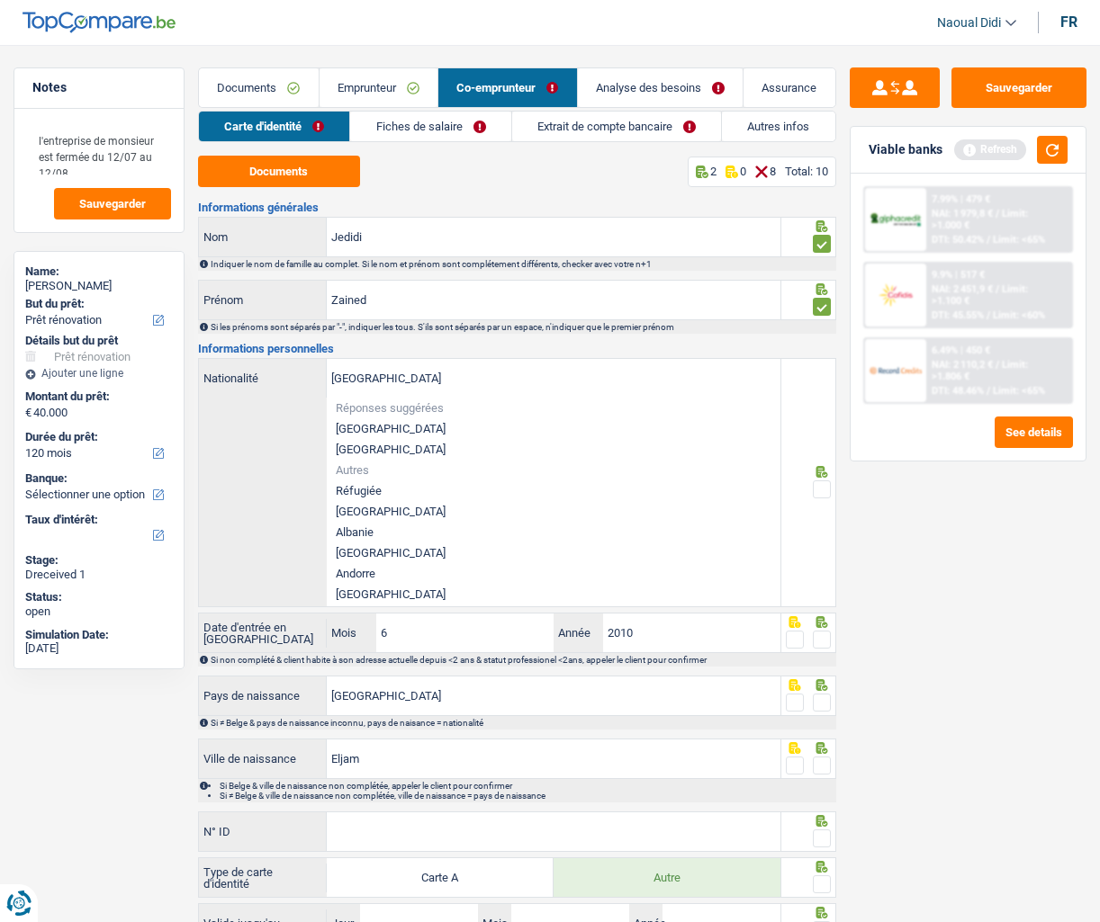
click at [396, 429] on li "[GEOGRAPHIC_DATA]" at bounding box center [554, 428] width 454 height 21
type input "[GEOGRAPHIC_DATA]"
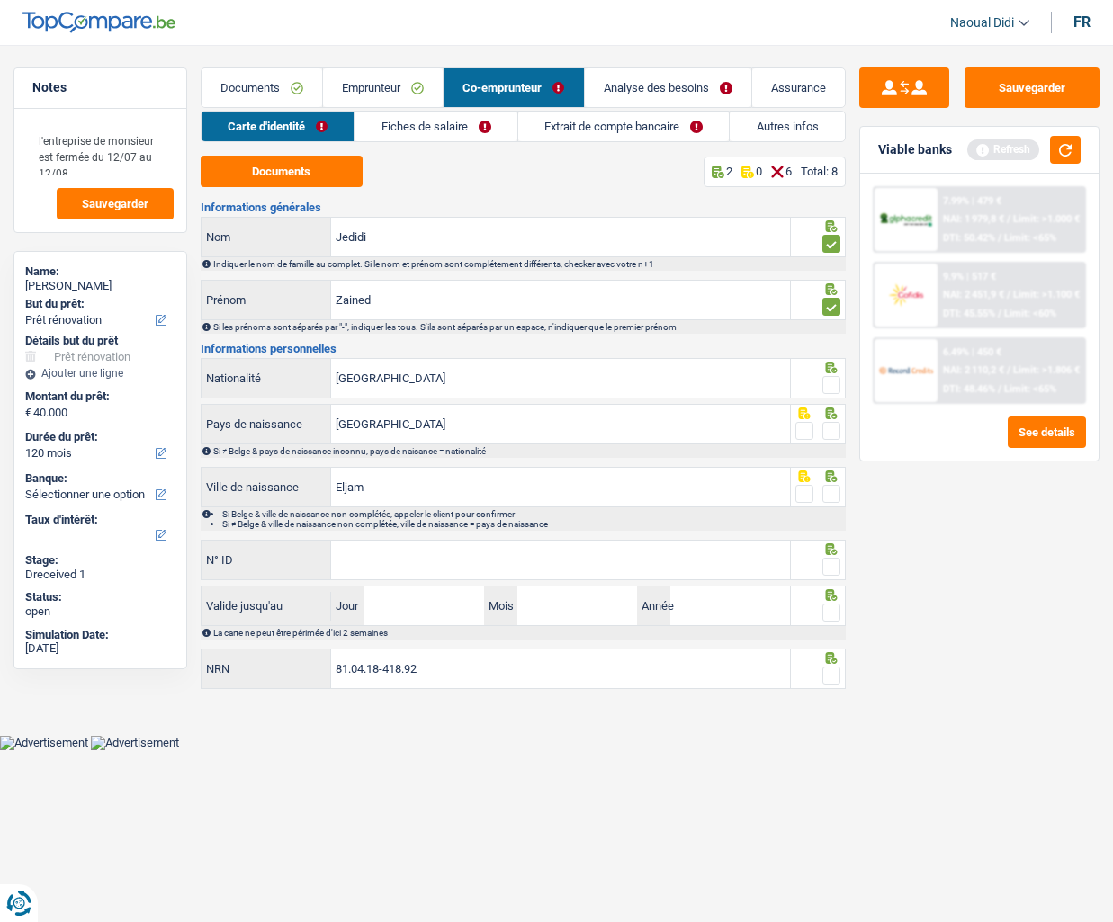
click at [834, 386] on span at bounding box center [832, 385] width 18 height 18
click at [0, 0] on input "radio" at bounding box center [0, 0] width 0 height 0
click at [836, 435] on span at bounding box center [832, 431] width 18 height 18
click at [0, 0] on input "radio" at bounding box center [0, 0] width 0 height 0
click at [835, 490] on span at bounding box center [832, 494] width 18 height 18
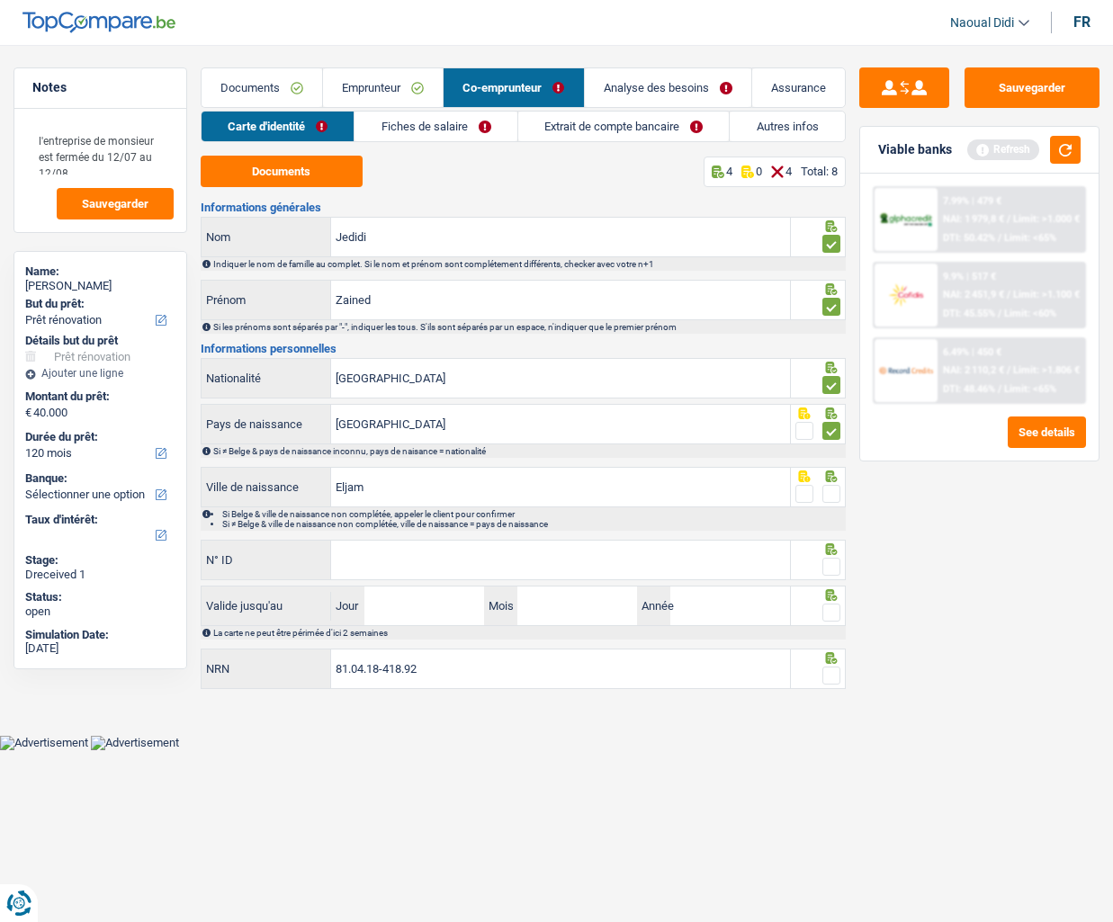
click at [0, 0] on input "radio" at bounding box center [0, 0] width 0 height 0
click at [451, 553] on input "N° ID" at bounding box center [560, 560] width 459 height 39
type input "592-3603412-40"
click at [834, 568] on span at bounding box center [832, 567] width 18 height 18
click at [0, 0] on input "radio" at bounding box center [0, 0] width 0 height 0
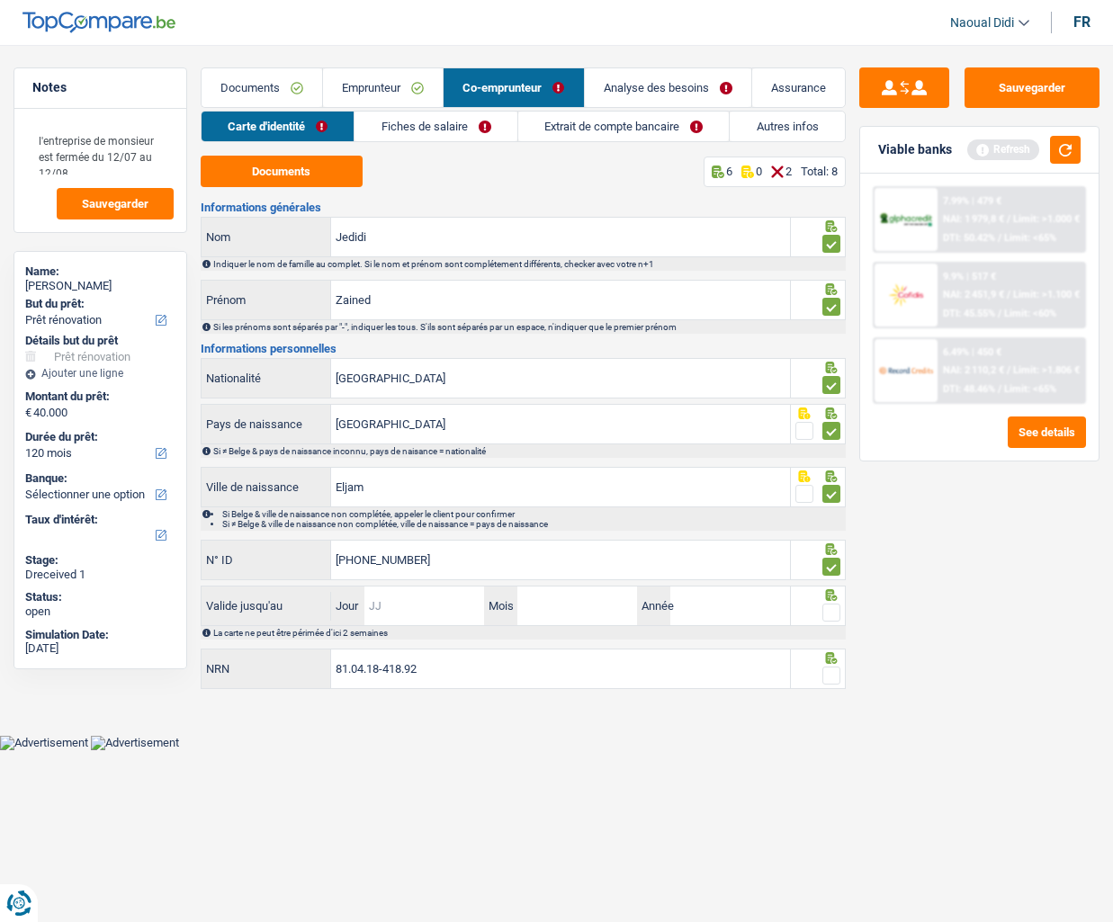
click at [400, 613] on input "Jour" at bounding box center [424, 606] width 120 height 39
type input "29"
type input "04"
type input "2026"
click at [826, 612] on span at bounding box center [832, 613] width 18 height 18
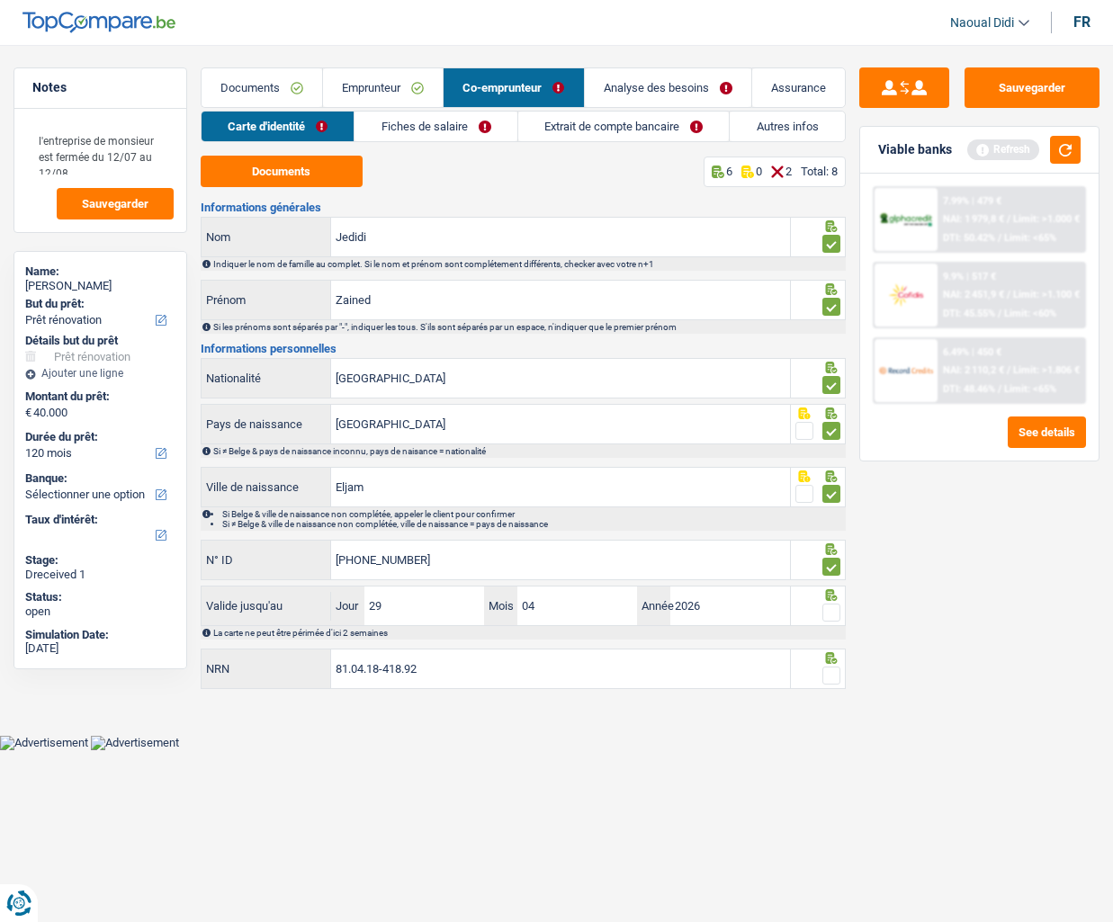
click at [0, 0] on input "radio" at bounding box center [0, 0] width 0 height 0
click at [833, 656] on span at bounding box center [832, 676] width 18 height 18
click at [0, 0] on input "radio" at bounding box center [0, 0] width 0 height 0
click at [477, 656] on input "81.04.18-418.92" at bounding box center [560, 669] width 459 height 39
click at [1035, 88] on button "Sauvegarder" at bounding box center [1032, 87] width 135 height 40
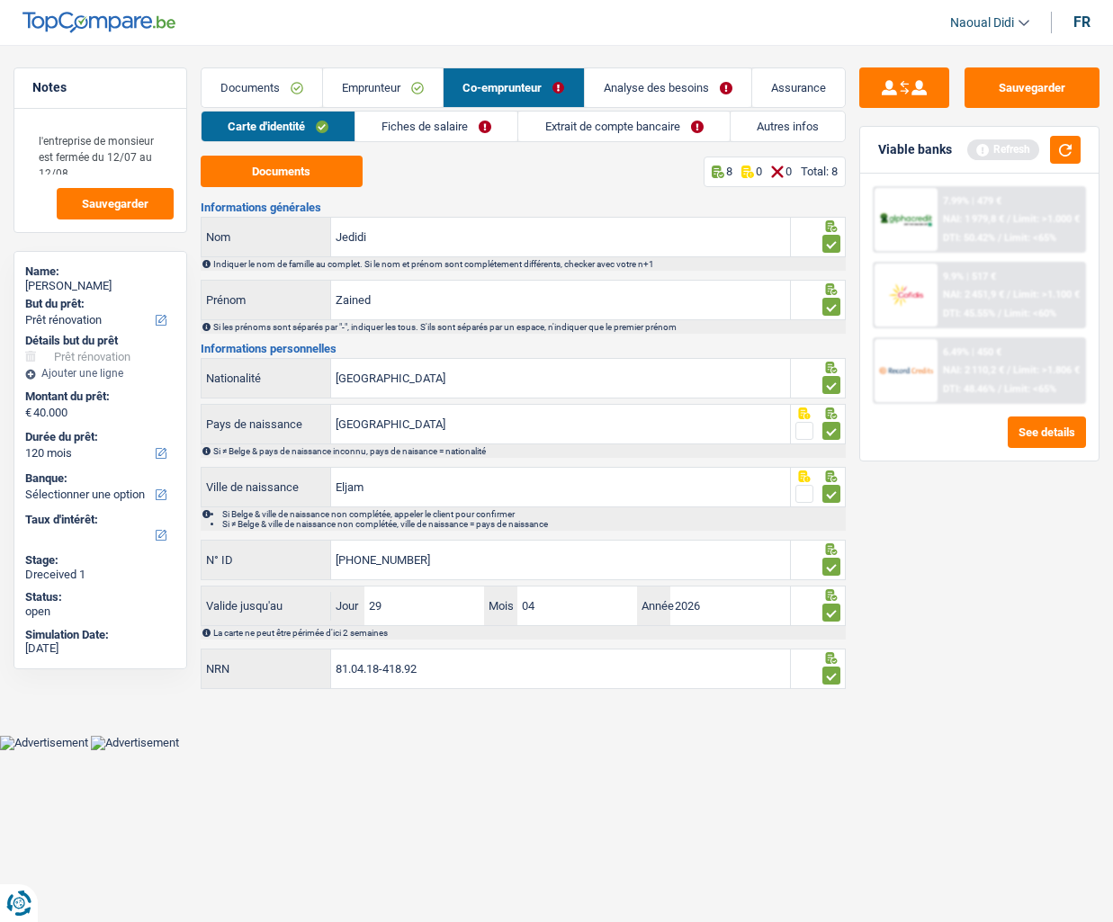
click at [449, 122] on link "Fiches de salaire" at bounding box center [436, 127] width 162 height 30
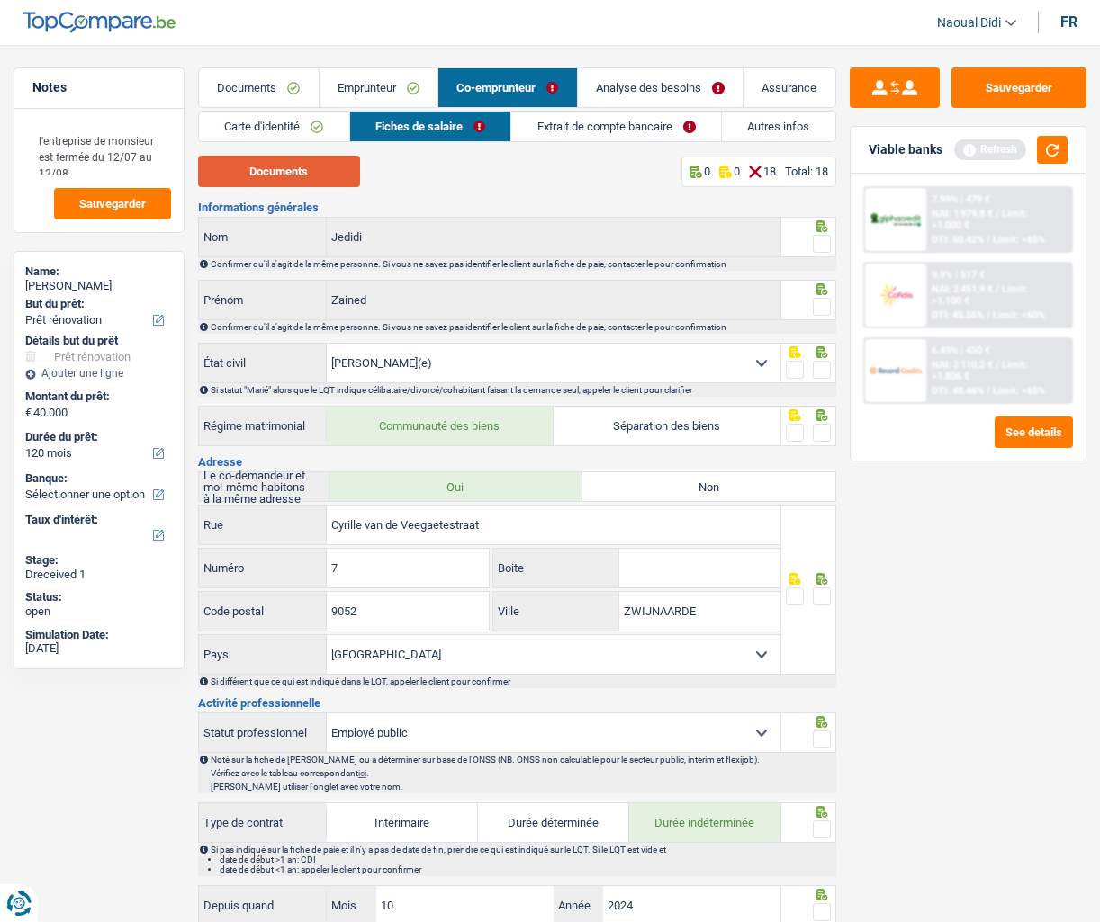
click at [292, 170] on button "Documents" at bounding box center [279, 171] width 162 height 31
click at [823, 245] on span at bounding box center [822, 244] width 18 height 18
click at [0, 0] on input "radio" at bounding box center [0, 0] width 0 height 0
click at [817, 306] on span at bounding box center [822, 307] width 18 height 18
click at [0, 0] on input "radio" at bounding box center [0, 0] width 0 height 0
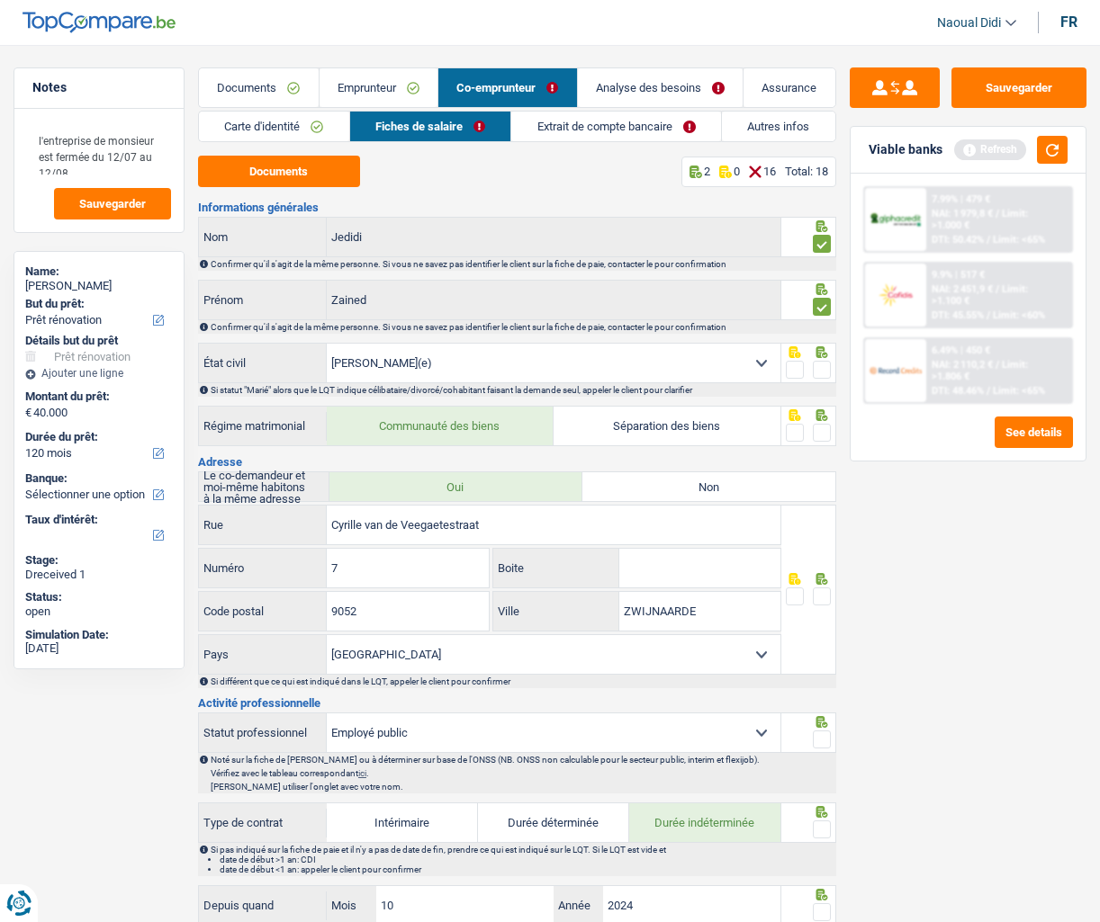
click at [826, 371] on span at bounding box center [822, 370] width 18 height 18
click at [0, 0] on input "radio" at bounding box center [0, 0] width 0 height 0
click at [823, 433] on span at bounding box center [822, 433] width 18 height 18
click at [0, 0] on input "radio" at bounding box center [0, 0] width 0 height 0
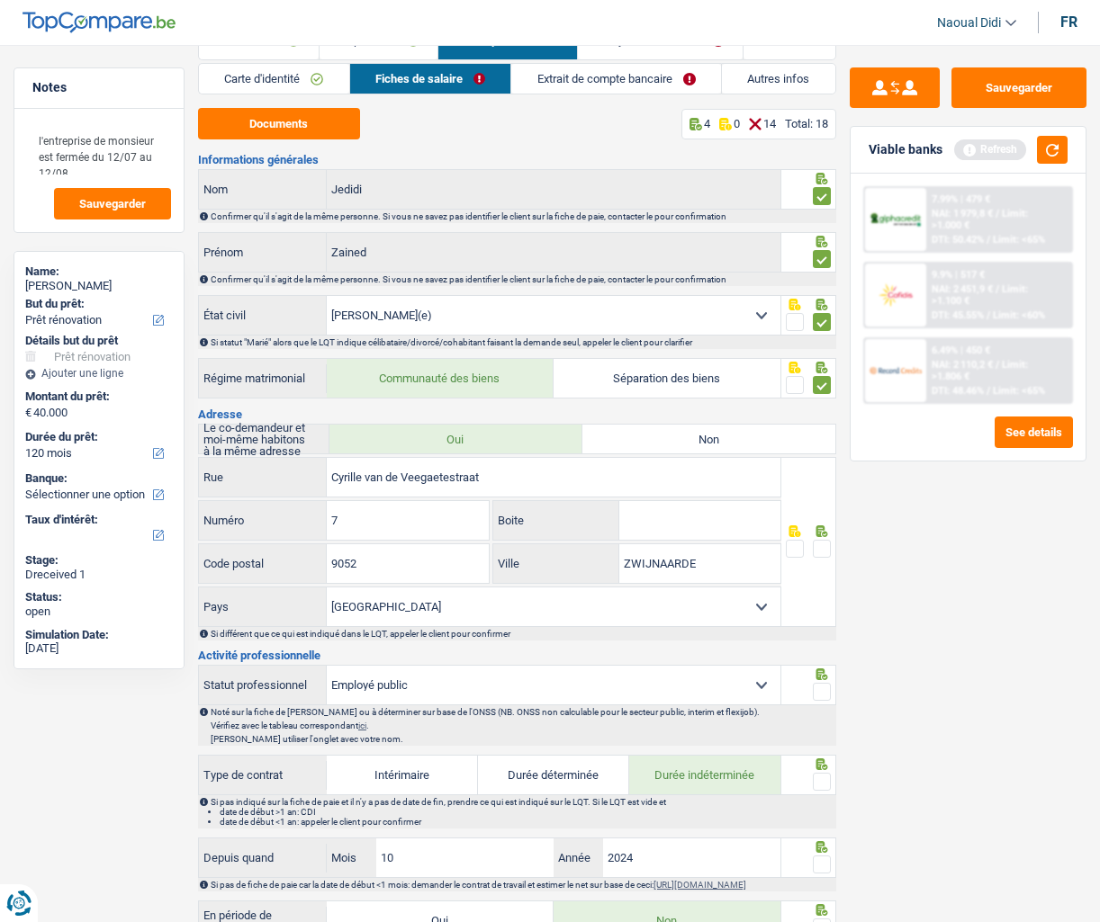
scroll to position [90, 0]
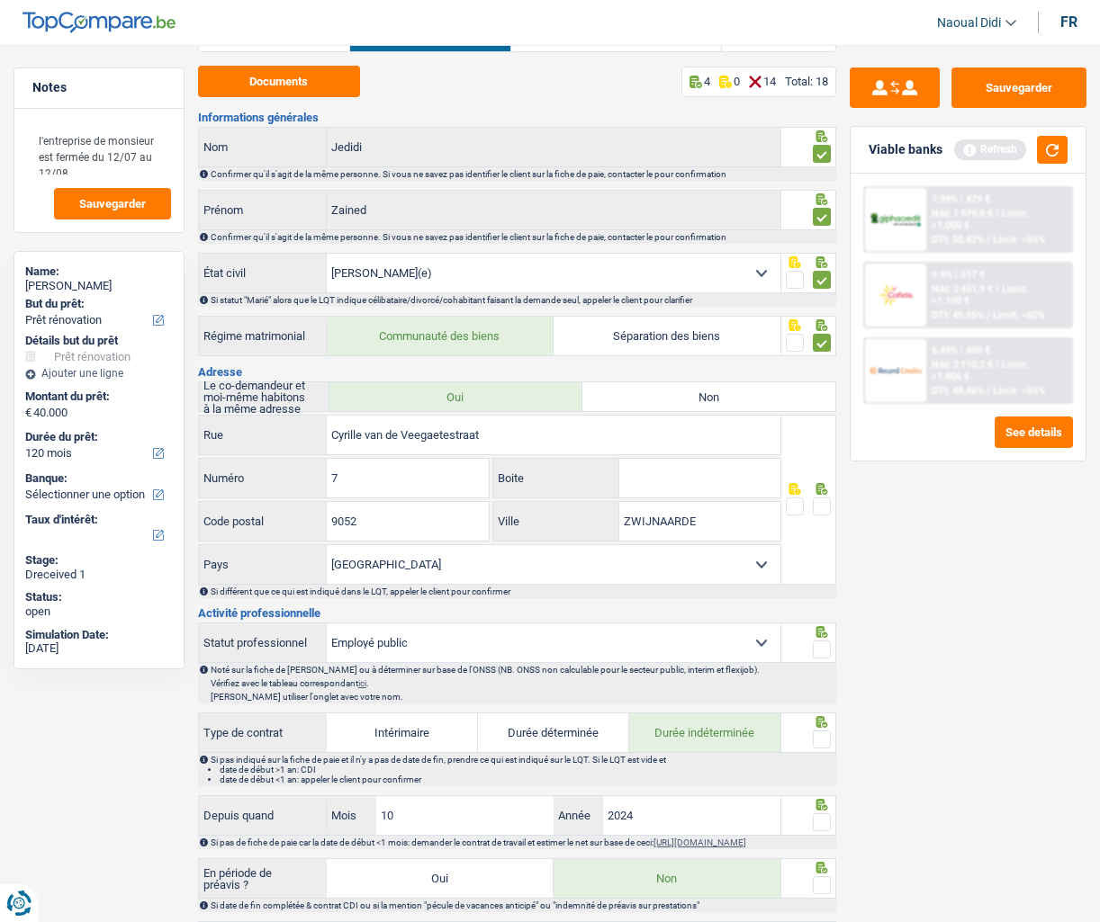
click at [825, 505] on span at bounding box center [822, 507] width 18 height 18
click at [0, 0] on input "radio" at bounding box center [0, 0] width 0 height 0
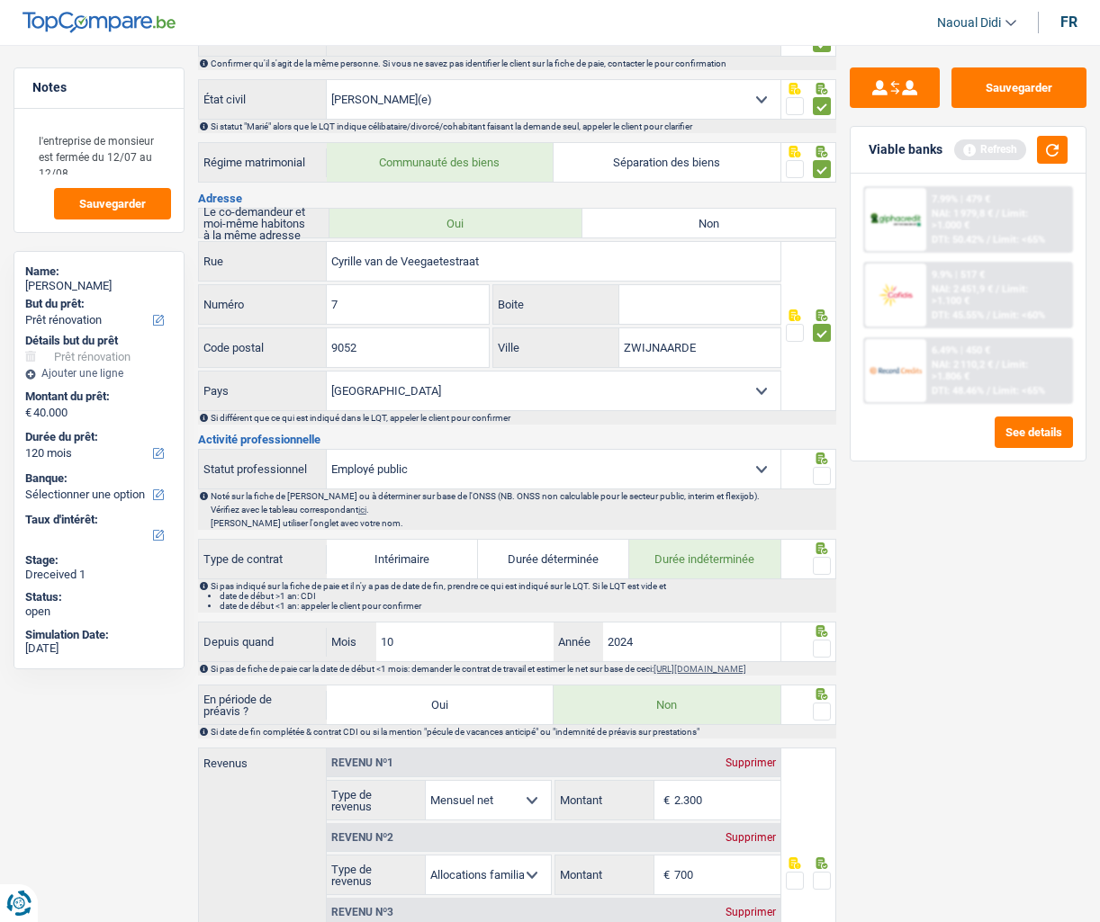
scroll to position [270, 0]
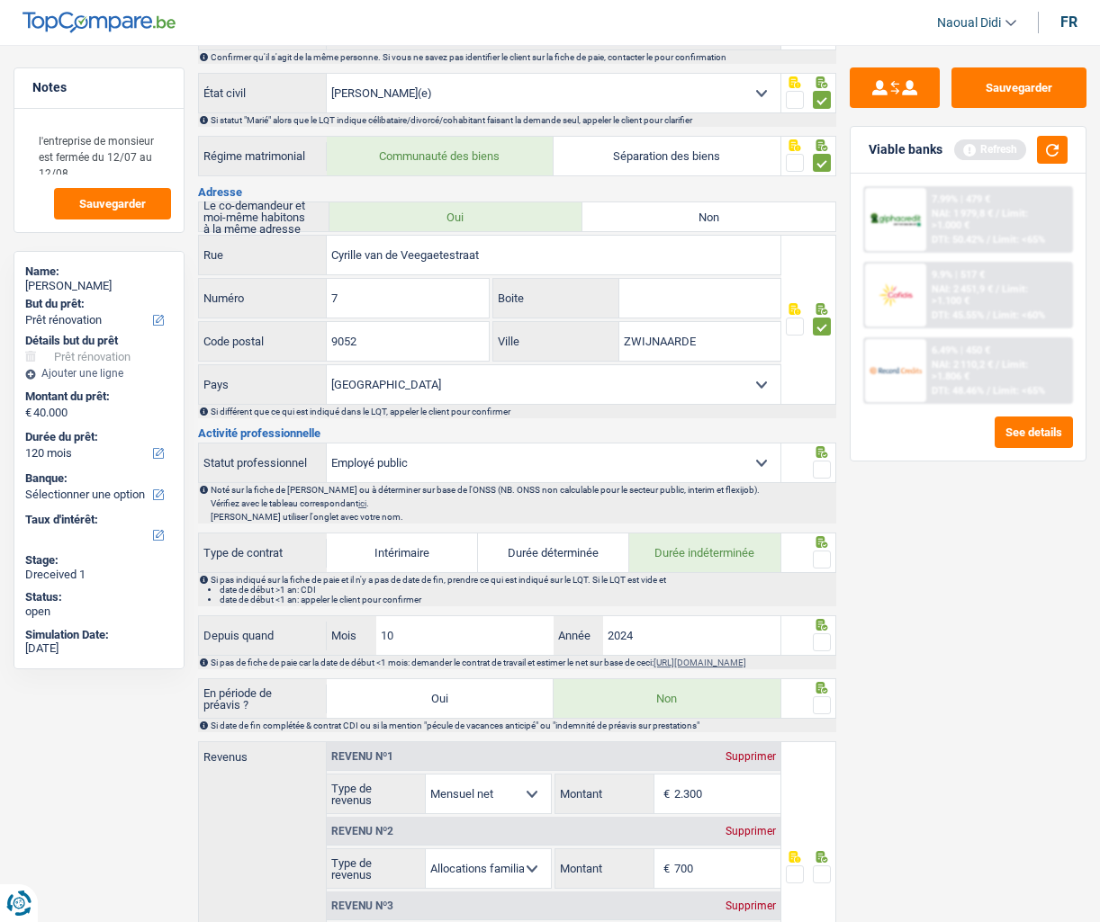
click at [818, 472] on span at bounding box center [822, 470] width 18 height 18
click at [0, 0] on input "radio" at bounding box center [0, 0] width 0 height 0
click at [824, 563] on span at bounding box center [822, 560] width 18 height 18
click at [0, 0] on input "radio" at bounding box center [0, 0] width 0 height 0
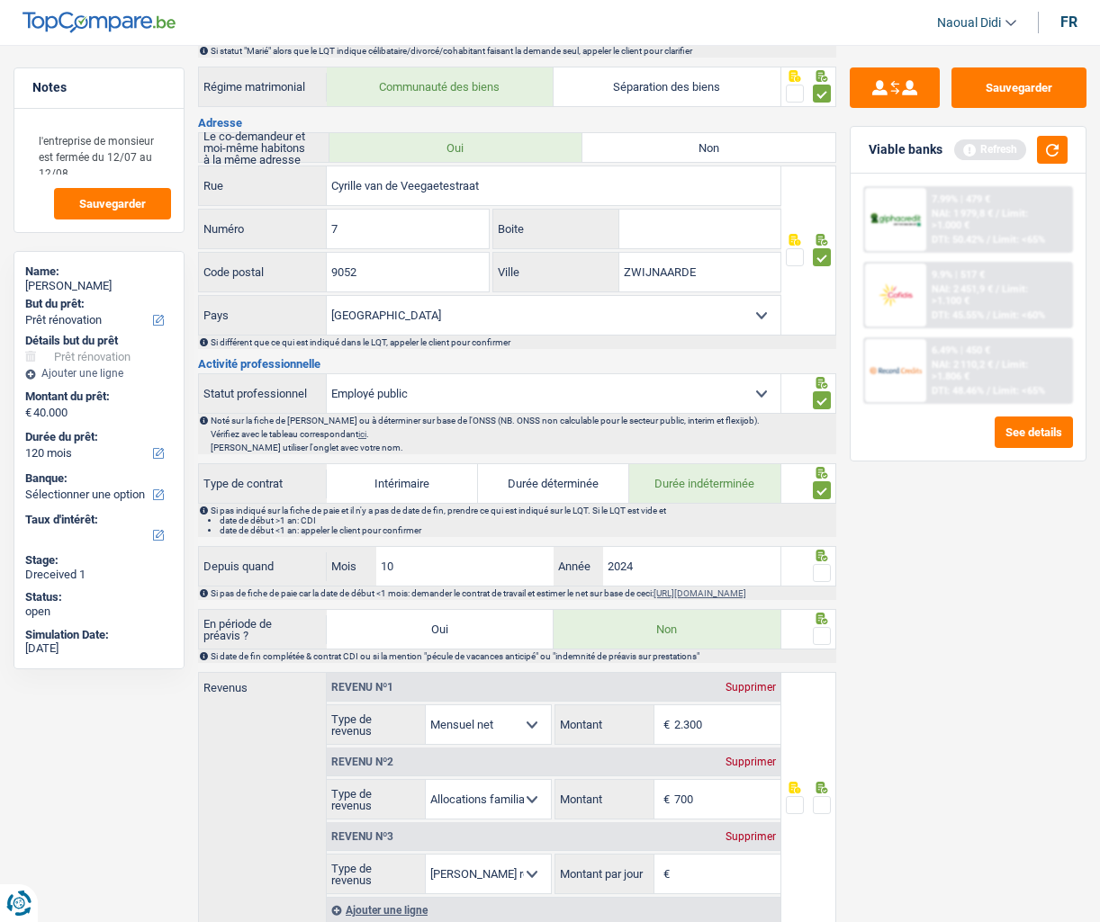
scroll to position [450, 0]
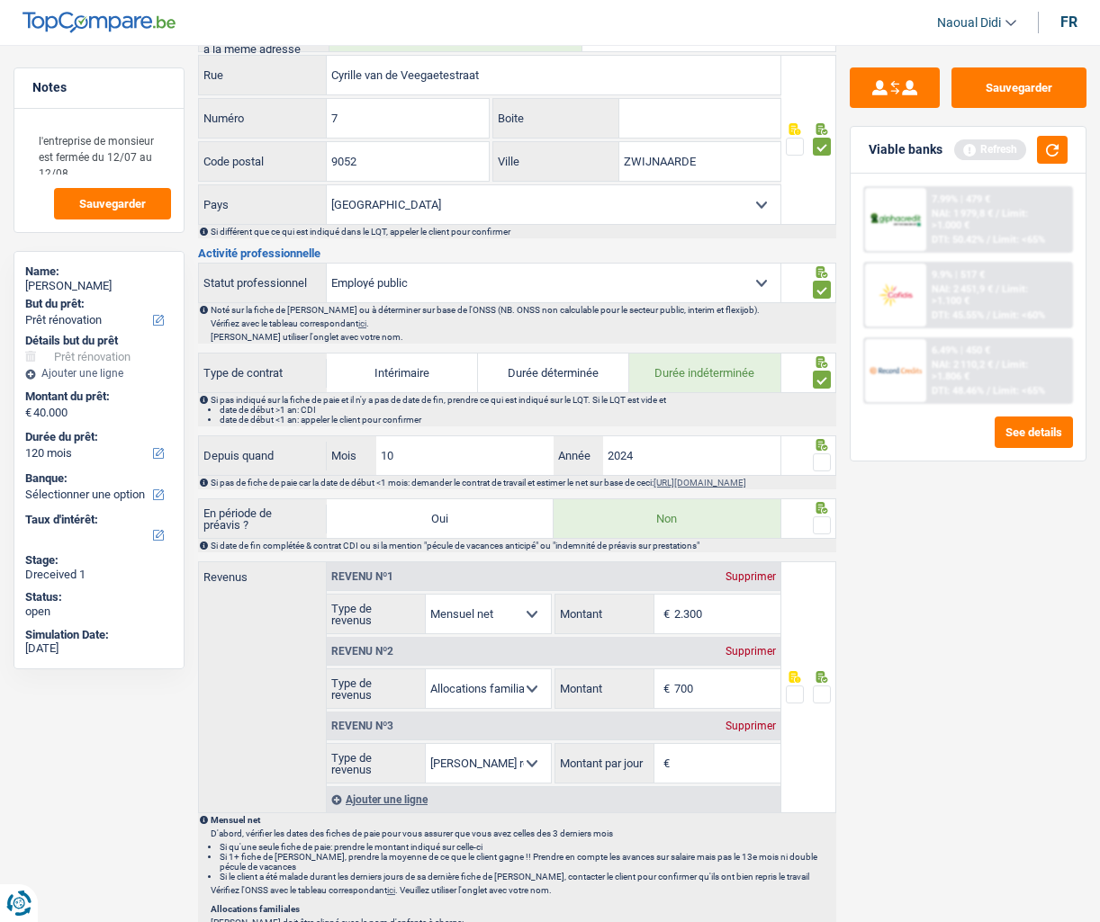
click at [818, 463] on span at bounding box center [822, 463] width 18 height 18
click at [0, 0] on input "radio" at bounding box center [0, 0] width 0 height 0
click at [821, 535] on span at bounding box center [822, 526] width 18 height 18
click at [0, 0] on input "radio" at bounding box center [0, 0] width 0 height 0
click at [716, 618] on input "2.300" at bounding box center [727, 614] width 106 height 39
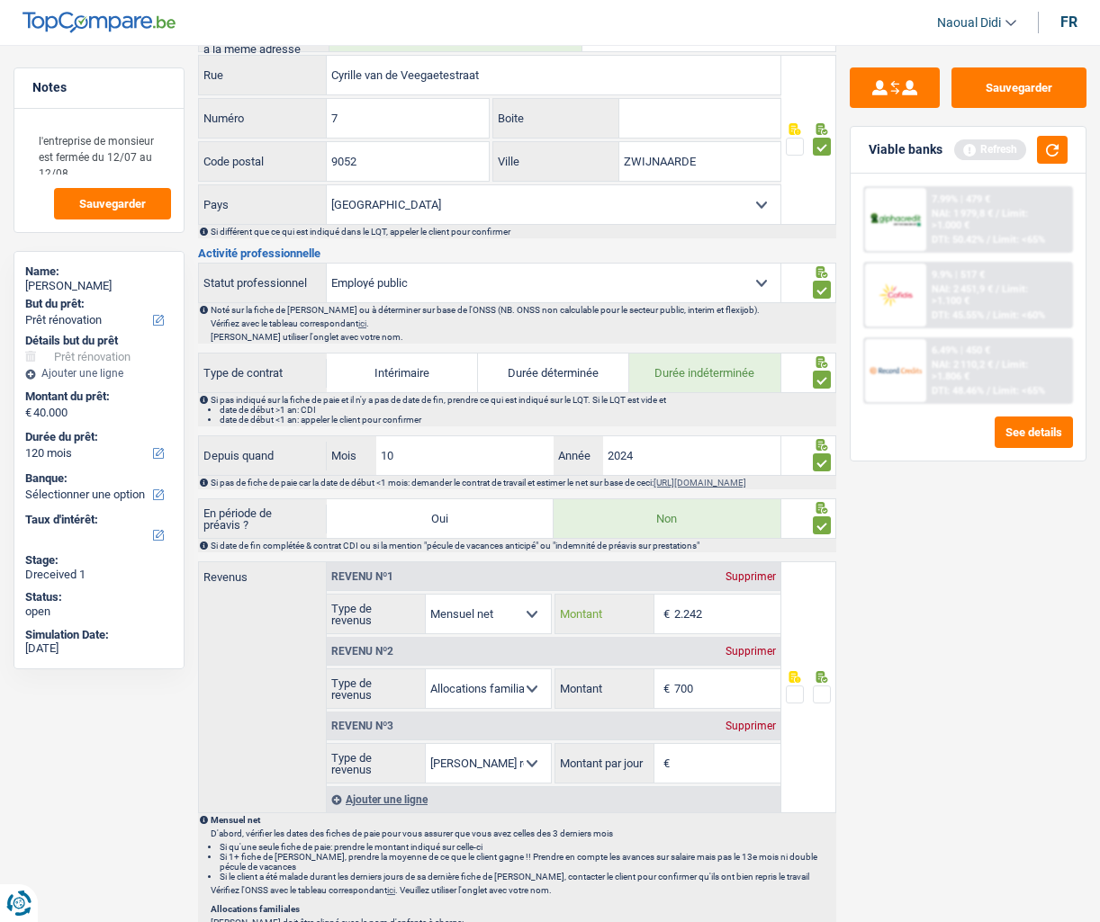
type input "2.242"
click at [906, 656] on div "Sauvegarder Viable banks Refresh 7.99% | 479 € NAI: 1 979,8 € / Limit: >1.000 €…" at bounding box center [968, 478] width 264 height 822
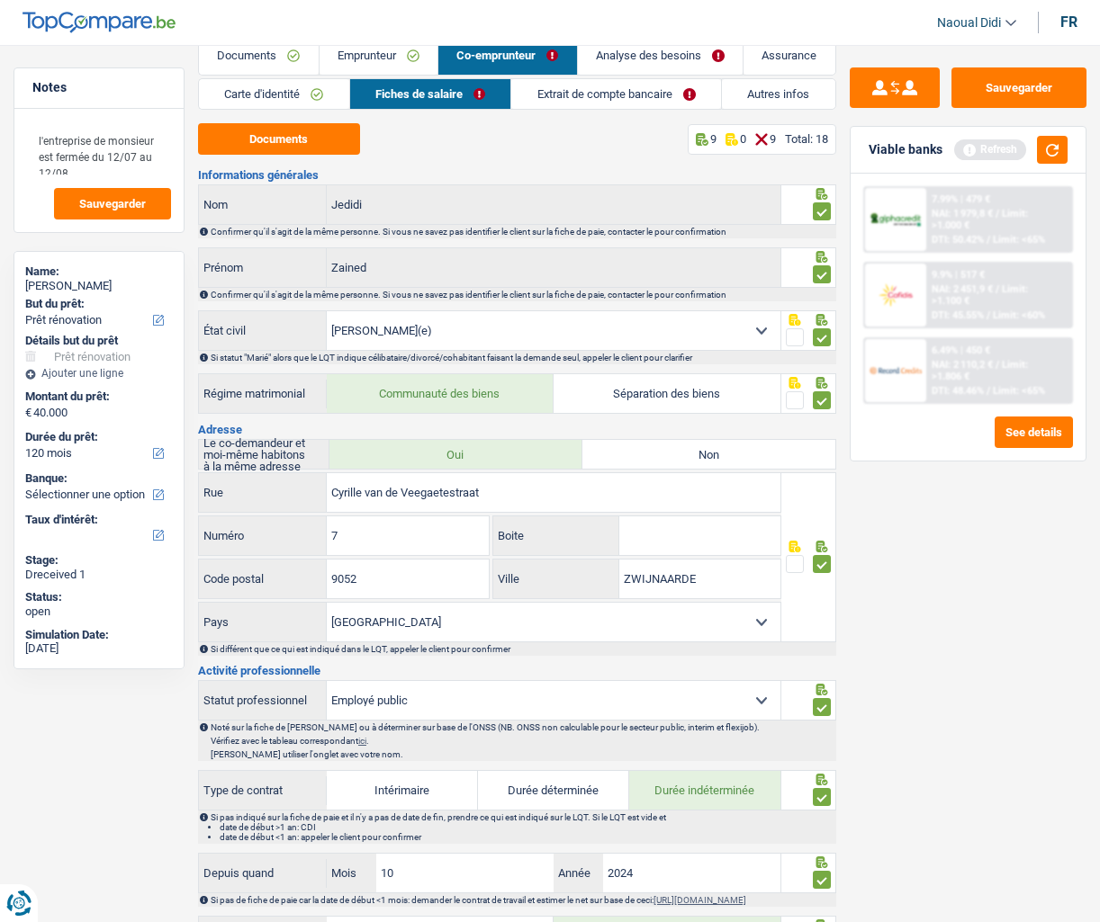
scroll to position [0, 0]
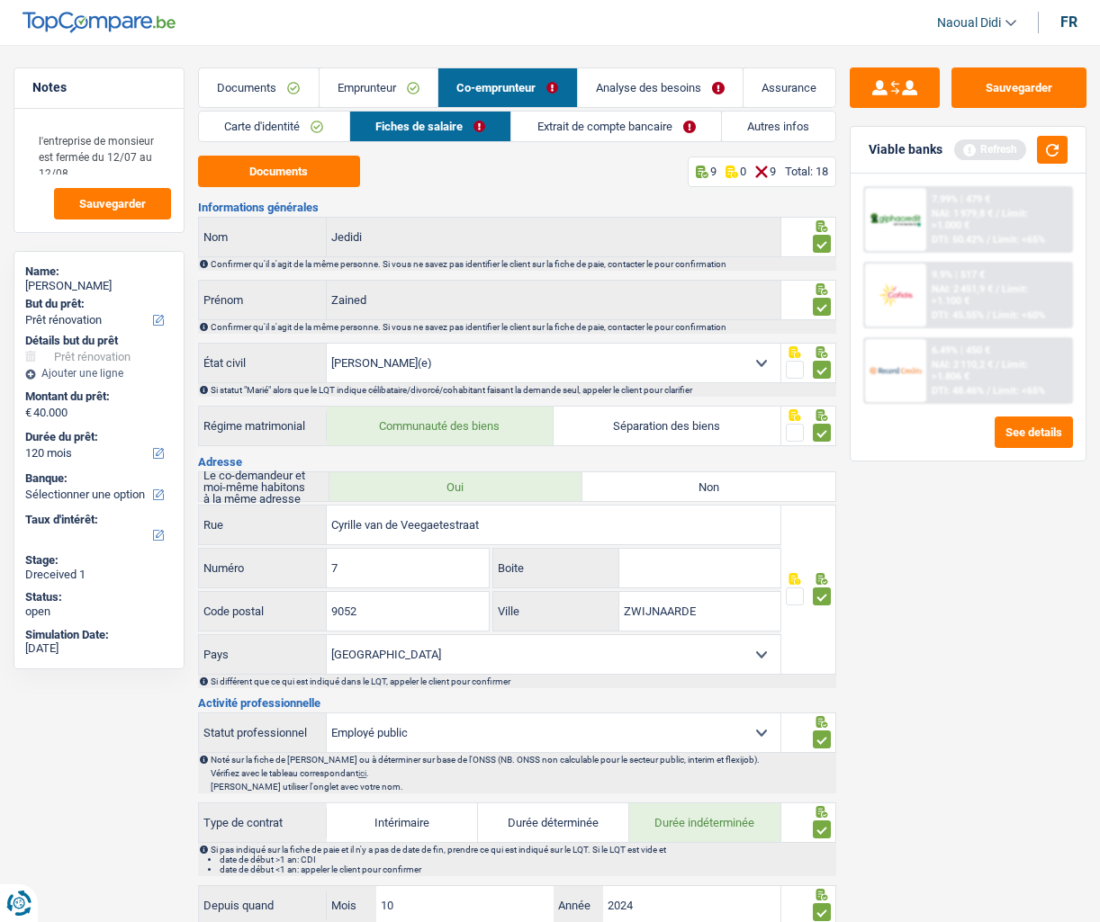
click at [562, 130] on link "Extrait de compte bancaire" at bounding box center [616, 127] width 210 height 30
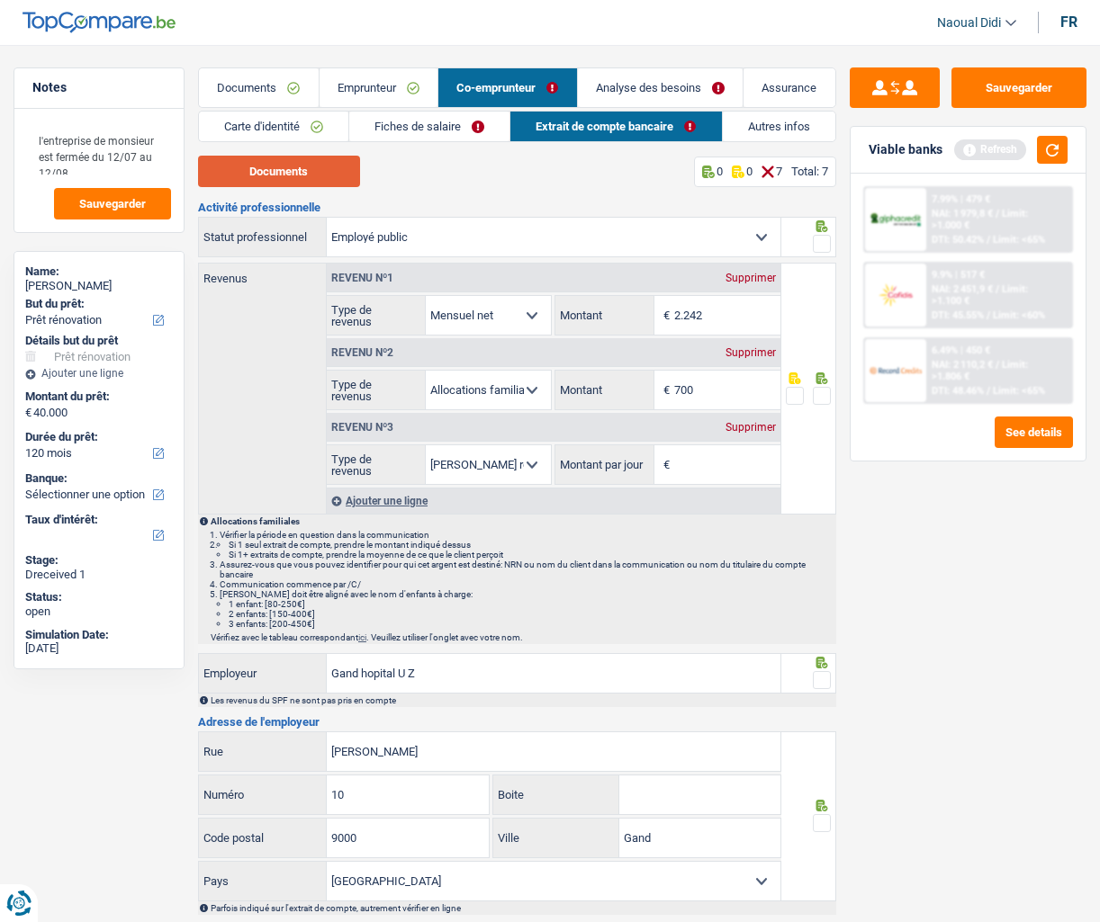
click at [320, 175] on button "Documents" at bounding box center [279, 171] width 162 height 31
click at [726, 377] on input "700" at bounding box center [727, 390] width 106 height 39
type input "7"
type input "879"
click at [753, 429] on div "Supprimer" at bounding box center [750, 427] width 59 height 11
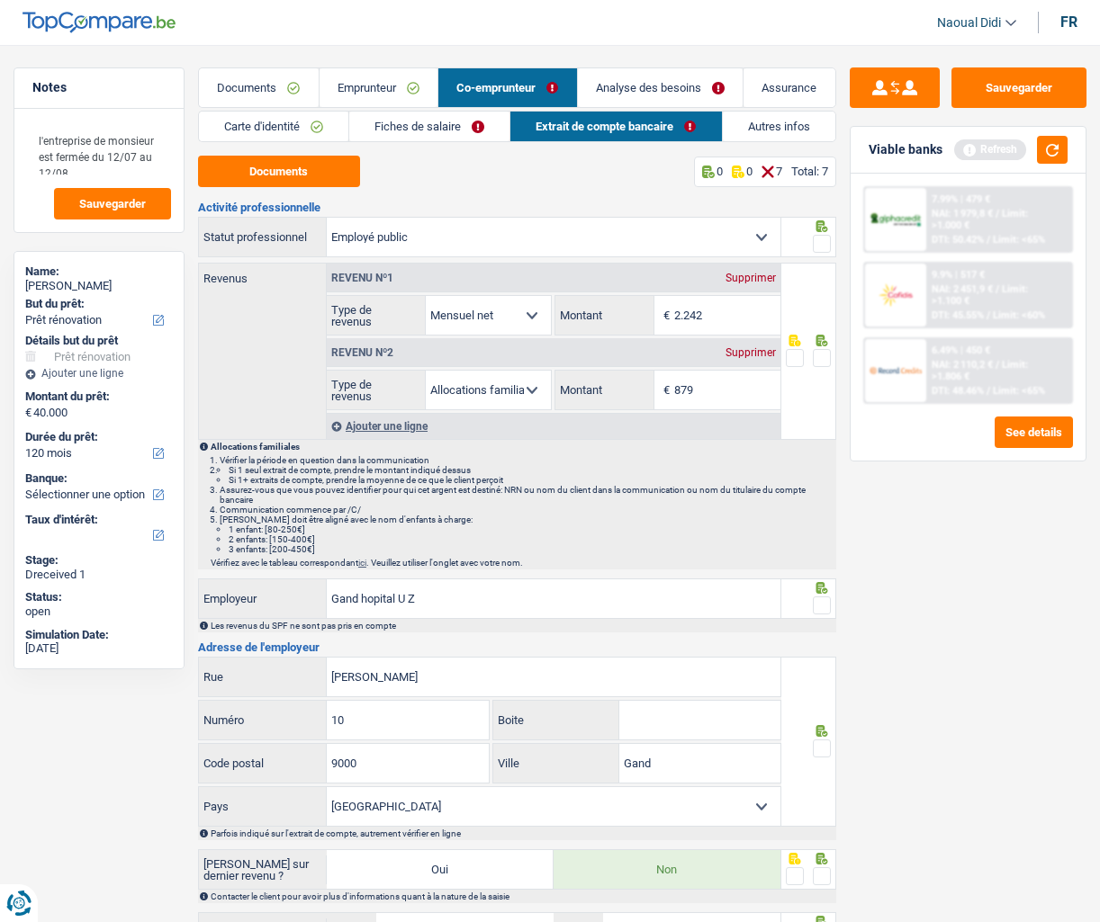
click at [821, 364] on span at bounding box center [822, 358] width 18 height 18
click at [0, 0] on input "radio" at bounding box center [0, 0] width 0 height 0
click at [821, 249] on span at bounding box center [822, 244] width 18 height 18
click at [0, 0] on input "radio" at bounding box center [0, 0] width 0 height 0
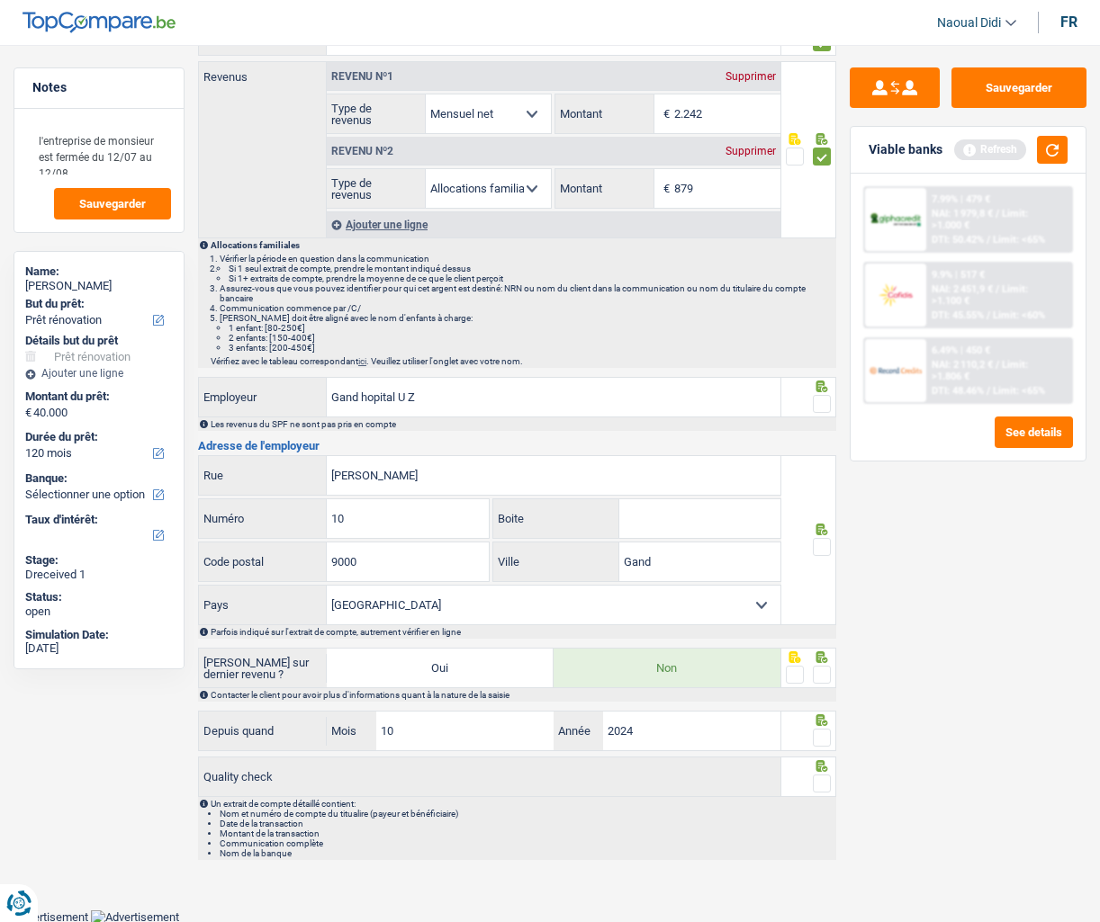
scroll to position [202, 0]
click at [826, 540] on span at bounding box center [822, 546] width 18 height 18
click at [0, 0] on input "radio" at bounding box center [0, 0] width 0 height 0
click at [821, 405] on span at bounding box center [822, 403] width 18 height 18
click at [0, 0] on input "radio" at bounding box center [0, 0] width 0 height 0
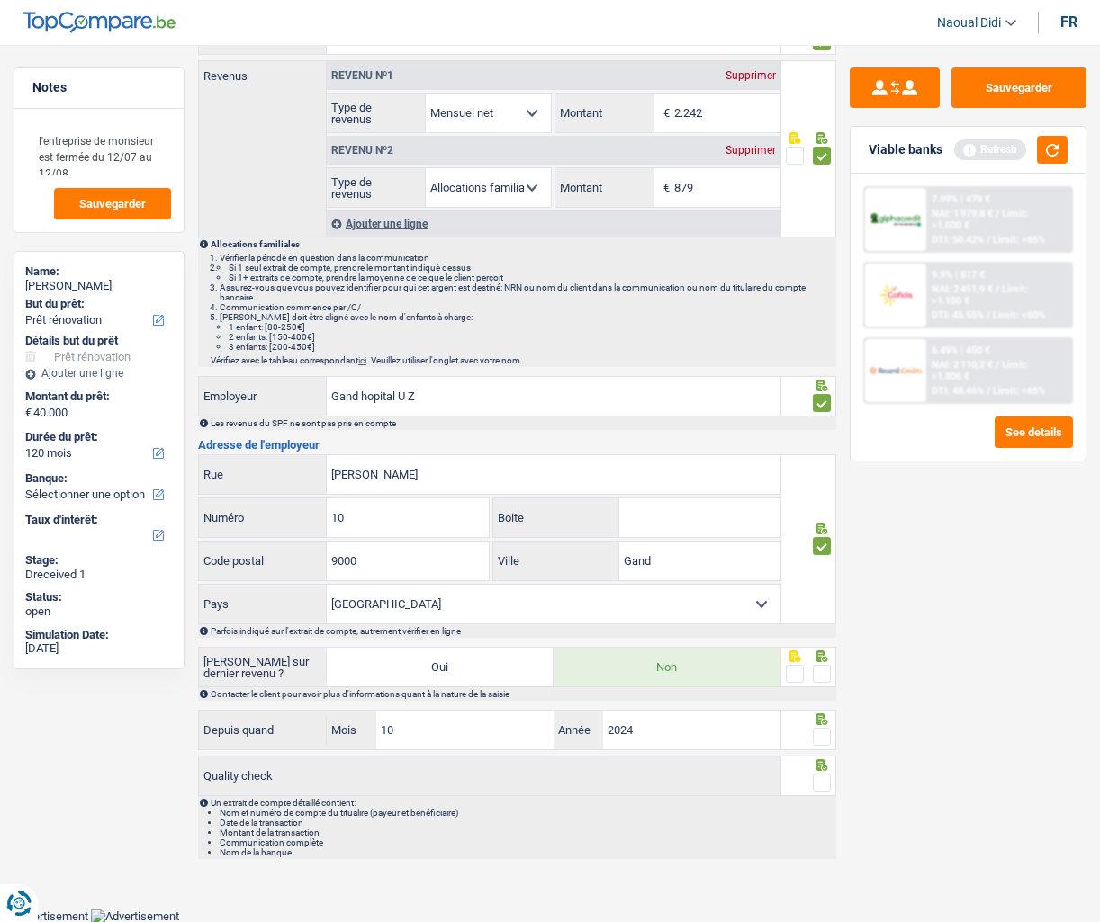
click at [823, 656] on span at bounding box center [822, 674] width 18 height 18
click at [0, 0] on input "radio" at bounding box center [0, 0] width 0 height 0
click at [822, 656] on span at bounding box center [822, 737] width 18 height 18
click at [0, 0] on input "radio" at bounding box center [0, 0] width 0 height 0
click at [822, 656] on span at bounding box center [822, 783] width 18 height 18
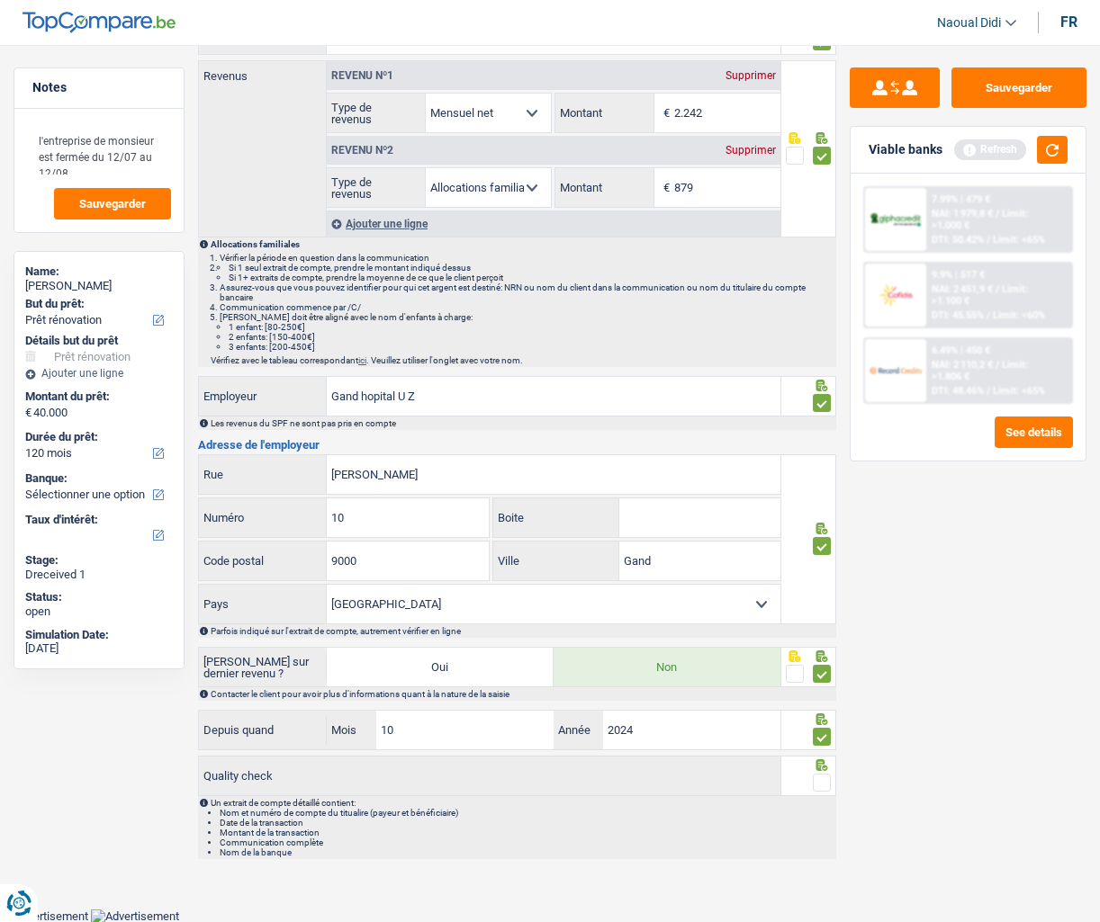
click at [0, 0] on input "radio" at bounding box center [0, 0] width 0 height 0
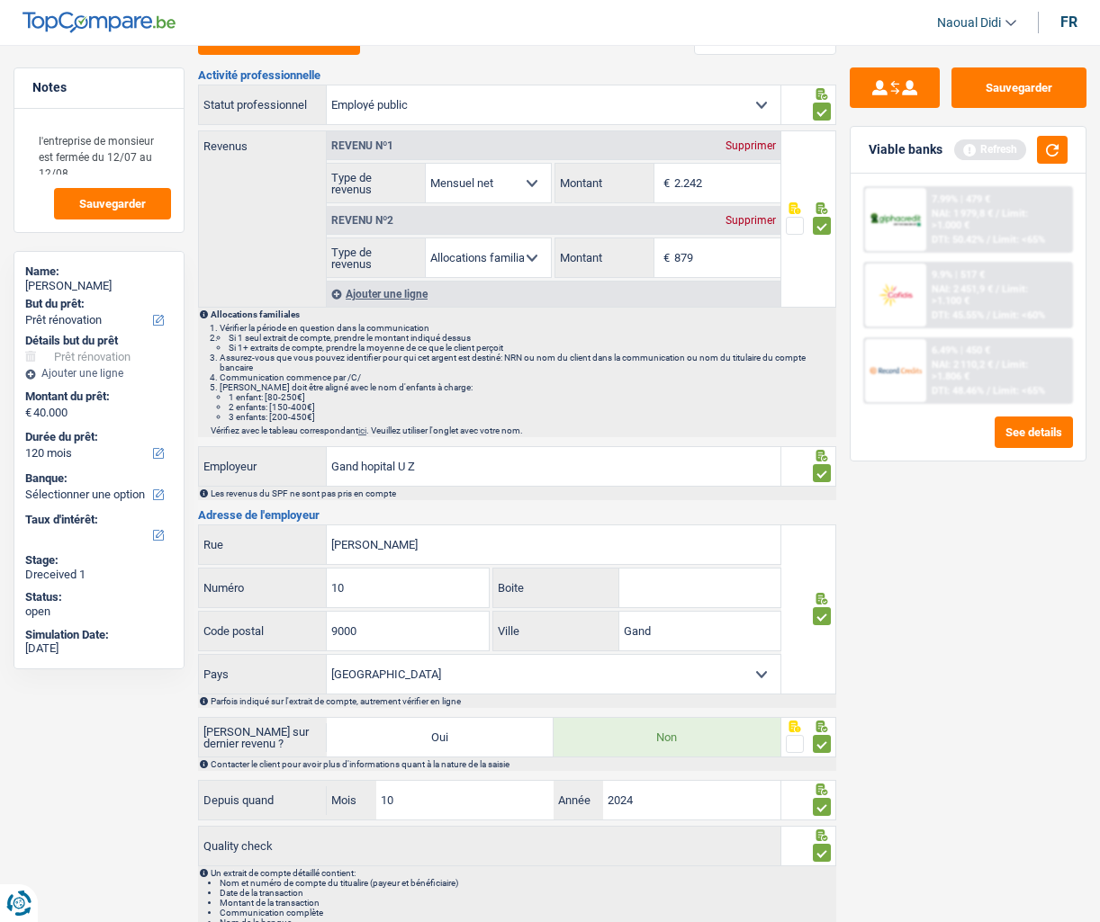
scroll to position [0, 0]
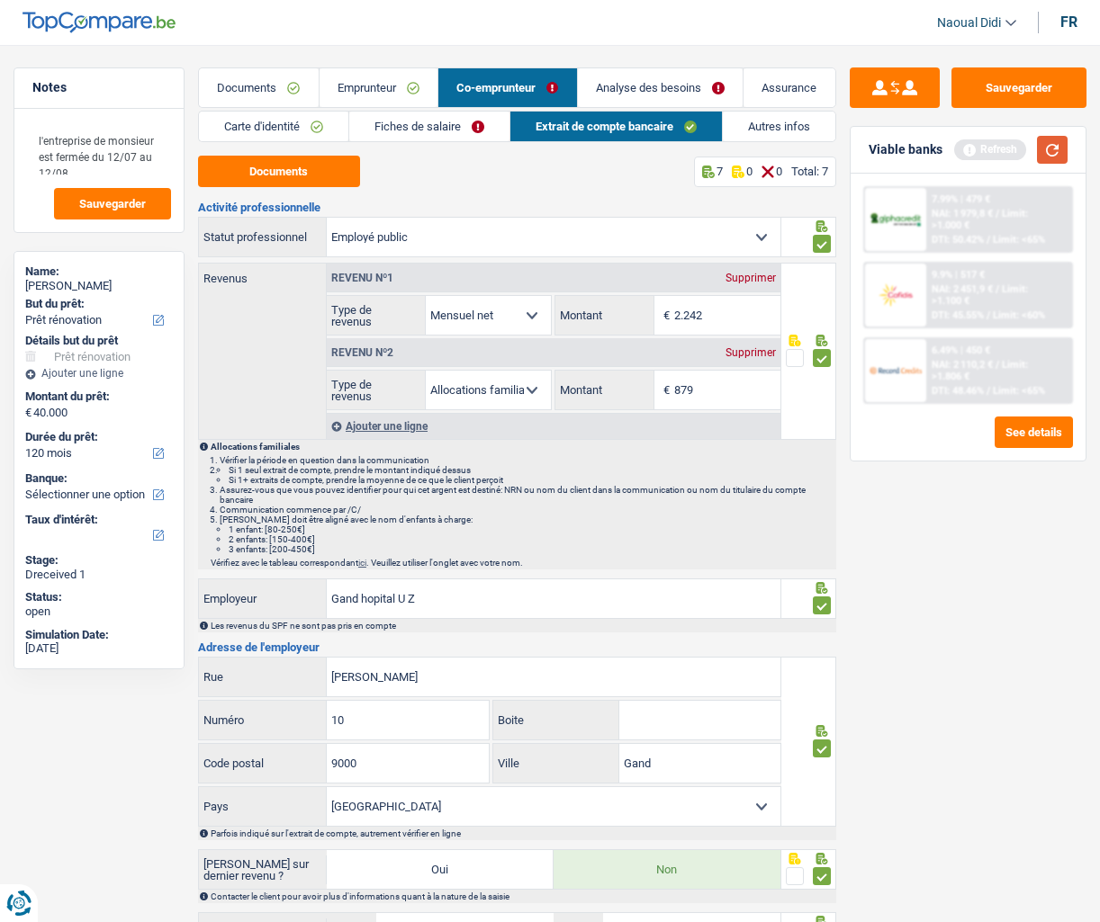
click at [1051, 150] on button "button" at bounding box center [1052, 150] width 31 height 28
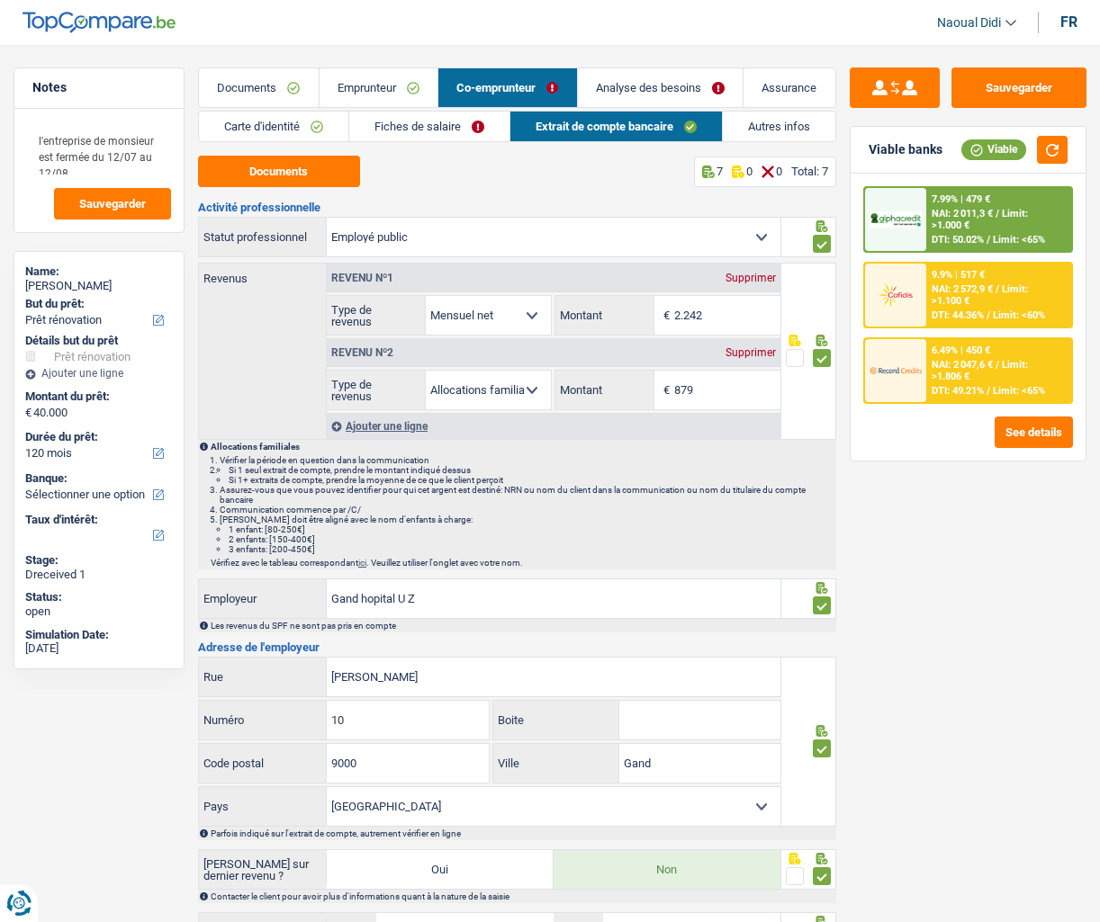
click at [655, 87] on link "Analyse des besoins" at bounding box center [661, 87] width 166 height 39
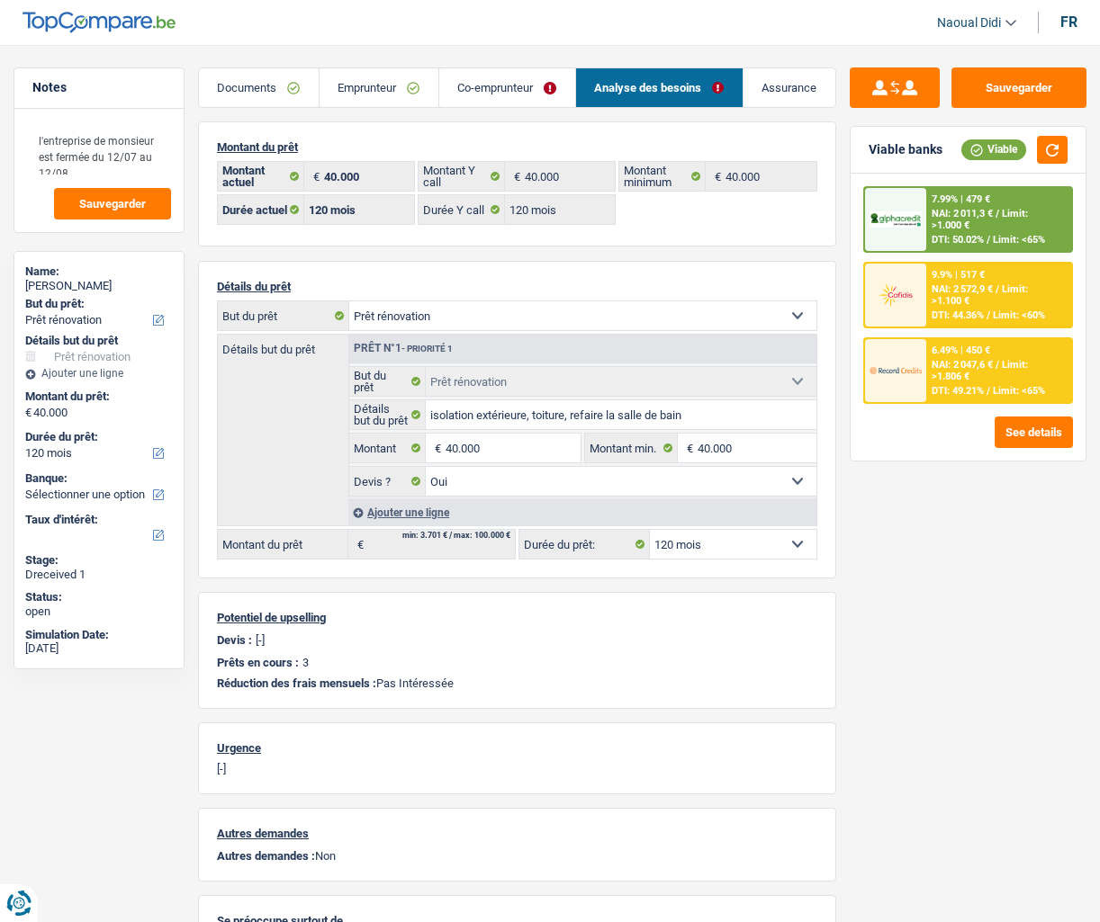
click at [373, 86] on link "Emprunteur" at bounding box center [378, 87] width 119 height 39
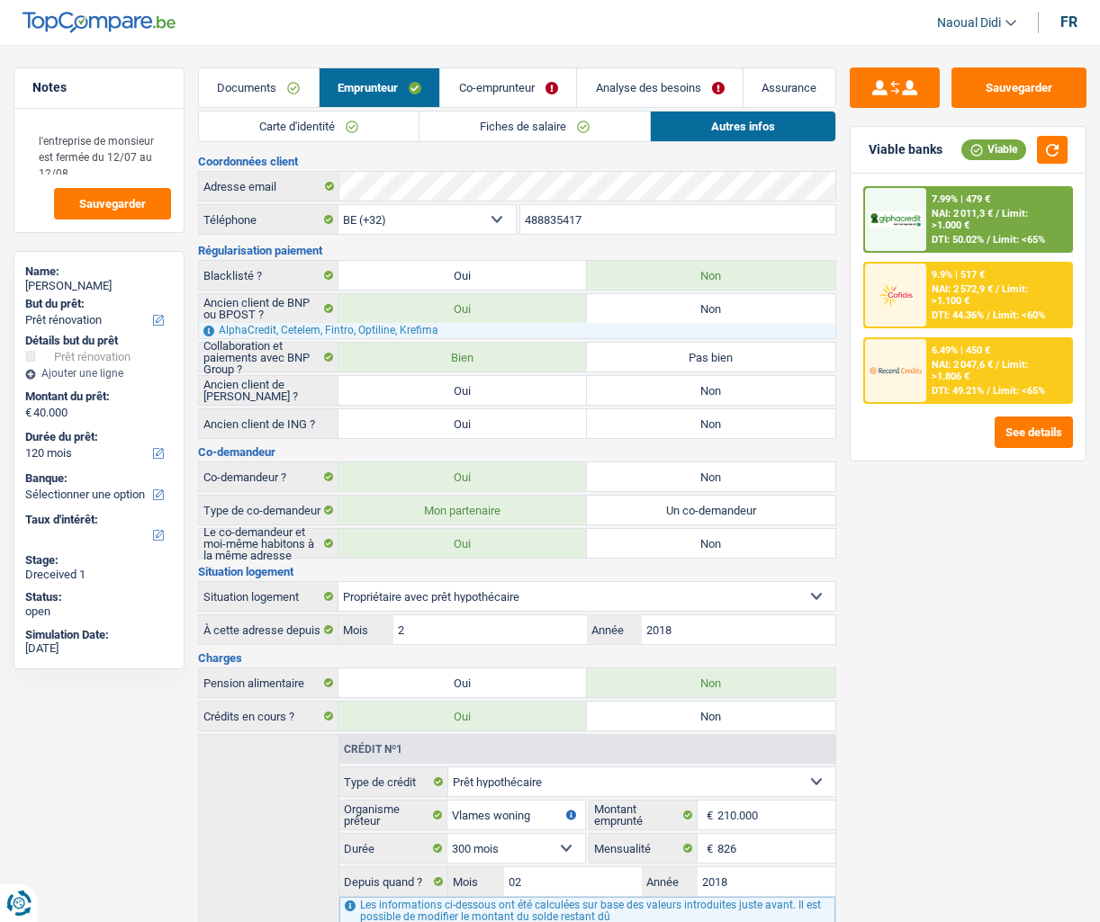
click at [515, 85] on link "Co-emprunteur" at bounding box center [508, 87] width 136 height 39
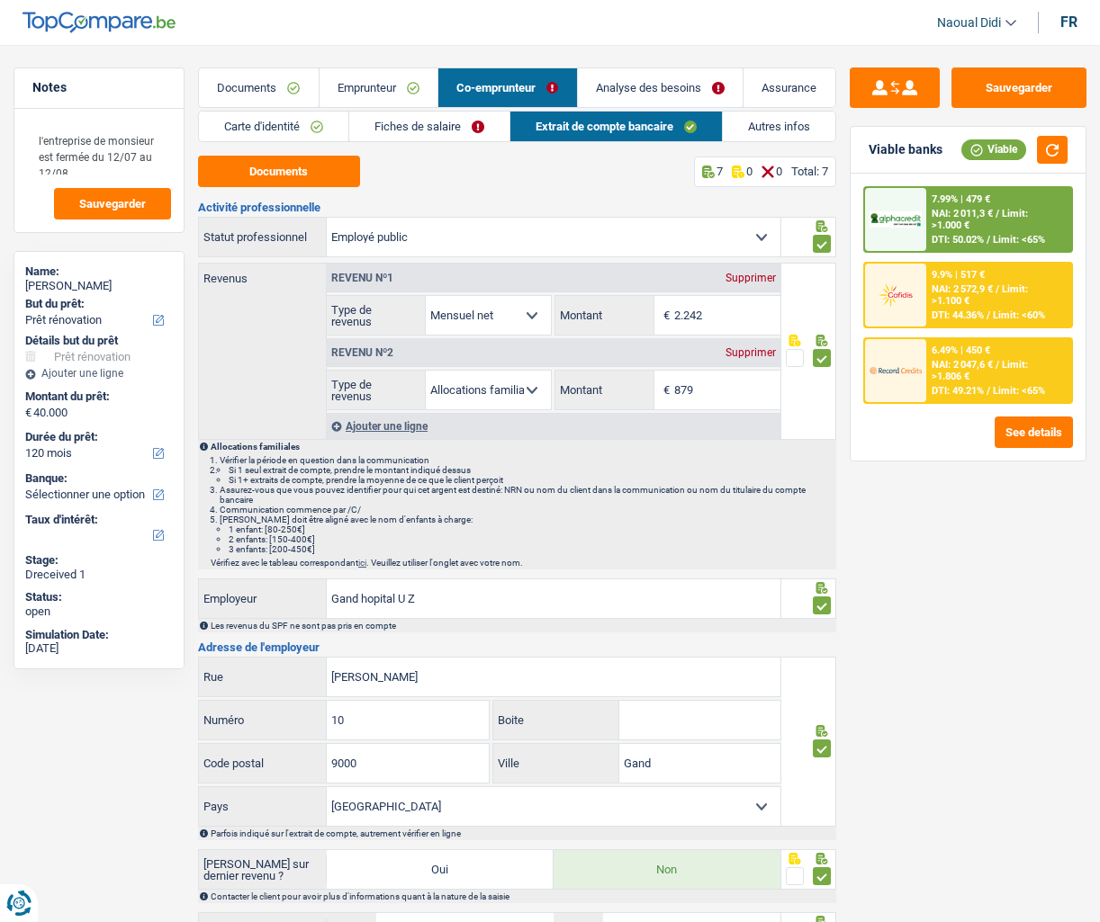
click at [464, 119] on link "Fiches de salaire" at bounding box center [429, 127] width 160 height 30
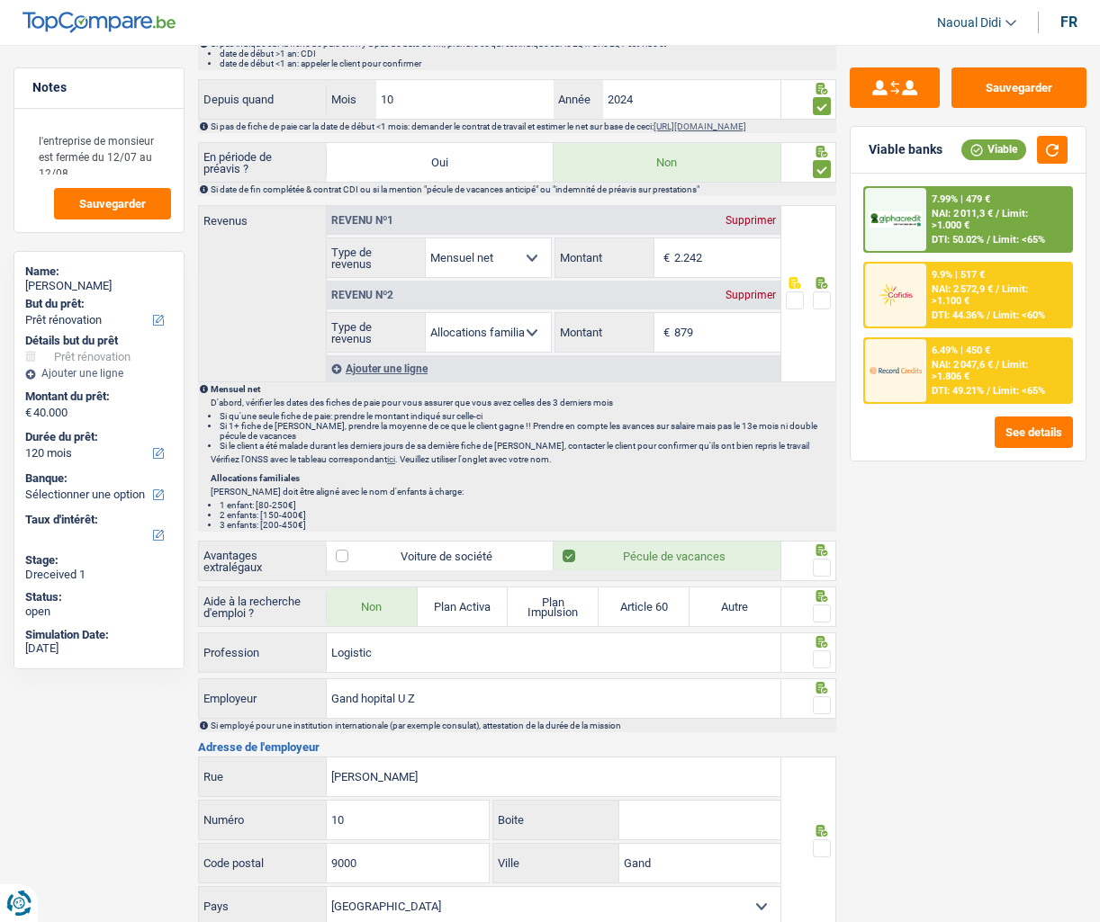
scroll to position [810, 0]
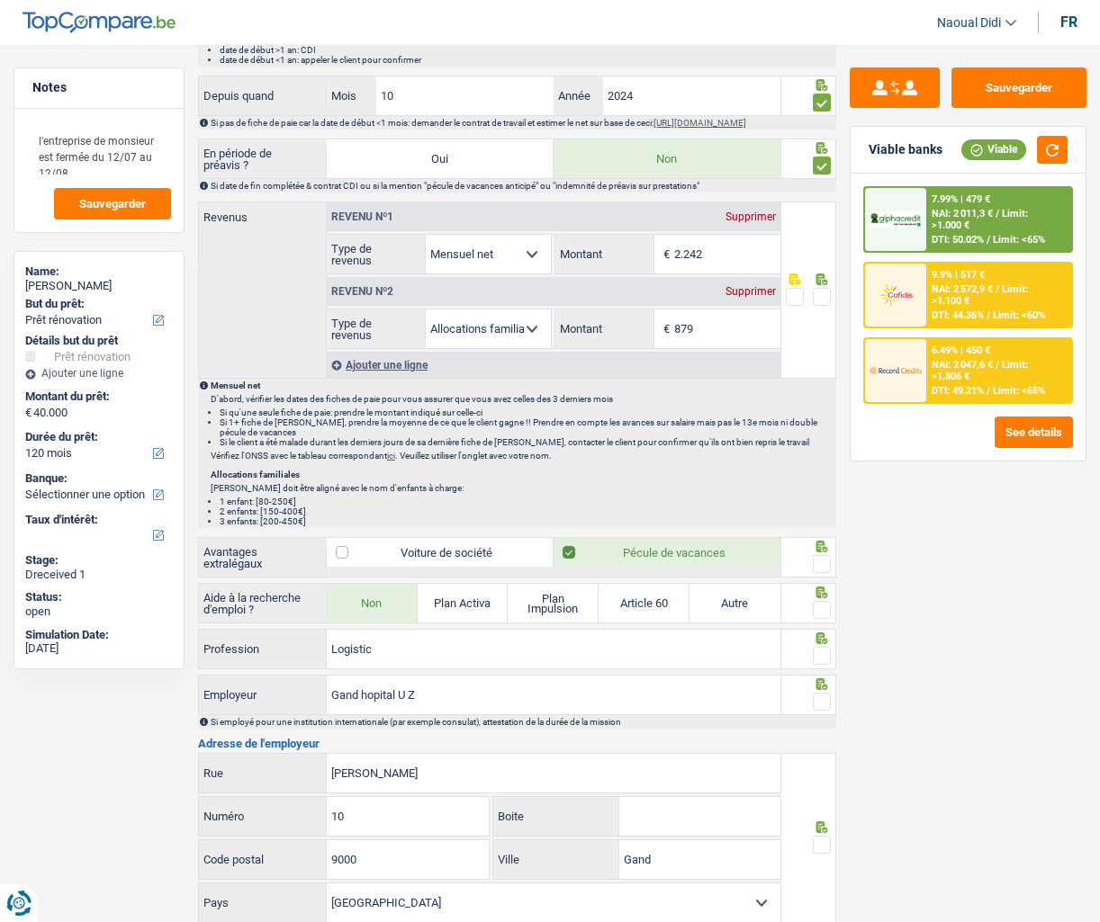
click at [821, 304] on span at bounding box center [822, 297] width 18 height 18
click at [0, 0] on input "radio" at bounding box center [0, 0] width 0 height 0
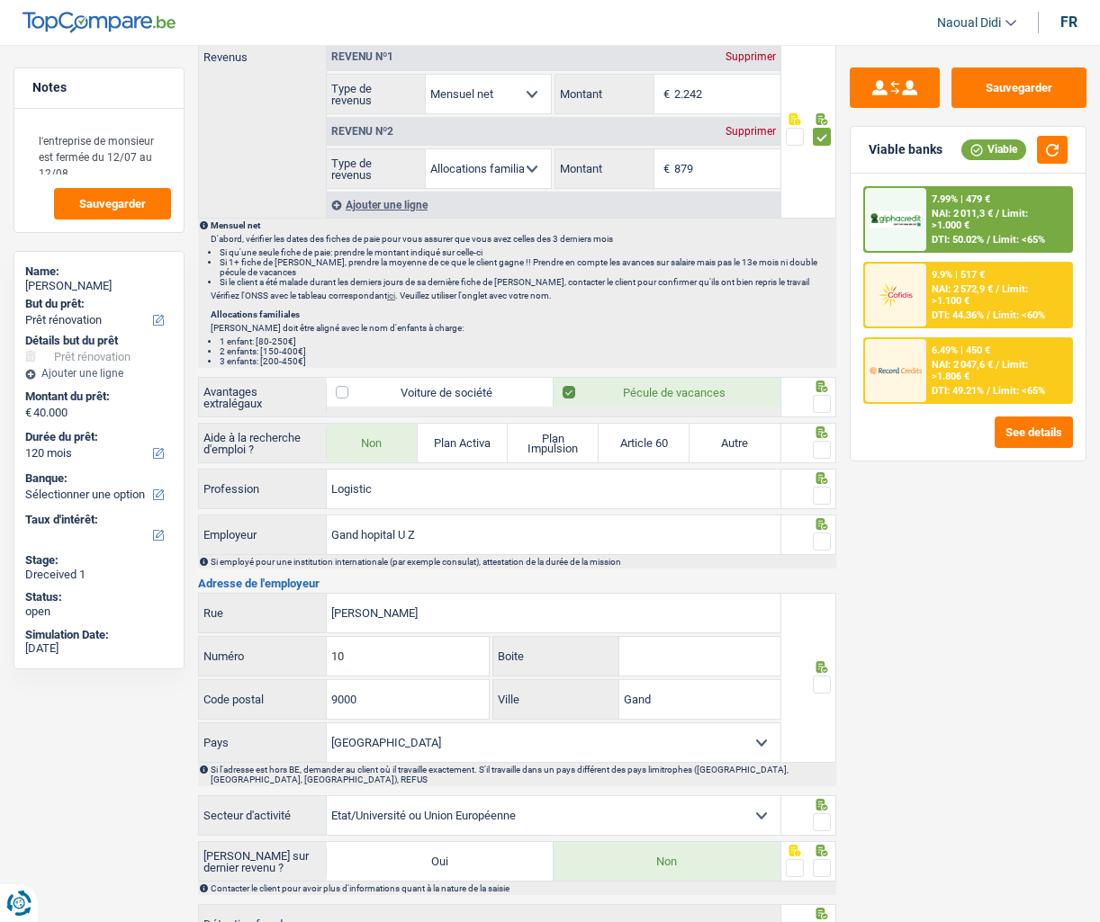
scroll to position [1119, 0]
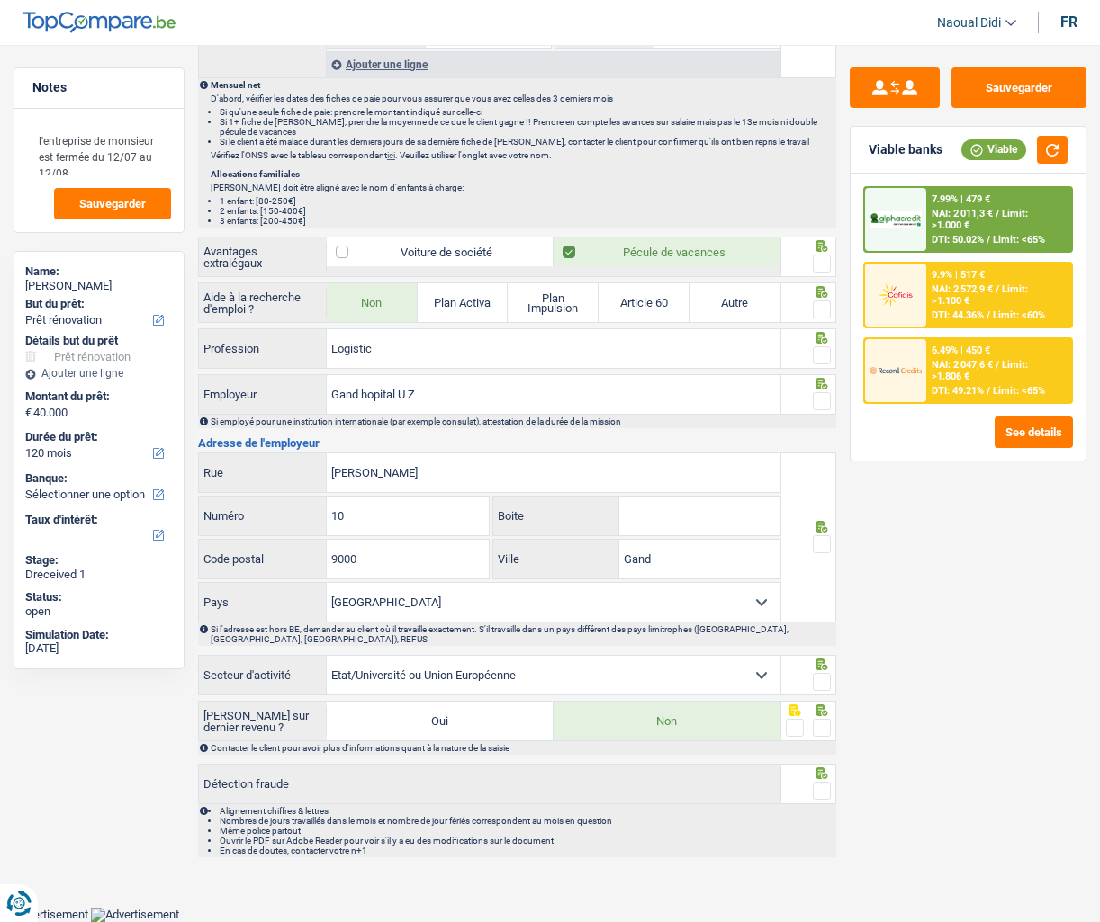
click at [819, 264] on span at bounding box center [822, 264] width 18 height 18
click at [0, 0] on input "radio" at bounding box center [0, 0] width 0 height 0
click at [821, 307] on span at bounding box center [822, 310] width 18 height 18
click at [0, 0] on input "radio" at bounding box center [0, 0] width 0 height 0
click at [824, 359] on span at bounding box center [822, 355] width 18 height 18
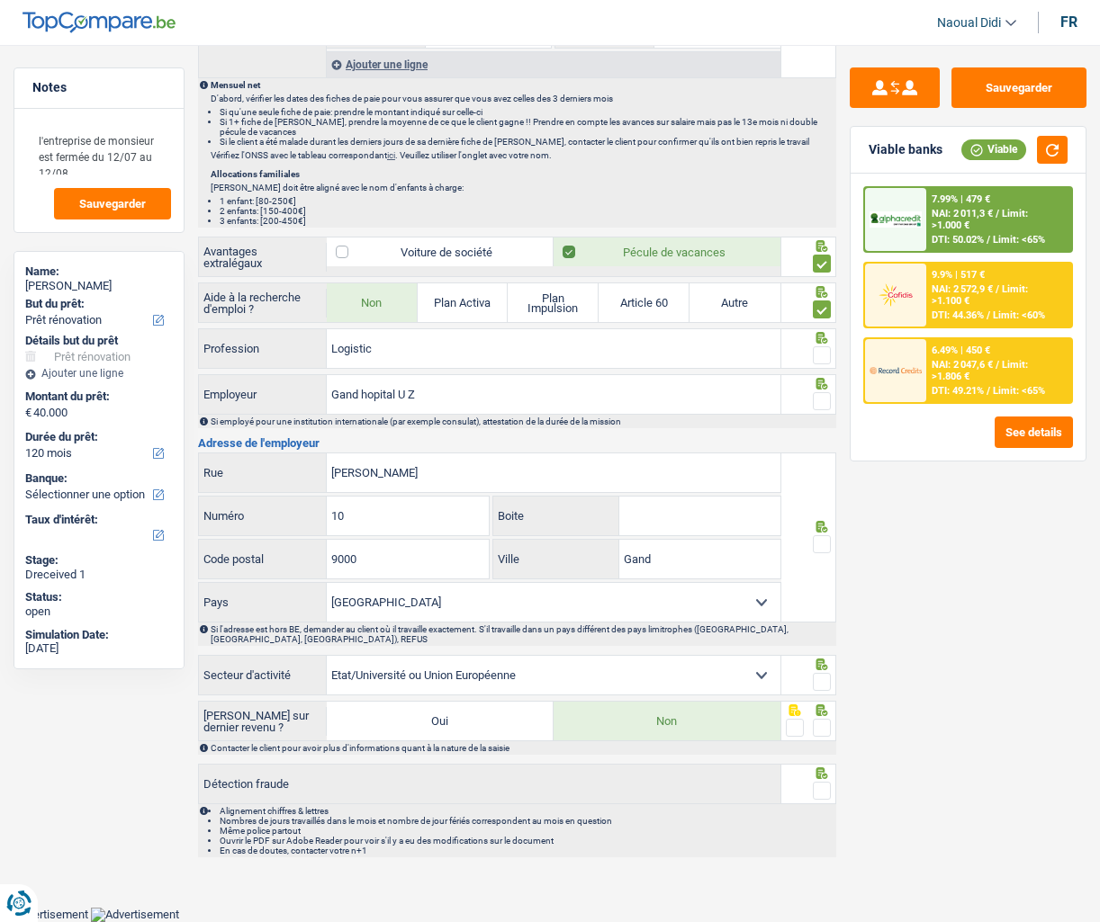
click at [0, 0] on input "radio" at bounding box center [0, 0] width 0 height 0
click at [816, 410] on span at bounding box center [822, 401] width 18 height 18
click at [0, 0] on input "radio" at bounding box center [0, 0] width 0 height 0
click at [828, 547] on span at bounding box center [822, 544] width 18 height 18
click at [0, 0] on input "radio" at bounding box center [0, 0] width 0 height 0
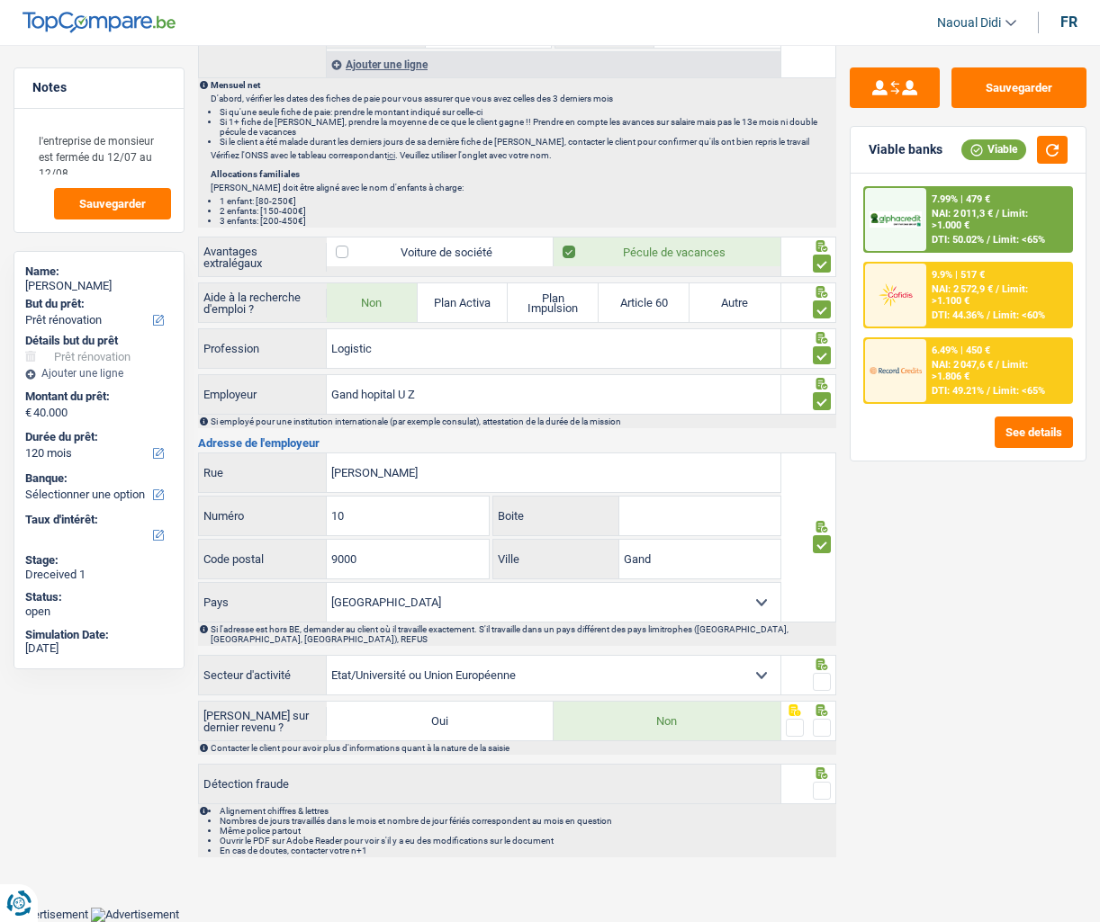
click at [818, 656] on span at bounding box center [822, 682] width 18 height 18
click at [0, 0] on input "radio" at bounding box center [0, 0] width 0 height 0
click at [821, 656] on span at bounding box center [822, 728] width 18 height 18
click at [0, 0] on input "radio" at bounding box center [0, 0] width 0 height 0
drag, startPoint x: 823, startPoint y: 795, endPoint x: 861, endPoint y: 731, distance: 74.2
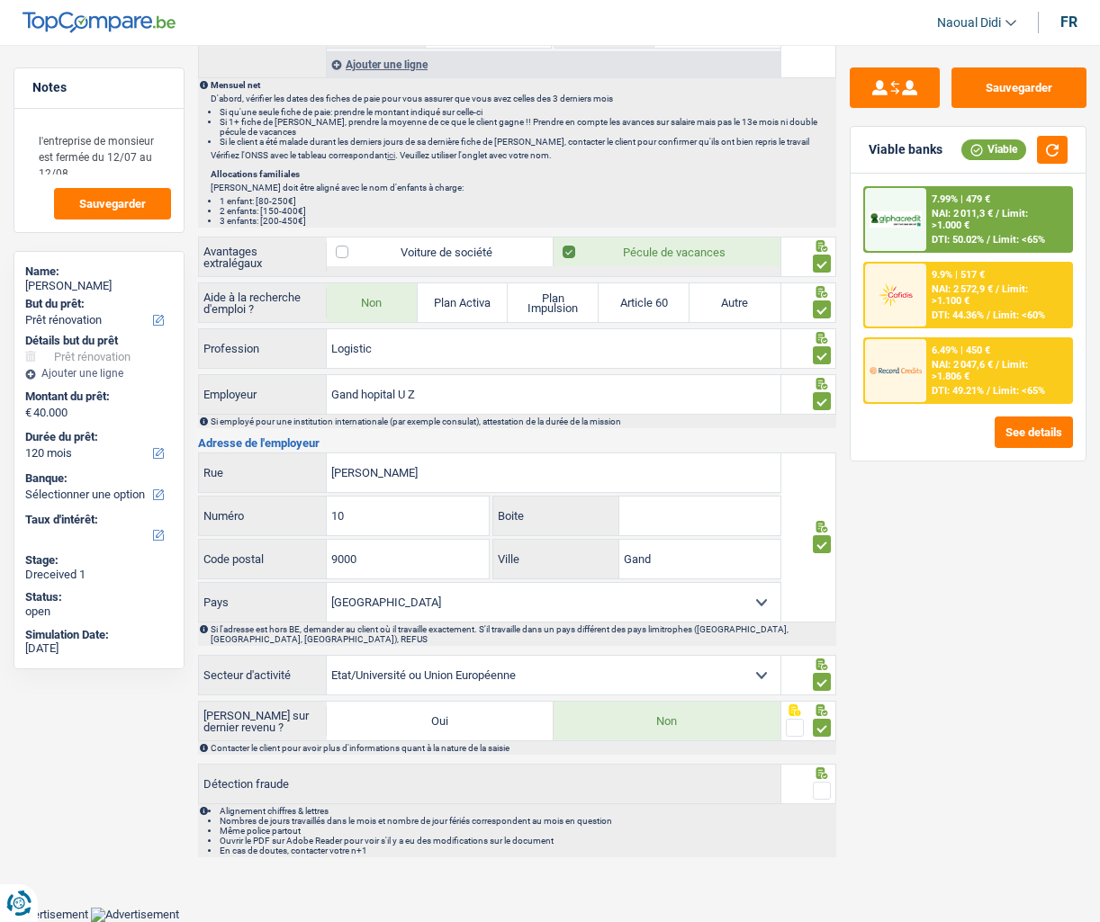
click at [823, 656] on span at bounding box center [822, 791] width 18 height 18
click at [0, 0] on input "radio" at bounding box center [0, 0] width 0 height 0
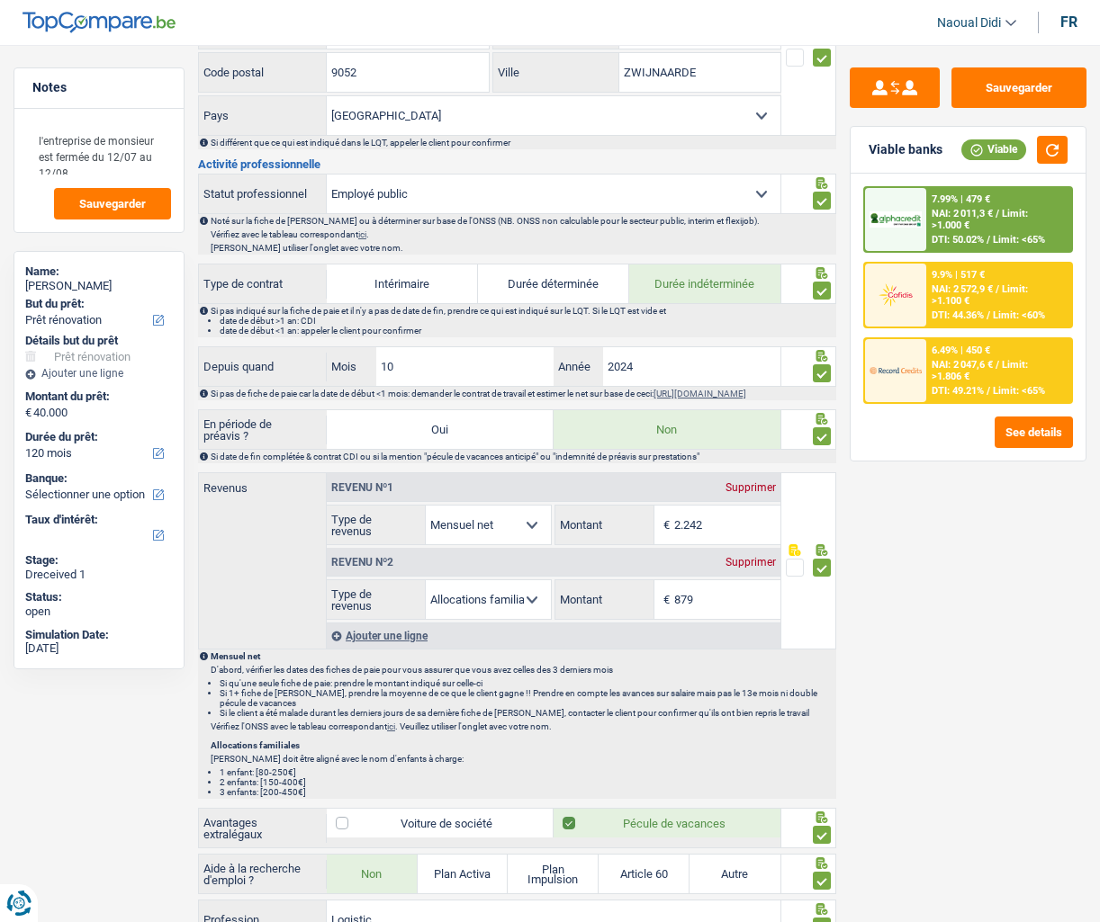
scroll to position [399, 0]
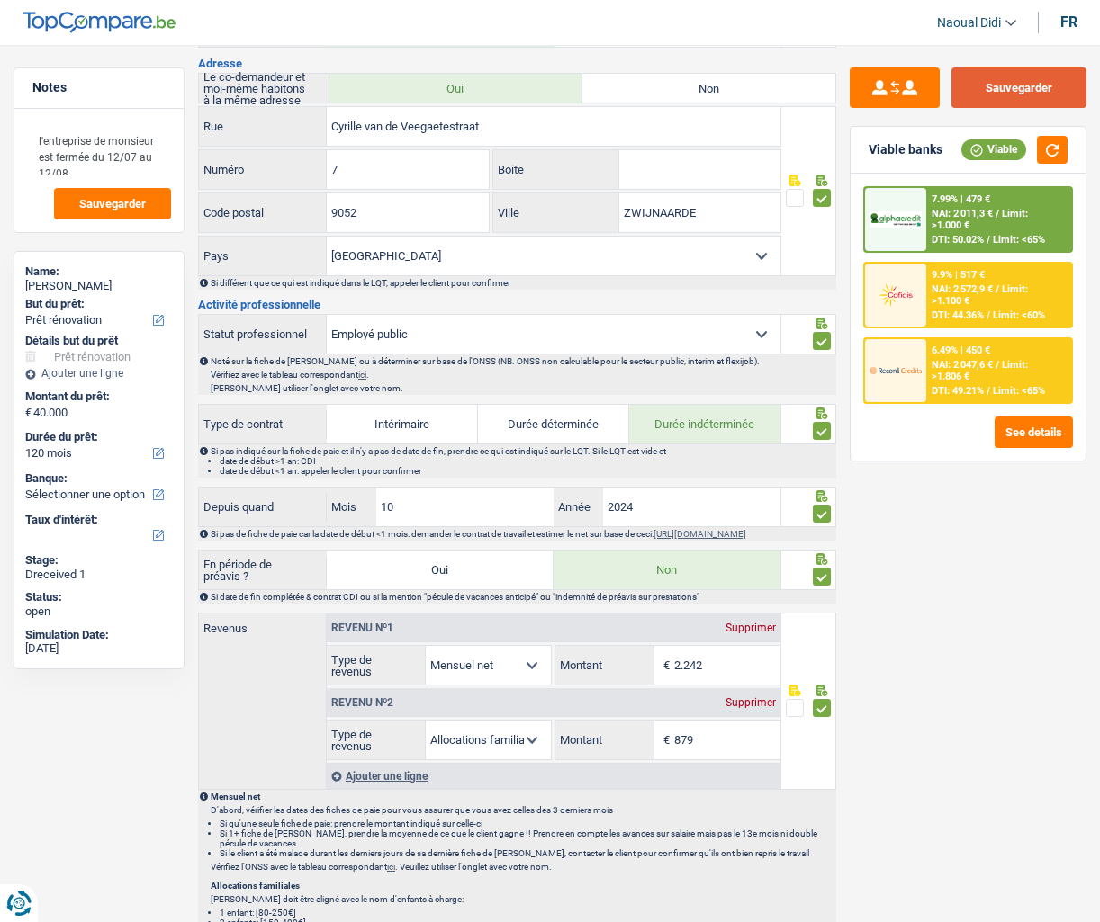
click at [1006, 85] on button "Sauvegarder" at bounding box center [1018, 87] width 135 height 40
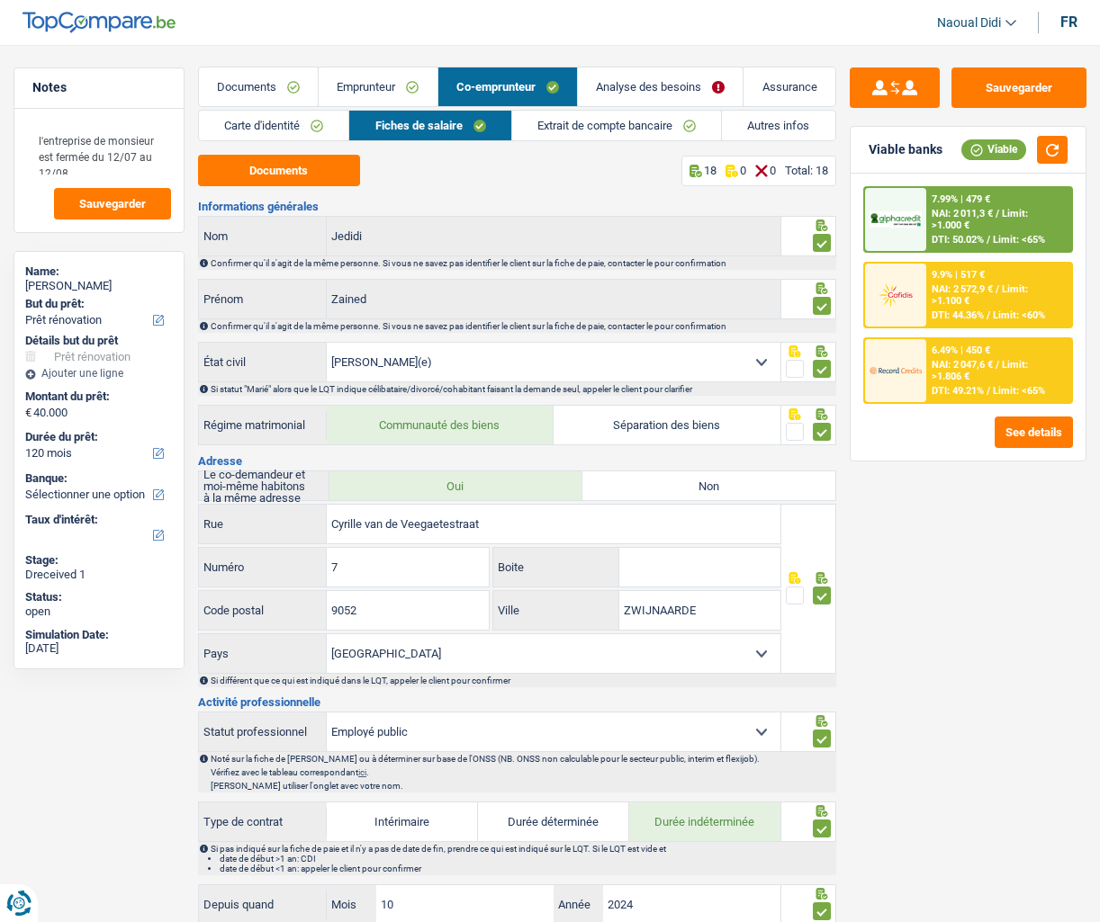
scroll to position [0, 0]
click at [682, 80] on link "Analyse des besoins" at bounding box center [660, 87] width 165 height 39
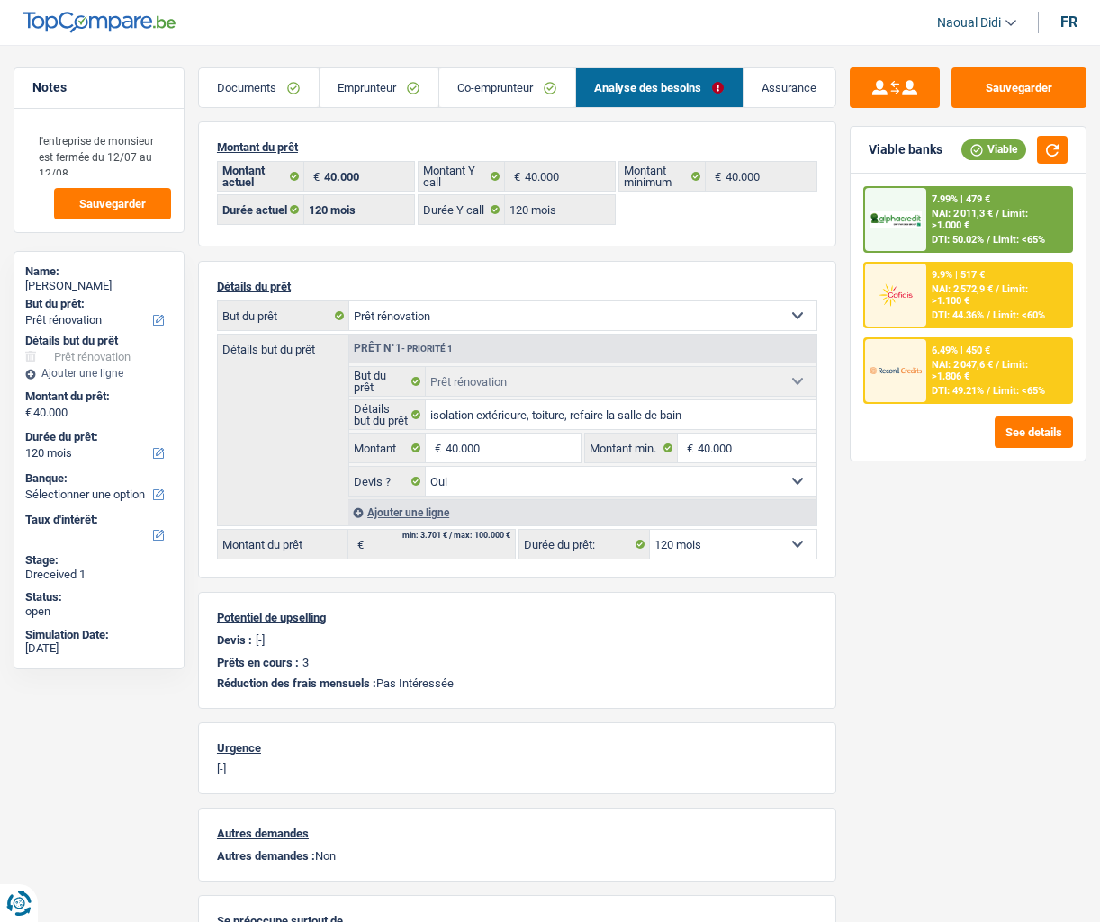
click at [983, 213] on span "NAI: 2 011,3 €" at bounding box center [961, 214] width 61 height 12
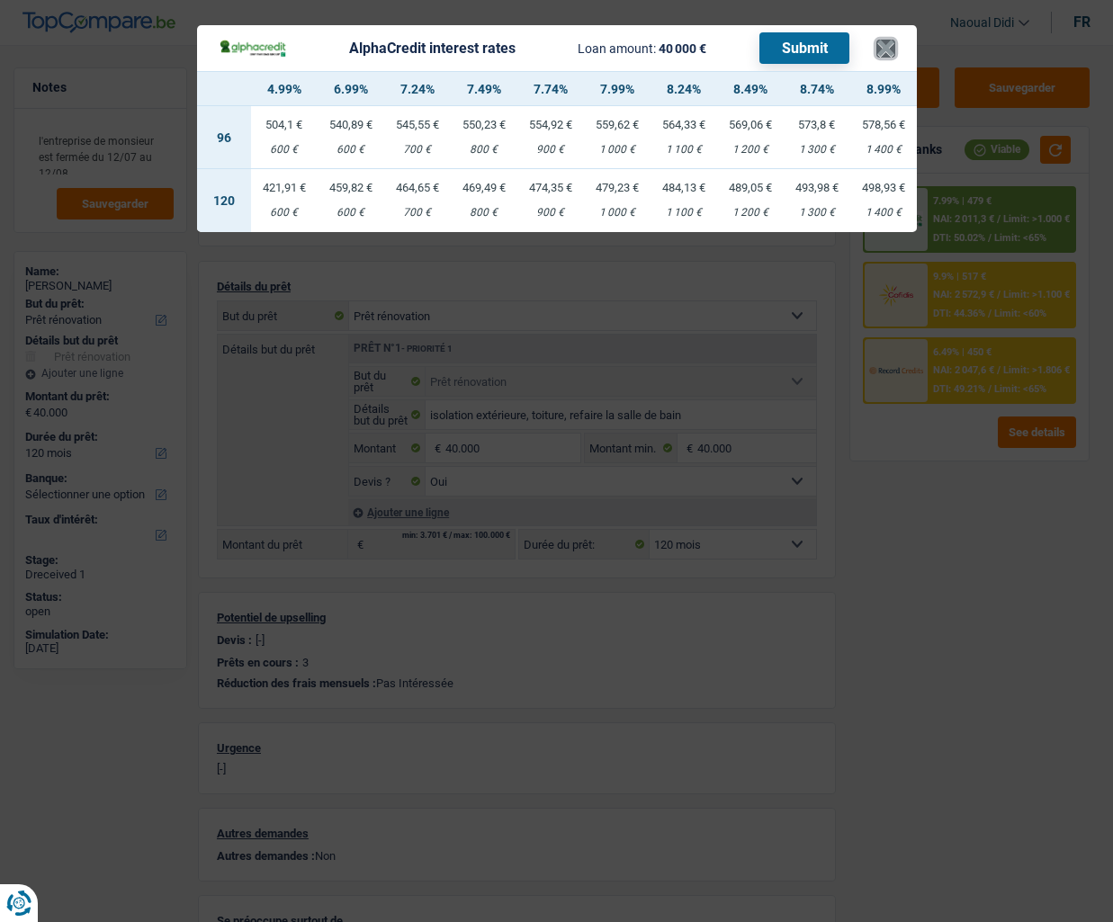
click at [882, 42] on button "×" at bounding box center [885, 49] width 19 height 18
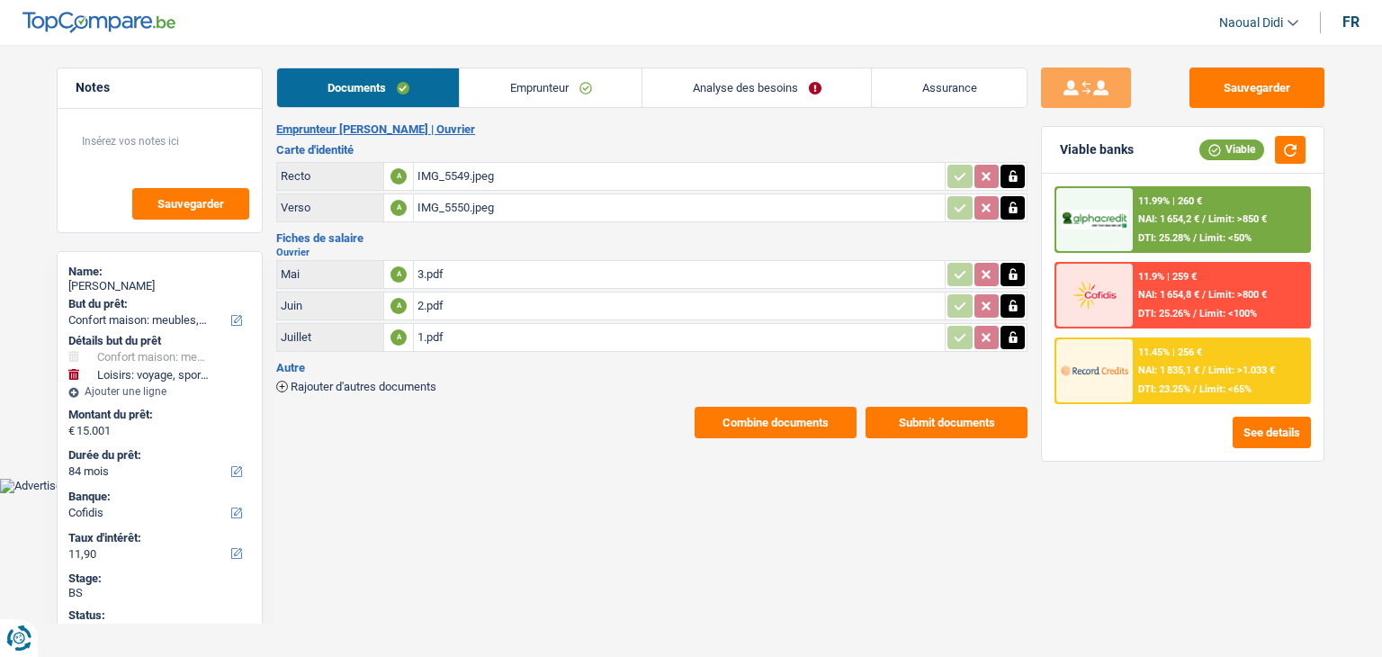
select select "household"
select select "hobbies"
select select "84"
select select "cofidis"
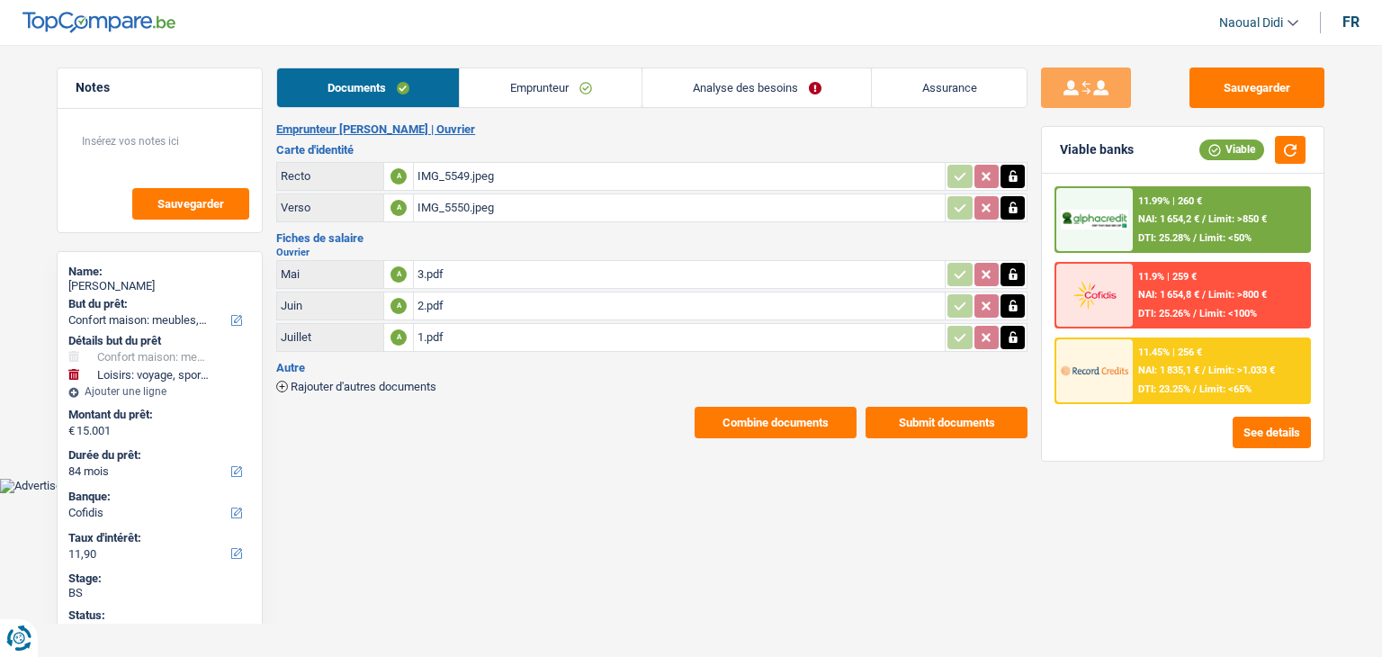
click at [514, 88] on link "Emprunteur" at bounding box center [551, 87] width 182 height 39
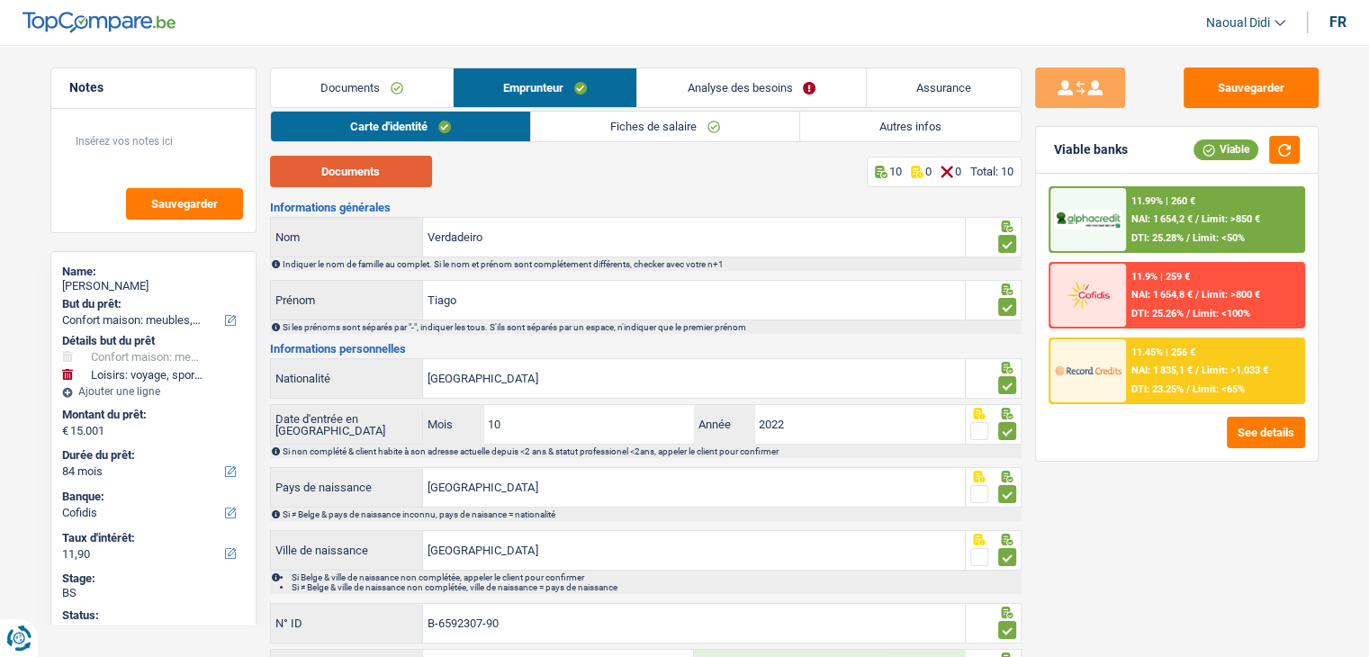
click at [365, 177] on button "Documents" at bounding box center [351, 171] width 162 height 31
click at [511, 242] on input "Verdadeiro" at bounding box center [694, 237] width 542 height 39
click at [430, 237] on input "Verdadeiro" at bounding box center [694, 237] width 542 height 39
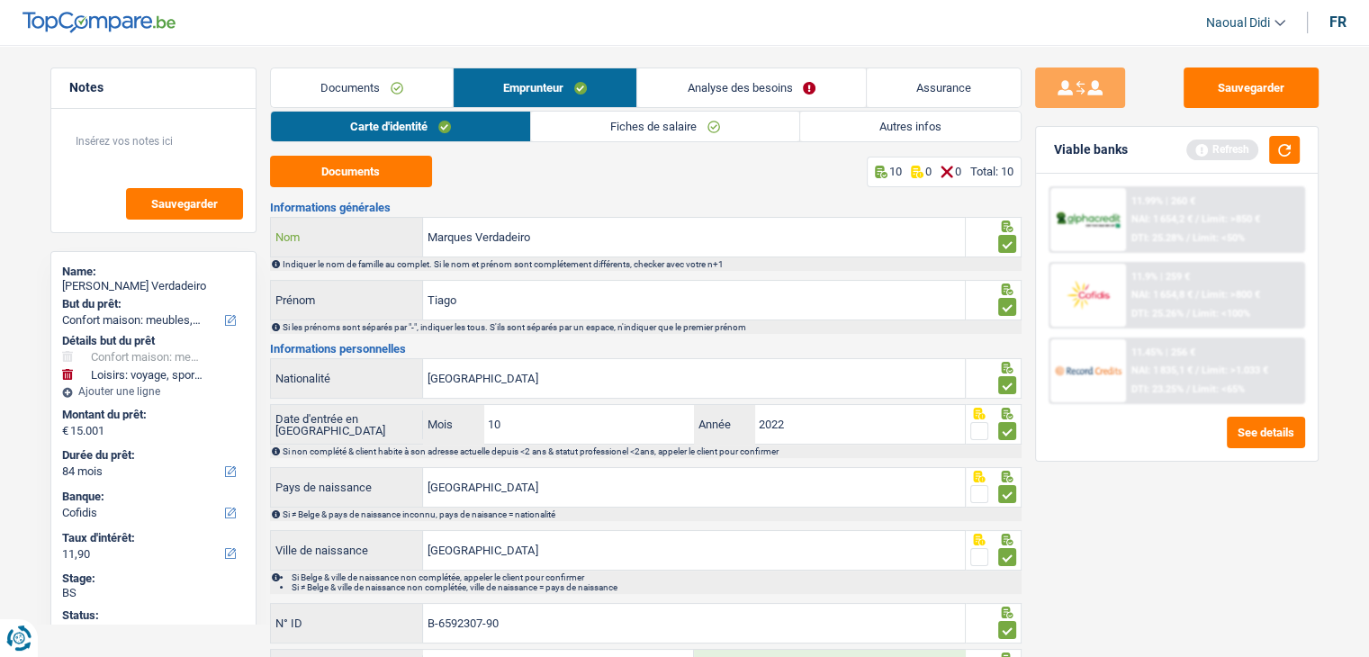
type input "Marques Verdadeiro"
click at [1244, 98] on button "Sauvegarder" at bounding box center [1250, 87] width 135 height 40
click at [1227, 76] on button "Sauvegarder" at bounding box center [1250, 87] width 135 height 40
